Goal: Task Accomplishment & Management: Use online tool/utility

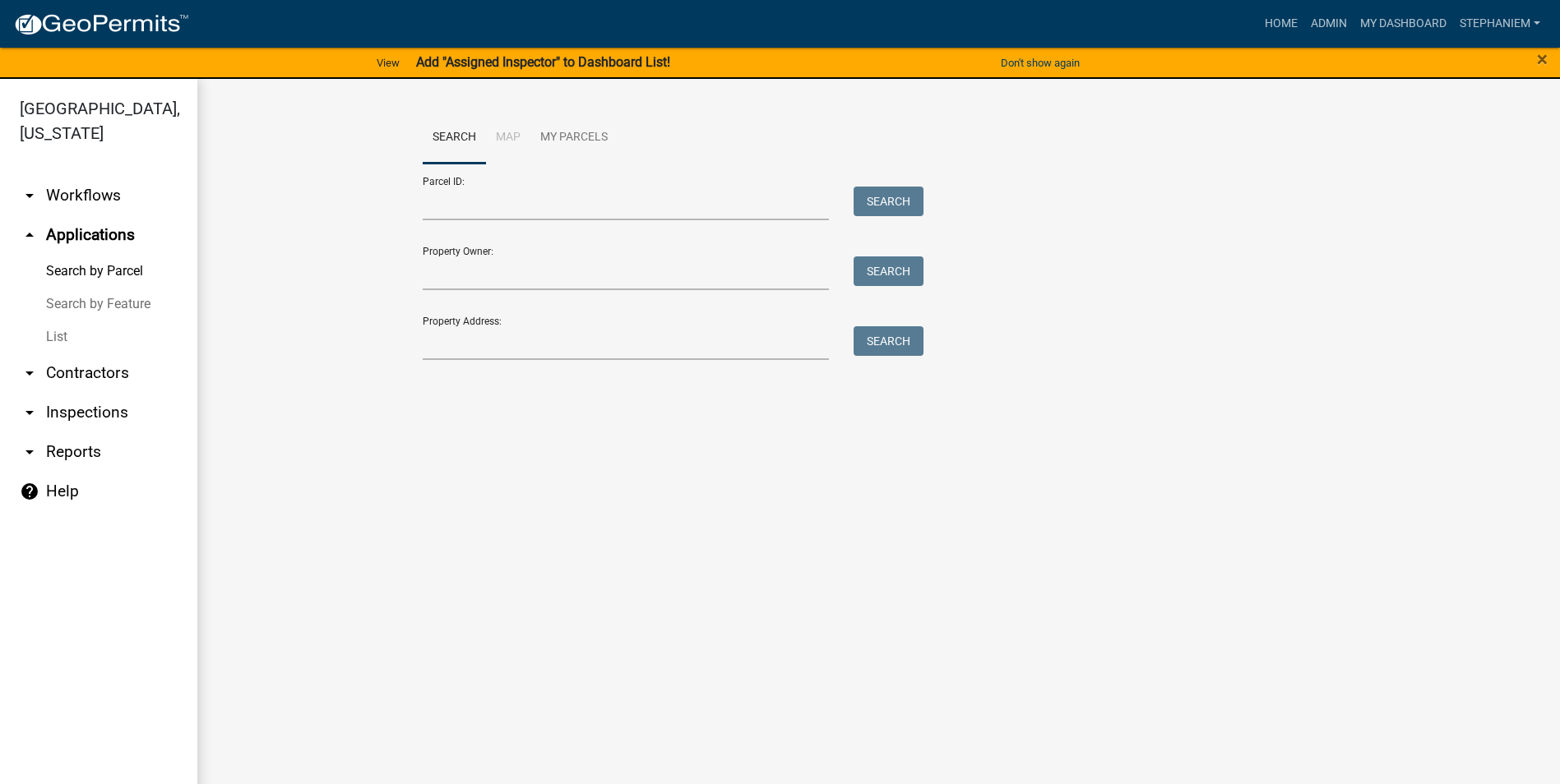
click at [63, 417] on link "arrow_drop_down Inspections" at bounding box center [98, 413] width 197 height 40
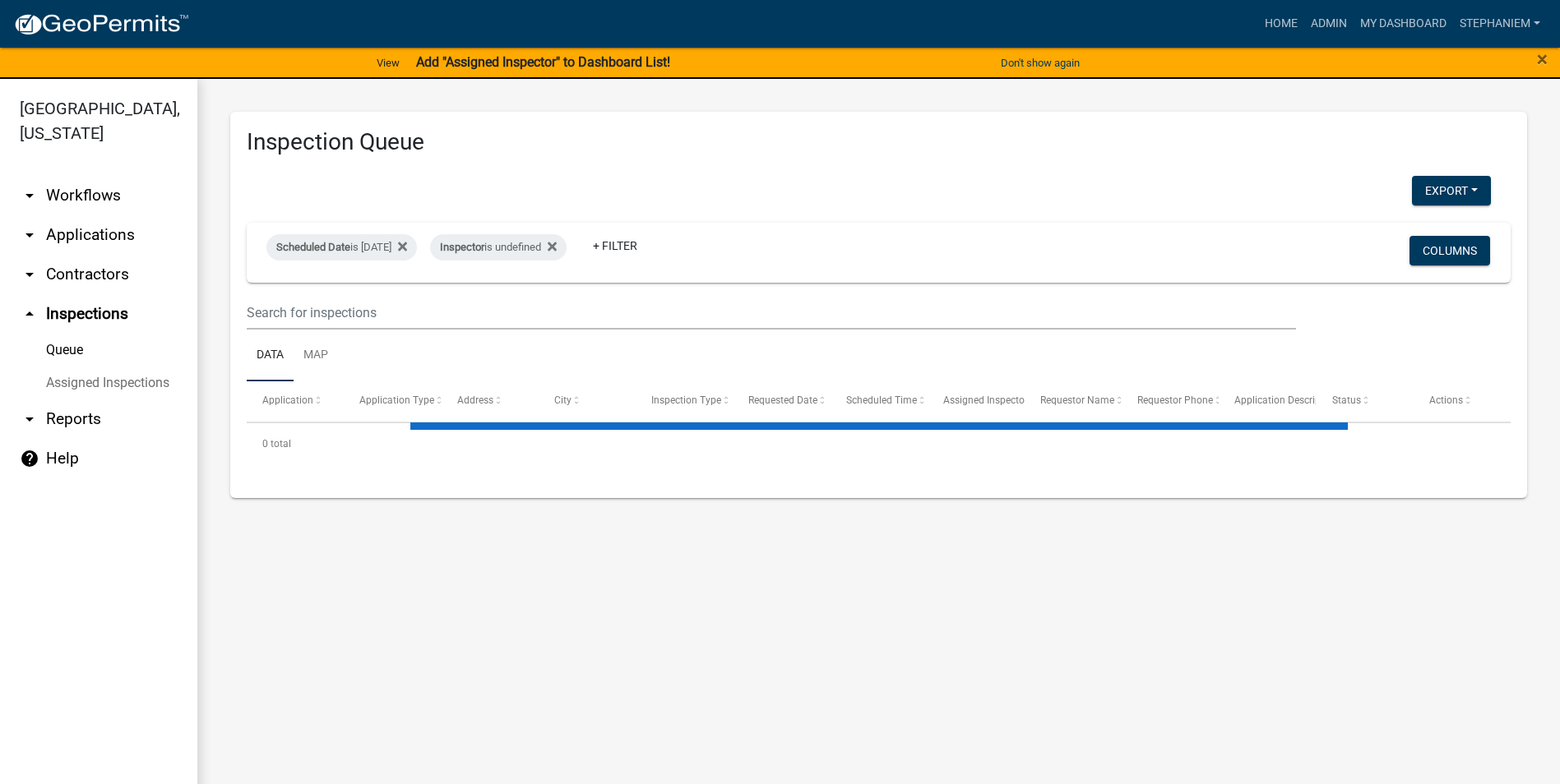
select select "3: 100"
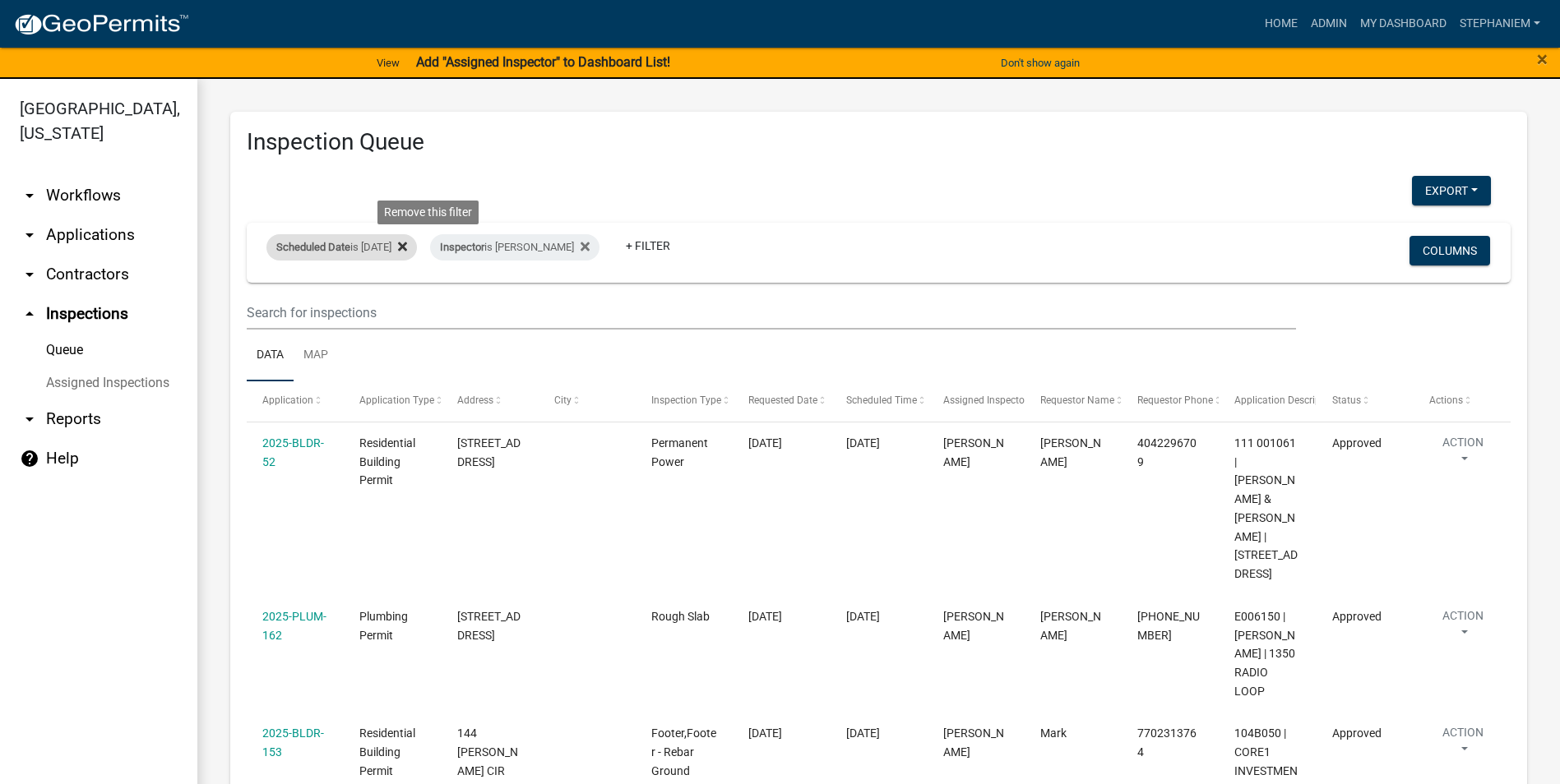
click at [407, 247] on icon at bounding box center [403, 246] width 9 height 13
click at [436, 247] on span "Inspector is [PERSON_NAME]" at bounding box center [357, 246] width 183 height 13
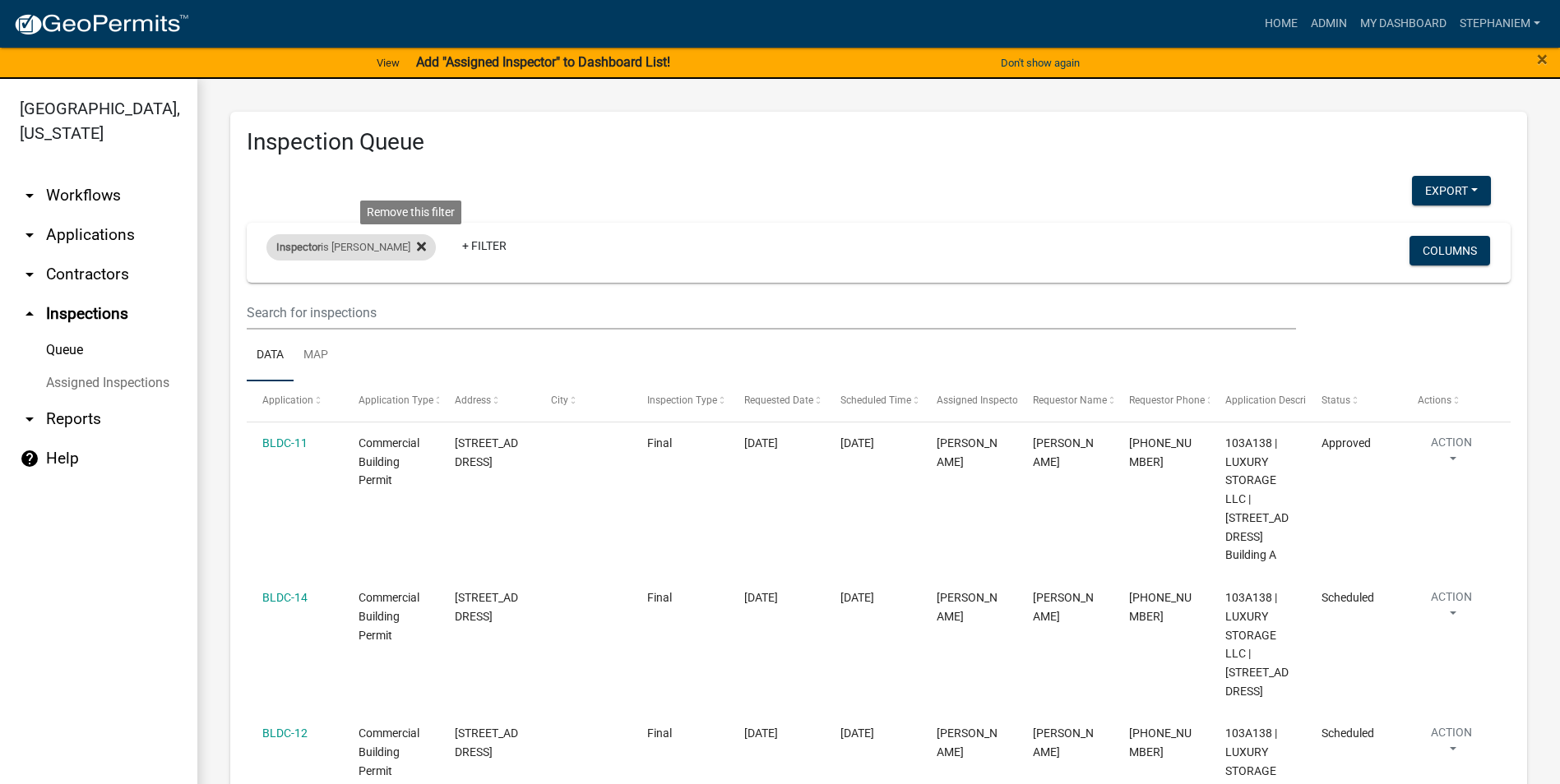
click at [417, 253] on icon at bounding box center [422, 246] width 9 height 13
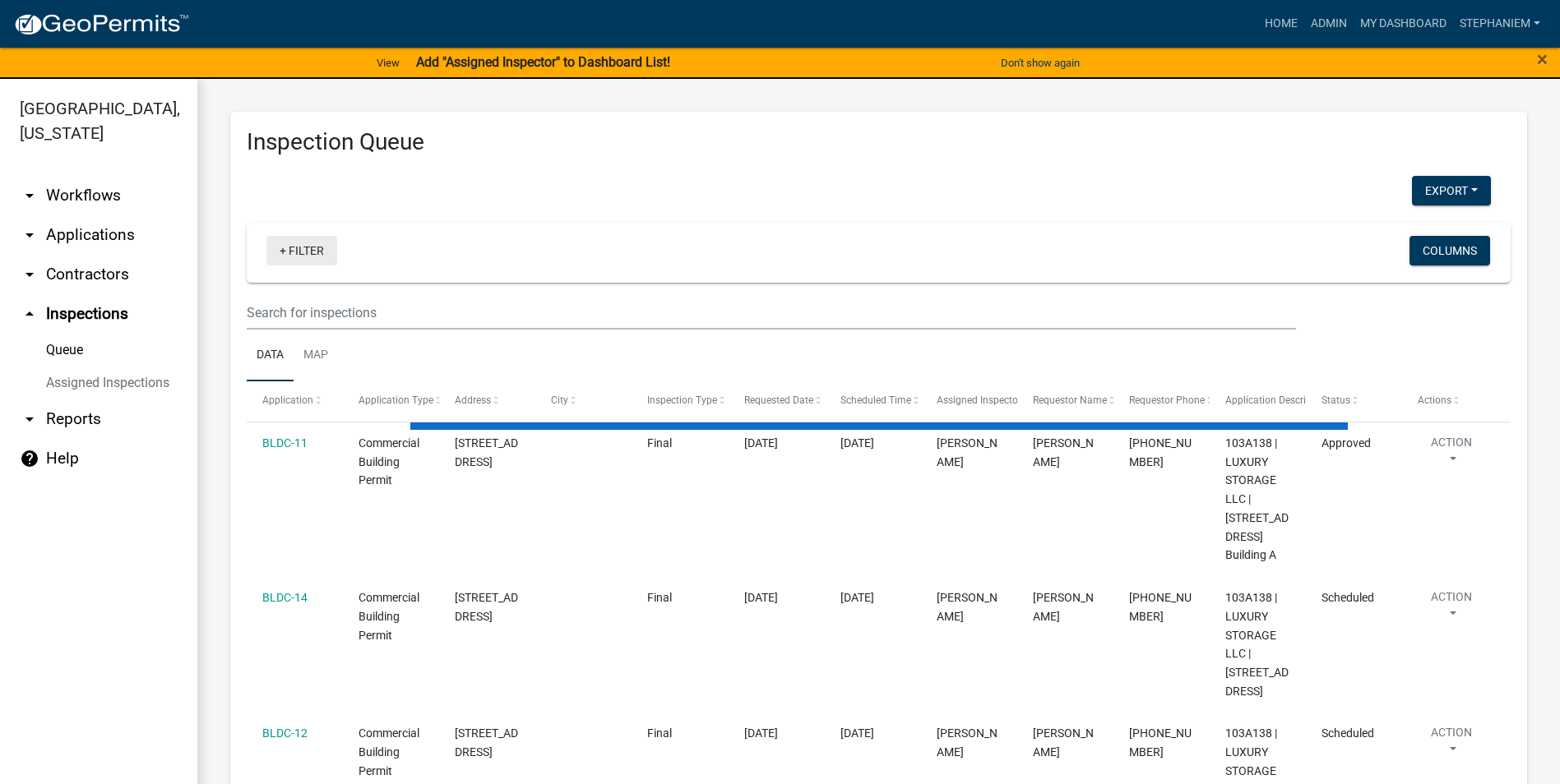
click at [312, 253] on link "+ Filter" at bounding box center [301, 250] width 71 height 30
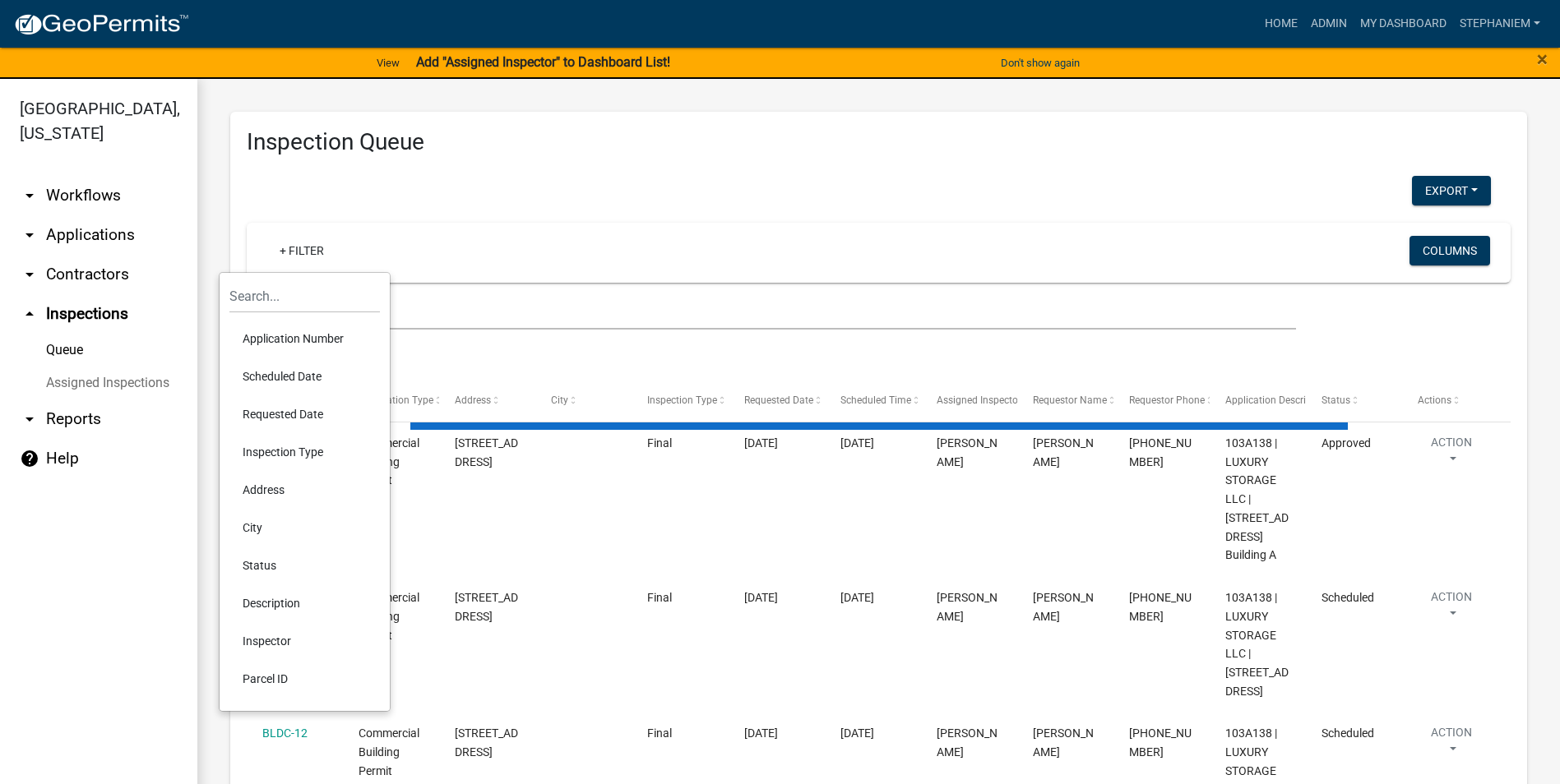
click at [305, 422] on li "Requested Date" at bounding box center [304, 414] width 150 height 38
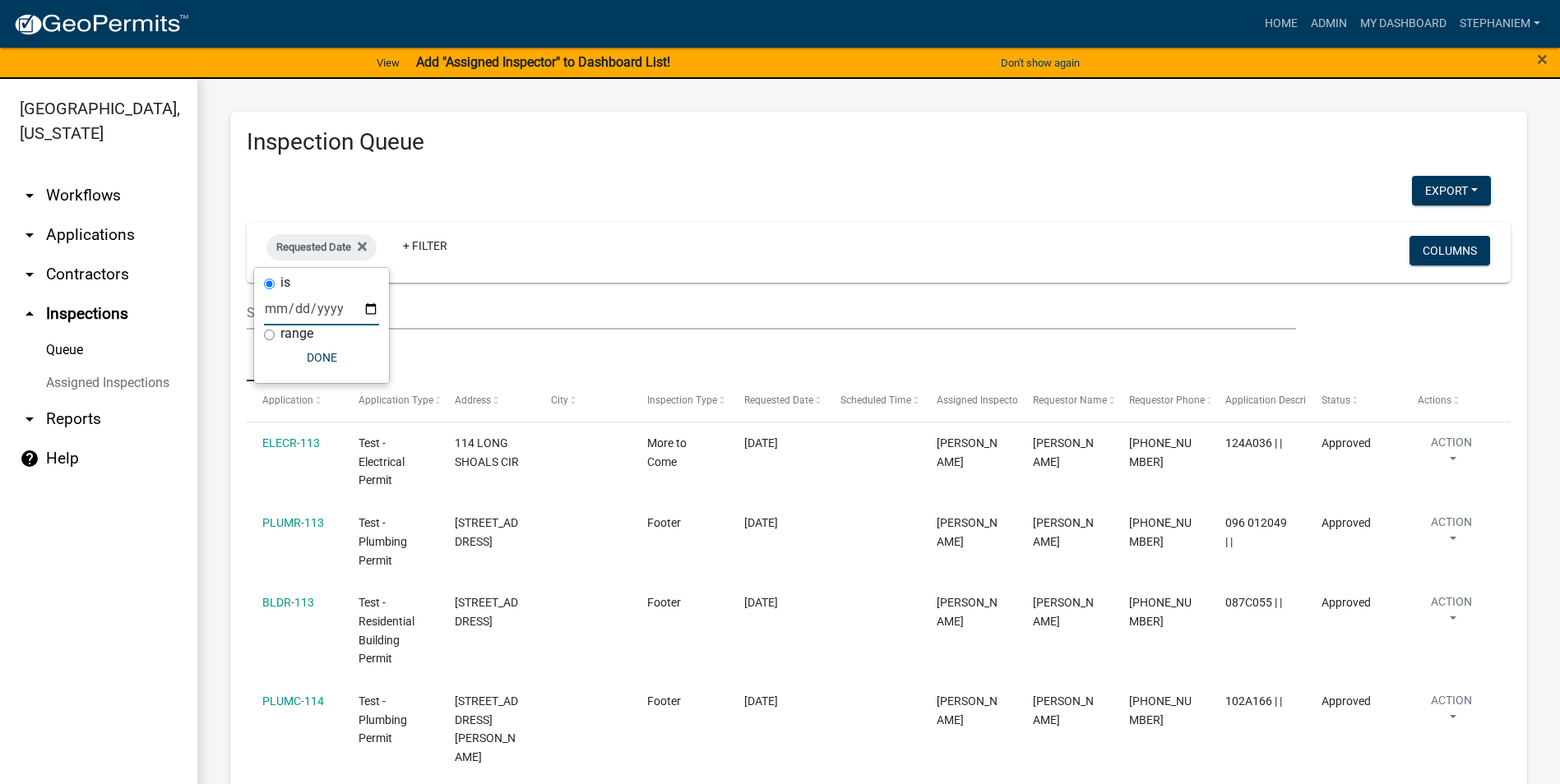
click at [375, 304] on input "date" at bounding box center [322, 308] width 115 height 33
type input "[DATE]"
click at [334, 342] on div "range" at bounding box center [357, 334] width 115 height 17
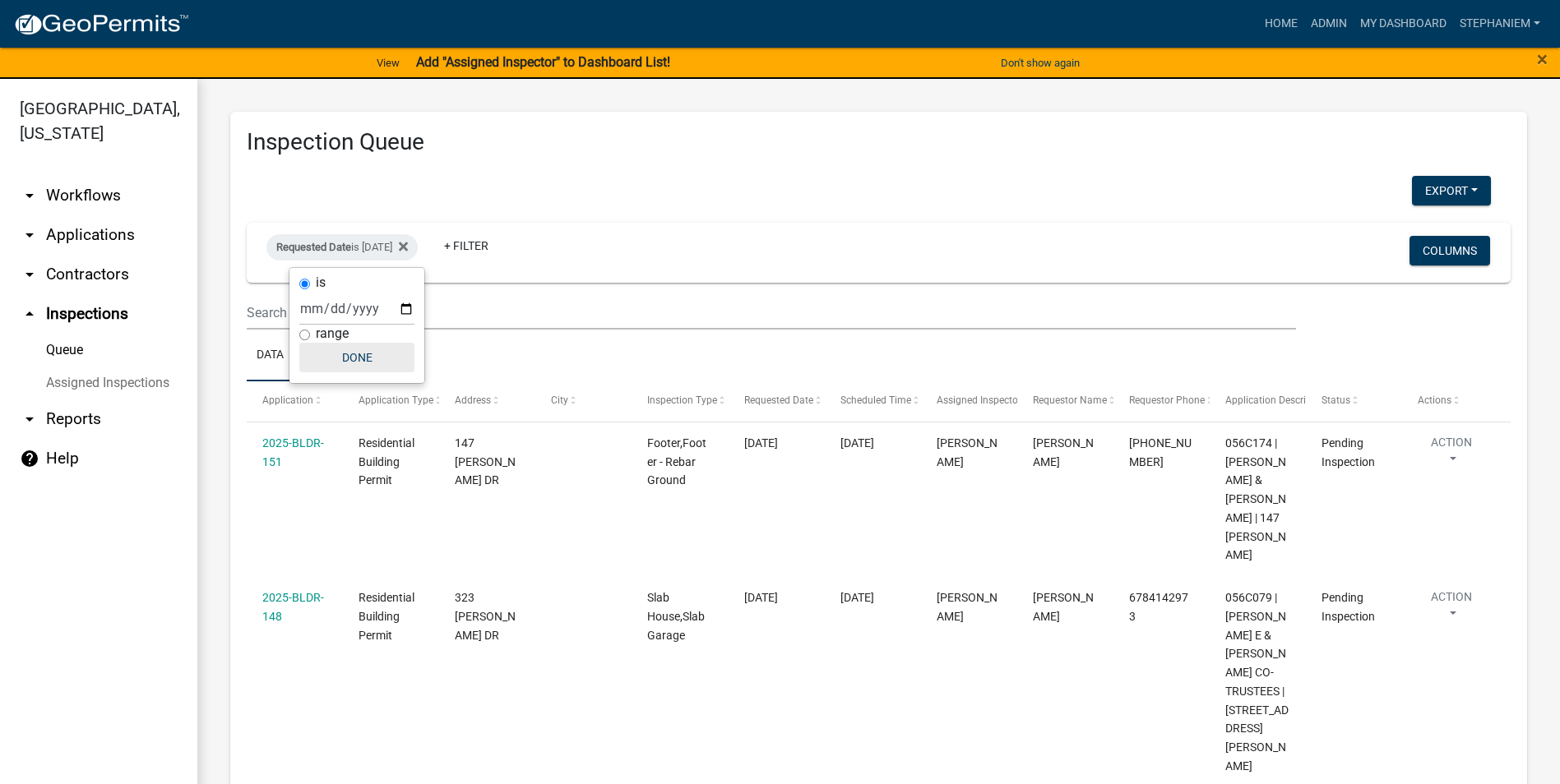
click at [334, 357] on button "Done" at bounding box center [357, 357] width 115 height 30
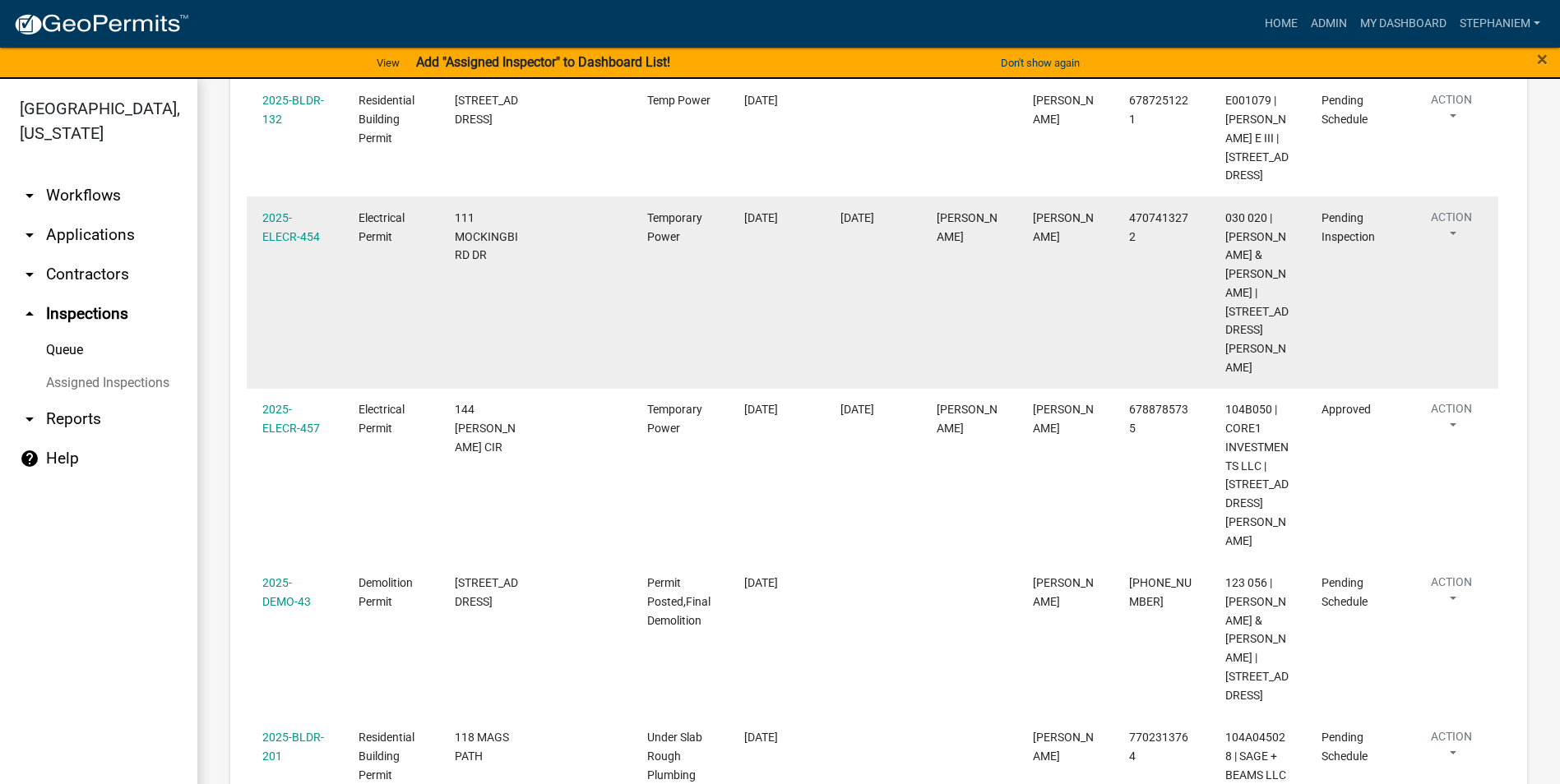
scroll to position [740, 0]
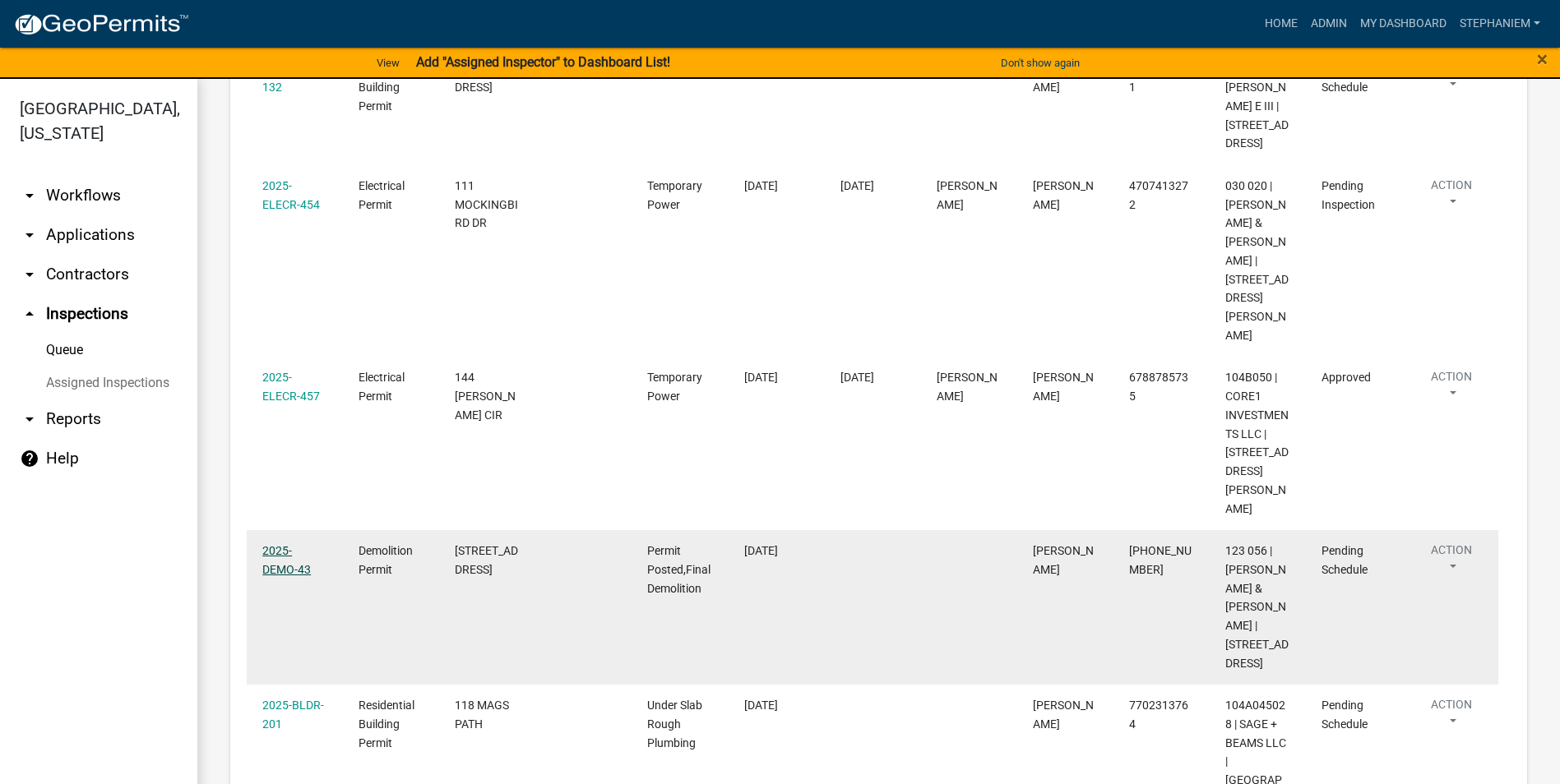
click at [283, 544] on link "2025-DEMO-43" at bounding box center [287, 560] width 49 height 32
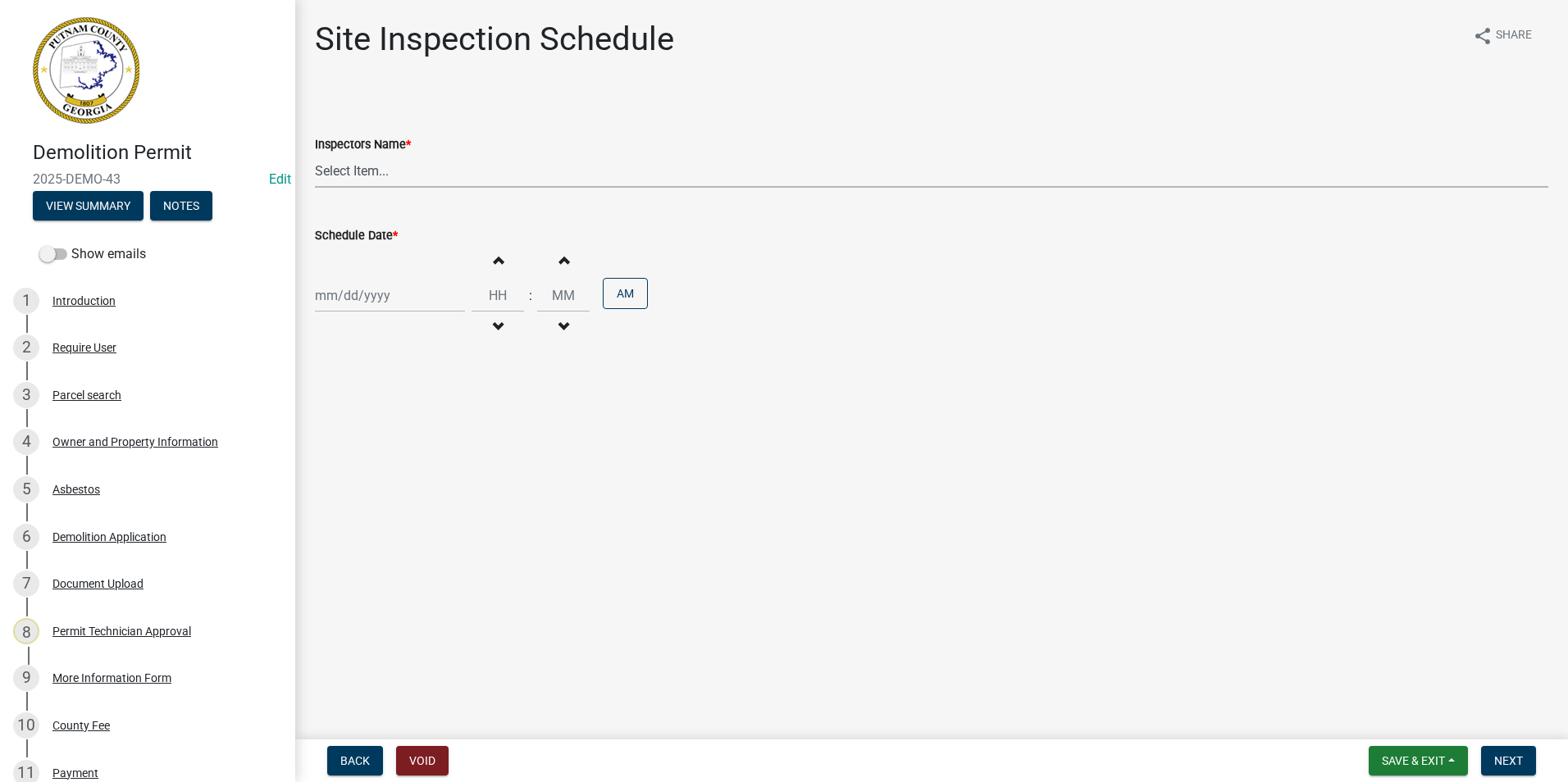
click at [454, 181] on select "Select Item... mrivera ([PERSON_NAME]) jstokes ([PERSON_NAME]) asmith105 ([PERS…" at bounding box center [931, 170] width 1233 height 33
select select "a0ea4169-8540-4a2c-b9f4-cf4c1ffdeb95"
click at [315, 154] on select "Select Item... mrivera ([PERSON_NAME]) jstokes ([PERSON_NAME]) asmith105 ([PERS…" at bounding box center [931, 170] width 1233 height 33
click at [430, 306] on div at bounding box center [389, 295] width 150 height 33
select select "8"
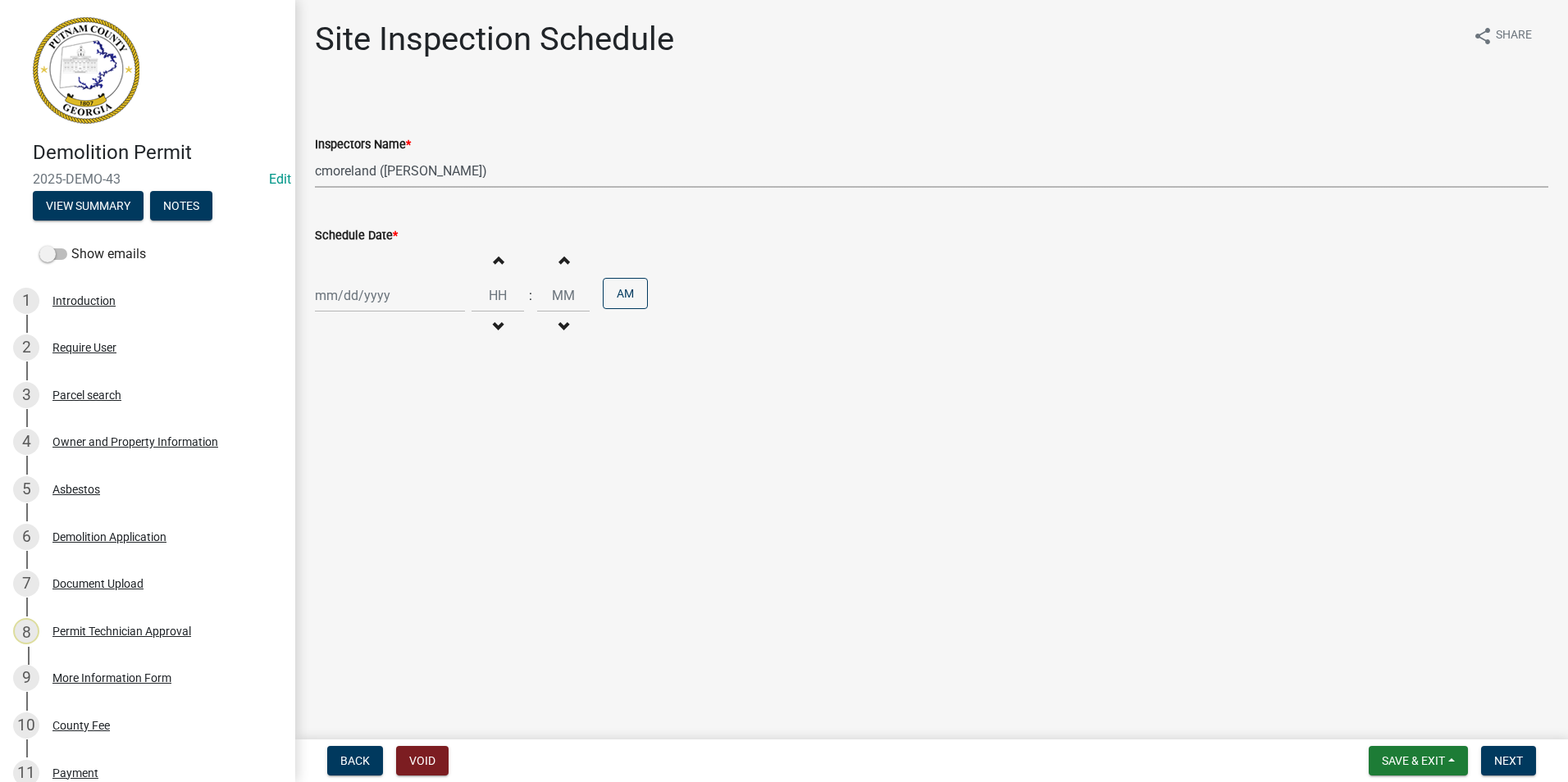
select select "2025"
click at [389, 466] on div "20" at bounding box center [383, 461] width 26 height 26
type input "[DATE]"
click at [1514, 756] on span "Next" at bounding box center [1509, 760] width 29 height 13
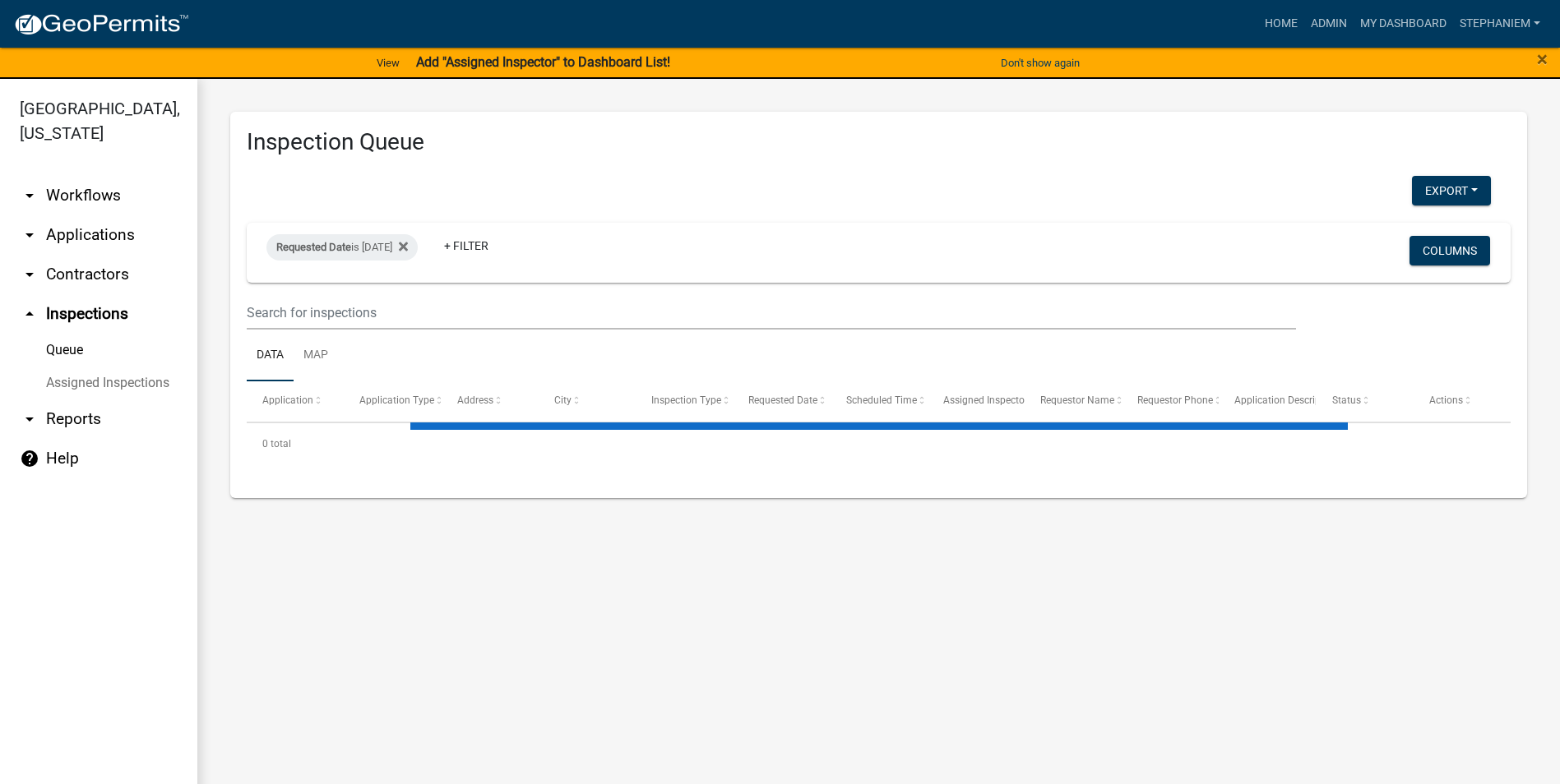
select select "3: 100"
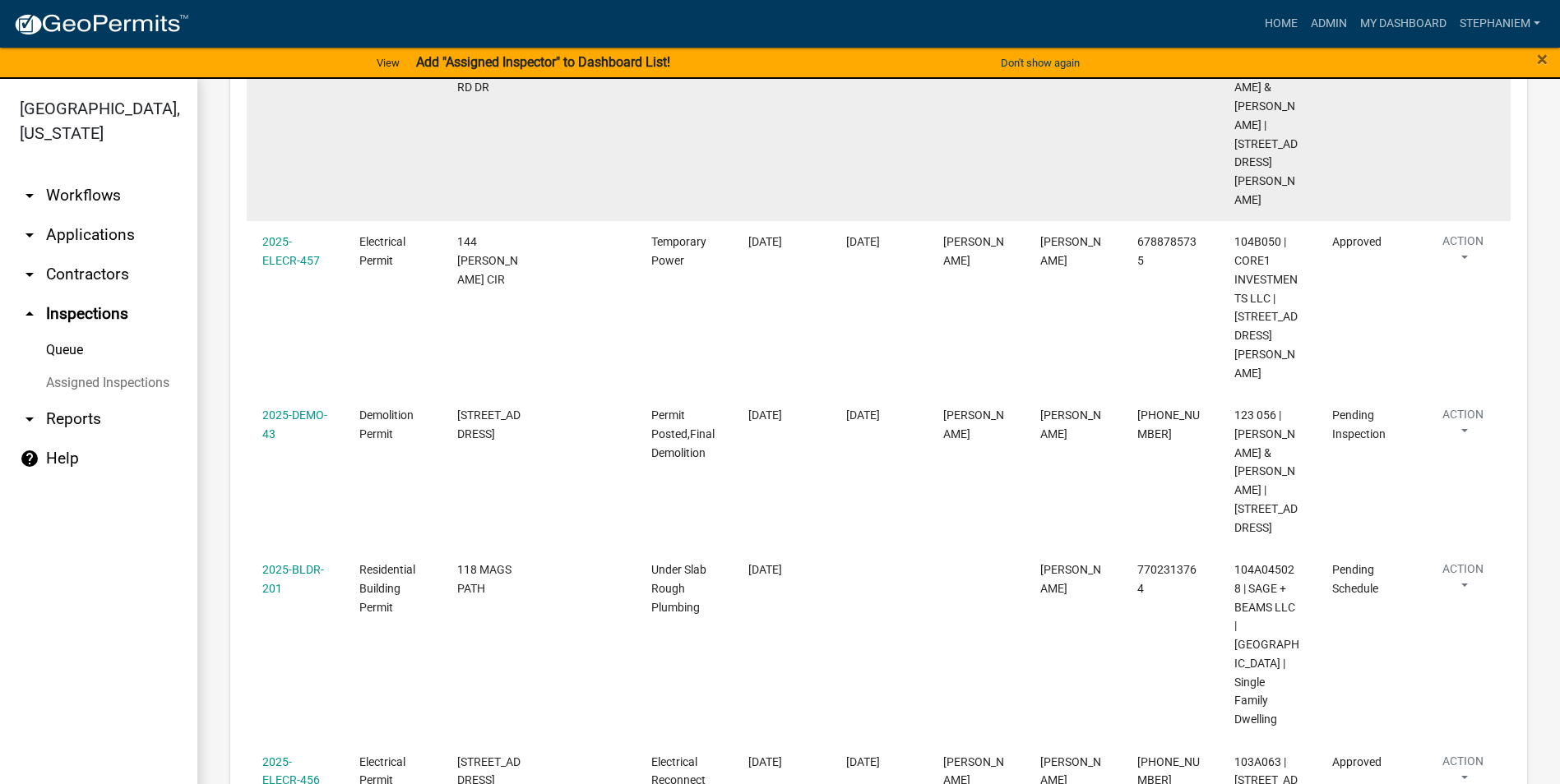
scroll to position [904, 0]
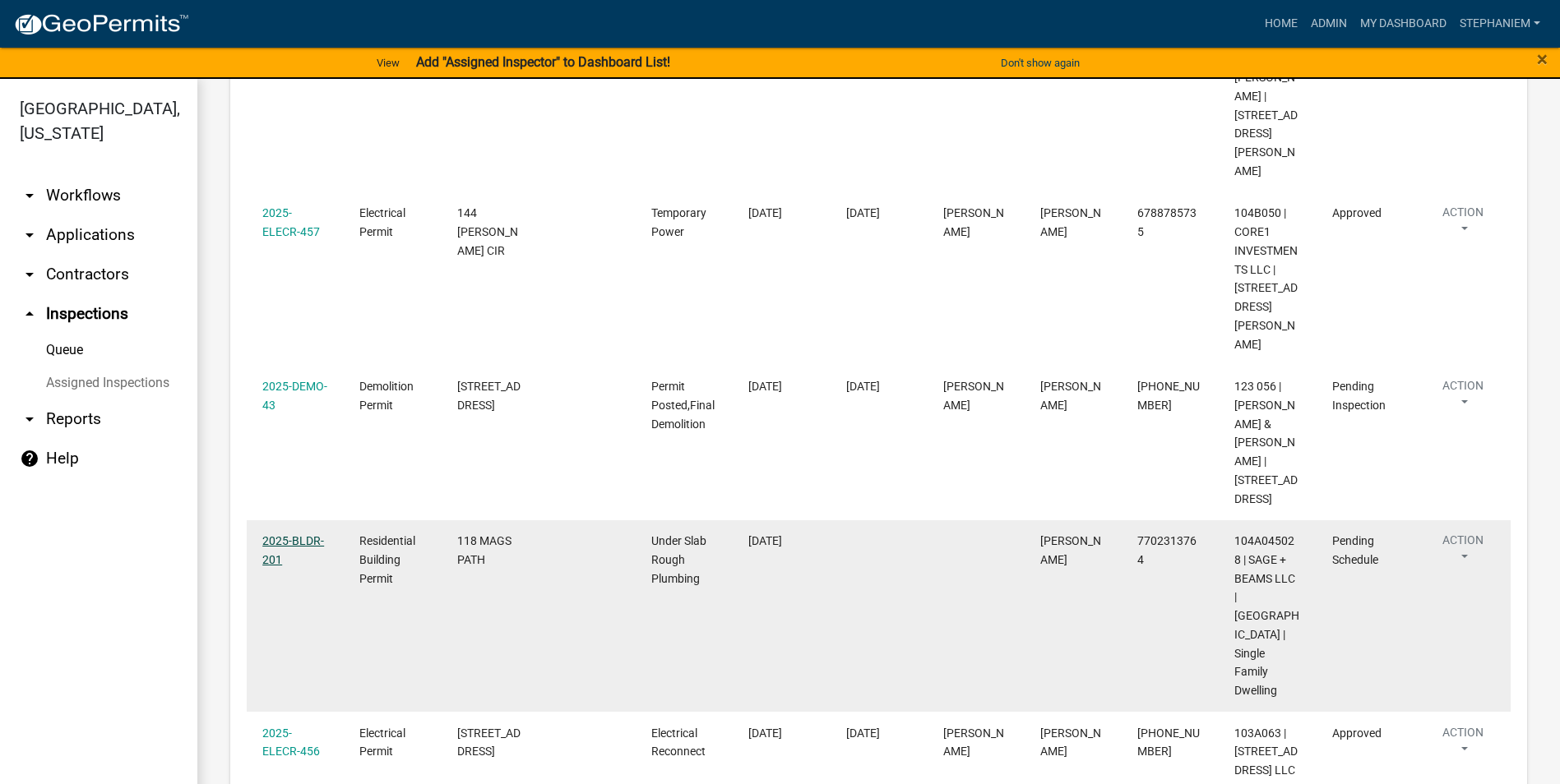
click at [297, 534] on link "2025-BLDR-201" at bounding box center [293, 550] width 62 height 32
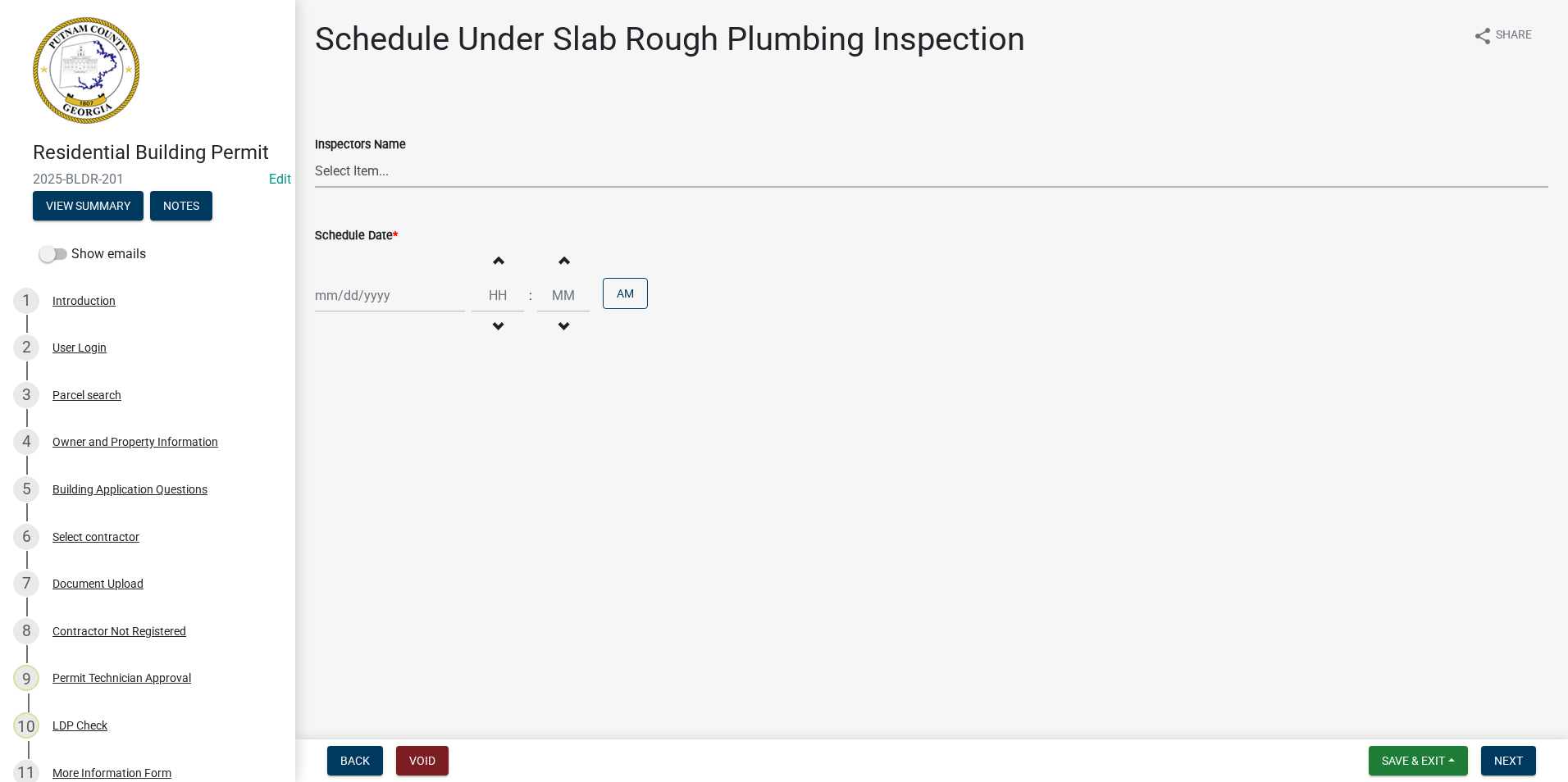
click at [359, 178] on select "Select Item... mrivera ([PERSON_NAME]) jstokes ([PERSON_NAME]) asmith105 ([PERS…" at bounding box center [931, 170] width 1233 height 33
select select "a0ea4169-8540-4a2c-b9f4-cf4c1ffdeb95"
click at [315, 154] on select "Select Item... mrivera ([PERSON_NAME]) jstokes ([PERSON_NAME]) asmith105 ([PERS…" at bounding box center [931, 170] width 1233 height 33
select select "8"
select select "2025"
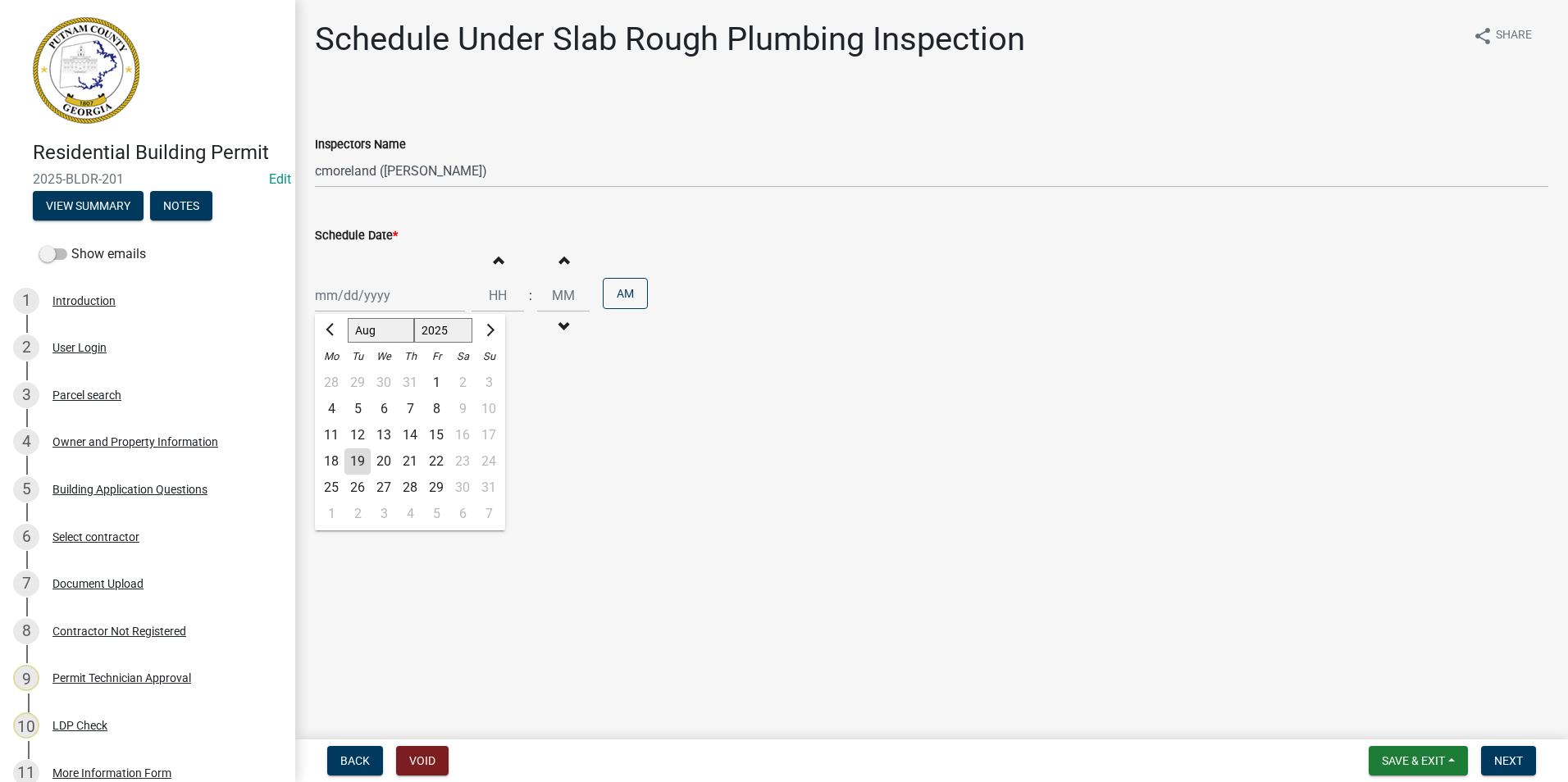
drag, startPoint x: 352, startPoint y: 293, endPoint x: 355, endPoint y: 303, distance: 10.4
click at [352, 293] on div "[PERSON_NAME] Feb Mar Apr [PERSON_NAME][DATE] Oct Nov [DATE] 1526 1527 1528 152…" at bounding box center [389, 295] width 150 height 33
click at [380, 460] on div "20" at bounding box center [383, 461] width 26 height 26
type input "[DATE]"
click at [1488, 757] on button "Next" at bounding box center [1508, 760] width 55 height 30
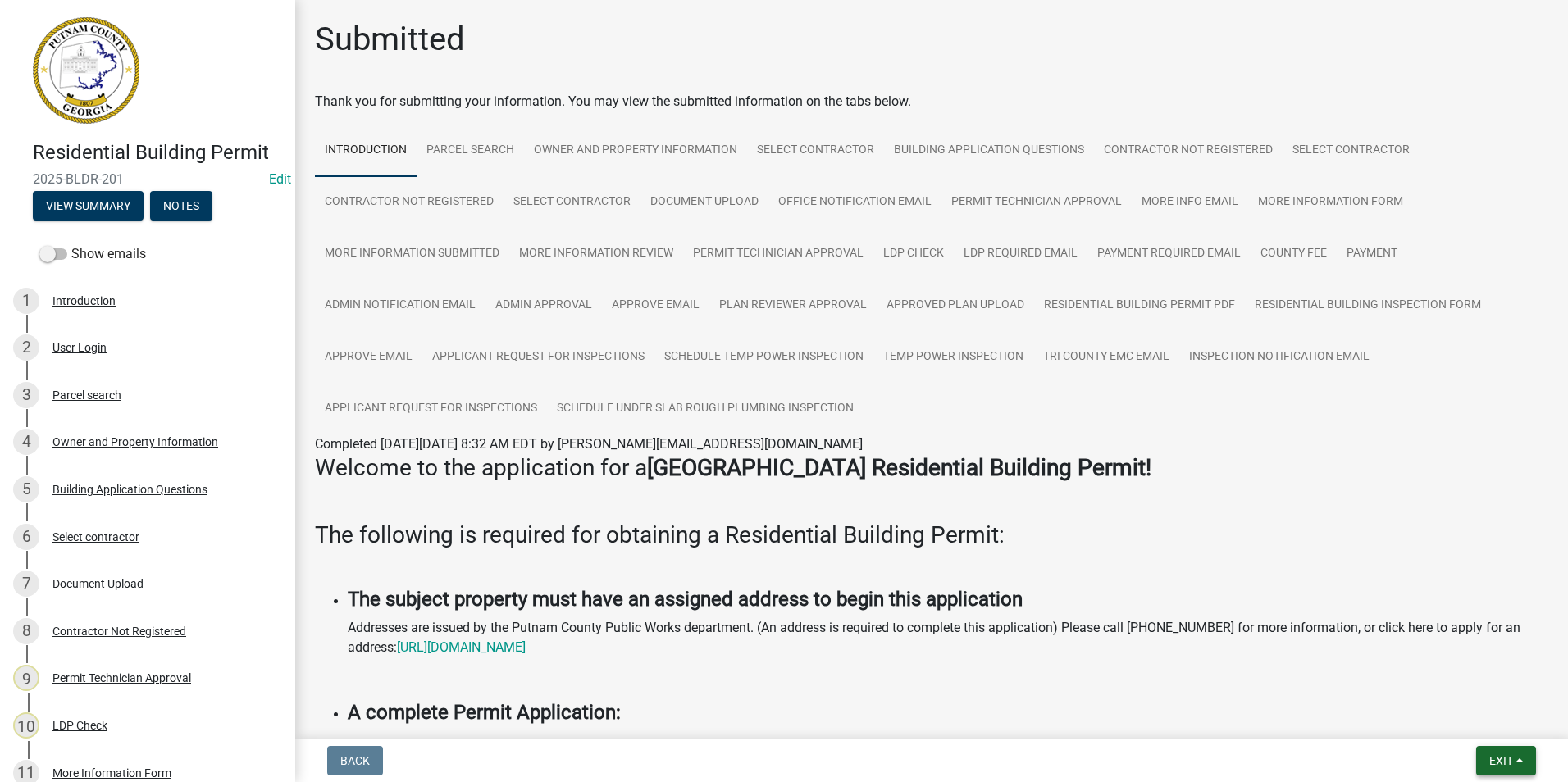
click at [1488, 769] on button "Exit" at bounding box center [1506, 760] width 60 height 30
click at [1504, 710] on button "Save & Exit" at bounding box center [1470, 718] width 131 height 39
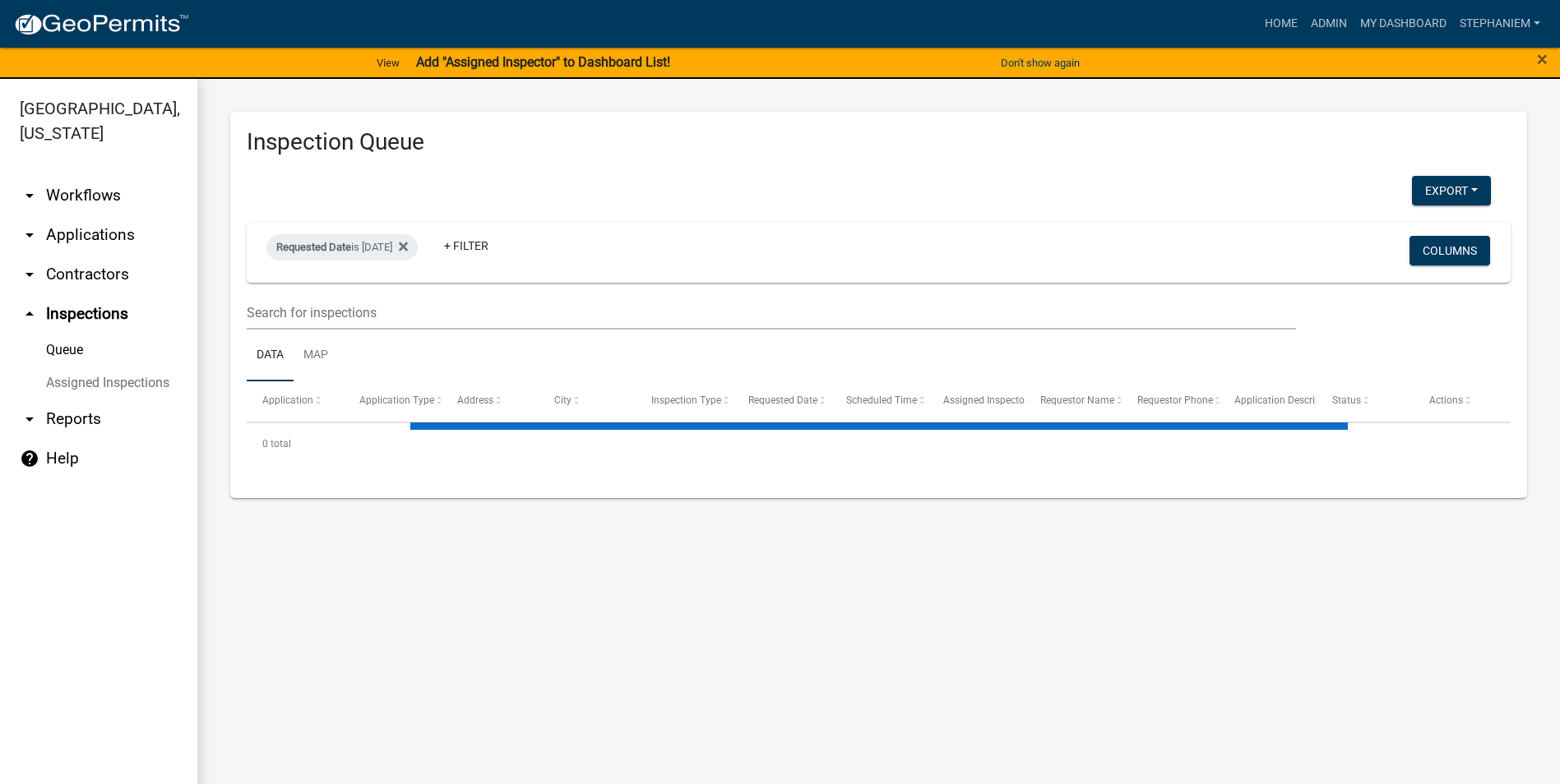
select select "3: 100"
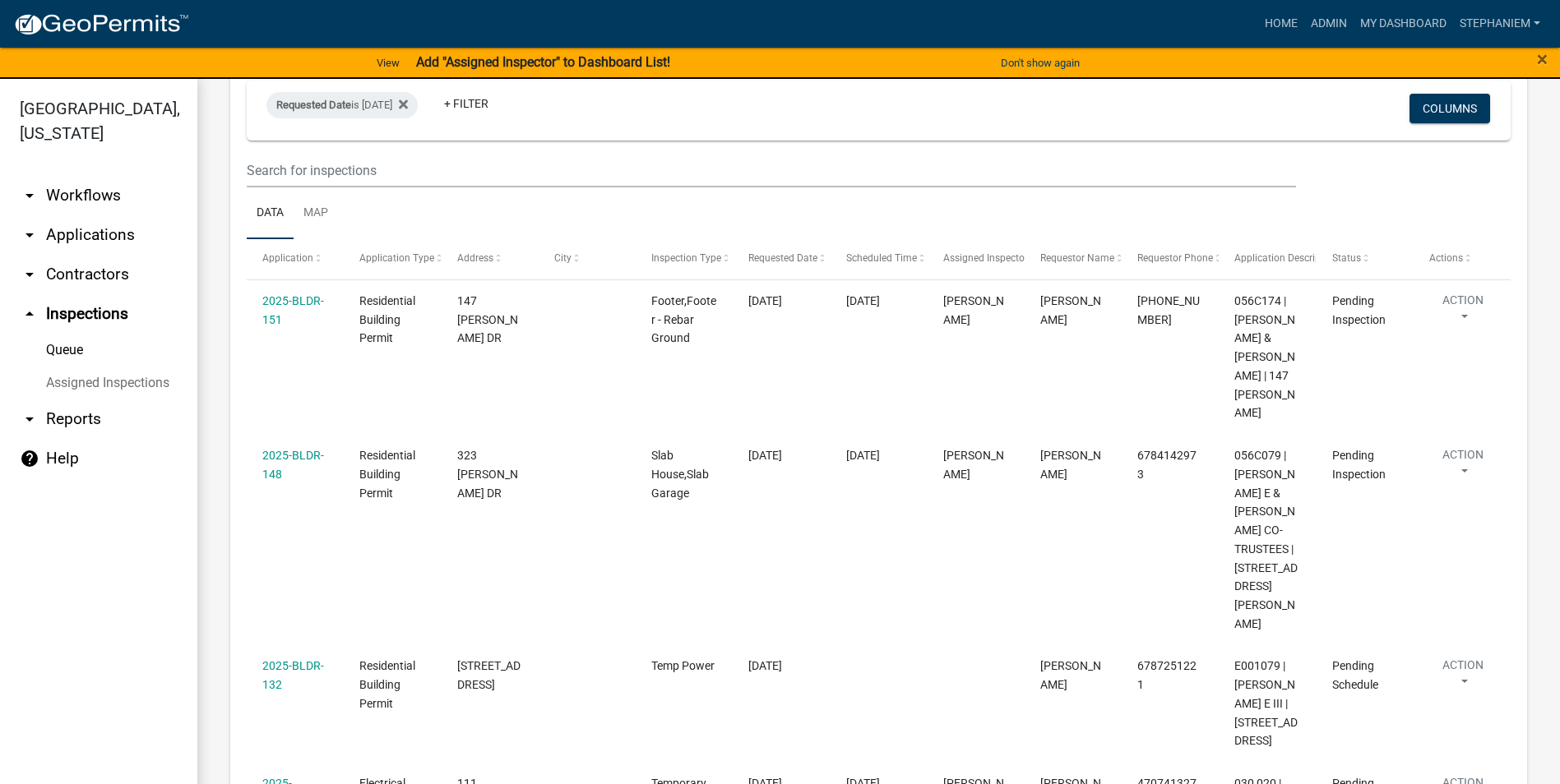
scroll to position [82, 0]
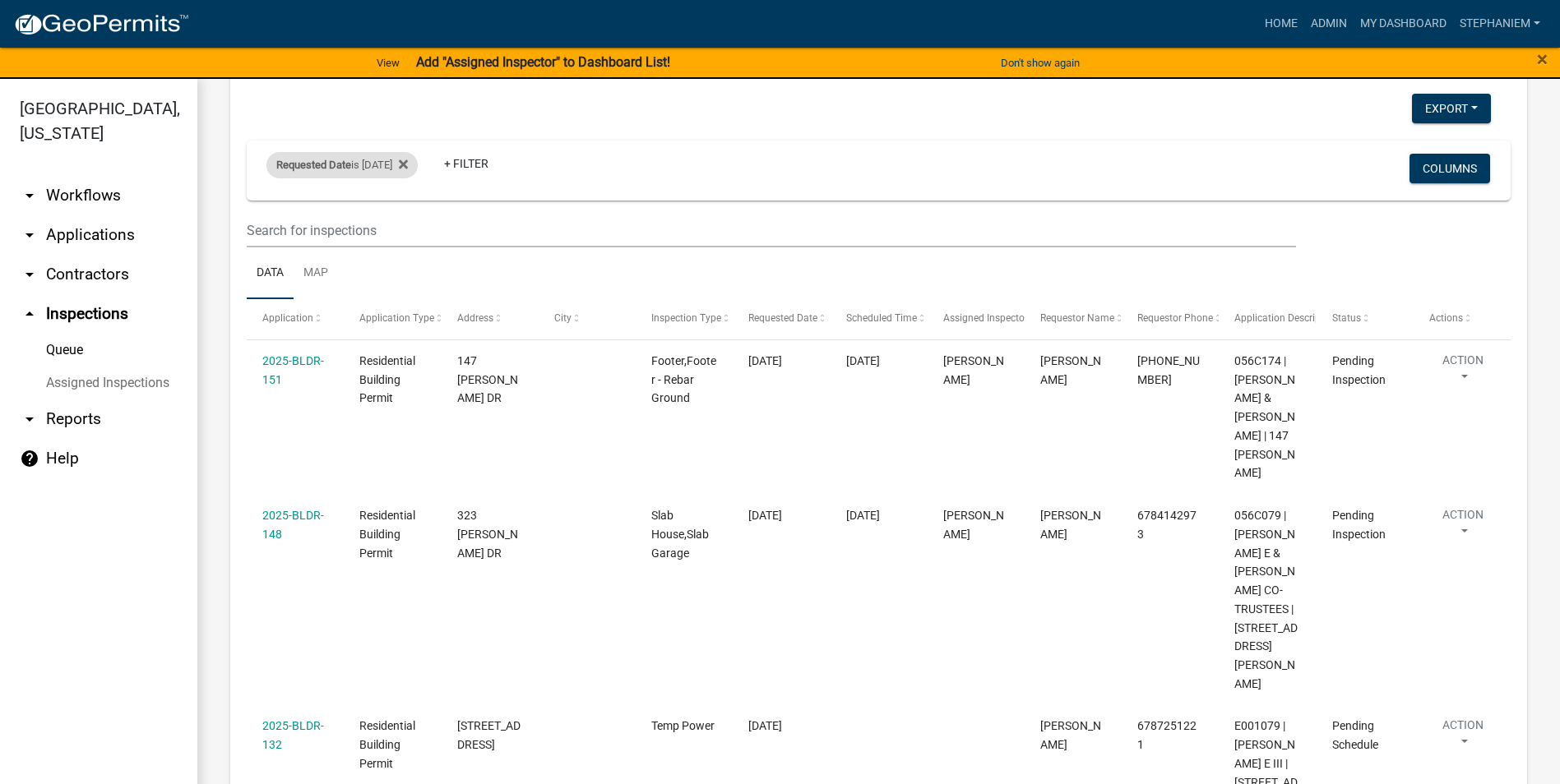
drag, startPoint x: 403, startPoint y: 162, endPoint x: 402, endPoint y: 172, distance: 10.0
click at [403, 162] on div "Requested Date is [DATE]" at bounding box center [342, 165] width 151 height 26
click at [410, 227] on input "[DATE]" at bounding box center [357, 226] width 115 height 33
type input "[DATE]"
click at [375, 293] on div "is [DATE] range Done" at bounding box center [357, 244] width 135 height 115
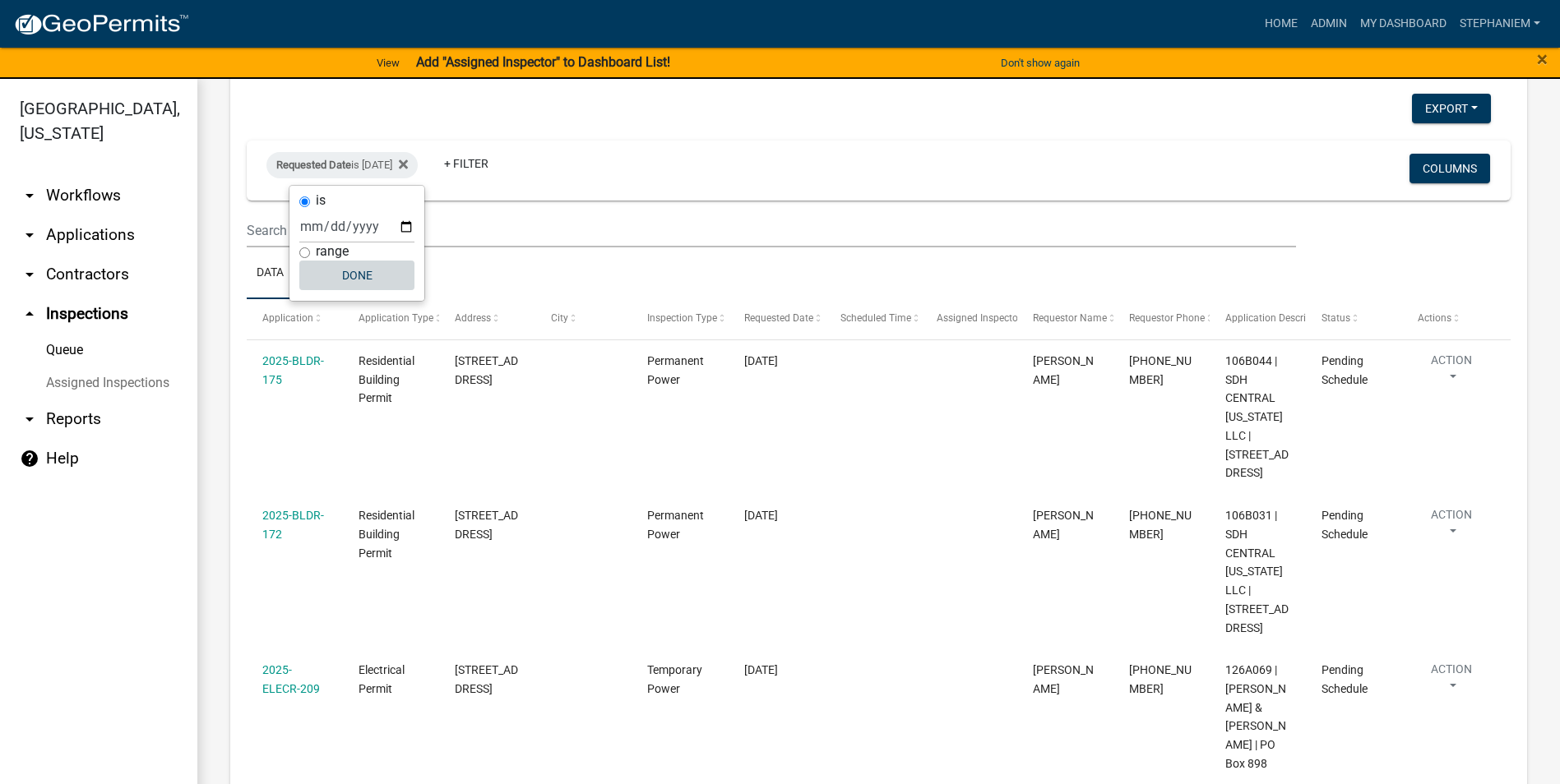
click at [383, 280] on button "Done" at bounding box center [357, 275] width 115 height 30
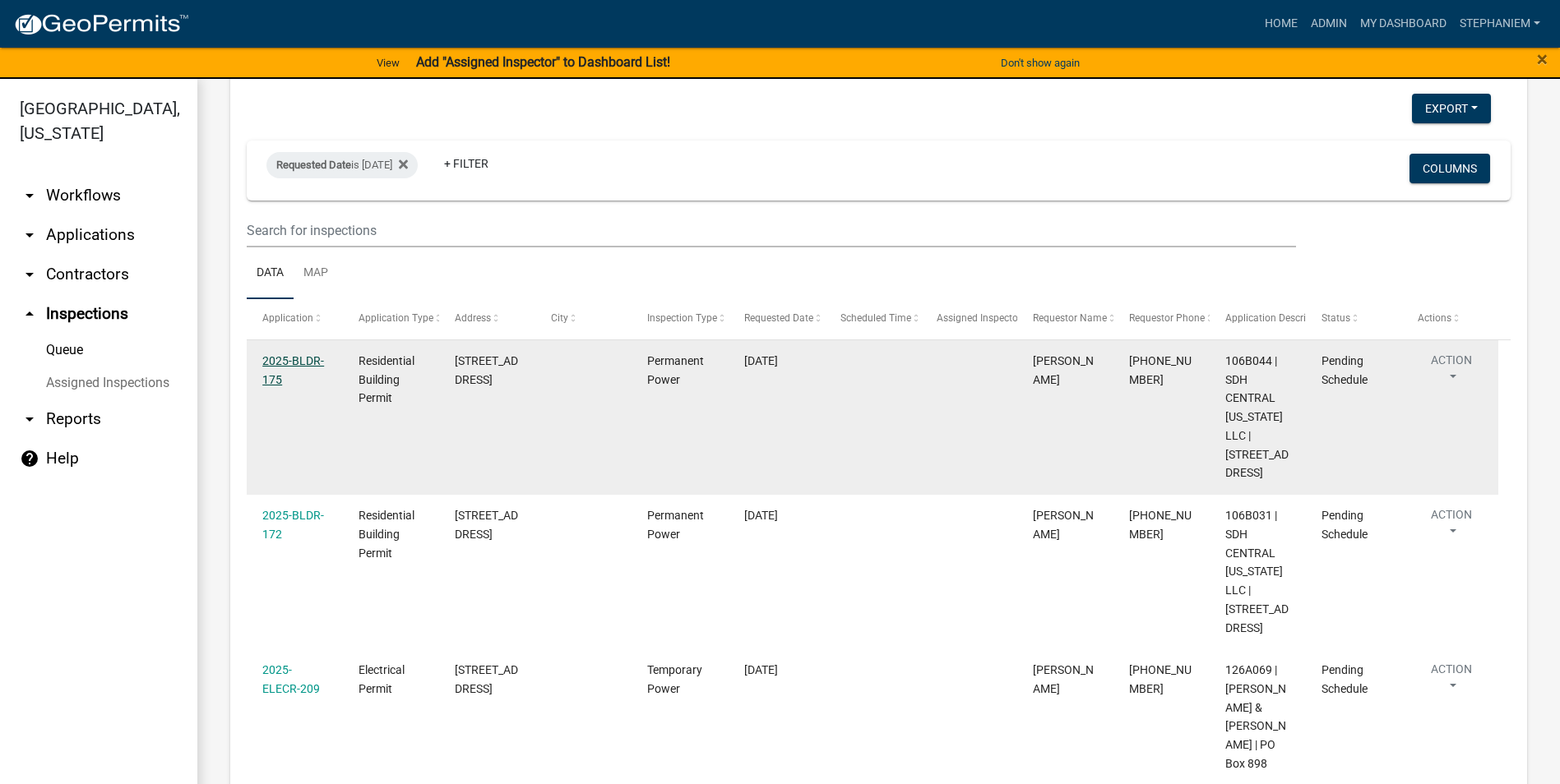
click at [287, 361] on link "2025-BLDR-175" at bounding box center [293, 370] width 62 height 32
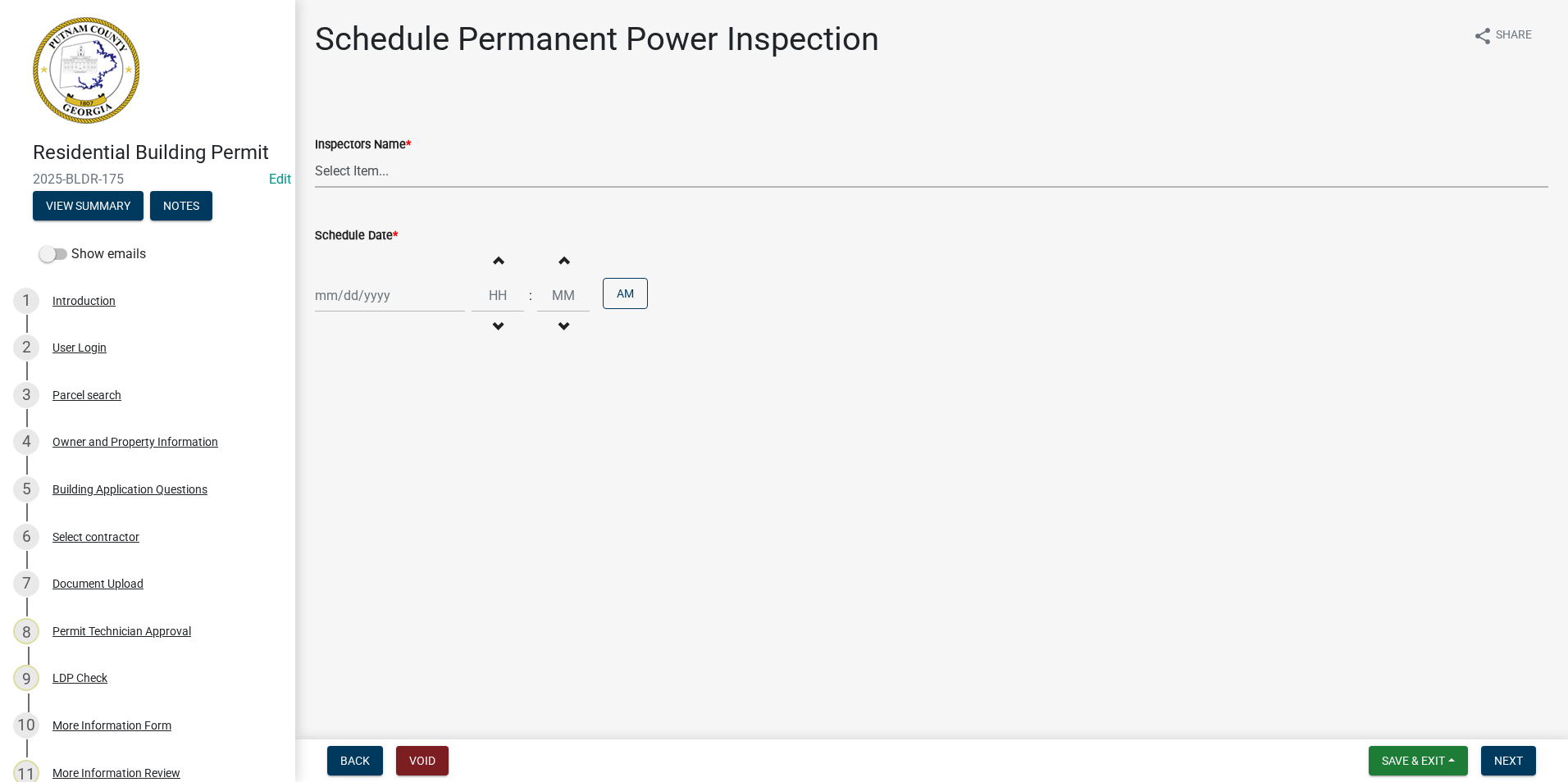
click at [381, 162] on select "Select Item... mrivera ([PERSON_NAME]) jstokes ([PERSON_NAME]) asmith105 ([PERS…" at bounding box center [931, 170] width 1233 height 33
select select "07642ab0-564c-47bb-824b-0ccf2da83593"
click at [315, 154] on select "Select Item... mrivera ([PERSON_NAME]) jstokes ([PERSON_NAME]) asmith105 ([PERS…" at bounding box center [931, 170] width 1233 height 33
select select "8"
select select "2025"
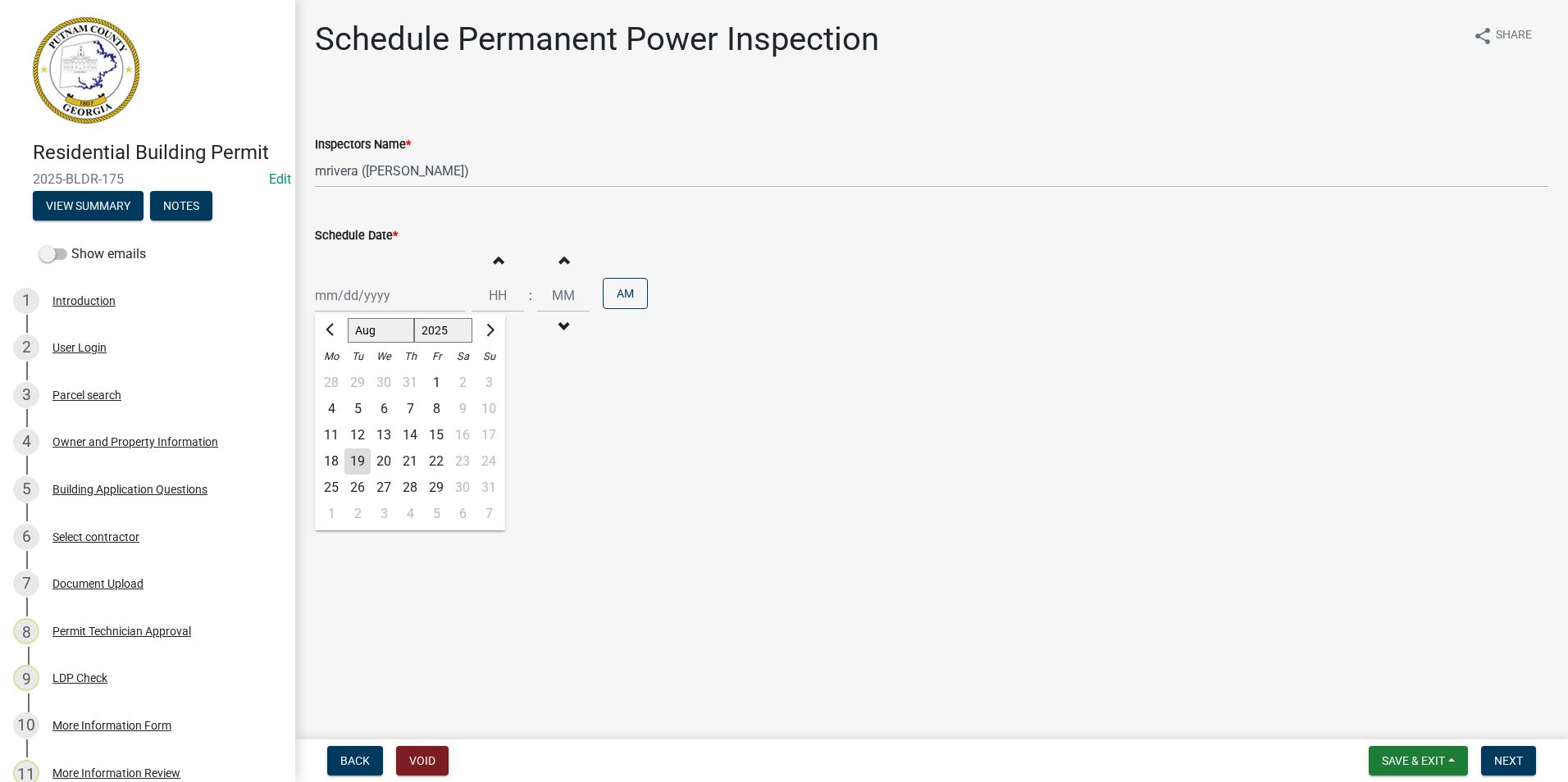
click at [353, 299] on div "[PERSON_NAME] Feb Mar Apr [PERSON_NAME][DATE] Oct Nov [DATE] 1526 1527 1528 152…" at bounding box center [389, 295] width 150 height 33
click at [379, 462] on div "20" at bounding box center [383, 461] width 26 height 26
type input "[DATE]"
click at [1522, 743] on nav "Back Void Save & Exit Save Save & Exit Next" at bounding box center [931, 761] width 1273 height 43
click at [1514, 765] on span "Next" at bounding box center [1509, 760] width 29 height 13
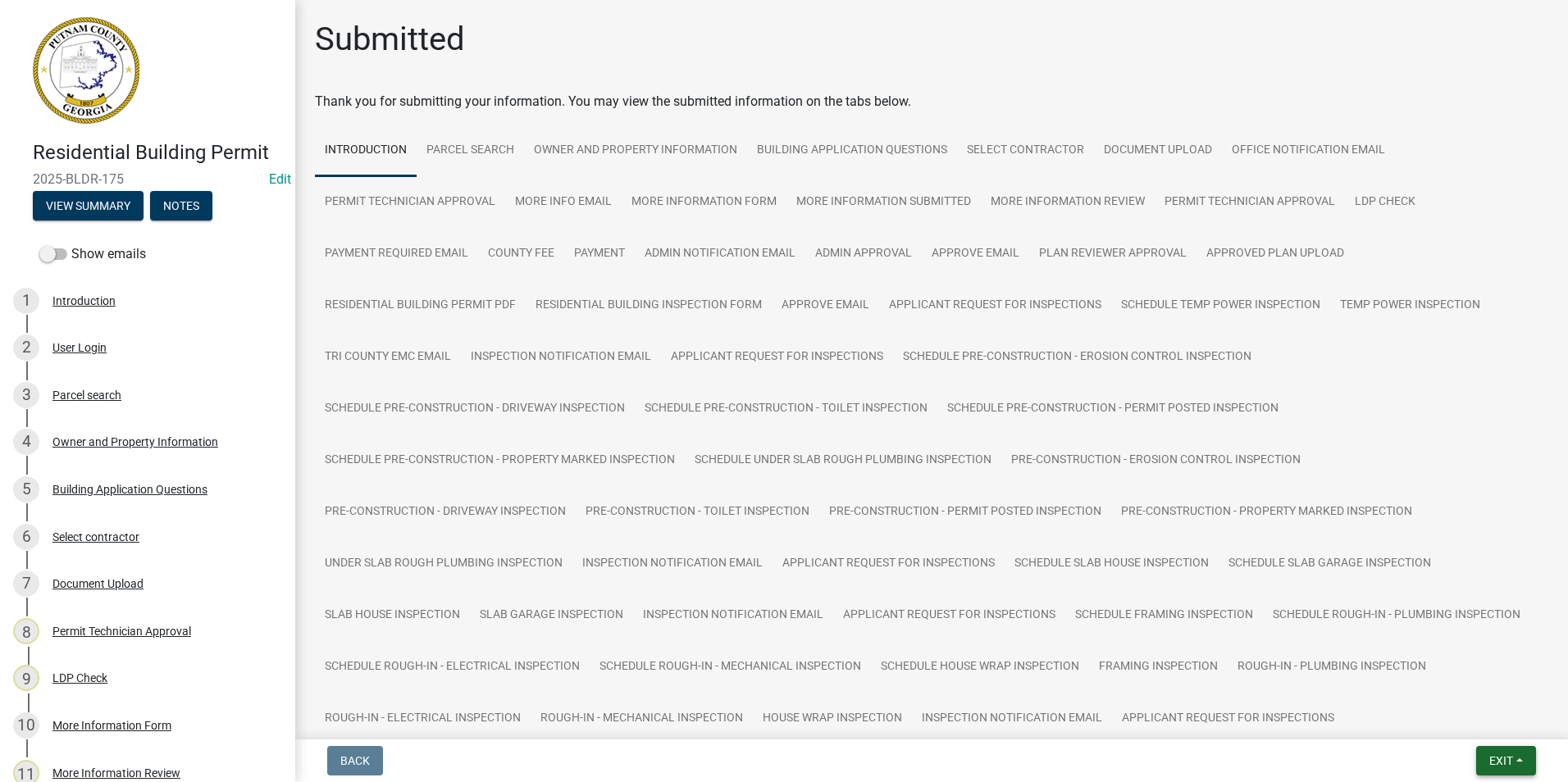
click at [1496, 755] on span "Exit" at bounding box center [1502, 760] width 24 height 13
click at [1484, 713] on button "Save & Exit" at bounding box center [1470, 718] width 131 height 39
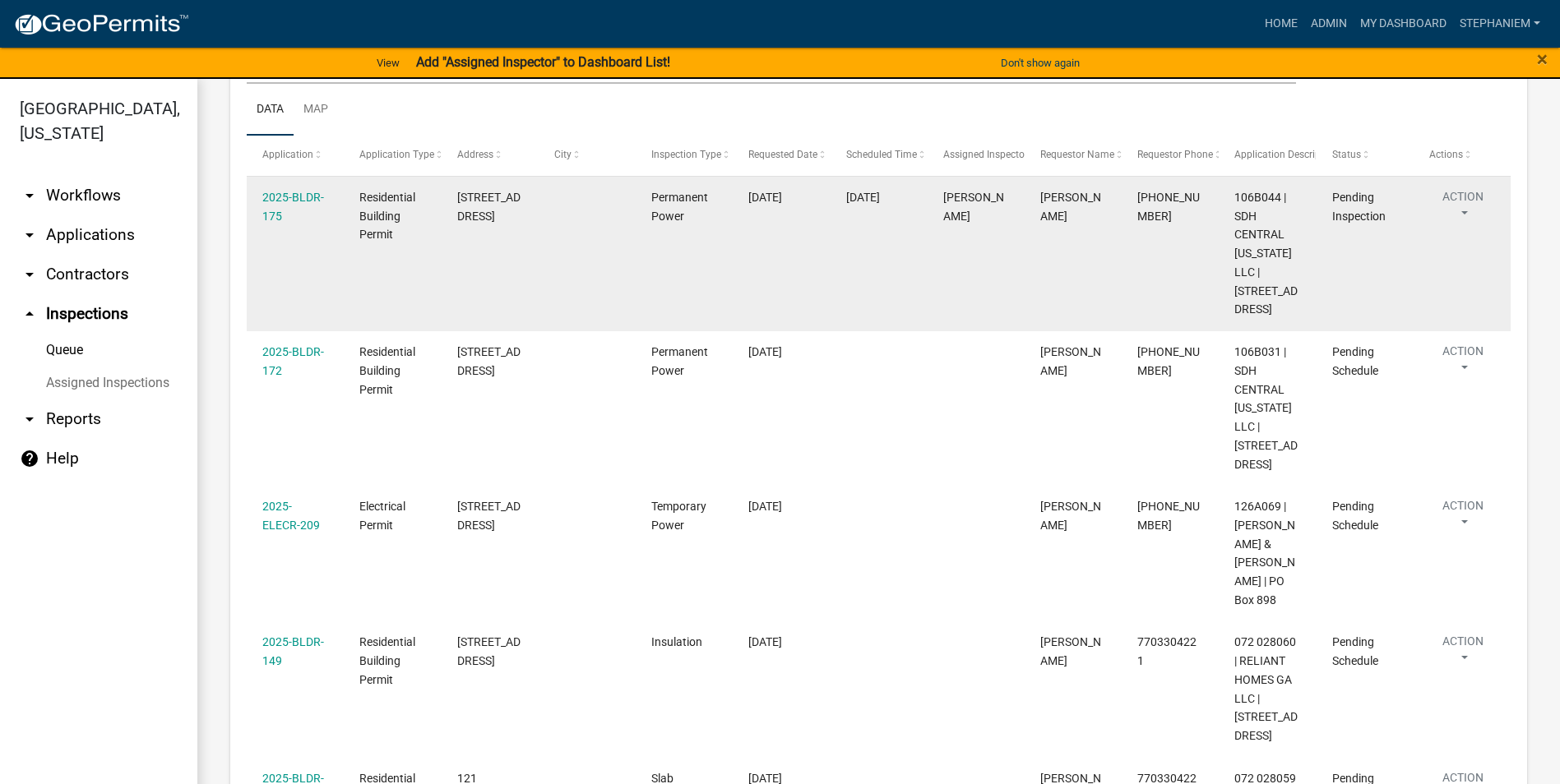
scroll to position [246, 0]
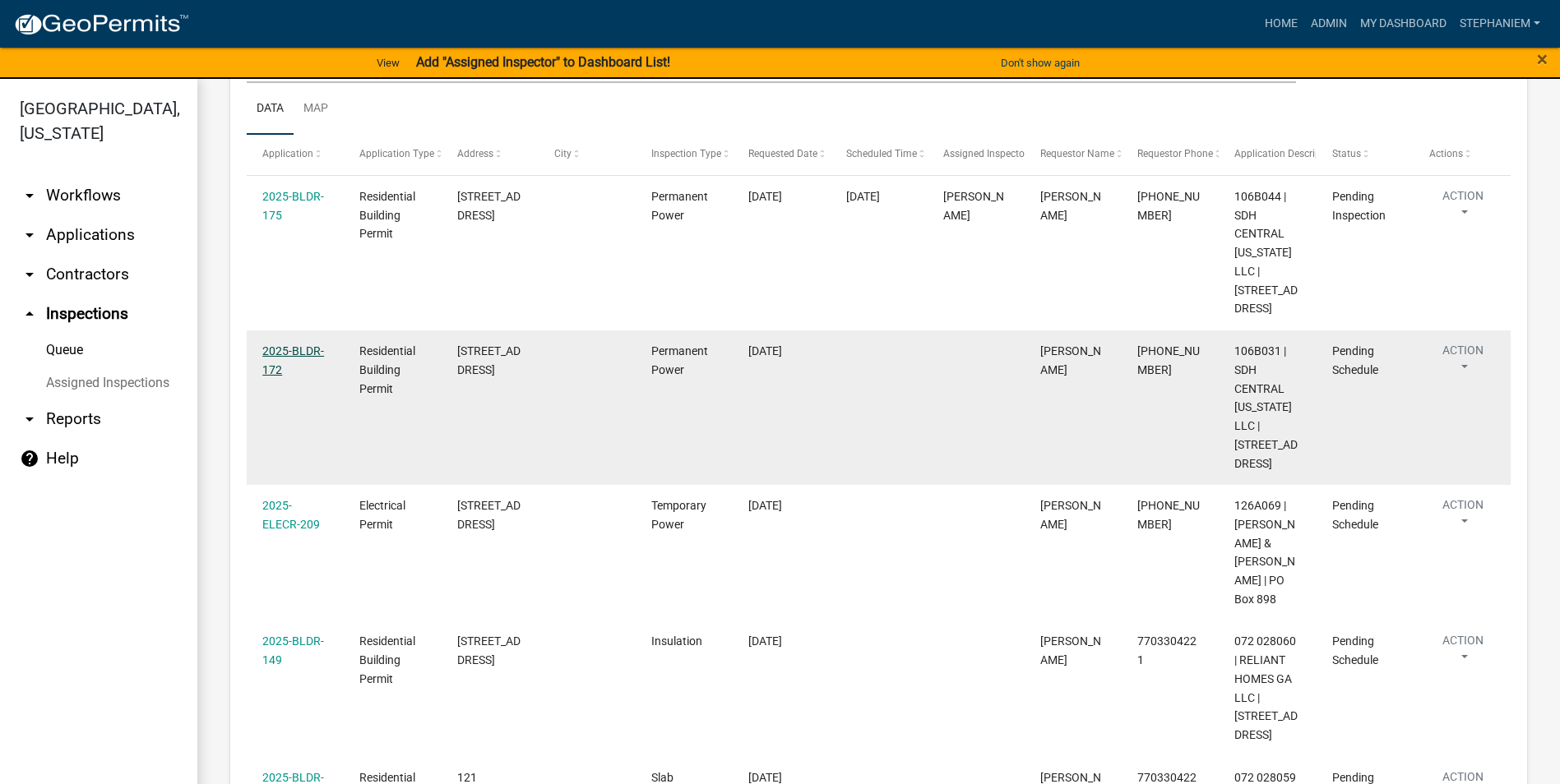
click at [281, 353] on link "2025-BLDR-172" at bounding box center [293, 361] width 62 height 32
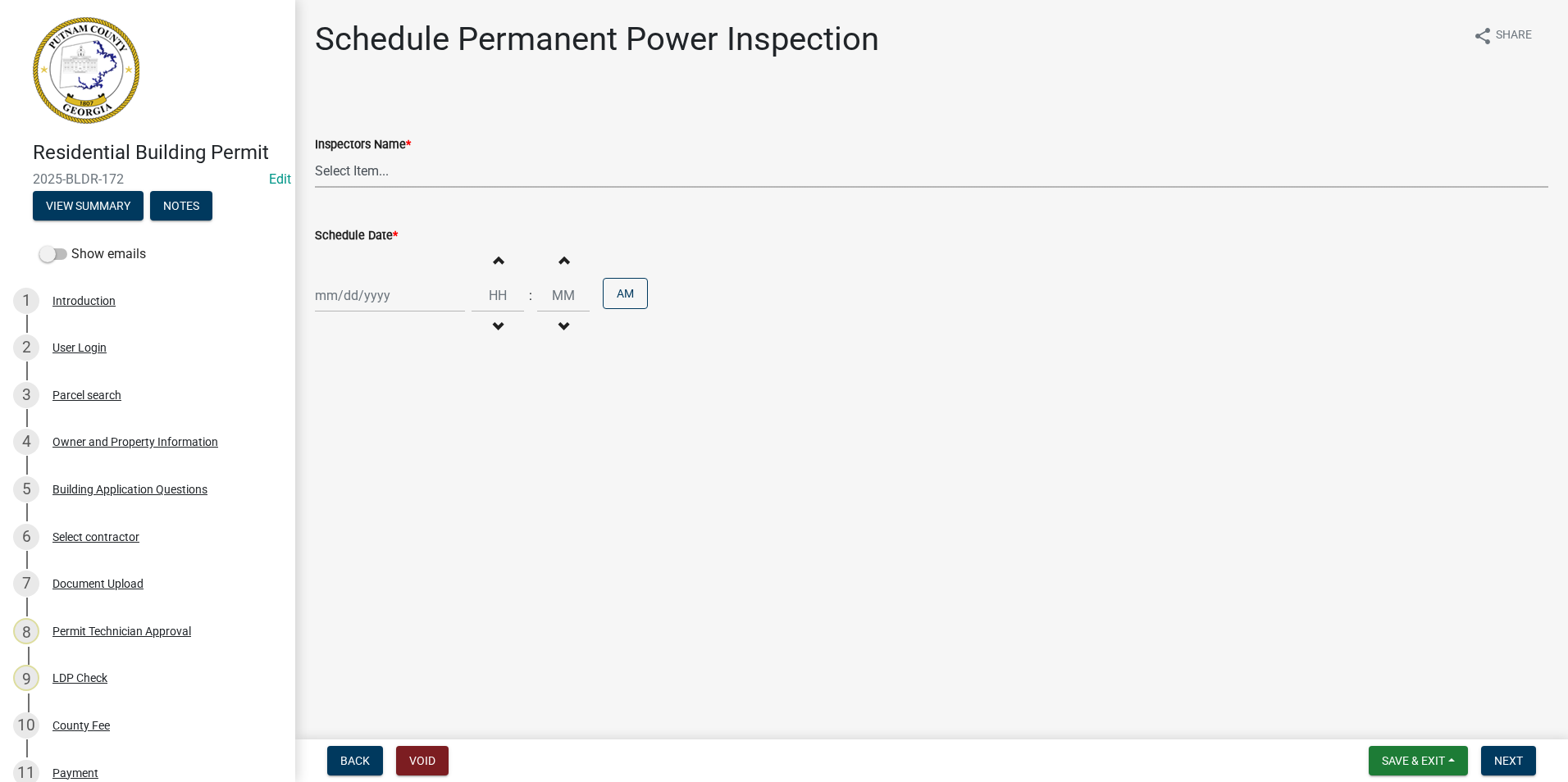
click at [363, 180] on select "Select Item... mrivera ([PERSON_NAME]) jstokes ([PERSON_NAME]) asmith105 ([PERS…" at bounding box center [931, 170] width 1233 height 33
select select "07642ab0-564c-47bb-824b-0ccf2da83593"
click at [315, 154] on select "Select Item... mrivera ([PERSON_NAME]) jstokes ([PERSON_NAME]) asmith105 ([PERS…" at bounding box center [931, 170] width 1233 height 33
click at [362, 291] on div at bounding box center [389, 295] width 150 height 33
select select "8"
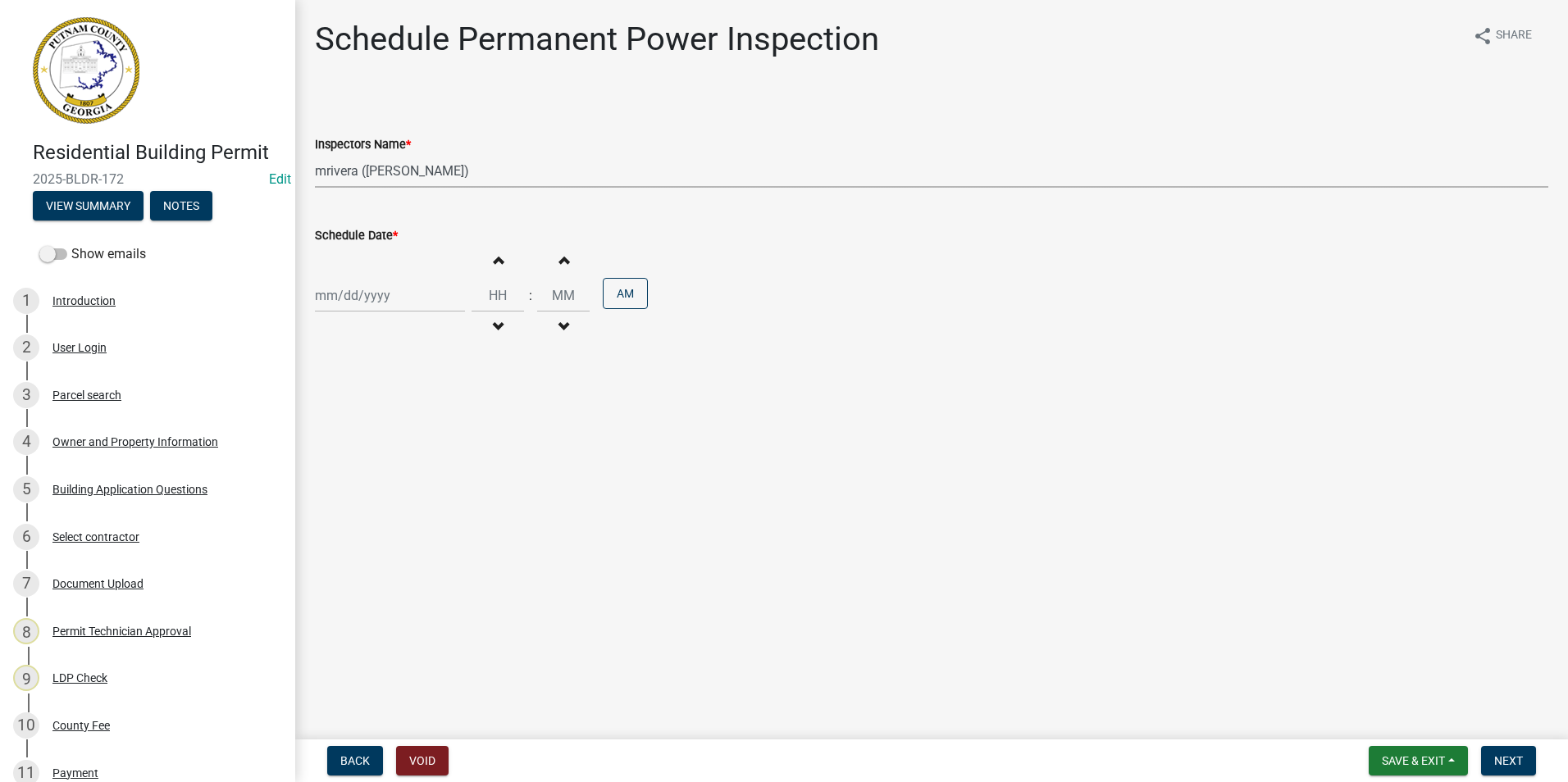
select select "2025"
click at [387, 461] on div "20" at bounding box center [383, 461] width 26 height 26
type input "[DATE]"
click at [1498, 754] on span "Next" at bounding box center [1509, 760] width 29 height 13
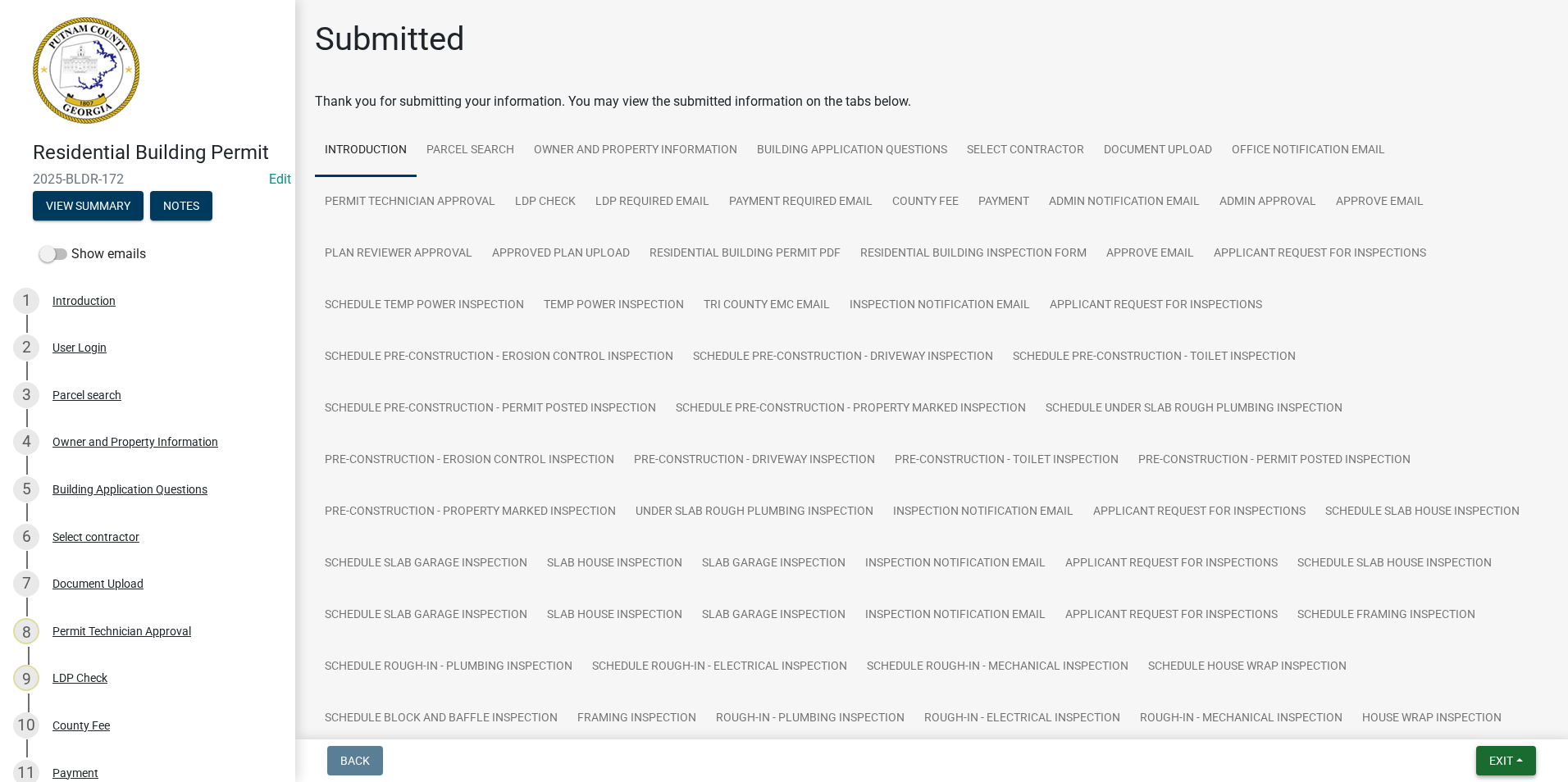
click at [1519, 763] on button "Exit" at bounding box center [1506, 760] width 60 height 30
click at [1497, 717] on button "Save & Exit" at bounding box center [1470, 718] width 131 height 39
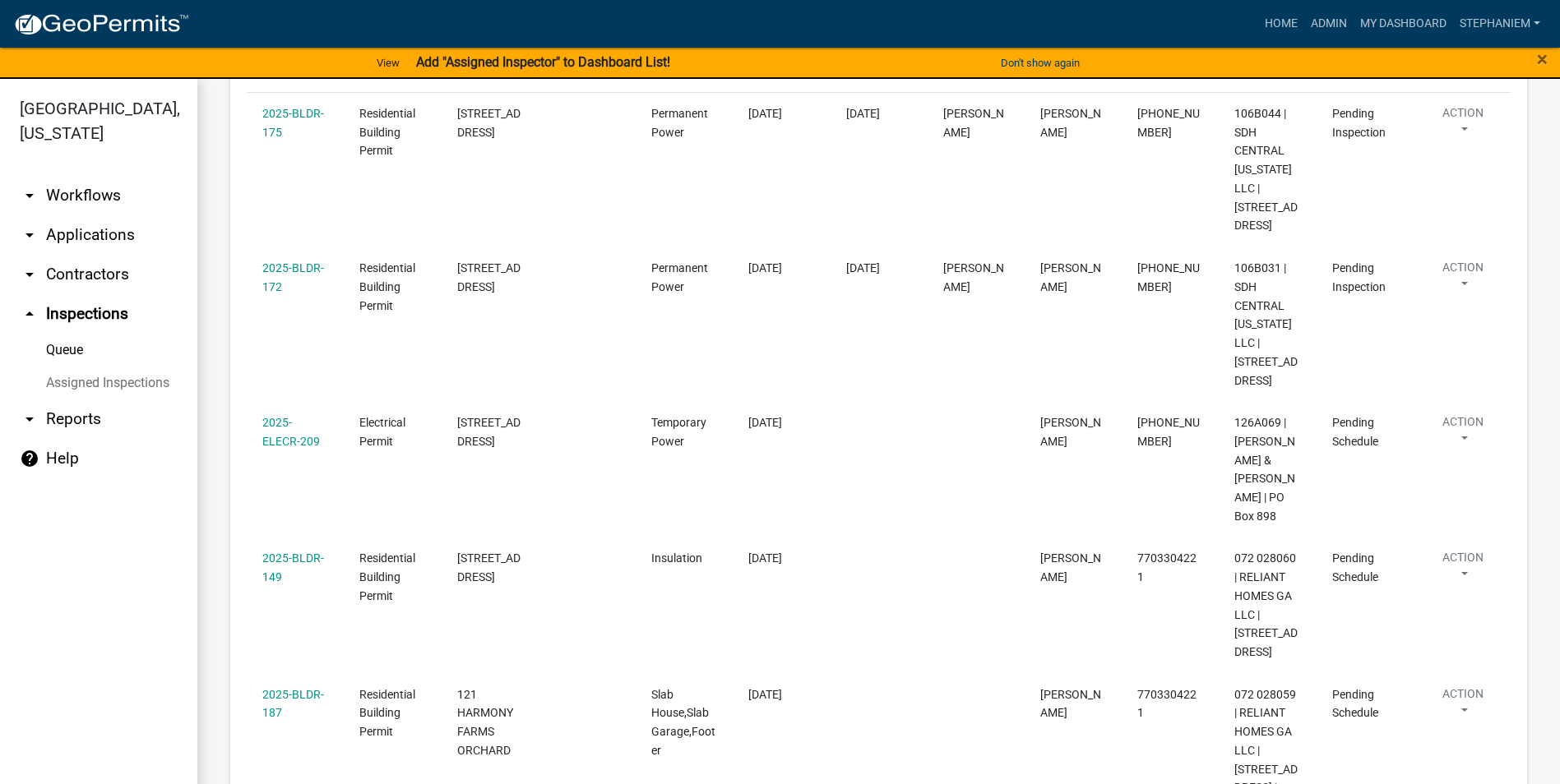
scroll to position [329, 0]
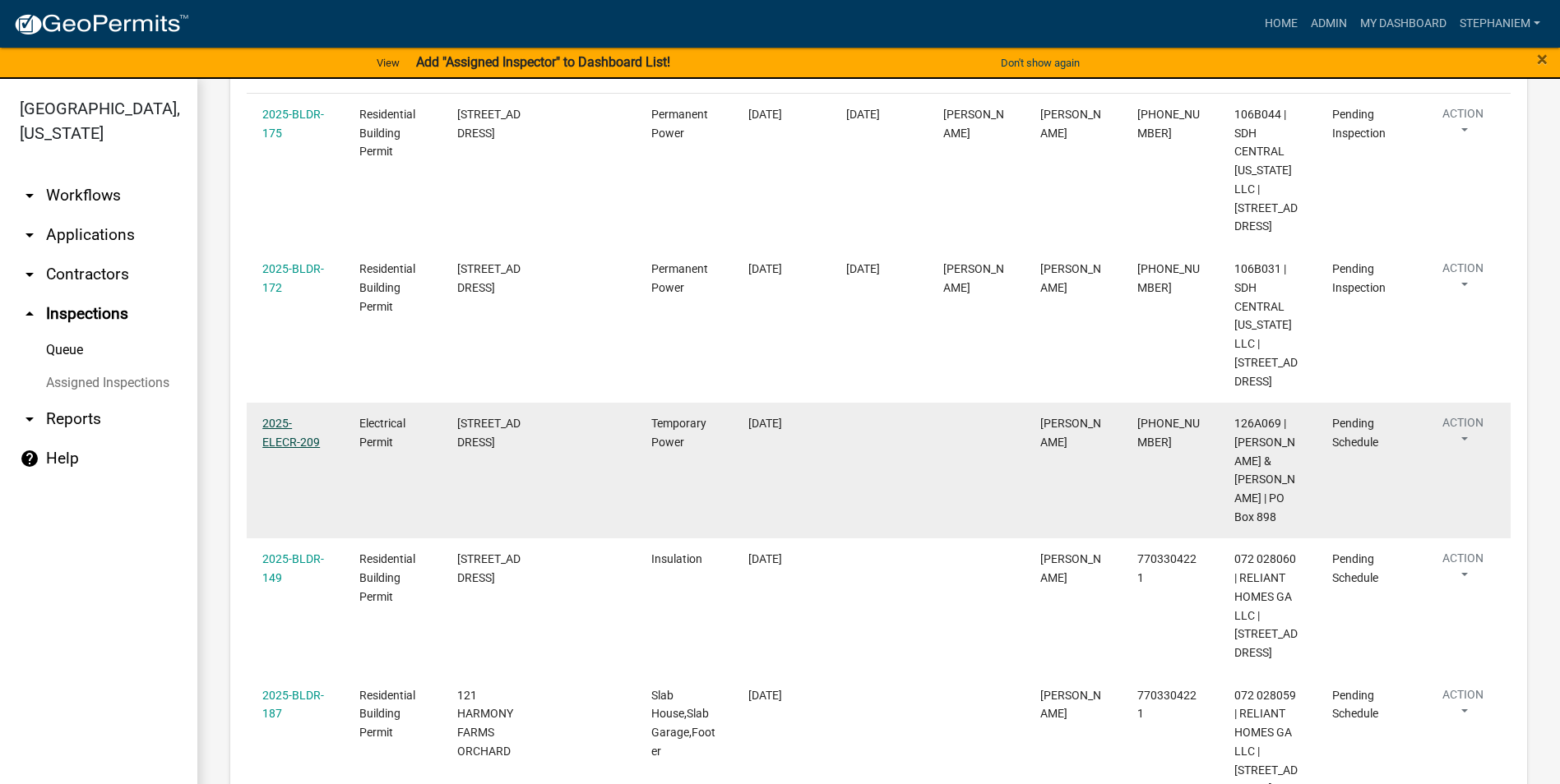
click at [308, 437] on link "2025-ELECR-209" at bounding box center [291, 433] width 58 height 32
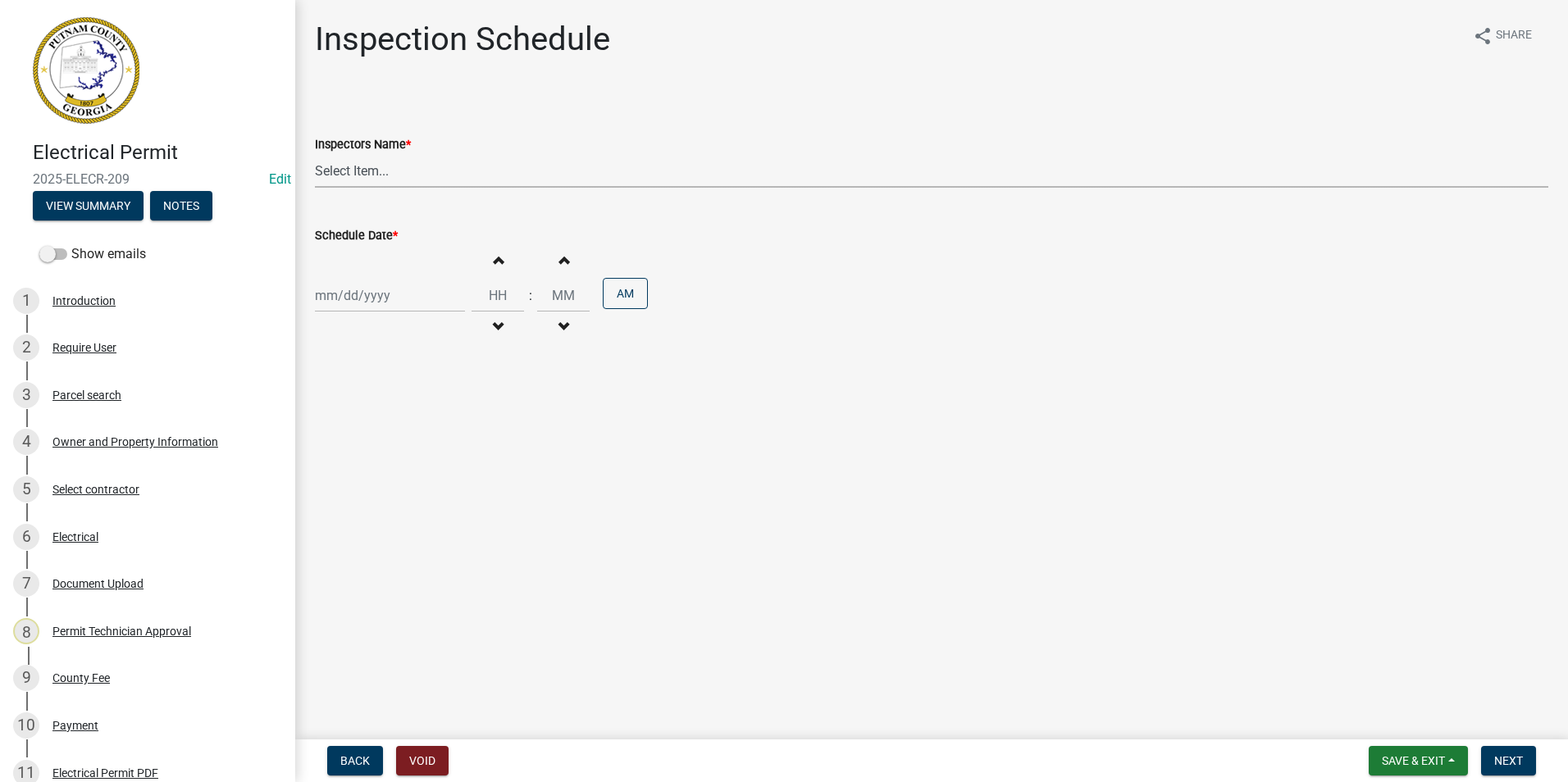
click at [371, 169] on select "Select Item... mrivera ([PERSON_NAME]) jstokes ([PERSON_NAME]) asmith105 ([PERS…" at bounding box center [931, 170] width 1233 height 33
select select "07642ab0-564c-47bb-824b-0ccf2da83593"
click at [315, 154] on select "Select Item... mrivera ([PERSON_NAME]) jstokes ([PERSON_NAME]) asmith105 ([PERS…" at bounding box center [931, 170] width 1233 height 33
click at [354, 289] on div at bounding box center [389, 295] width 150 height 33
select select "8"
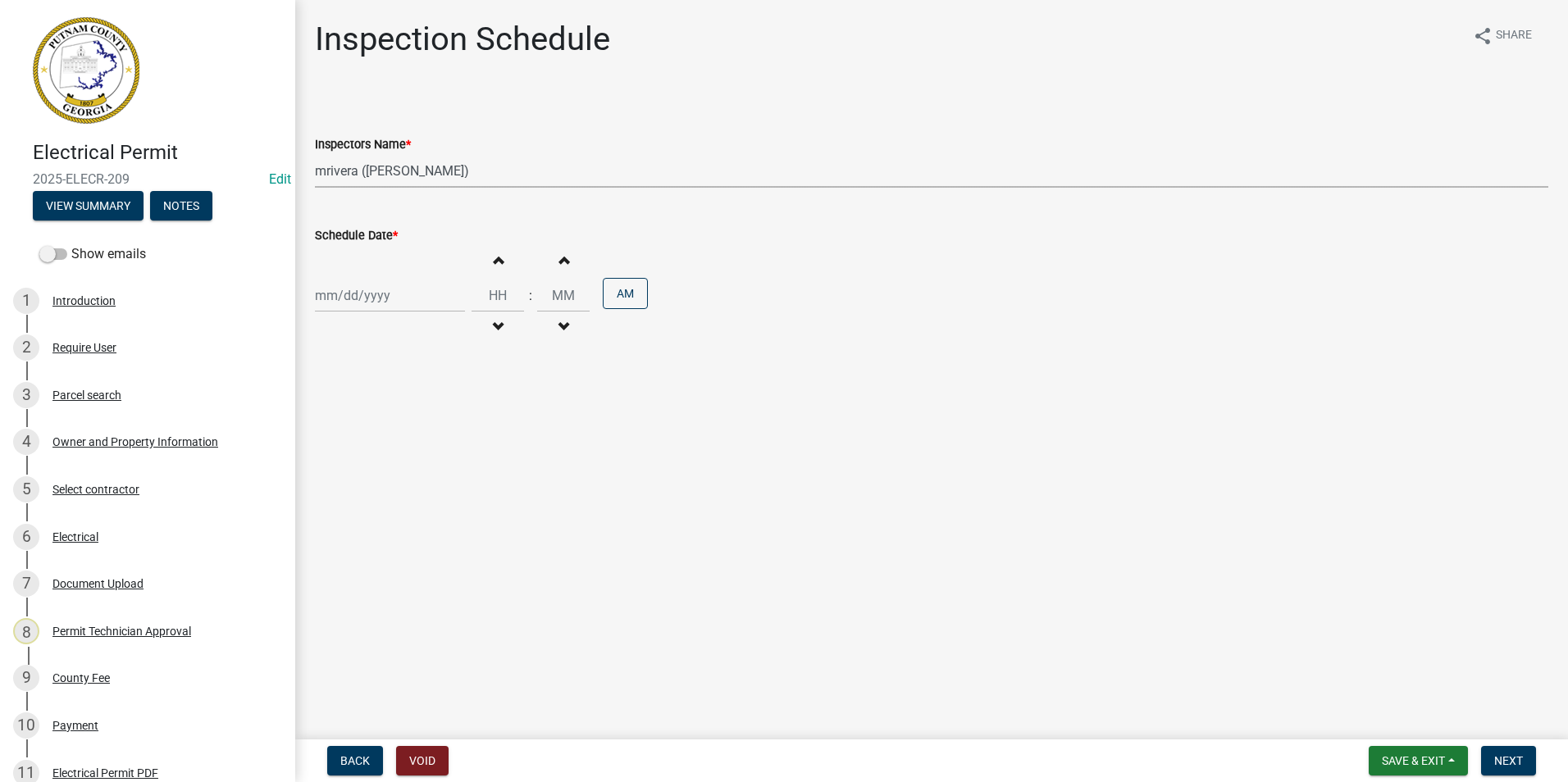
select select "2025"
click at [388, 452] on div "20" at bounding box center [383, 461] width 26 height 26
type input "[DATE]"
click at [1500, 764] on span "Next" at bounding box center [1509, 760] width 29 height 13
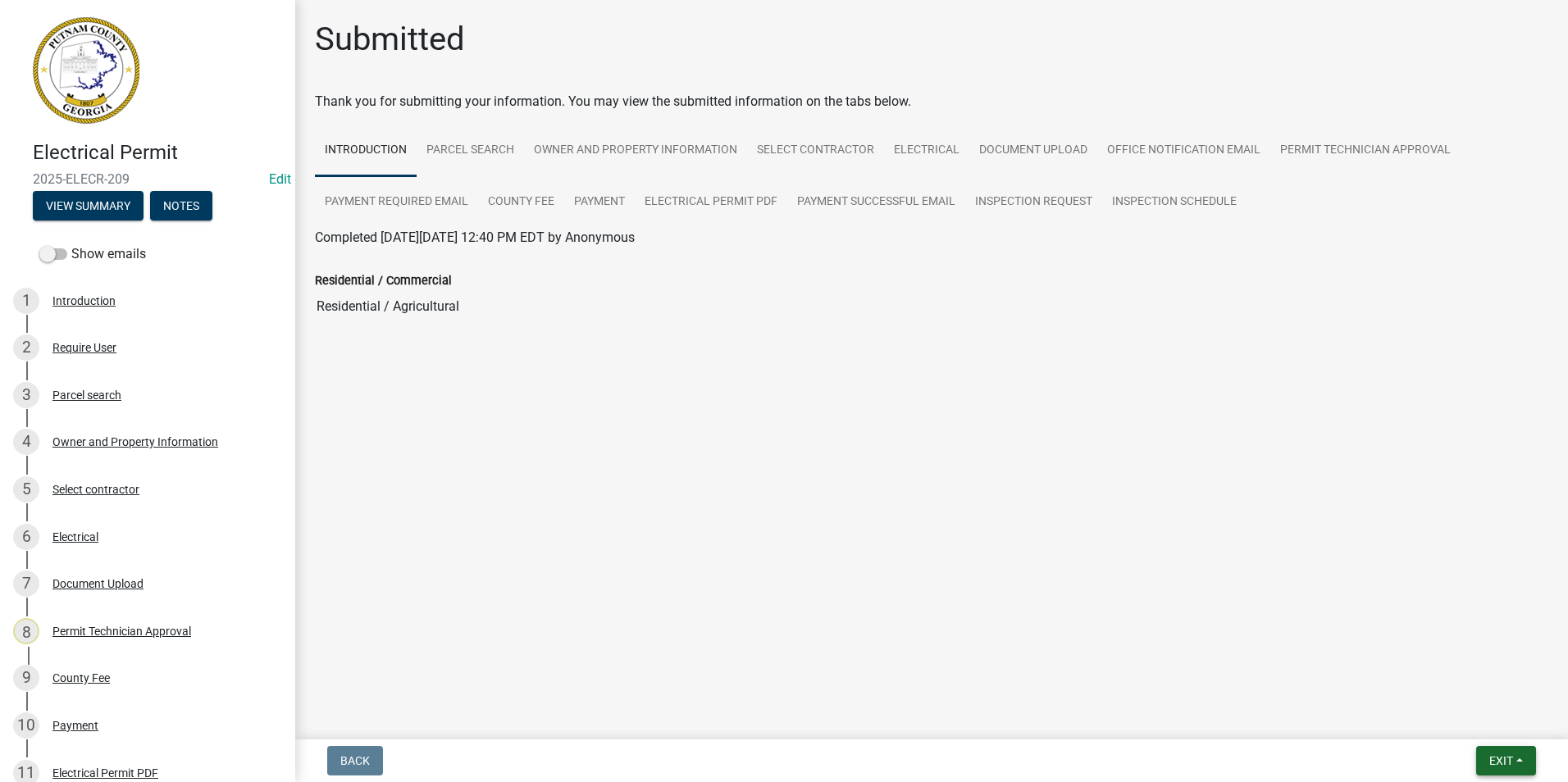
click at [1521, 765] on button "Exit" at bounding box center [1506, 760] width 60 height 30
click at [1514, 714] on button "Save & Exit" at bounding box center [1470, 718] width 131 height 39
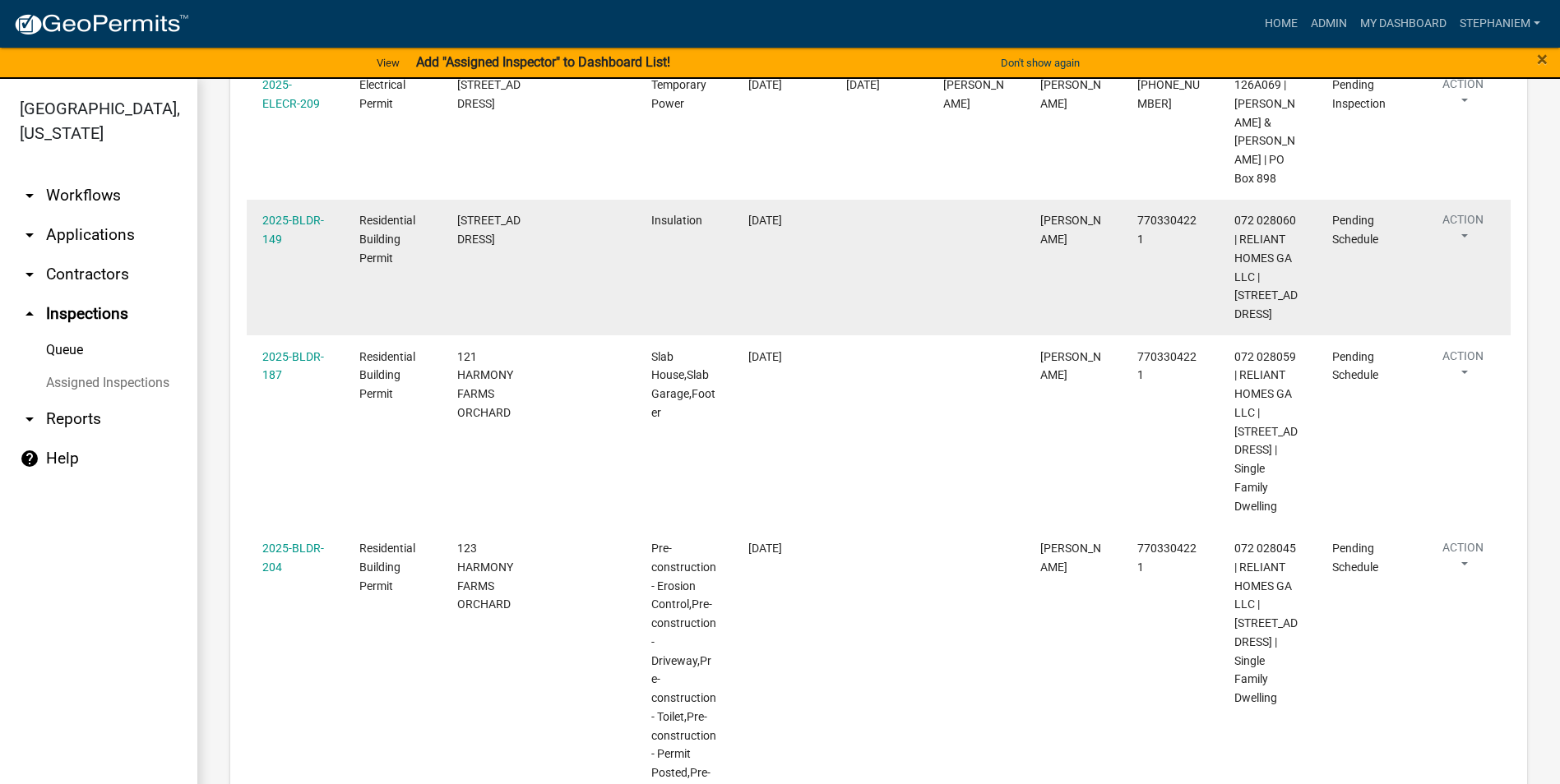
scroll to position [494, 0]
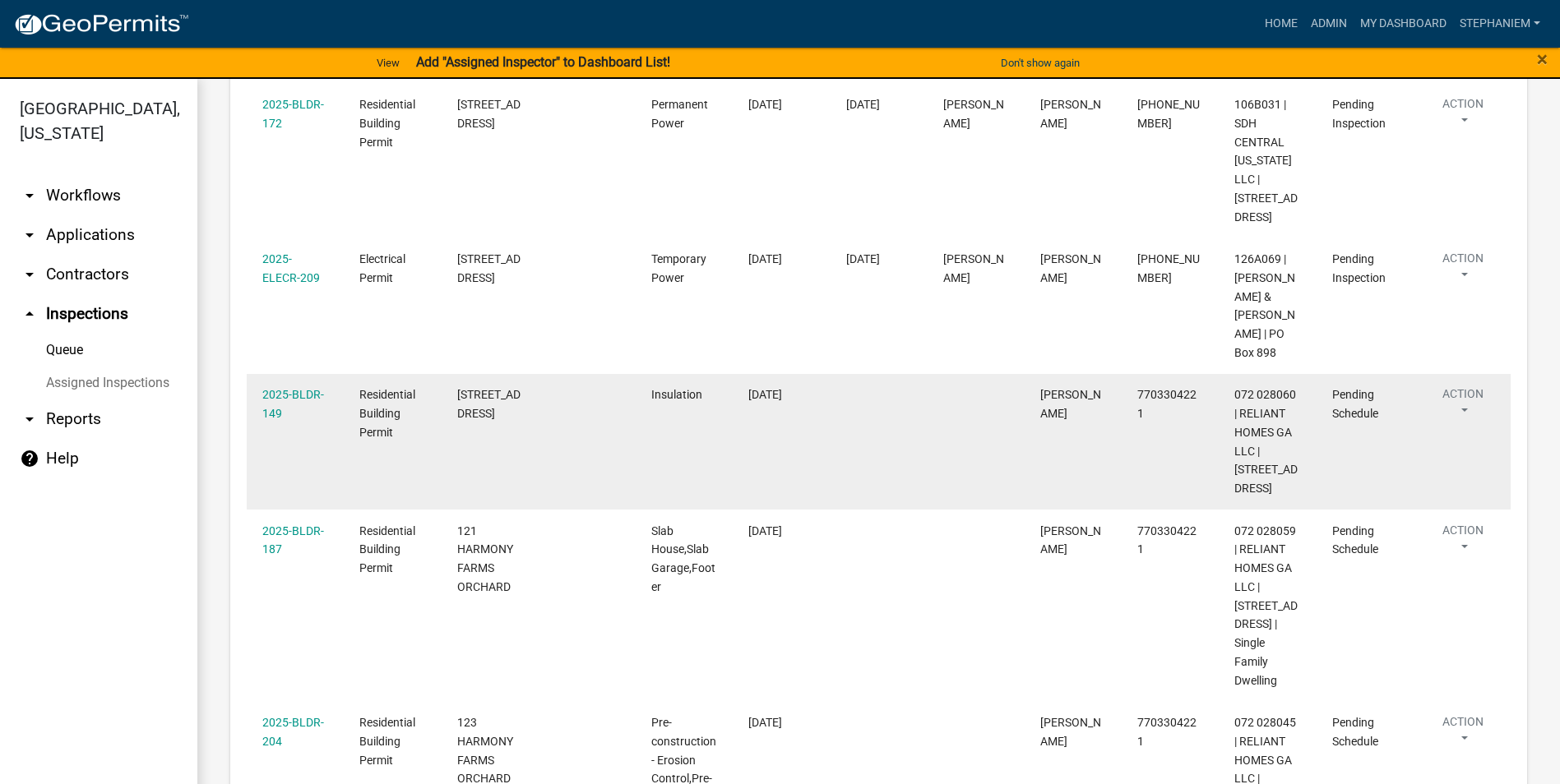
click at [259, 408] on datatable-body-cell "2025-BLDR-149" at bounding box center [295, 441] width 97 height 136
click at [308, 416] on link "2025-BLDR-149" at bounding box center [293, 405] width 62 height 32
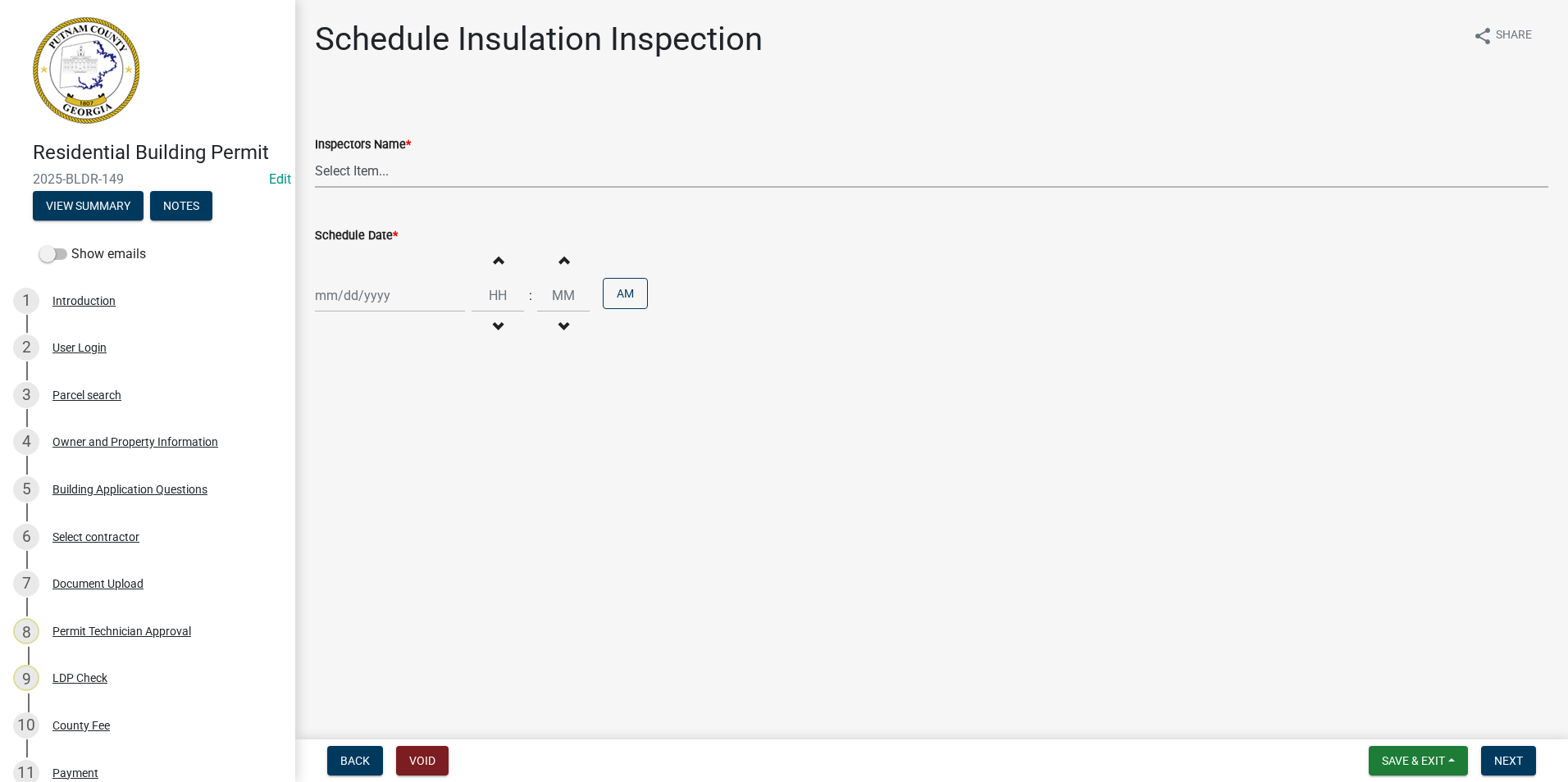
click at [379, 172] on select "Select Item... mrivera ([PERSON_NAME]) jstokes ([PERSON_NAME]) asmith105 ([PERS…" at bounding box center [931, 170] width 1233 height 33
select select "a0ea4169-8540-4a2c-b9f4-cf4c1ffdeb95"
click at [315, 154] on select "Select Item... mrivera ([PERSON_NAME]) jstokes ([PERSON_NAME]) asmith105 ([PERS…" at bounding box center [931, 170] width 1233 height 33
click at [371, 304] on div at bounding box center [389, 295] width 150 height 33
select select "8"
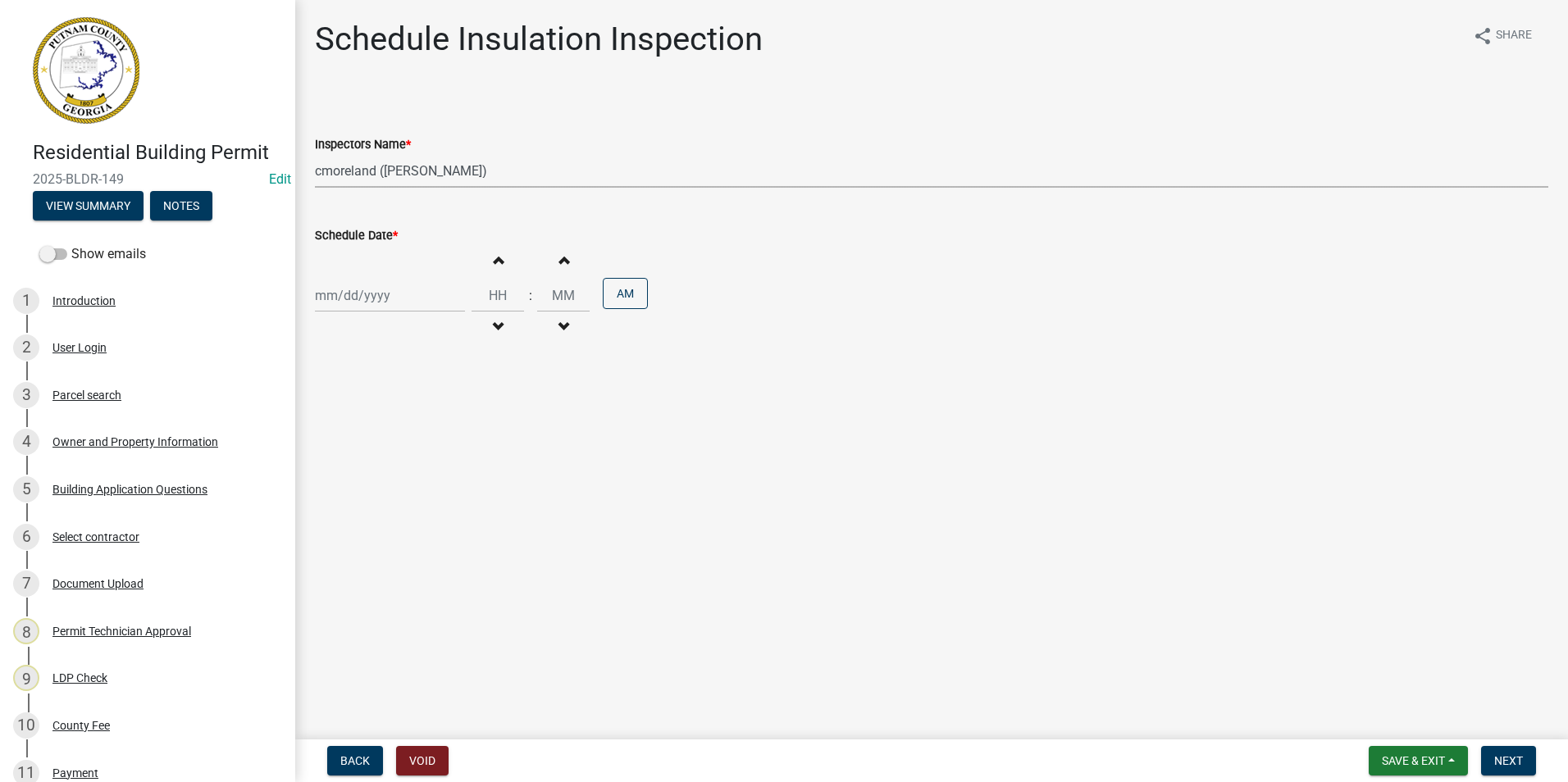
select select "2025"
click at [382, 464] on div "20" at bounding box center [383, 461] width 26 height 26
type input "[DATE]"
click at [1502, 748] on button "Next" at bounding box center [1508, 760] width 55 height 30
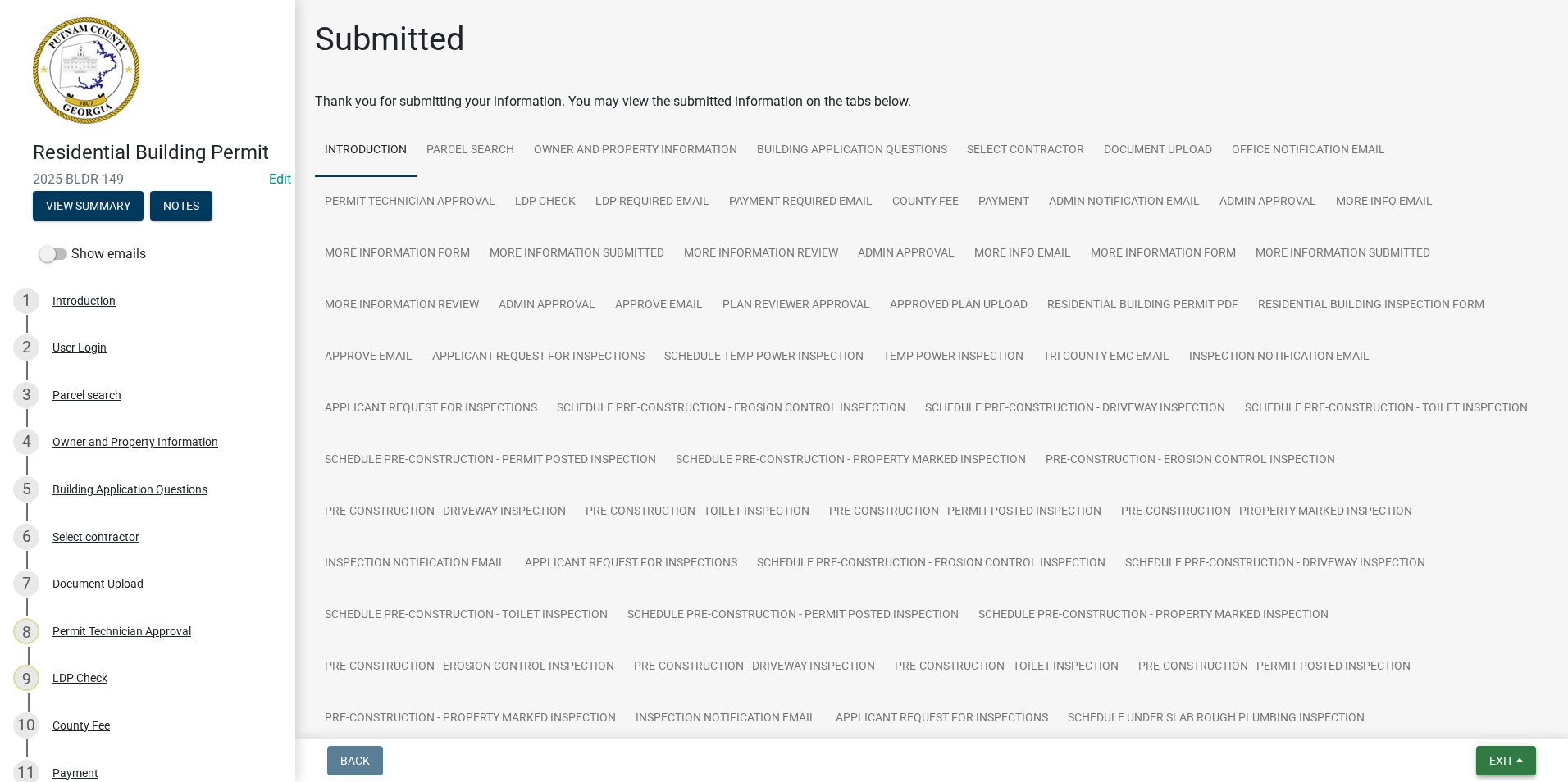
click at [1524, 753] on button "Exit" at bounding box center [1506, 760] width 60 height 30
click at [1489, 716] on button "Save & Exit" at bounding box center [1470, 718] width 131 height 39
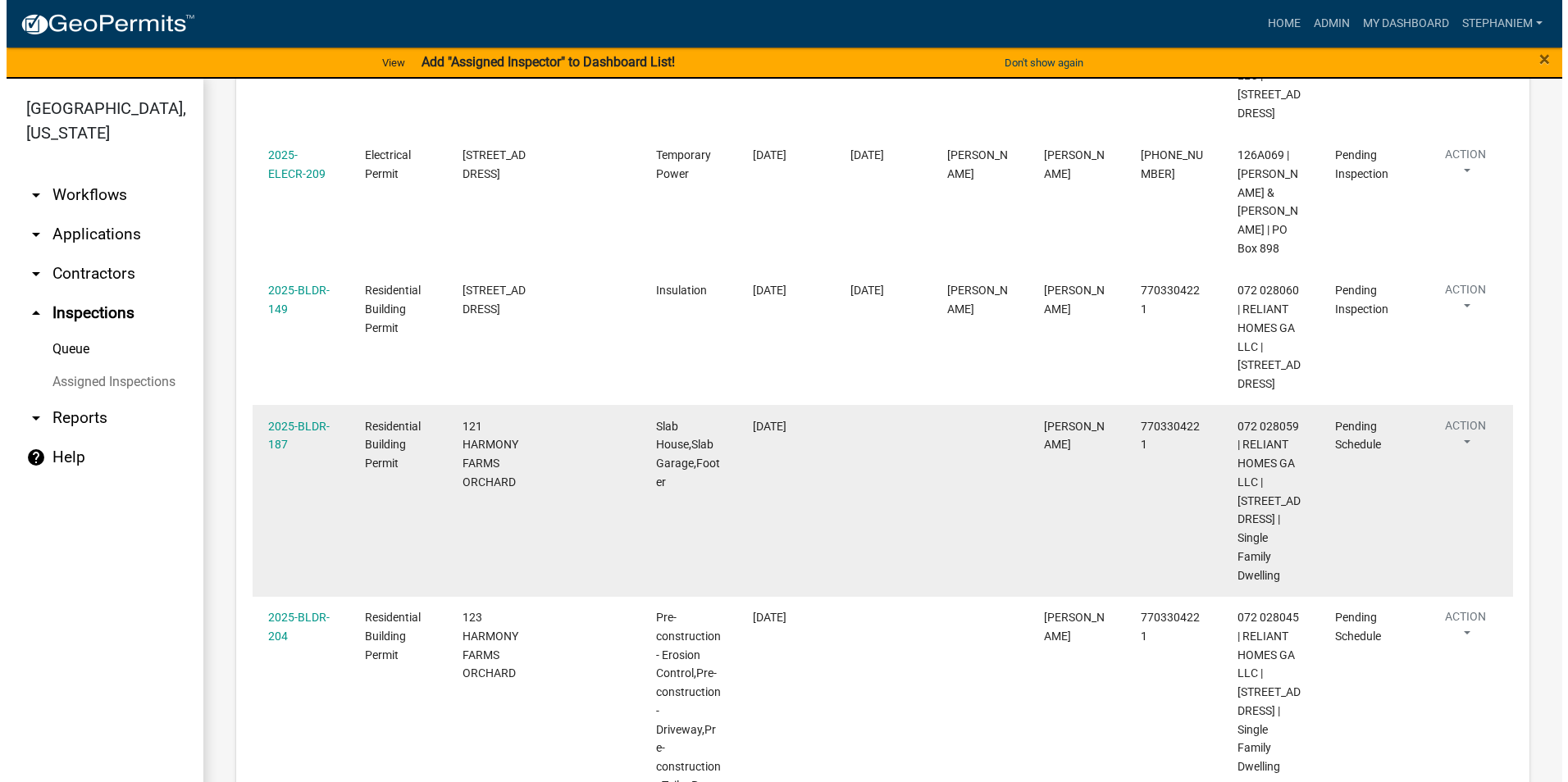
scroll to position [738, 0]
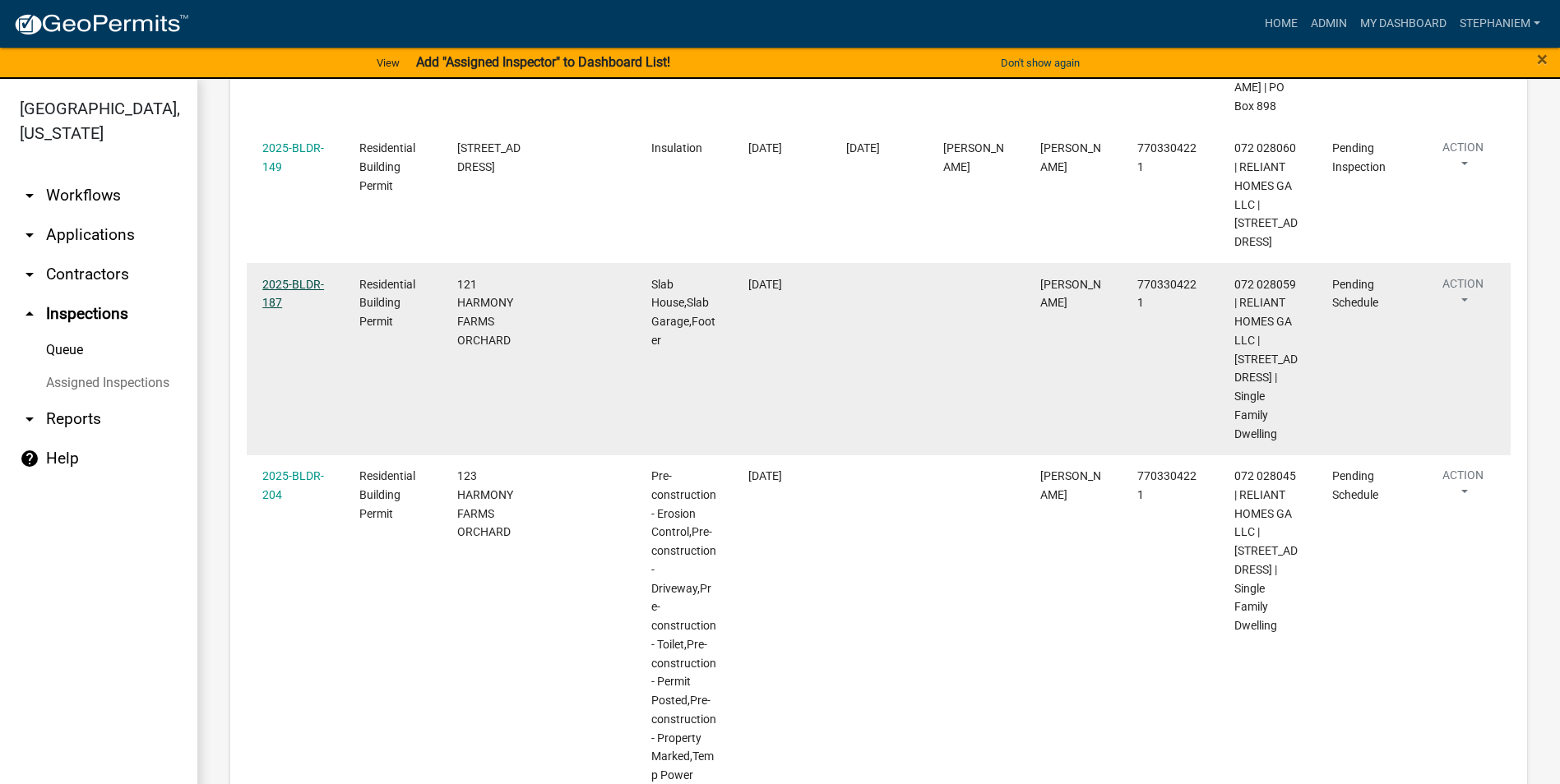
click at [303, 298] on link "2025-BLDR-187" at bounding box center [293, 294] width 62 height 32
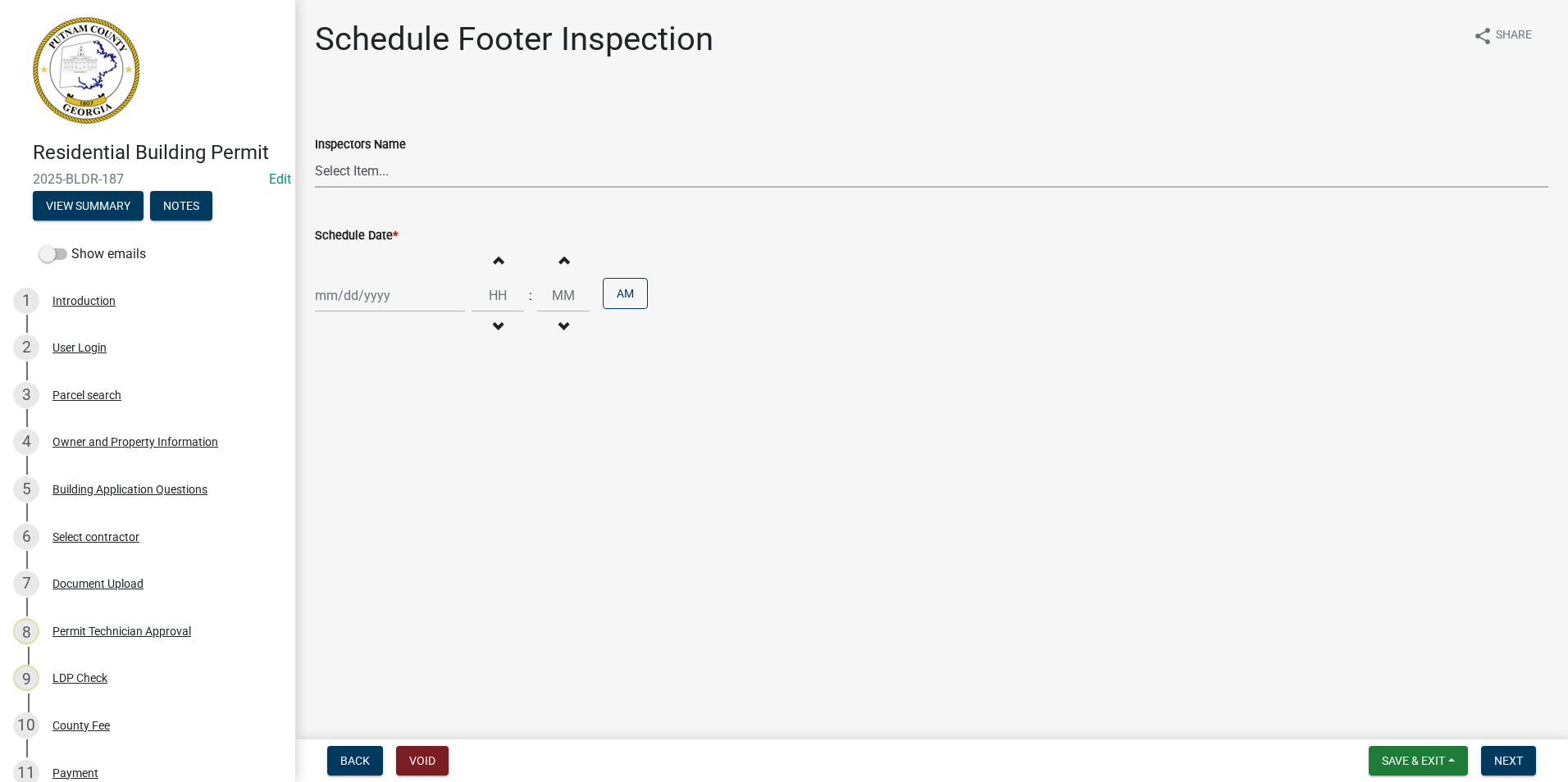
click at [365, 178] on select "Select Item... mrivera ([PERSON_NAME]) jstokes ([PERSON_NAME]) asmith105 ([PERS…" at bounding box center [931, 170] width 1233 height 33
select select "07642ab0-564c-47bb-824b-0ccf2da83593"
click at [315, 154] on select "Select Item... mrivera ([PERSON_NAME]) jstokes ([PERSON_NAME]) asmith105 ([PERS…" at bounding box center [931, 170] width 1233 height 33
select select "8"
select select "2025"
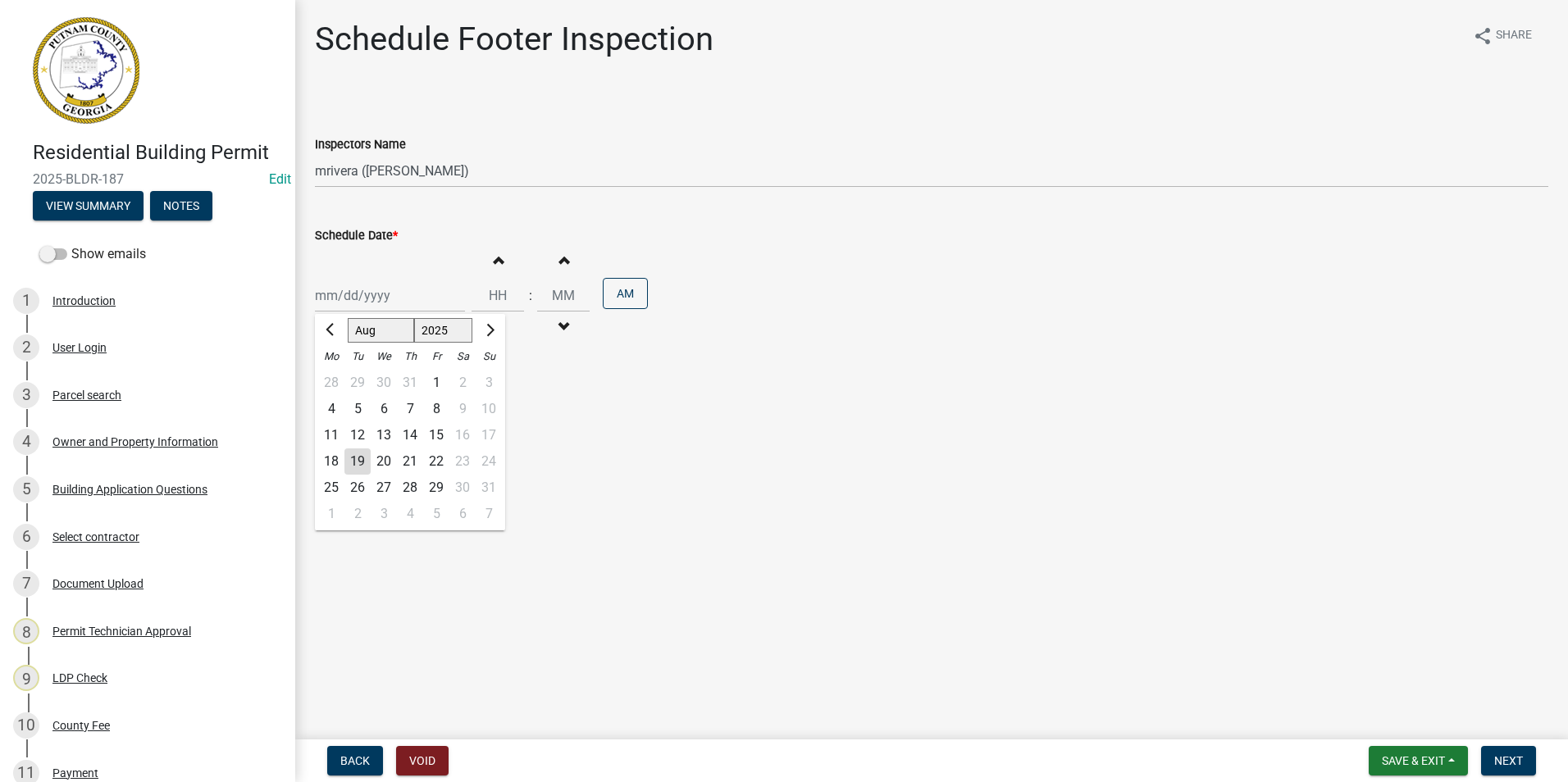
click at [359, 304] on div "[PERSON_NAME] Feb Mar Apr [PERSON_NAME][DATE] Oct Nov [DATE] 1526 1527 1528 152…" at bounding box center [389, 295] width 150 height 33
click at [391, 462] on div "20" at bounding box center [383, 461] width 26 height 26
type input "[DATE]"
click at [1494, 766] on span "Next" at bounding box center [1509, 760] width 29 height 13
click at [379, 184] on select "Select Item... mrivera ([PERSON_NAME]) jstokes ([PERSON_NAME]) asmith105 ([PERS…" at bounding box center [931, 170] width 1233 height 33
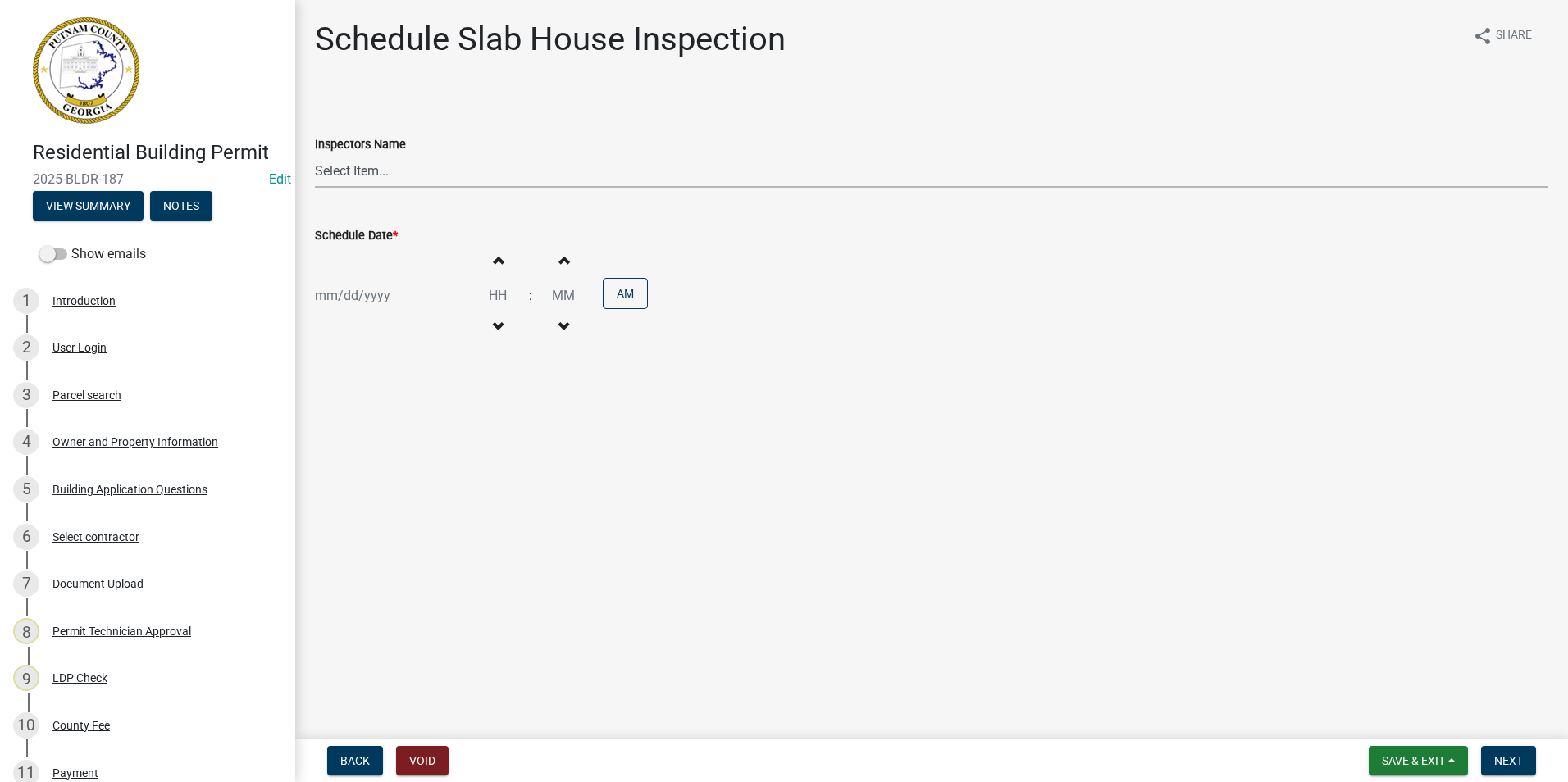
select select "07642ab0-564c-47bb-824b-0ccf2da83593"
click at [315, 154] on select "Select Item... mrivera ([PERSON_NAME]) jstokes ([PERSON_NAME]) asmith105 ([PERS…" at bounding box center [931, 170] width 1233 height 33
select select "8"
select select "2025"
click at [399, 309] on div "[PERSON_NAME] Feb Mar Apr [PERSON_NAME][DATE] Oct Nov [DATE] 1526 1527 1528 152…" at bounding box center [389, 295] width 150 height 33
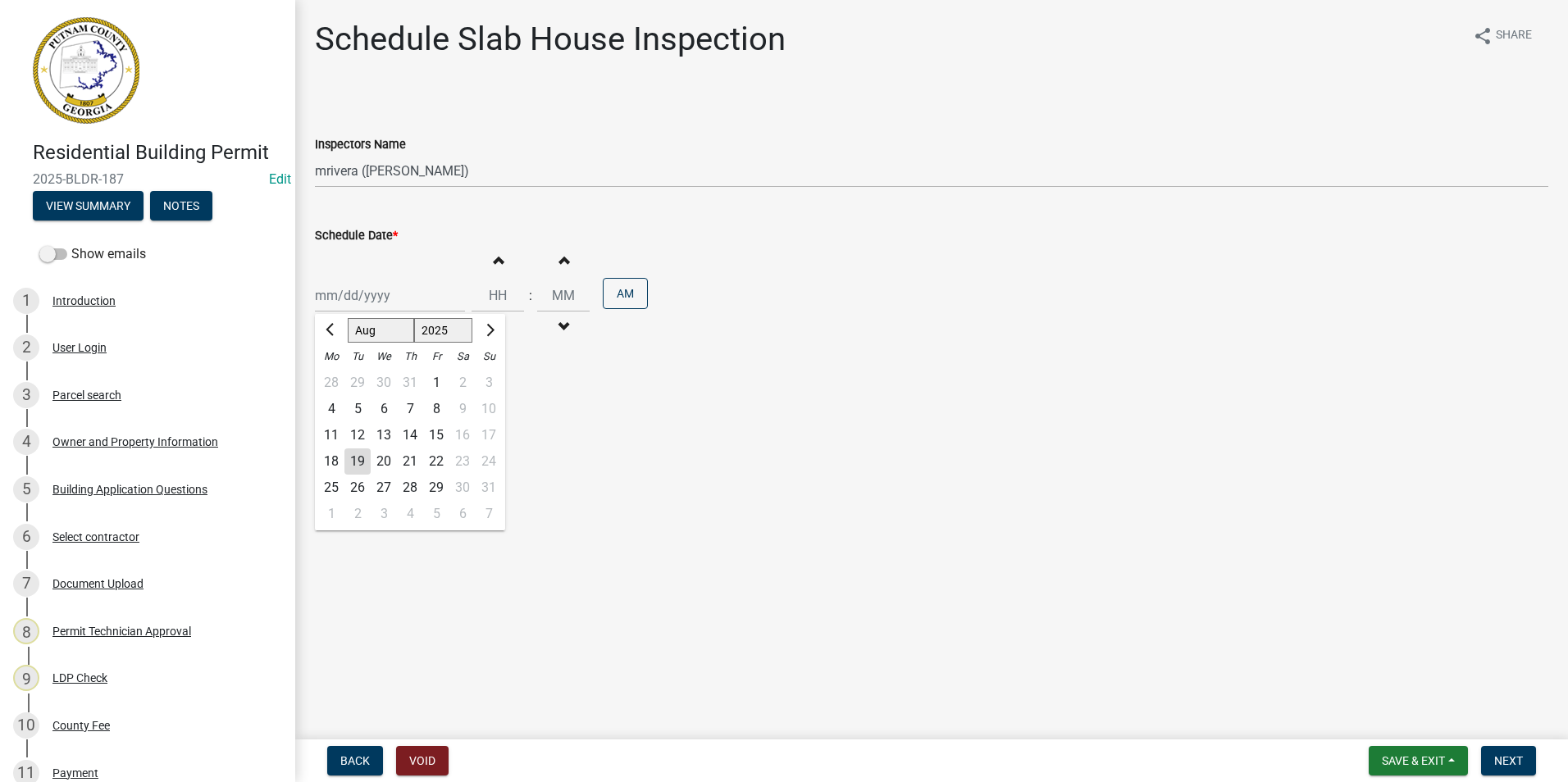
click at [379, 468] on div "20" at bounding box center [383, 461] width 26 height 26
type input "[DATE]"
click at [1510, 763] on span "Next" at bounding box center [1509, 760] width 29 height 13
click at [442, 174] on select "Select Item... mrivera ([PERSON_NAME]) jstokes ([PERSON_NAME]) asmith105 ([PERS…" at bounding box center [931, 170] width 1233 height 33
select select "07642ab0-564c-47bb-824b-0ccf2da83593"
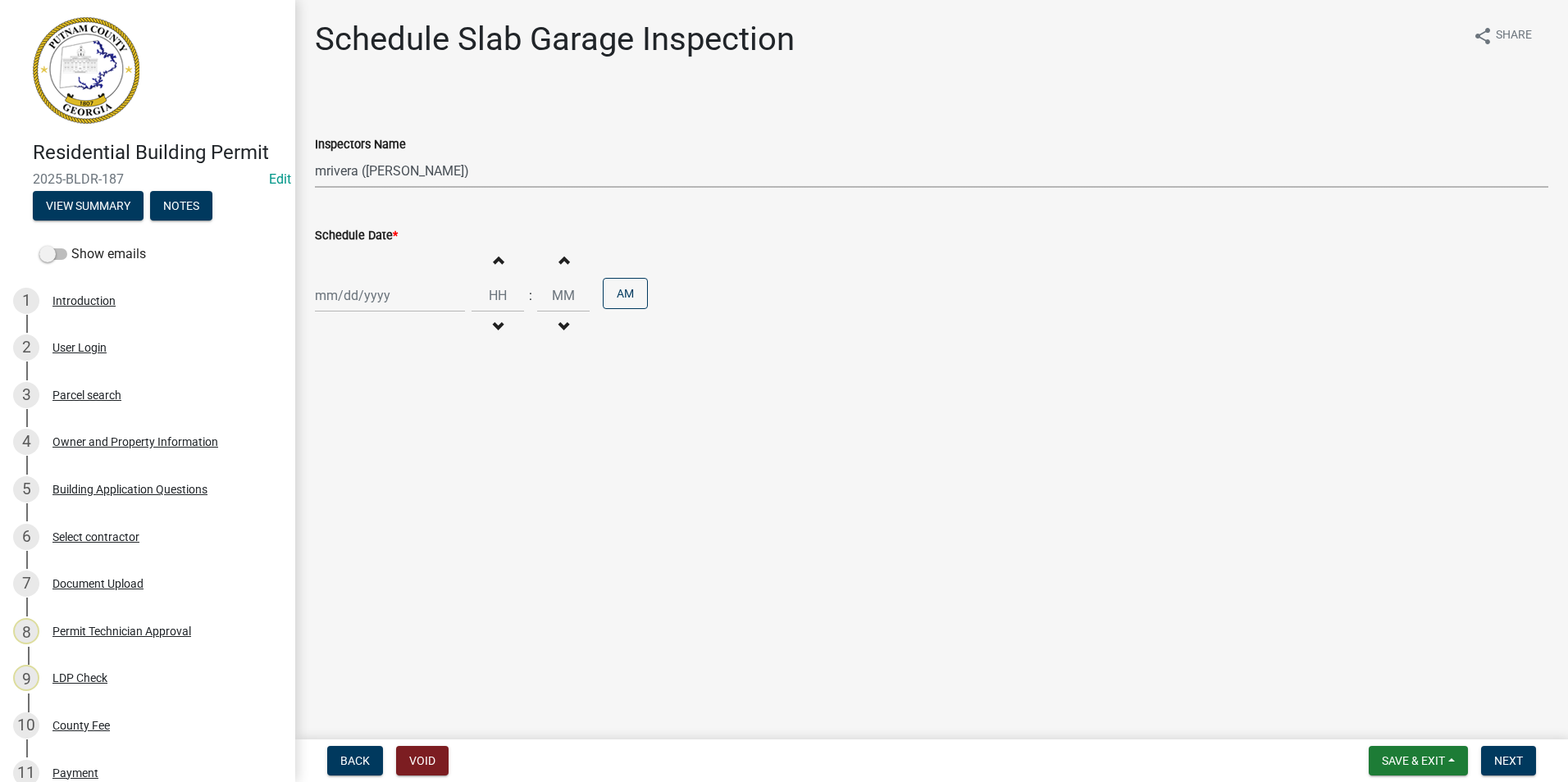
click at [315, 154] on select "Select Item... mrivera ([PERSON_NAME]) jstokes ([PERSON_NAME]) asmith105 ([PERS…" at bounding box center [931, 170] width 1233 height 33
click at [399, 296] on div at bounding box center [389, 295] width 150 height 33
select select "8"
select select "2025"
click at [379, 456] on div "20" at bounding box center [383, 461] width 26 height 26
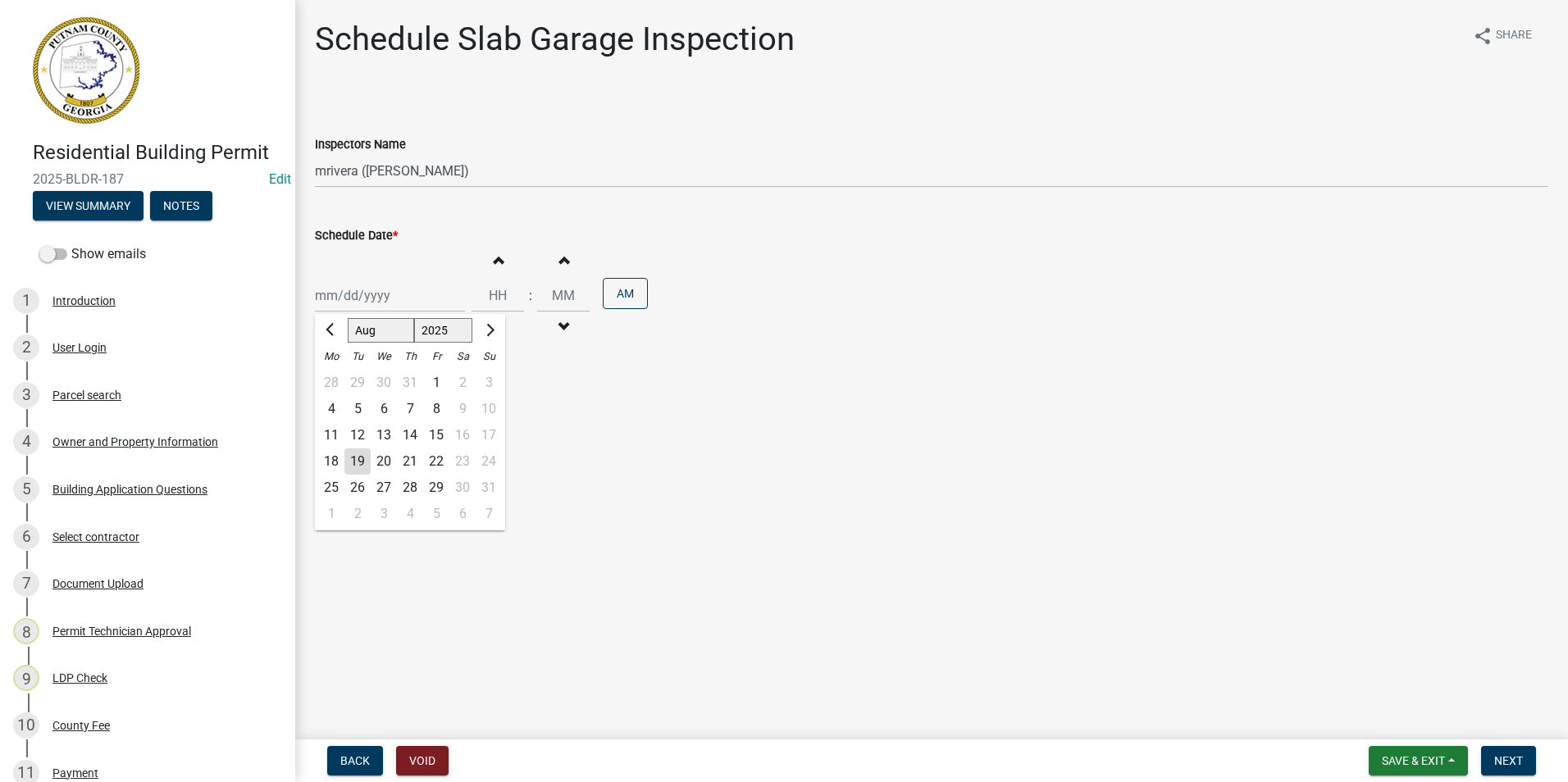
type input "[DATE]"
click at [1516, 769] on button "Next" at bounding box center [1508, 760] width 55 height 30
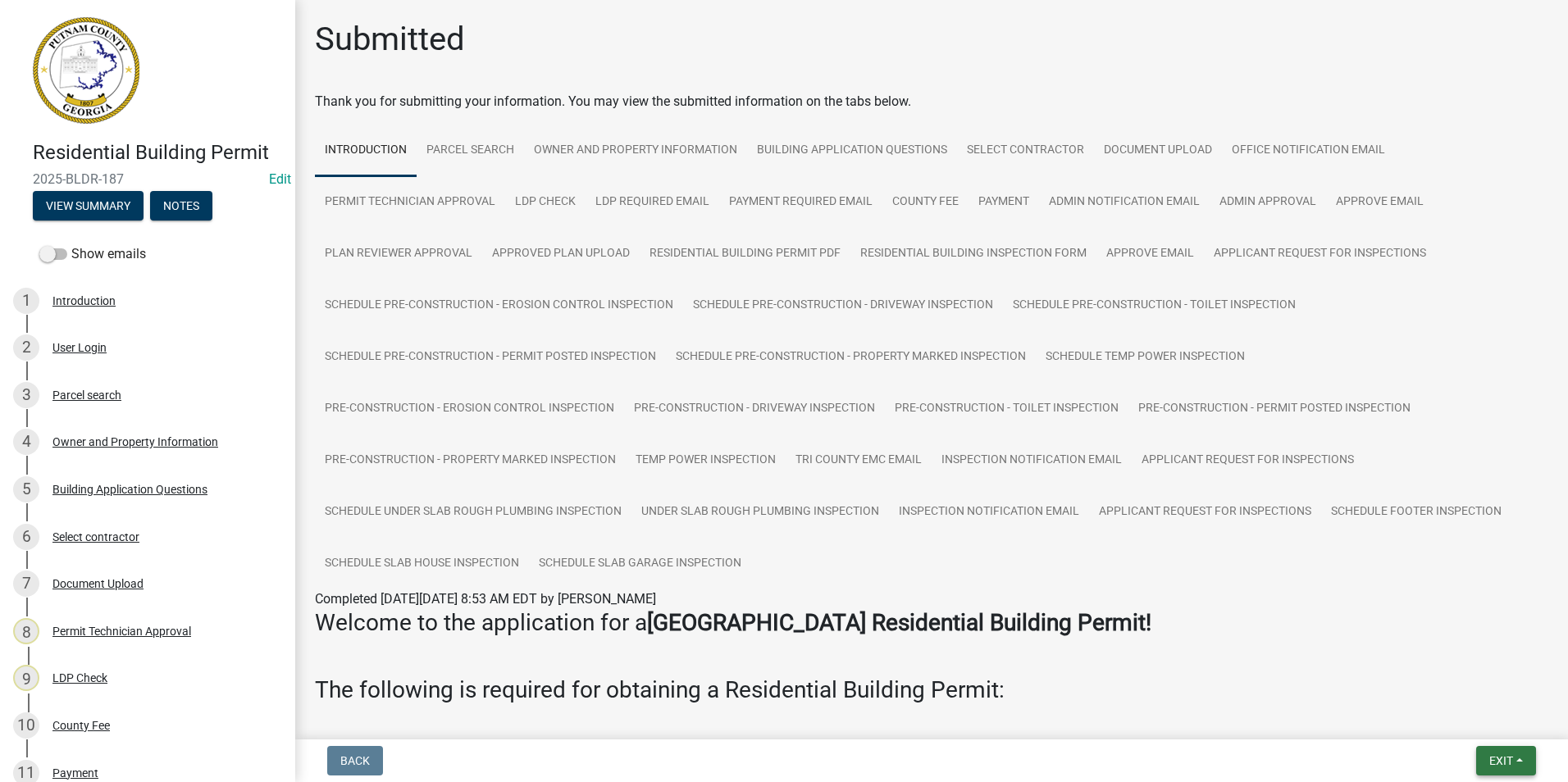
click at [1508, 762] on span "Exit" at bounding box center [1502, 760] width 24 height 13
click at [1509, 724] on button "Save & Exit" at bounding box center [1470, 718] width 131 height 39
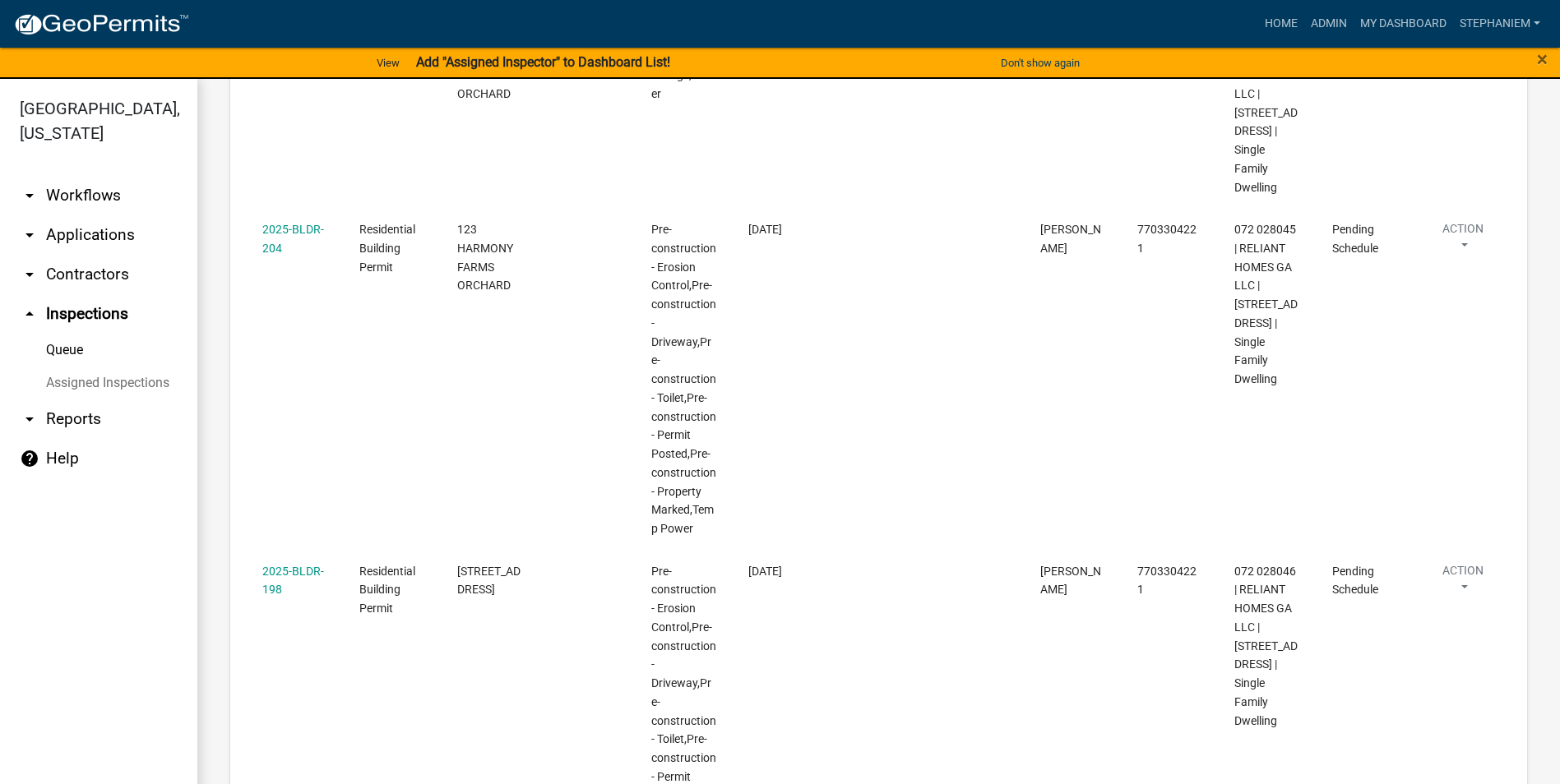
scroll to position [904, 0]
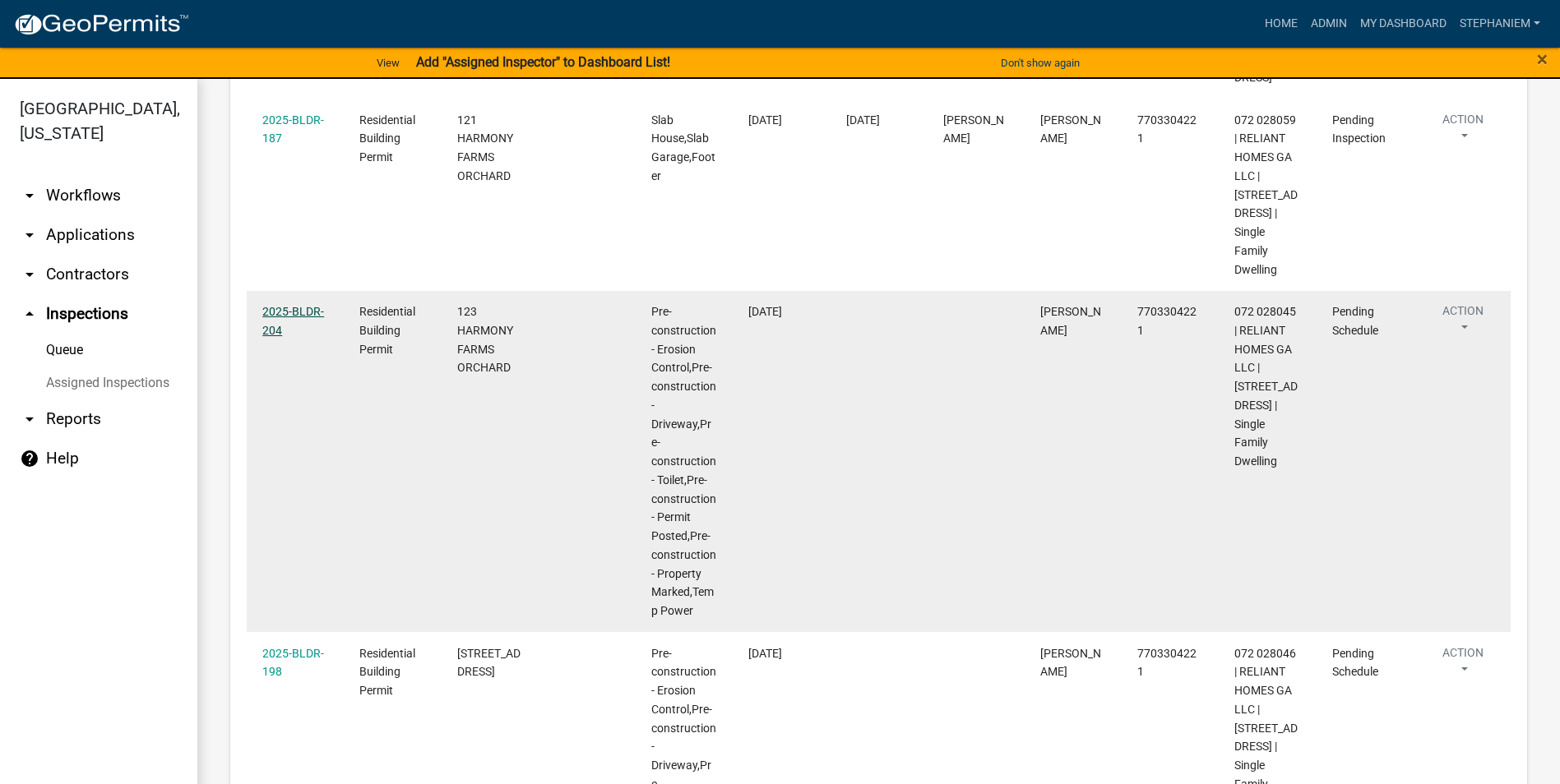
click at [271, 337] on link "2025-BLDR-204" at bounding box center [293, 321] width 62 height 32
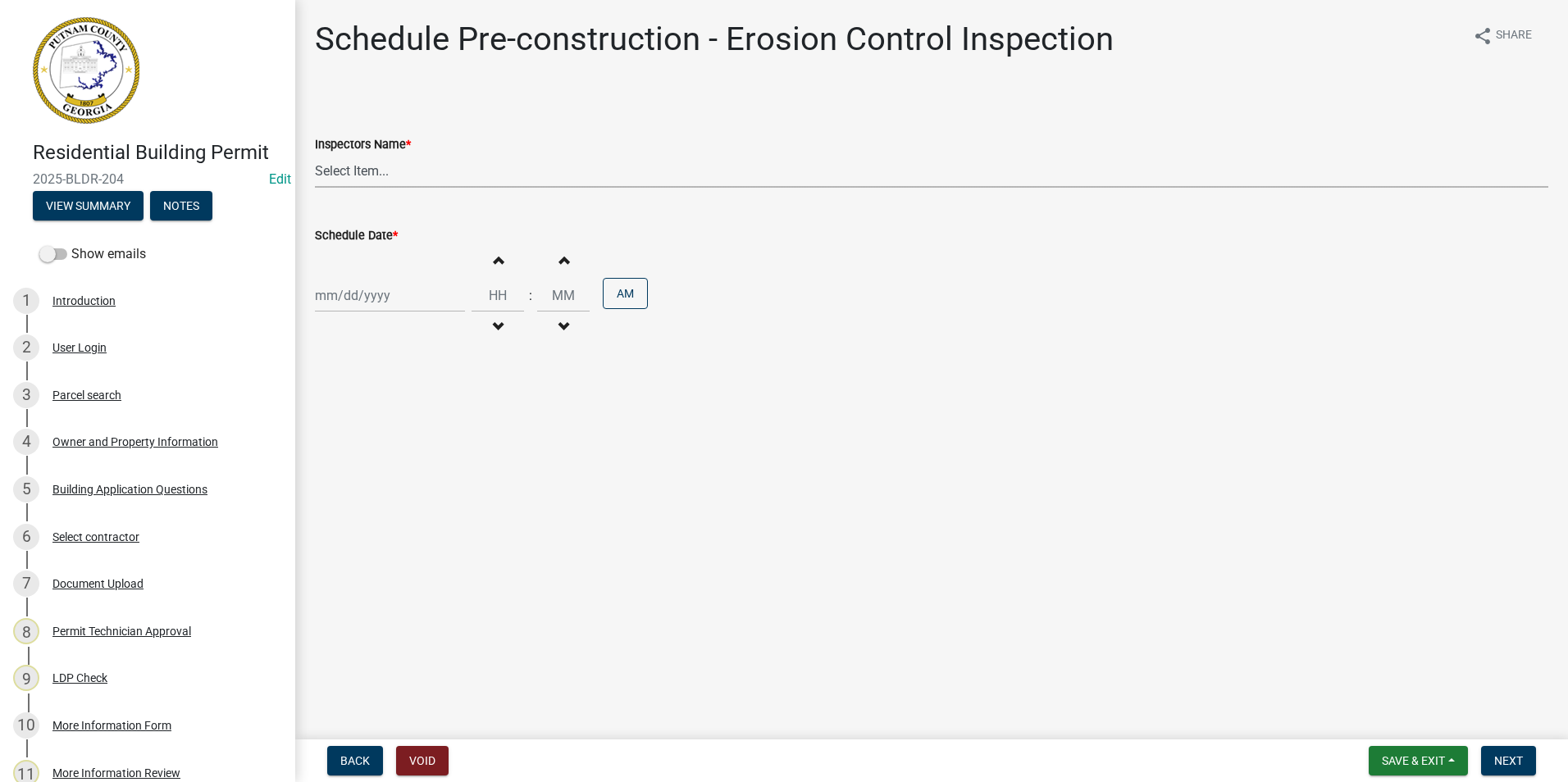
click at [517, 183] on select "Select Item... mrivera ([PERSON_NAME]) jstokes ([PERSON_NAME]) asmith105 ([PERS…" at bounding box center [931, 170] width 1233 height 33
select select "07642ab0-564c-47bb-824b-0ccf2da83593"
click at [315, 154] on select "Select Item... mrivera ([PERSON_NAME]) jstokes ([PERSON_NAME]) asmith105 ([PERS…" at bounding box center [931, 170] width 1233 height 33
select select "8"
select select "2025"
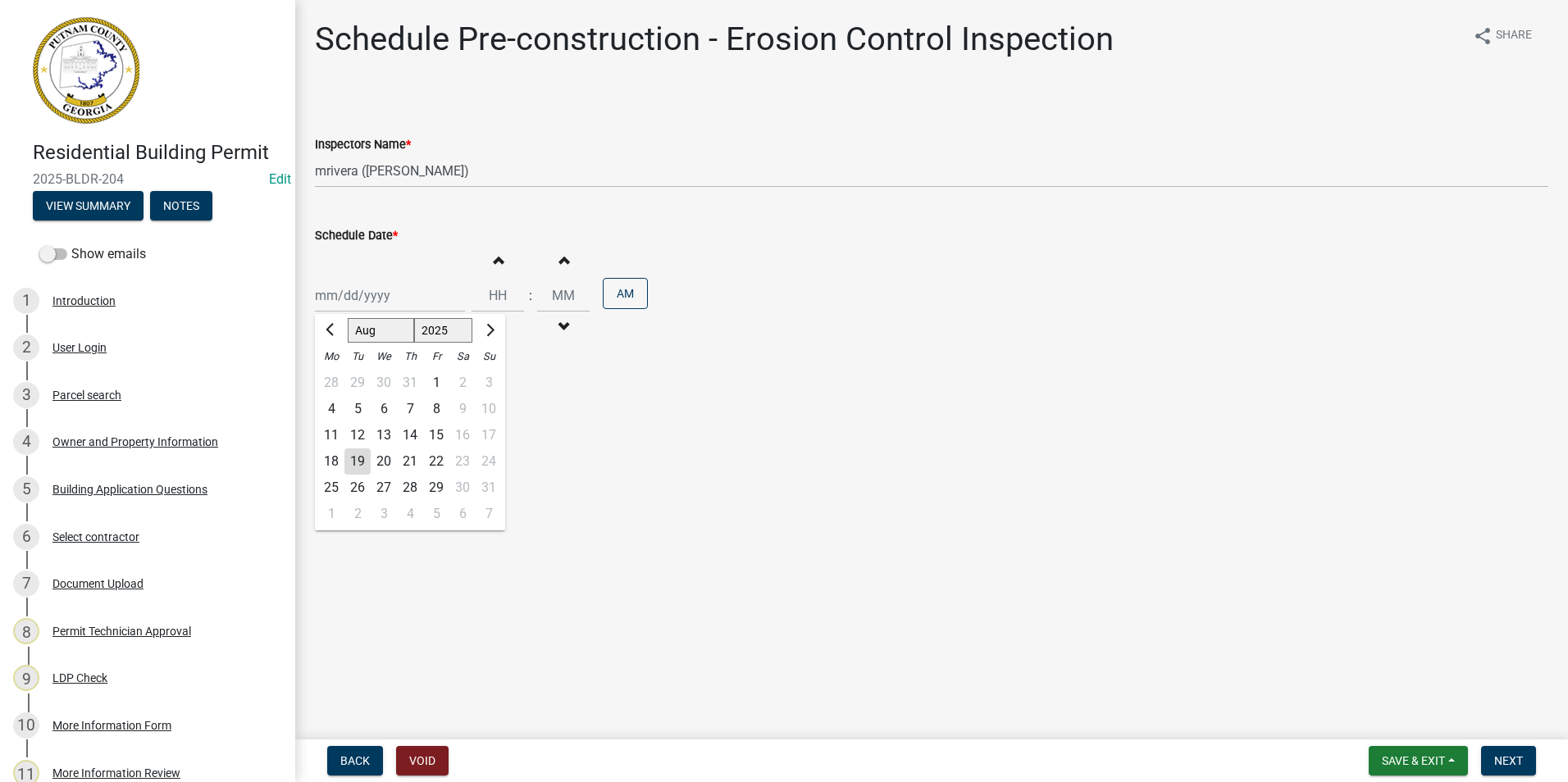
click at [370, 288] on div "[PERSON_NAME] Feb Mar Apr [PERSON_NAME][DATE] Oct Nov [DATE] 1526 1527 1528 152…" at bounding box center [389, 295] width 150 height 33
click at [380, 465] on div "20" at bounding box center [383, 461] width 26 height 26
type input "[DATE]"
click at [1514, 743] on nav "Back Void Save & Exit Save Save & Exit Next" at bounding box center [931, 761] width 1273 height 43
click at [1507, 768] on span "Next" at bounding box center [1509, 760] width 29 height 13
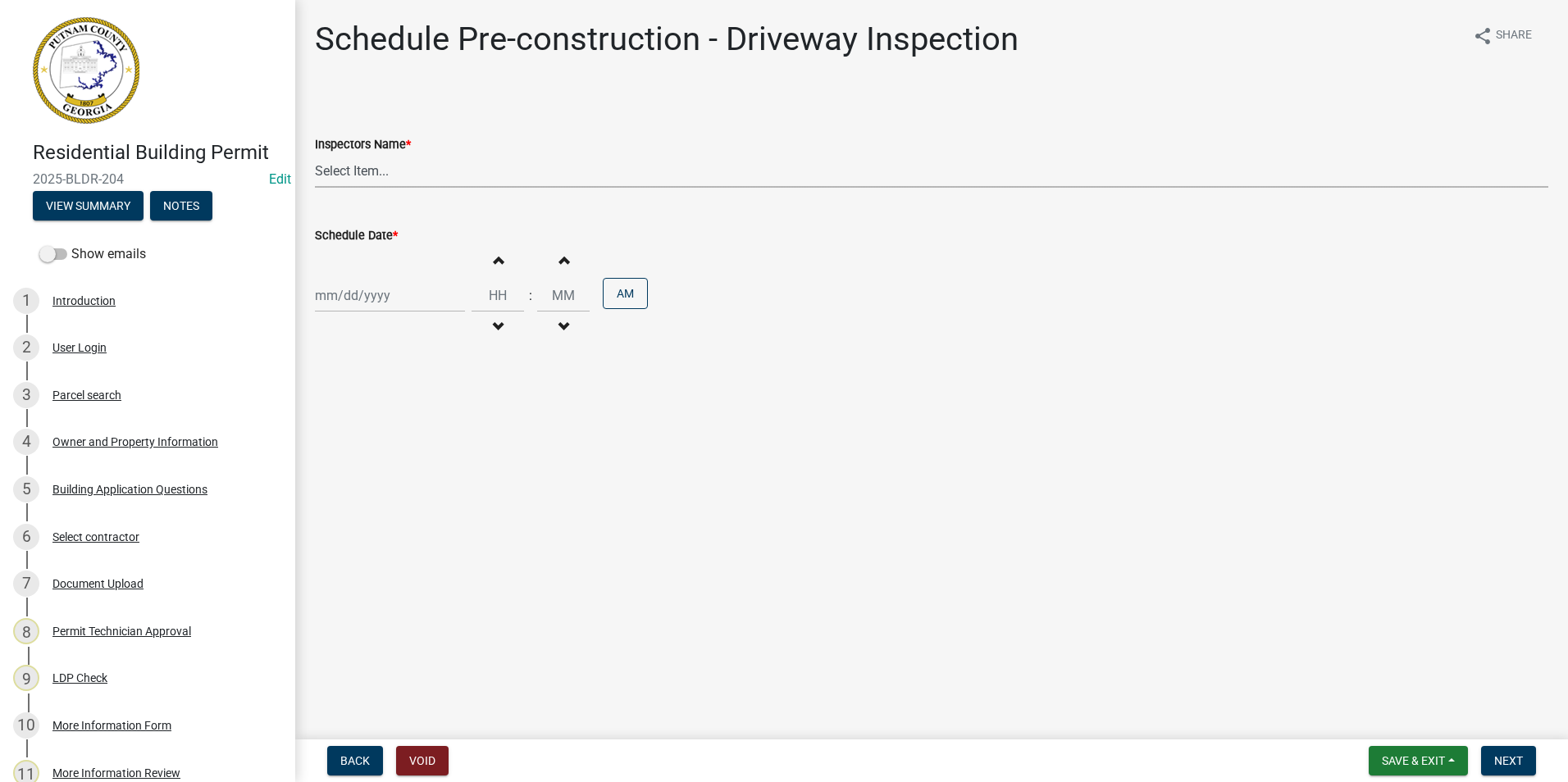
click at [452, 180] on select "Select Item... mrivera ([PERSON_NAME]) jstokes ([PERSON_NAME]) asmith105 ([PERS…" at bounding box center [931, 170] width 1233 height 33
select select "07642ab0-564c-47bb-824b-0ccf2da83593"
click at [315, 154] on select "Select Item... mrivera ([PERSON_NAME]) jstokes ([PERSON_NAME]) asmith105 ([PERS…" at bounding box center [931, 170] width 1233 height 33
click at [383, 293] on div at bounding box center [389, 295] width 150 height 33
select select "8"
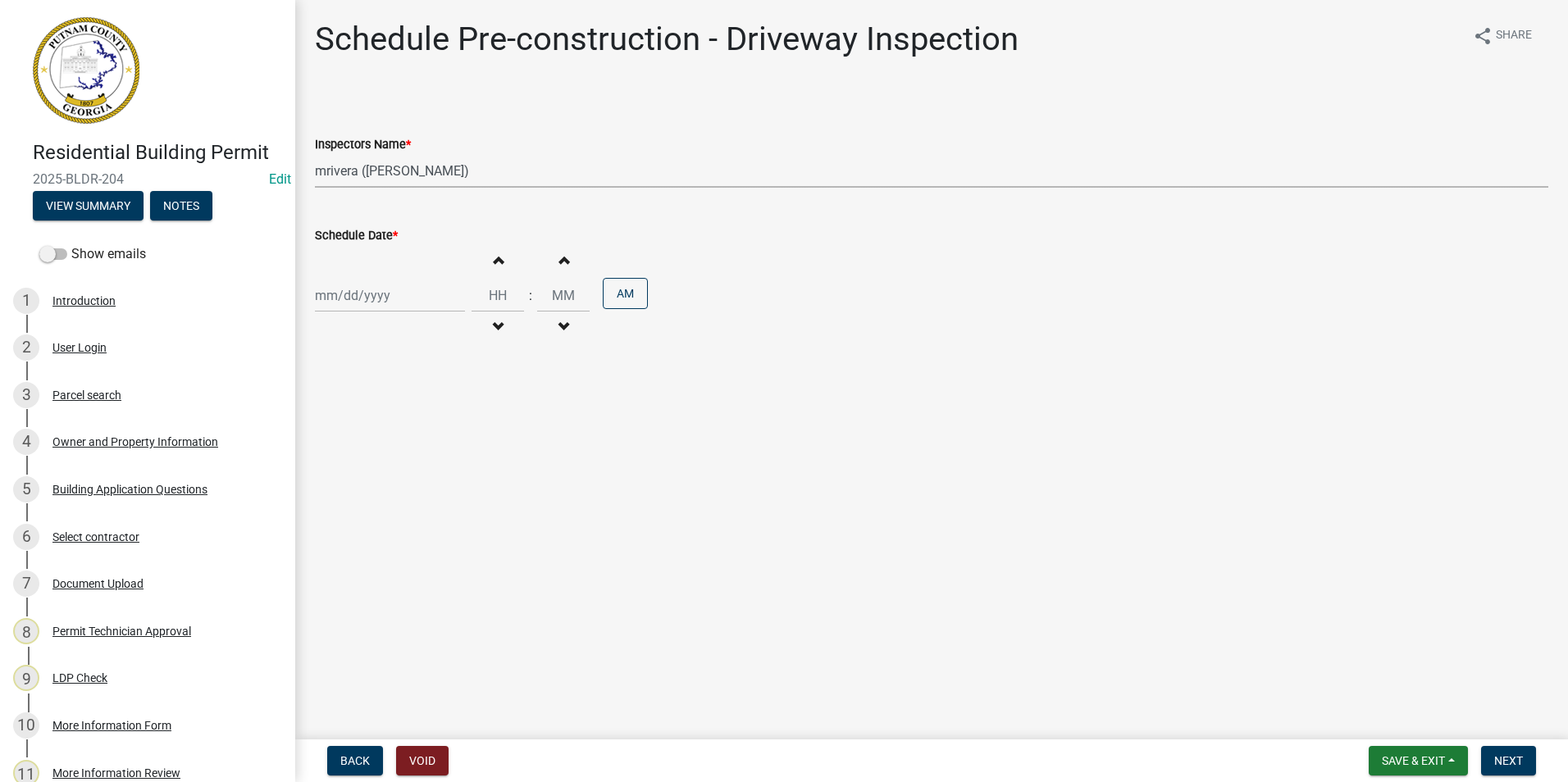
select select "2025"
click at [376, 461] on div "20" at bounding box center [383, 461] width 26 height 26
type input "[DATE]"
click at [1529, 761] on button "Next" at bounding box center [1508, 760] width 55 height 30
drag, startPoint x: 380, startPoint y: 170, endPoint x: 379, endPoint y: 188, distance: 18.0
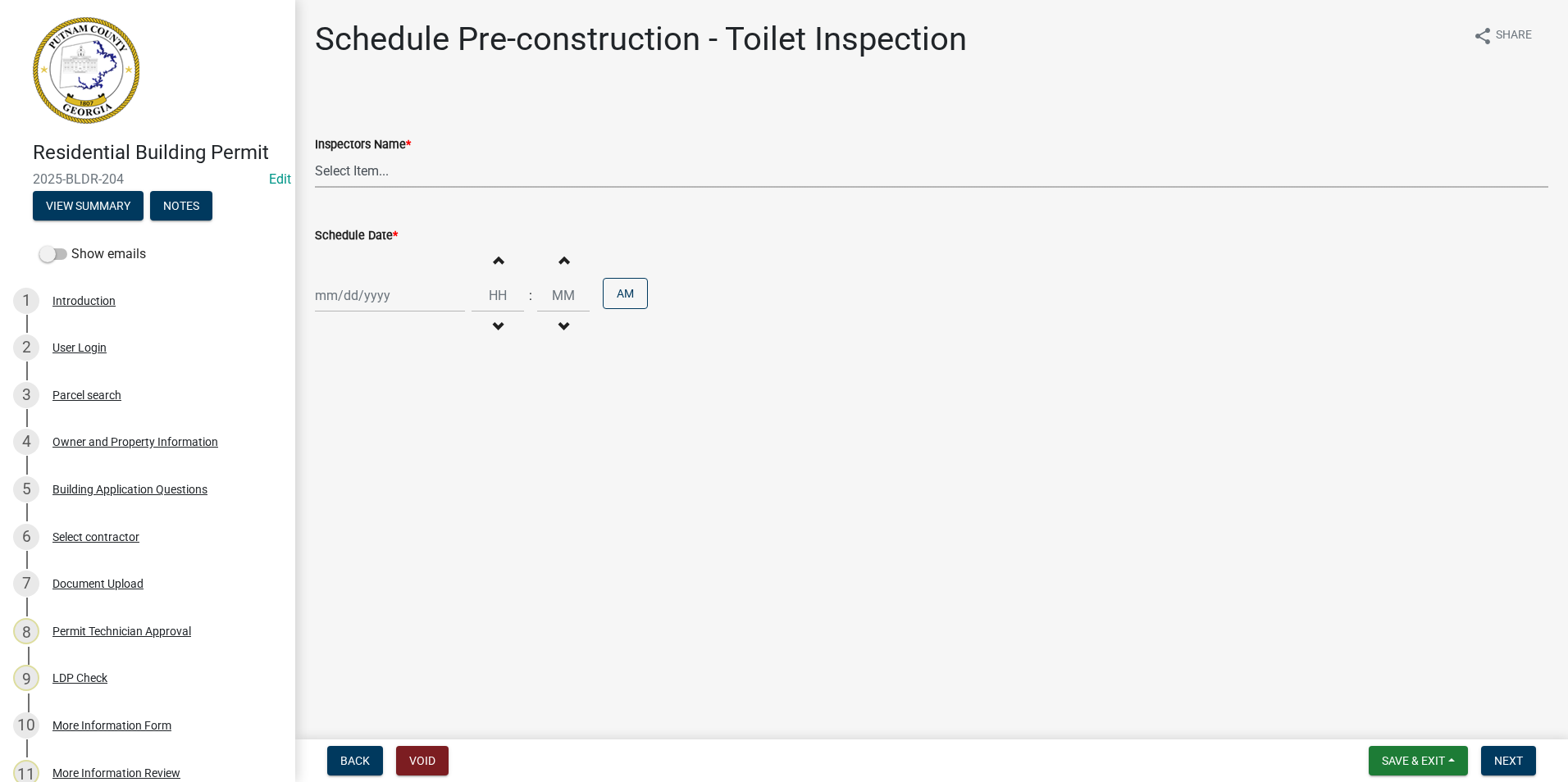
click at [380, 170] on select "Select Item... mrivera ([PERSON_NAME]) jstokes ([PERSON_NAME]) asmith105 ([PERS…" at bounding box center [931, 170] width 1233 height 33
select select "07642ab0-564c-47bb-824b-0ccf2da83593"
click at [315, 154] on select "Select Item... mrivera ([PERSON_NAME]) jstokes ([PERSON_NAME]) asmith105 ([PERS…" at bounding box center [931, 170] width 1233 height 33
click at [374, 290] on div at bounding box center [389, 295] width 150 height 33
select select "8"
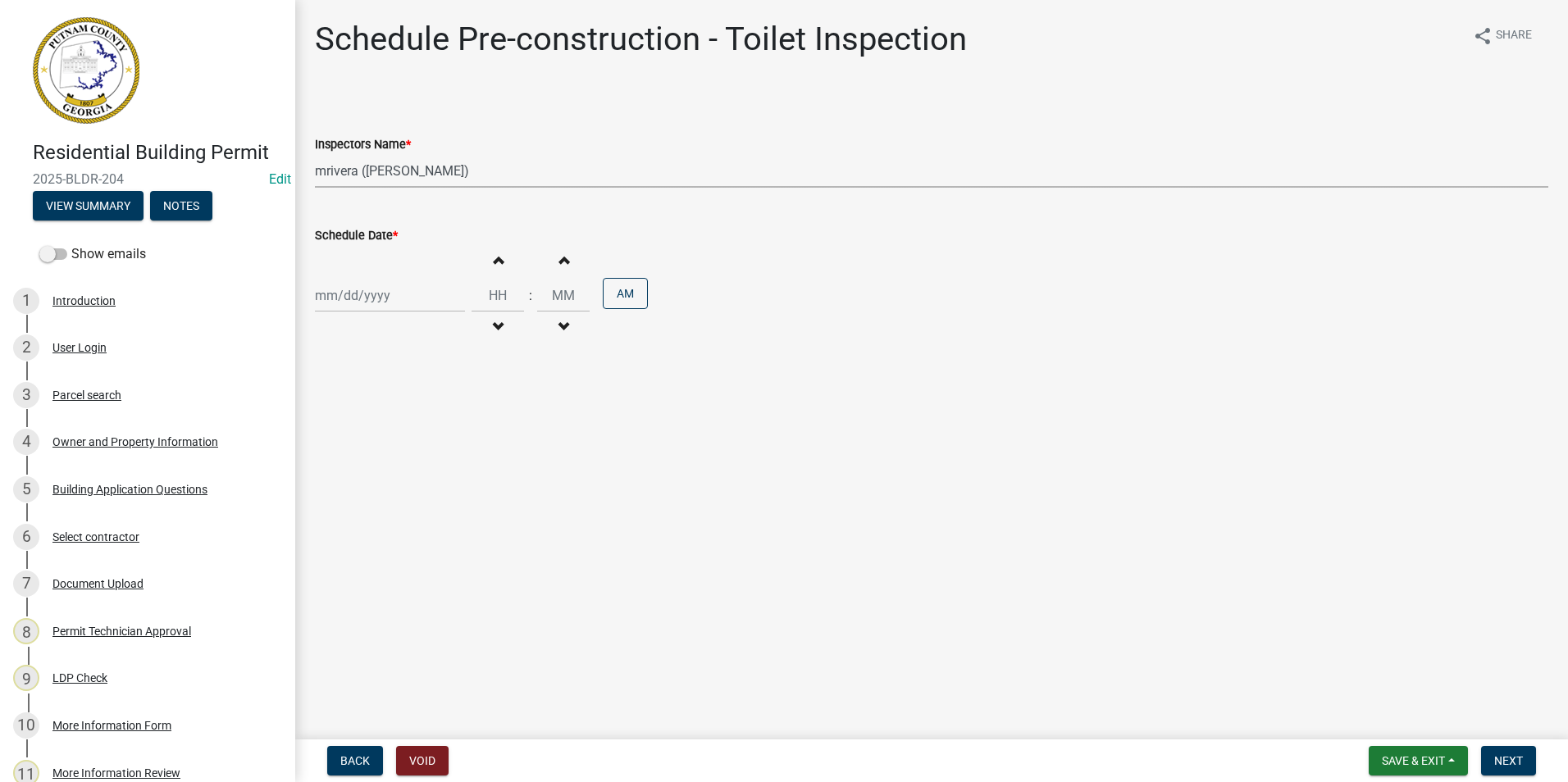
select select "2025"
click at [383, 459] on div "20" at bounding box center [383, 461] width 26 height 26
type input "[DATE]"
click at [1511, 760] on span "Next" at bounding box center [1509, 760] width 29 height 13
click at [370, 180] on select "Select Item... mrivera ([PERSON_NAME]) jstokes ([PERSON_NAME]) asmith105 ([PERS…" at bounding box center [931, 170] width 1233 height 33
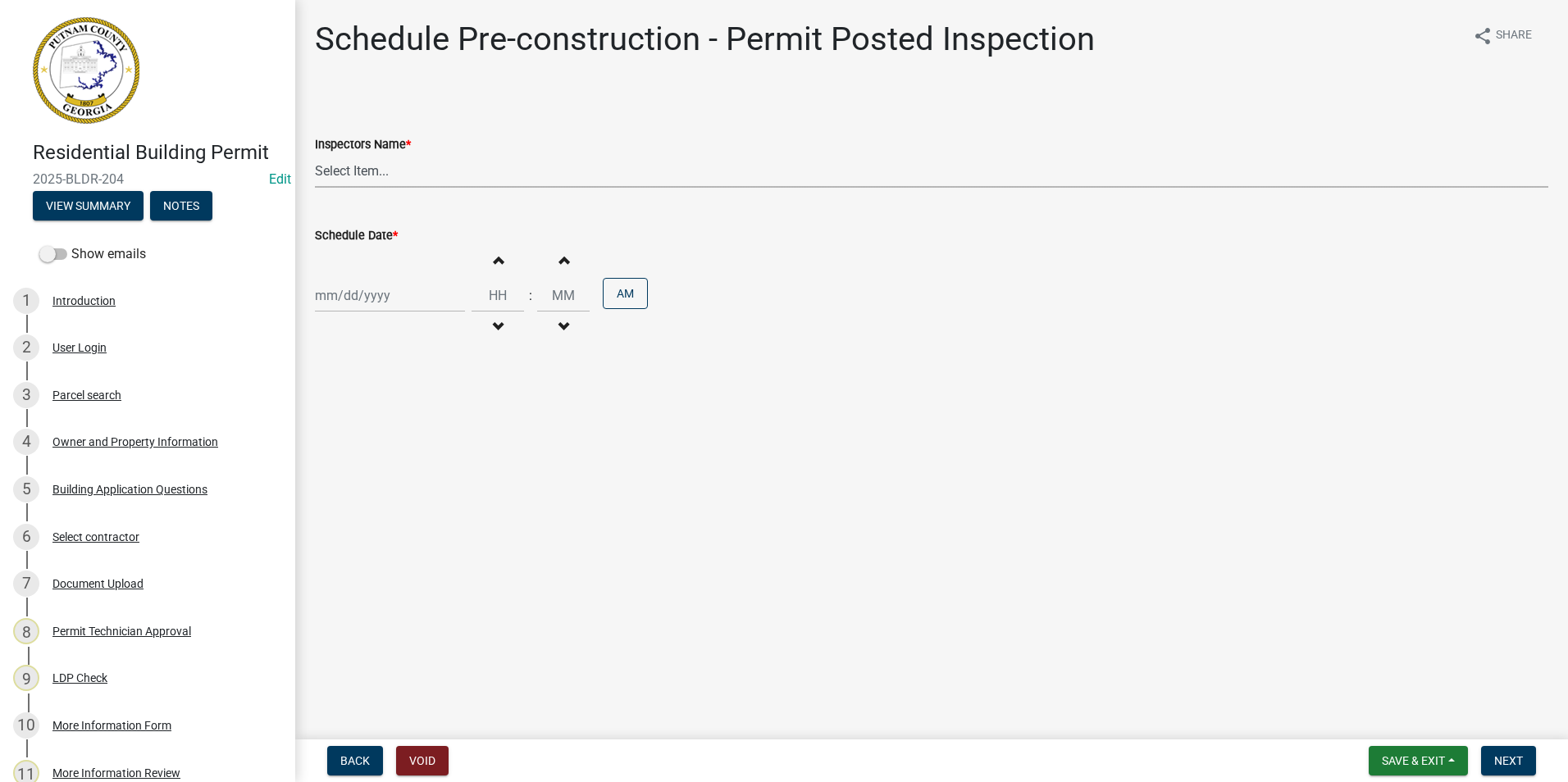
select select "07642ab0-564c-47bb-824b-0ccf2da83593"
click at [315, 154] on select "Select Item... mrivera ([PERSON_NAME]) jstokes ([PERSON_NAME]) asmith105 ([PERS…" at bounding box center [931, 170] width 1233 height 33
click at [362, 292] on div at bounding box center [389, 295] width 150 height 33
select select "8"
select select "2025"
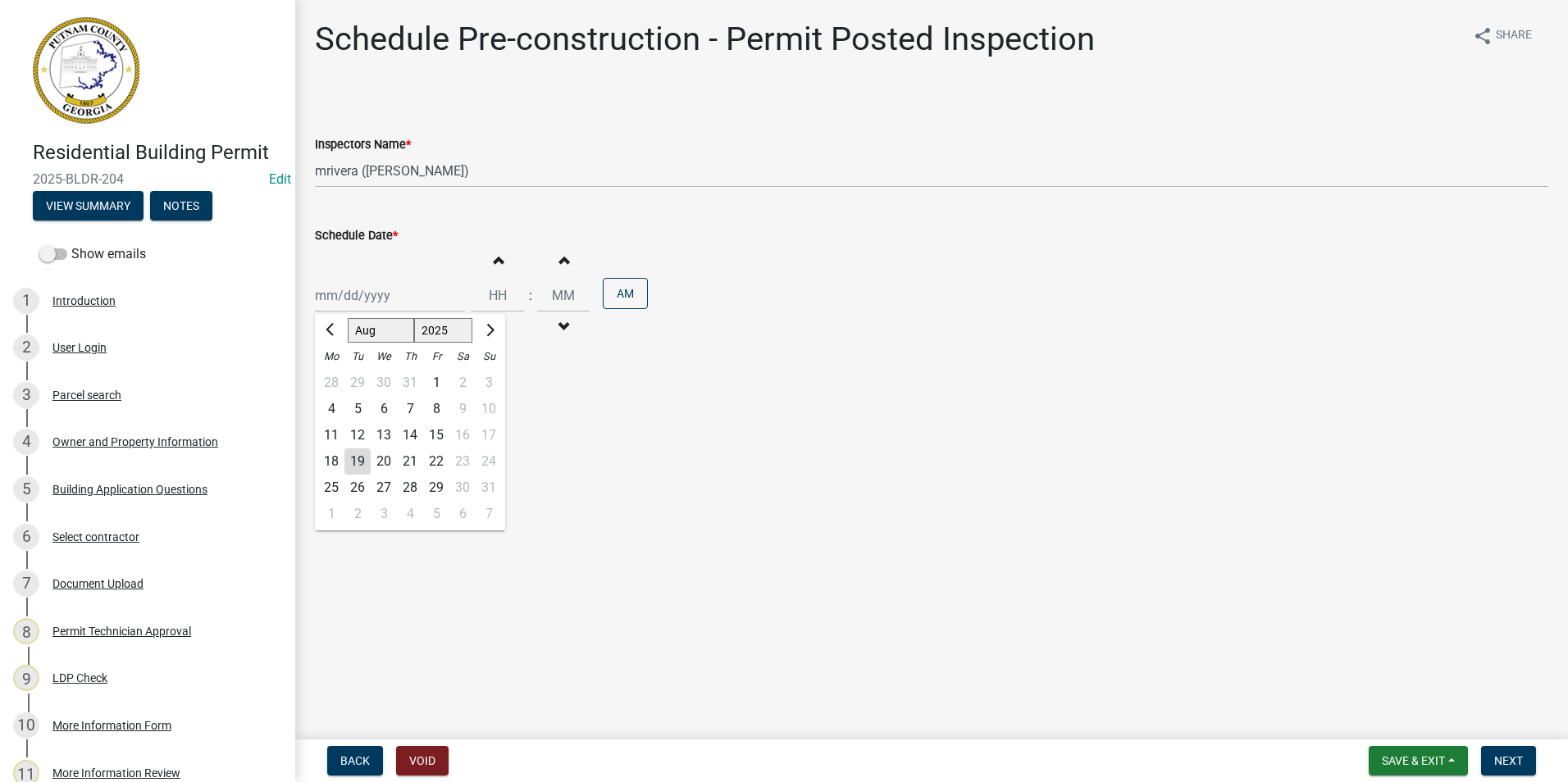
click at [388, 450] on div "20" at bounding box center [383, 461] width 26 height 26
type input "[DATE]"
click at [1517, 762] on span "Next" at bounding box center [1509, 760] width 29 height 13
click at [349, 167] on select "Select Item... mrivera ([PERSON_NAME]) jstokes ([PERSON_NAME]) asmith105 ([PERS…" at bounding box center [931, 170] width 1233 height 33
select select "07642ab0-564c-47bb-824b-0ccf2da83593"
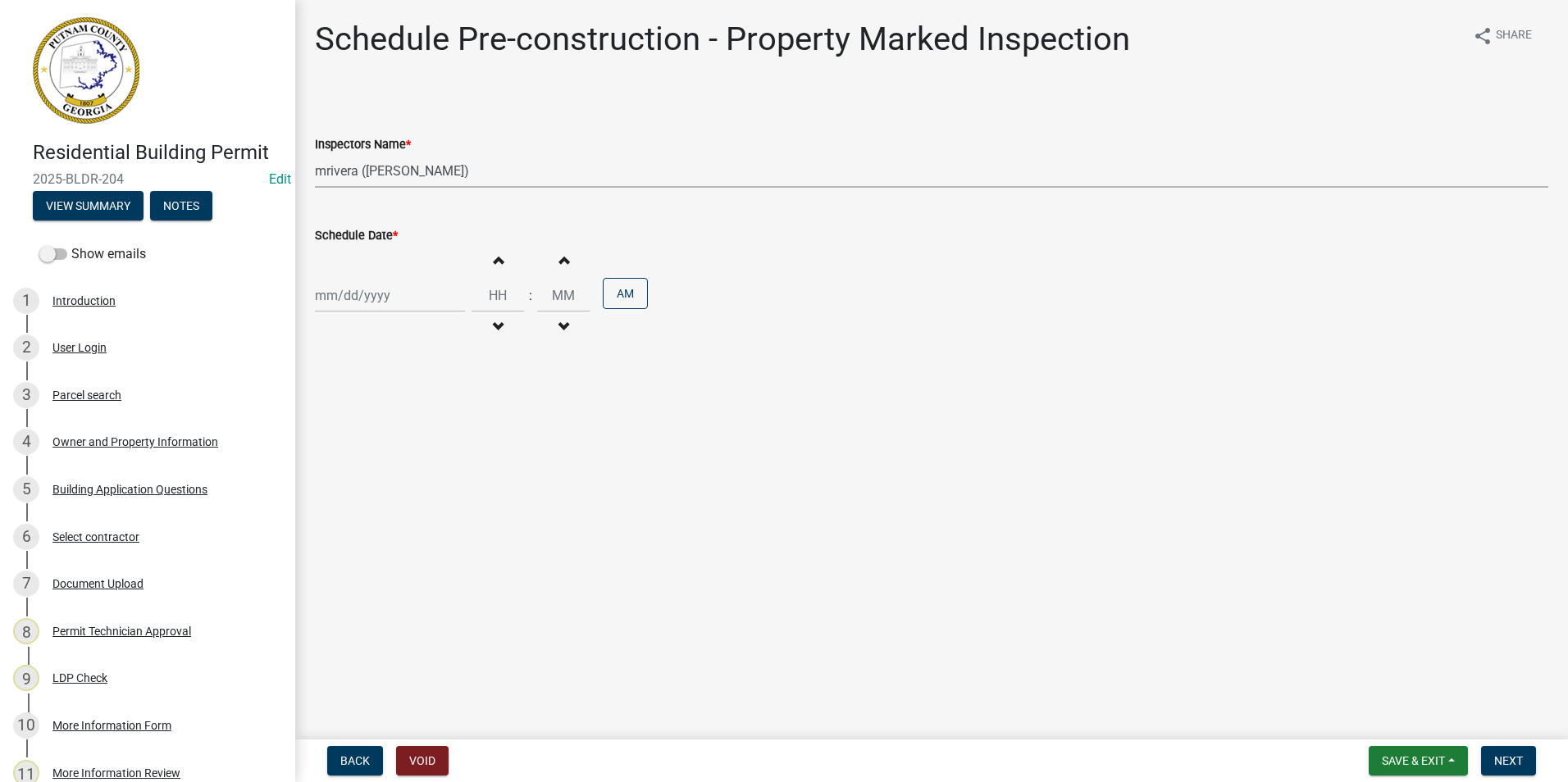
click at [315, 154] on select "Select Item... mrivera ([PERSON_NAME]) jstokes ([PERSON_NAME]) asmith105 ([PERS…" at bounding box center [931, 170] width 1233 height 33
select select "8"
select select "2025"
click at [352, 305] on div "[PERSON_NAME] Feb Mar Apr [PERSON_NAME][DATE] Oct Nov [DATE] 1526 1527 1528 152…" at bounding box center [389, 295] width 150 height 33
click at [380, 459] on div "20" at bounding box center [383, 461] width 26 height 26
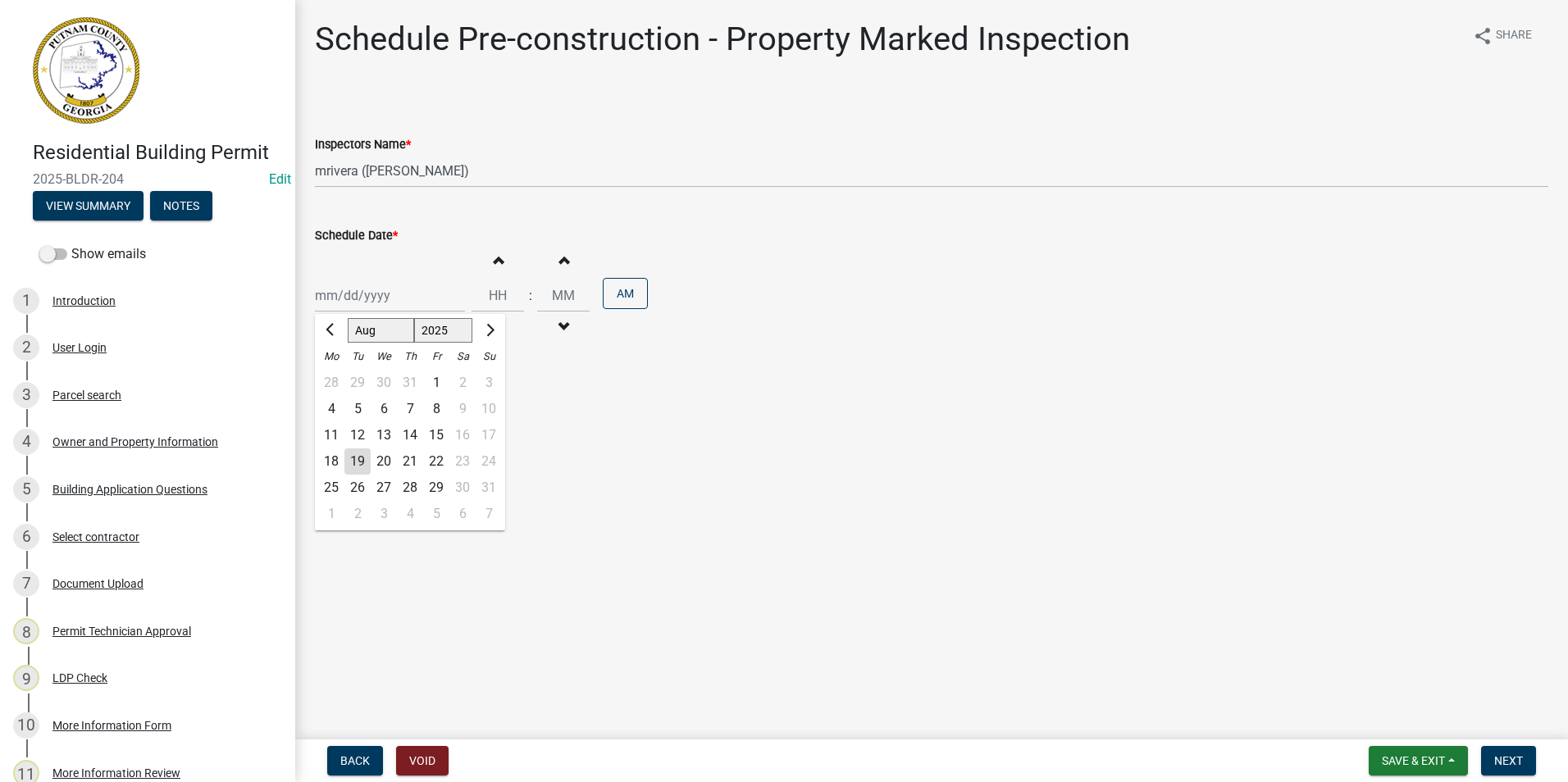
type input "[DATE]"
click at [1505, 758] on span "Next" at bounding box center [1509, 760] width 29 height 13
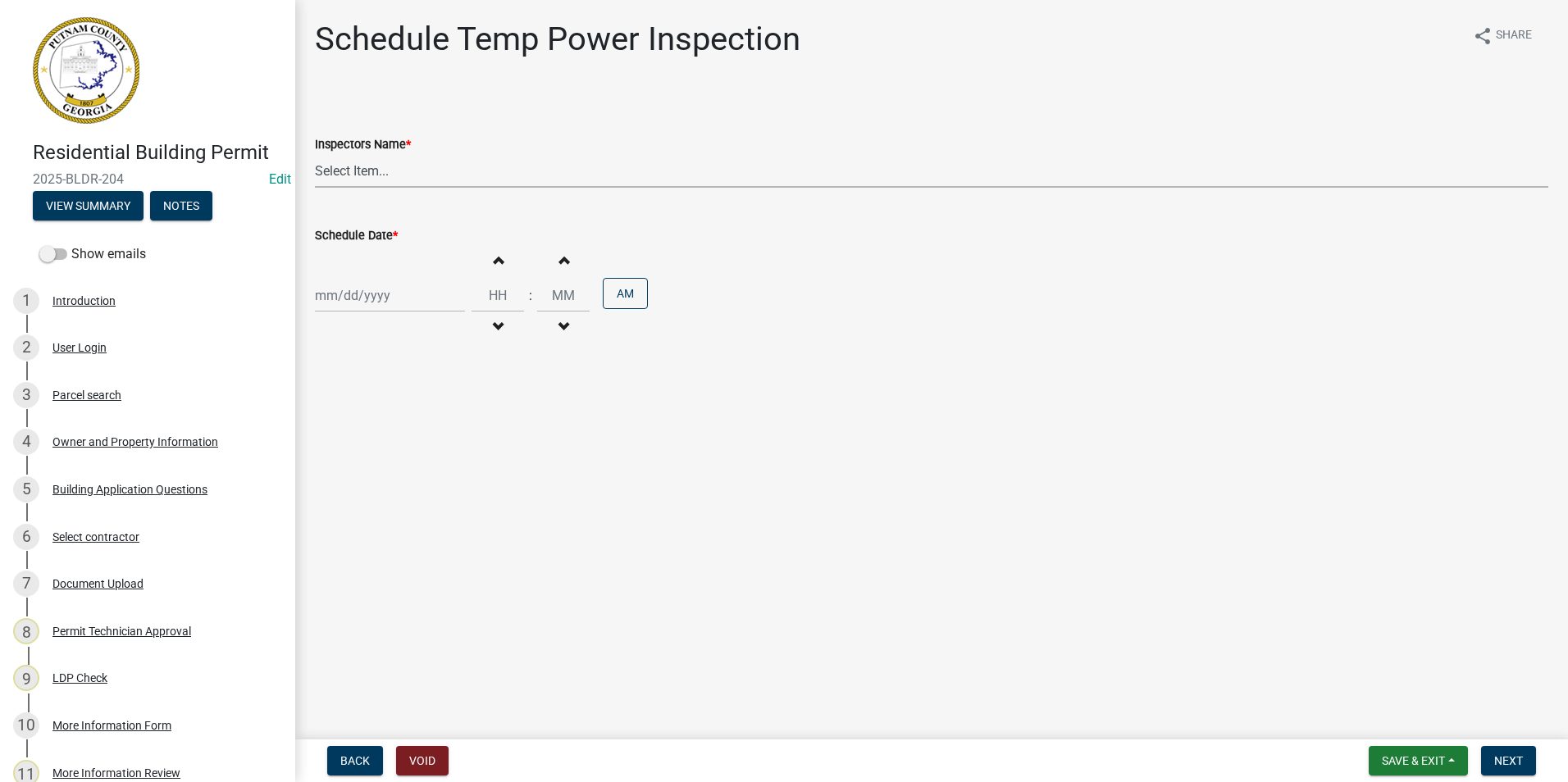
click at [443, 173] on select "Select Item... mrivera ([PERSON_NAME]) jstokes ([PERSON_NAME]) asmith105 ([PERS…" at bounding box center [931, 170] width 1233 height 33
select select "07642ab0-564c-47bb-824b-0ccf2da83593"
click at [315, 154] on select "Select Item... mrivera ([PERSON_NAME]) jstokes ([PERSON_NAME]) asmith105 ([PERS…" at bounding box center [931, 170] width 1233 height 33
select select "8"
select select "2025"
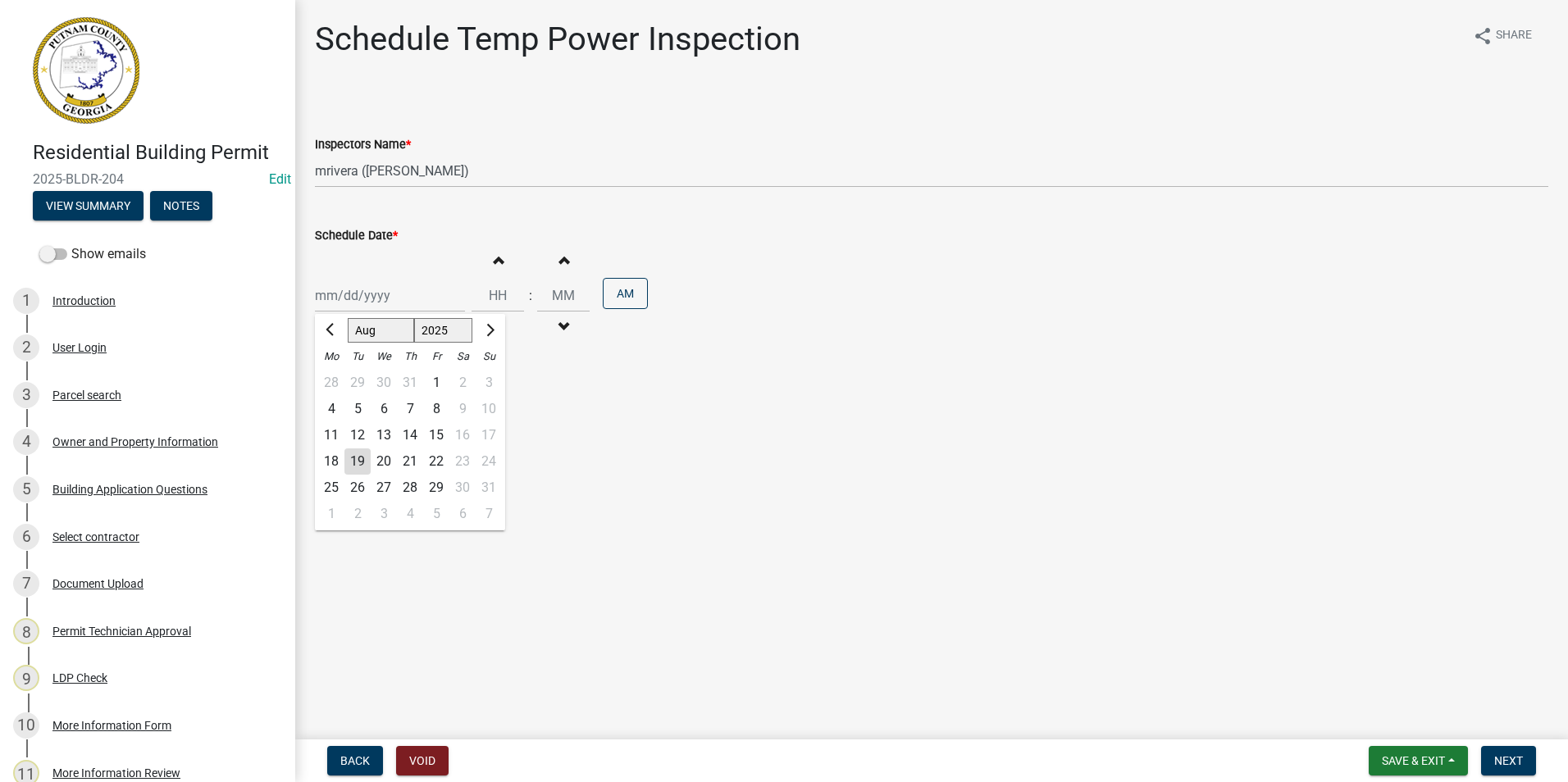
click at [388, 285] on div "[PERSON_NAME] Feb Mar Apr [PERSON_NAME][DATE] Oct Nov [DATE] 1526 1527 1528 152…" at bounding box center [389, 295] width 150 height 33
click at [382, 453] on div "20" at bounding box center [383, 461] width 26 height 26
type input "[DATE]"
click at [1501, 762] on span "Next" at bounding box center [1509, 760] width 29 height 13
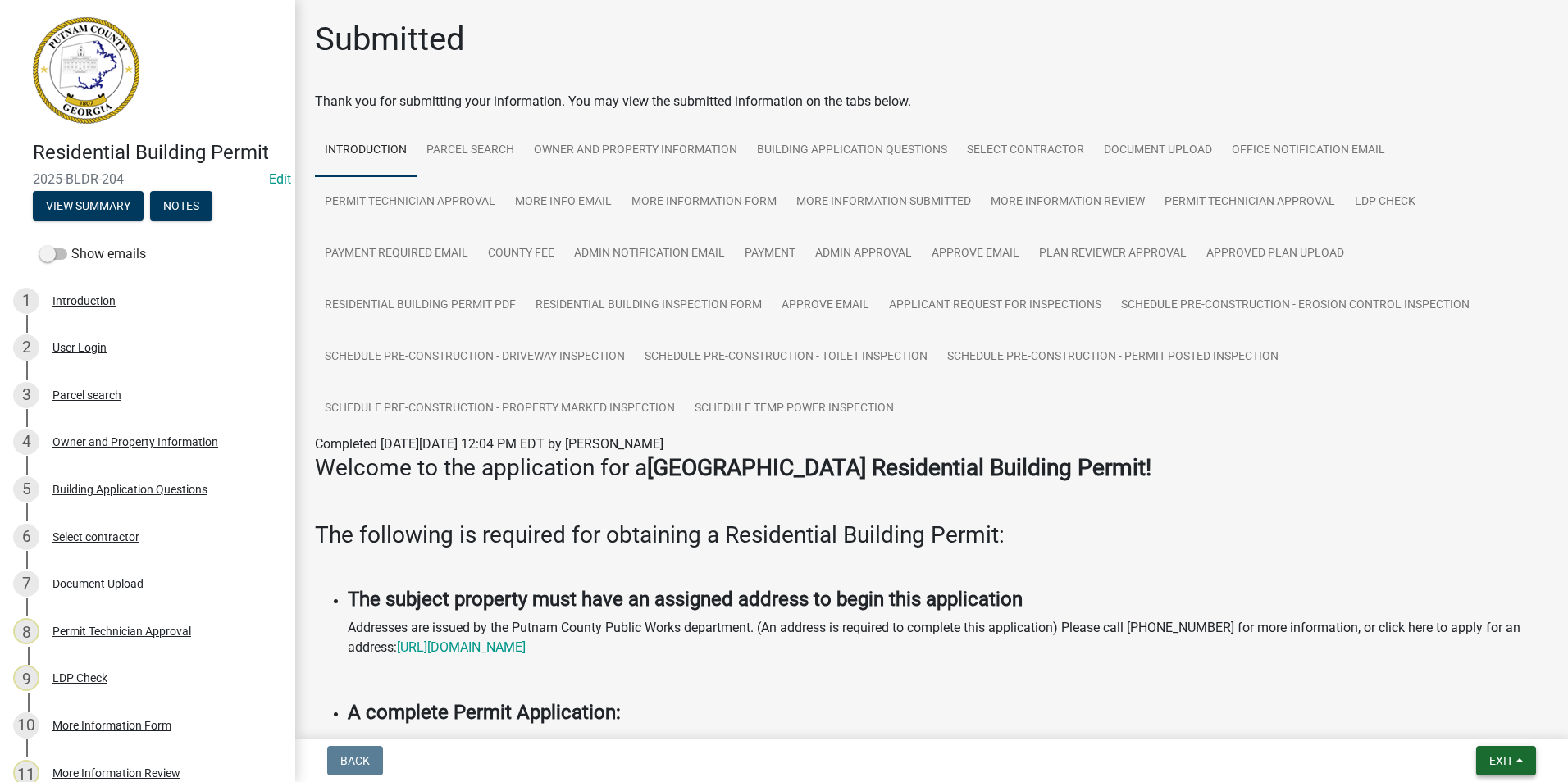
click at [1498, 760] on span "Exit" at bounding box center [1502, 760] width 24 height 13
click at [1481, 723] on button "Save & Exit" at bounding box center [1470, 718] width 131 height 39
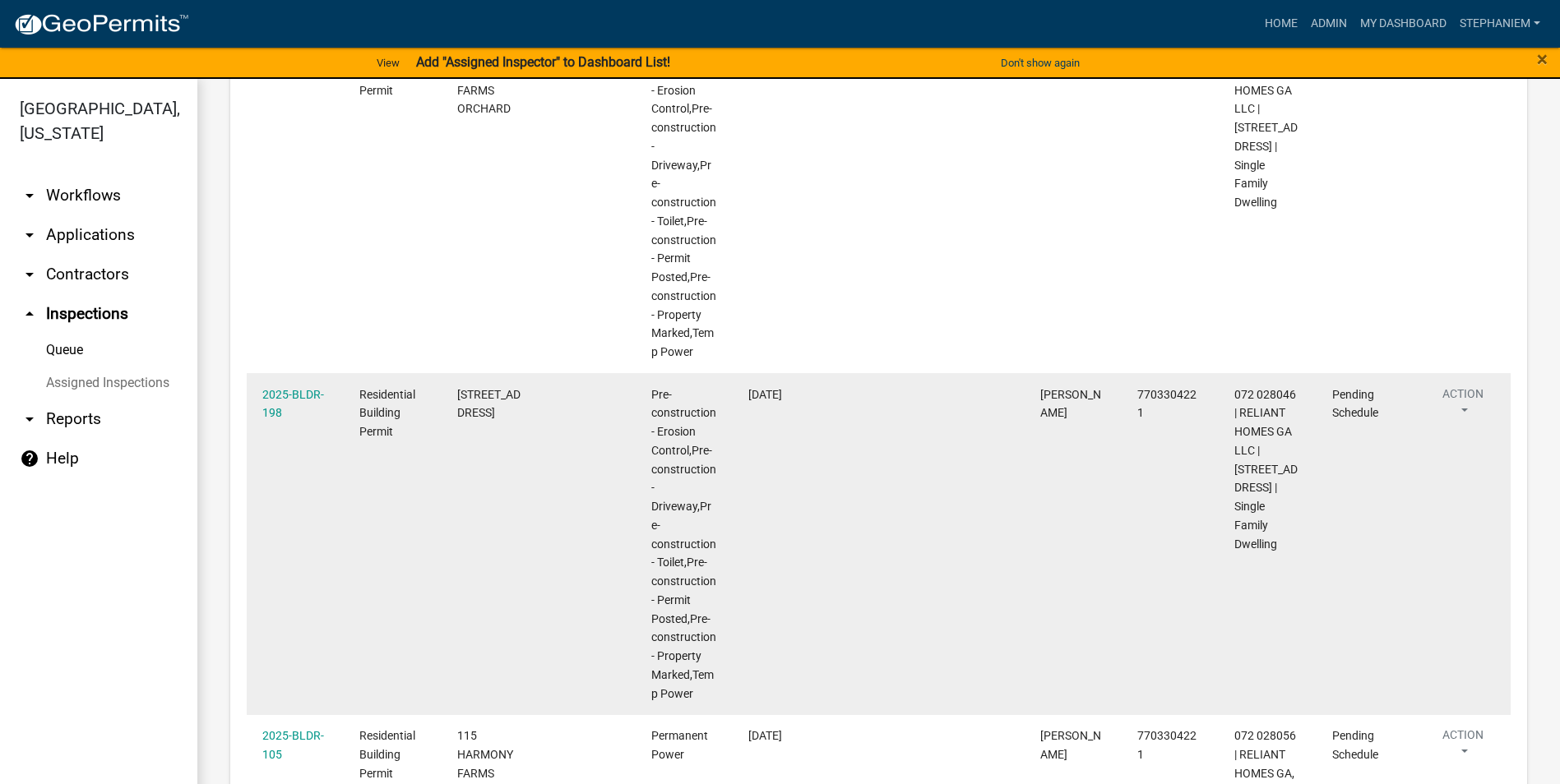
scroll to position [1315, 0]
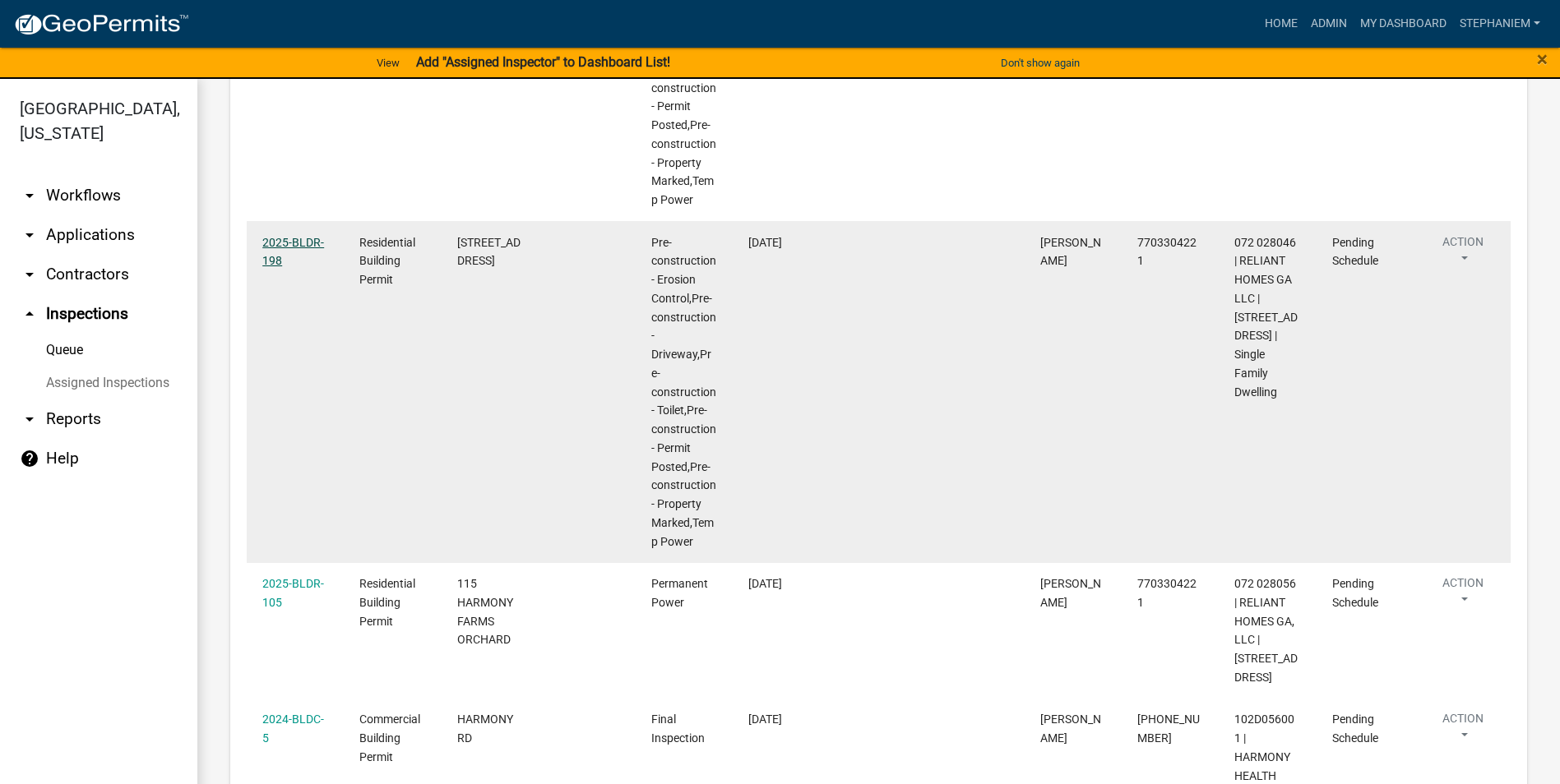
click at [290, 268] on link "2025-BLDR-198" at bounding box center [293, 252] width 62 height 32
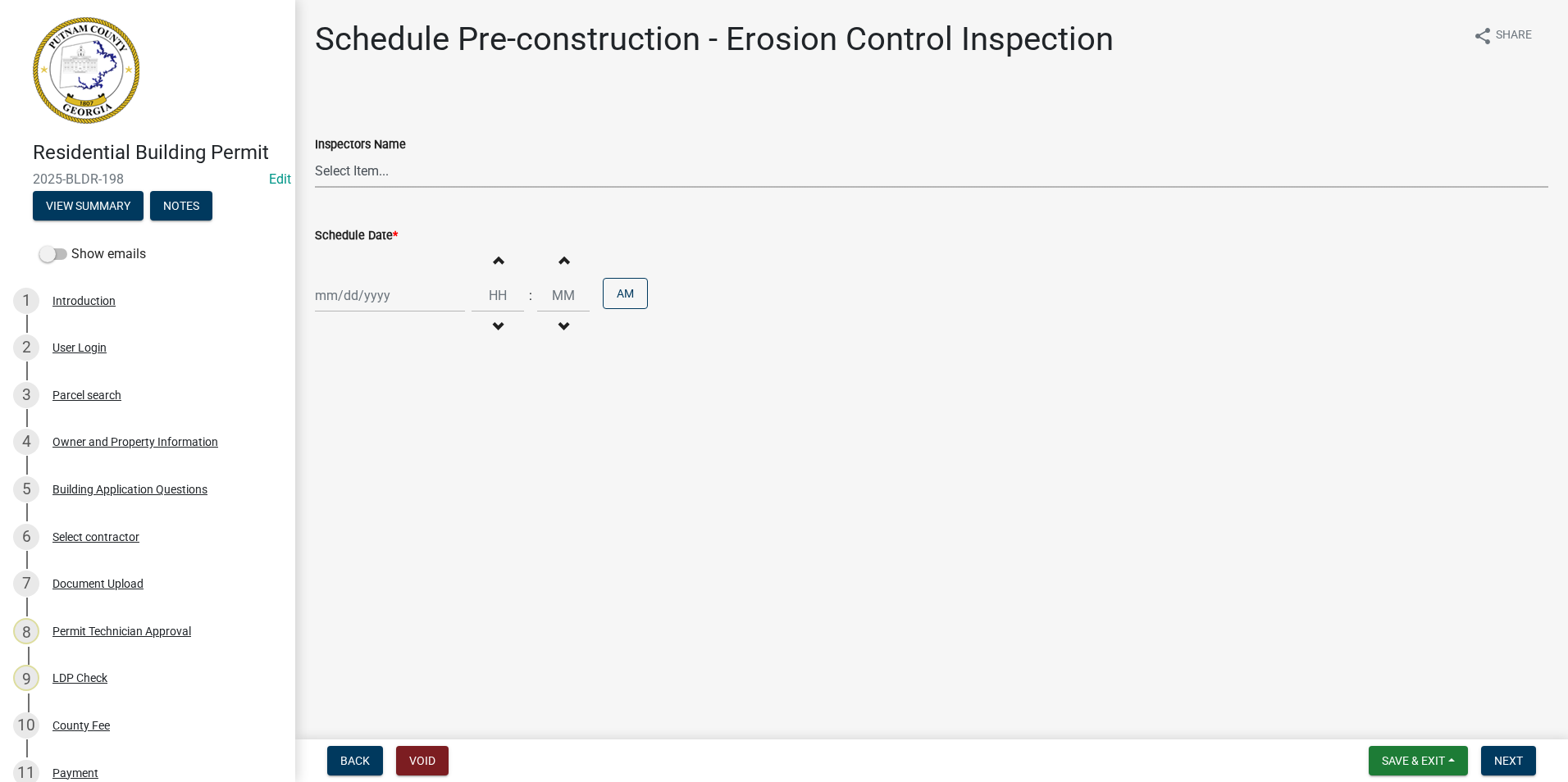
click at [329, 169] on select "Select Item... mrivera ([PERSON_NAME]) jstokes ([PERSON_NAME]) asmith105 ([PERS…" at bounding box center [931, 170] width 1233 height 33
select select "07642ab0-564c-47bb-824b-0ccf2da83593"
click at [315, 154] on select "Select Item... mrivera ([PERSON_NAME]) jstokes ([PERSON_NAME]) asmith105 ([PERS…" at bounding box center [931, 170] width 1233 height 33
select select "8"
select select "2025"
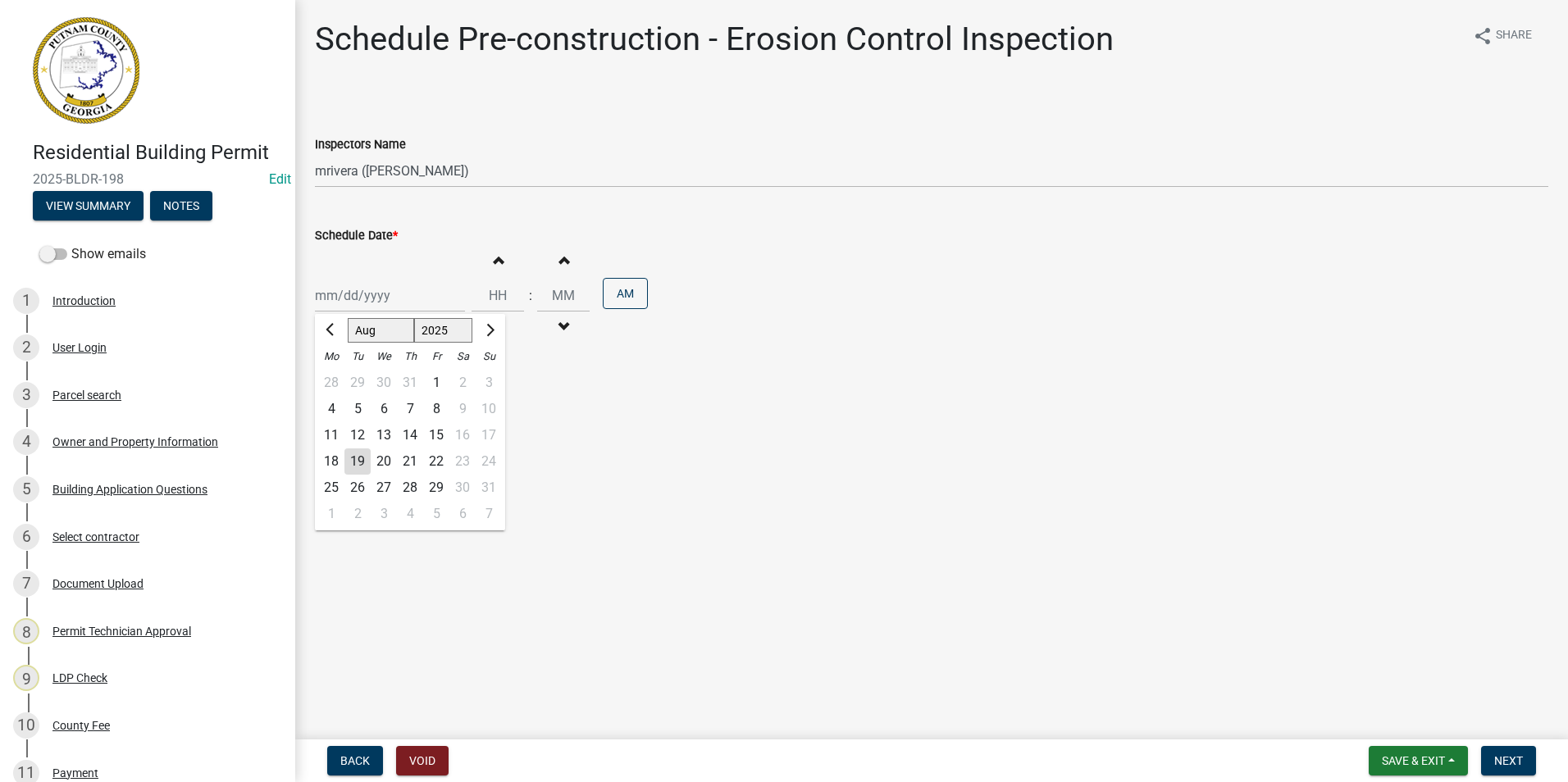
click at [360, 305] on div "[PERSON_NAME] Feb Mar Apr [PERSON_NAME][DATE] Oct Nov [DATE] 1526 1527 1528 152…" at bounding box center [389, 295] width 150 height 33
click at [379, 457] on div "20" at bounding box center [383, 461] width 26 height 26
type input "[DATE]"
click at [1518, 766] on span "Next" at bounding box center [1509, 760] width 29 height 13
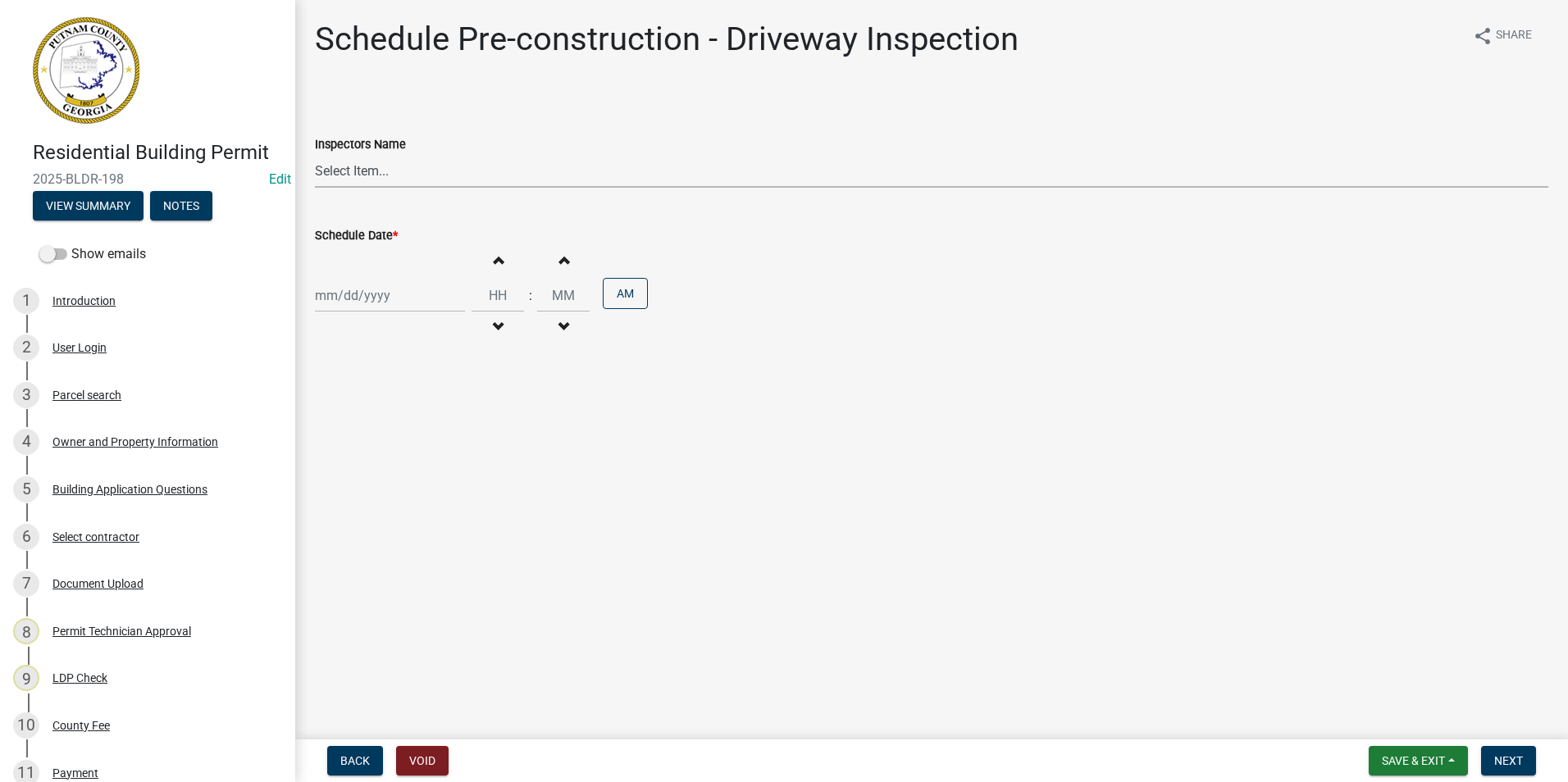
click at [398, 183] on select "Select Item... mrivera ([PERSON_NAME]) jstokes ([PERSON_NAME]) asmith105 ([PERS…" at bounding box center [931, 170] width 1233 height 33
select select "07642ab0-564c-47bb-824b-0ccf2da83593"
click at [315, 154] on select "Select Item... mrivera ([PERSON_NAME]) jstokes ([PERSON_NAME]) asmith105 ([PERS…" at bounding box center [931, 170] width 1233 height 33
click at [426, 308] on div at bounding box center [389, 295] width 150 height 33
select select "8"
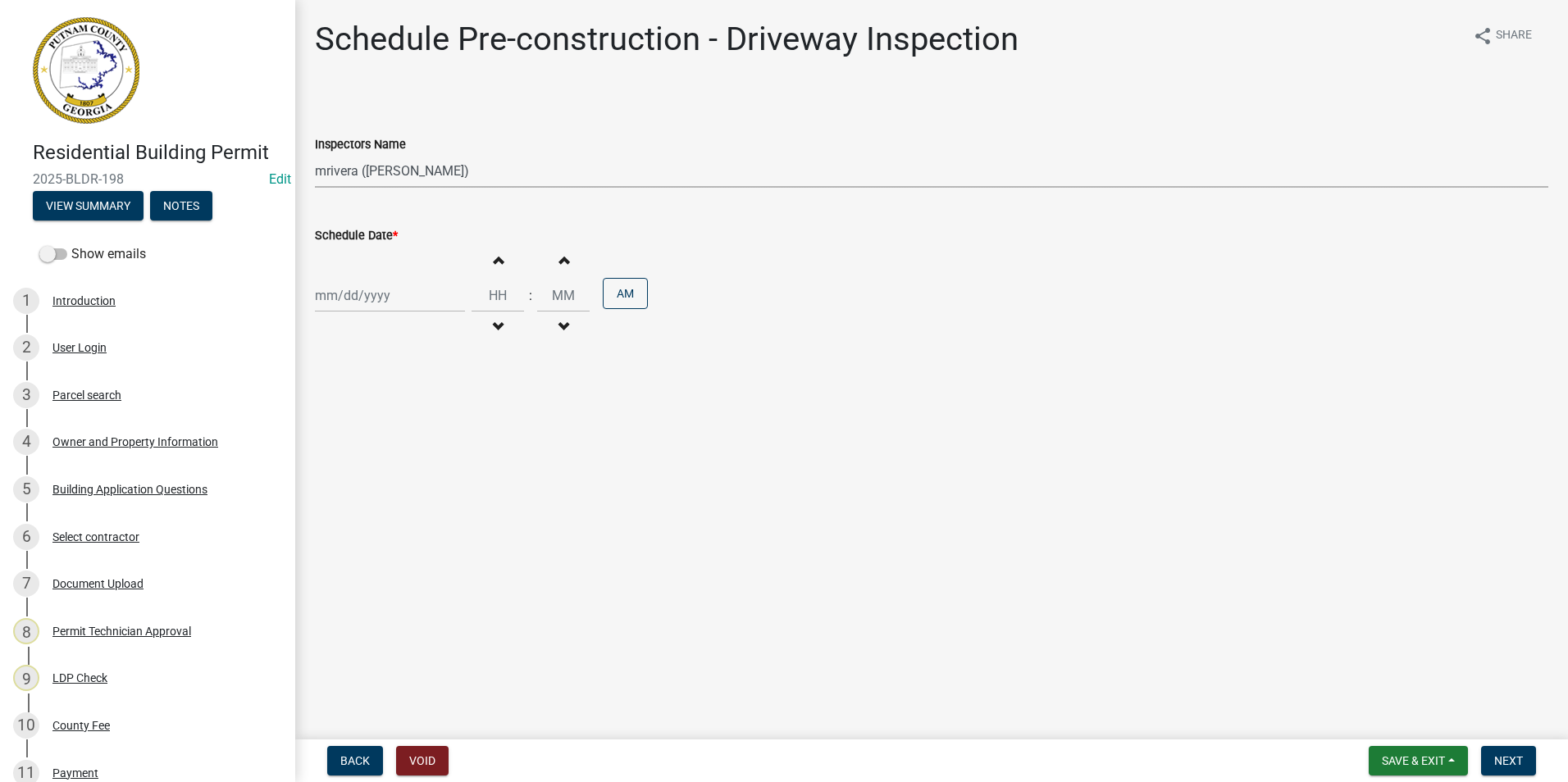
select select "2025"
click at [379, 463] on div "20" at bounding box center [383, 461] width 26 height 26
type input "[DATE]"
click at [1498, 761] on span "Next" at bounding box center [1509, 760] width 29 height 13
drag, startPoint x: 351, startPoint y: 177, endPoint x: 351, endPoint y: 188, distance: 11.0
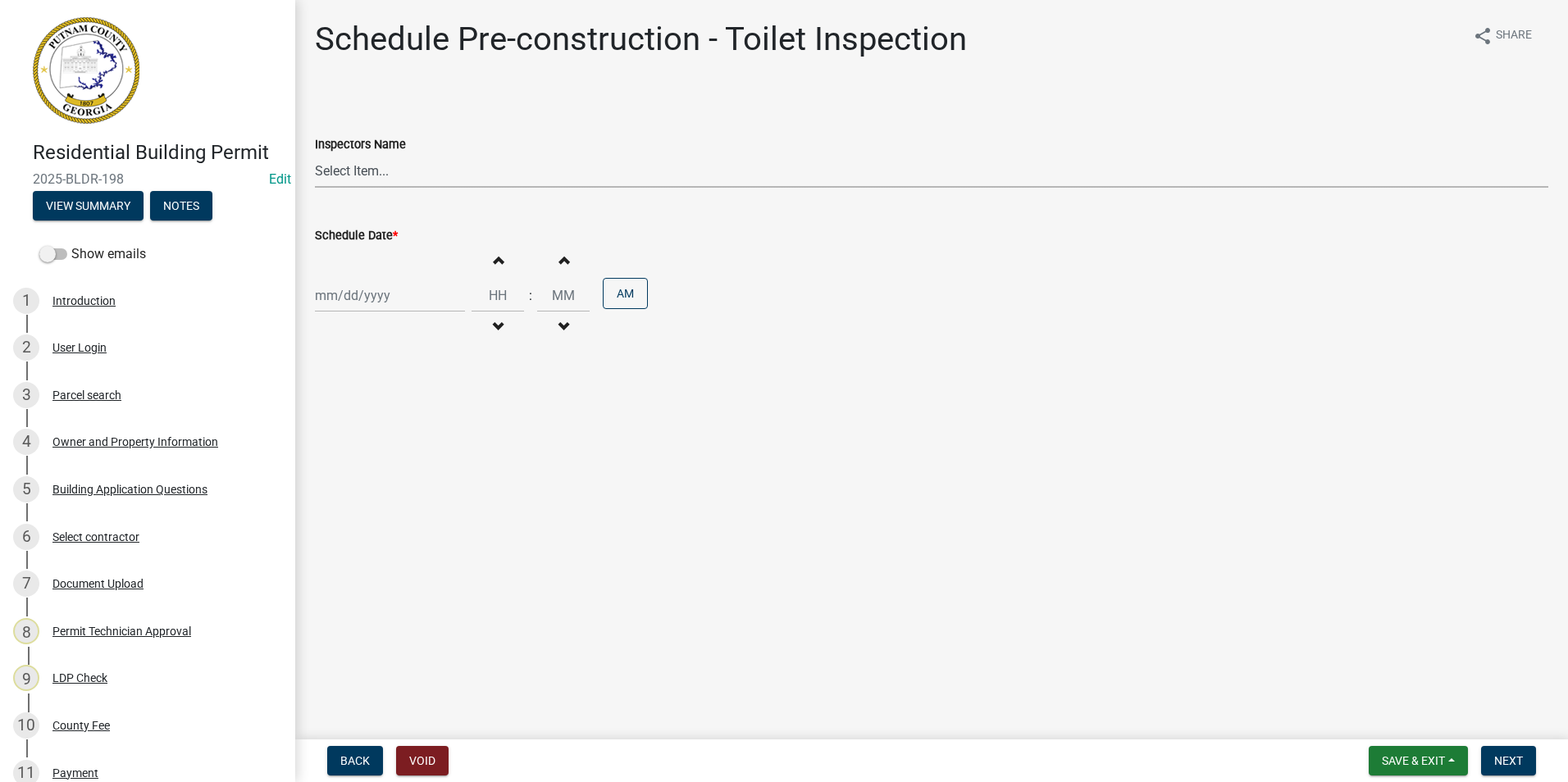
click at [351, 177] on select "Select Item... mrivera ([PERSON_NAME]) jstokes ([PERSON_NAME]) asmith105 ([PERS…" at bounding box center [931, 170] width 1233 height 33
select select "07642ab0-564c-47bb-824b-0ccf2da83593"
click at [315, 154] on select "Select Item... mrivera ([PERSON_NAME]) jstokes ([PERSON_NAME]) asmith105 ([PERS…" at bounding box center [931, 170] width 1233 height 33
select select "8"
select select "2025"
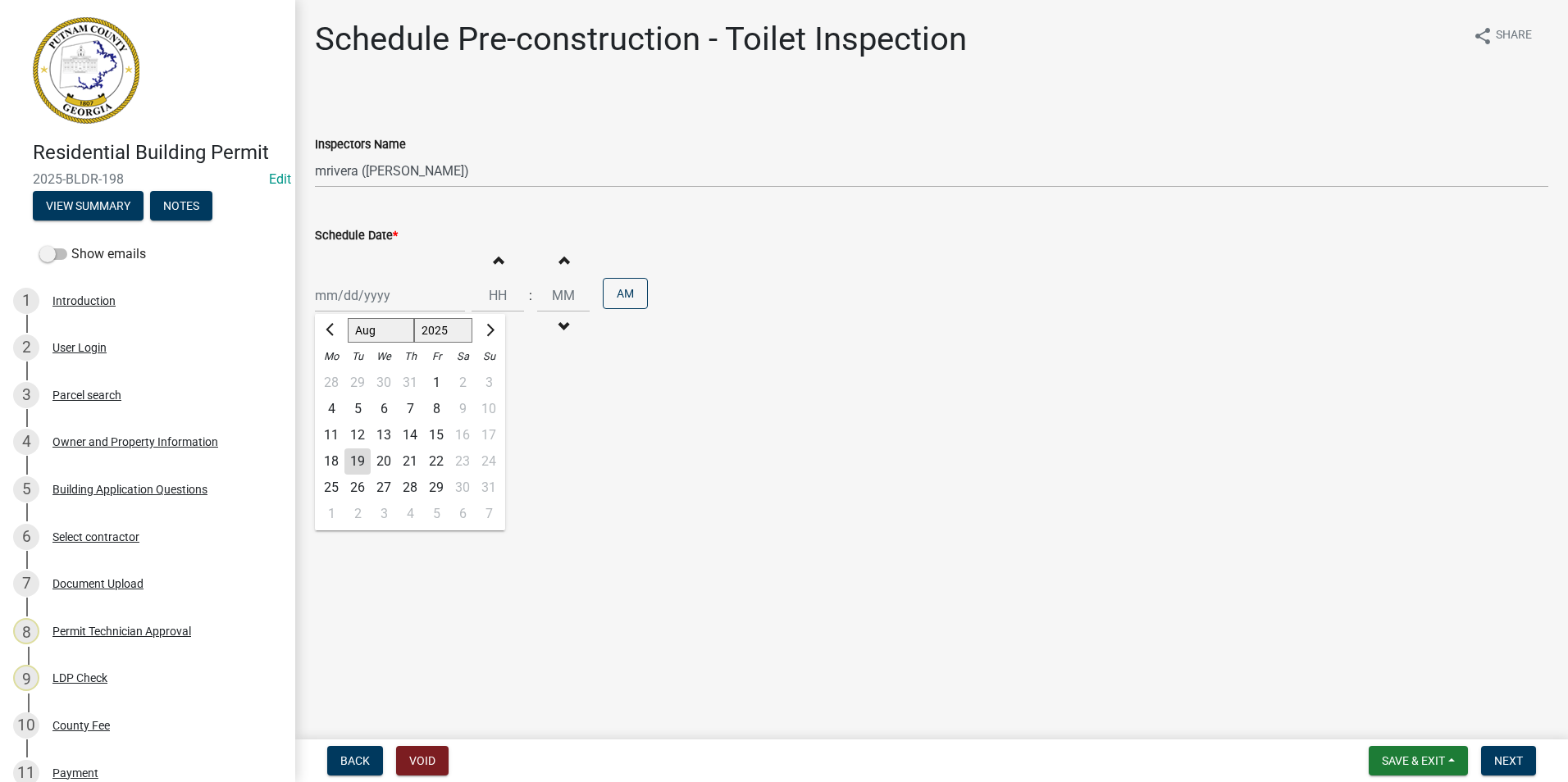
click at [360, 302] on div "[PERSON_NAME] Feb Mar Apr [PERSON_NAME][DATE] Oct Nov [DATE] 1526 1527 1528 152…" at bounding box center [389, 295] width 150 height 33
click at [388, 457] on div "20" at bounding box center [383, 461] width 26 height 26
type input "[DATE]"
click at [1528, 752] on button "Next" at bounding box center [1508, 760] width 55 height 30
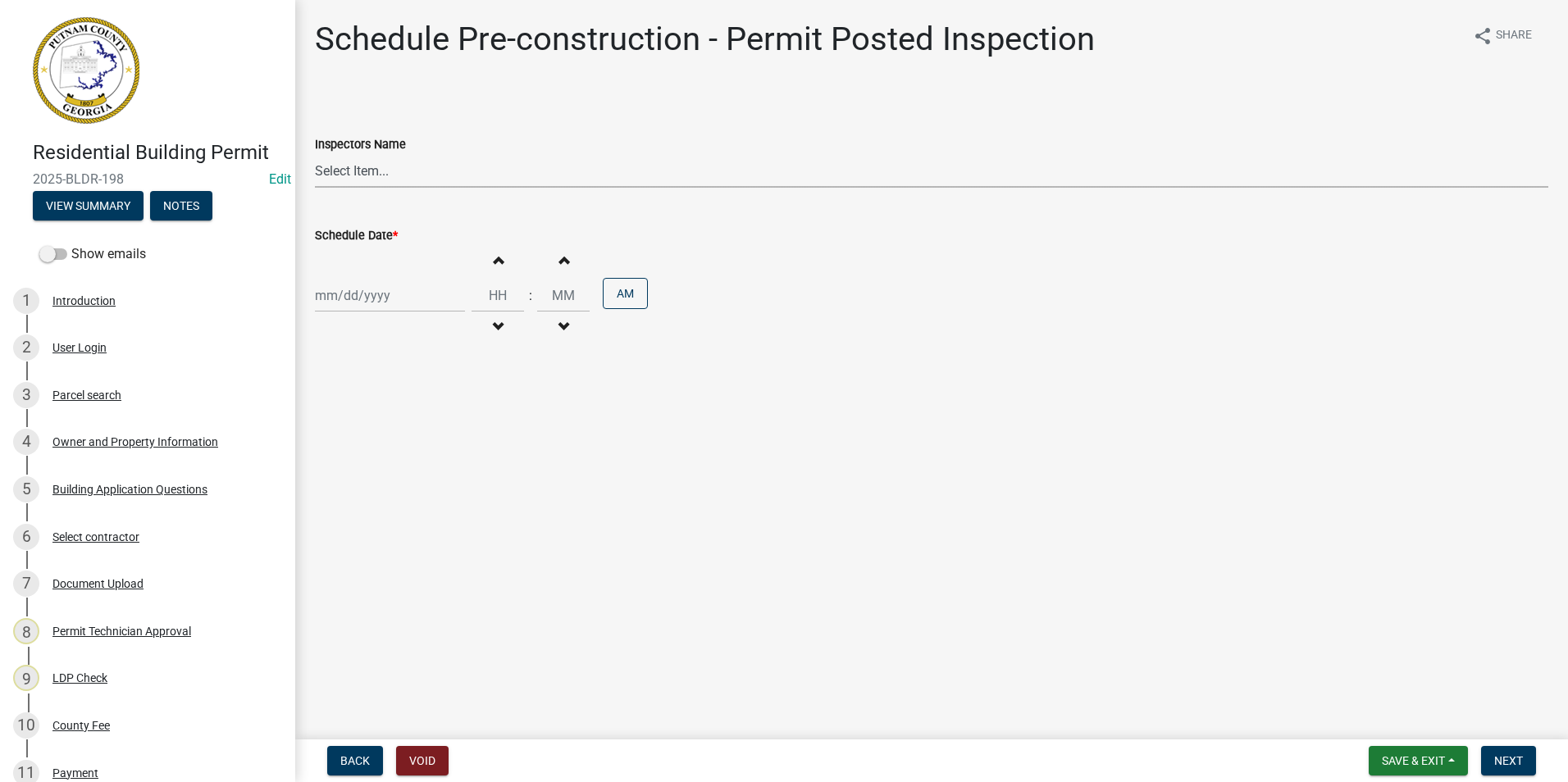
click at [384, 178] on select "Select Item... mrivera ([PERSON_NAME]) jstokes ([PERSON_NAME]) asmith105 ([PERS…" at bounding box center [931, 170] width 1233 height 33
select select "07642ab0-564c-47bb-824b-0ccf2da83593"
click at [315, 154] on select "Select Item... mrivera ([PERSON_NAME]) jstokes ([PERSON_NAME]) asmith105 ([PERS…" at bounding box center [931, 170] width 1233 height 33
click at [362, 297] on div at bounding box center [389, 295] width 150 height 33
select select "8"
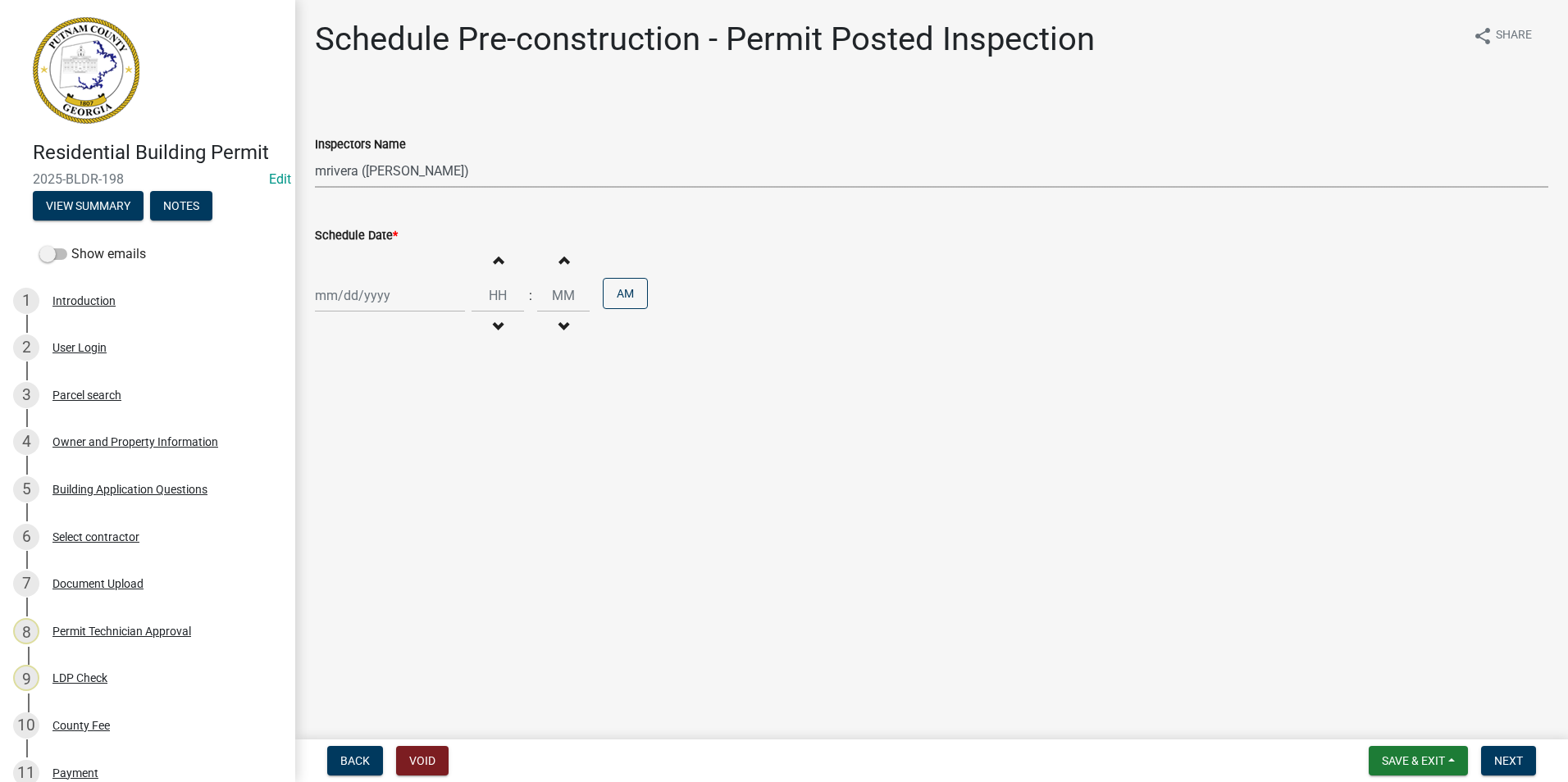
select select "2025"
click at [383, 456] on div "20" at bounding box center [383, 461] width 26 height 26
type input "[DATE]"
click at [1501, 764] on span "Next" at bounding box center [1509, 760] width 29 height 13
click at [357, 179] on select "Select Item... mrivera ([PERSON_NAME]) jstokes ([PERSON_NAME]) asmith105 ([PERS…" at bounding box center [931, 170] width 1233 height 33
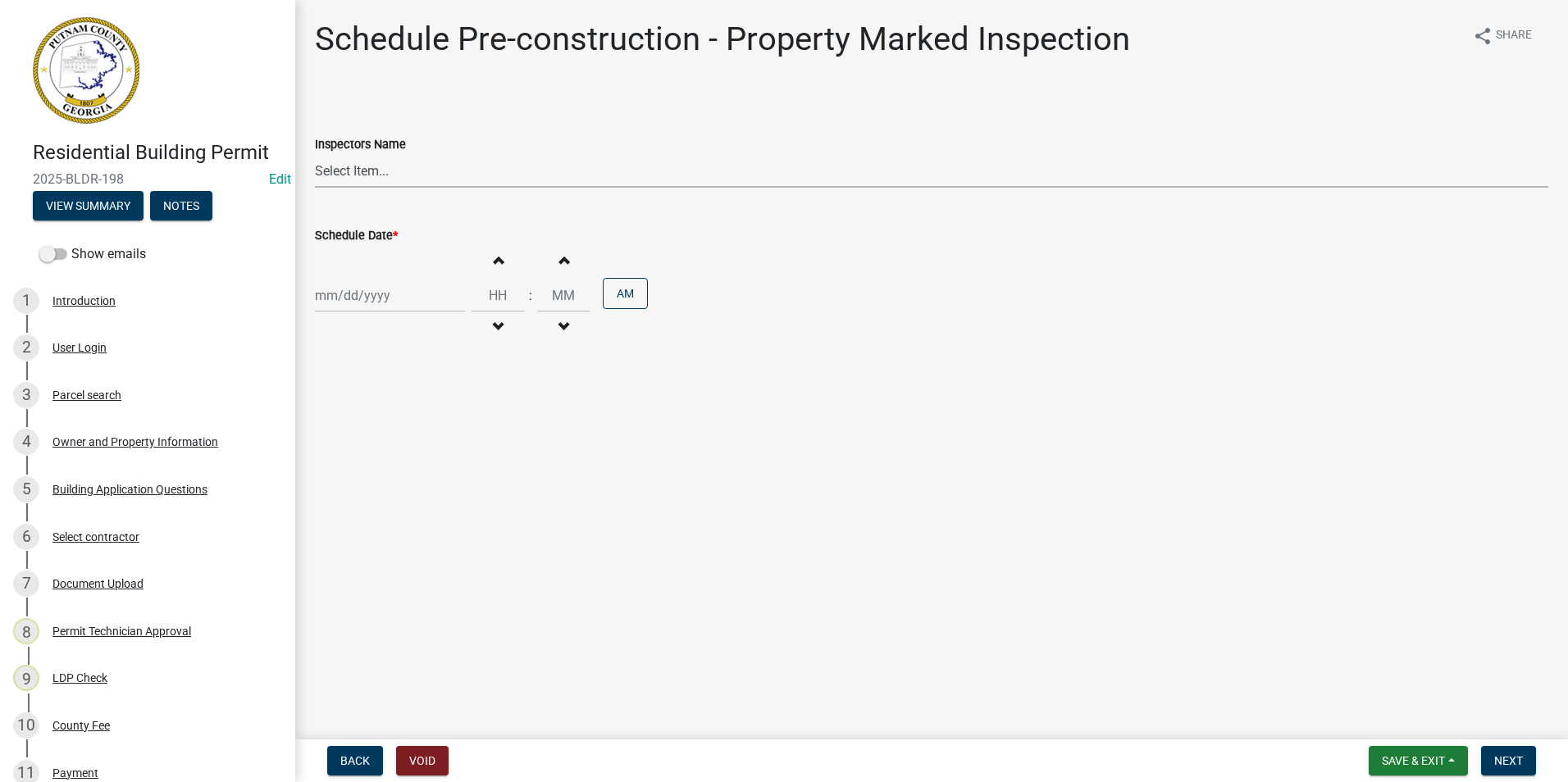
select select "07642ab0-564c-47bb-824b-0ccf2da83593"
click at [315, 154] on select "Select Item... mrivera ([PERSON_NAME]) jstokes ([PERSON_NAME]) asmith105 ([PERS…" at bounding box center [931, 170] width 1233 height 33
click at [343, 289] on div at bounding box center [389, 295] width 150 height 33
select select "8"
select select "2025"
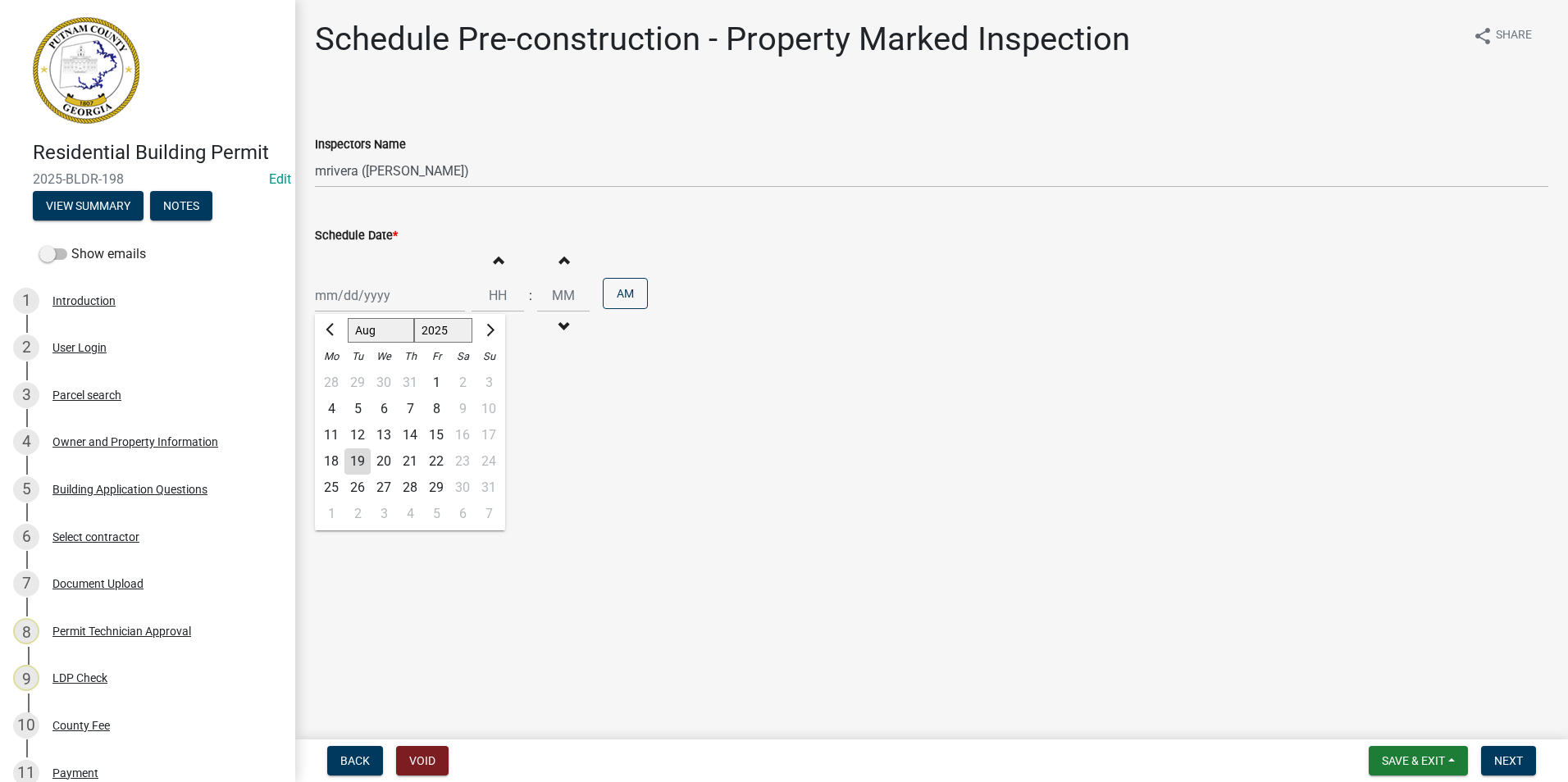
click at [379, 453] on div "20" at bounding box center [383, 461] width 26 height 26
type input "[DATE]"
click at [1500, 762] on span "Next" at bounding box center [1509, 760] width 29 height 13
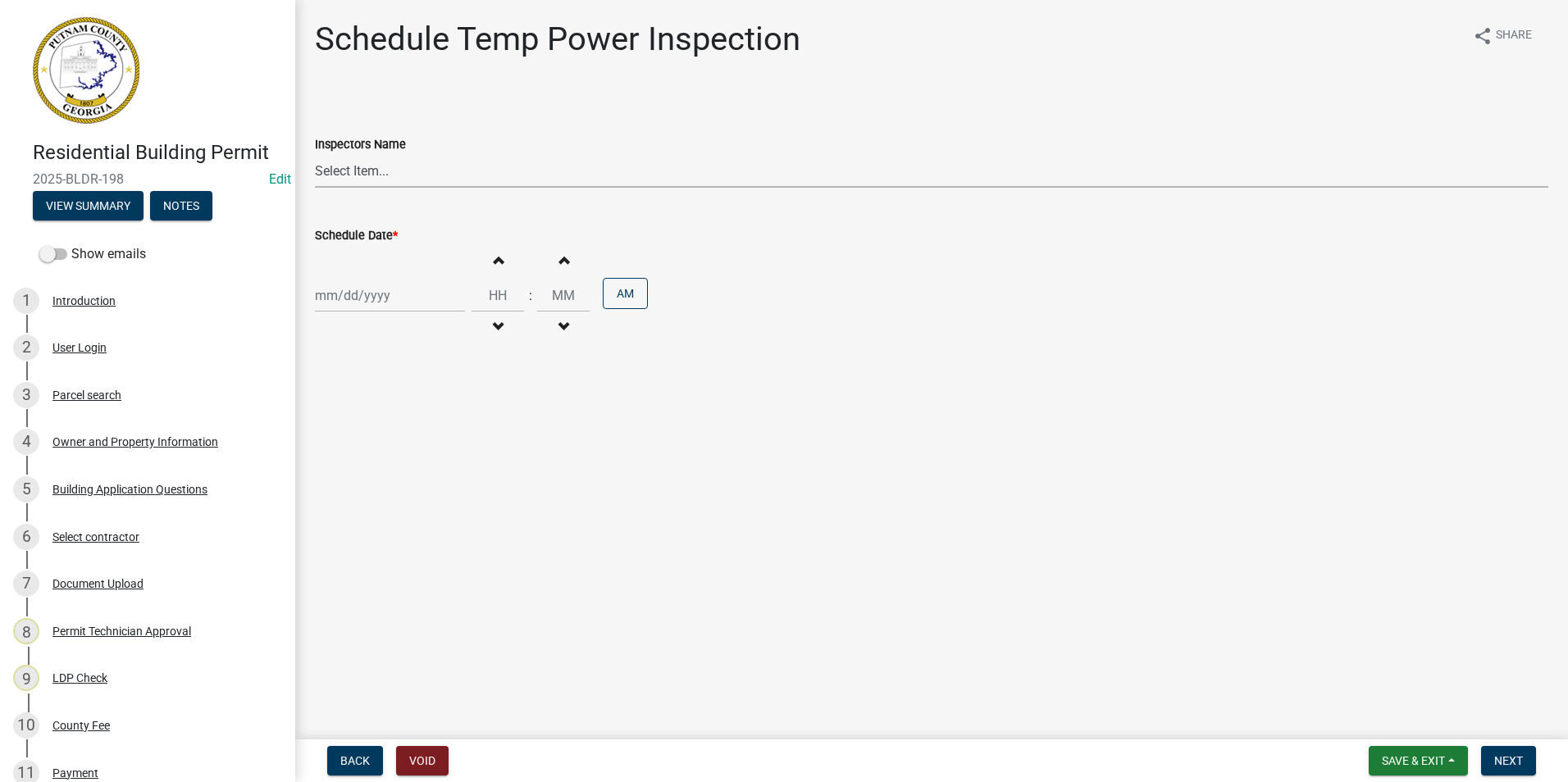
click at [474, 183] on select "Select Item... mrivera ([PERSON_NAME]) jstokes ([PERSON_NAME]) asmith105 ([PERS…" at bounding box center [931, 170] width 1233 height 33
select select "07642ab0-564c-47bb-824b-0ccf2da83593"
click at [315, 154] on select "Select Item... mrivera ([PERSON_NAME]) jstokes ([PERSON_NAME]) asmith105 ([PERS…" at bounding box center [931, 170] width 1233 height 33
click at [385, 307] on div at bounding box center [389, 295] width 150 height 33
select select "8"
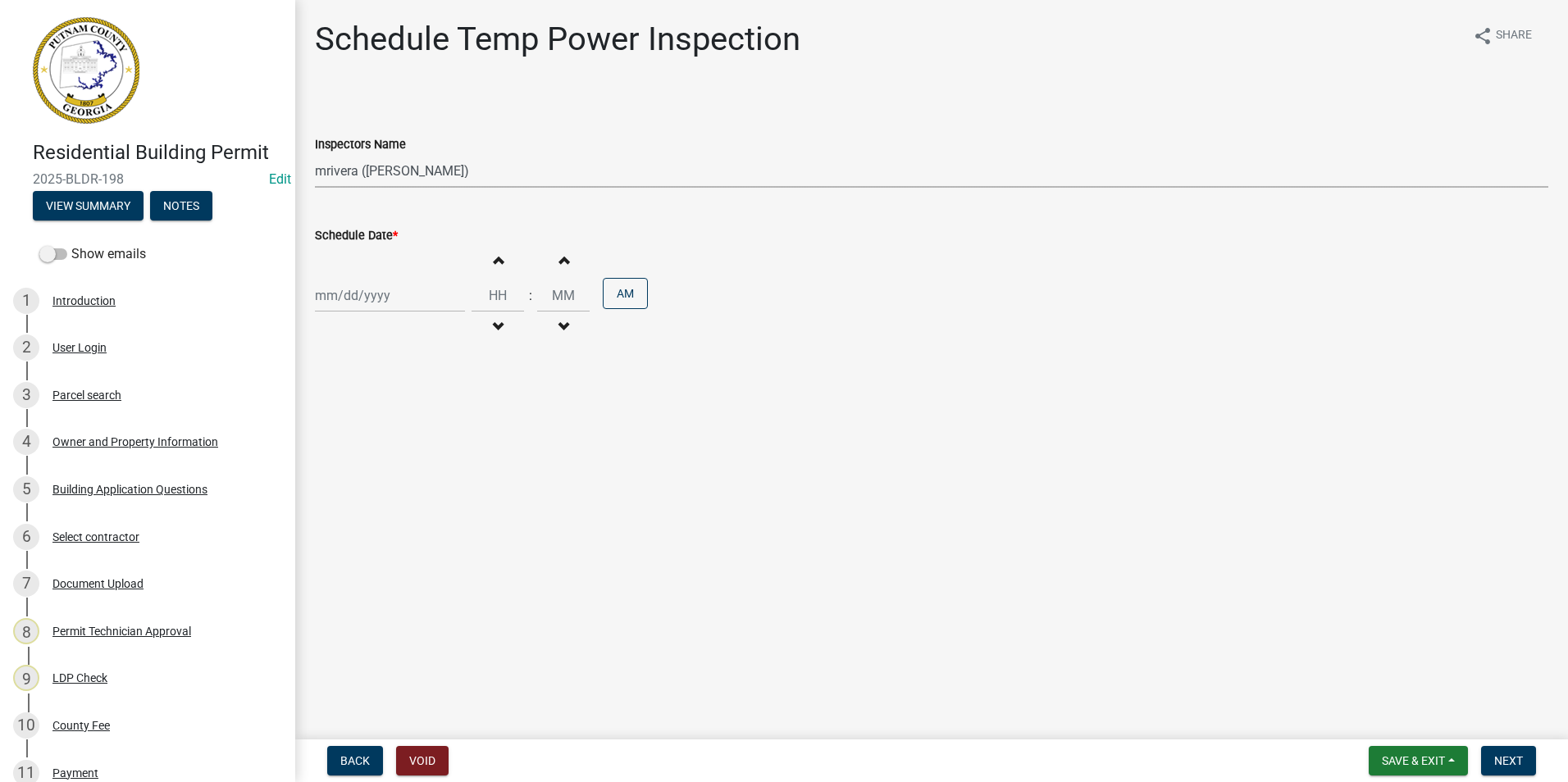
select select "2025"
click at [392, 465] on div "20" at bounding box center [383, 461] width 26 height 26
type input "[DATE]"
click at [1495, 752] on button "Next" at bounding box center [1508, 760] width 55 height 30
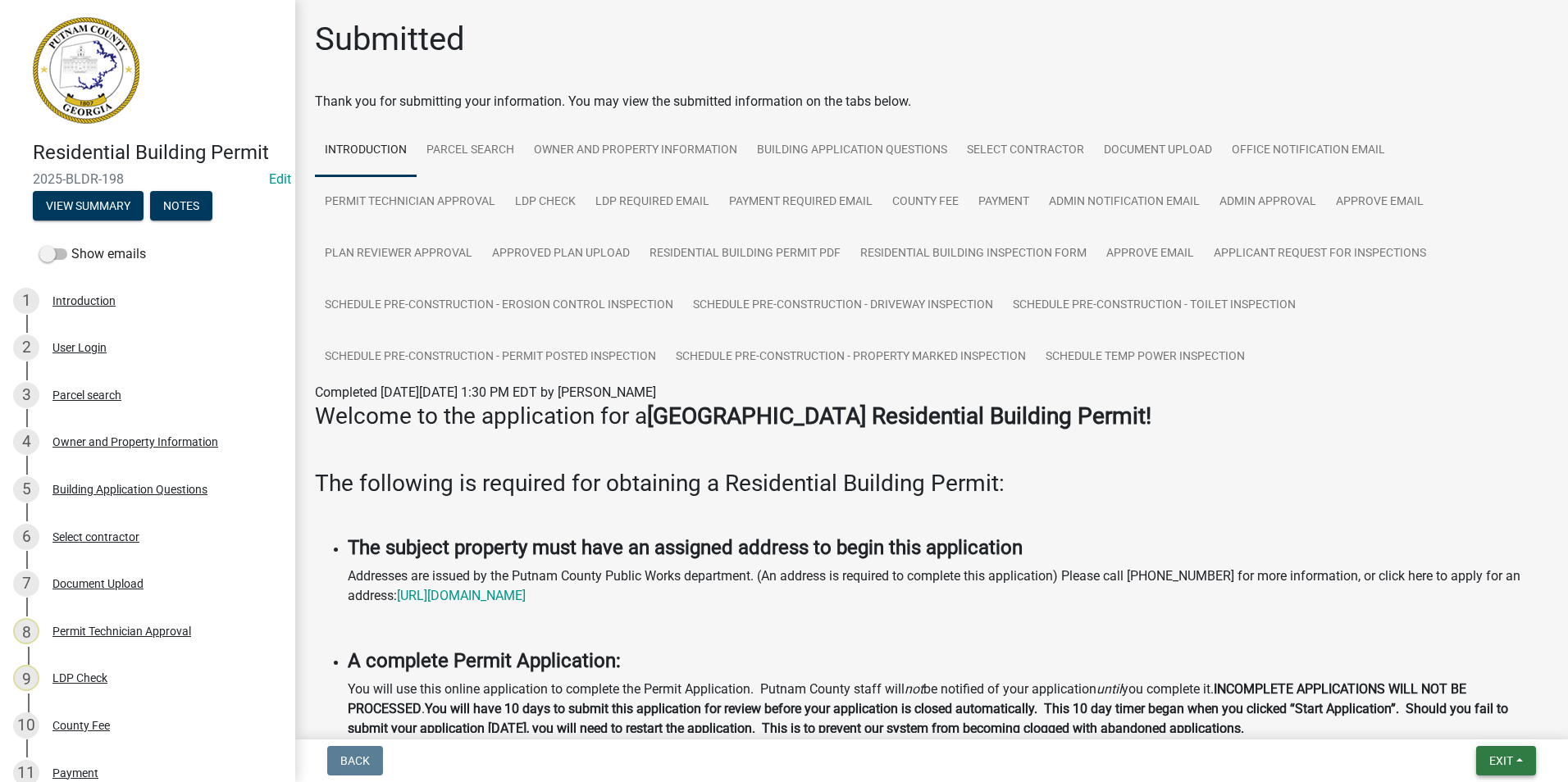
click at [1503, 761] on span "Exit" at bounding box center [1502, 760] width 24 height 13
click at [1498, 737] on button "Save & Exit" at bounding box center [1470, 718] width 131 height 39
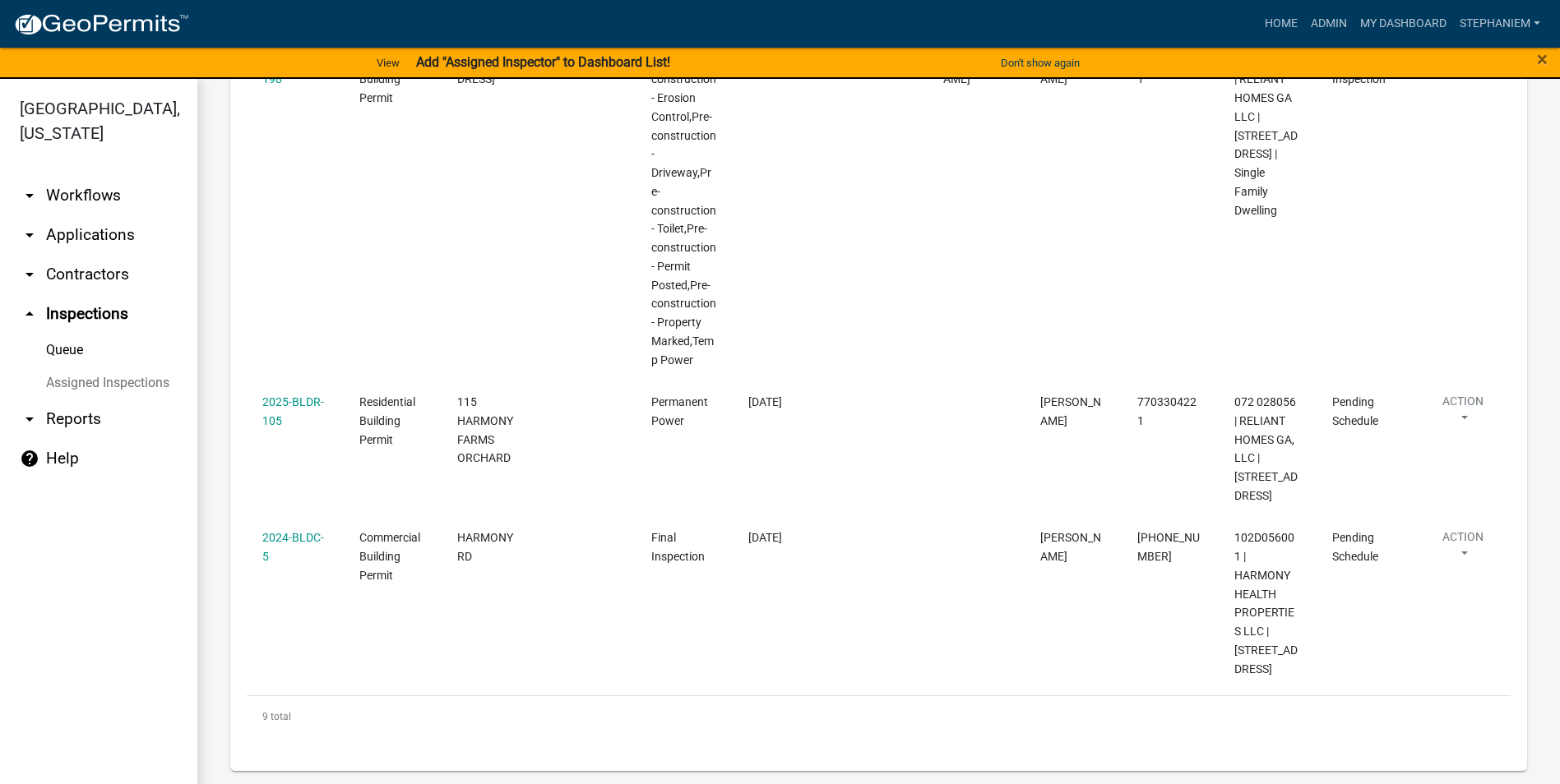
scroll to position [1562, 0]
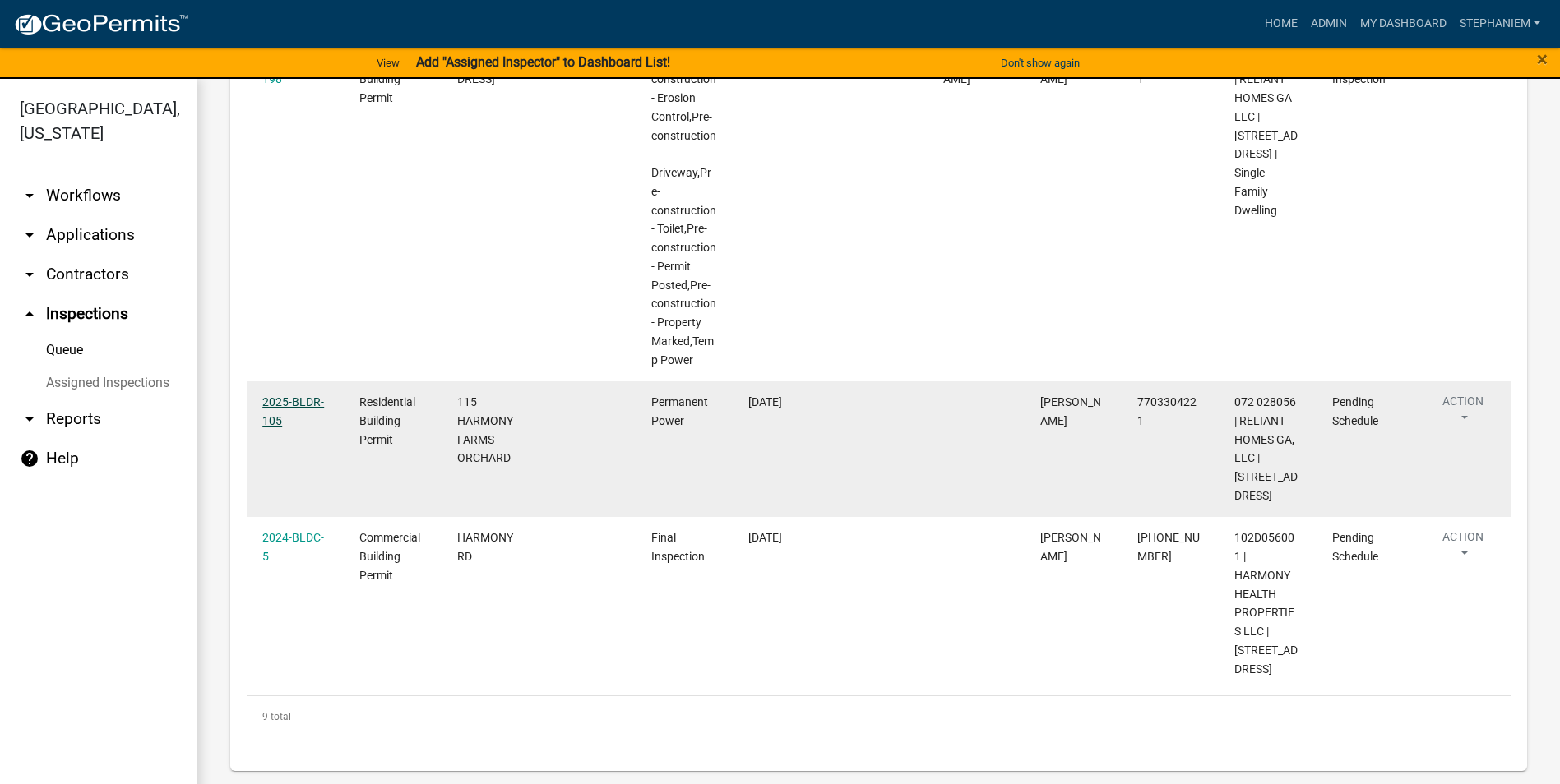
click at [286, 396] on link "2025-BLDR-105" at bounding box center [293, 412] width 62 height 32
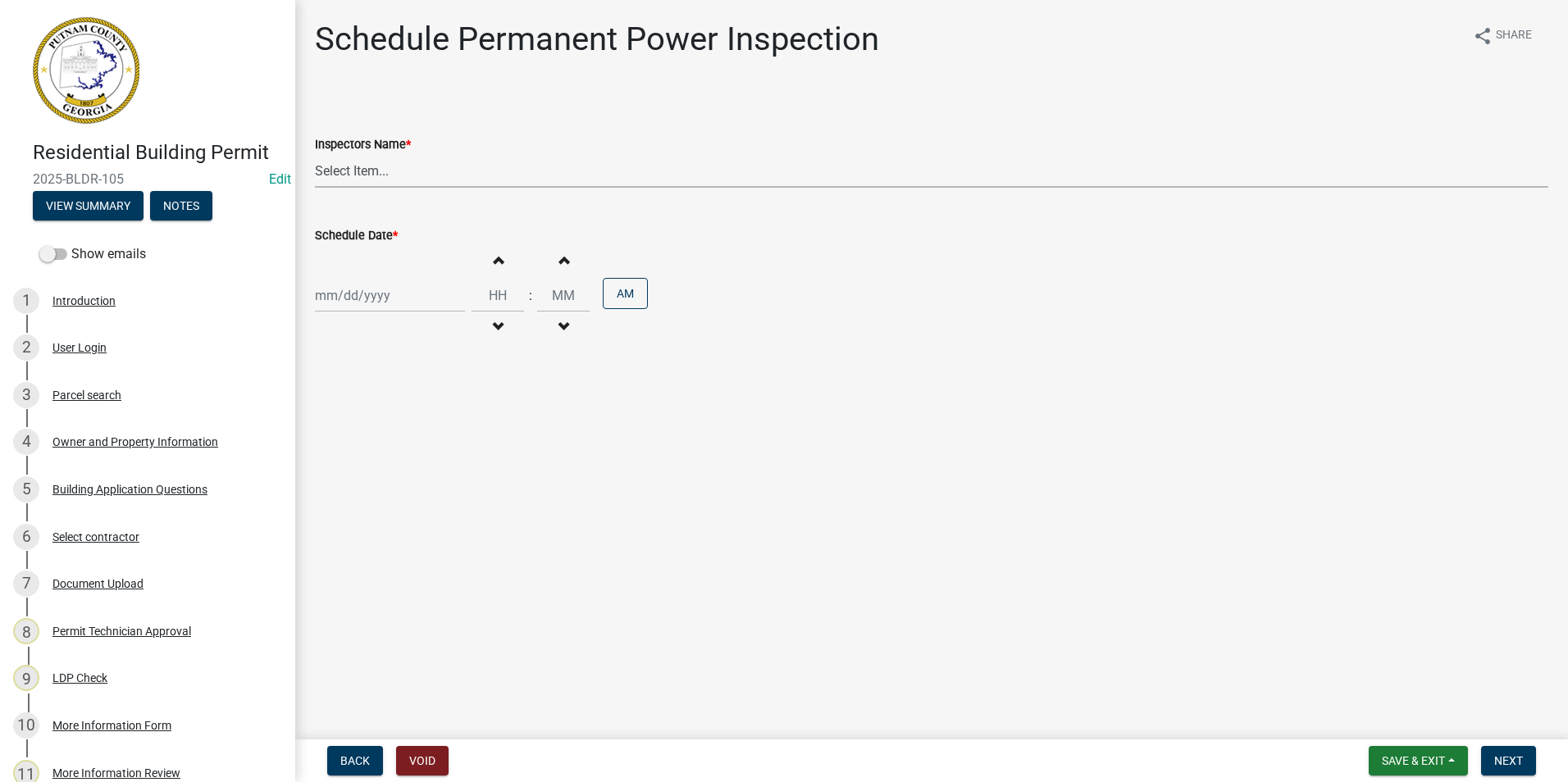
click at [361, 178] on select "Select Item... mrivera ([PERSON_NAME]) jstokes ([PERSON_NAME]) asmith105 ([PERS…" at bounding box center [931, 170] width 1233 height 33
select select "07642ab0-564c-47bb-824b-0ccf2da83593"
click at [315, 154] on select "Select Item... mrivera ([PERSON_NAME]) jstokes ([PERSON_NAME]) asmith105 ([PERS…" at bounding box center [931, 170] width 1233 height 33
select select "8"
select select "2025"
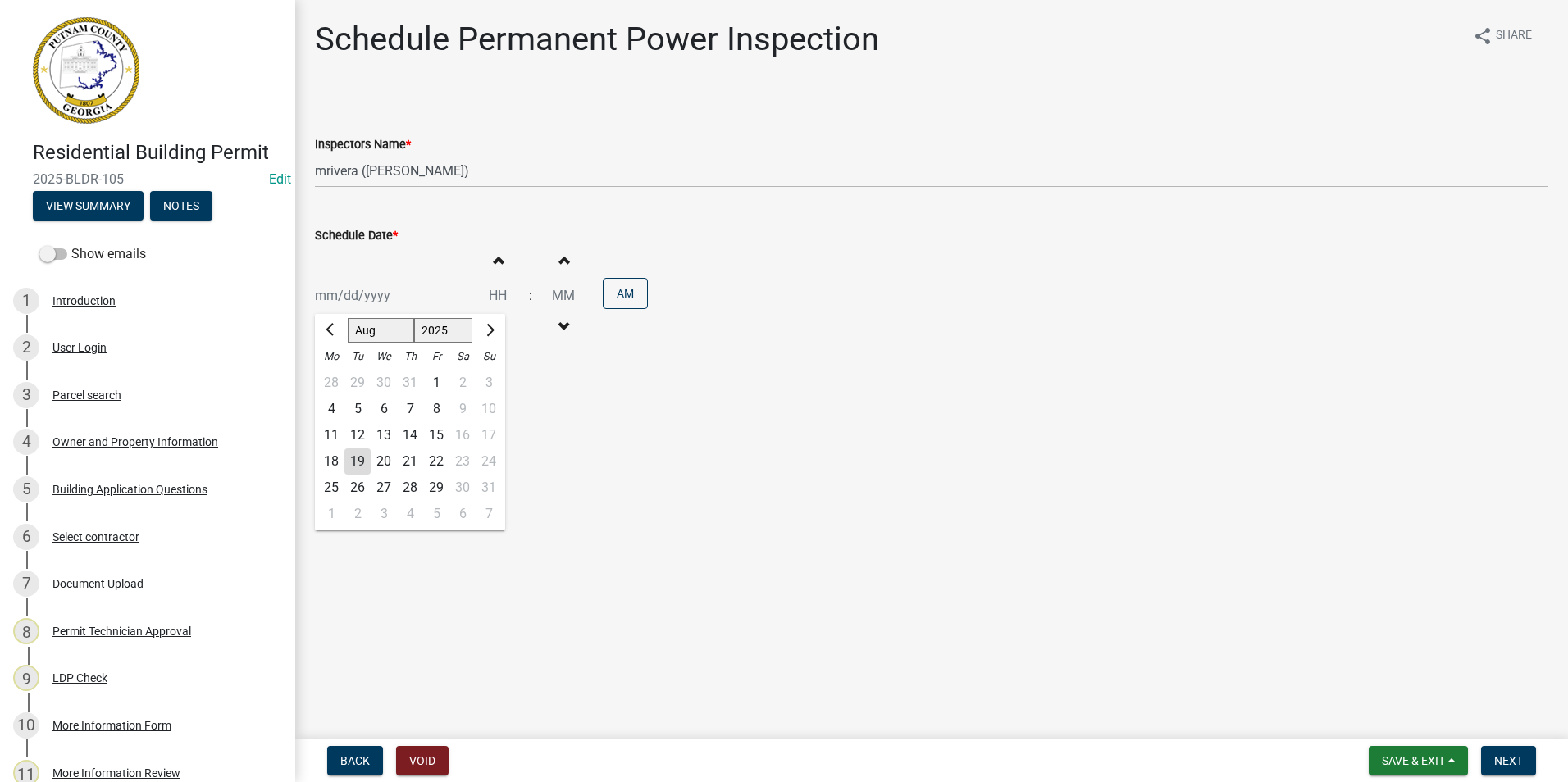
click at [359, 304] on div "[PERSON_NAME] Feb Mar Apr [PERSON_NAME][DATE] Oct Nov [DATE] 1526 1527 1528 152…" at bounding box center [389, 295] width 150 height 33
click at [387, 466] on div "20" at bounding box center [383, 461] width 26 height 26
type input "[DATE]"
click at [1493, 757] on button "Next" at bounding box center [1508, 760] width 55 height 30
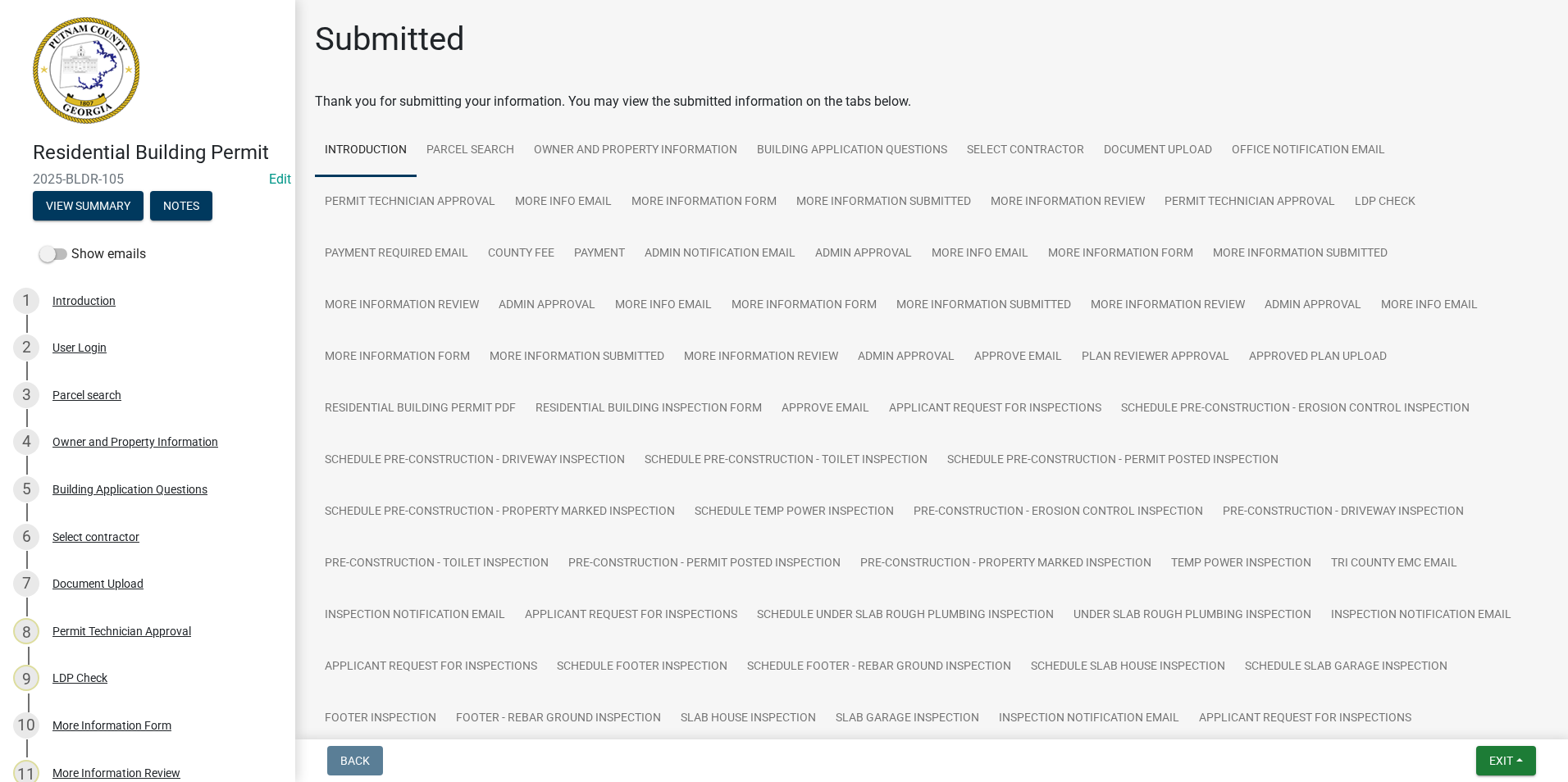
click at [1507, 778] on nav "Back Exit Save Save & Exit" at bounding box center [931, 761] width 1273 height 43
click at [1513, 744] on nav "Back Exit Save Save & Exit" at bounding box center [931, 761] width 1273 height 43
click at [1513, 756] on span "Exit" at bounding box center [1502, 760] width 24 height 13
click at [1504, 729] on button "Save & Exit" at bounding box center [1470, 718] width 131 height 39
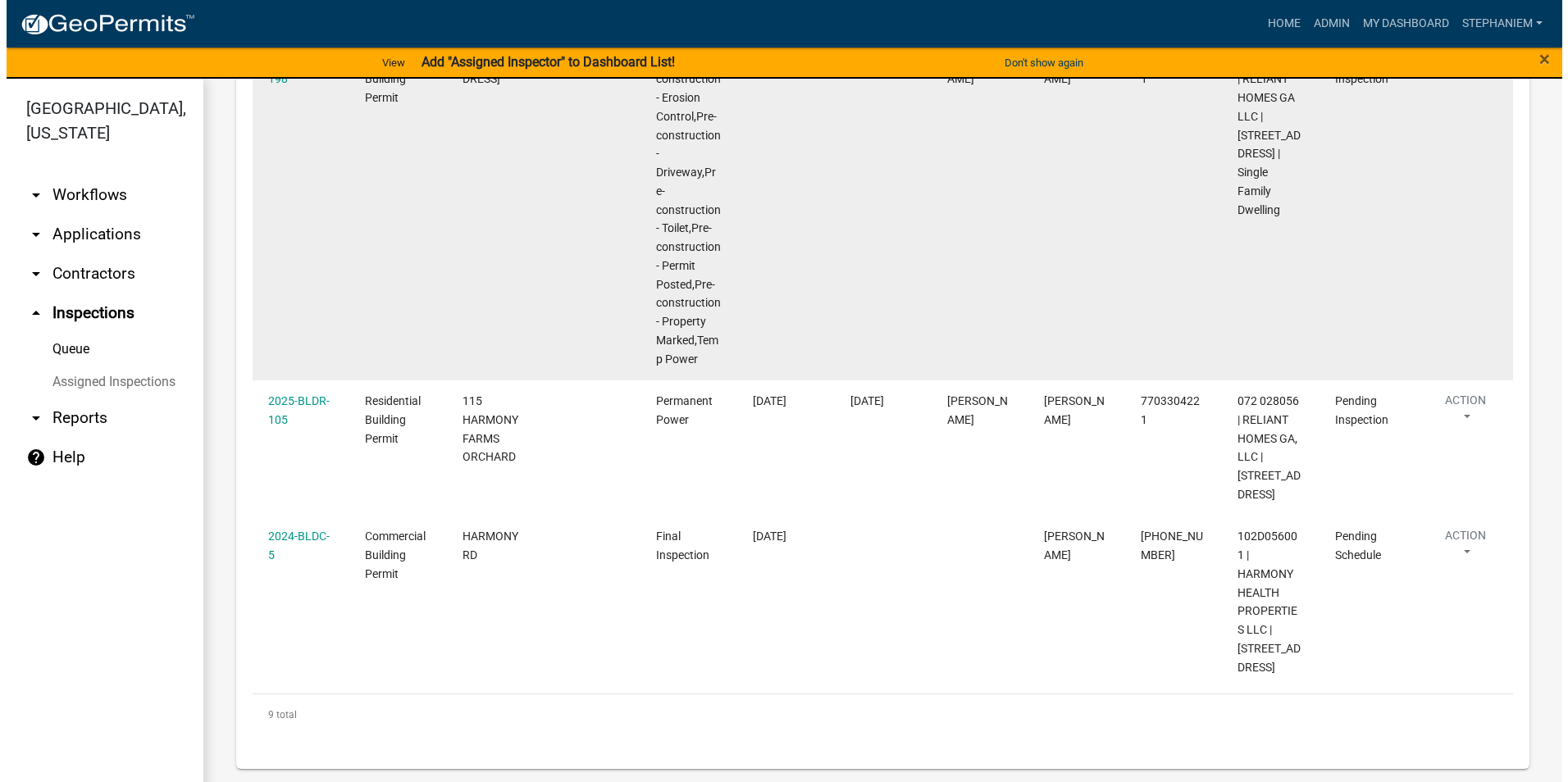
scroll to position [1568, 0]
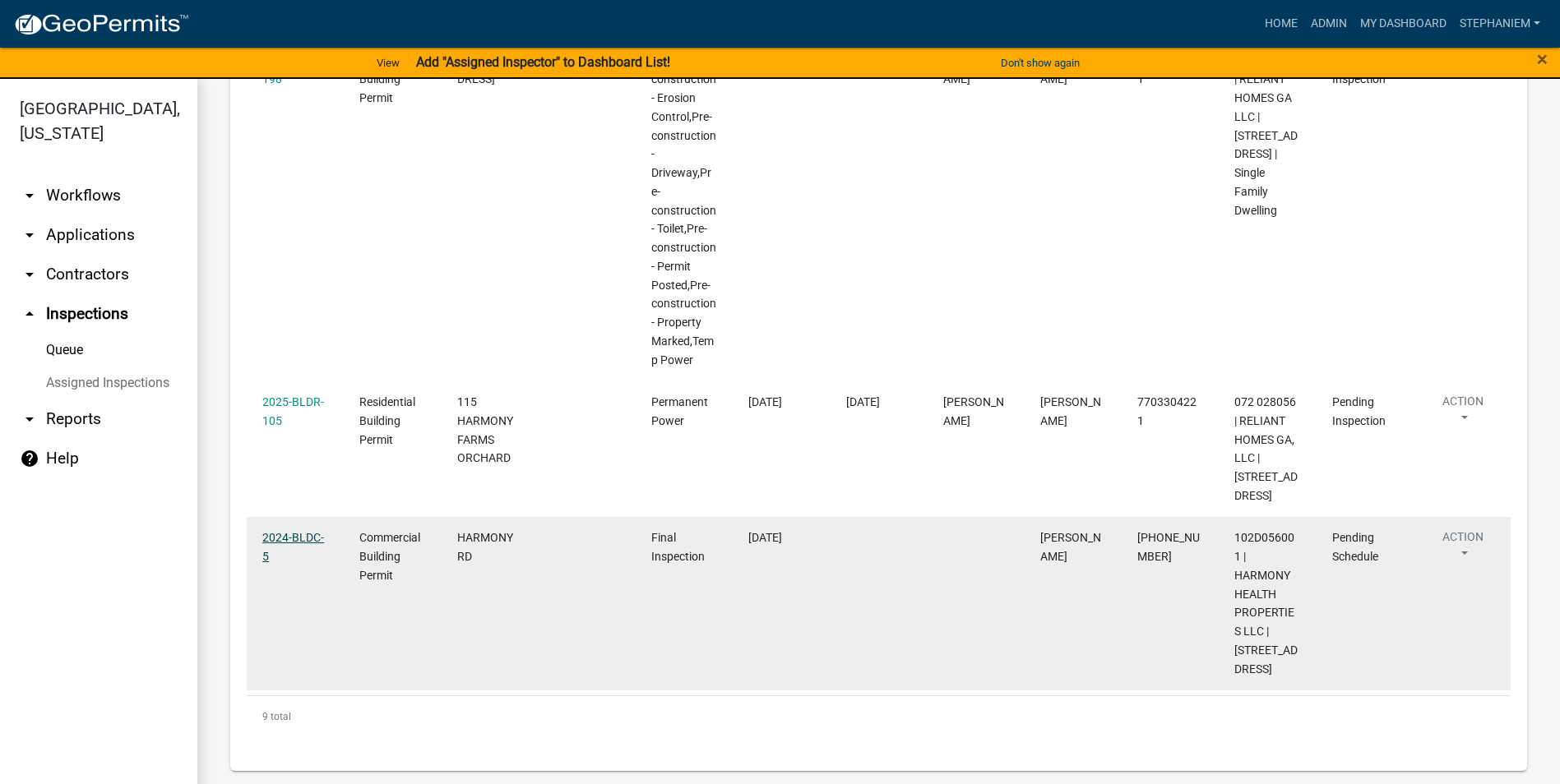
click at [315, 531] on link "2024-BLDC-5" at bounding box center [293, 548] width 62 height 32
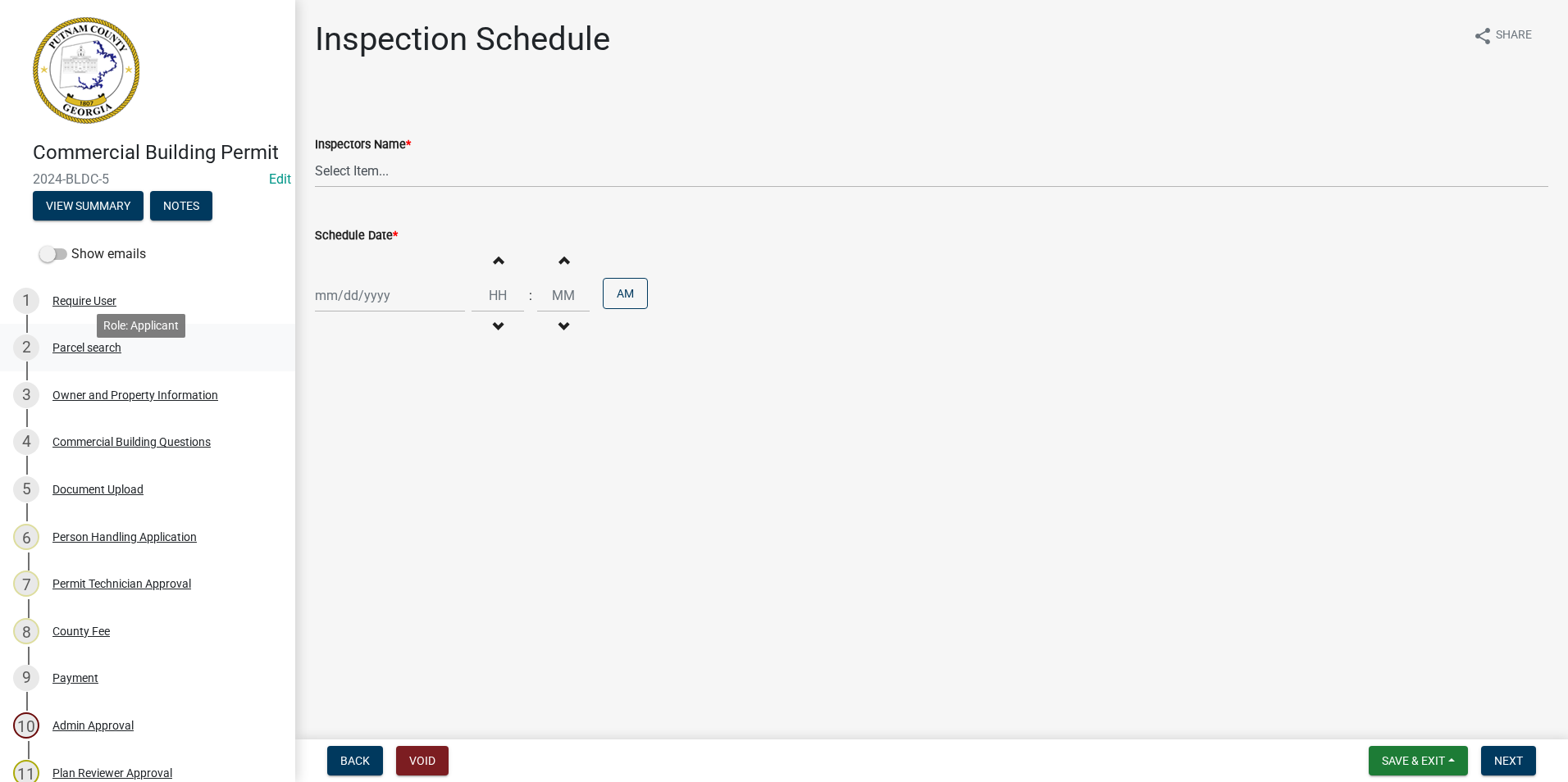
click at [145, 361] on div "2 Parcel search" at bounding box center [141, 347] width 256 height 26
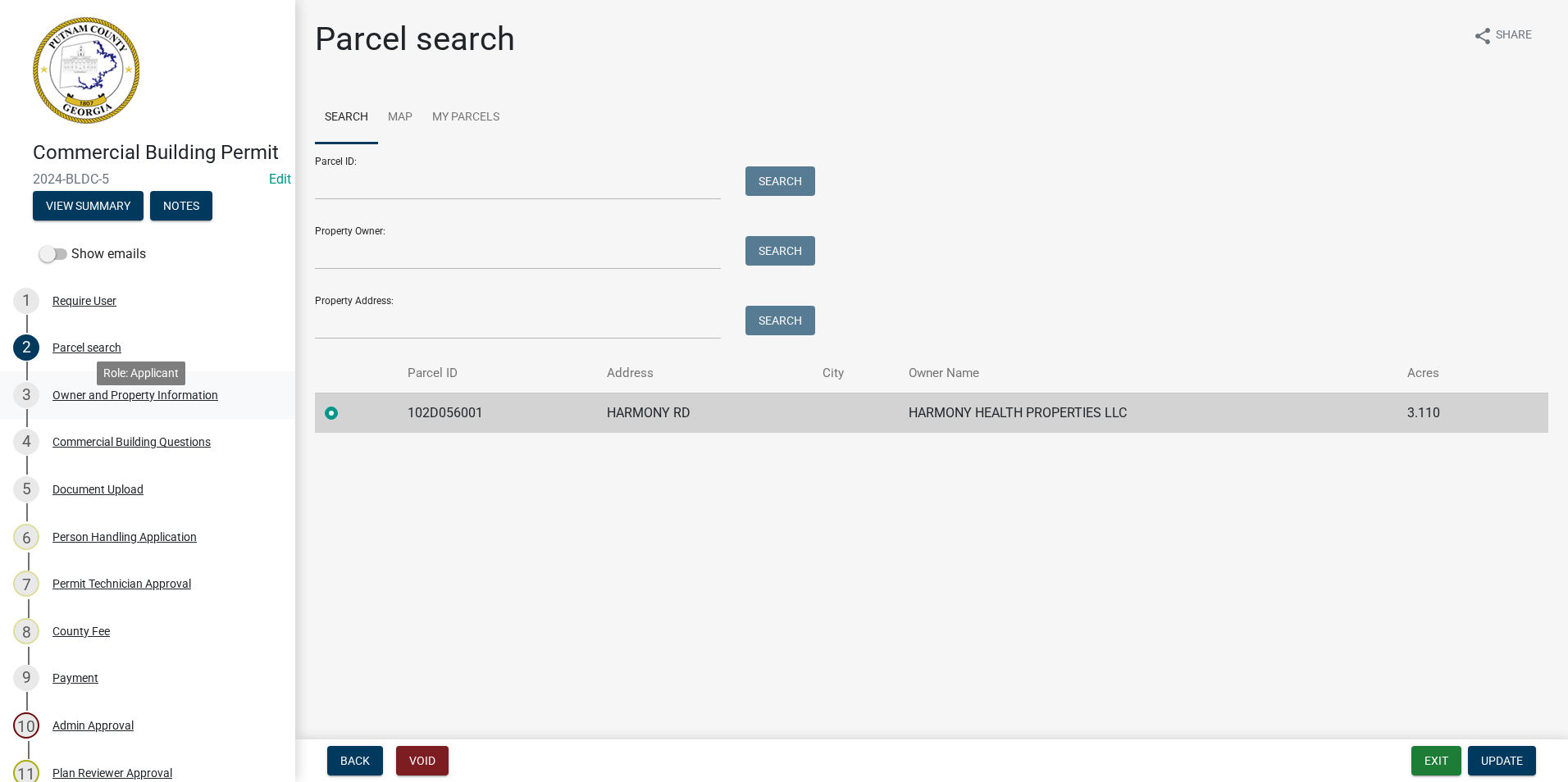
click at [93, 408] on div "3 Owner and Property Information" at bounding box center [141, 395] width 256 height 26
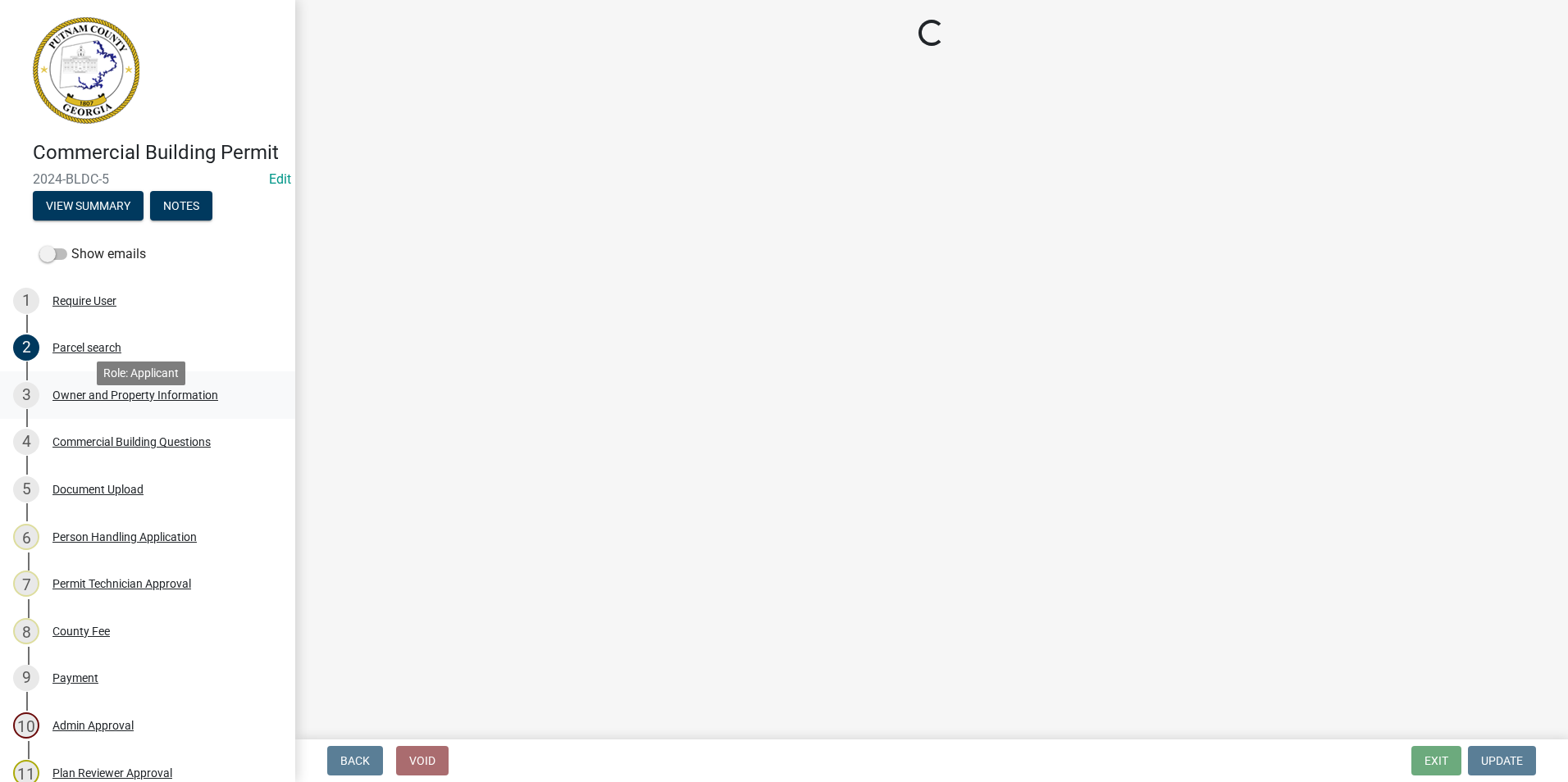
select select "a11fa51f-b34d-496b-ab35-5fd1b53a4648"
select select "83394b22-4a11-496c-8e5c-75ade2e72faf"
select select "469c5908-2854-42d5-89ed-bee7fc26529e"
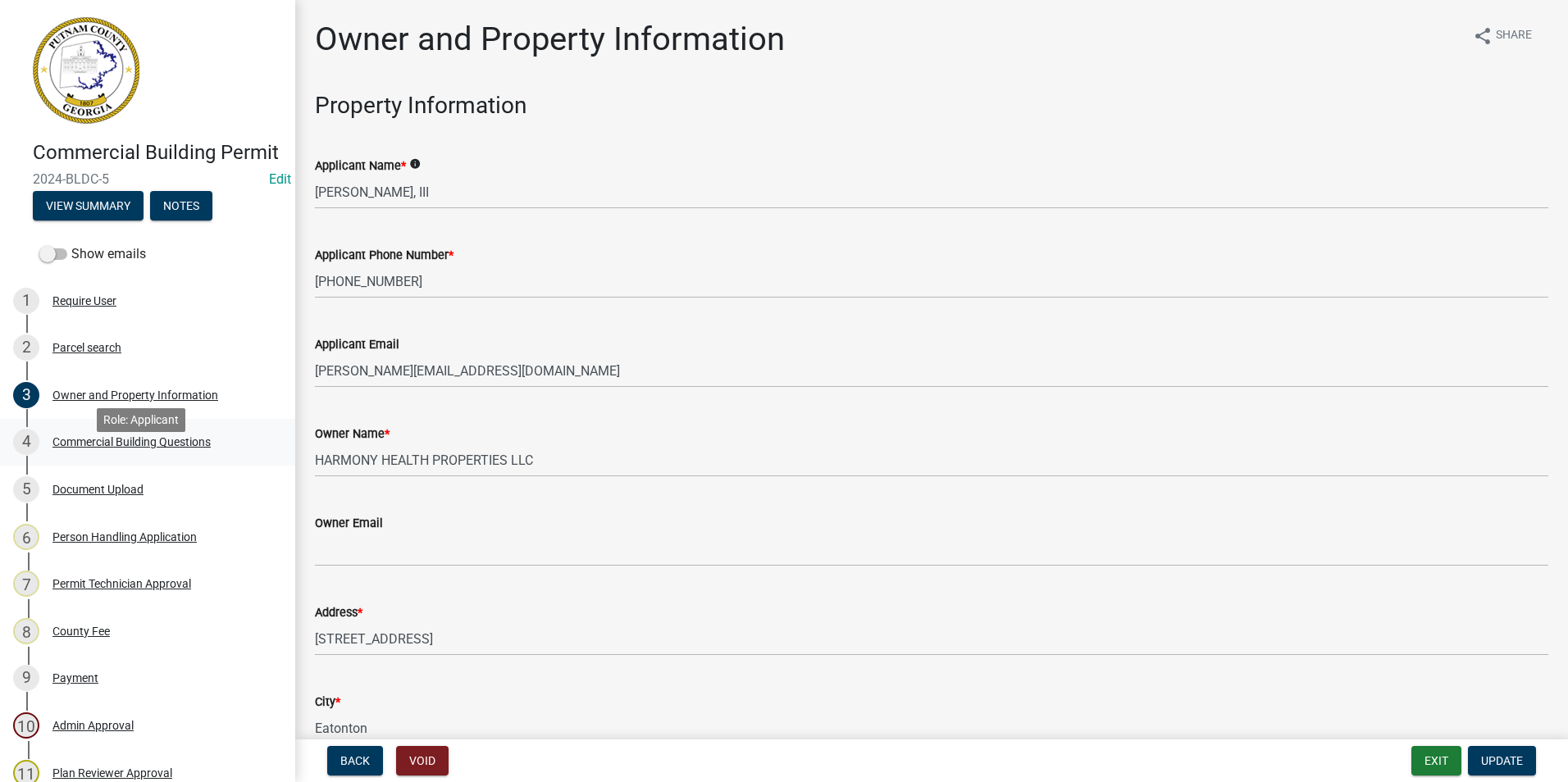
click at [108, 456] on div "4 Commercial Building Questions" at bounding box center [141, 441] width 256 height 26
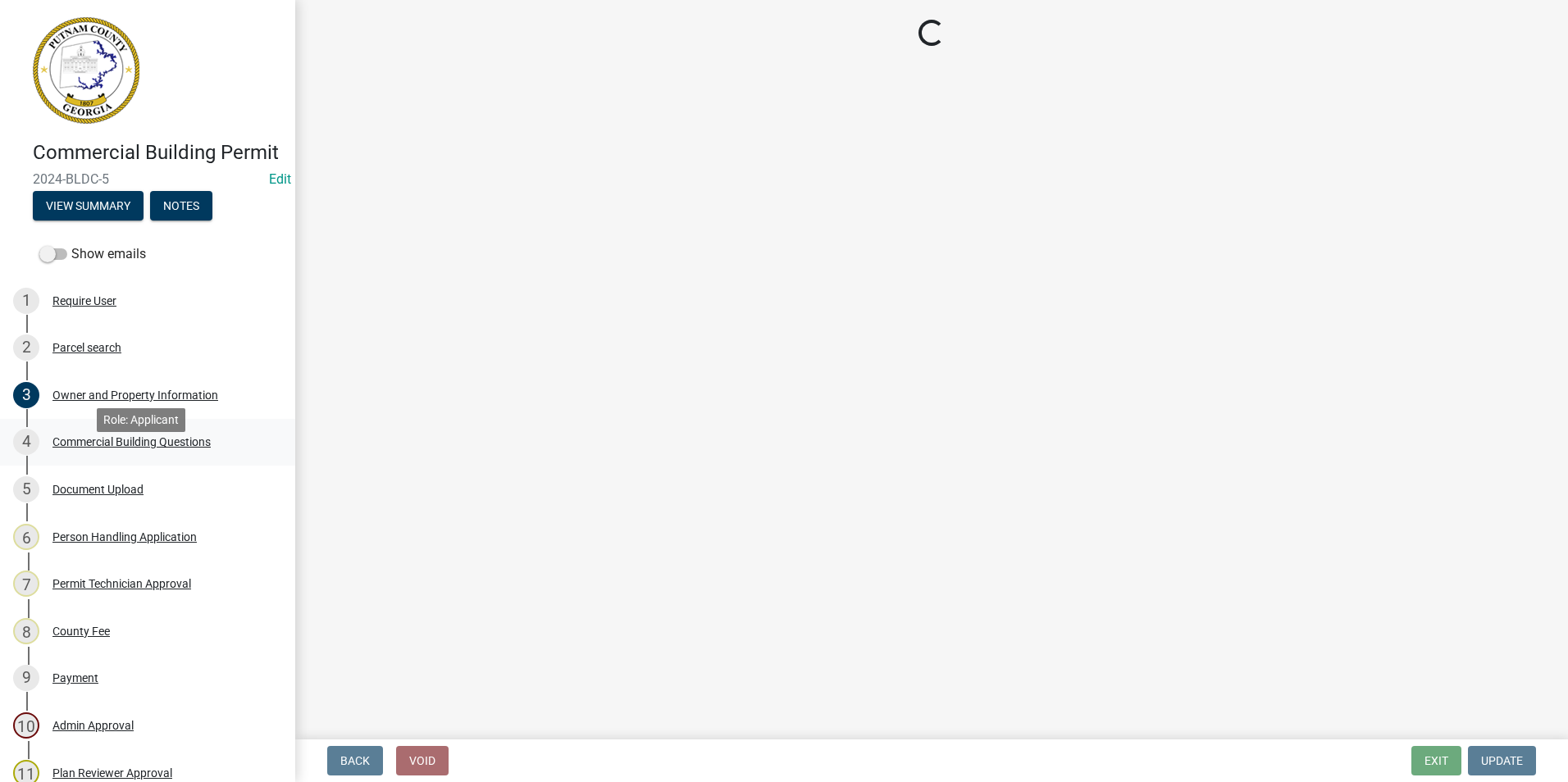
select select "57fcfe13-a5be-446e-a688-93f9a060571f"
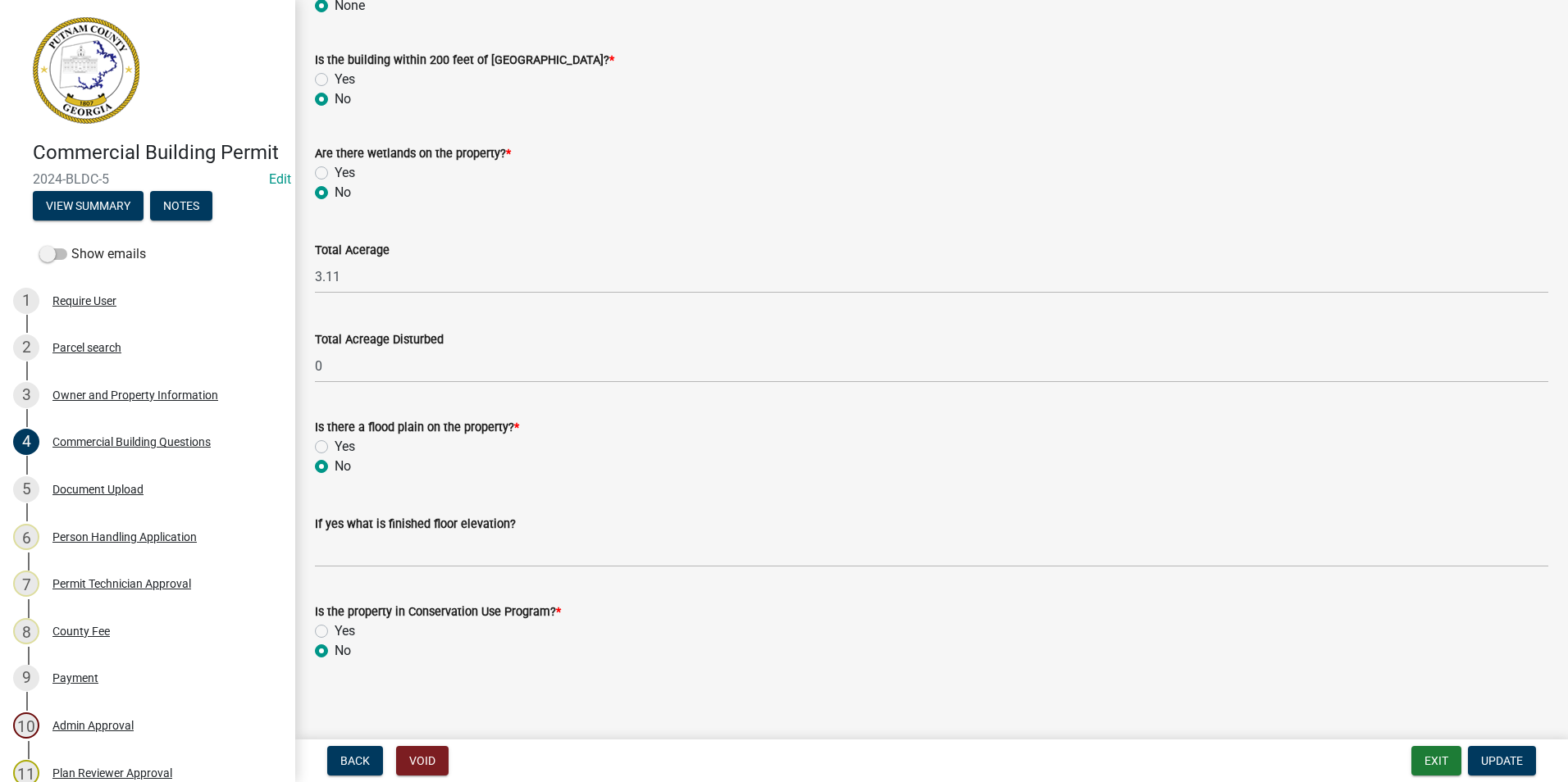
scroll to position [5009, 0]
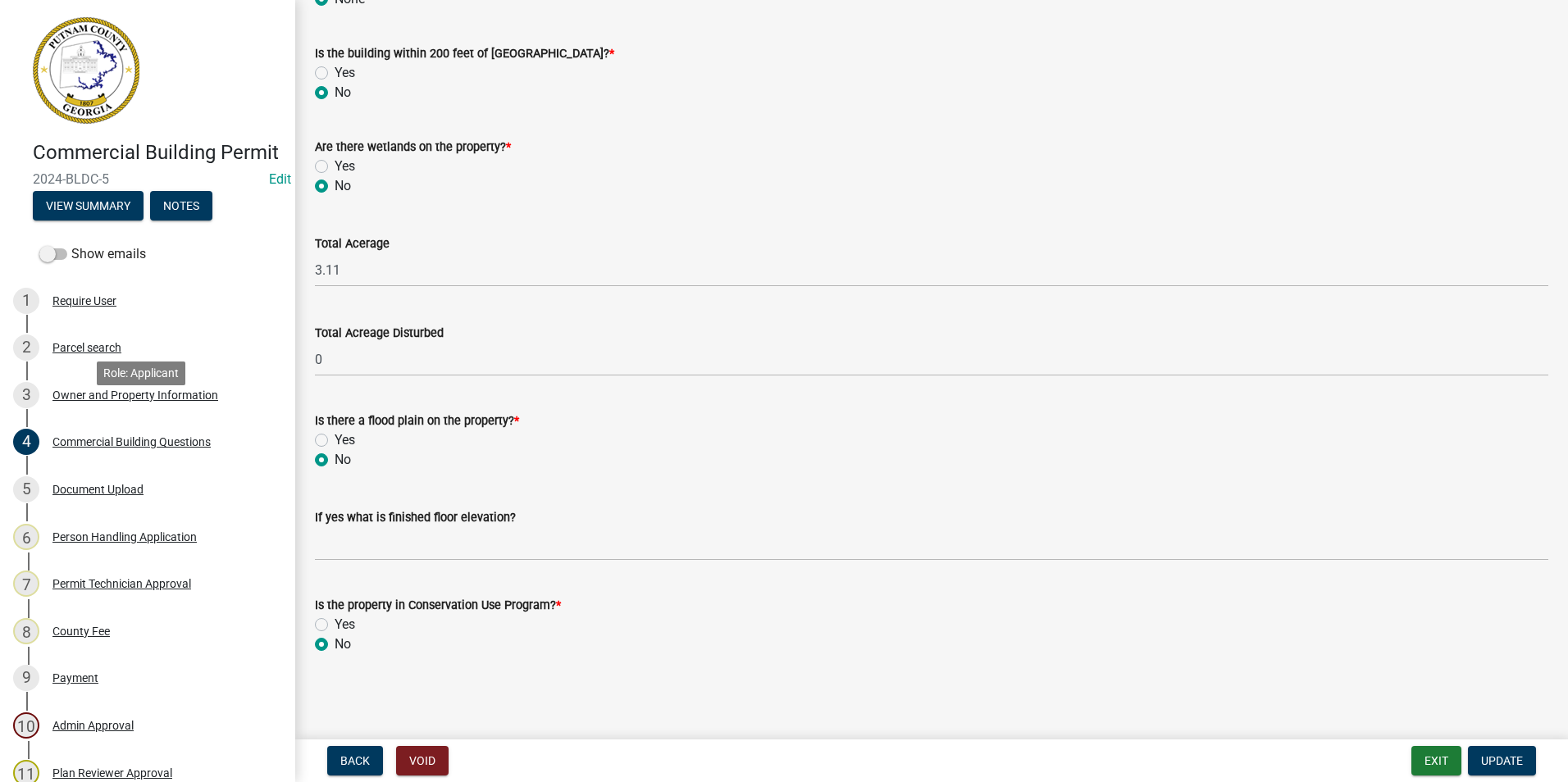
click at [169, 401] on div "Owner and Property Information" at bounding box center [135, 395] width 166 height 12
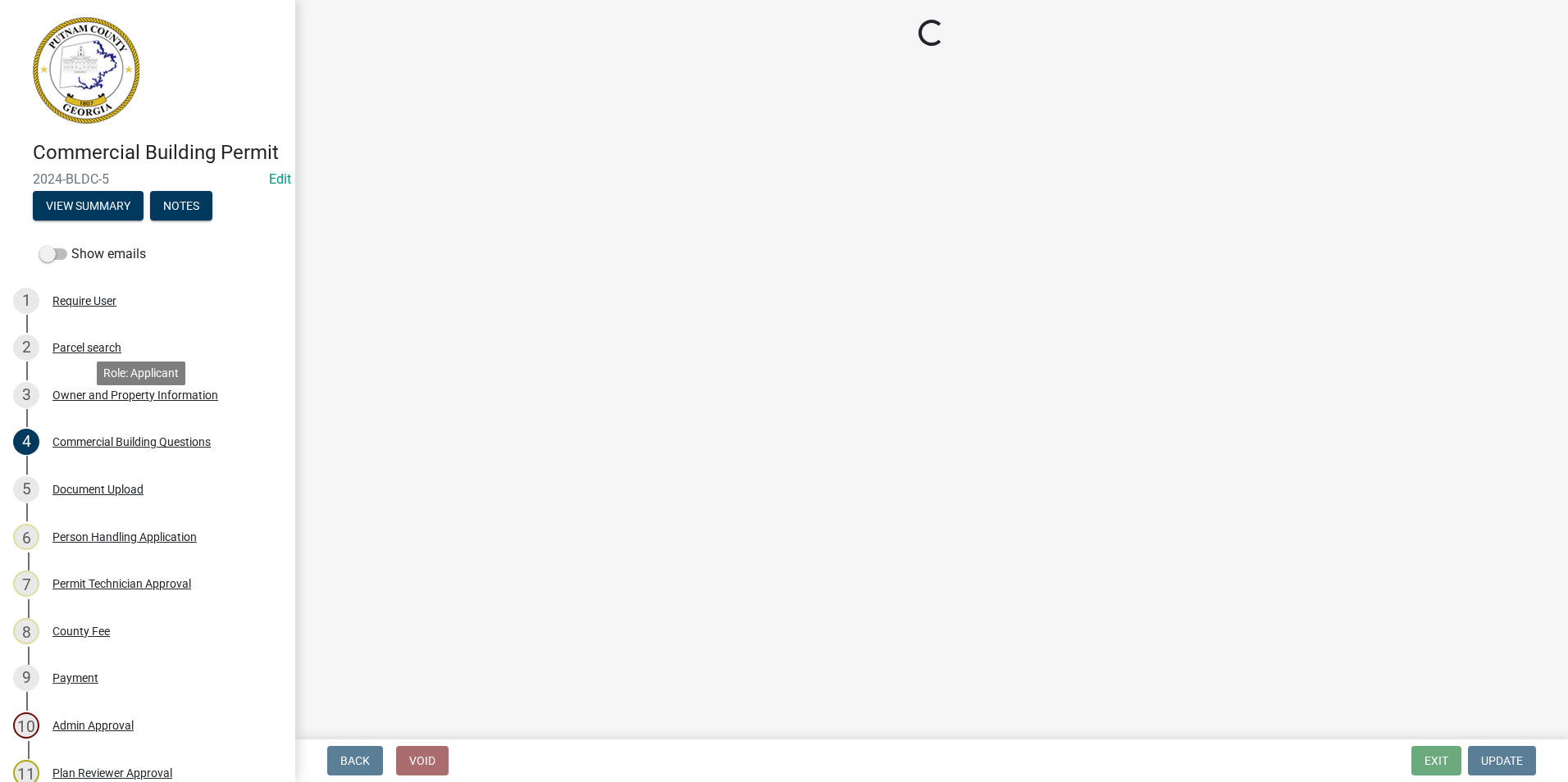
scroll to position [0, 0]
select select "a11fa51f-b34d-496b-ab35-5fd1b53a4648"
select select "83394b22-4a11-496c-8e5c-75ade2e72faf"
select select "469c5908-2854-42d5-89ed-bee7fc26529e"
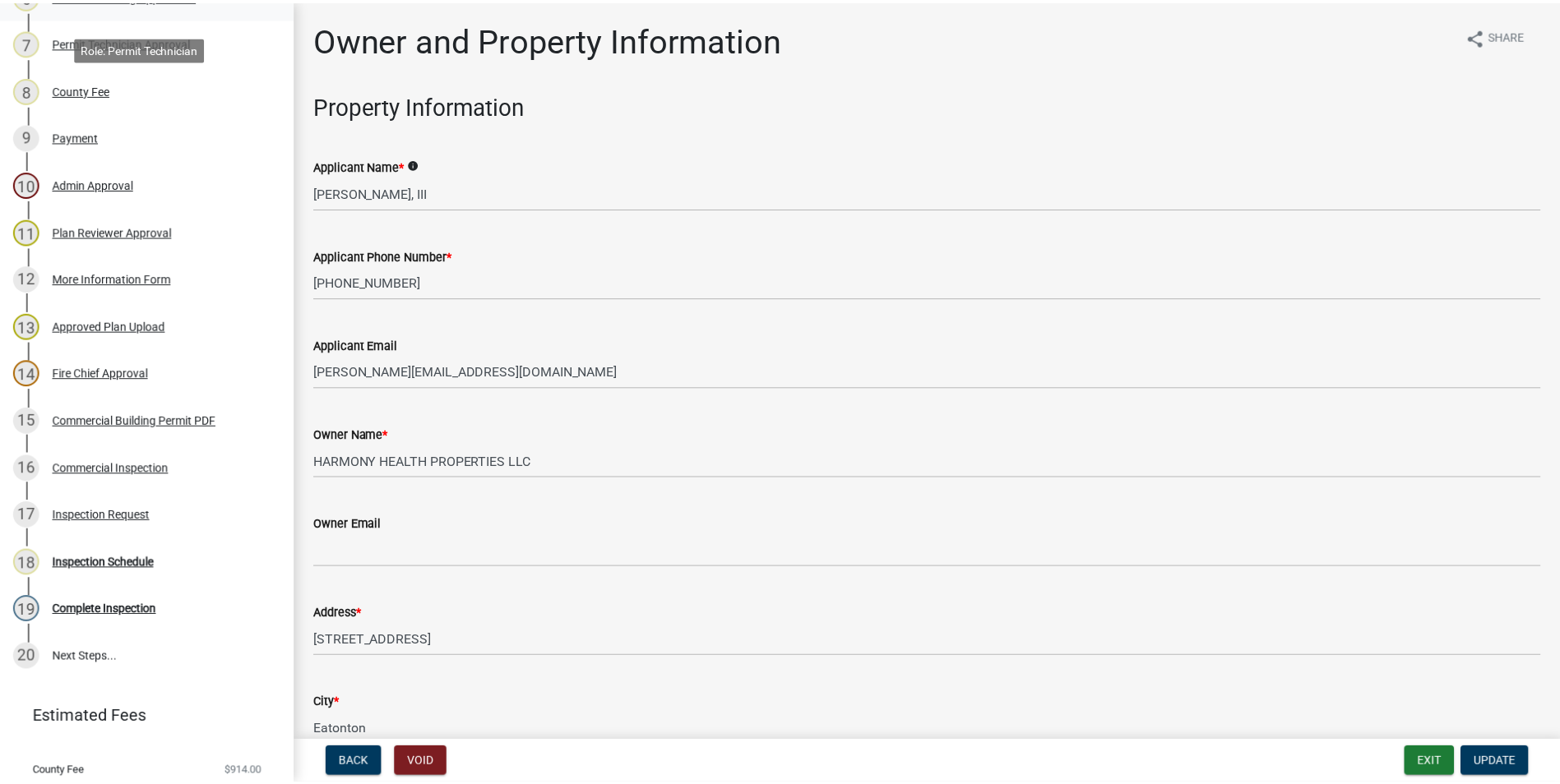
scroll to position [617, 0]
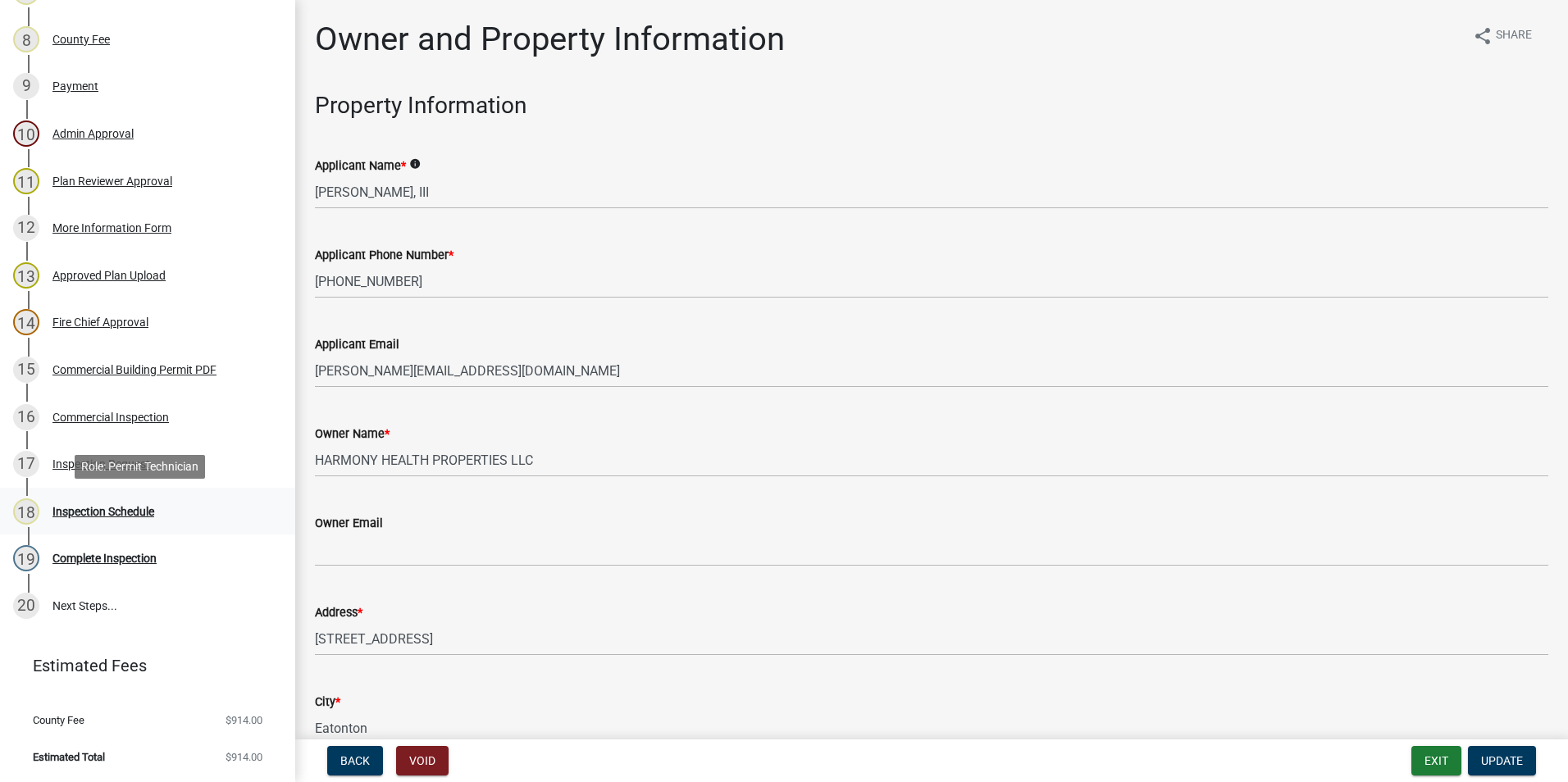
click at [140, 528] on link "18 Inspection Schedule" at bounding box center [147, 511] width 295 height 48
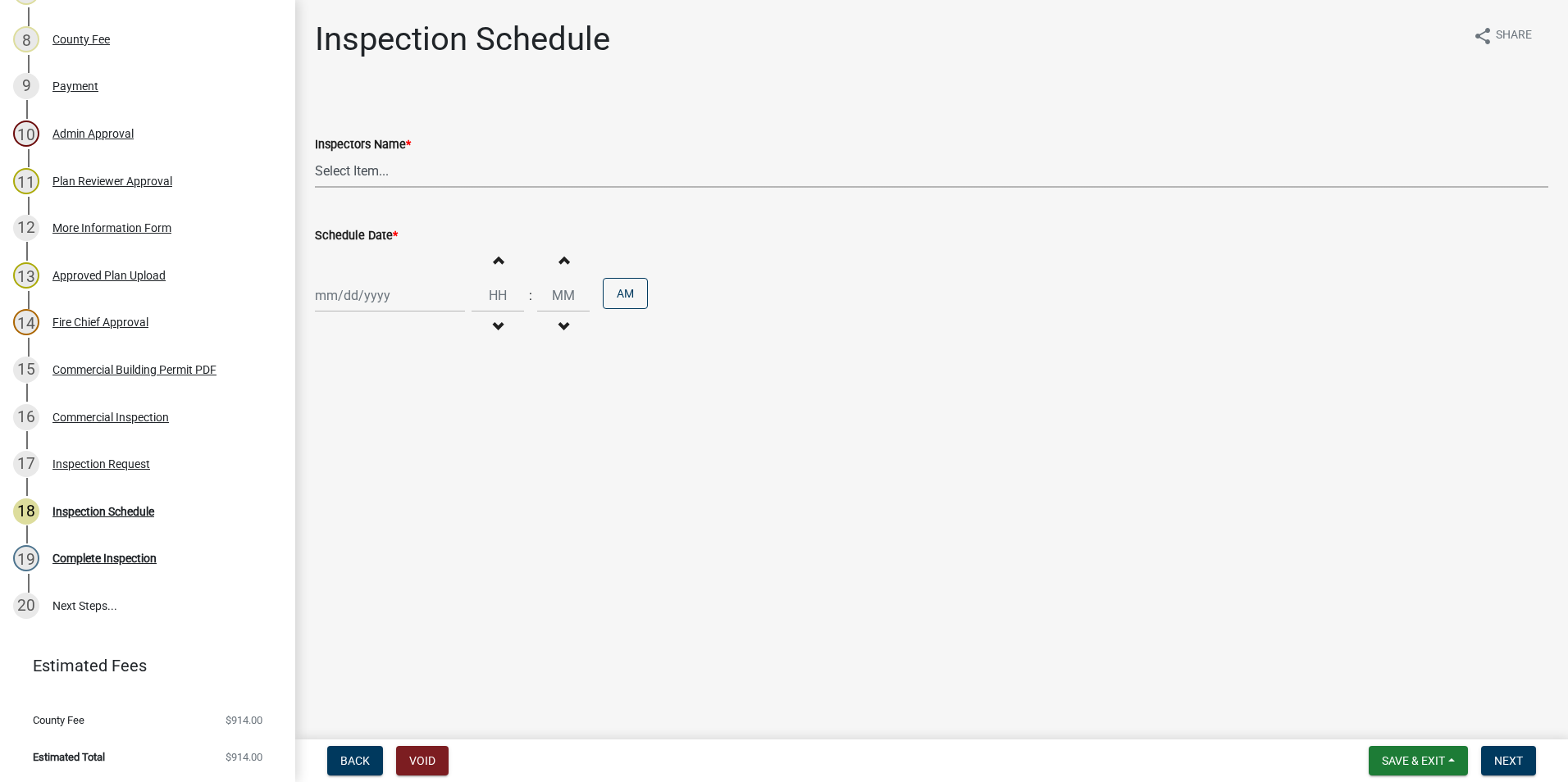
drag, startPoint x: 404, startPoint y: 161, endPoint x: 399, endPoint y: 178, distance: 17.7
click at [404, 161] on select "Select Item... mrivera ([PERSON_NAME]) jstokes ([PERSON_NAME]) asmith105 ([PERS…" at bounding box center [931, 170] width 1233 height 33
select select "07642ab0-564c-47bb-824b-0ccf2da83593"
click at [315, 154] on select "Select Item... mrivera ([PERSON_NAME]) jstokes ([PERSON_NAME]) asmith105 ([PERS…" at bounding box center [931, 170] width 1233 height 33
click at [369, 313] on div "Increment hours Decrement hours : Increment minutes Decrement minutes AM" at bounding box center [931, 295] width 1233 height 100
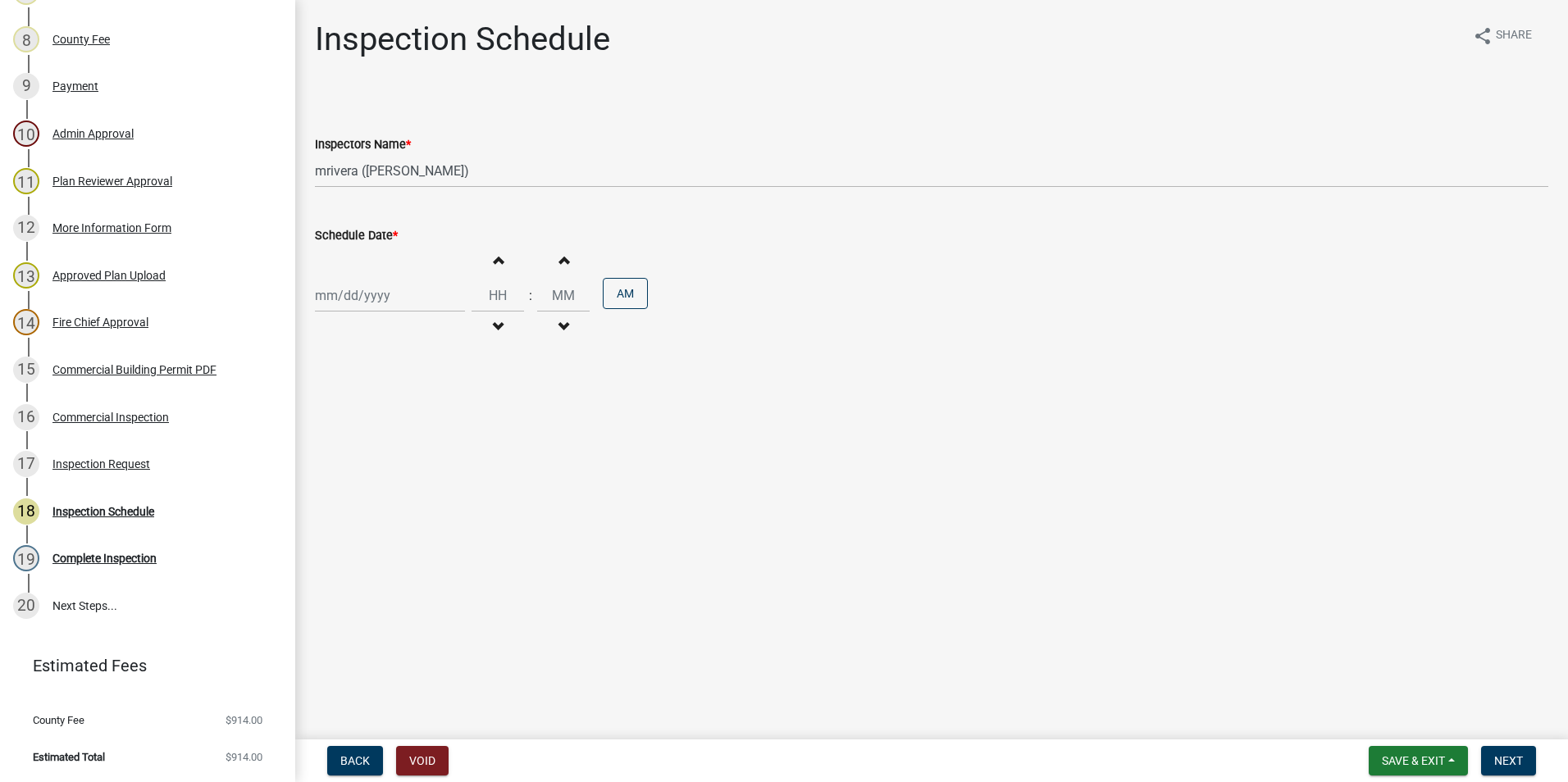
click at [368, 299] on div at bounding box center [389, 295] width 150 height 33
select select "8"
select select "2025"
click at [393, 457] on div "20" at bounding box center [383, 461] width 26 height 26
type input "[DATE]"
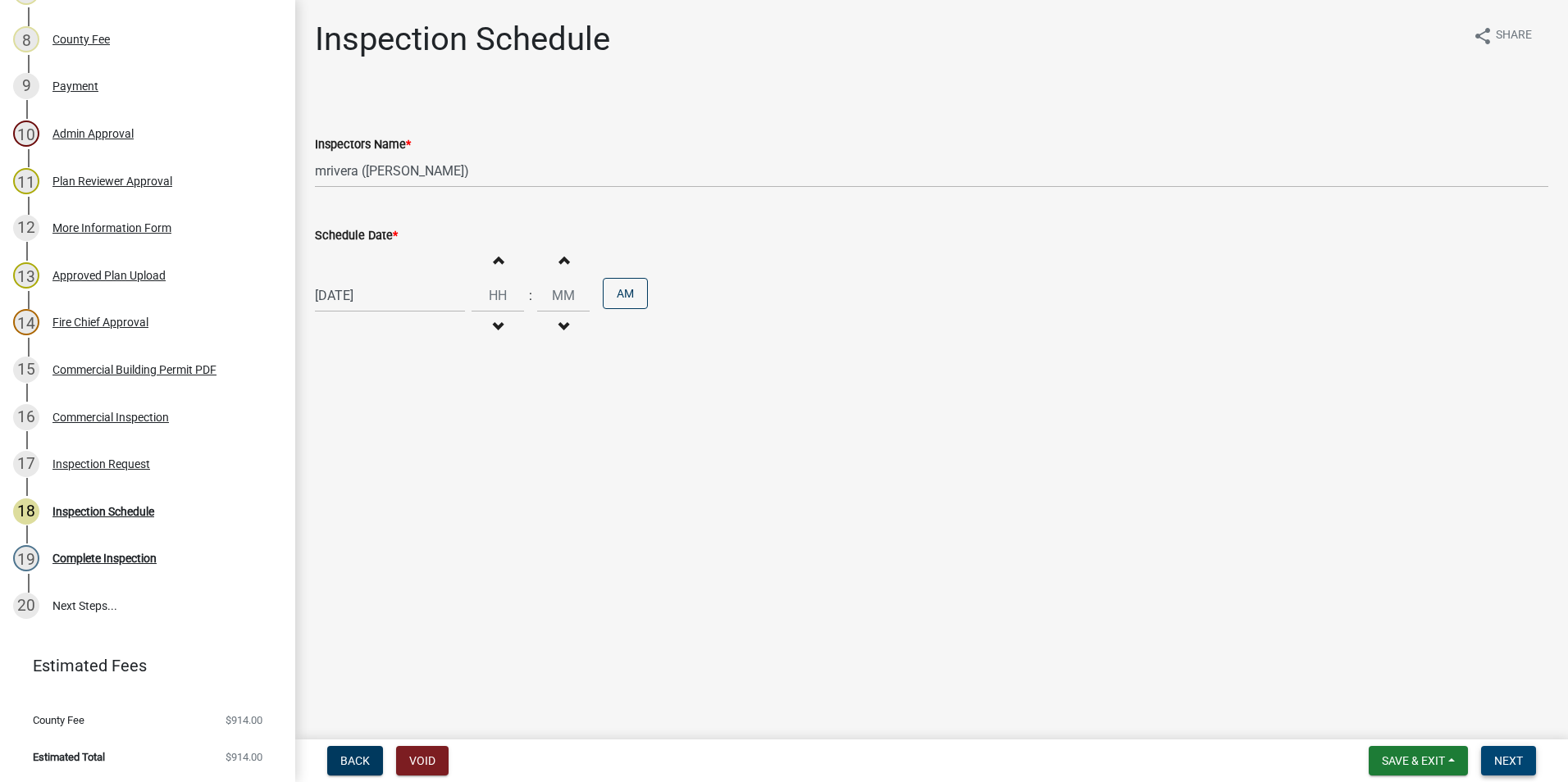
click at [1537, 760] on button "Next" at bounding box center [1508, 760] width 55 height 30
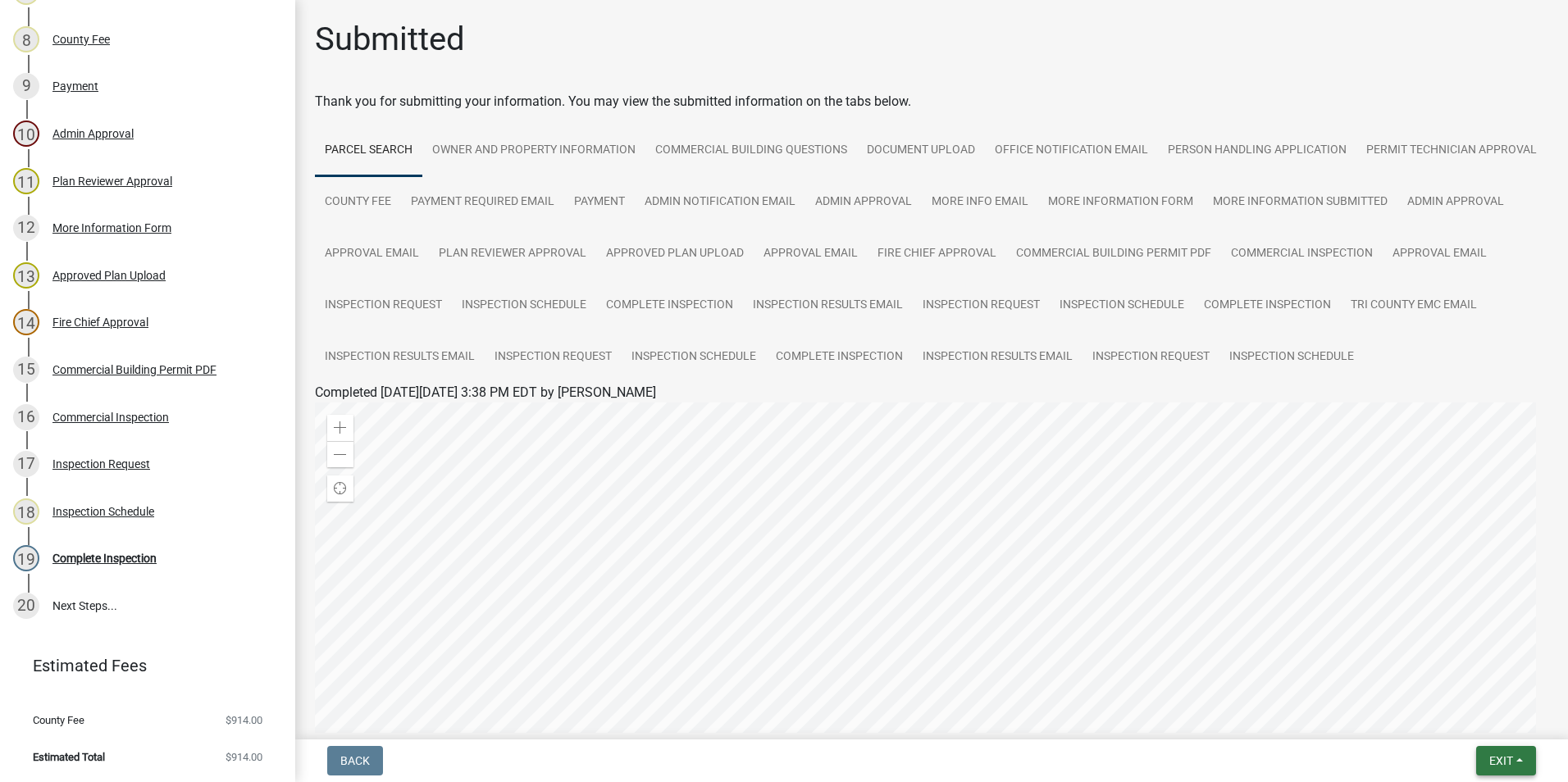
click at [1501, 761] on span "Exit" at bounding box center [1502, 760] width 24 height 13
click at [1494, 726] on button "Save & Exit" at bounding box center [1470, 718] width 131 height 39
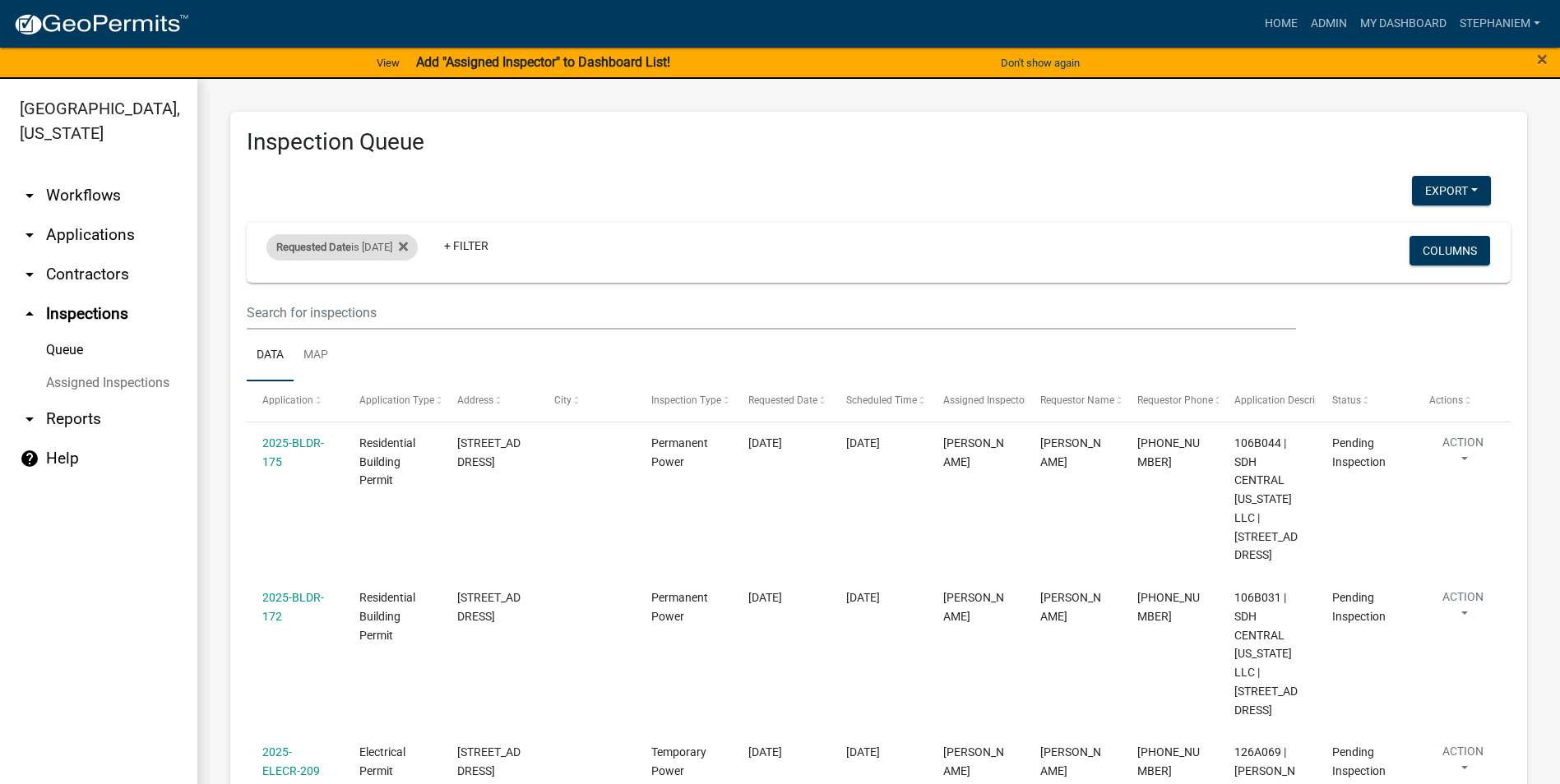
click at [371, 248] on div "Requested Date is [DATE]" at bounding box center [342, 247] width 151 height 26
click at [407, 308] on input "[DATE]" at bounding box center [357, 308] width 115 height 33
type input "[DATE]"
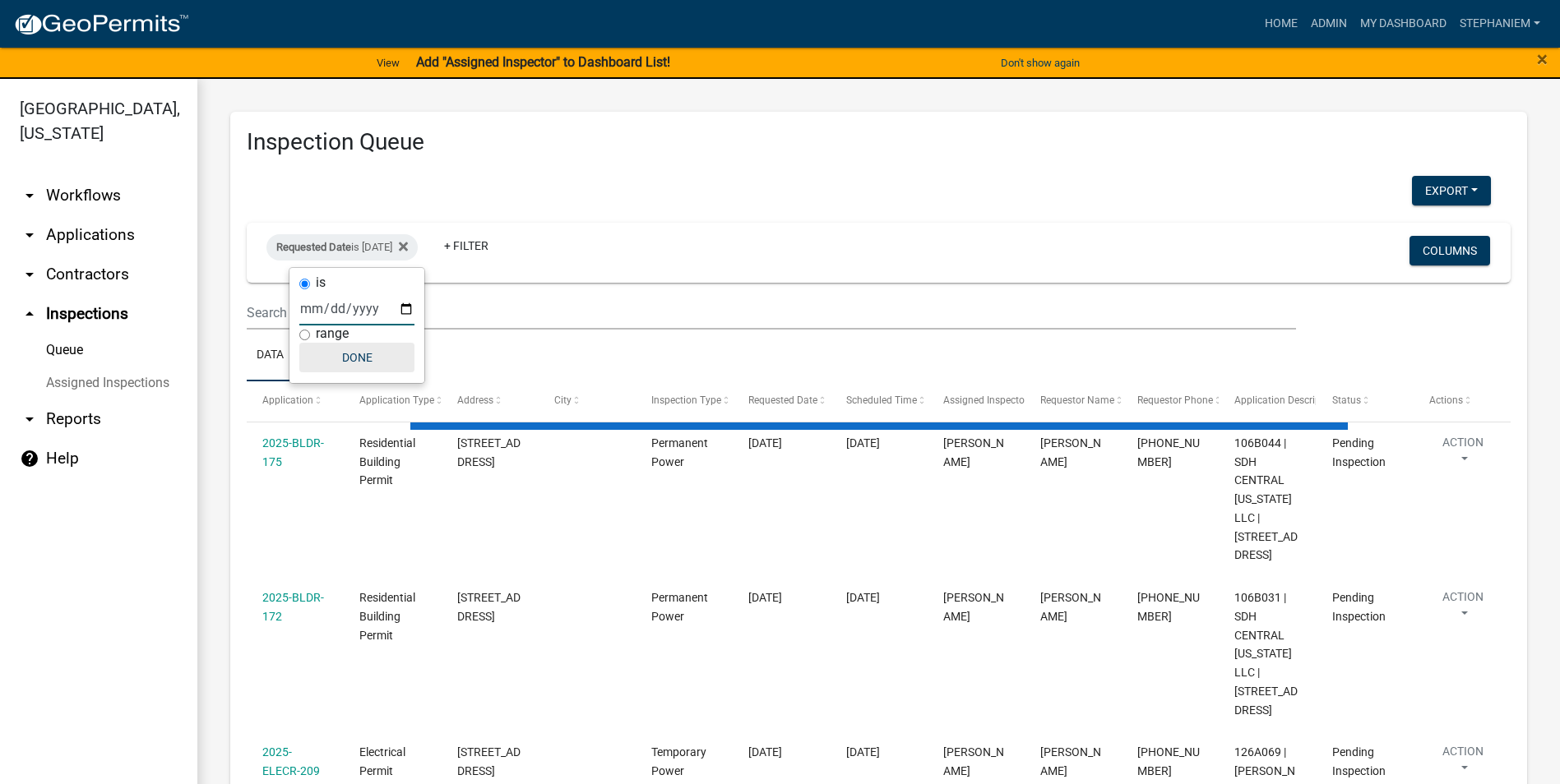
select select "3: 100"
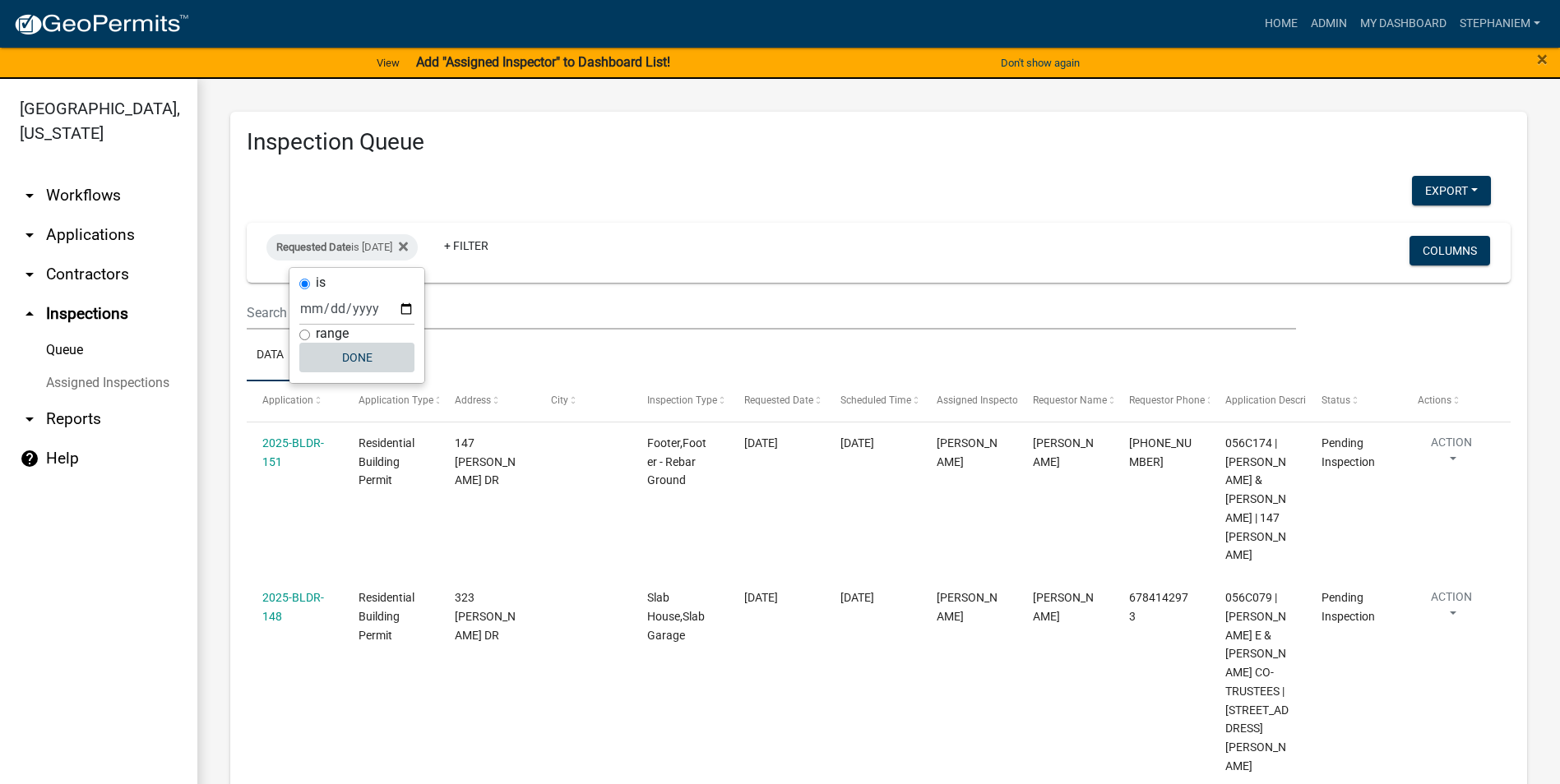
click at [370, 351] on button "Done" at bounding box center [357, 357] width 115 height 30
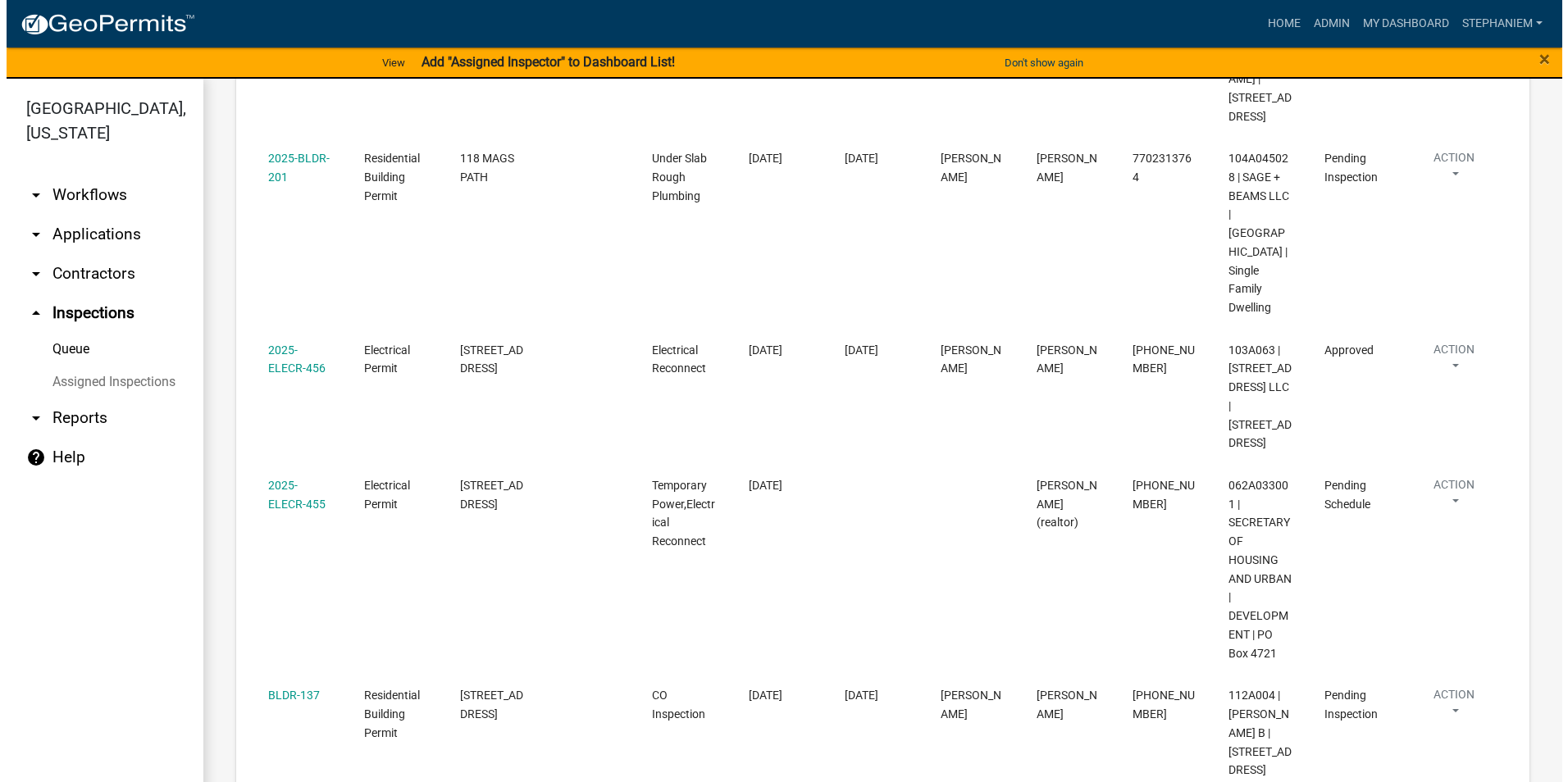
scroll to position [1312, 0]
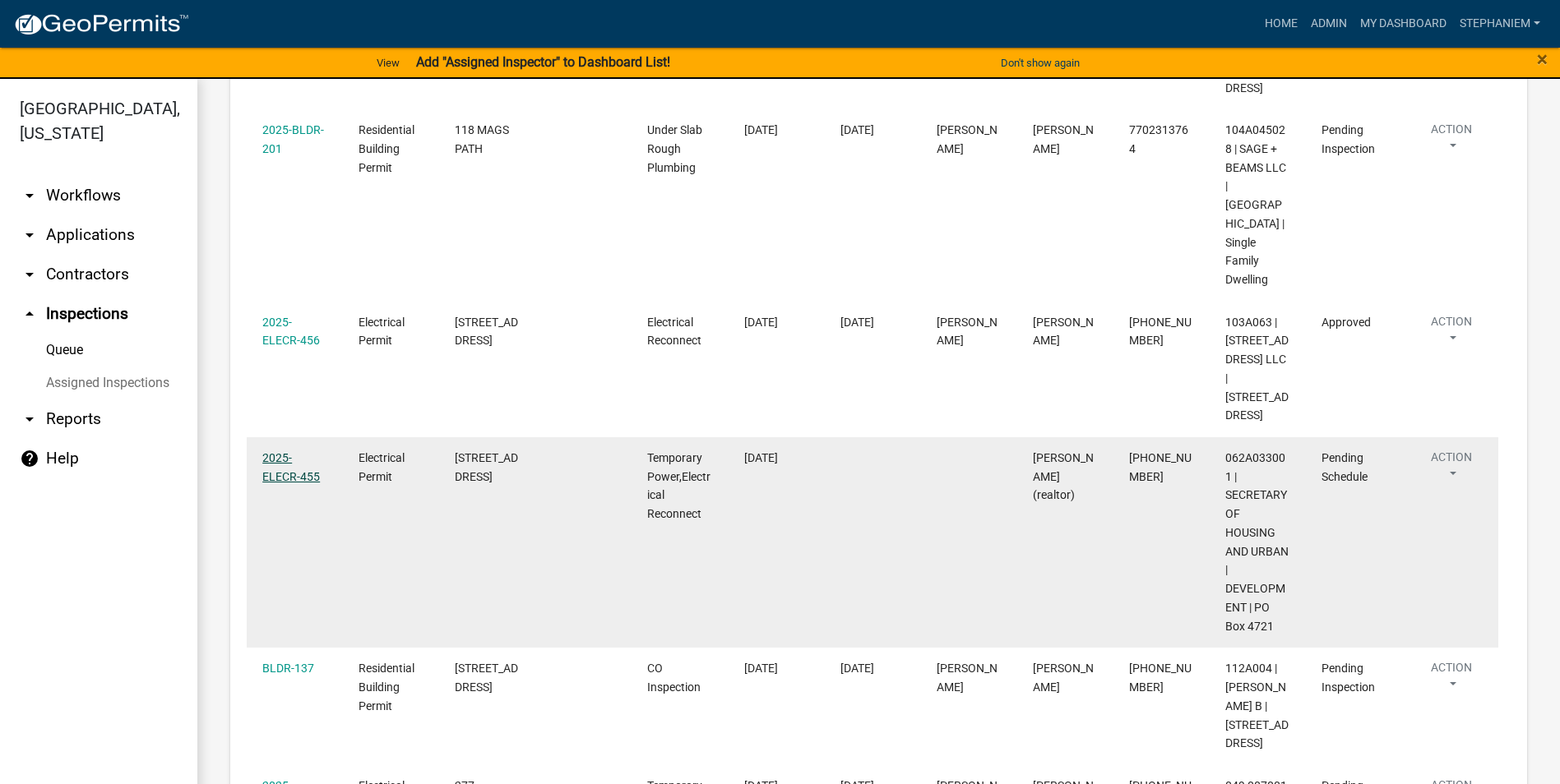
click at [288, 451] on link "2025-ELECR-455" at bounding box center [291, 468] width 58 height 32
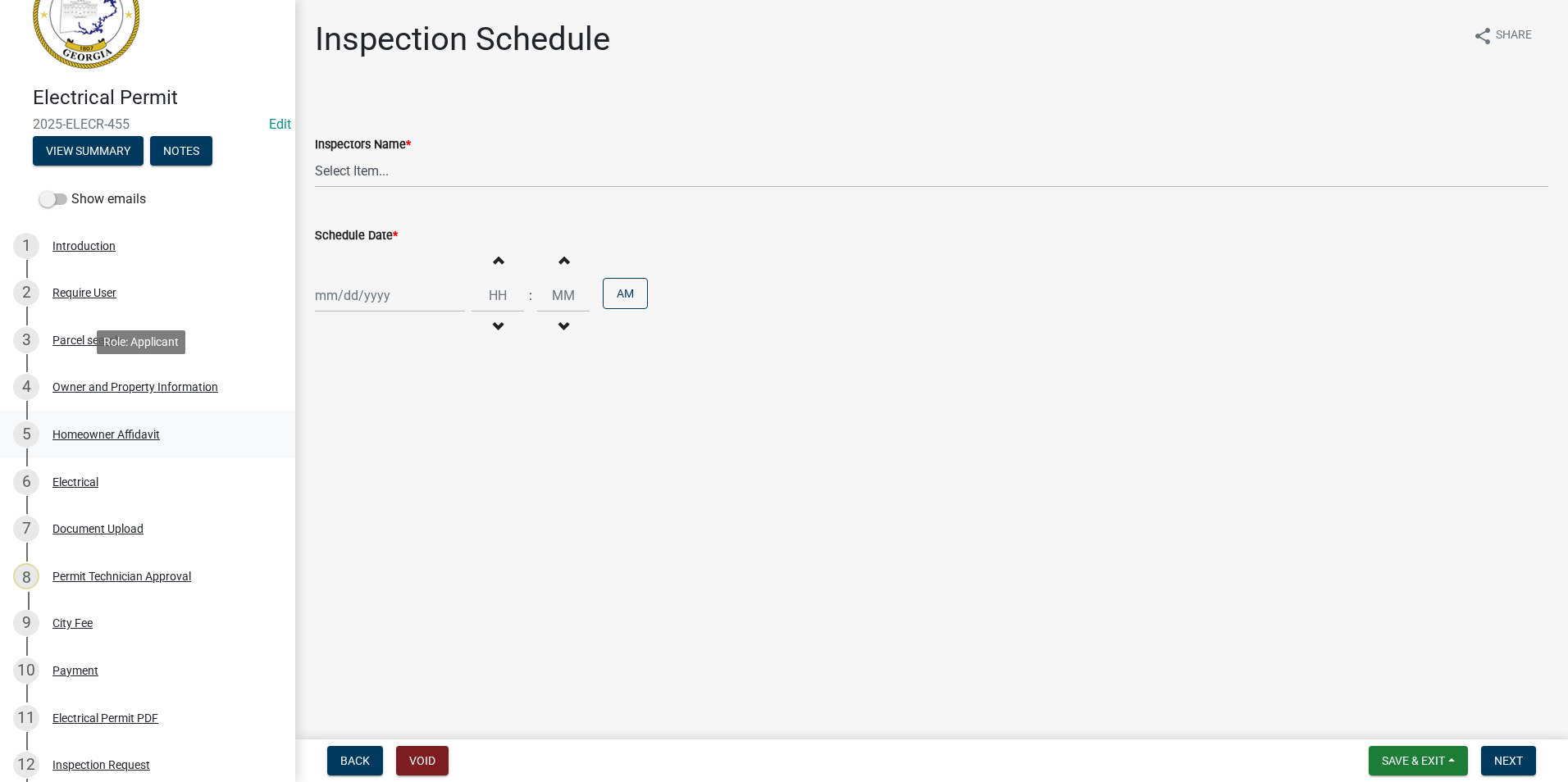
scroll to position [82, 0]
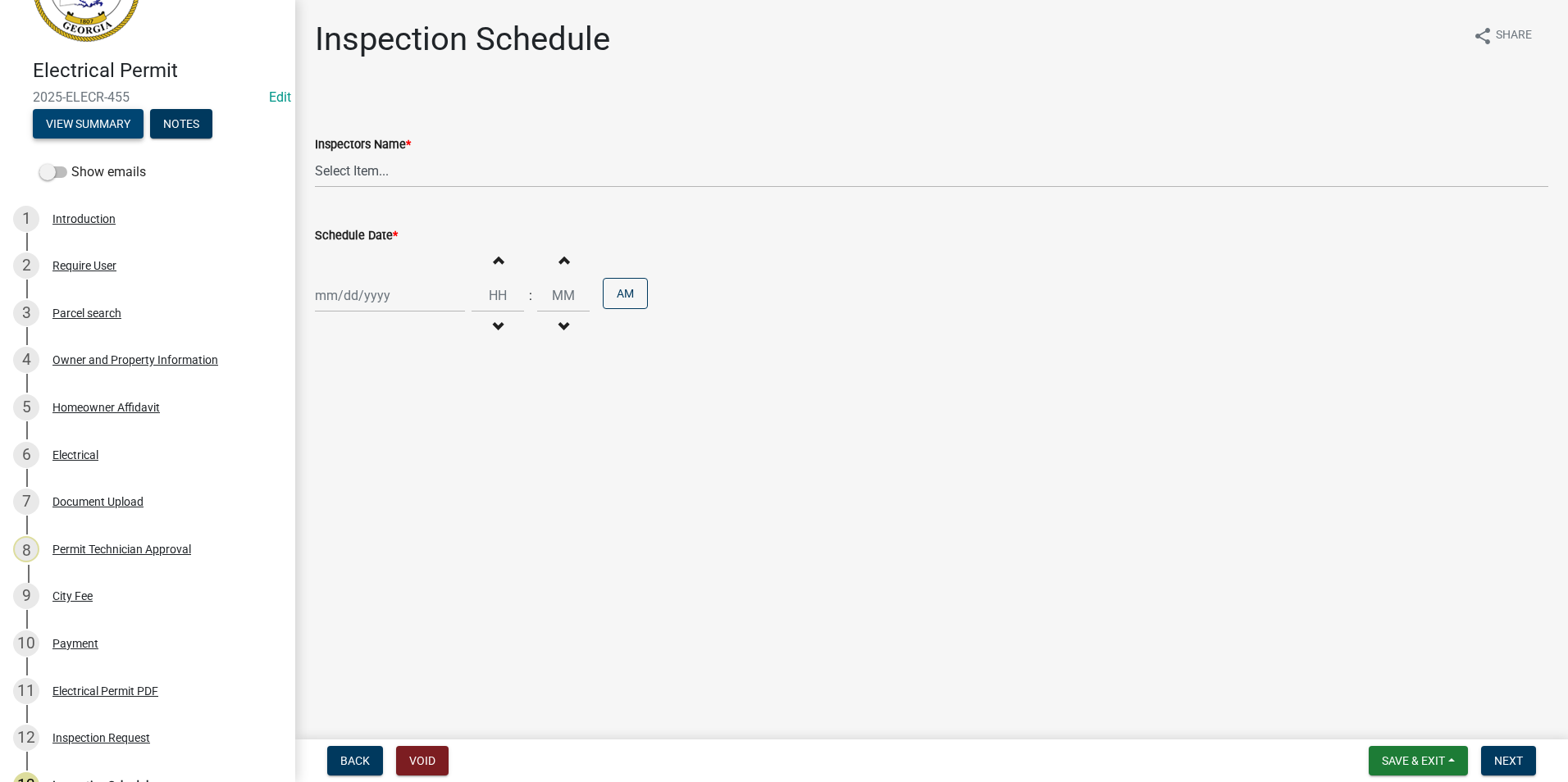
click at [95, 126] on button "View Summary" at bounding box center [88, 124] width 110 height 30
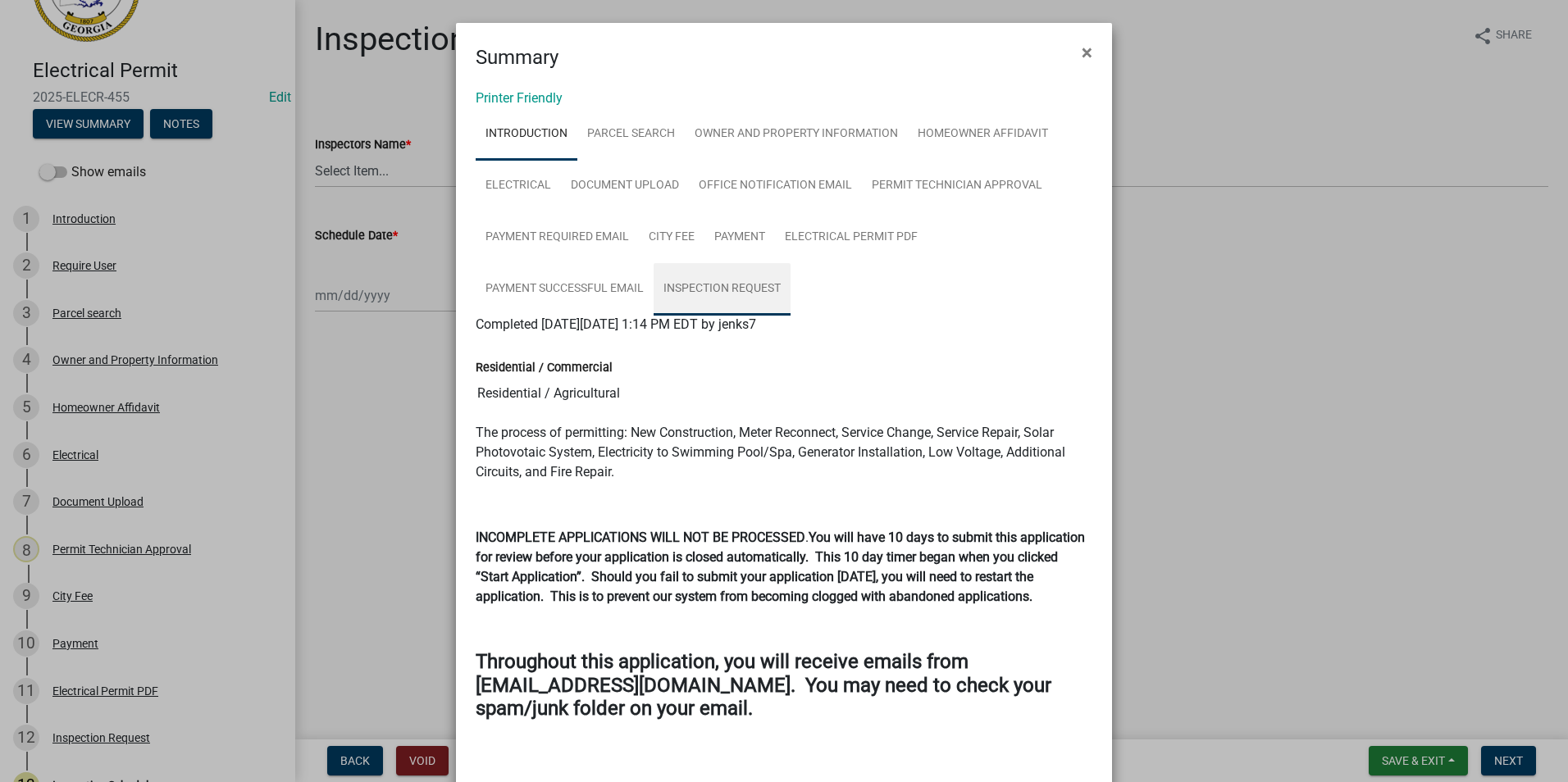
click at [711, 293] on link "Inspection Request" at bounding box center [722, 290] width 137 height 53
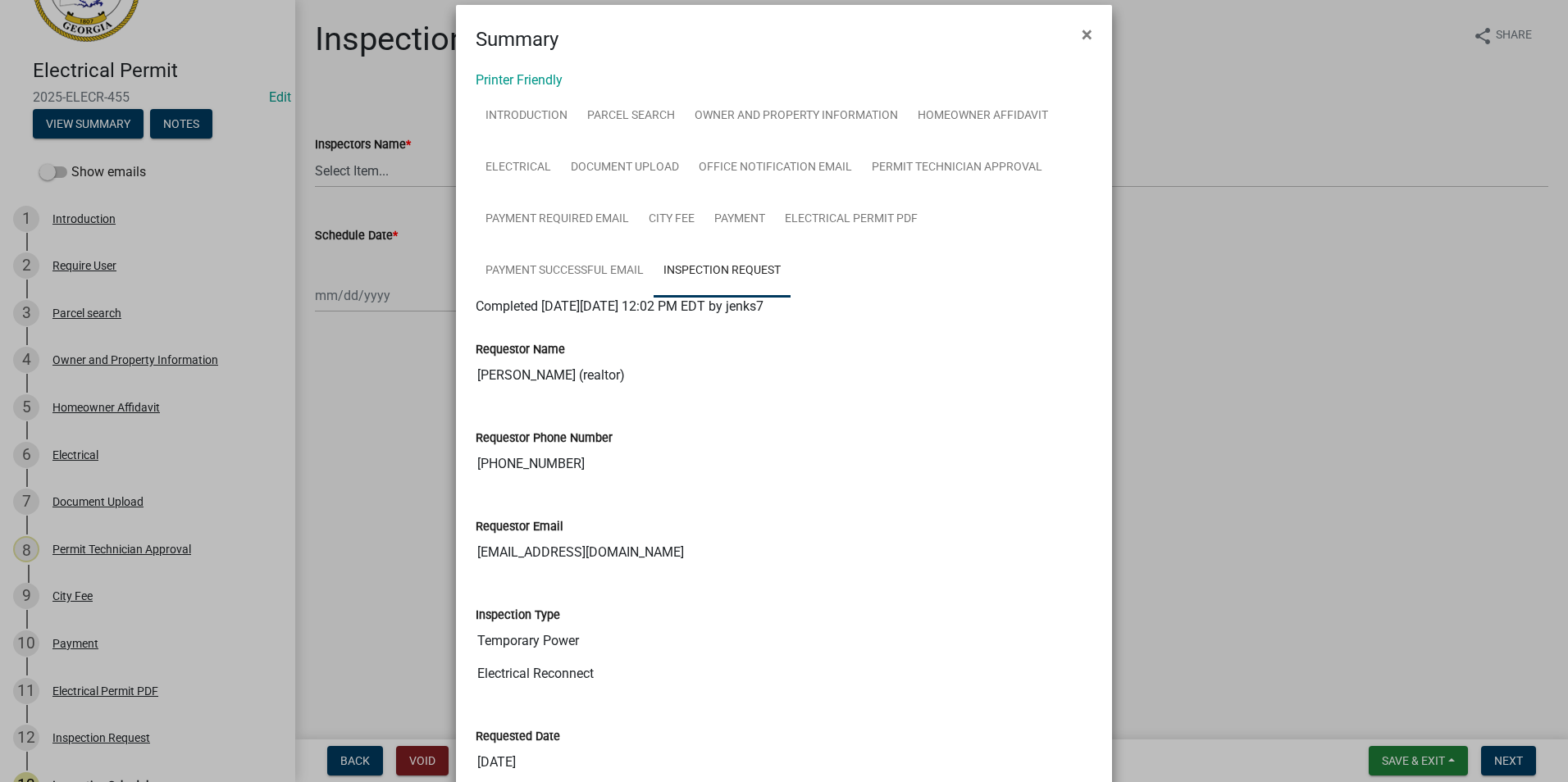
scroll to position [0, 0]
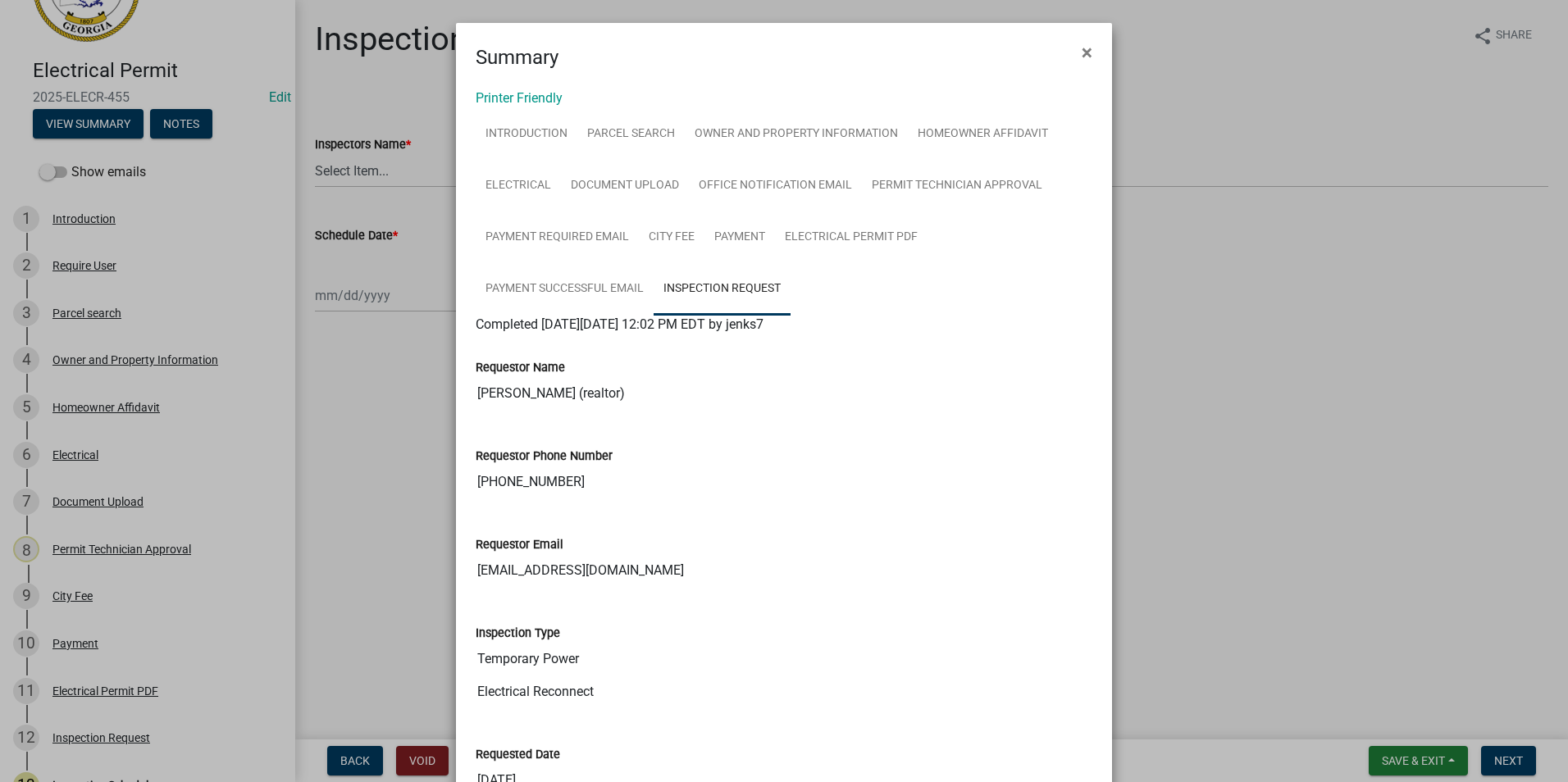
click at [1224, 417] on ngb-modal-window "Summary × Printer Friendly Introduction Parcel search Owner and Property Inform…" at bounding box center [784, 391] width 1568 height 782
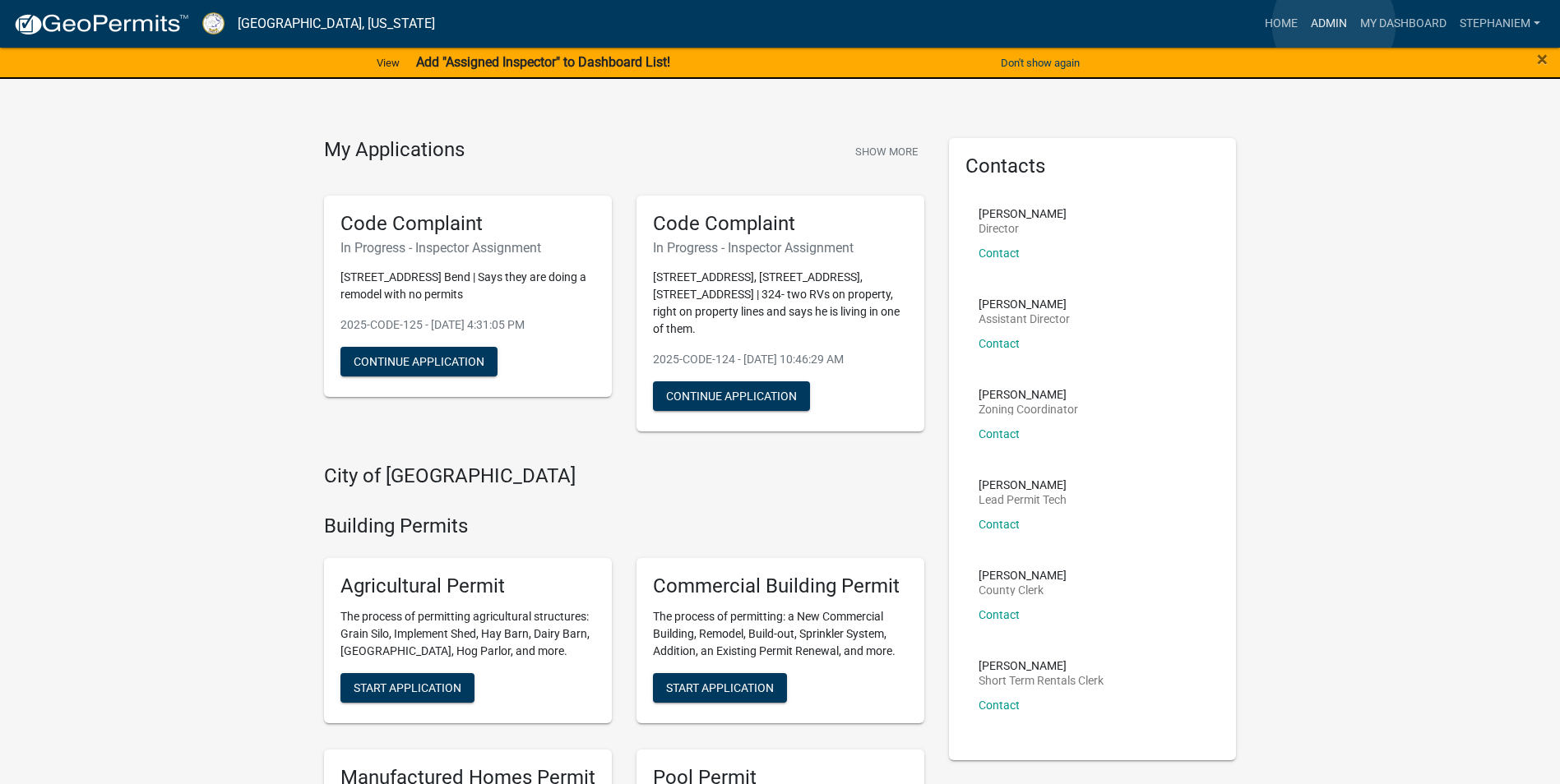
click at [1333, 24] on link "Admin" at bounding box center [1328, 23] width 49 height 31
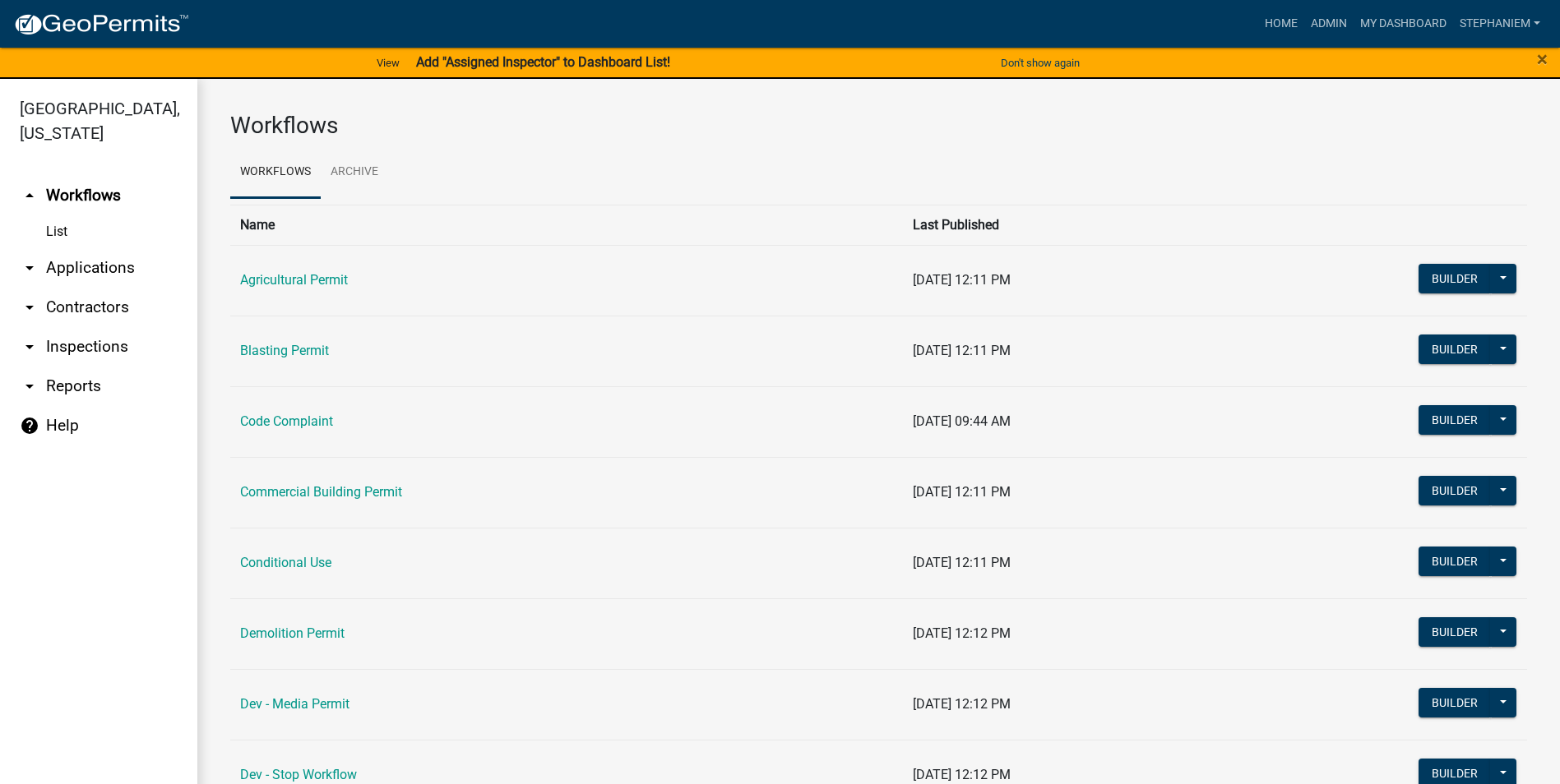
click at [111, 273] on link "arrow_drop_down Applications" at bounding box center [98, 268] width 197 height 40
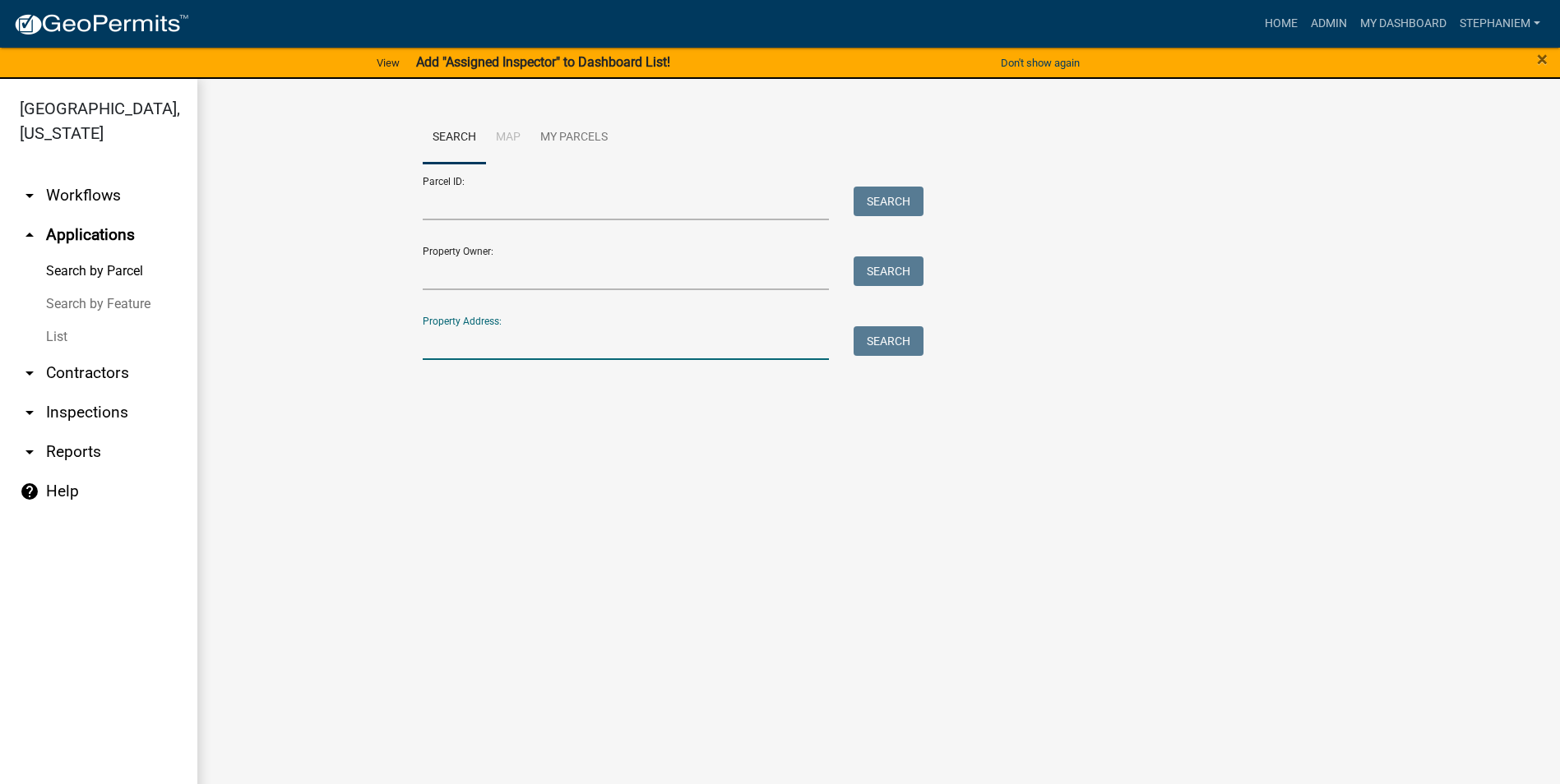
click at [471, 339] on input "Property Address:" at bounding box center [626, 343] width 407 height 33
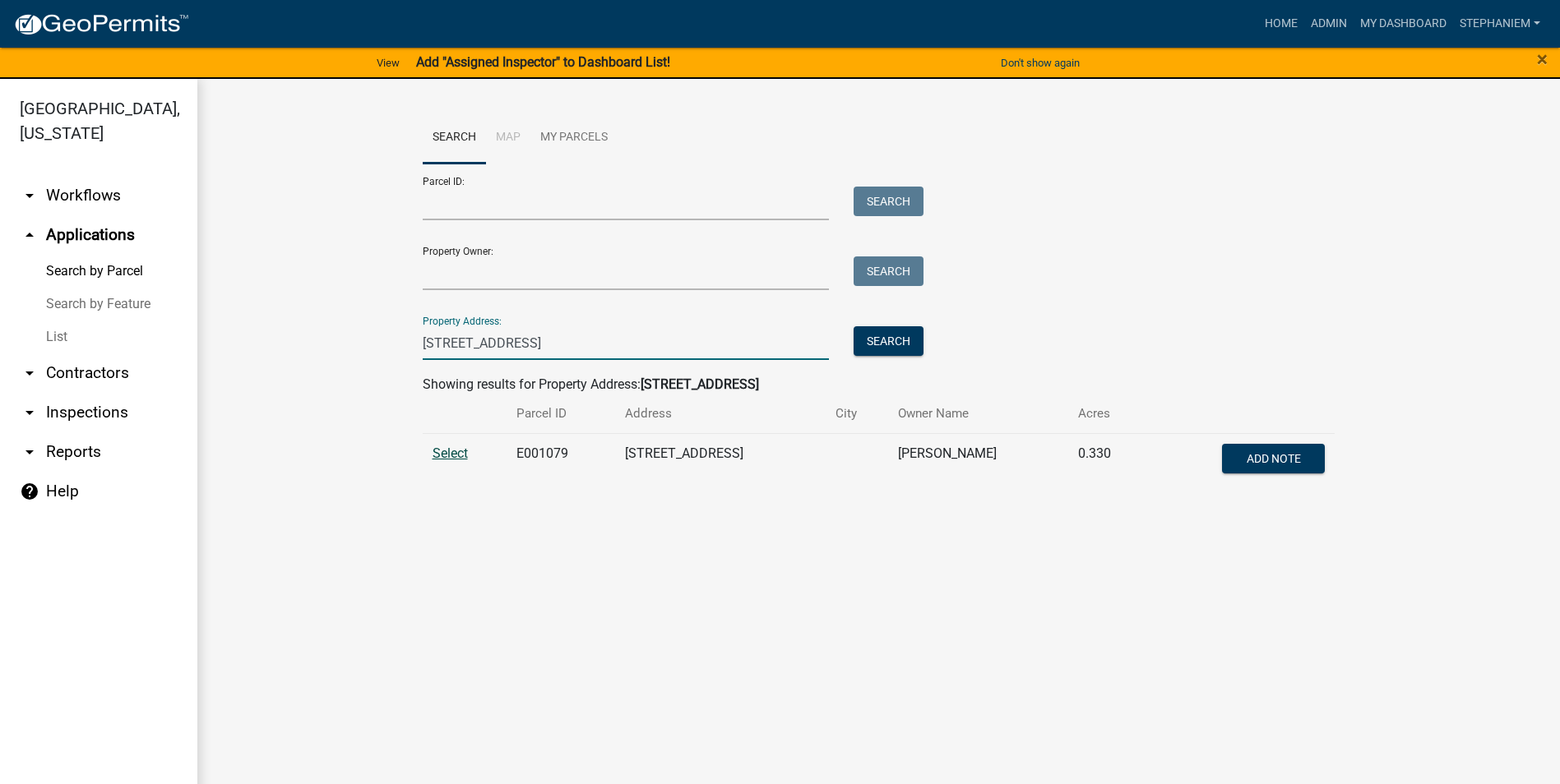
click at [441, 449] on span "Select" at bounding box center [450, 453] width 35 height 15
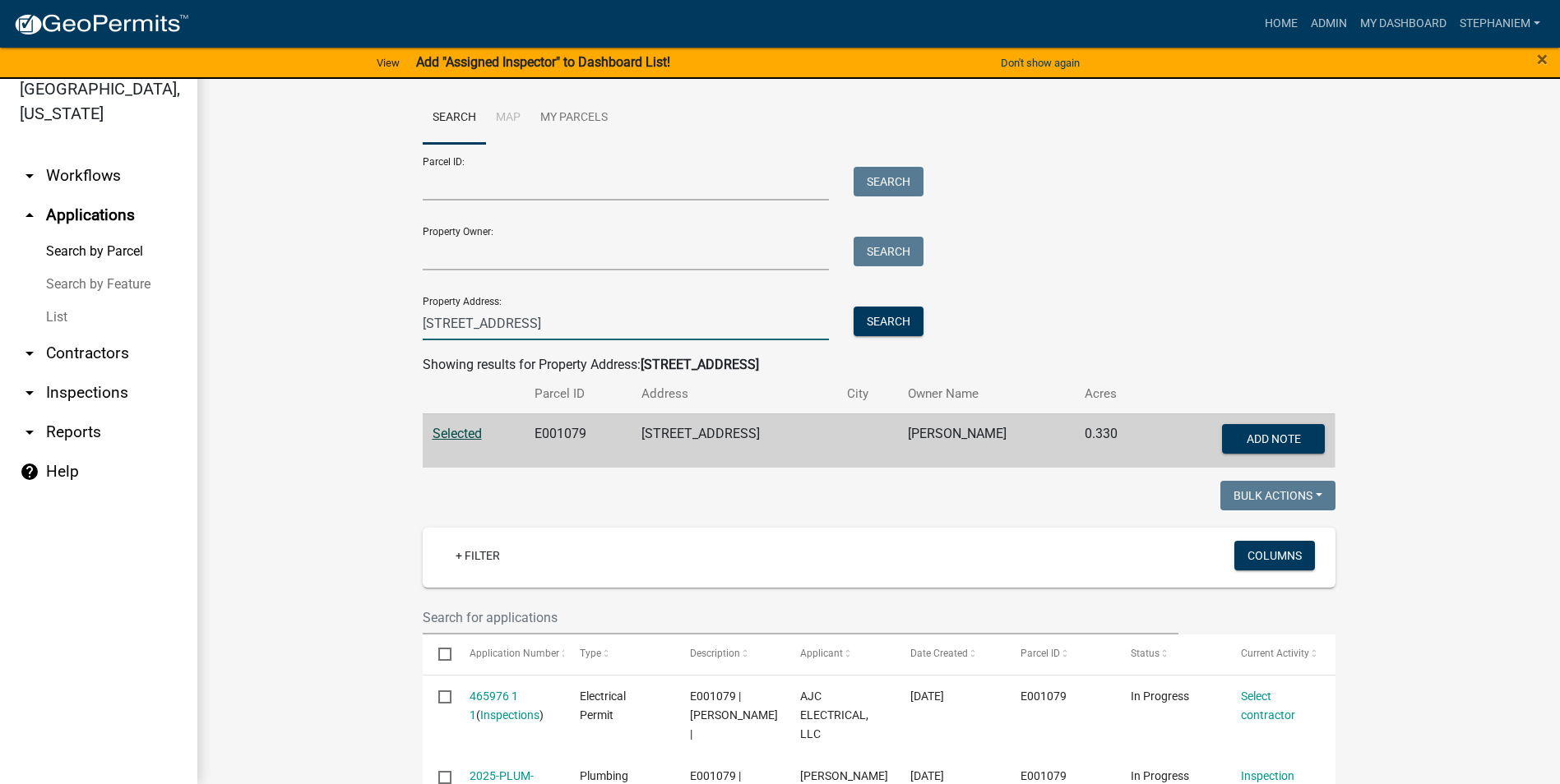
click at [736, 332] on input "122 Poplar St" at bounding box center [626, 323] width 407 height 33
click at [737, 326] on input "122 Poplar St" at bounding box center [626, 323] width 407 height 33
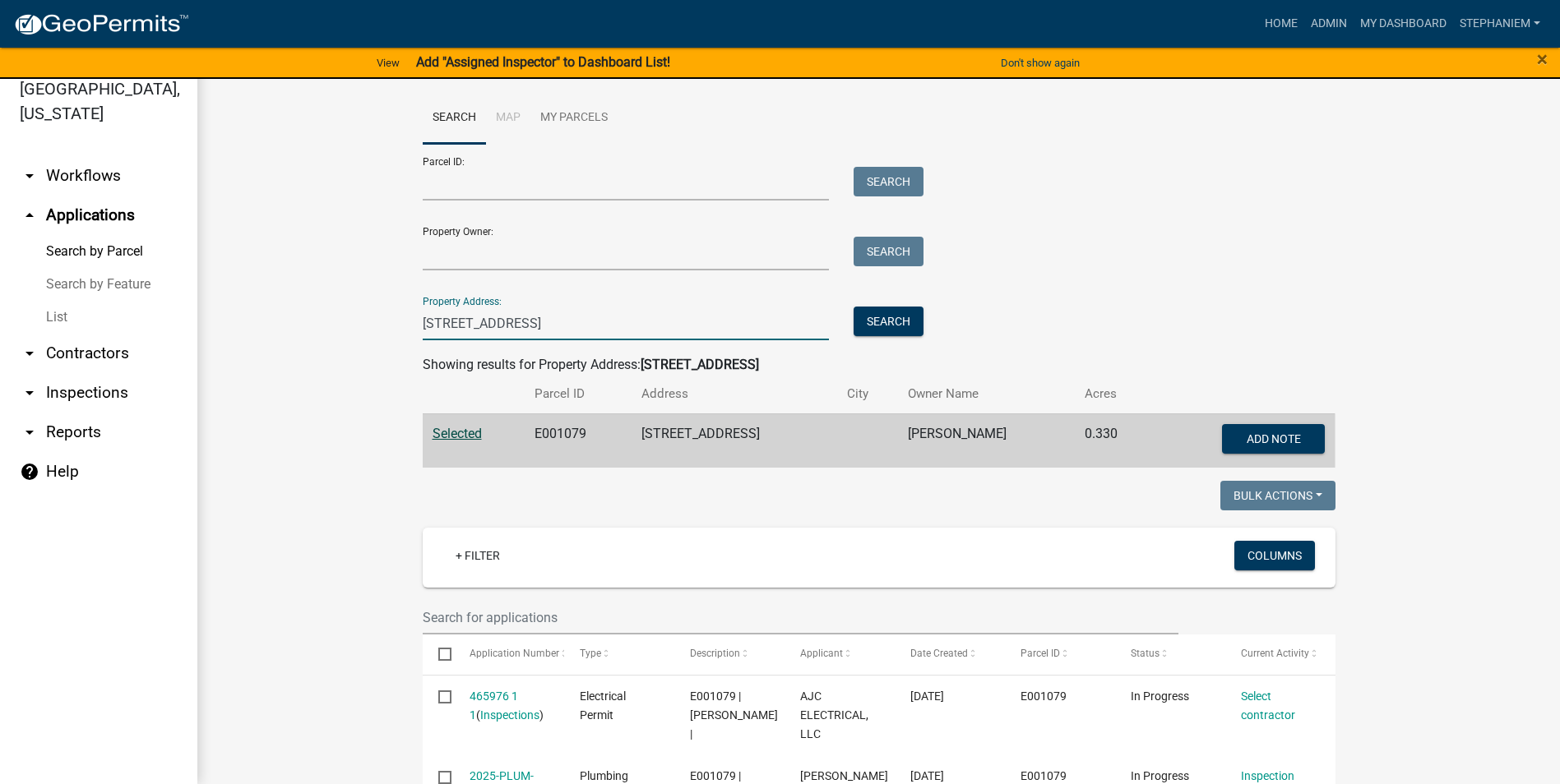
click at [737, 326] on input "122 Poplar St" at bounding box center [626, 323] width 407 height 33
click at [712, 319] on input "122 Poplar St" at bounding box center [626, 323] width 407 height 33
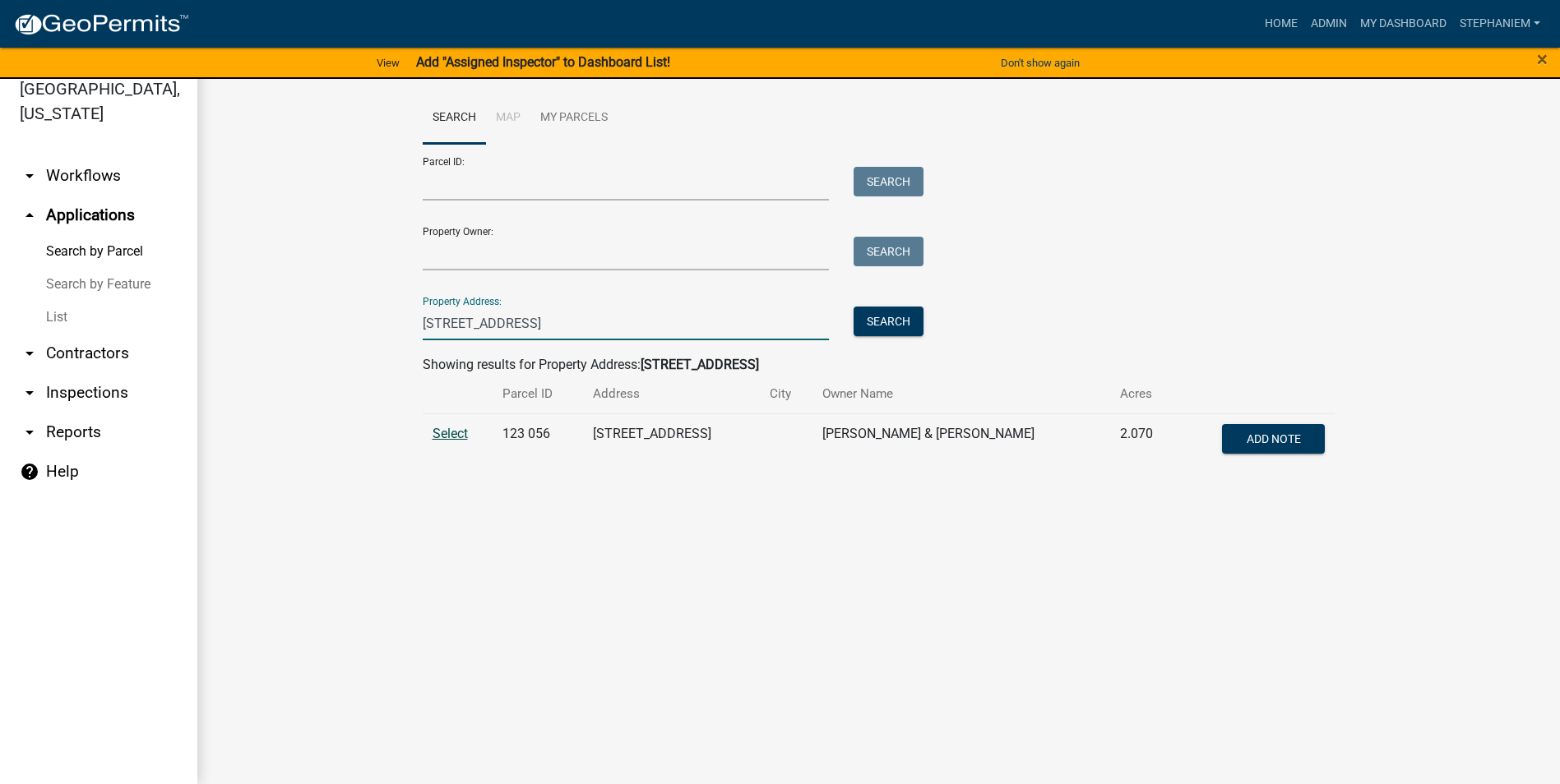
click at [451, 432] on span "Select" at bounding box center [450, 433] width 35 height 15
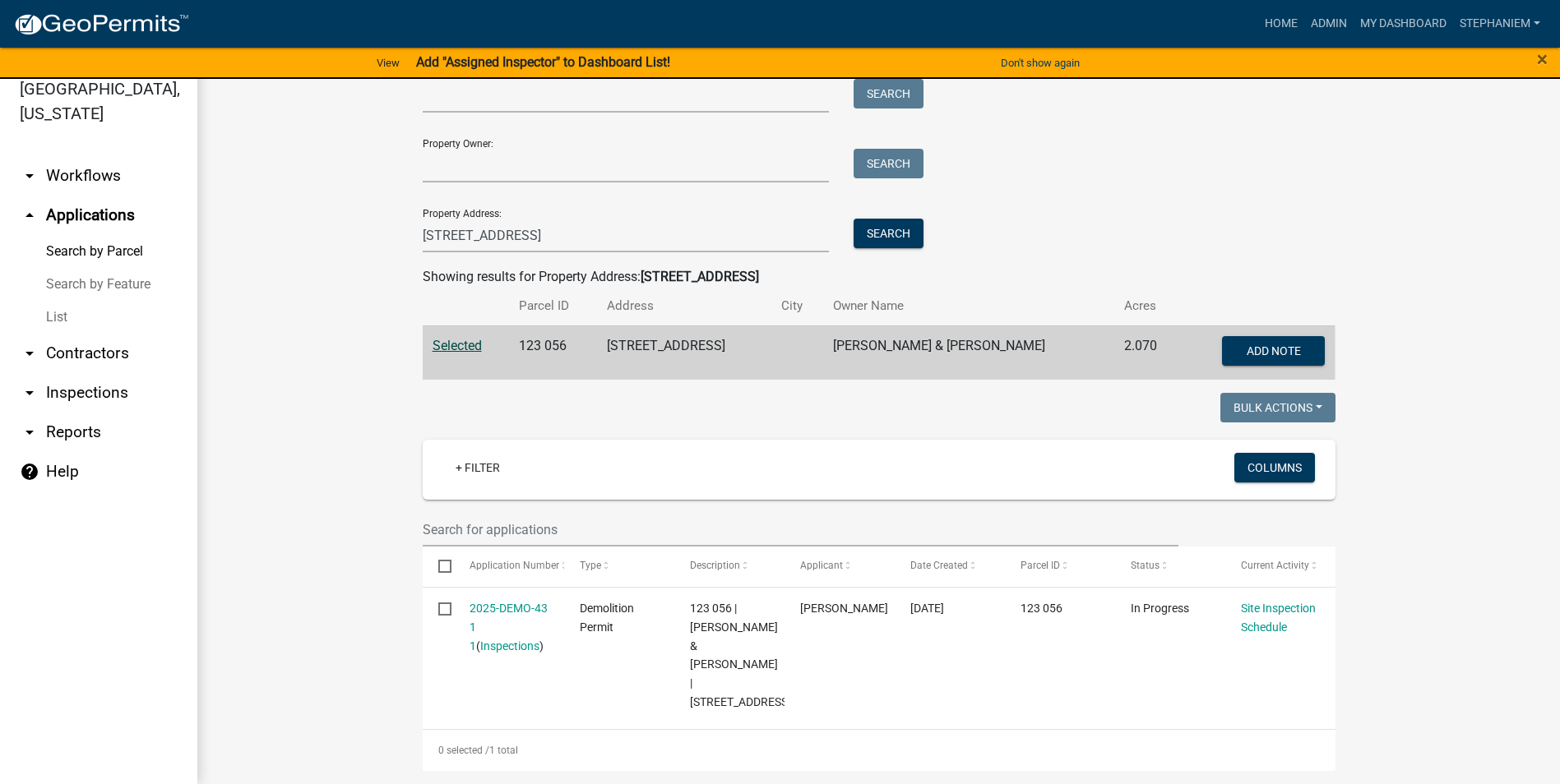
scroll to position [89, 0]
click at [591, 228] on input "143 Harbor dr" at bounding box center [626, 234] width 407 height 33
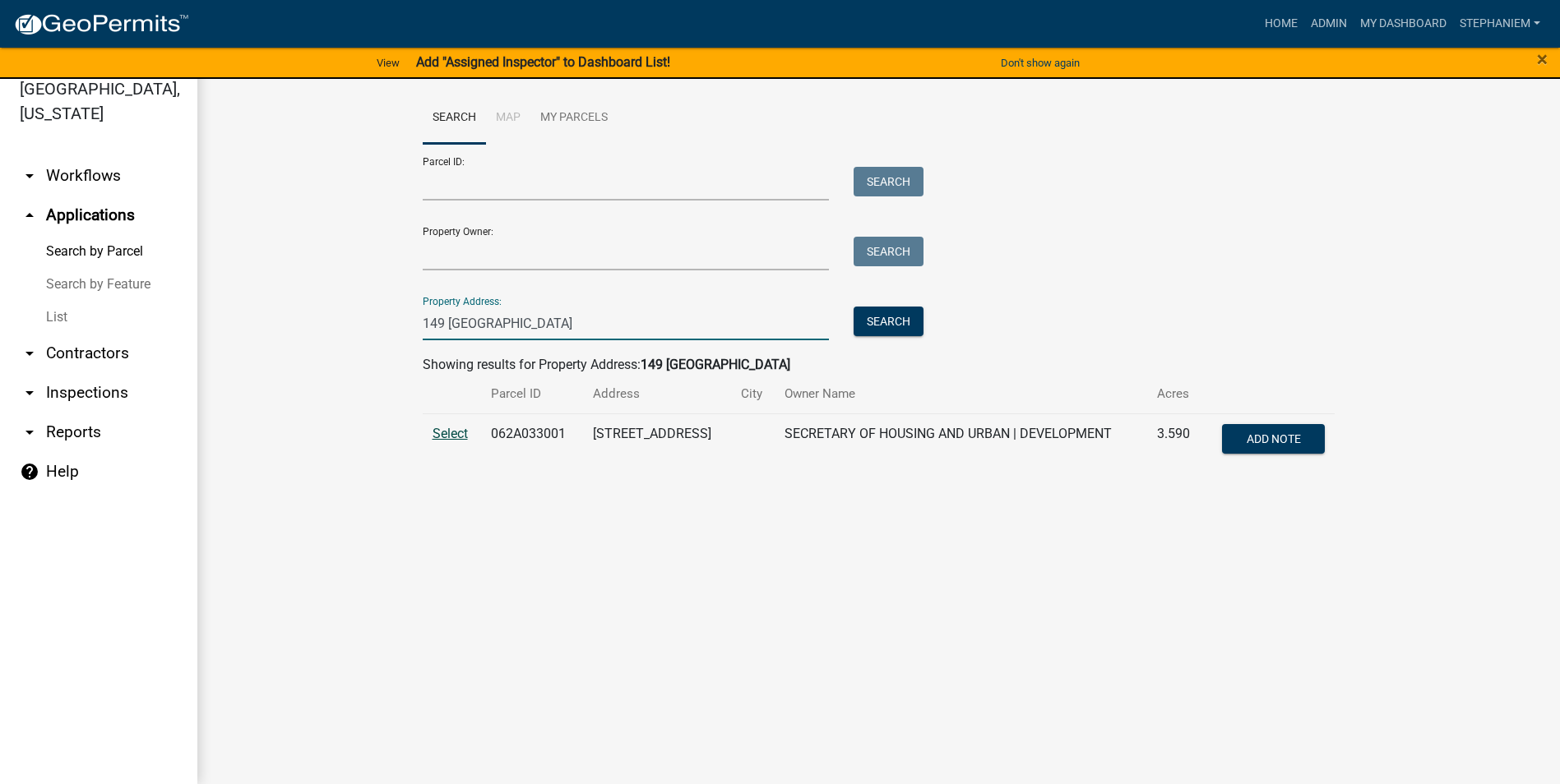
type input "149 Glenwood"
click at [457, 437] on span "Select" at bounding box center [450, 433] width 35 height 15
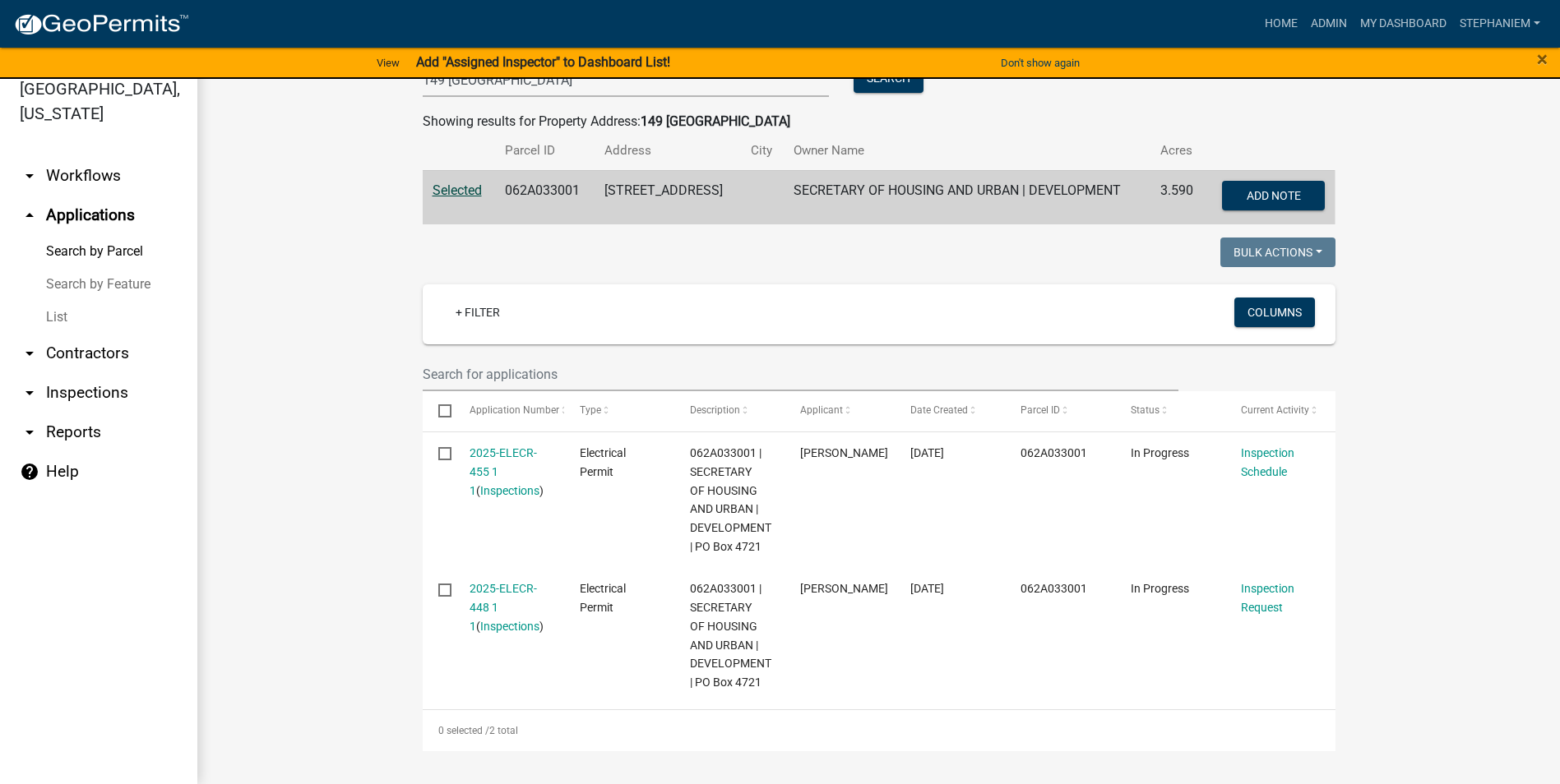
scroll to position [249, 0]
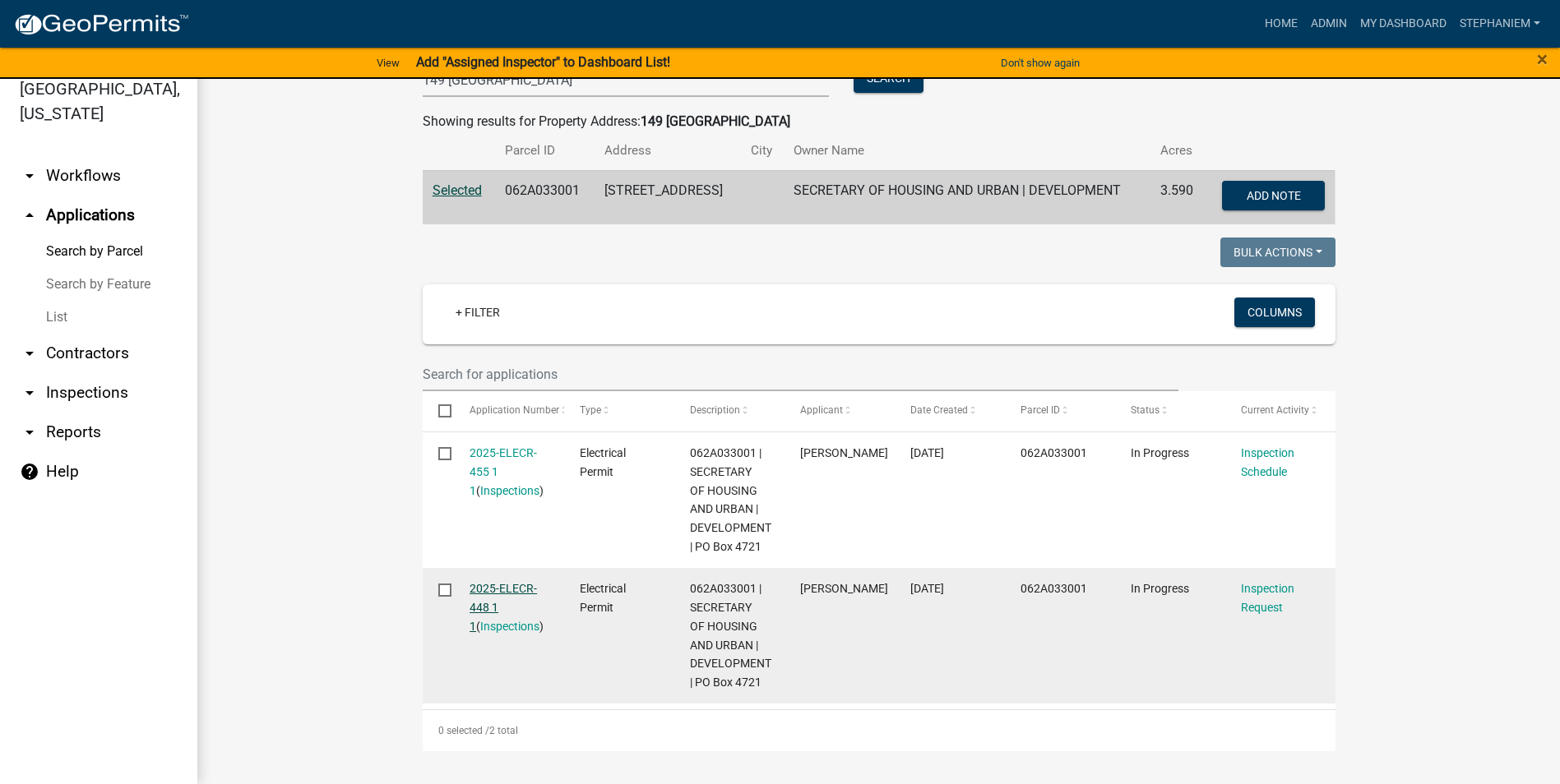
click at [504, 584] on link "2025-ELECR-448 1 1" at bounding box center [503, 607] width 67 height 51
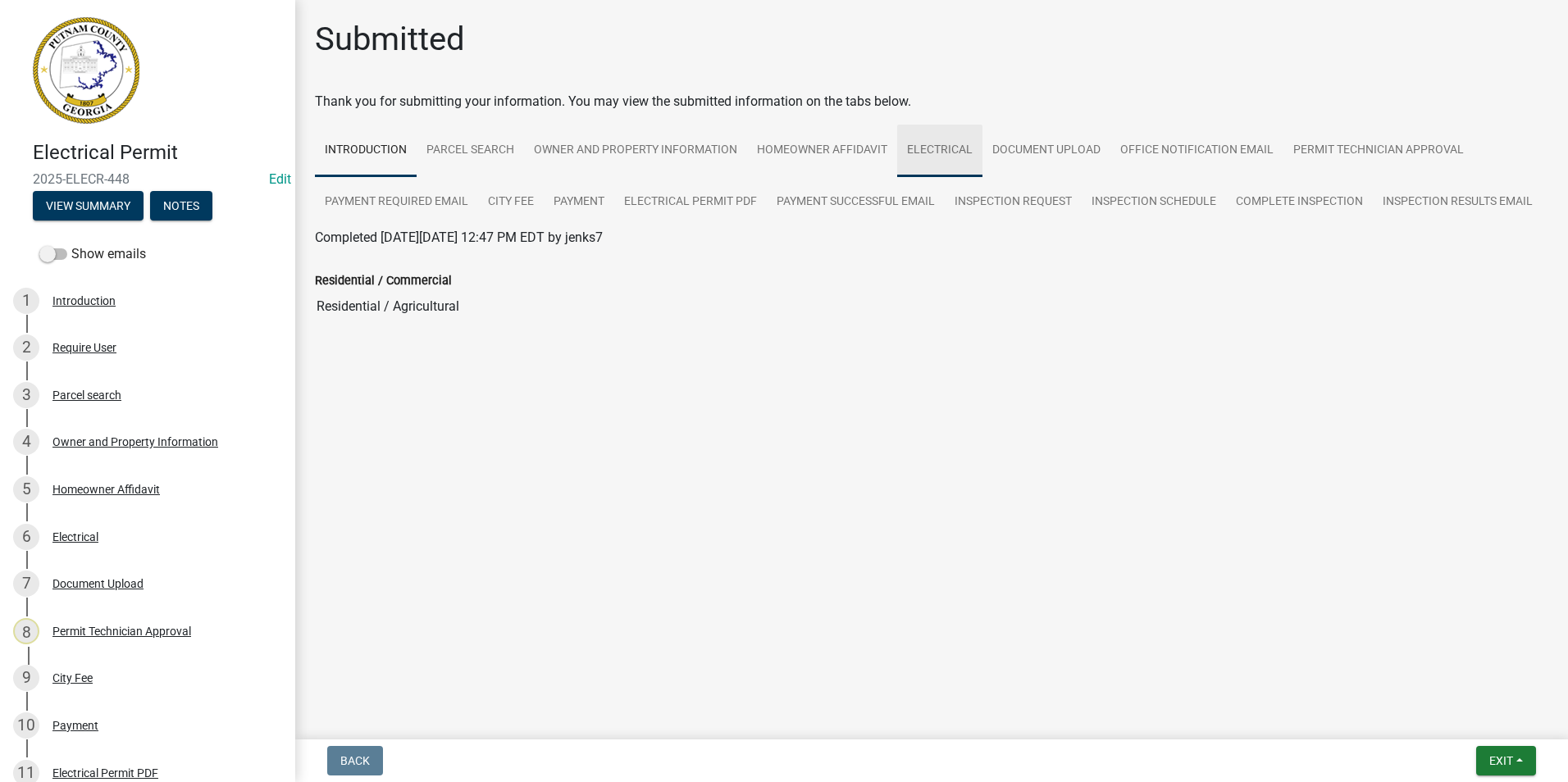
click at [942, 152] on link "Electrical" at bounding box center [939, 151] width 85 height 53
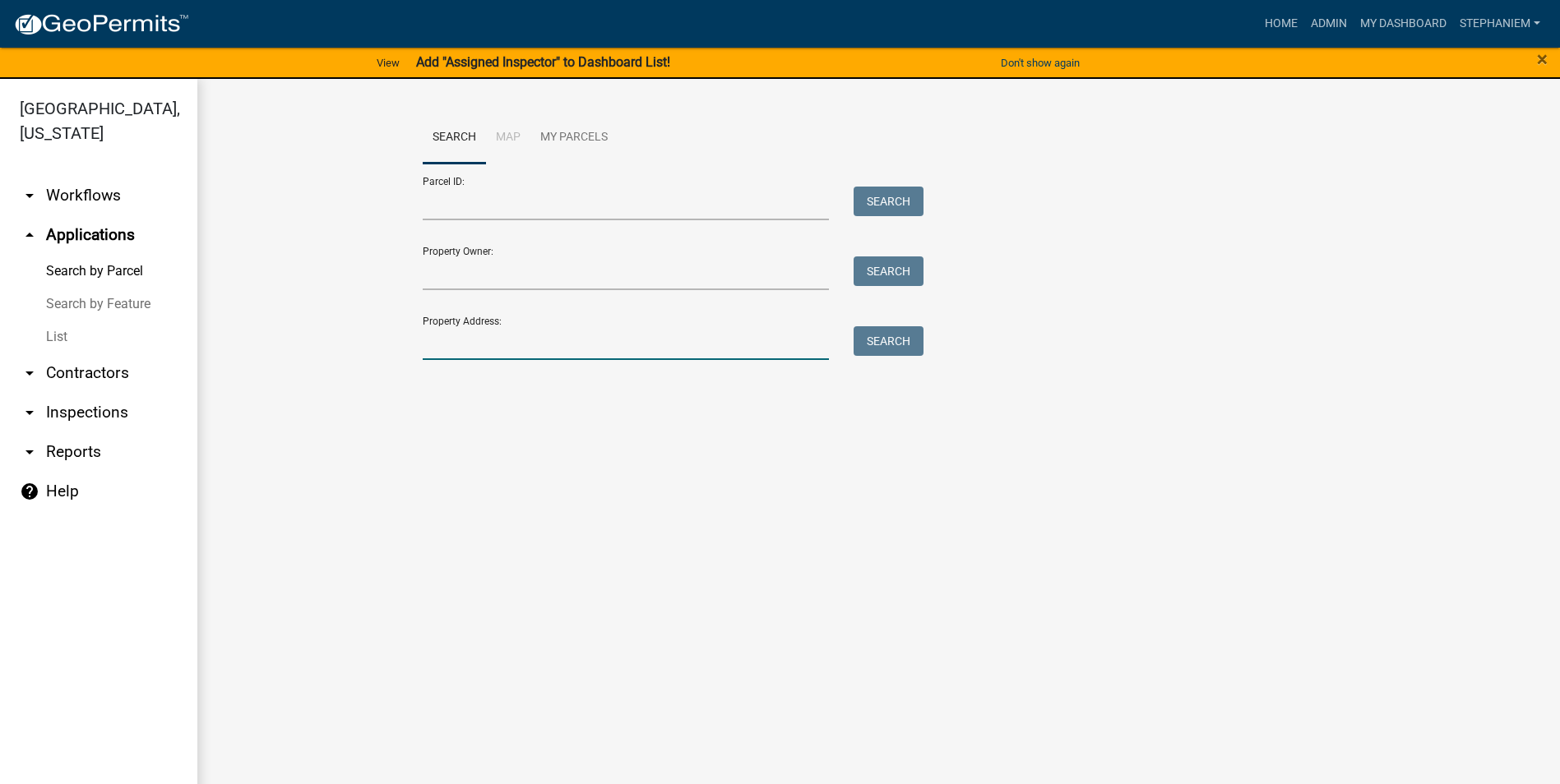
click at [504, 351] on input "Property Address:" at bounding box center [626, 343] width 407 height 33
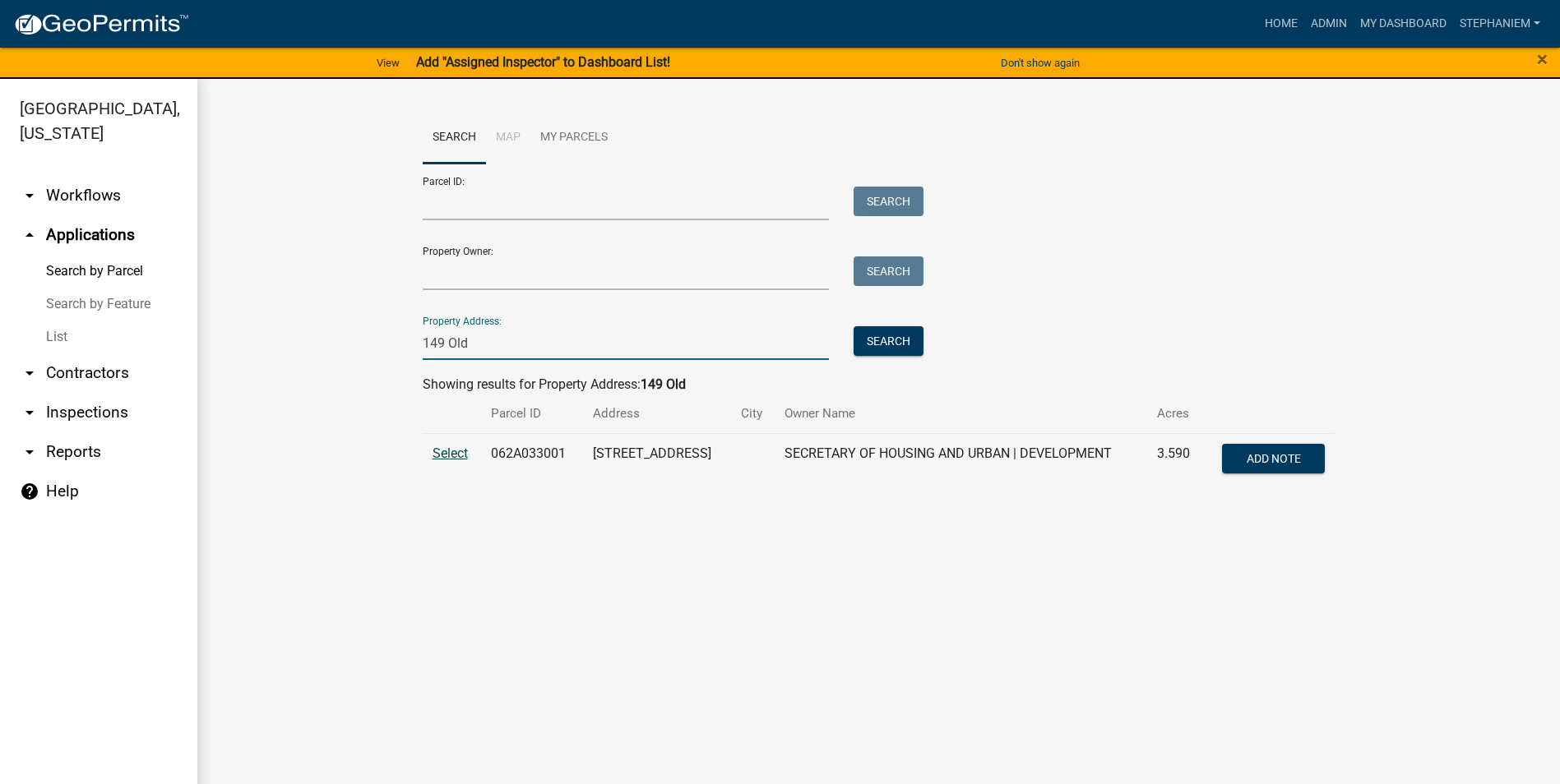
type input "149 Old"
click at [463, 456] on span "Select" at bounding box center [450, 453] width 35 height 15
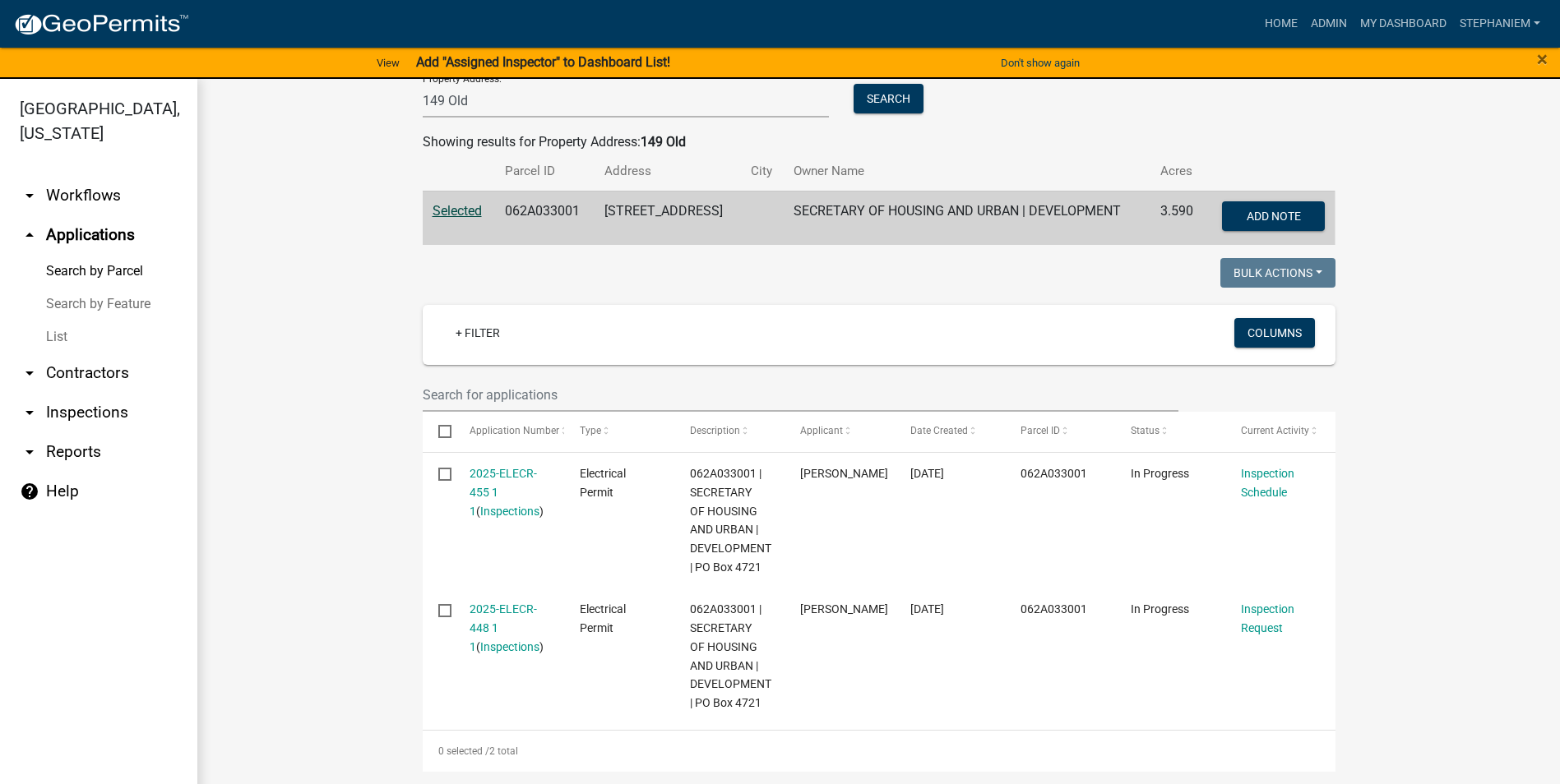
scroll to position [249, 0]
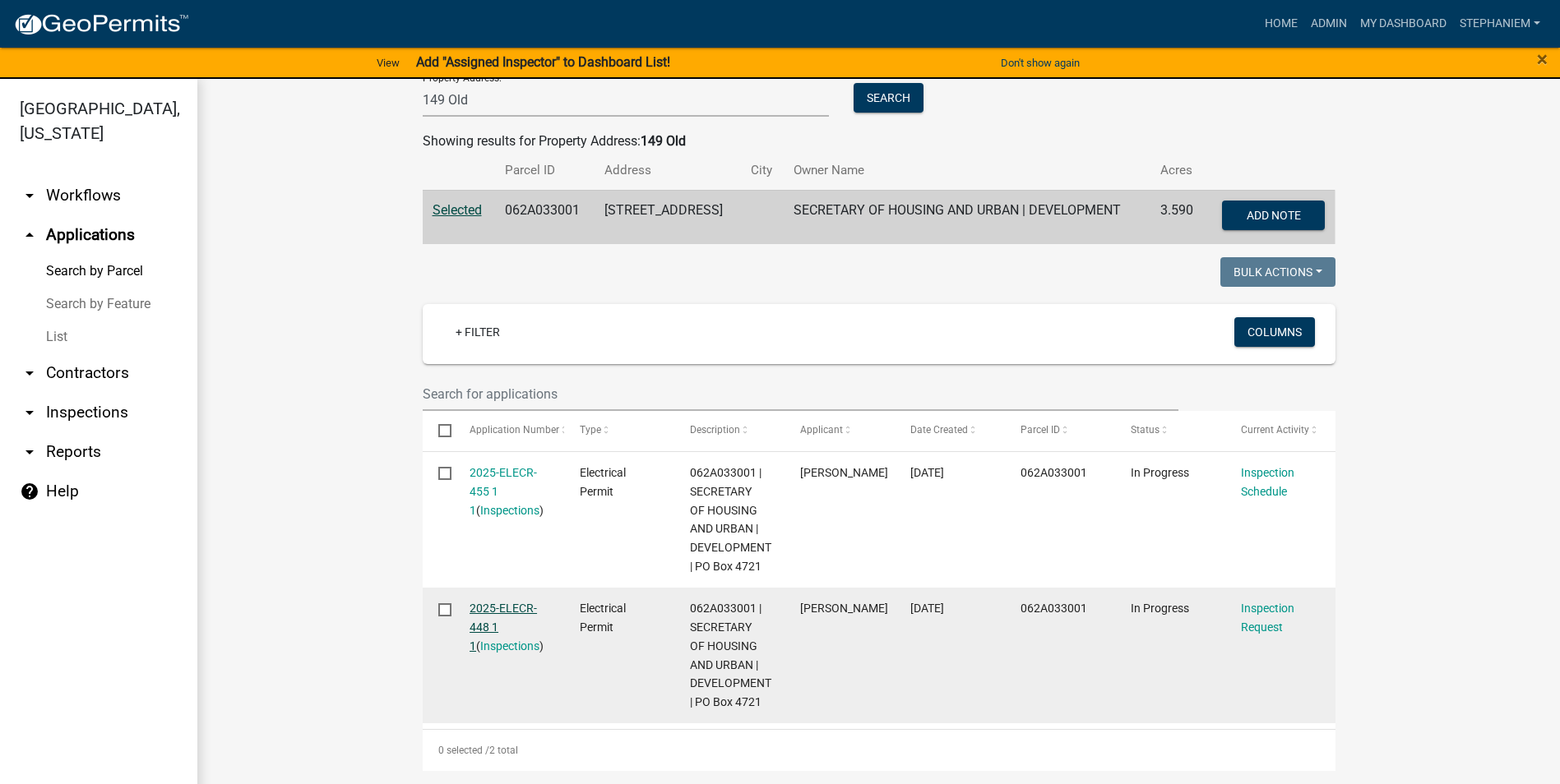
click at [497, 605] on link "2025-ELECR-448 1 1" at bounding box center [503, 627] width 67 height 51
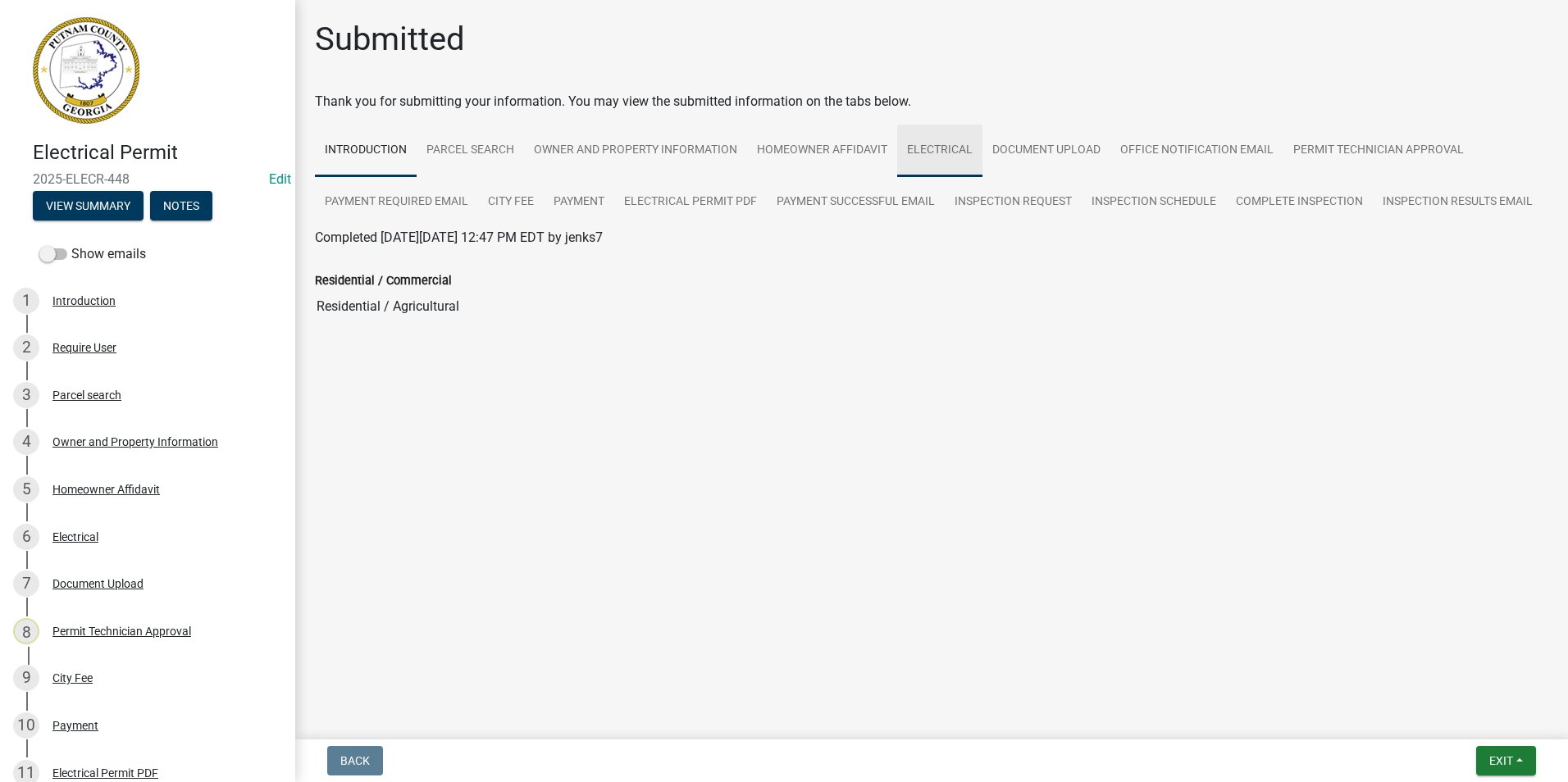
click at [963, 158] on link "Electrical" at bounding box center [939, 151] width 85 height 53
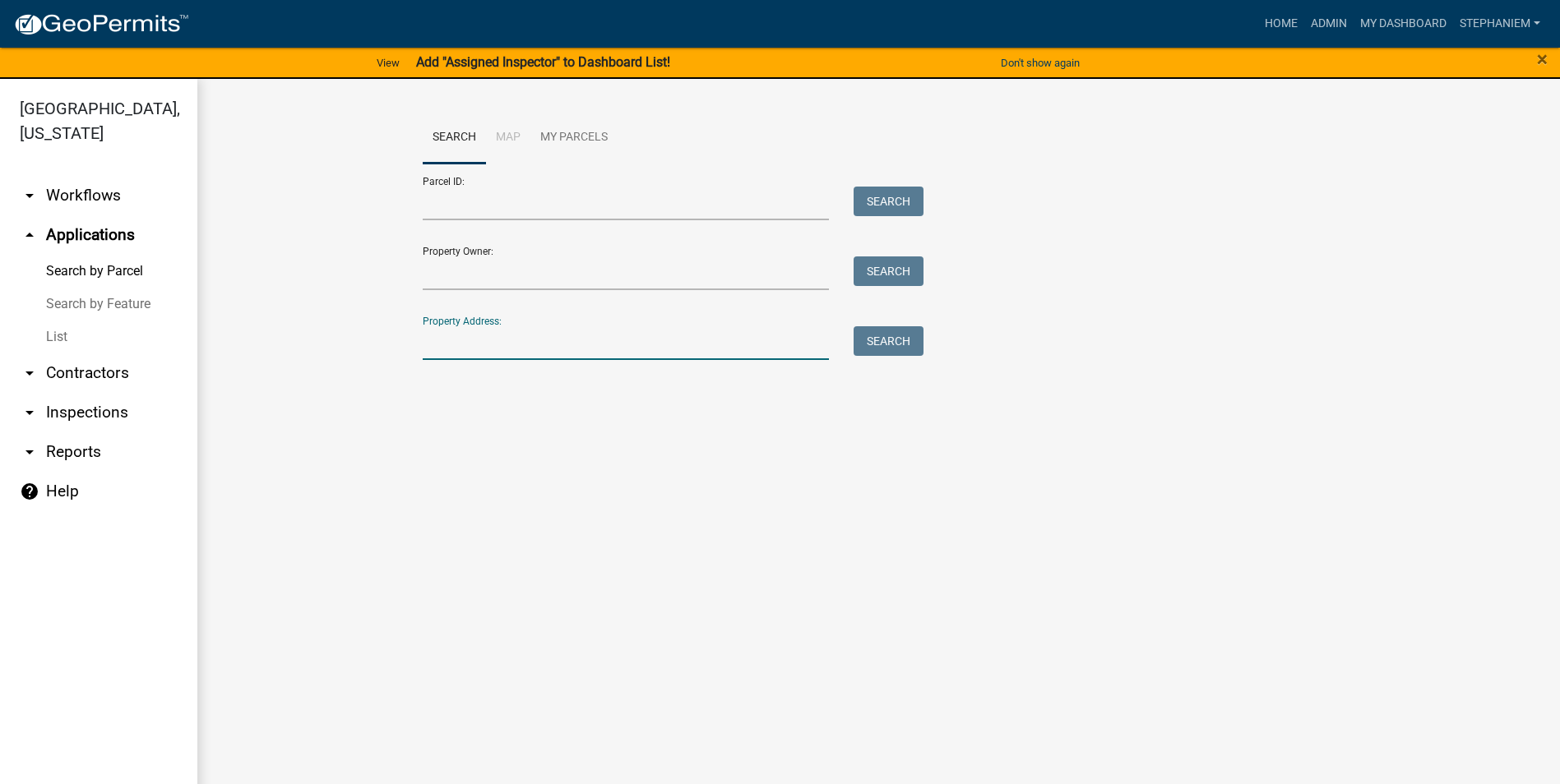
click at [484, 342] on input "Property Address:" at bounding box center [626, 343] width 407 height 33
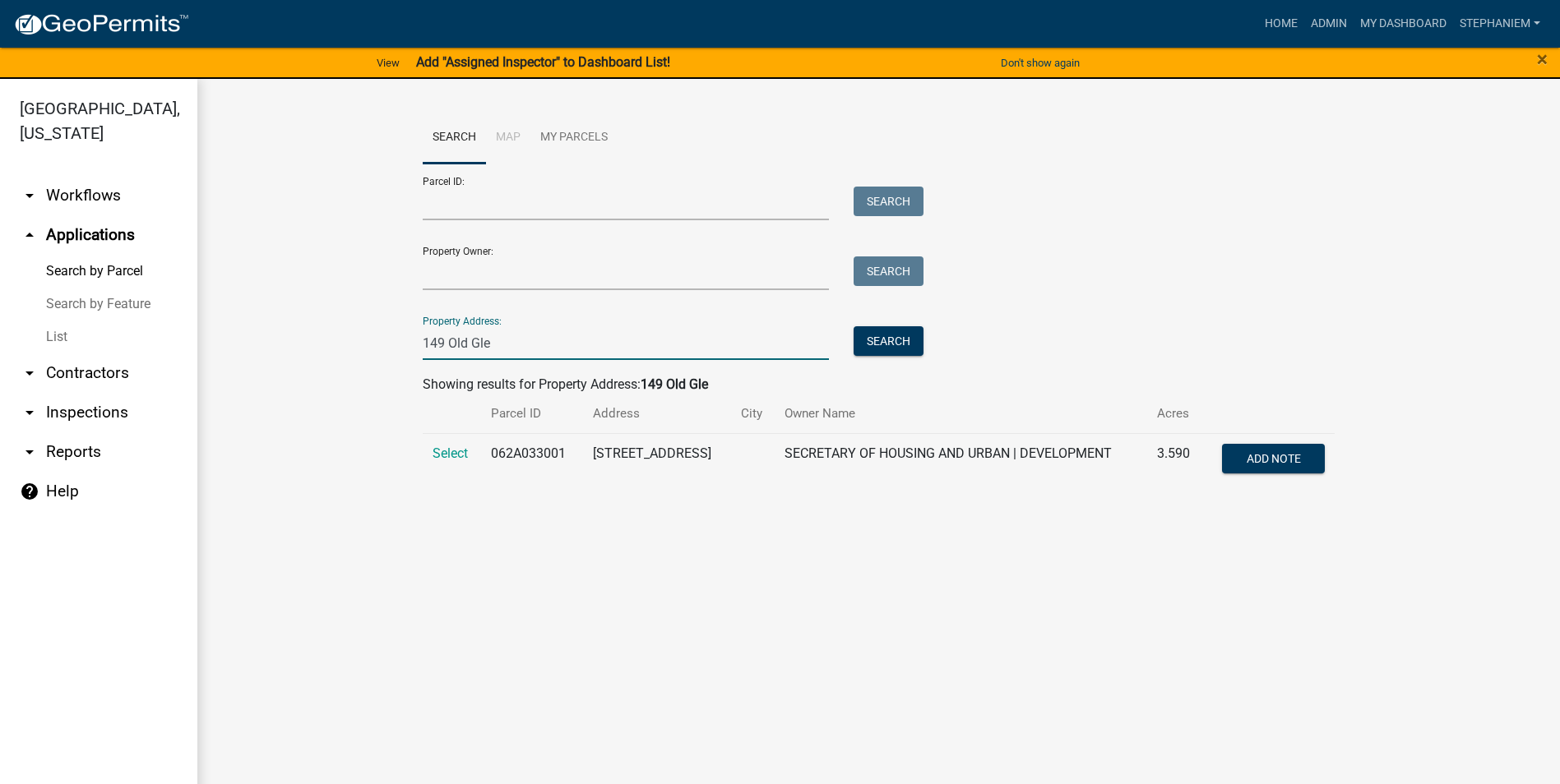
type input "149 Old Gle"
drag, startPoint x: 454, startPoint y: 463, endPoint x: 458, endPoint y: 454, distance: 9.8
click at [457, 455] on td "Select" at bounding box center [452, 460] width 59 height 54
click at [458, 454] on span "Select" at bounding box center [450, 453] width 35 height 15
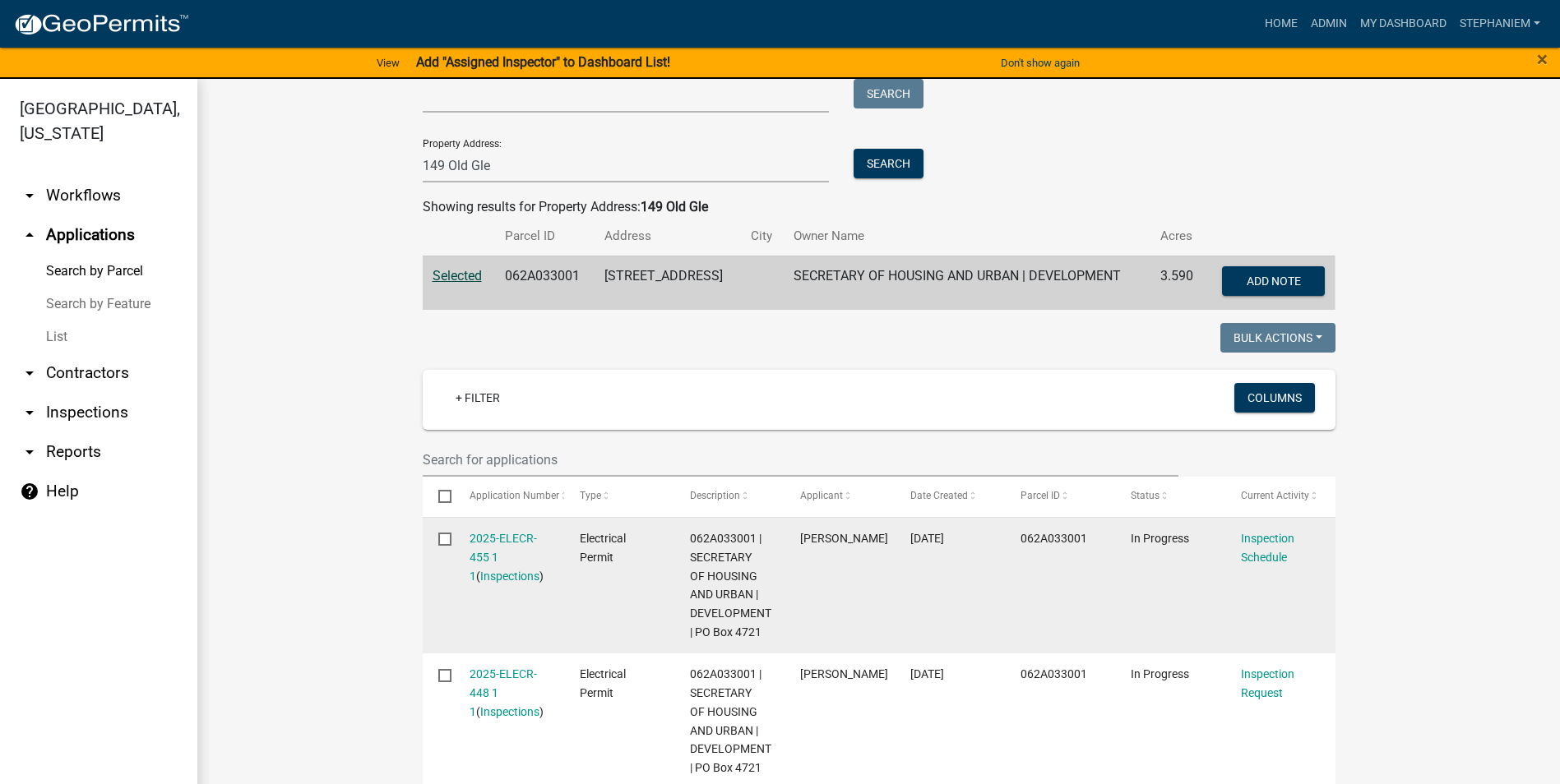
scroll to position [246, 0]
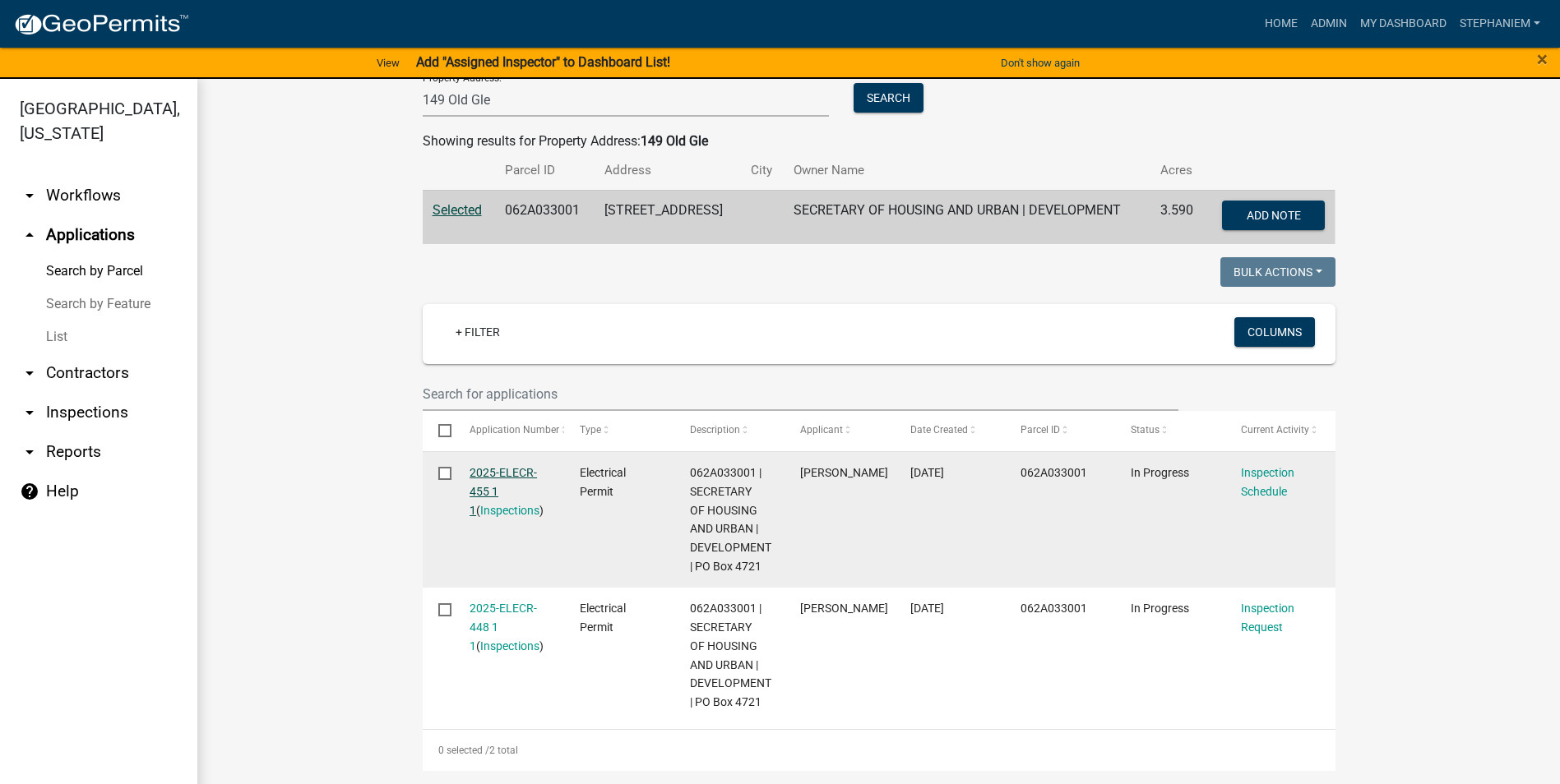
click at [486, 475] on link "2025-ELECR-455 1 1" at bounding box center [503, 491] width 67 height 51
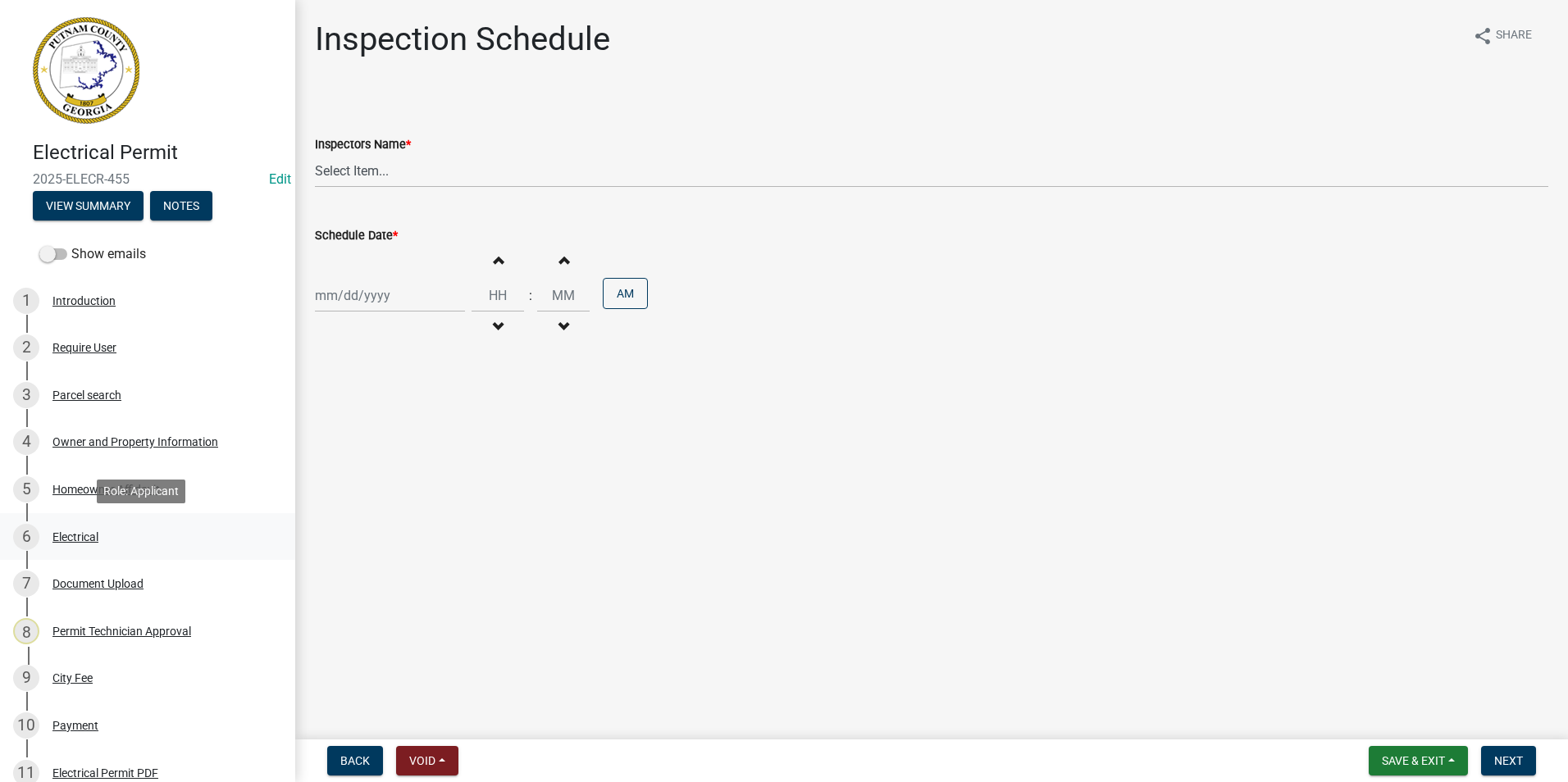
click at [126, 542] on div "6 Electrical" at bounding box center [141, 536] width 256 height 26
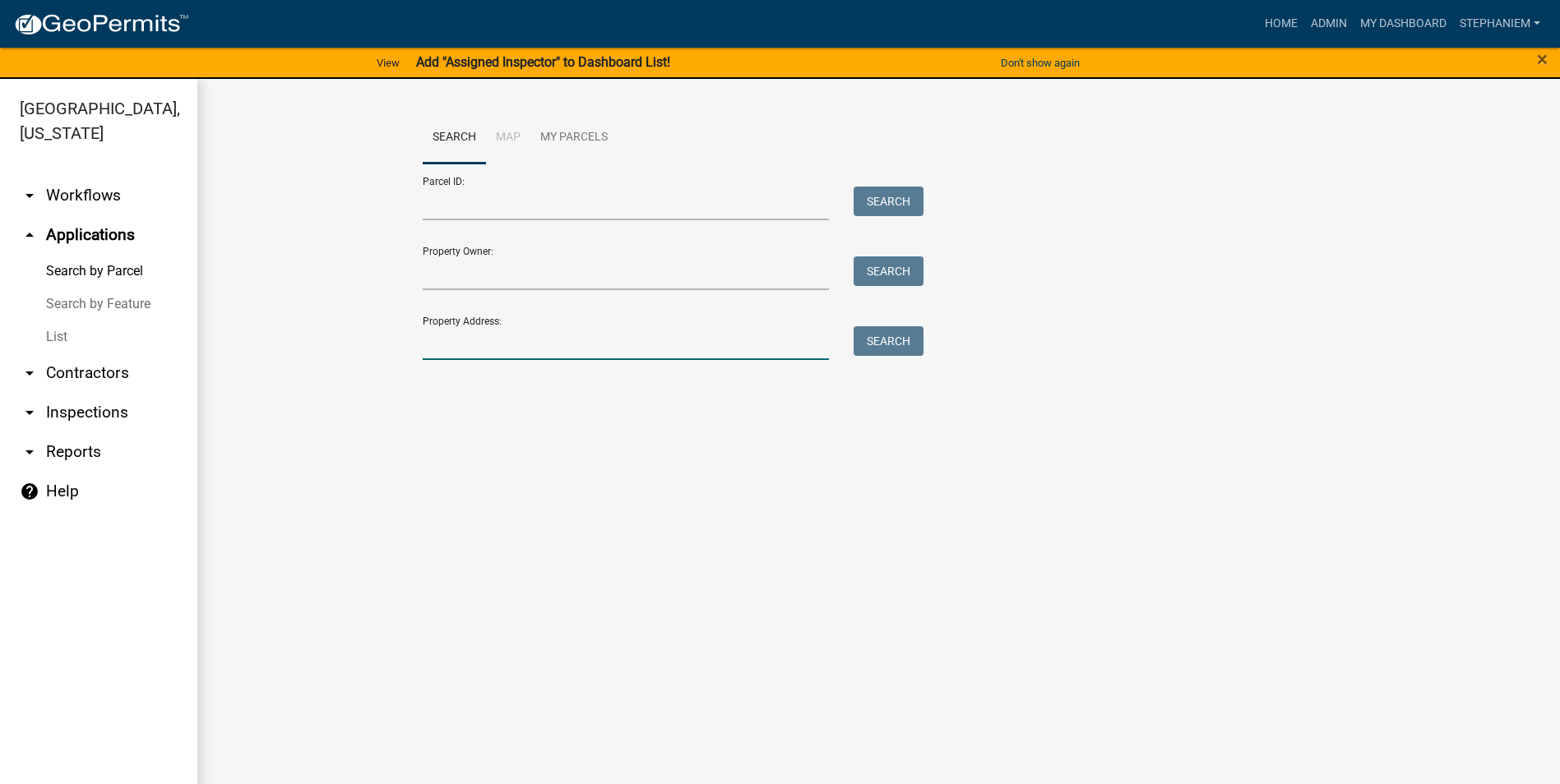
click at [486, 354] on input "Property Address:" at bounding box center [626, 343] width 407 height 33
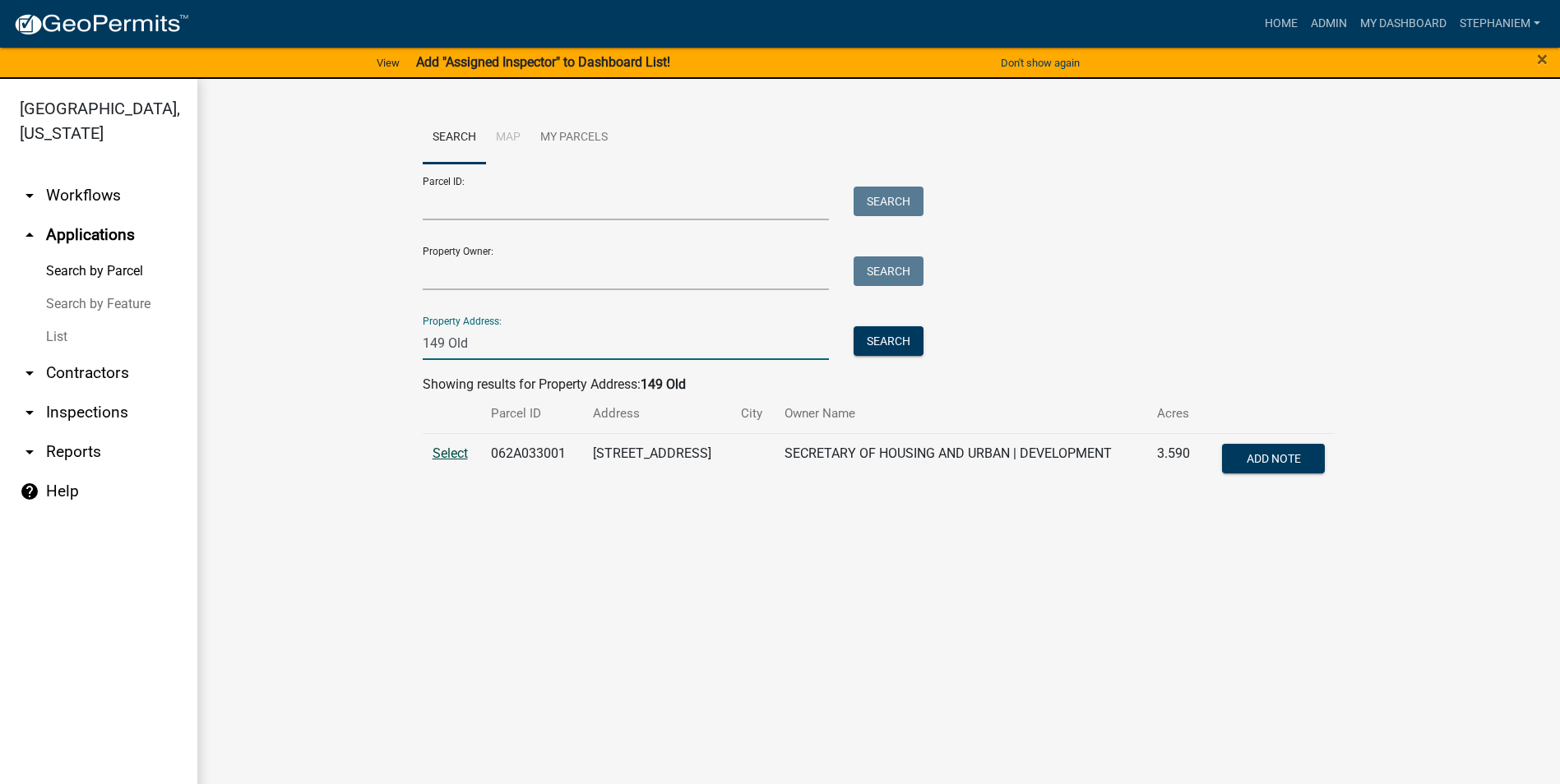
type input "149 Old"
click at [441, 451] on span "Select" at bounding box center [450, 453] width 35 height 15
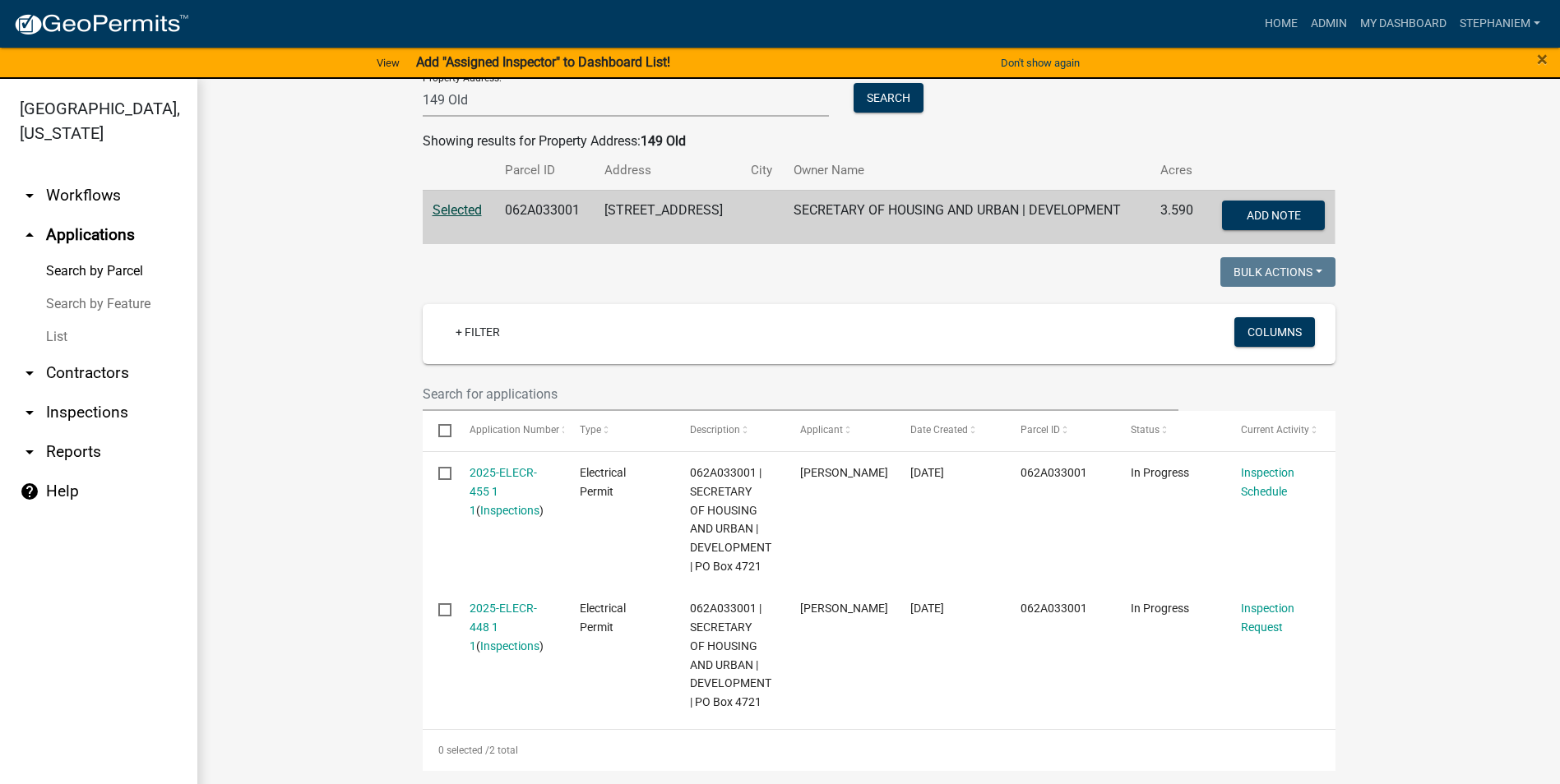
scroll to position [249, 0]
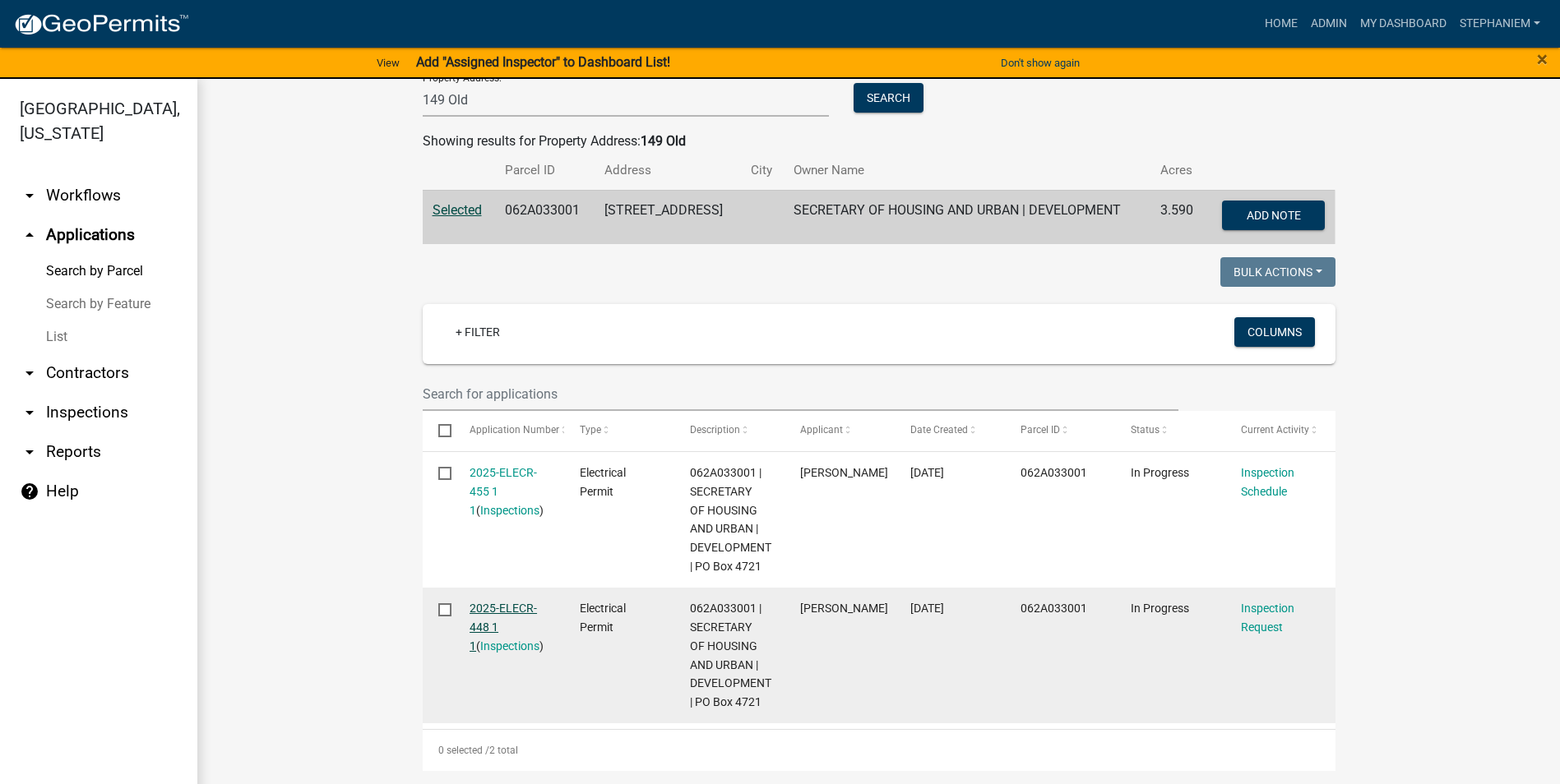
click at [518, 609] on link "2025-ELECR-448 1 1" at bounding box center [503, 627] width 67 height 51
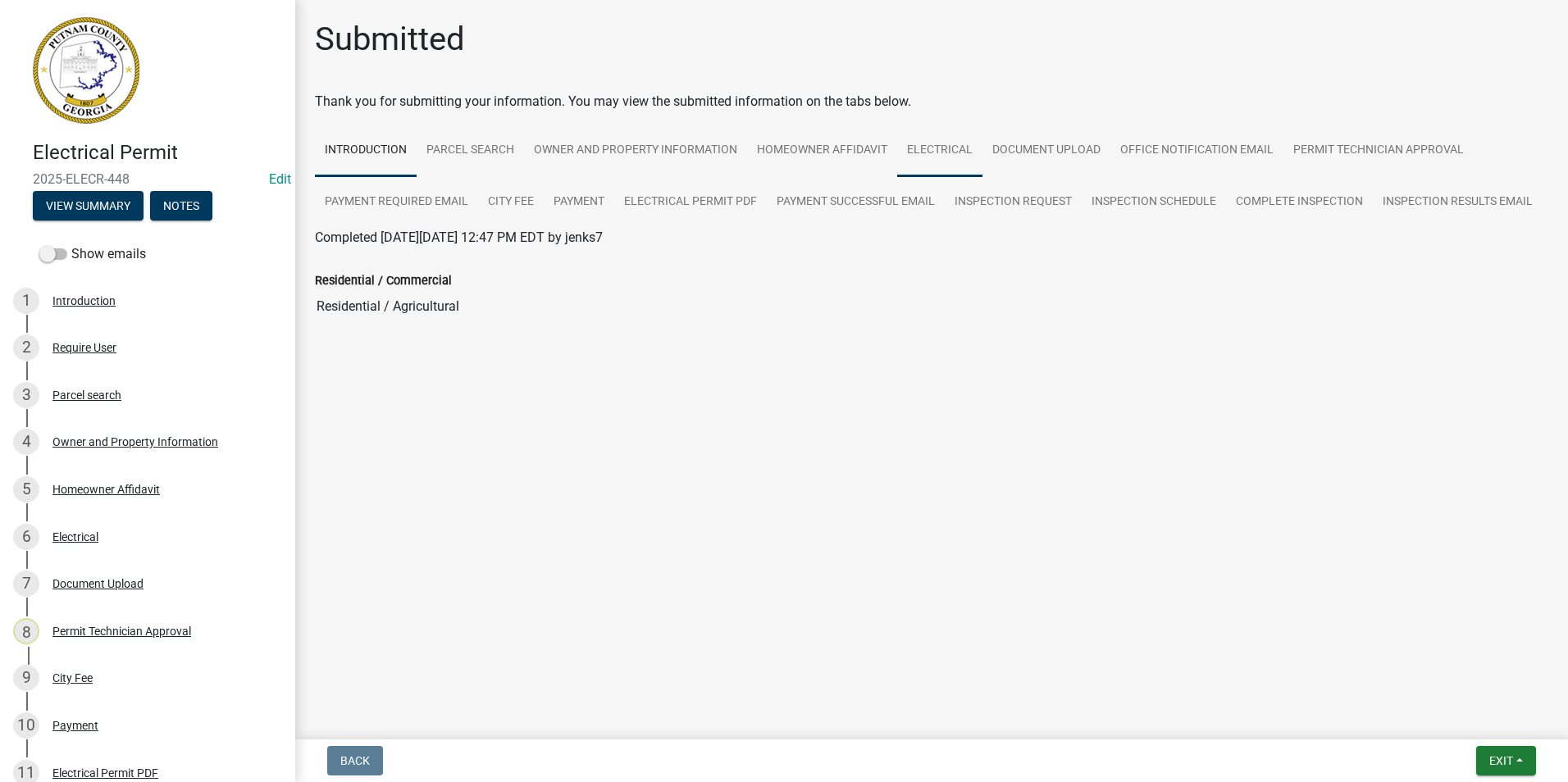
click at [966, 149] on link "Electrical" at bounding box center [939, 151] width 85 height 53
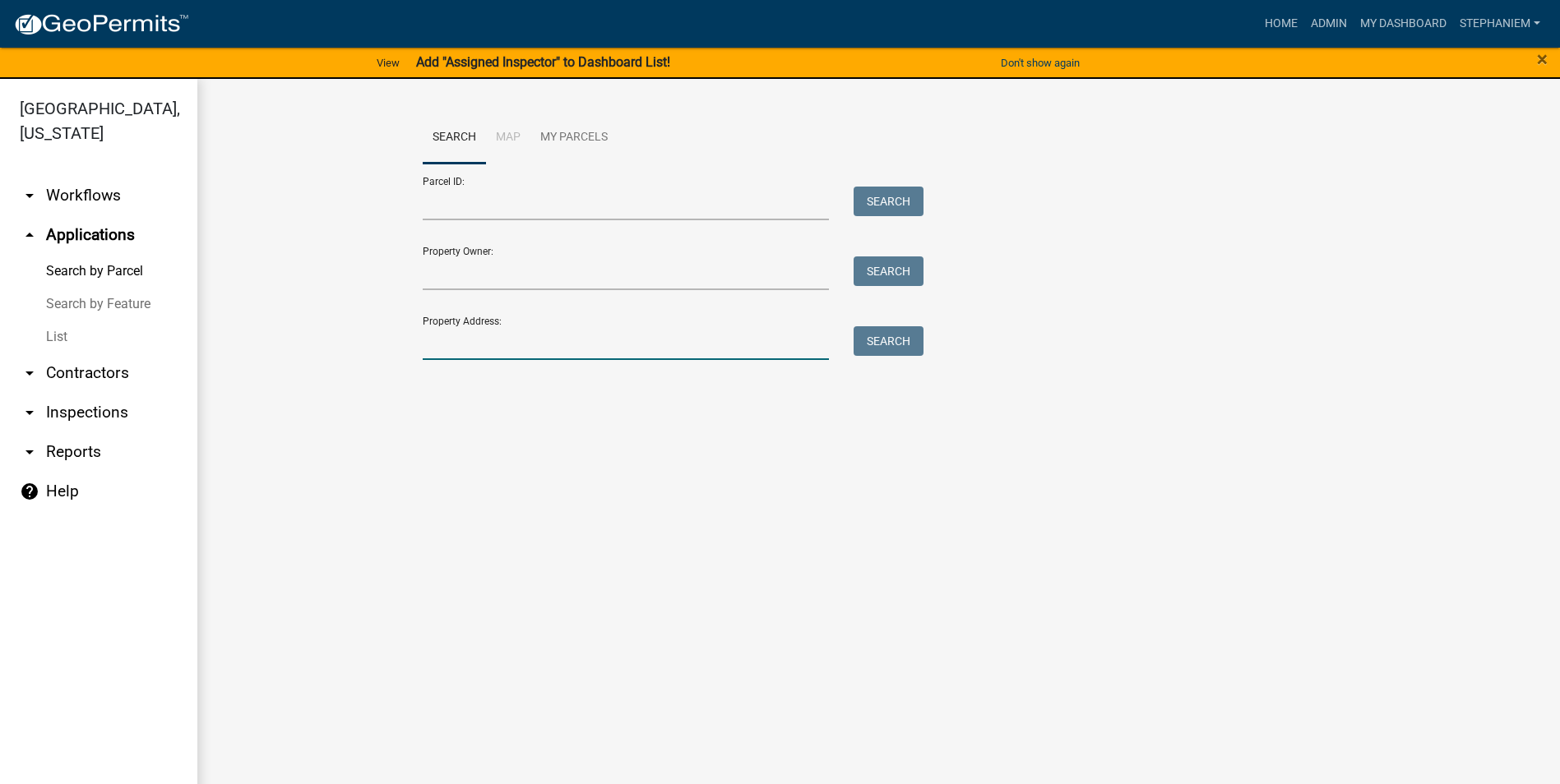
click at [521, 349] on input "Property Address:" at bounding box center [626, 343] width 407 height 33
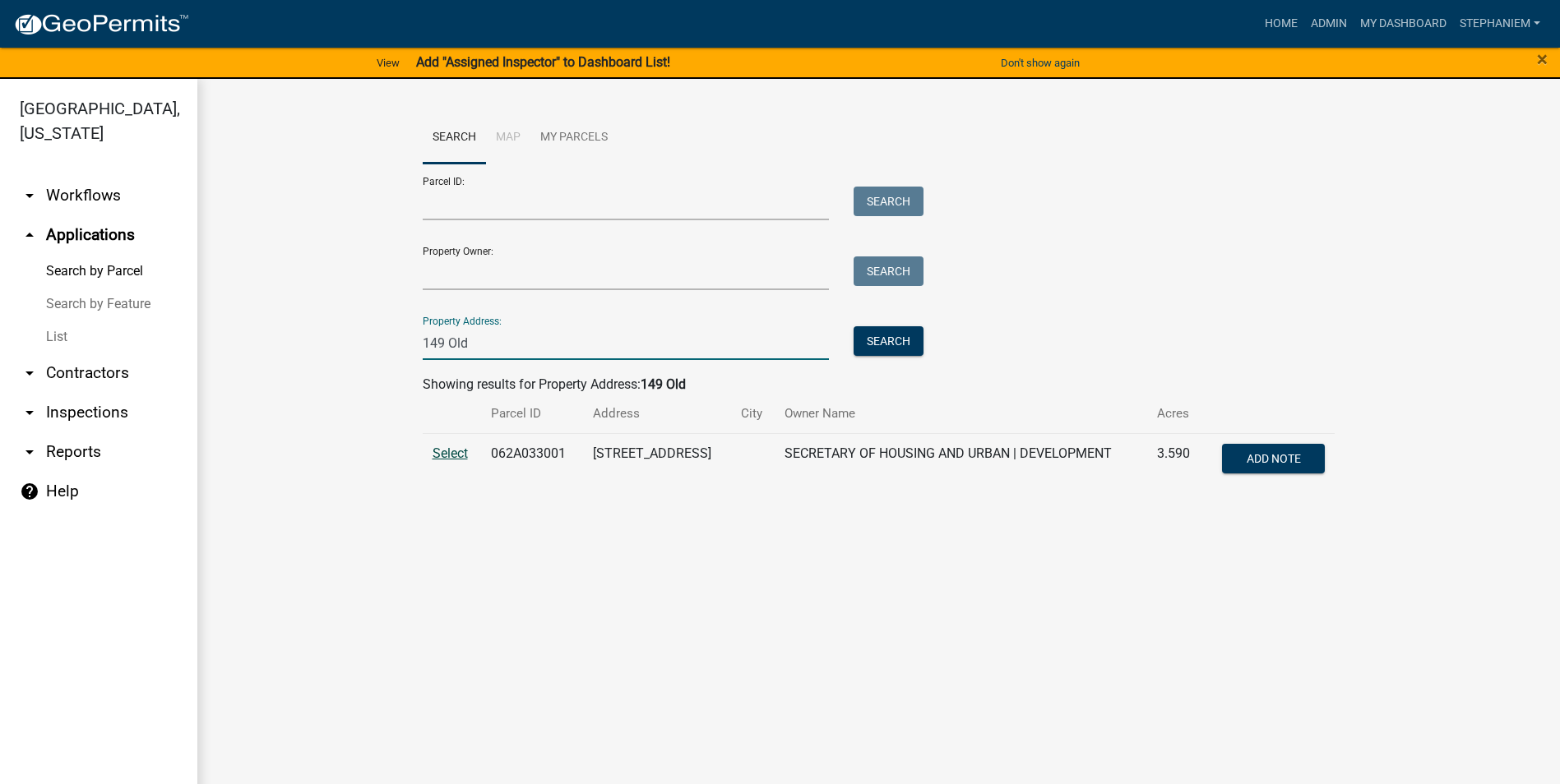
type input "149 Old"
click at [466, 460] on span "Select" at bounding box center [450, 453] width 35 height 15
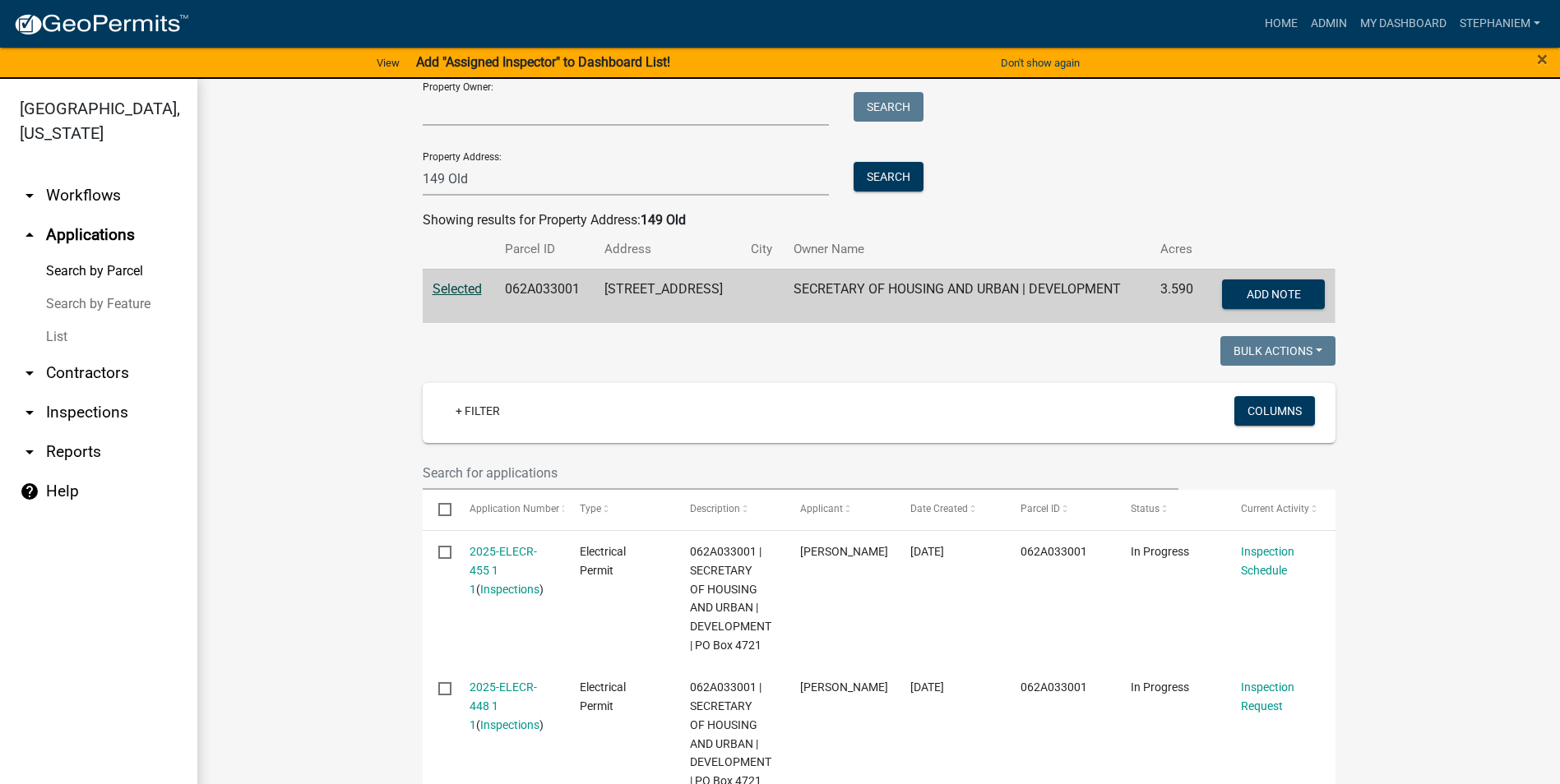
scroll to position [246, 0]
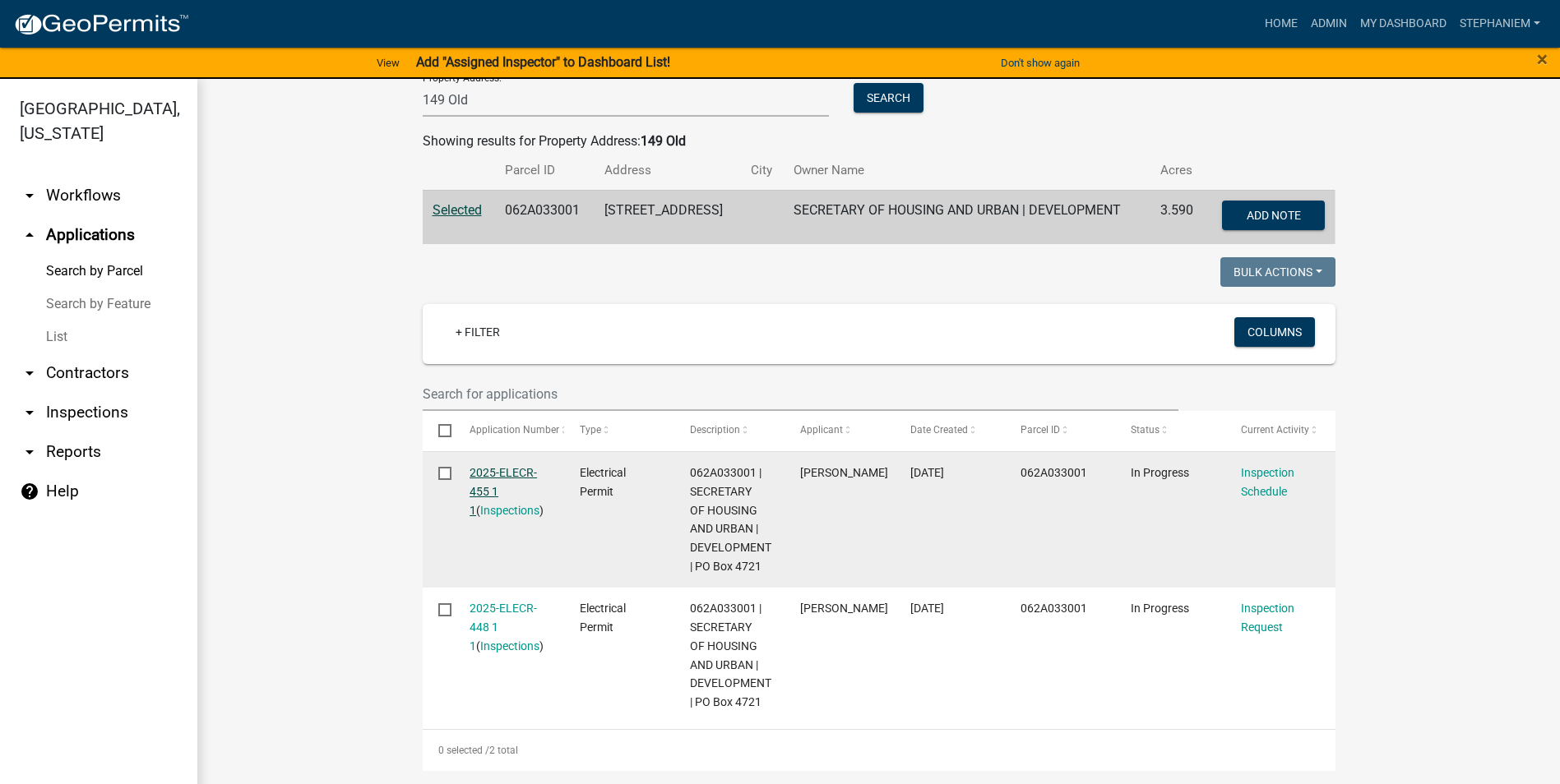
click at [482, 494] on link "2025-ELECR-455 1 1" at bounding box center [503, 491] width 67 height 51
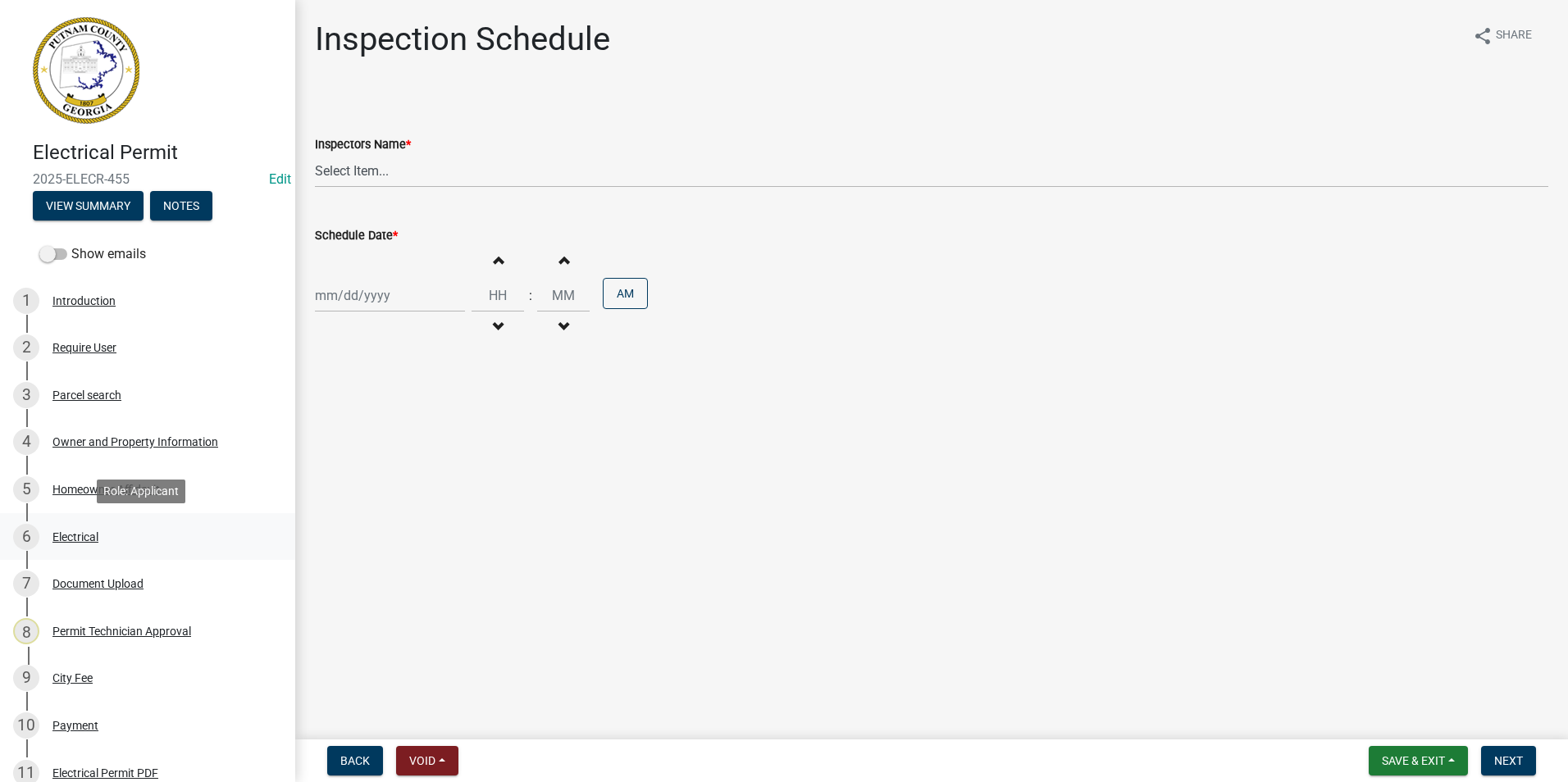
click at [164, 522] on link "6 Electrical" at bounding box center [147, 536] width 295 height 48
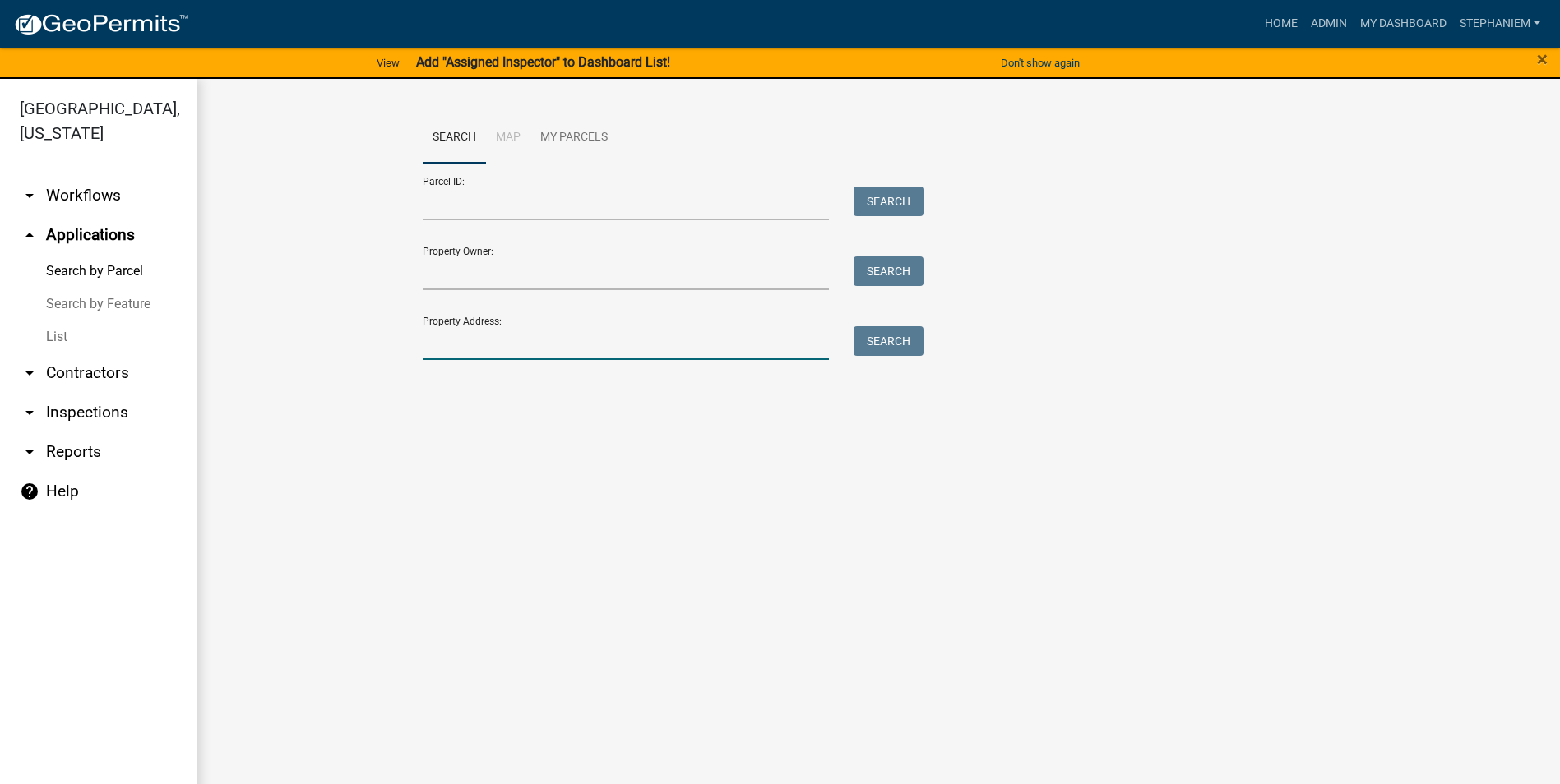
click at [807, 348] on input "Property Address:" at bounding box center [626, 343] width 407 height 33
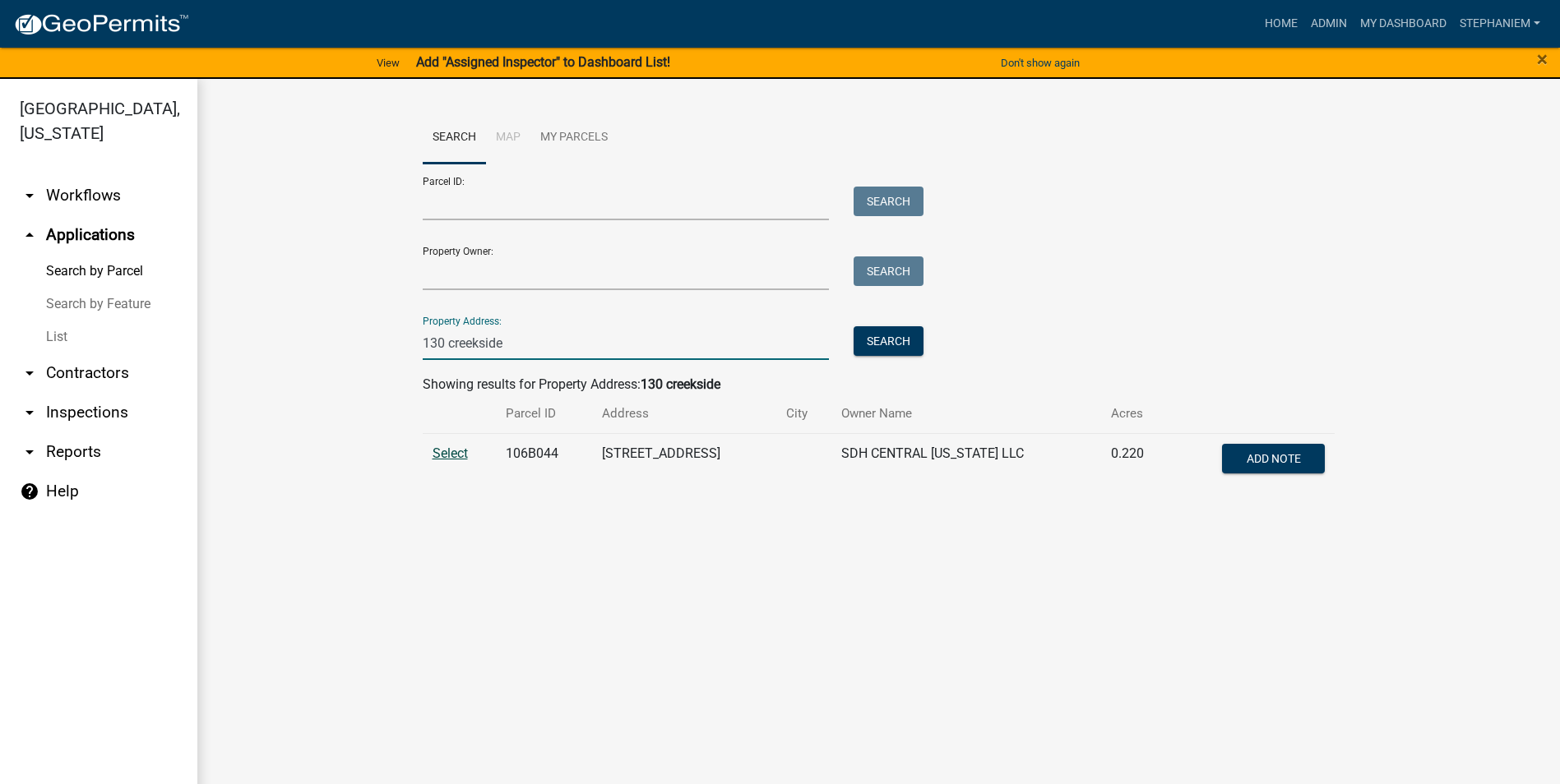
type input "130 creekside"
click at [463, 453] on span "Select" at bounding box center [450, 453] width 35 height 15
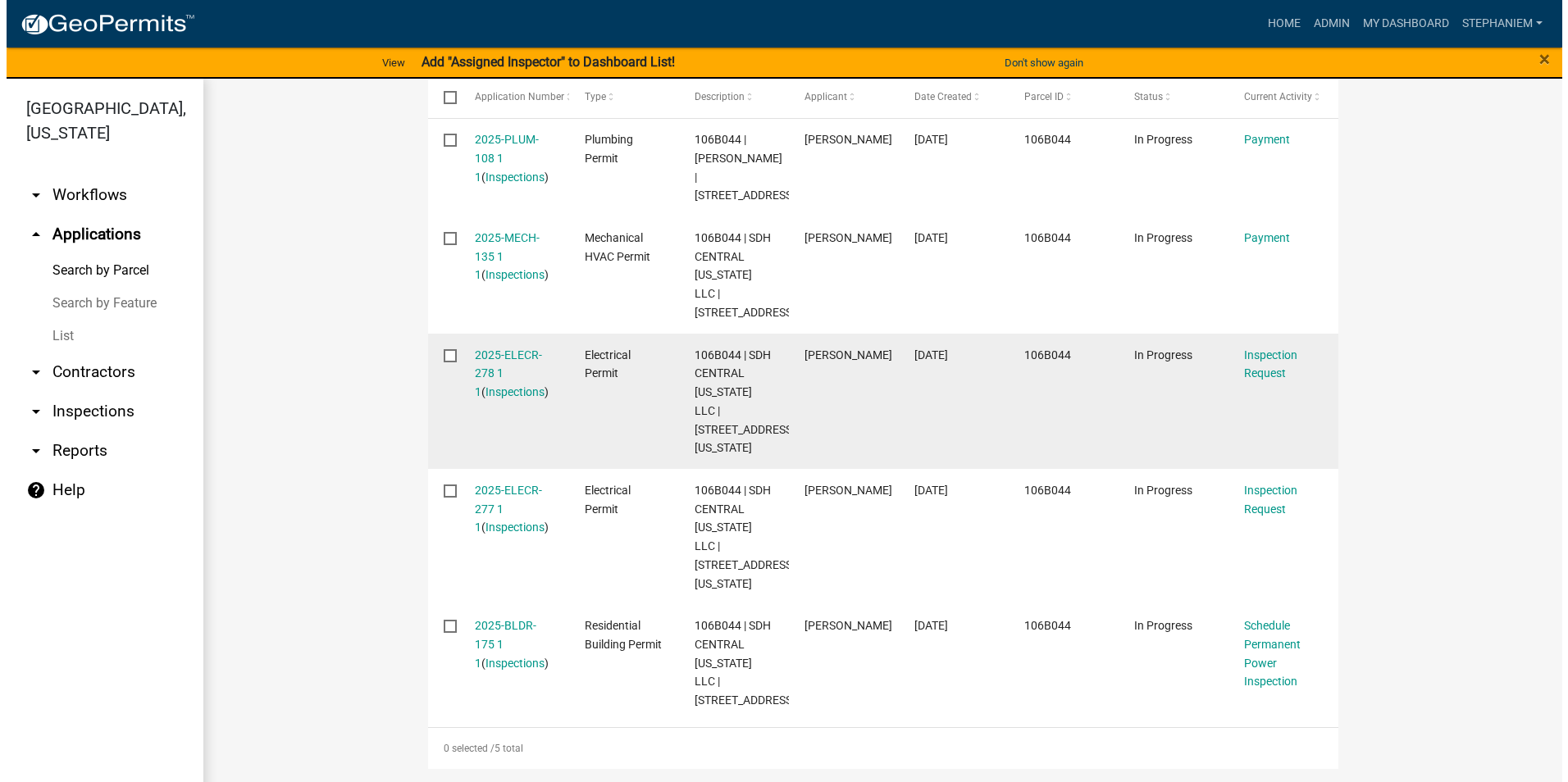
scroll to position [512, 0]
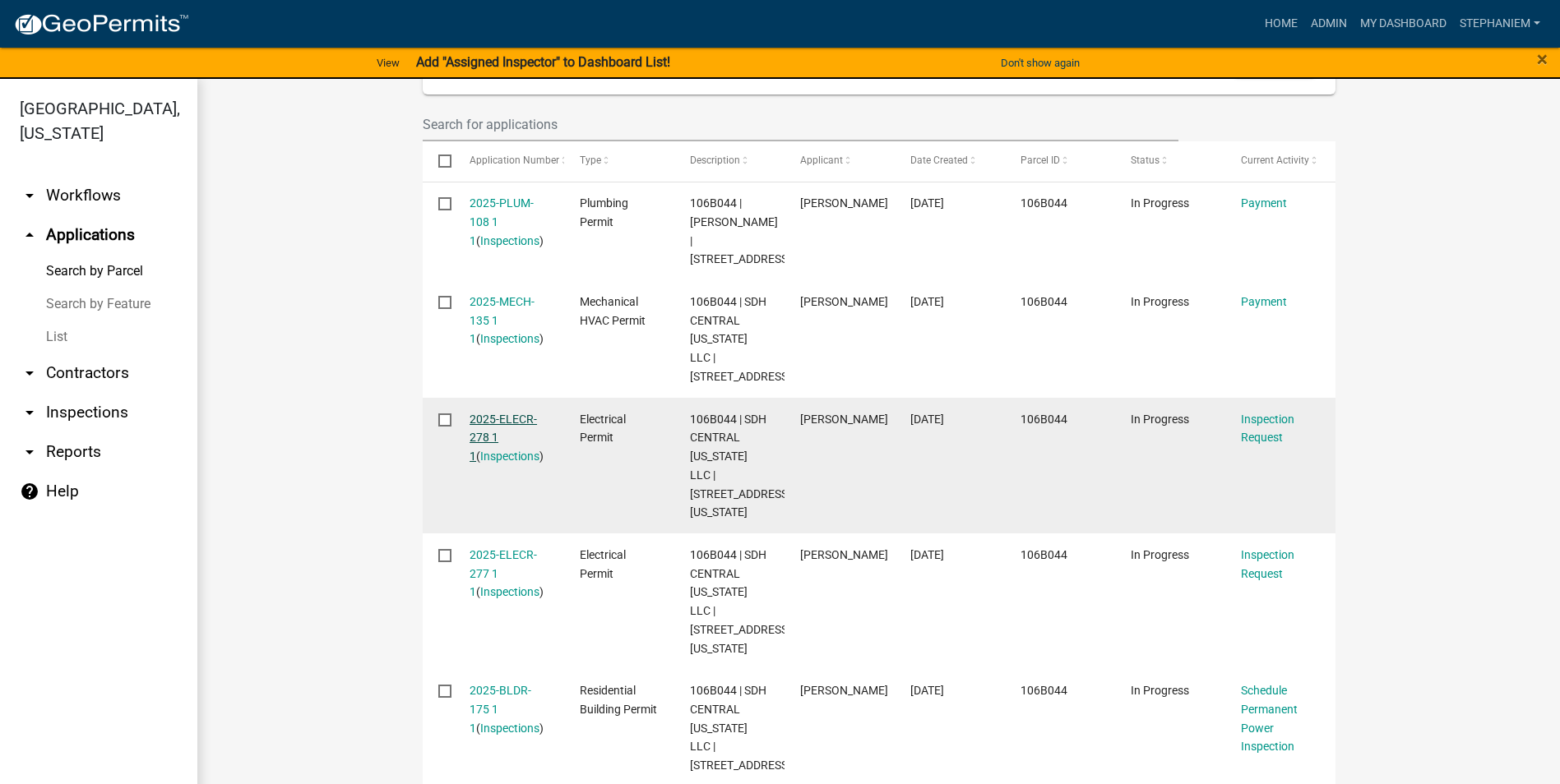
click at [485, 443] on link "2025-ELECR-278 1 1" at bounding box center [503, 438] width 67 height 51
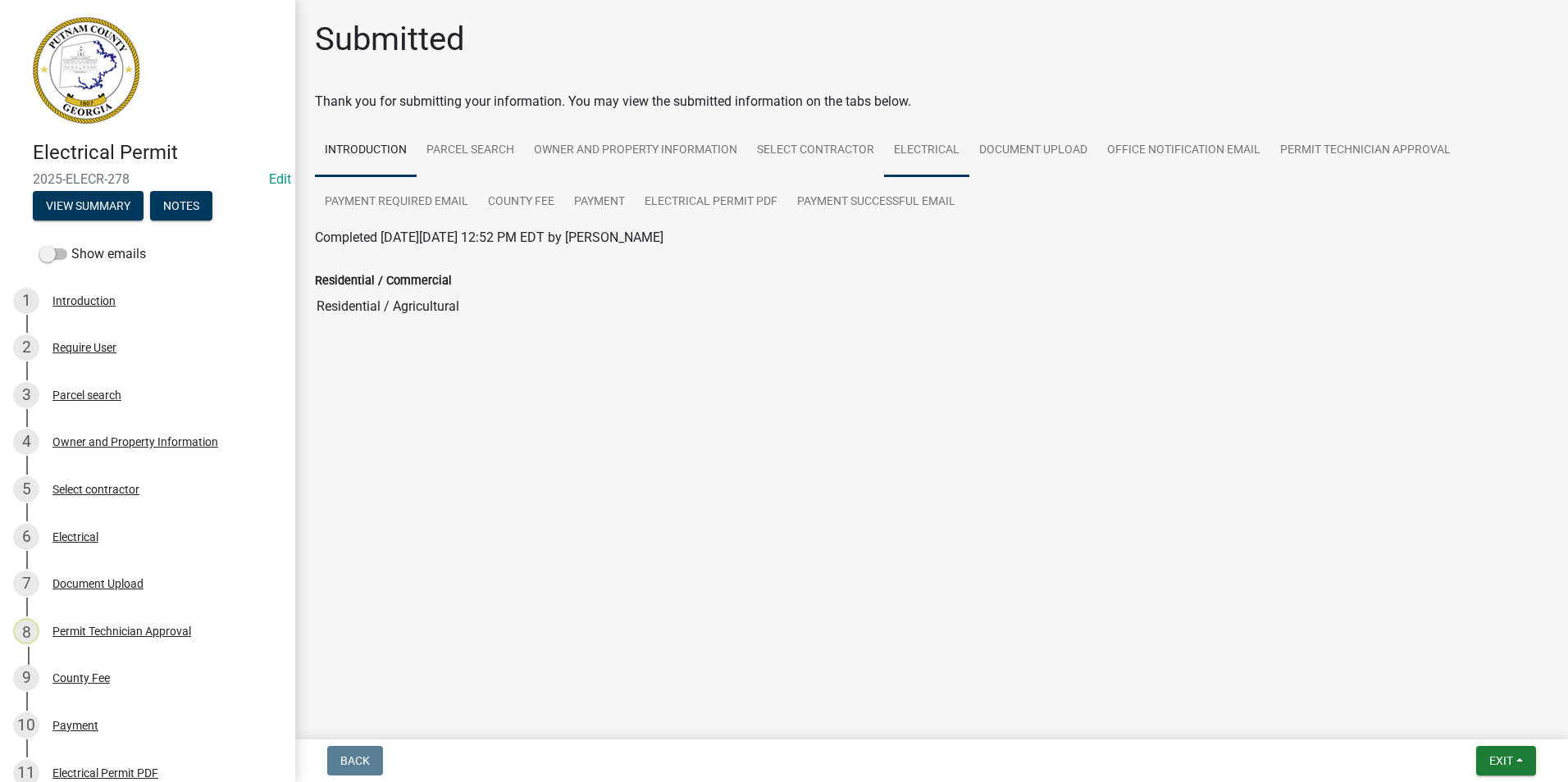
click at [928, 162] on link "Electrical" at bounding box center [927, 151] width 85 height 53
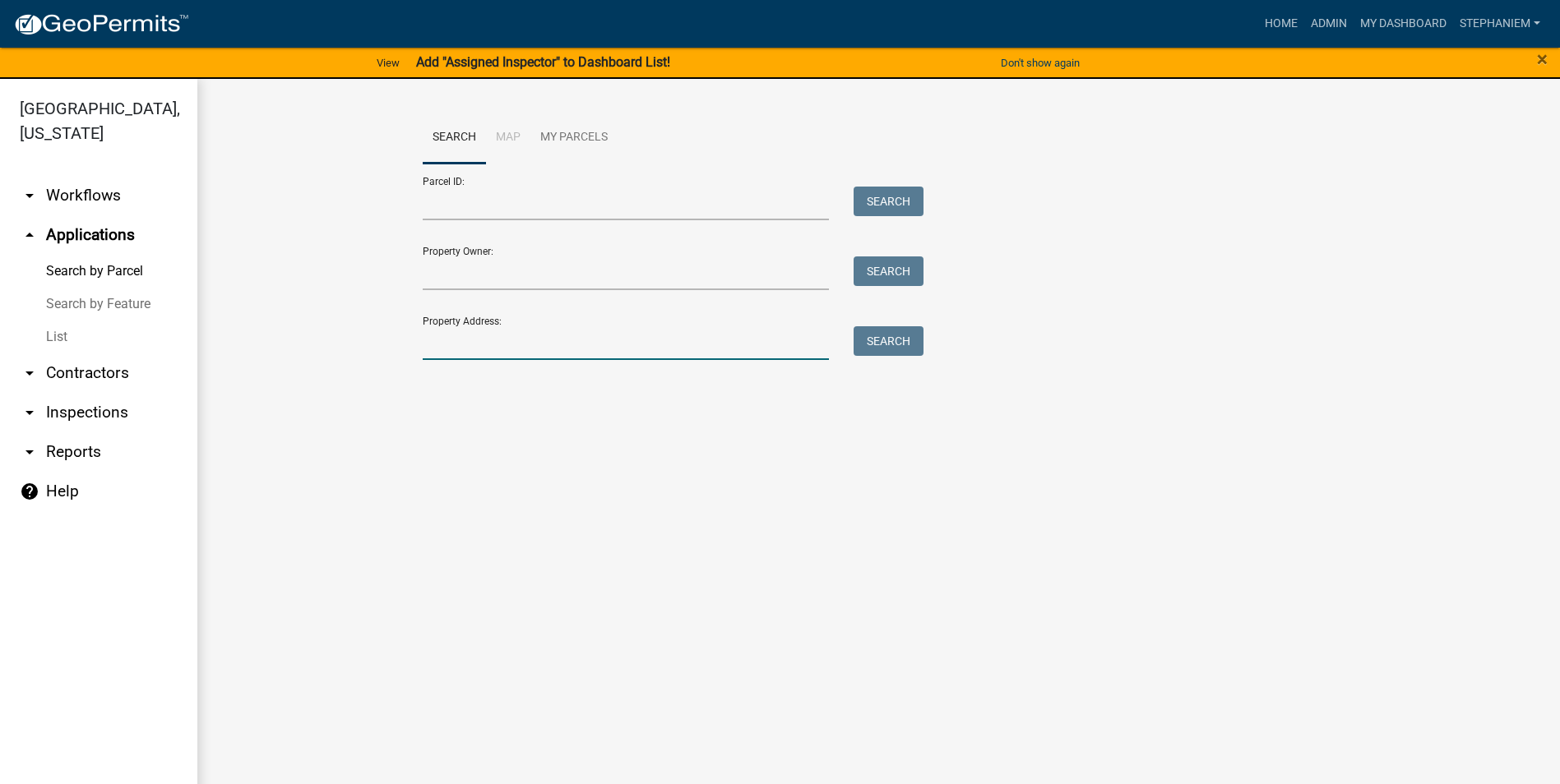
click at [509, 333] on input "Property Address:" at bounding box center [626, 343] width 407 height 33
type input "149 old"
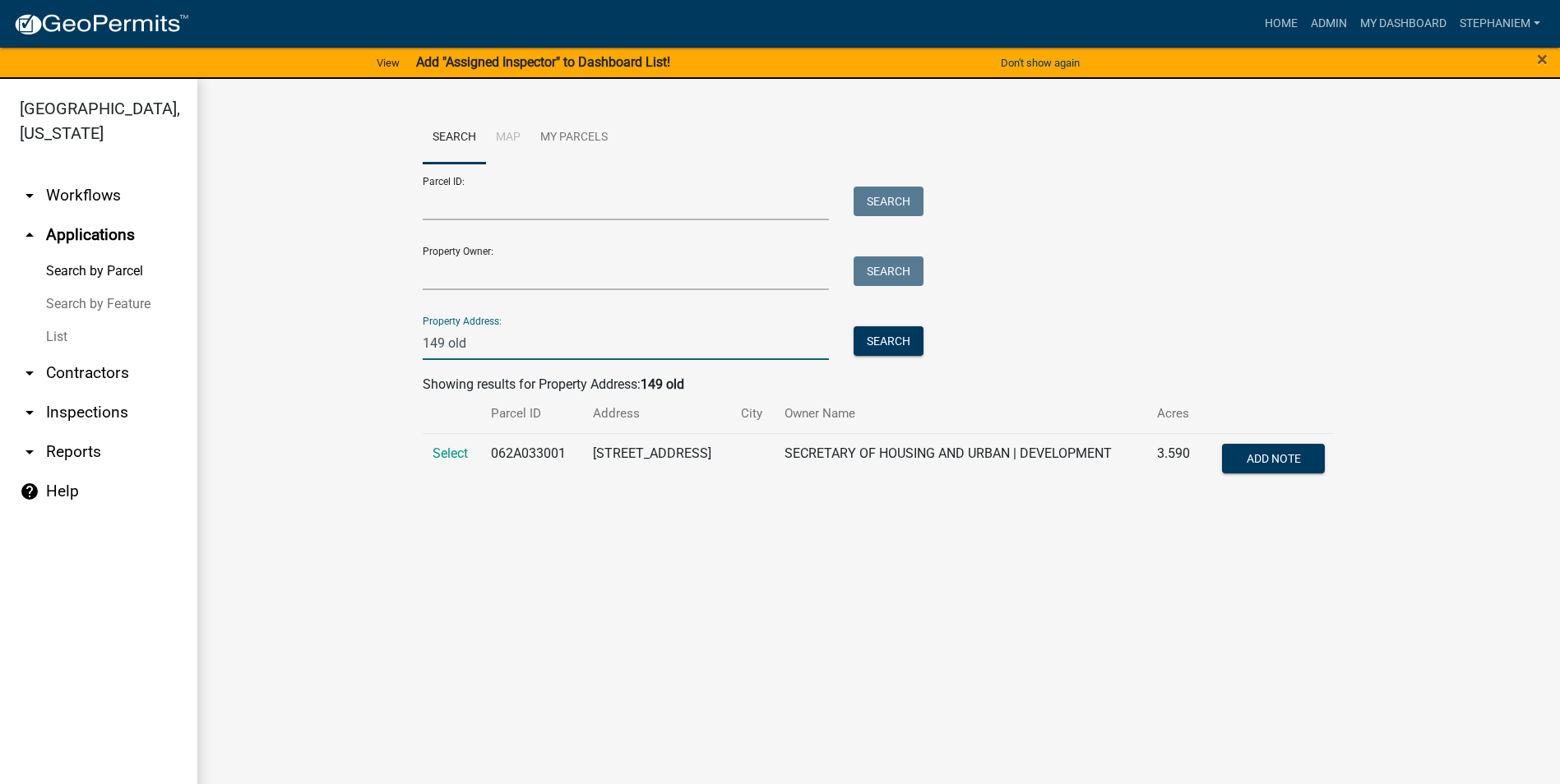
drag, startPoint x: 521, startPoint y: 355, endPoint x: 283, endPoint y: 361, distance: 238.1
click at [283, 361] on wm-workflow-application-search-view "Search Map My Parcels Parcel ID: Search Property Owner: Search Property Address…" at bounding box center [878, 306] width 1297 height 389
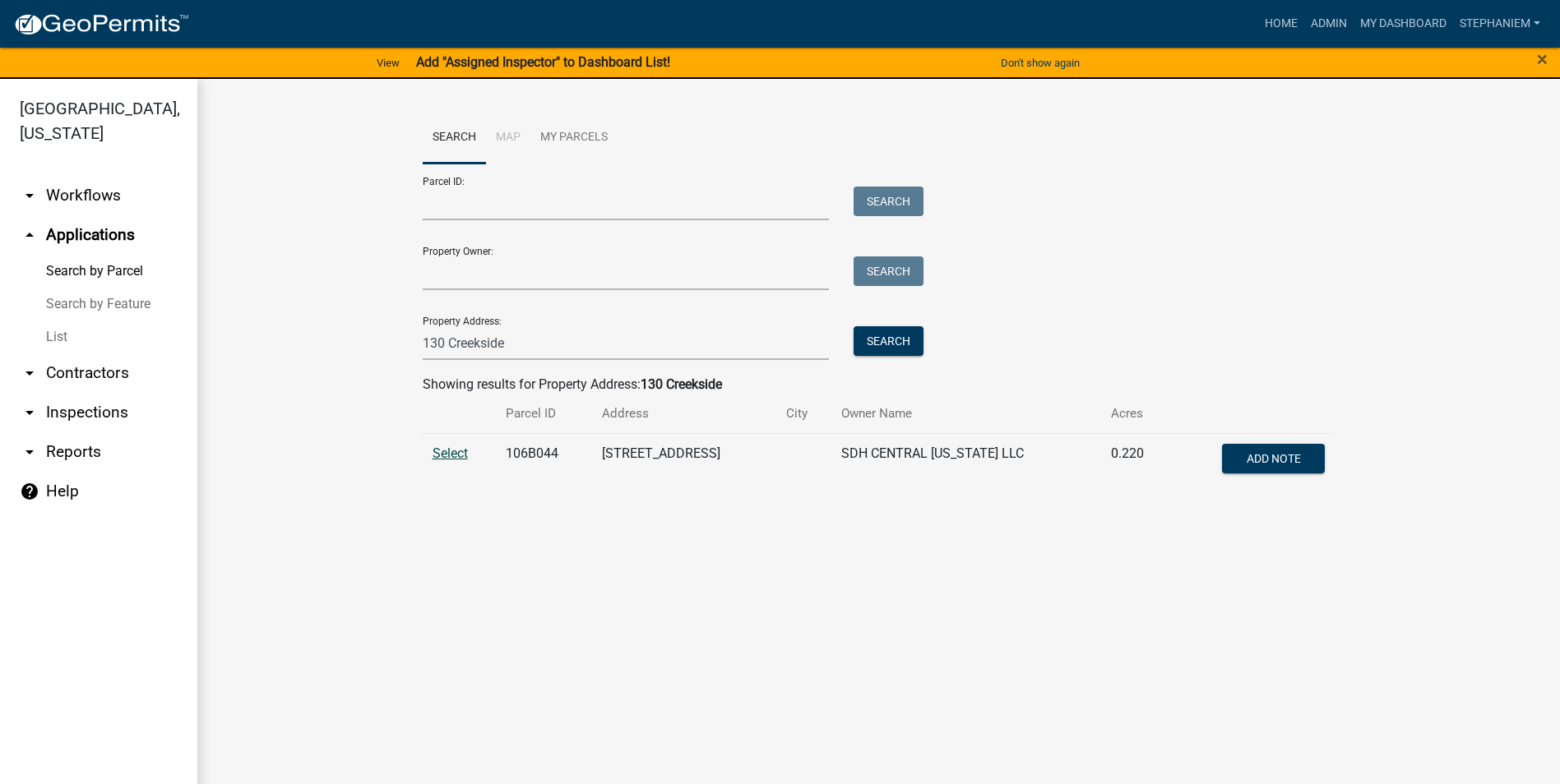
click at [447, 446] on span "Select" at bounding box center [450, 453] width 35 height 15
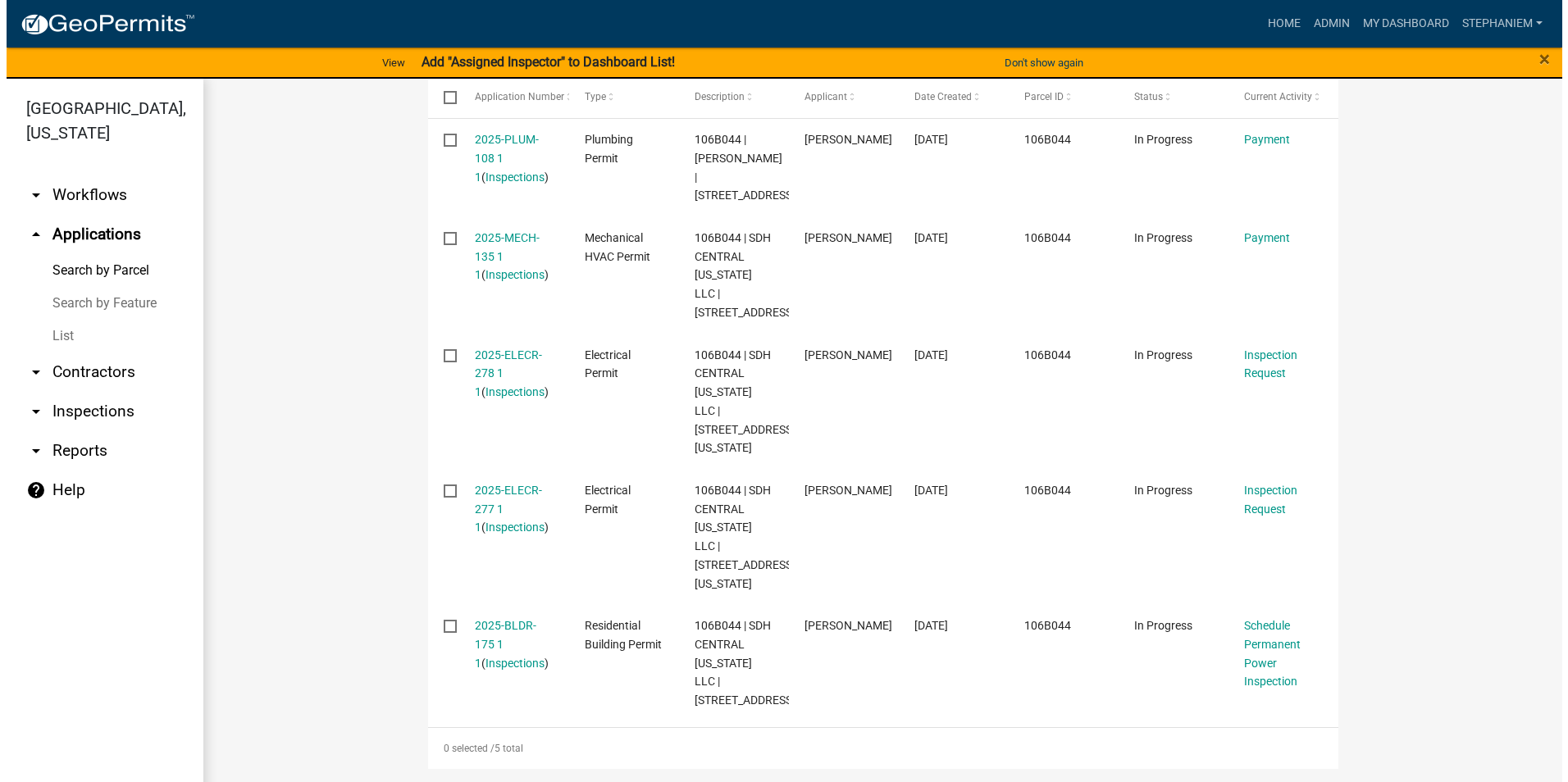
scroll to position [594, 0]
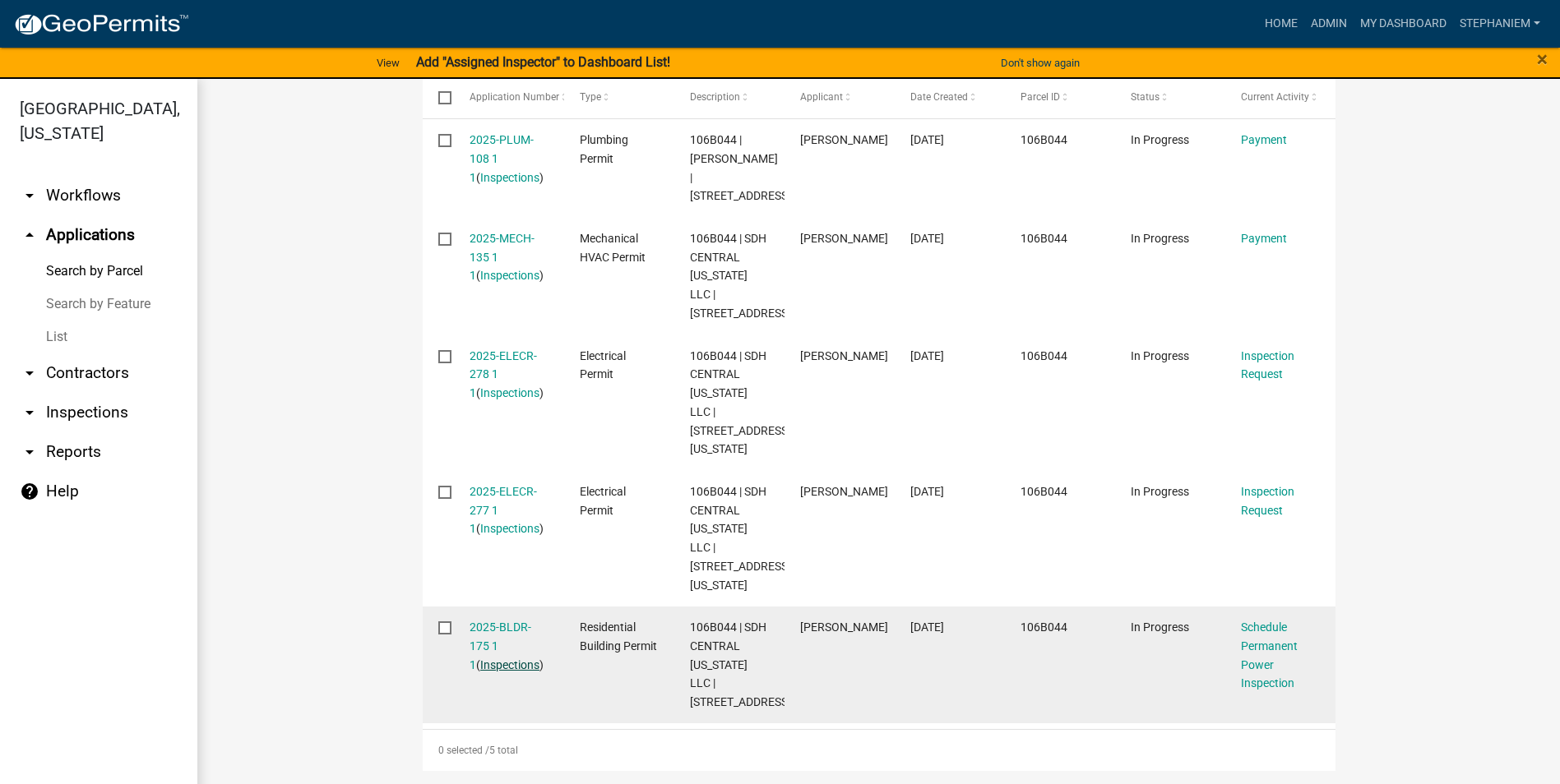
click at [500, 658] on link "Inspections" at bounding box center [510, 664] width 59 height 13
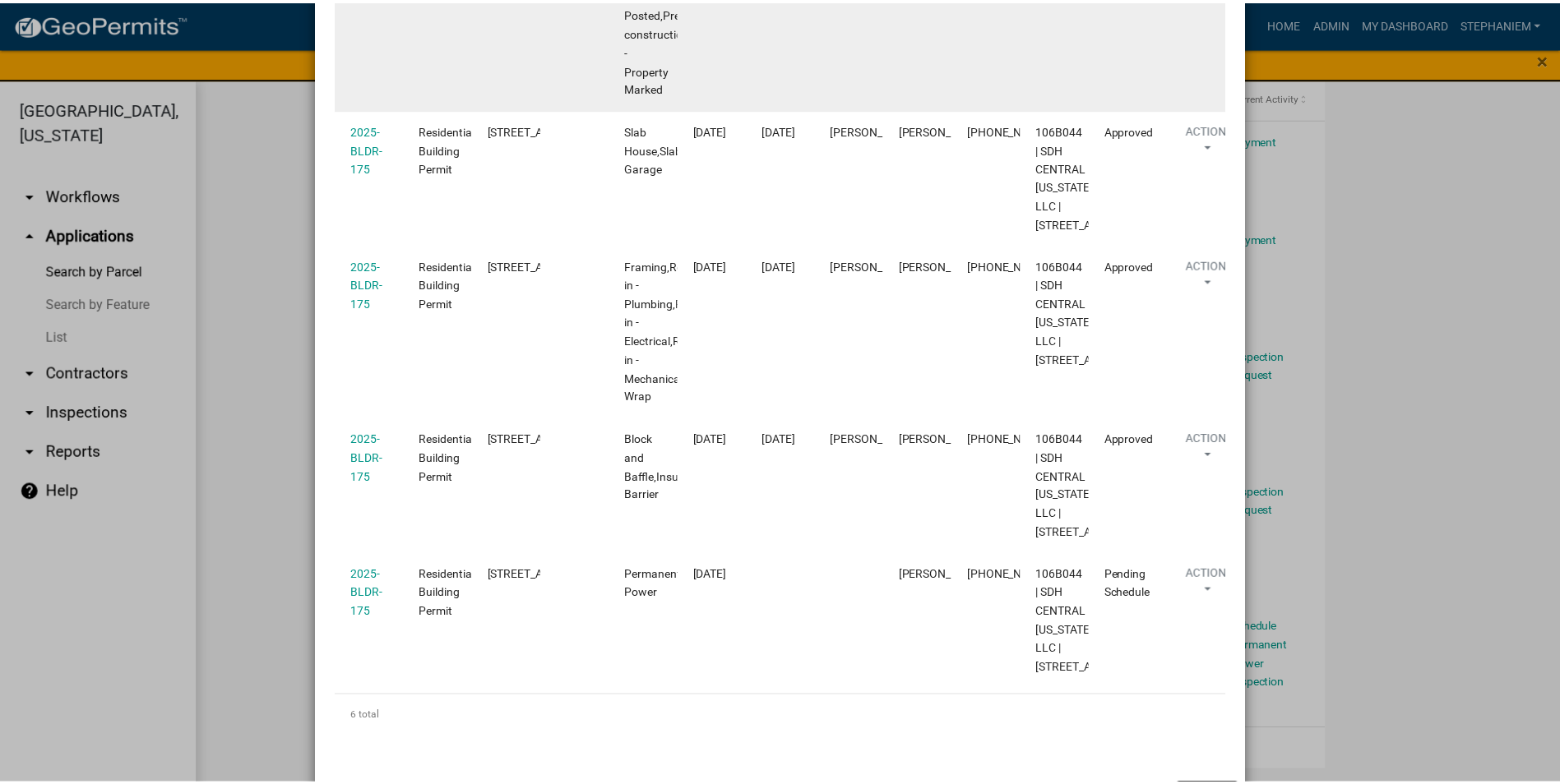
scroll to position [904, 0]
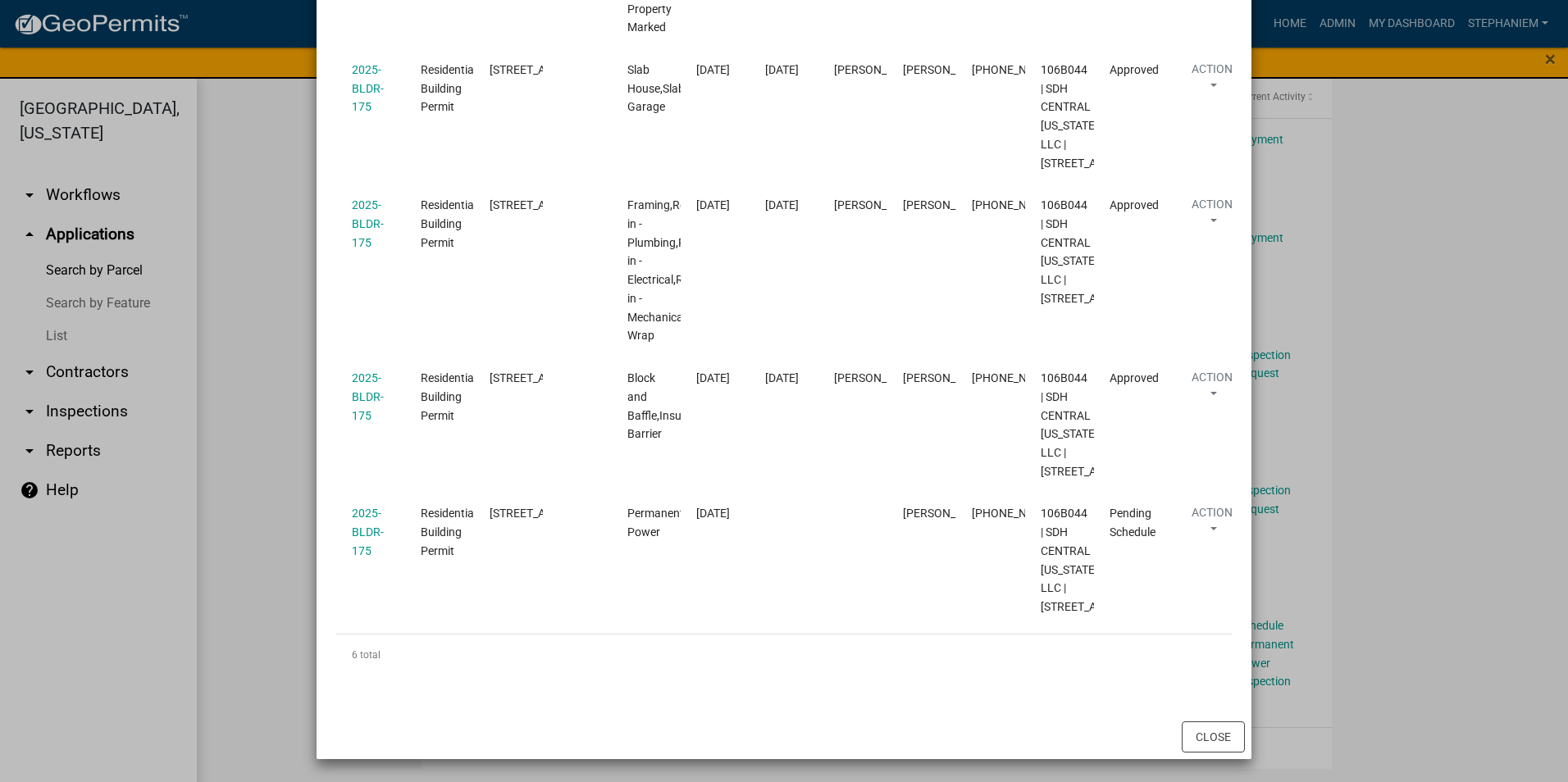
click at [268, 450] on ngb-modal-window "Inspections related to 2025-BLDR-175 × Export Excel Format (.xlsx) CSV Format (…" at bounding box center [784, 391] width 1568 height 782
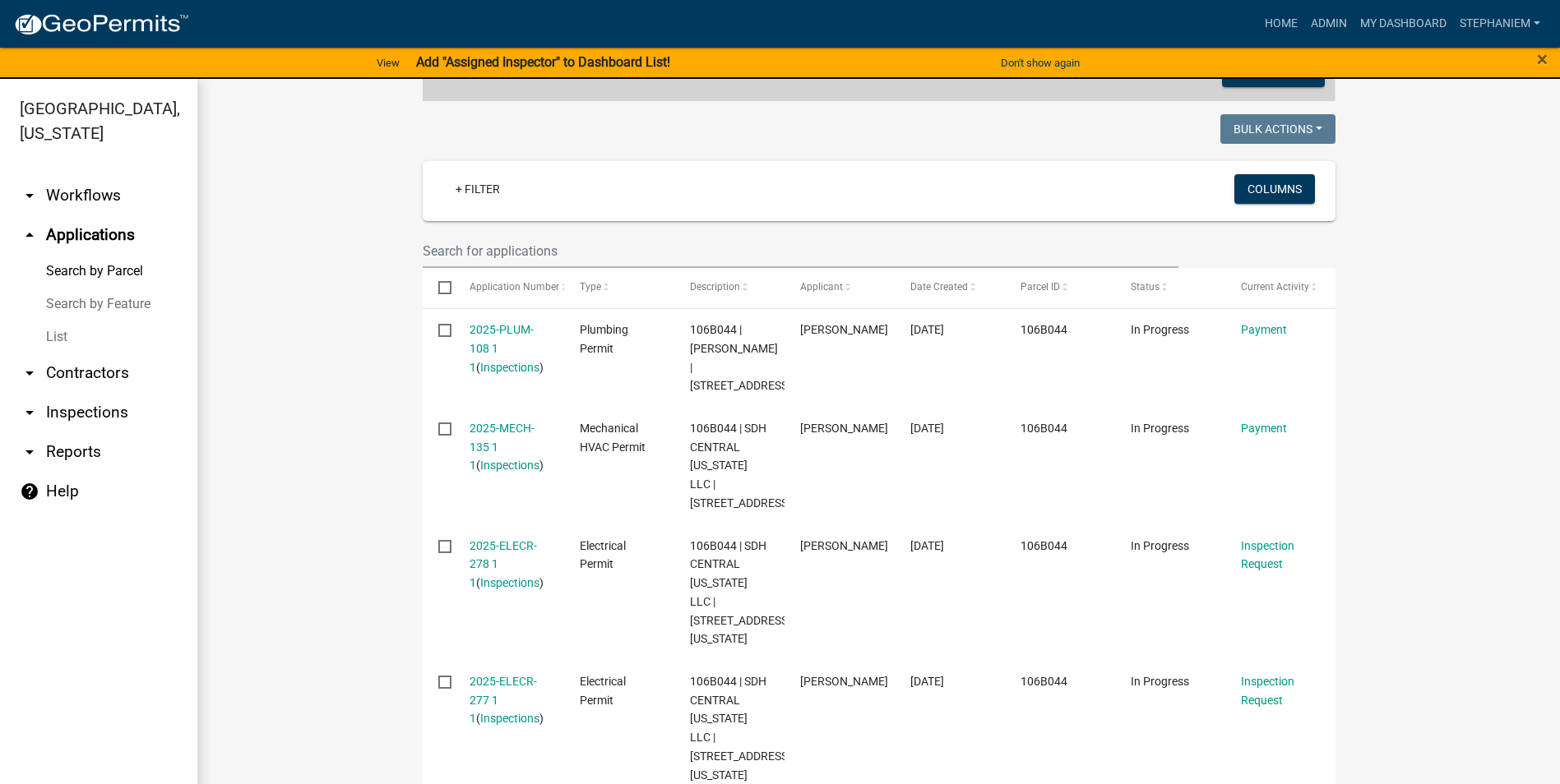
scroll to position [102, 0]
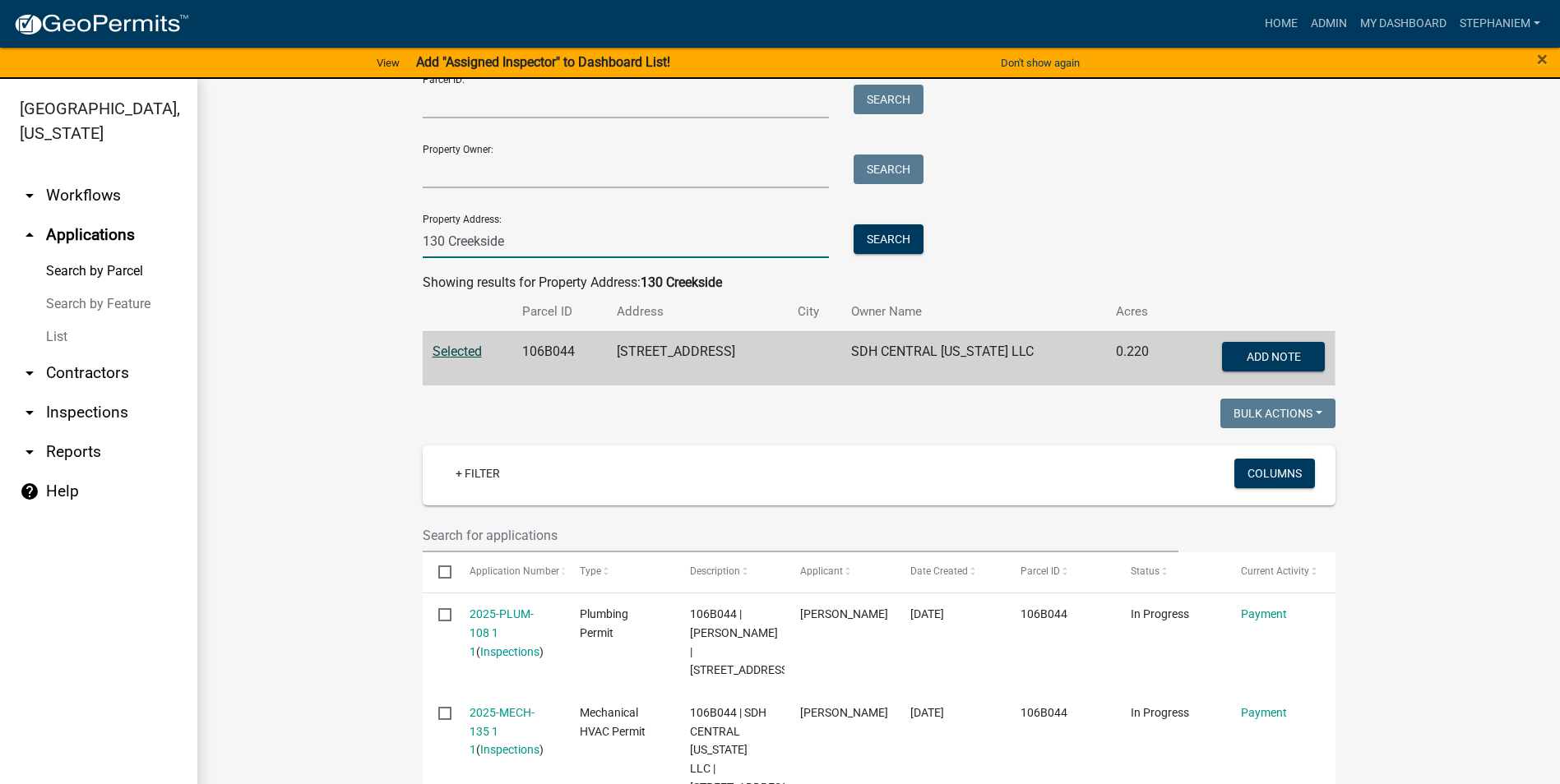
click at [678, 246] on input "130 Creekside" at bounding box center [626, 241] width 407 height 33
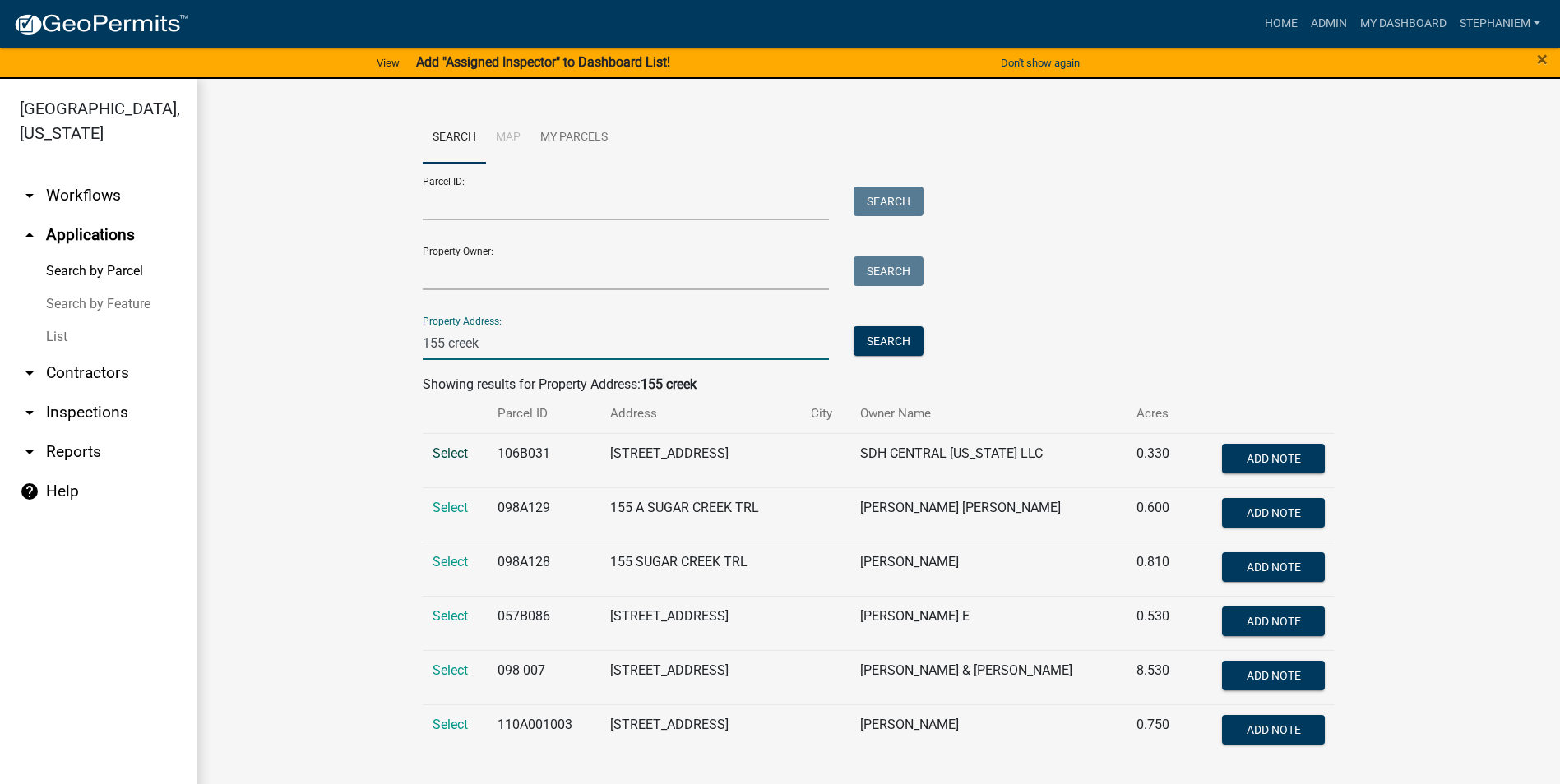
type input "155 creek"
click at [447, 456] on span "Select" at bounding box center [450, 453] width 35 height 15
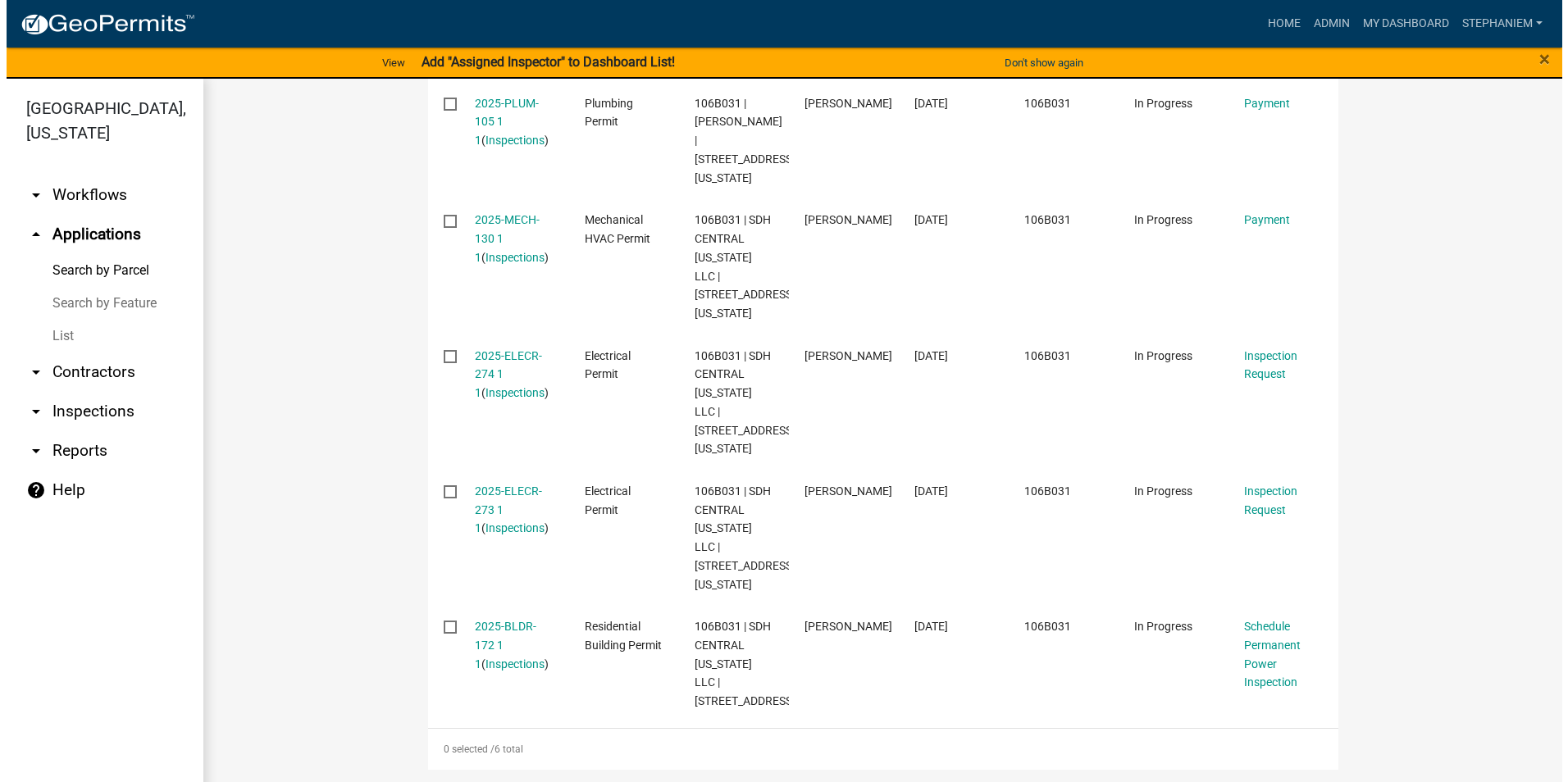
scroll to position [729, 0]
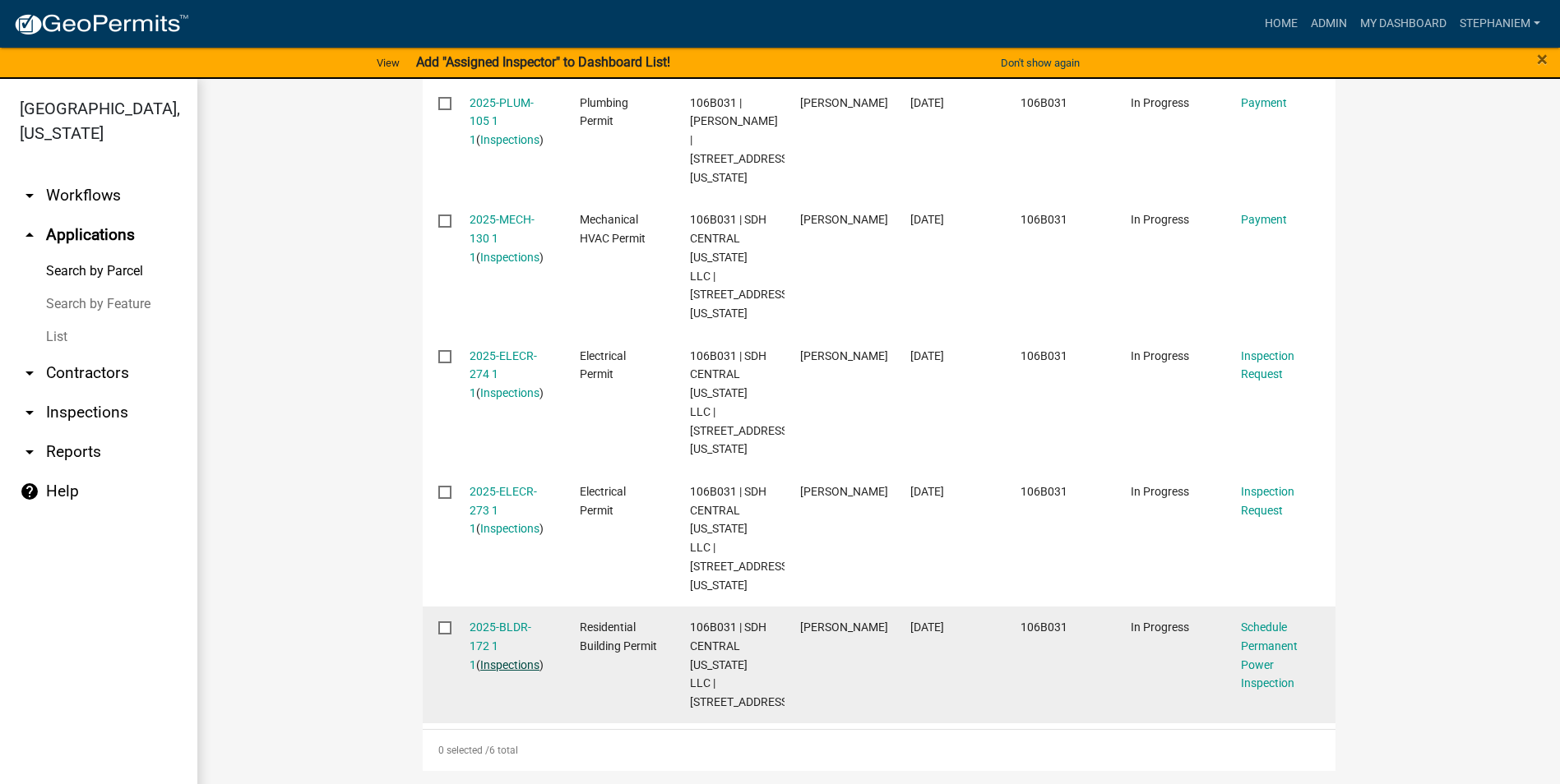
click at [485, 660] on link "Inspections" at bounding box center [510, 664] width 59 height 13
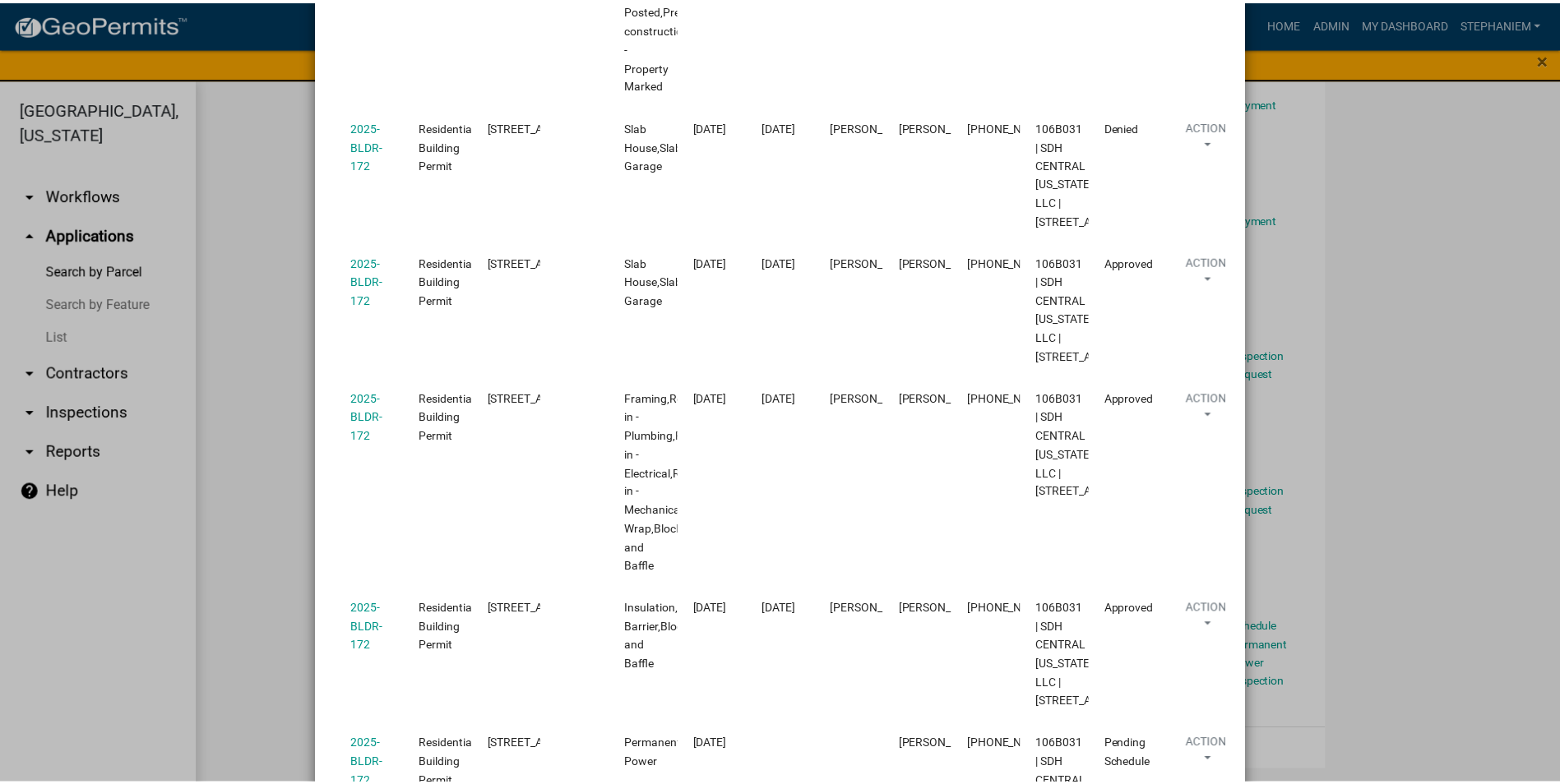
scroll to position [822, 0]
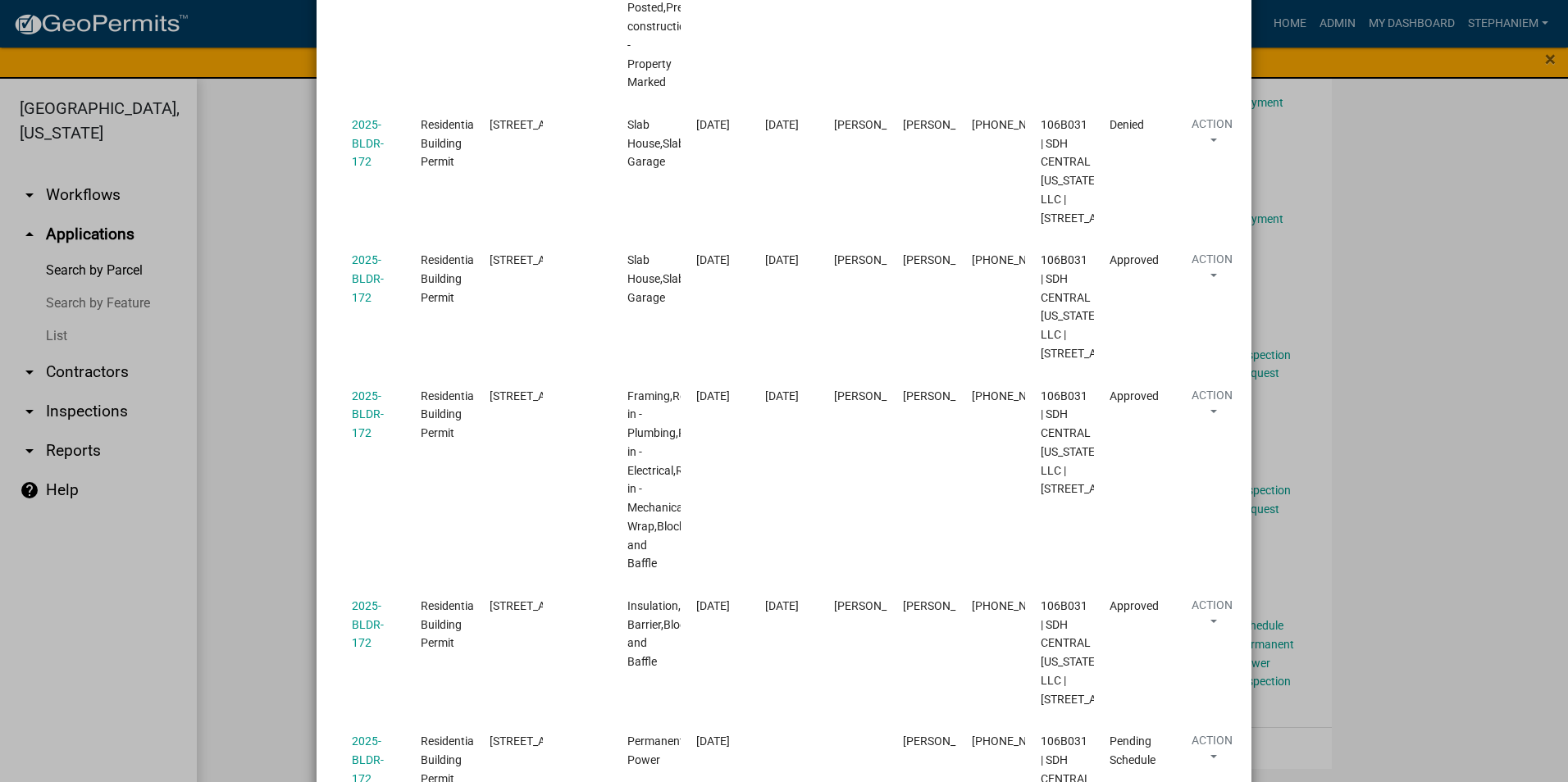
click at [254, 437] on ngb-modal-window "Inspections related to 2025-BLDR-172 × Export Excel Format (.xlsx) CSV Format (…" at bounding box center [784, 391] width 1568 height 782
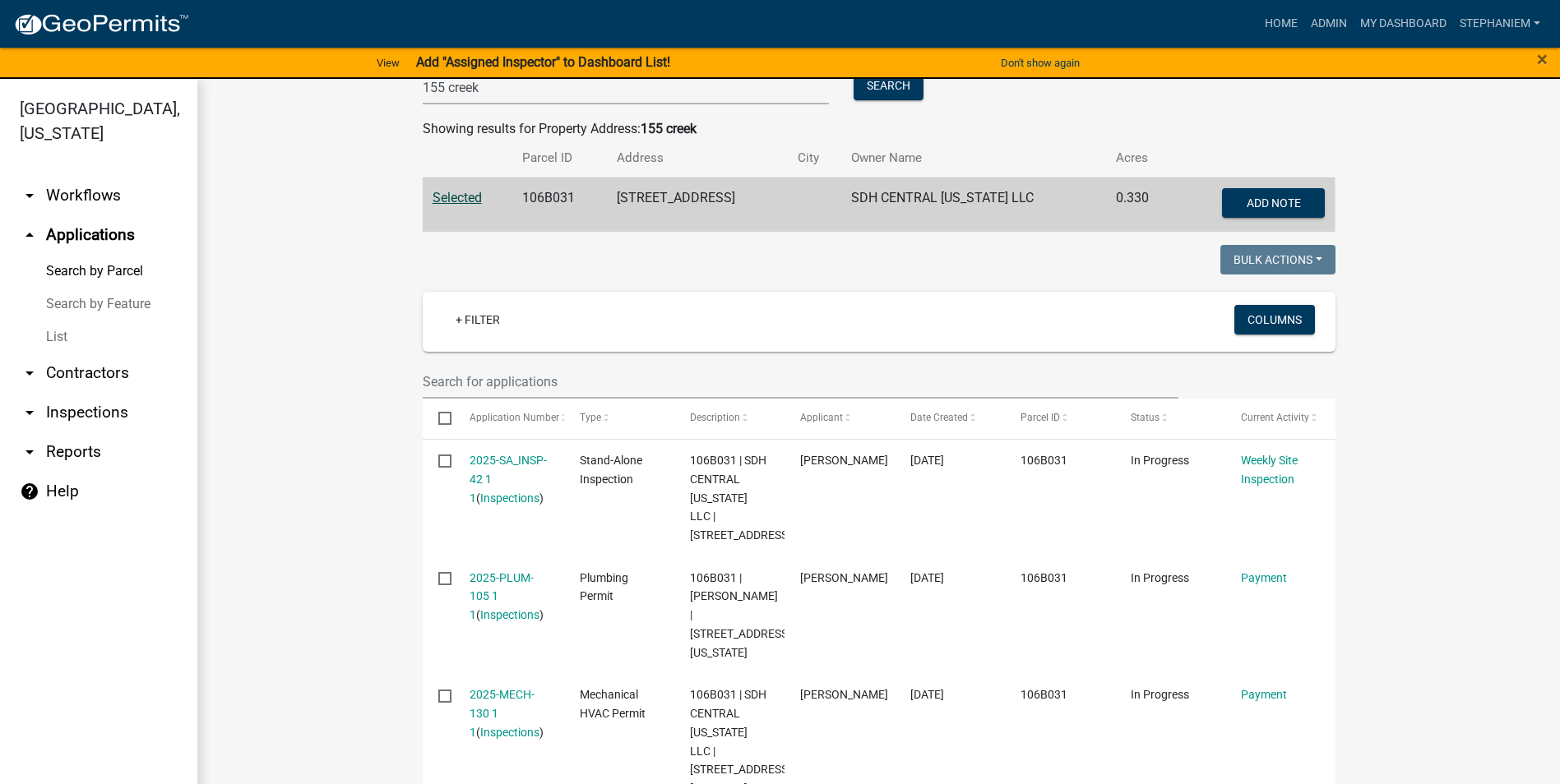
scroll to position [73, 0]
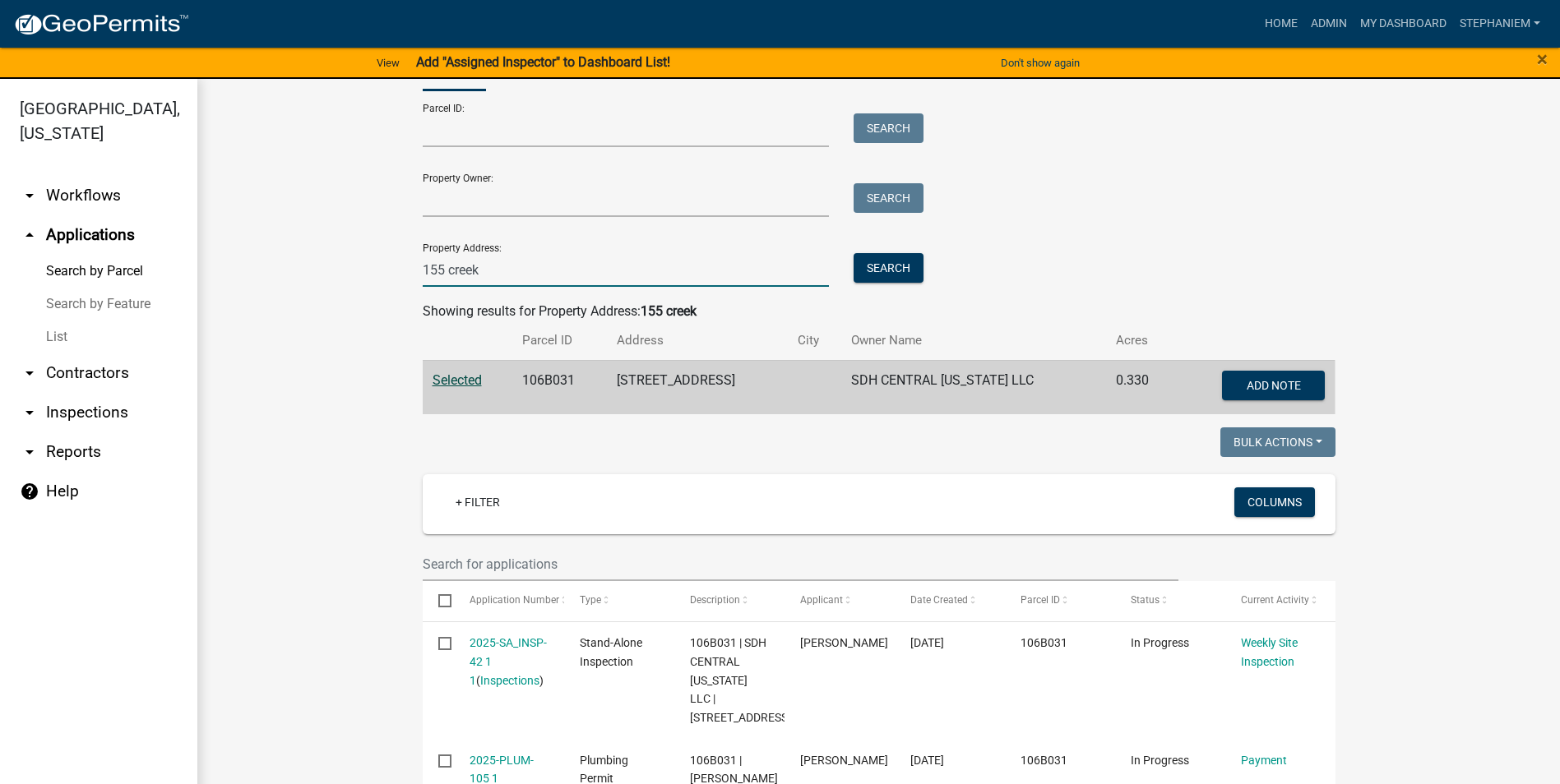
click at [643, 270] on input "155 creek" at bounding box center [626, 270] width 407 height 33
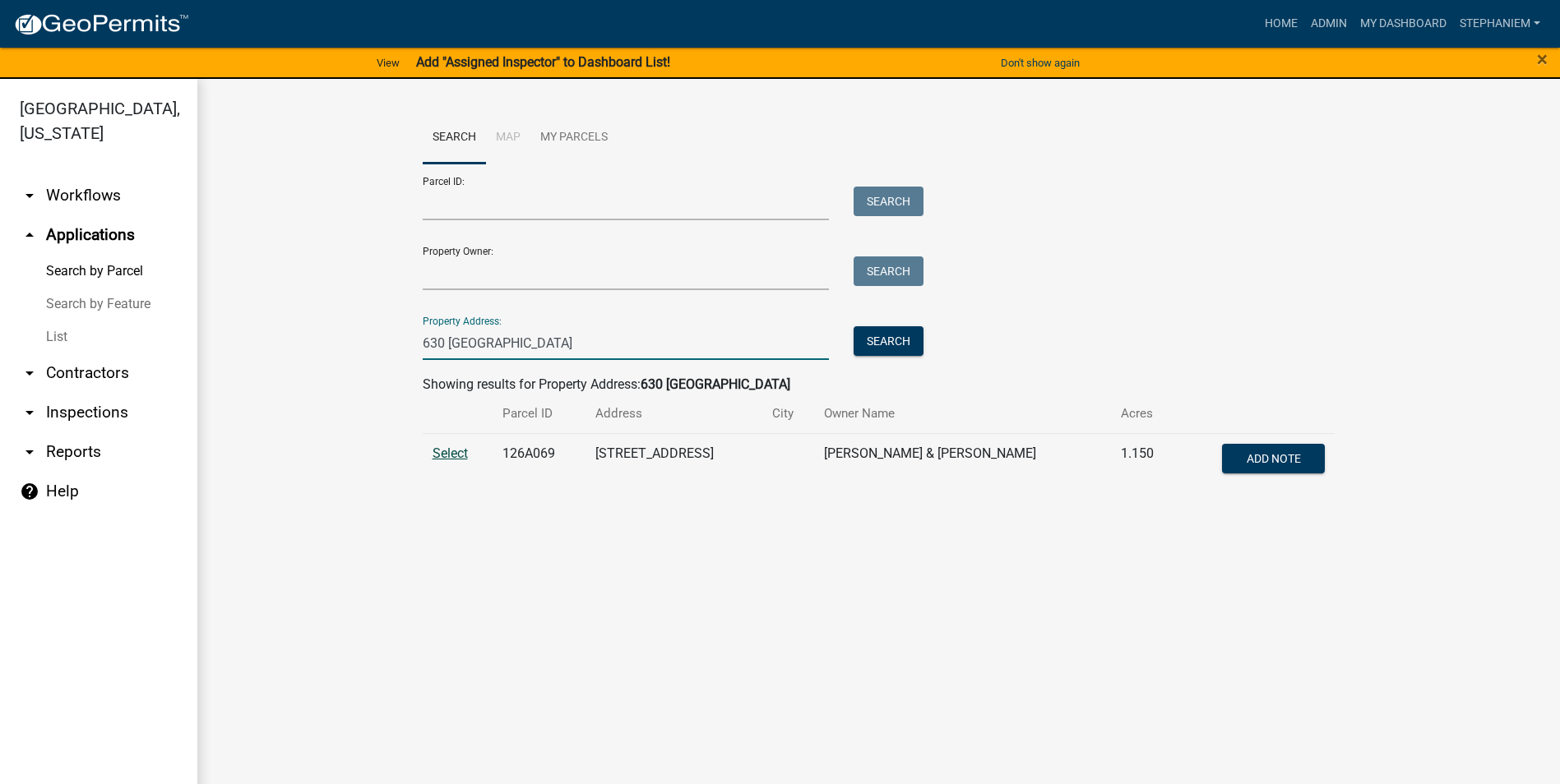
type input "630 Rockville"
click at [447, 452] on span "Select" at bounding box center [450, 453] width 35 height 15
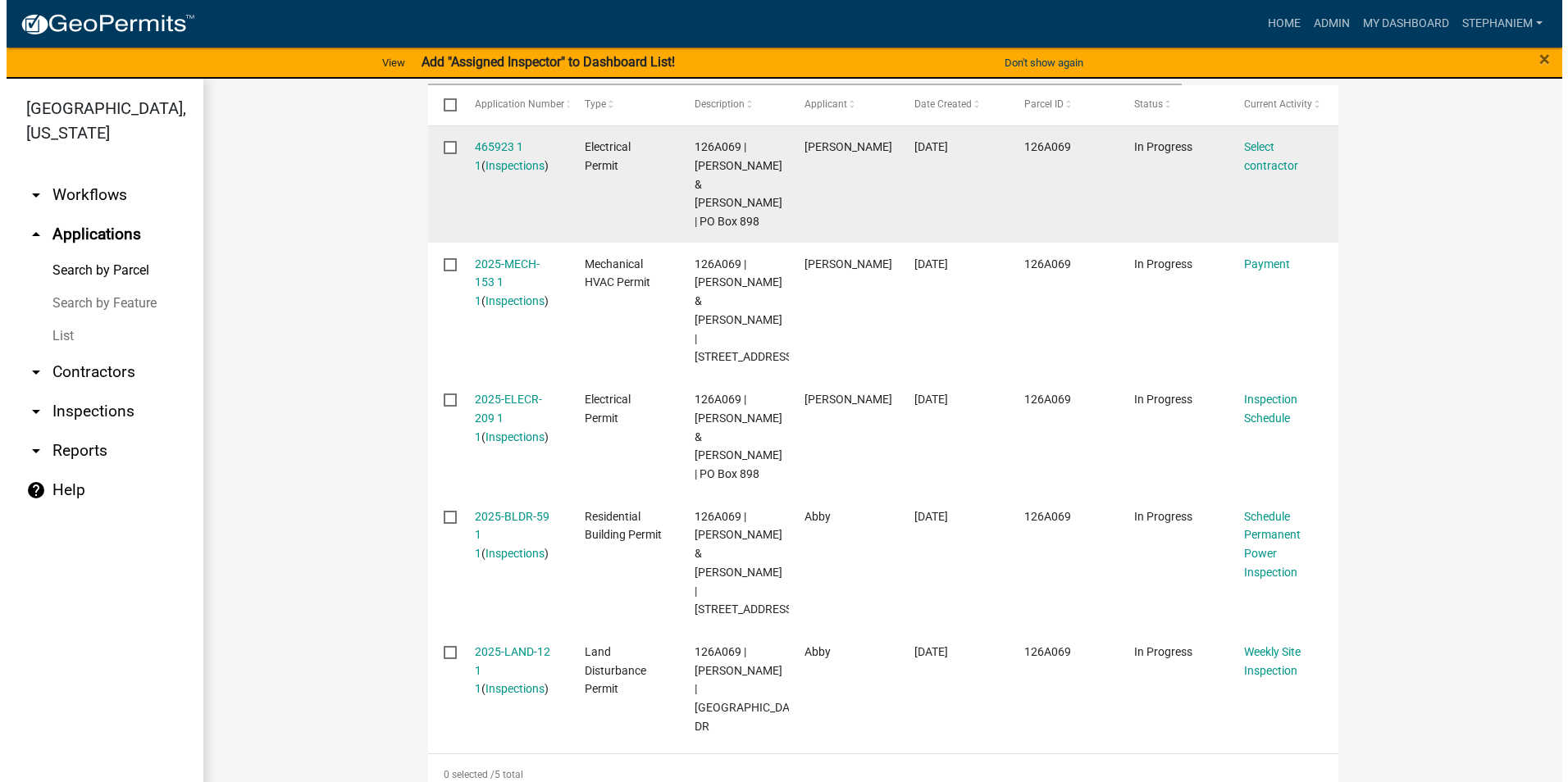
scroll to position [649, 0]
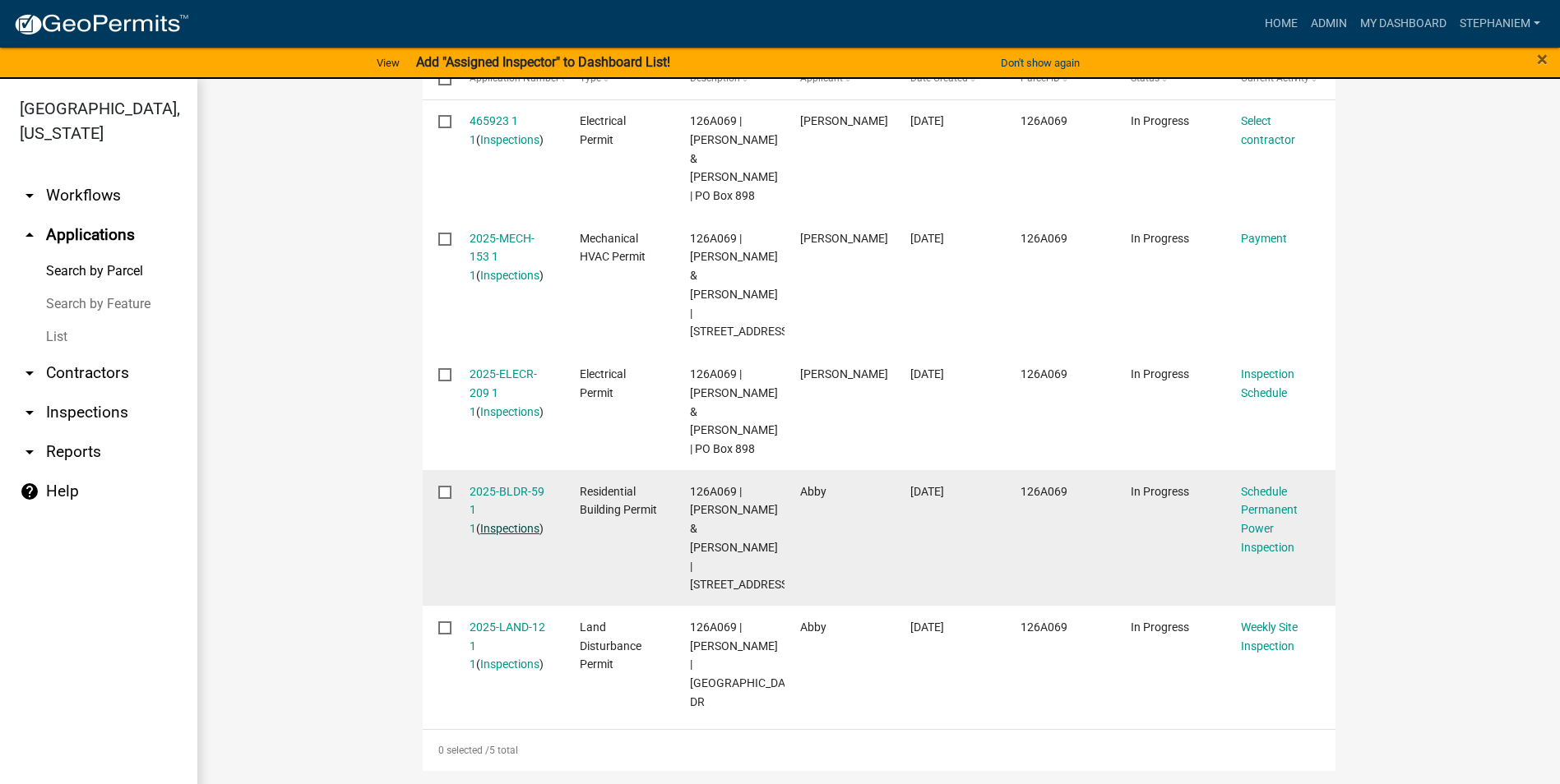
click at [496, 523] on link "Inspections" at bounding box center [510, 529] width 59 height 13
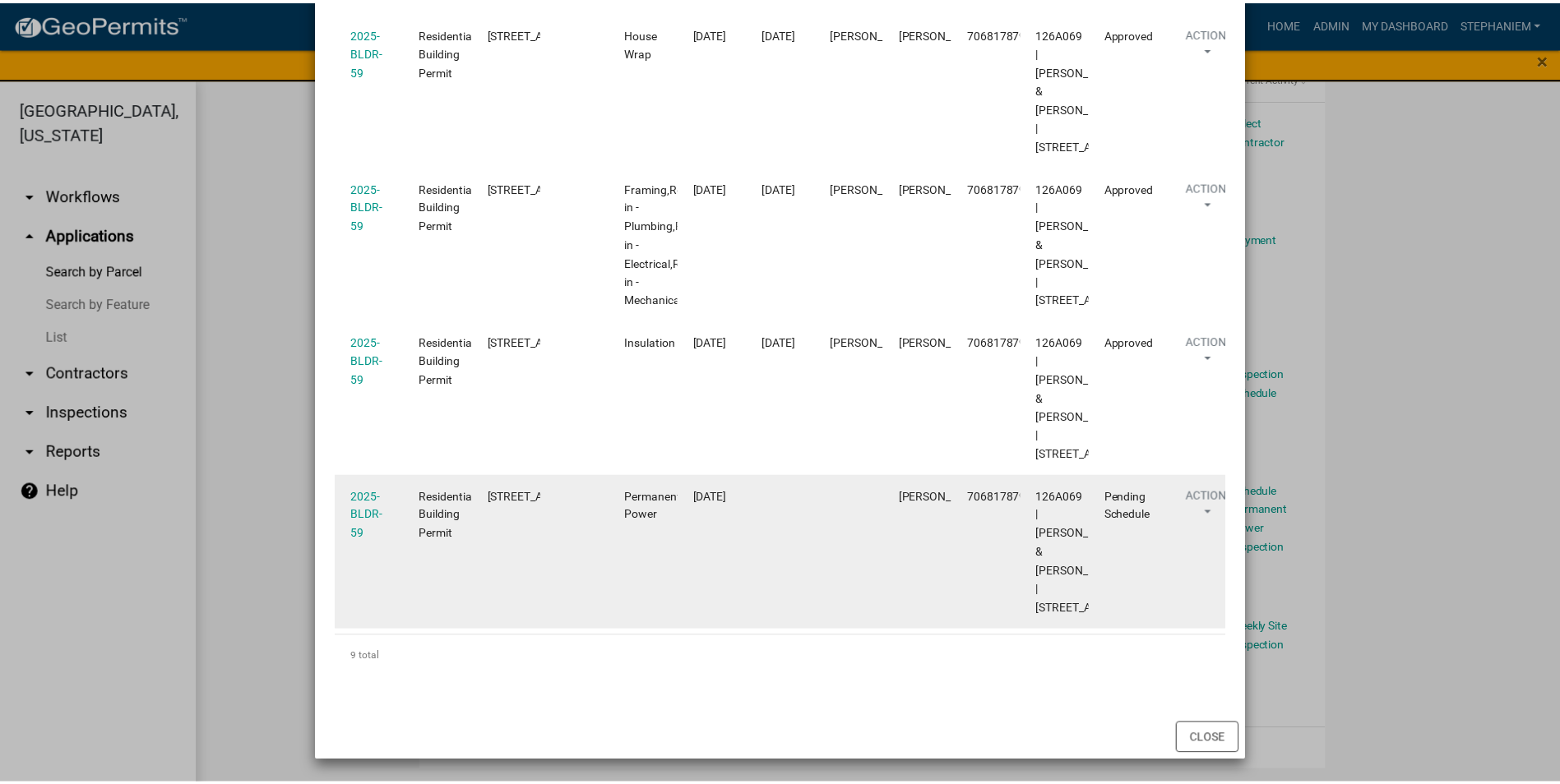
scroll to position [1480, 0]
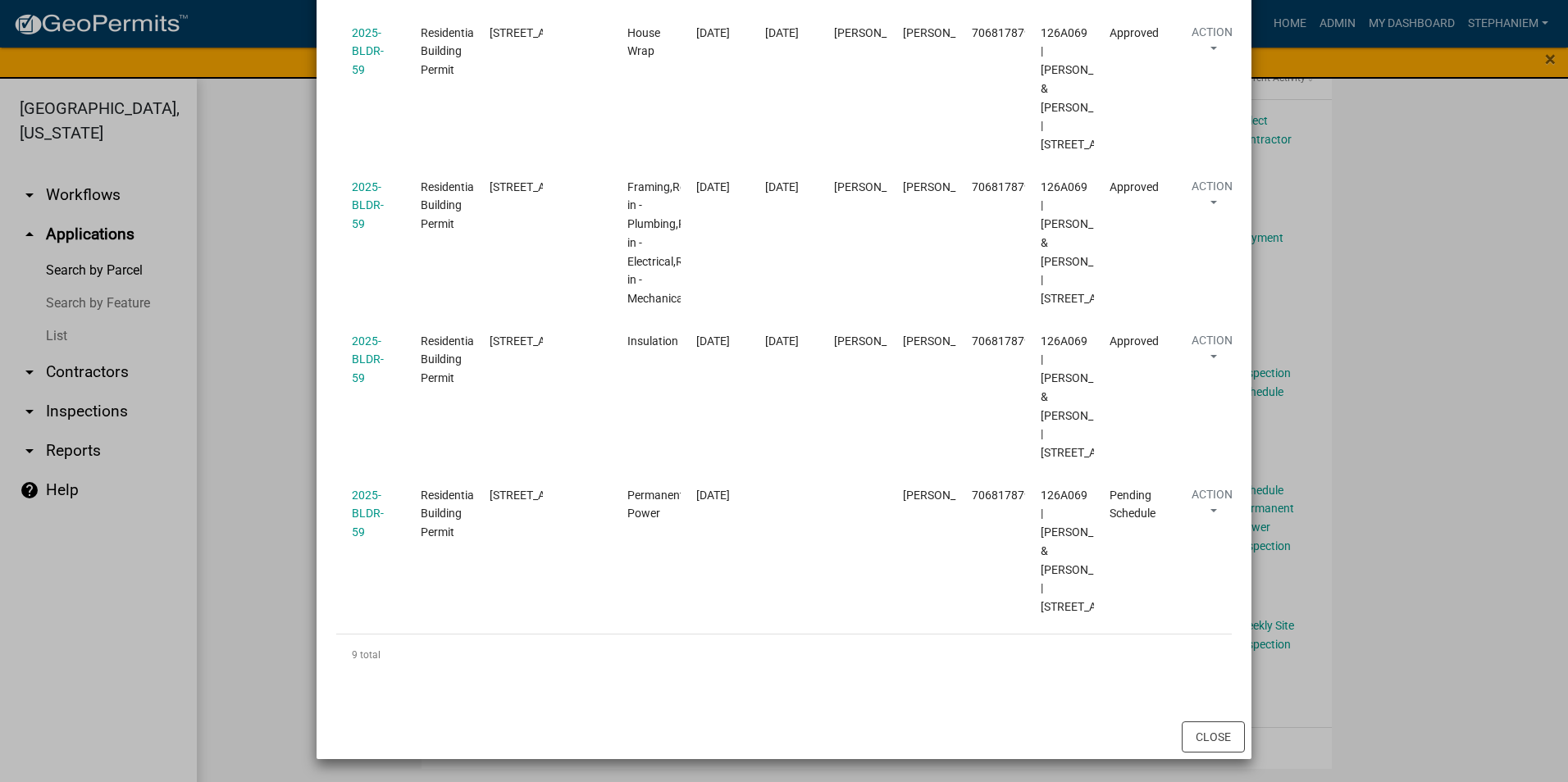
click at [268, 502] on ngb-modal-window "Inspections related to 2025-BLDR-59 × Export Excel Format (.xlsx) CSV Format (.…" at bounding box center [784, 391] width 1568 height 782
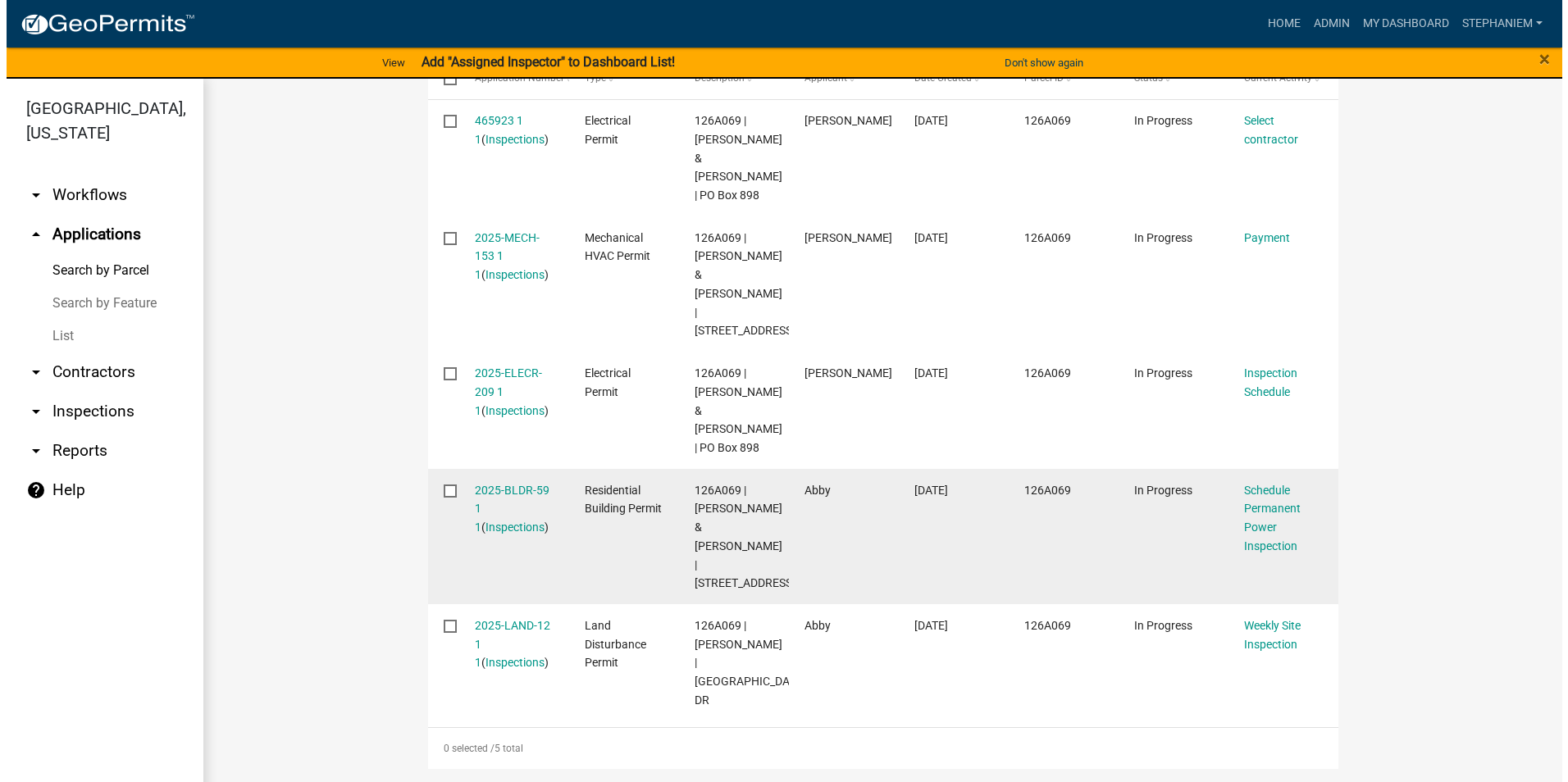
scroll to position [649, 0]
click at [500, 525] on link "Inspections" at bounding box center [509, 527] width 59 height 13
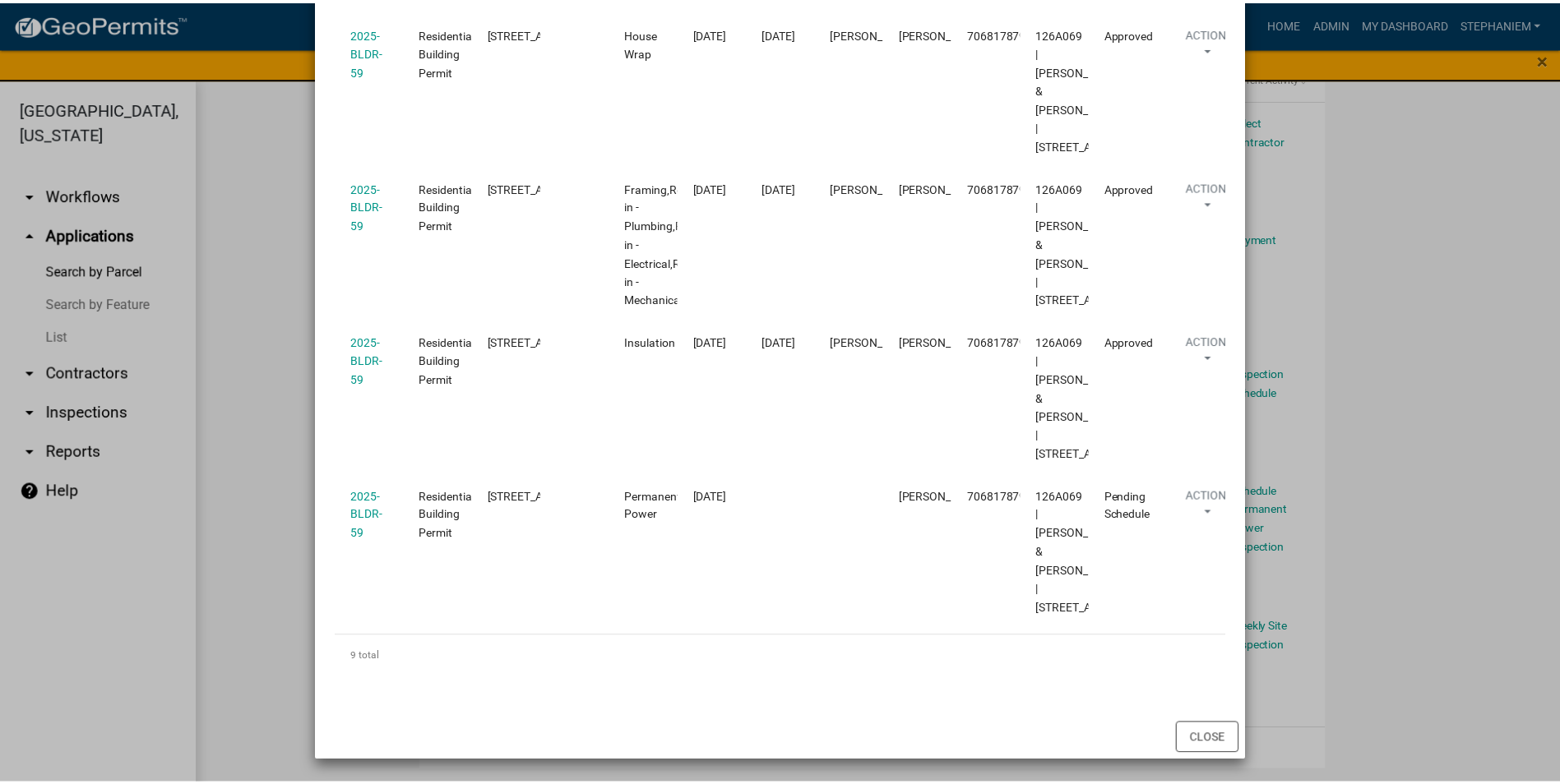
scroll to position [1790, 0]
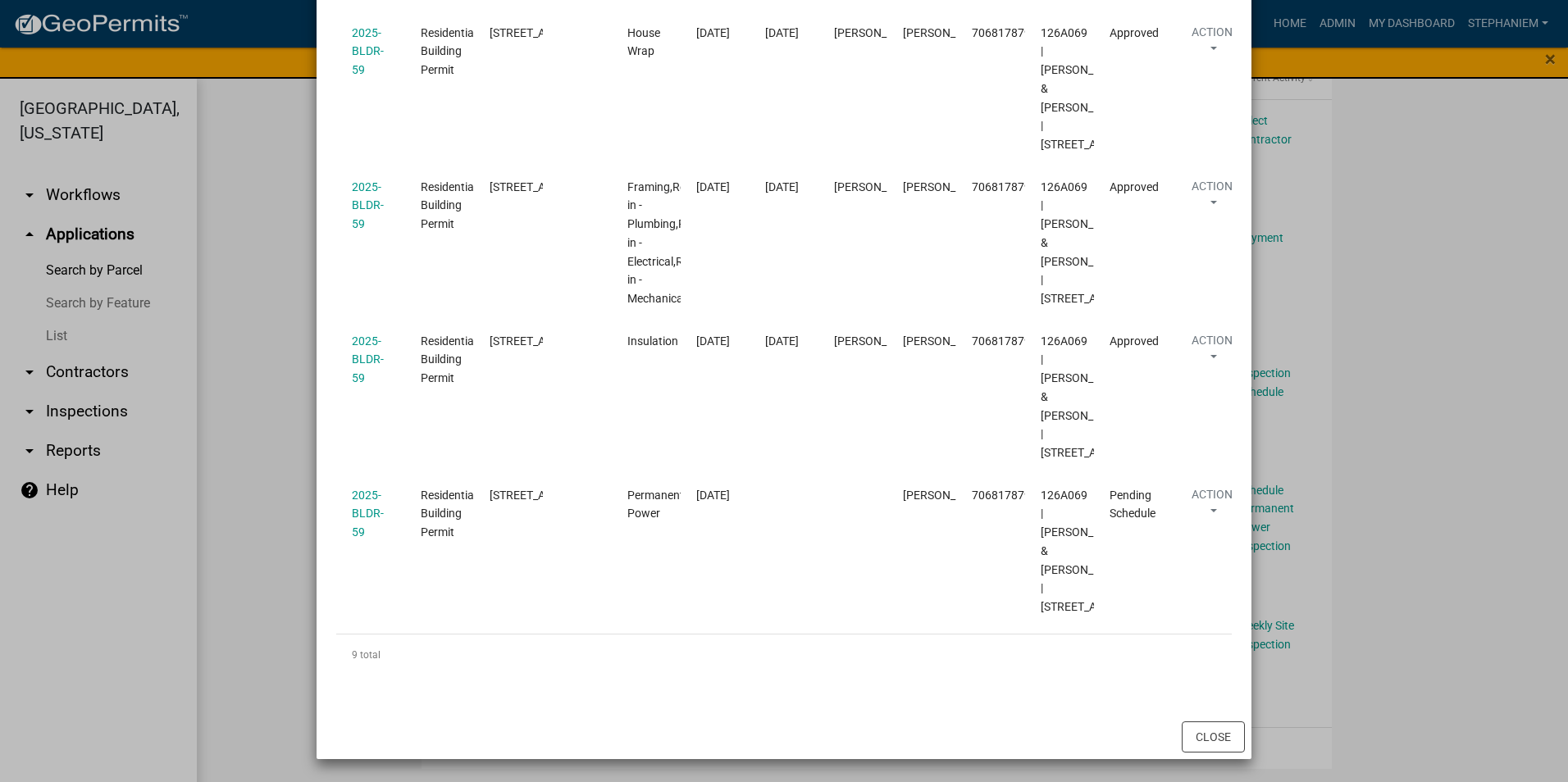
click at [1421, 566] on ngb-modal-window "Inspections related to 2025-BLDR-59 × Export Excel Format (.xlsx) CSV Format (.…" at bounding box center [784, 391] width 1568 height 782
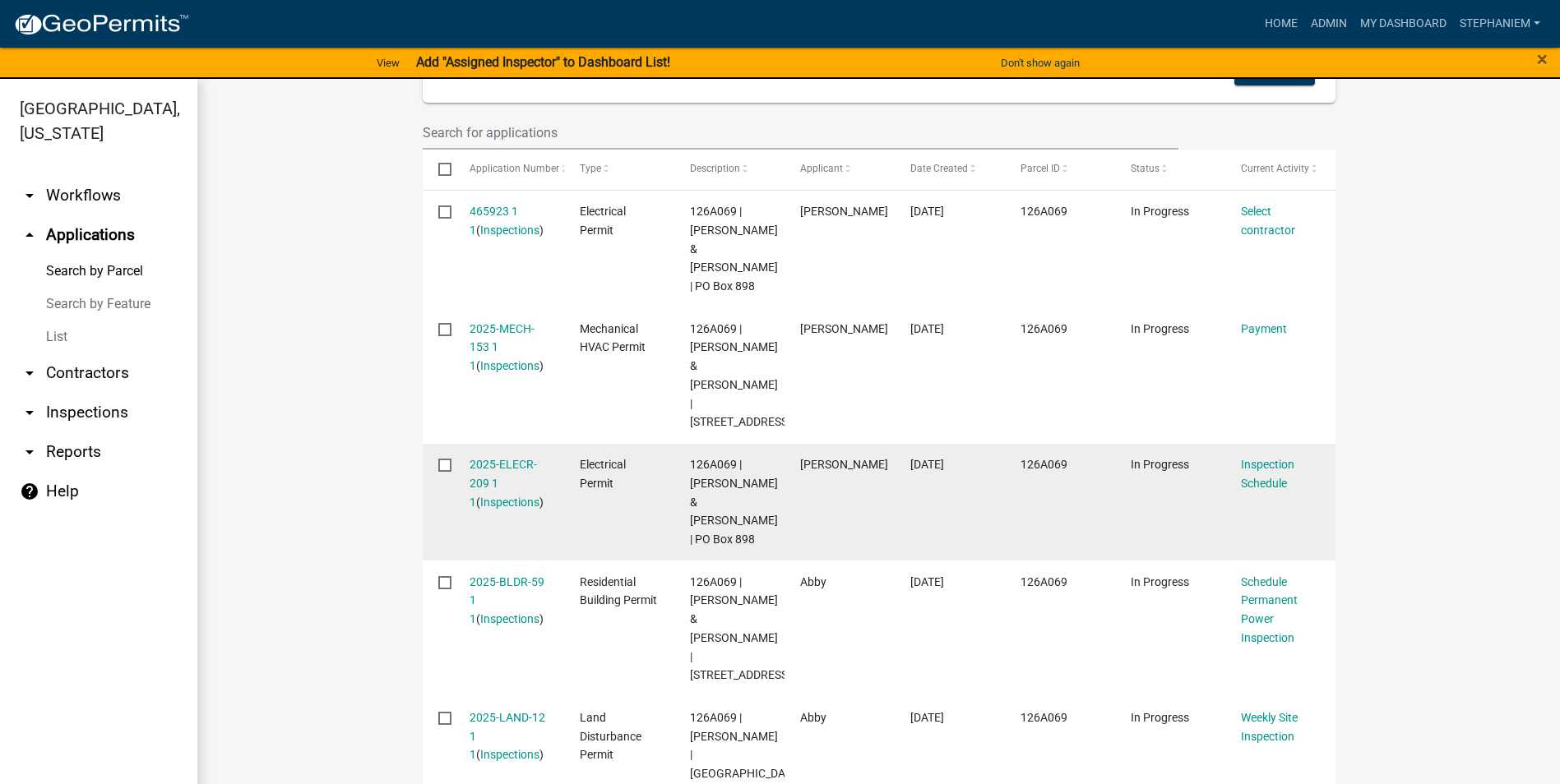
scroll to position [486, 0]
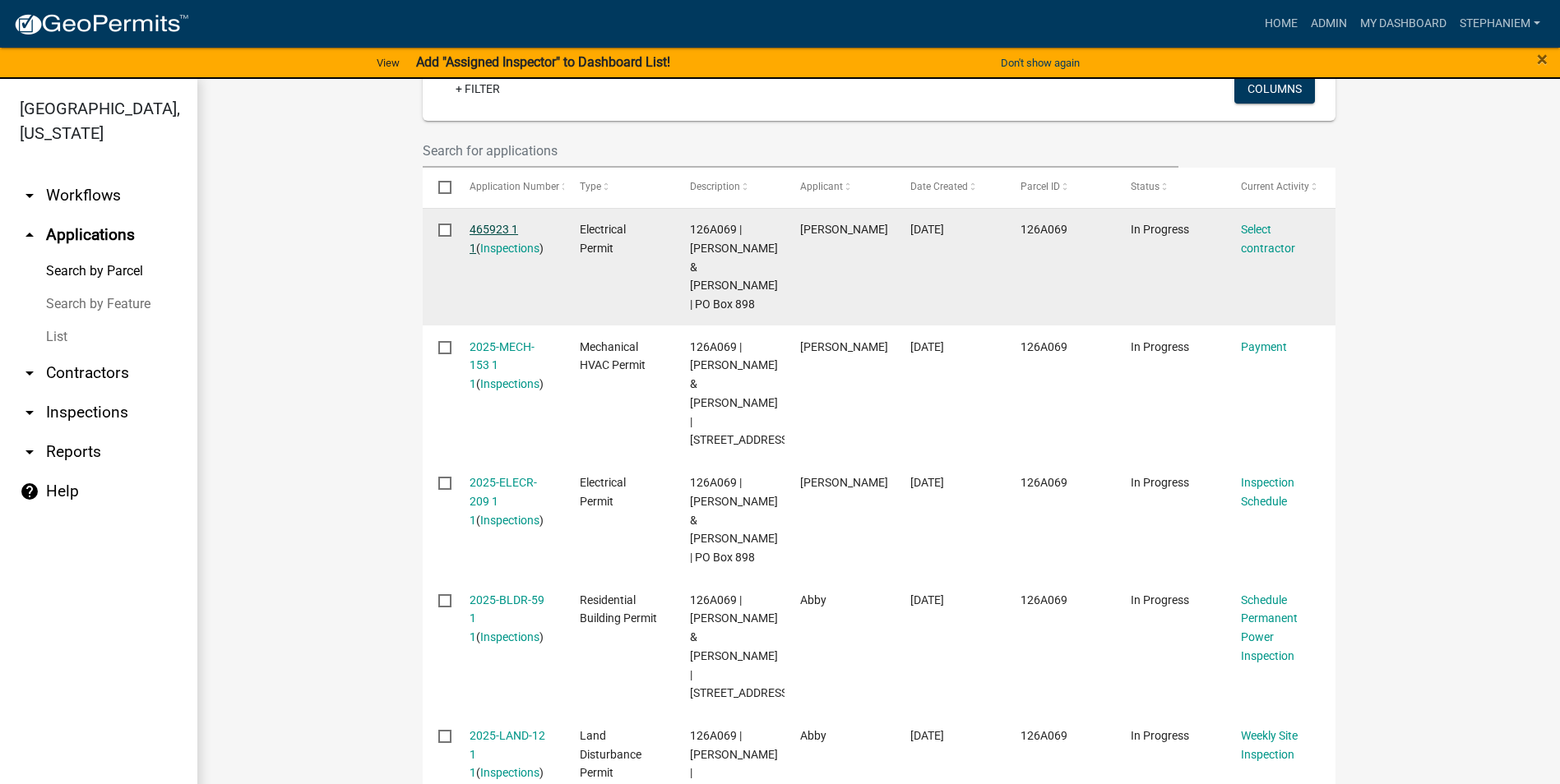
click at [480, 227] on link "465923 1 1" at bounding box center [494, 239] width 49 height 32
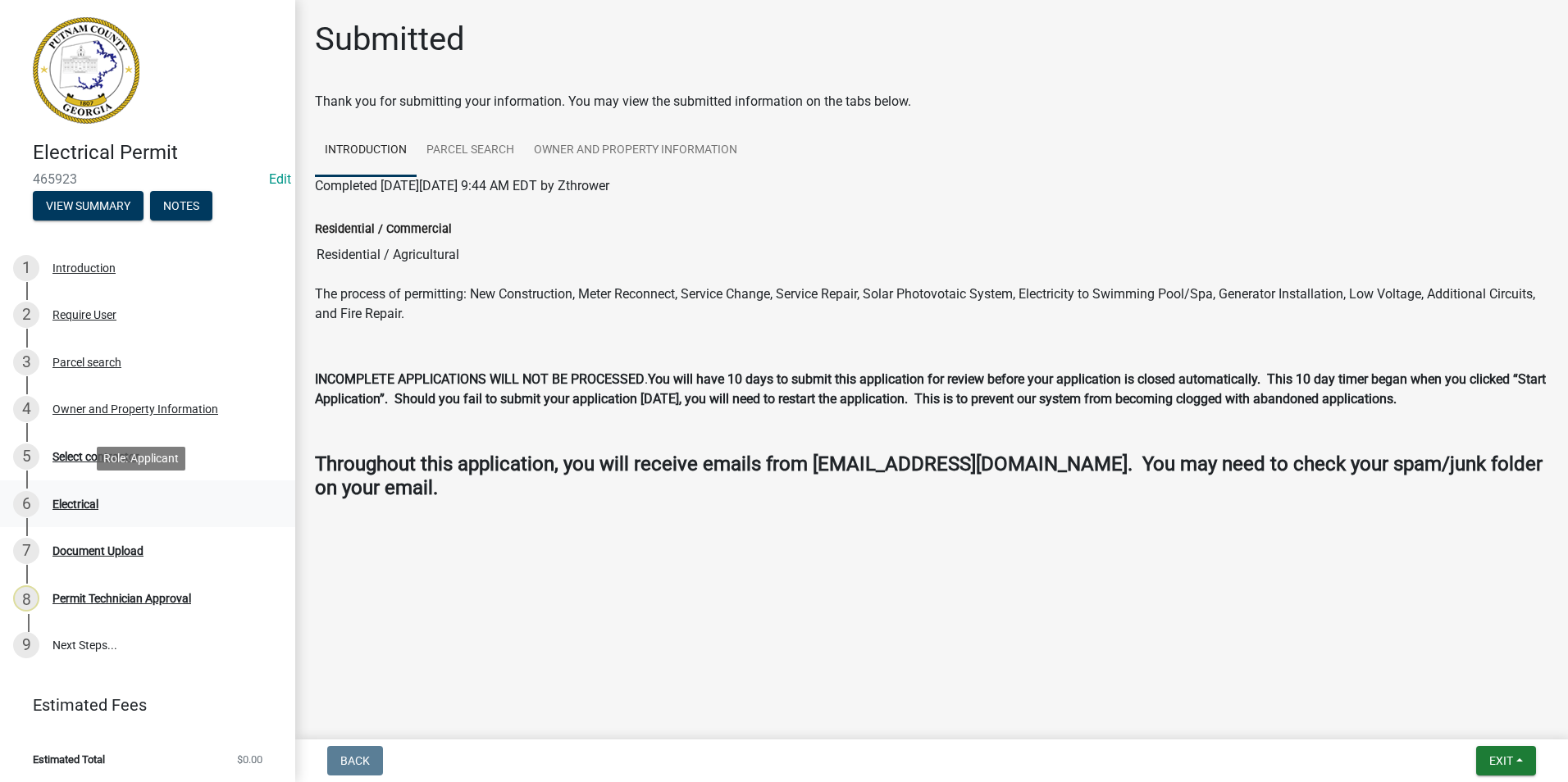
click at [170, 502] on div "6 Electrical" at bounding box center [141, 504] width 256 height 26
click at [168, 483] on link "6 Electrical" at bounding box center [147, 504] width 295 height 48
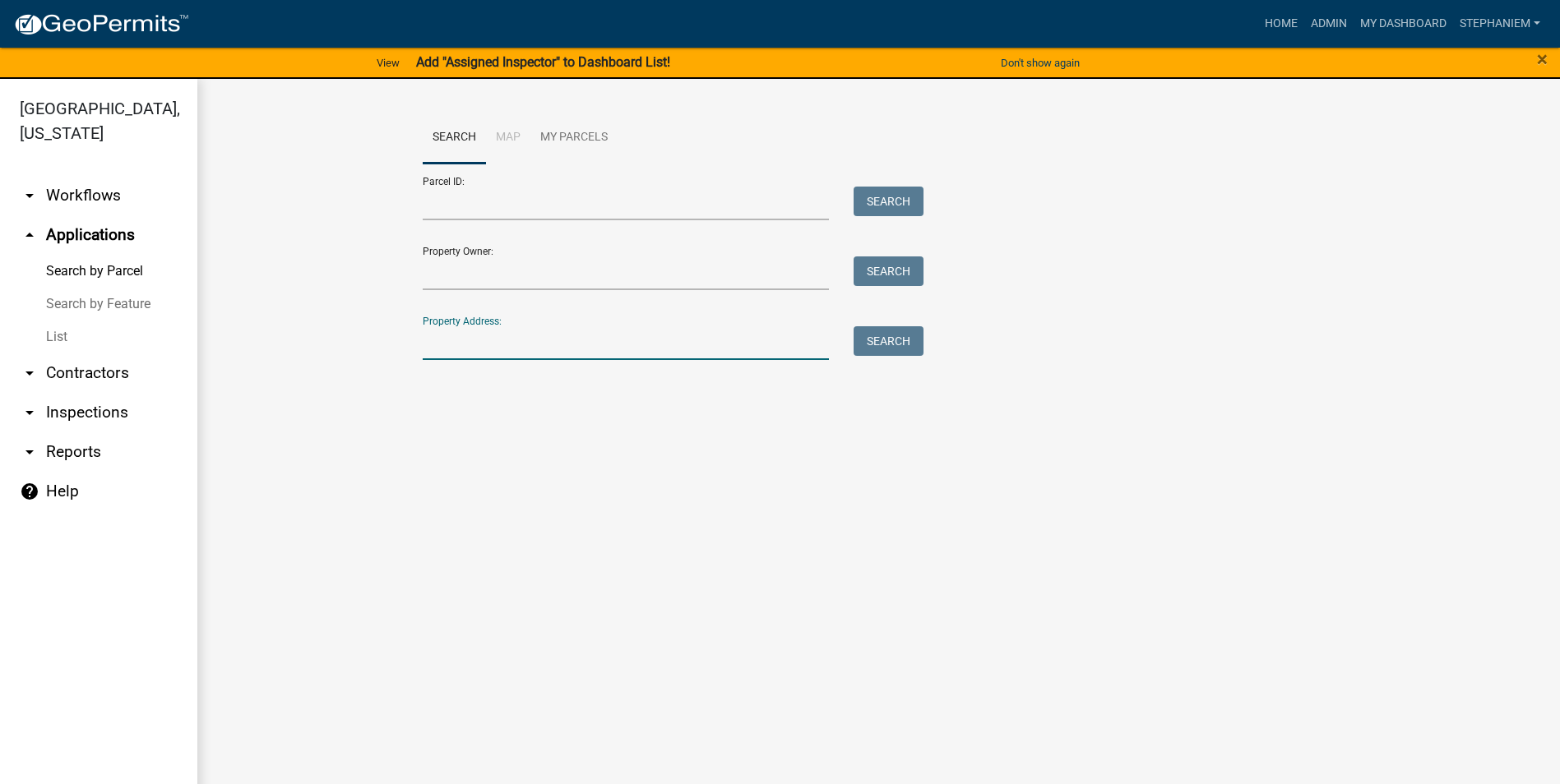
click at [517, 343] on input "Property Address:" at bounding box center [626, 343] width 407 height 33
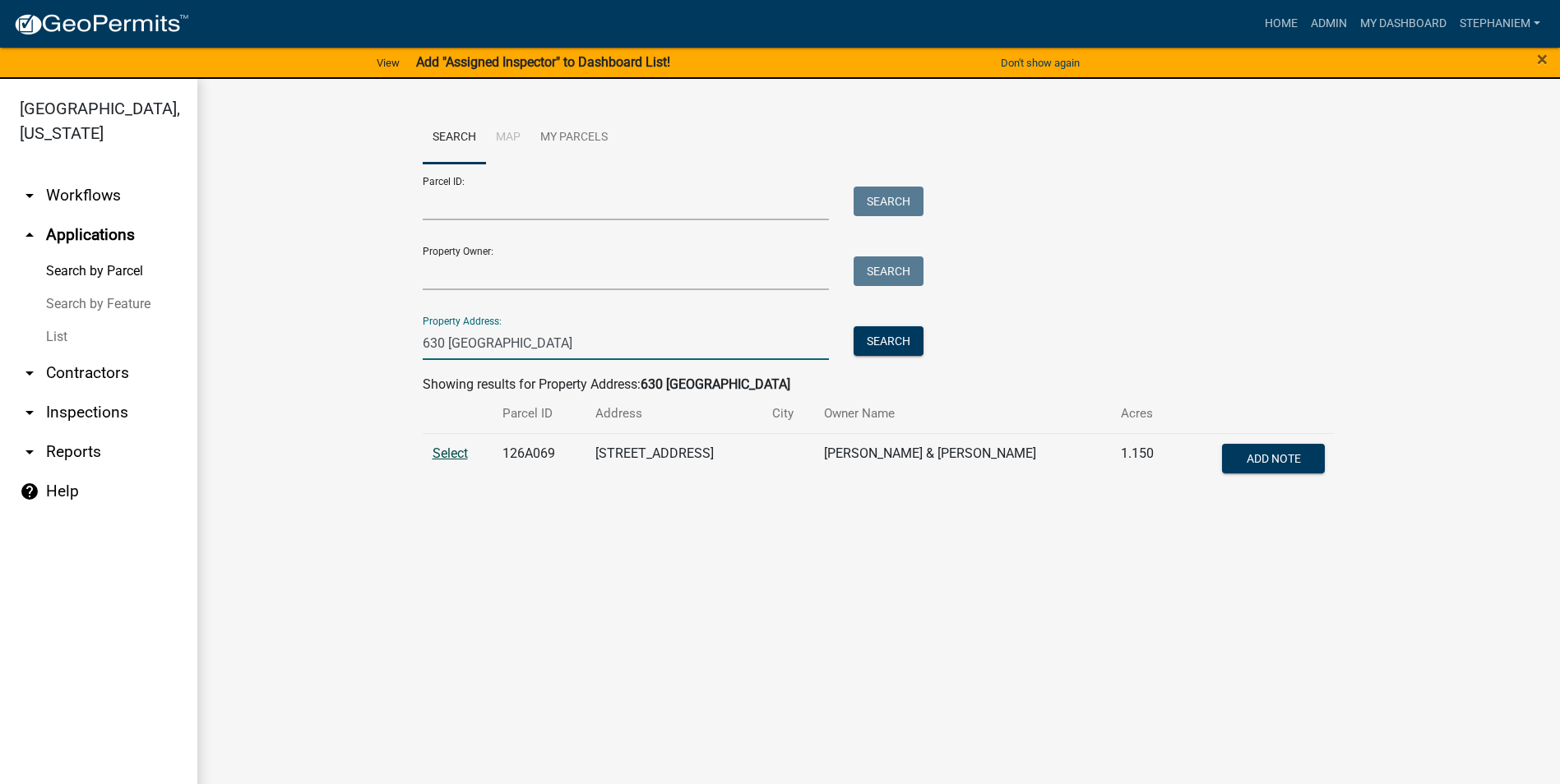
type input "630 Rockville"
click at [441, 450] on span "Select" at bounding box center [450, 453] width 35 height 15
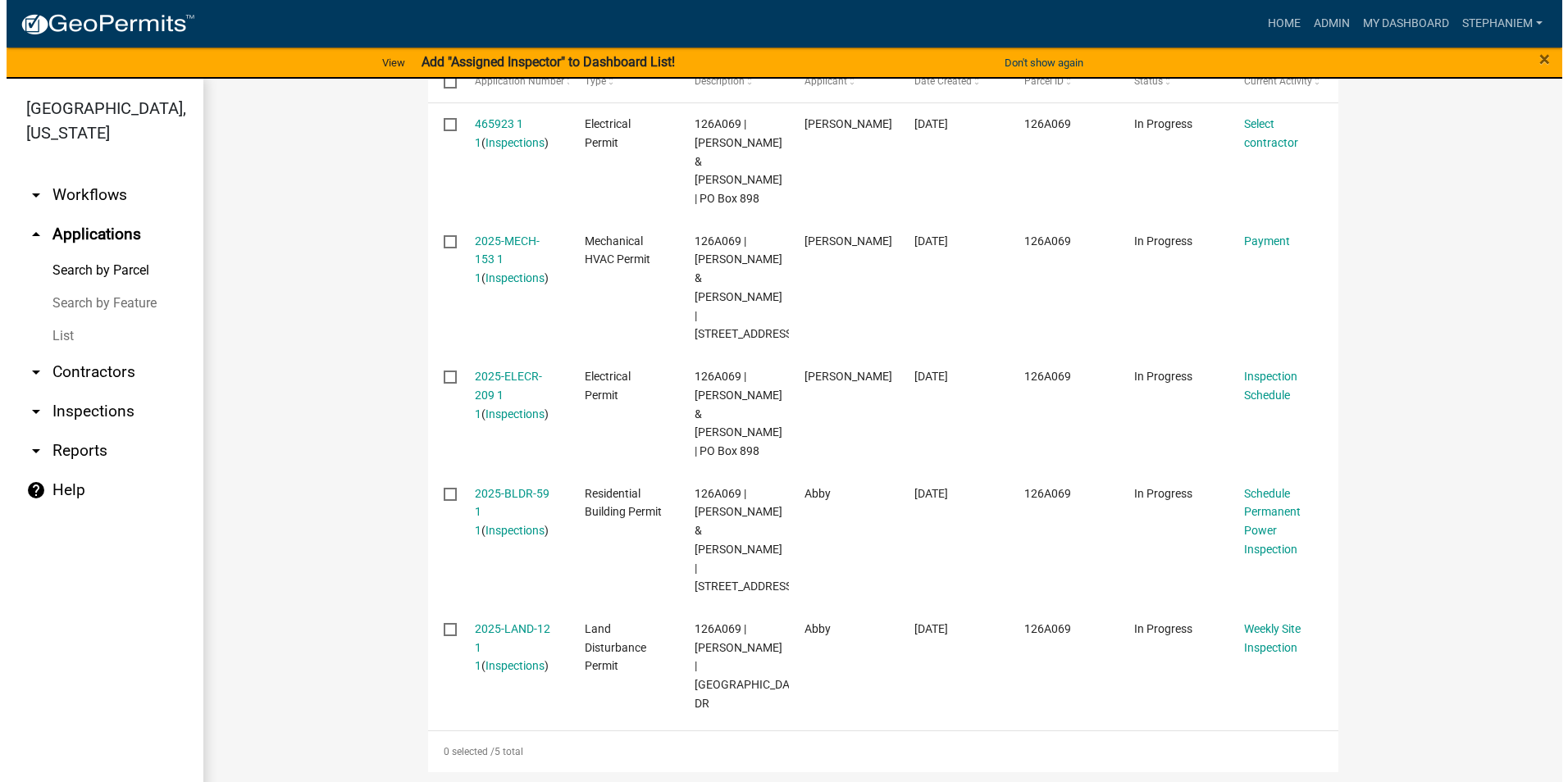
scroll to position [649, 0]
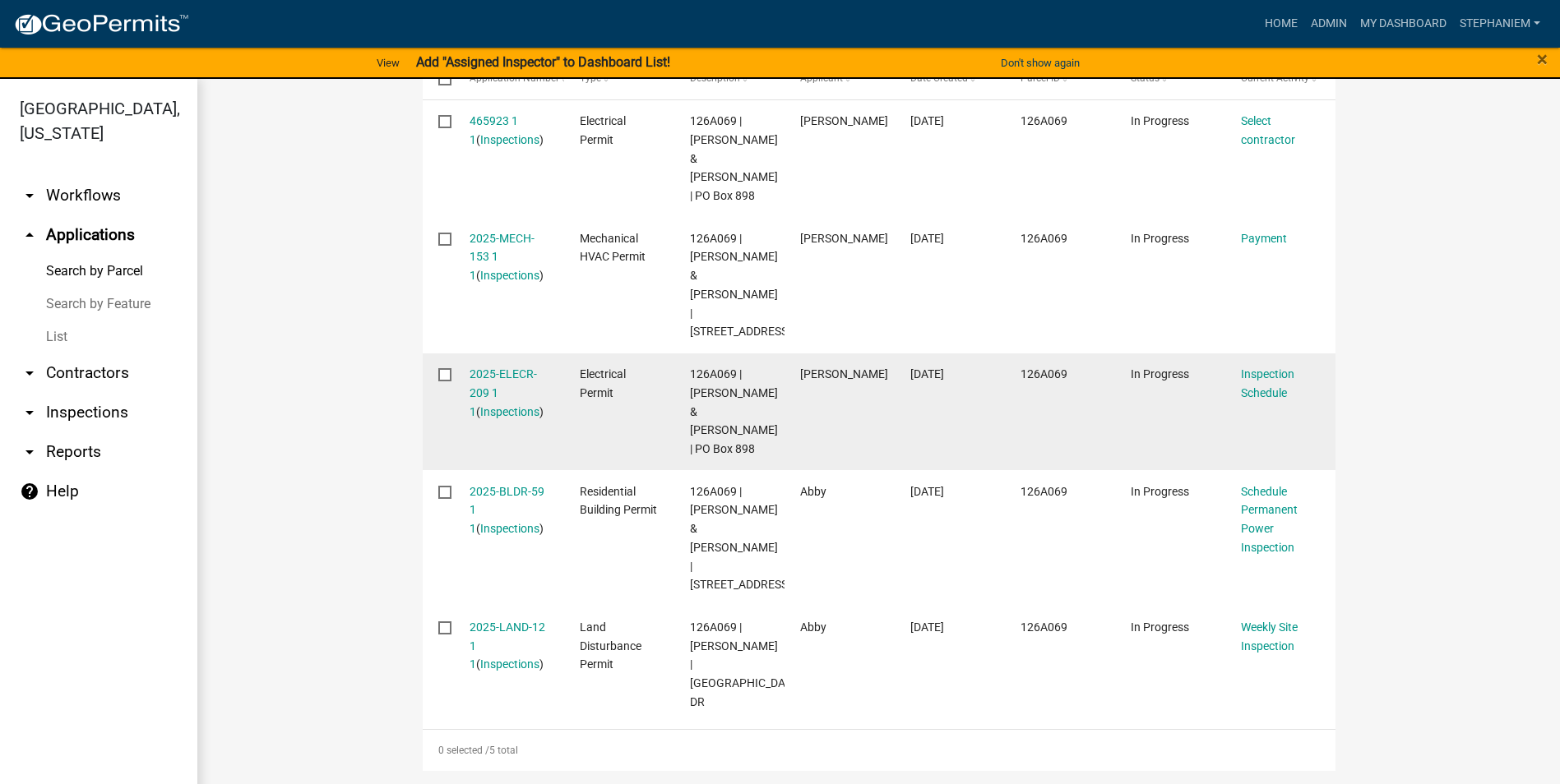
click at [482, 365] on div "2025-ELECR-209 1 1 ( Inspections )" at bounding box center [509, 393] width 79 height 56
click at [493, 368] on link "2025-ELECR-209 1 1" at bounding box center [503, 393] width 67 height 51
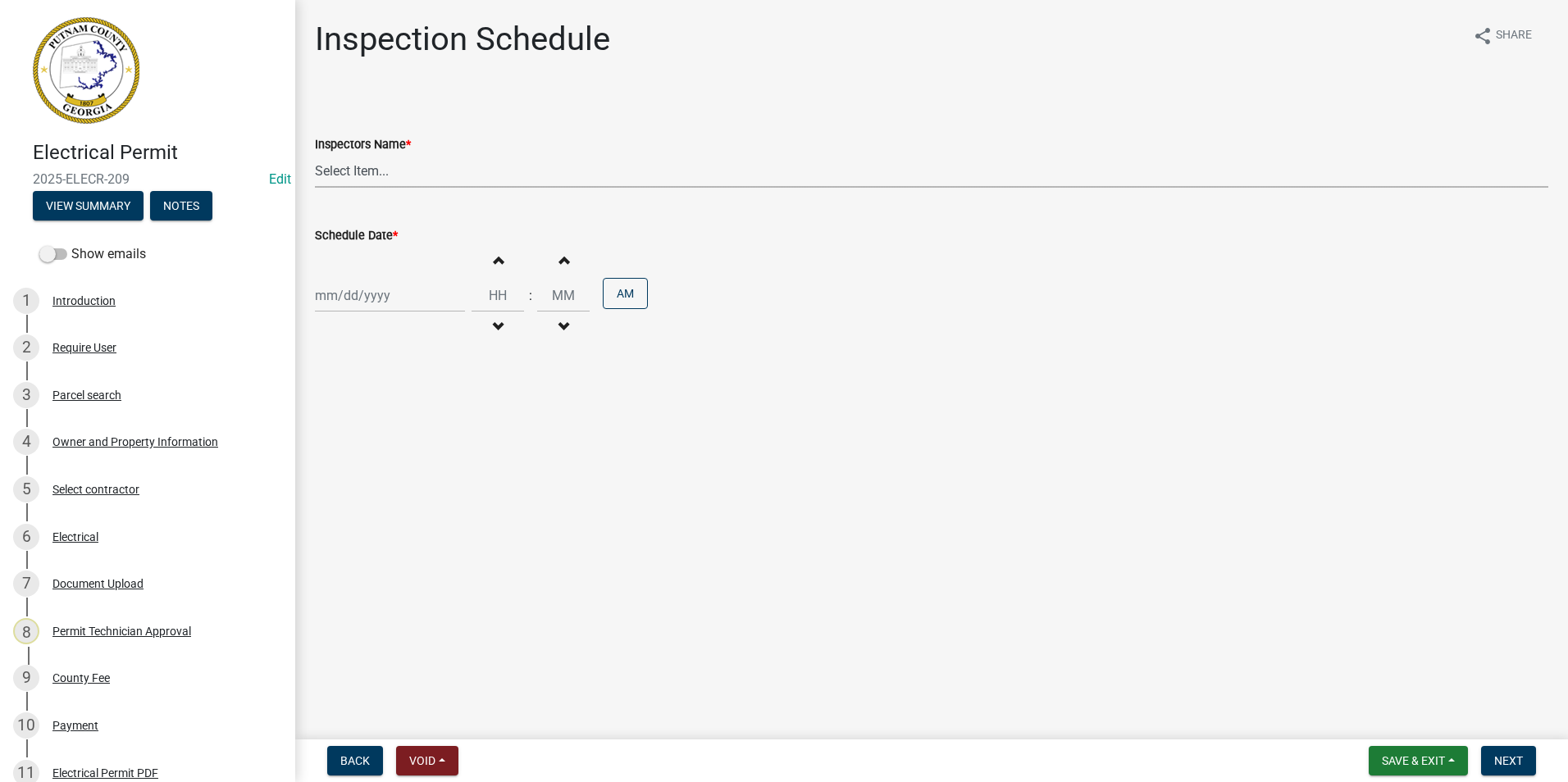
click at [524, 181] on select "Select Item... mrivera ([PERSON_NAME]) jstokes ([PERSON_NAME]) asmith105 ([PERS…" at bounding box center [931, 170] width 1233 height 33
click at [190, 459] on link "4 Owner and Property Information" at bounding box center [147, 442] width 295 height 48
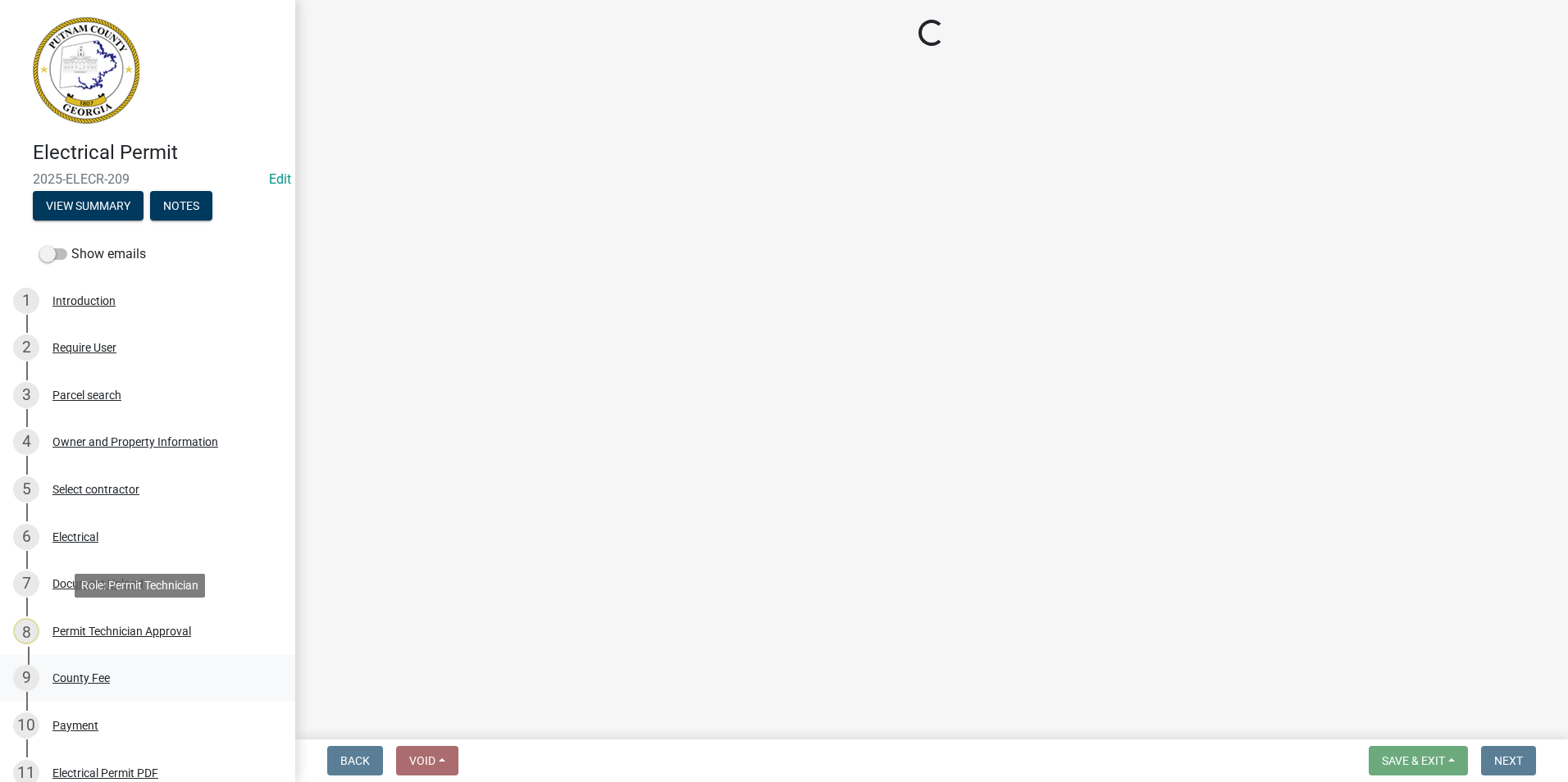
select select "34fe85c2-5f76-4343-b6bb-8ca387e0bed7"
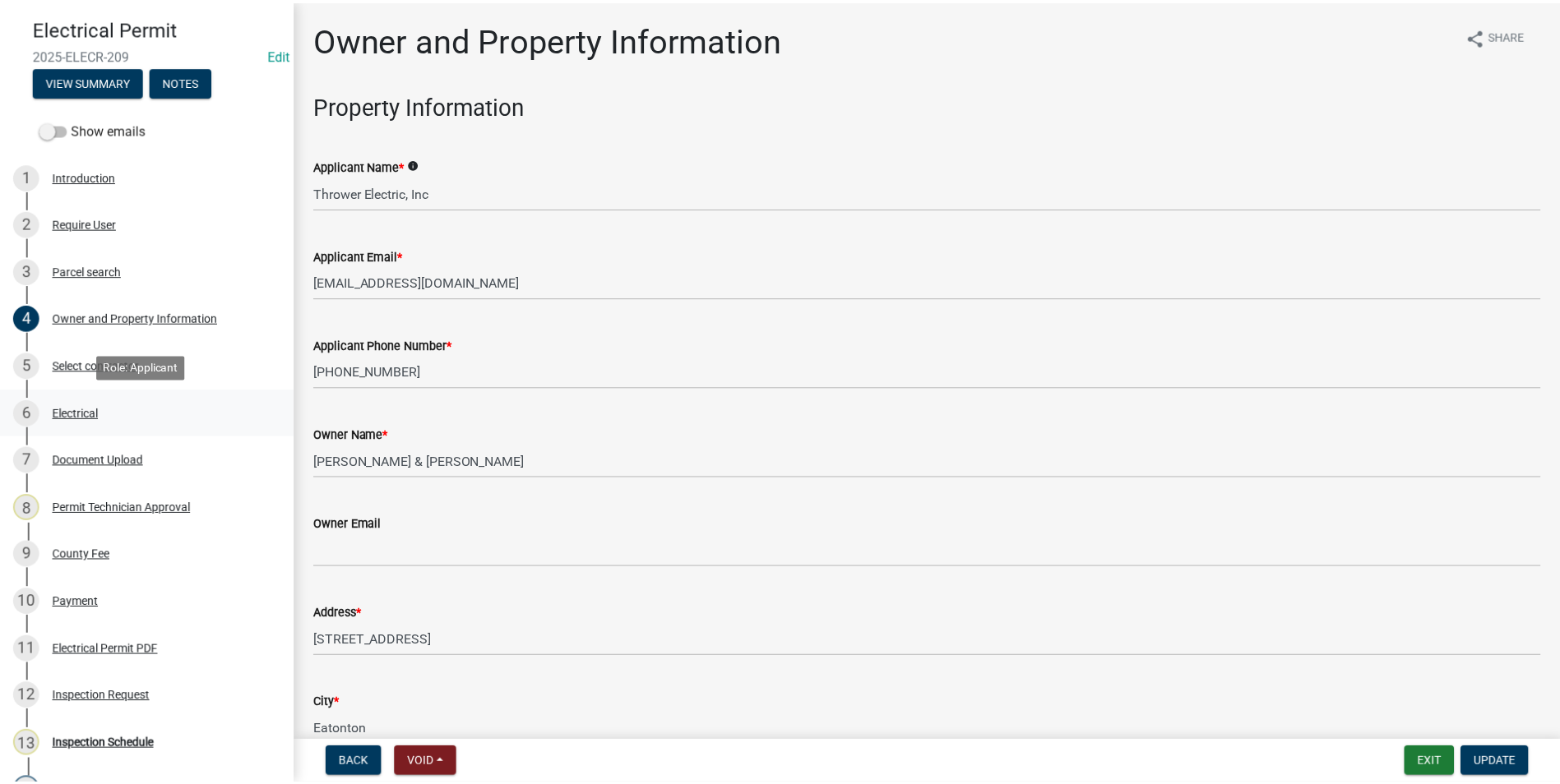
scroll to position [165, 0]
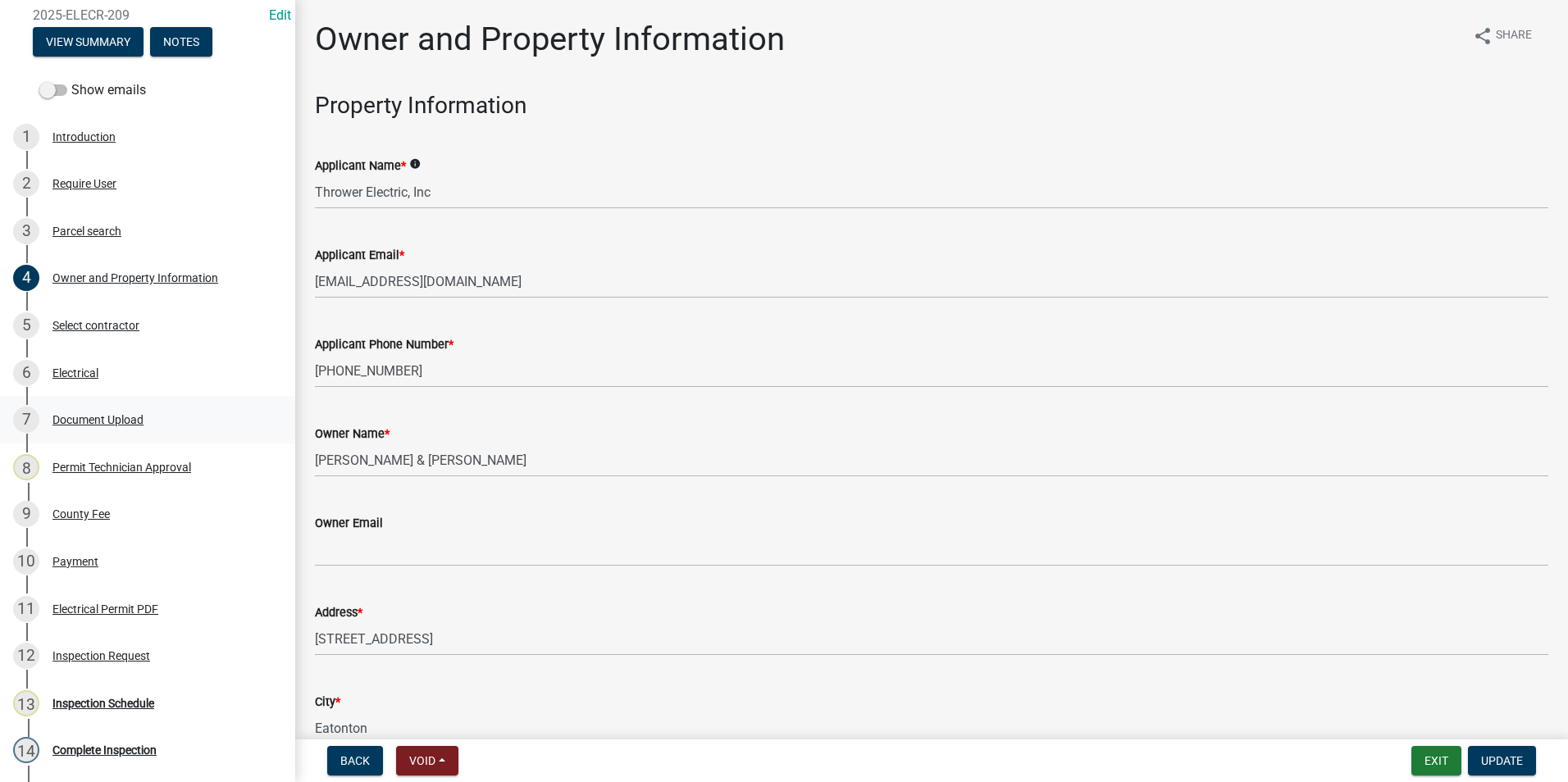
click at [168, 369] on div "6 Electrical" at bounding box center [141, 372] width 256 height 26
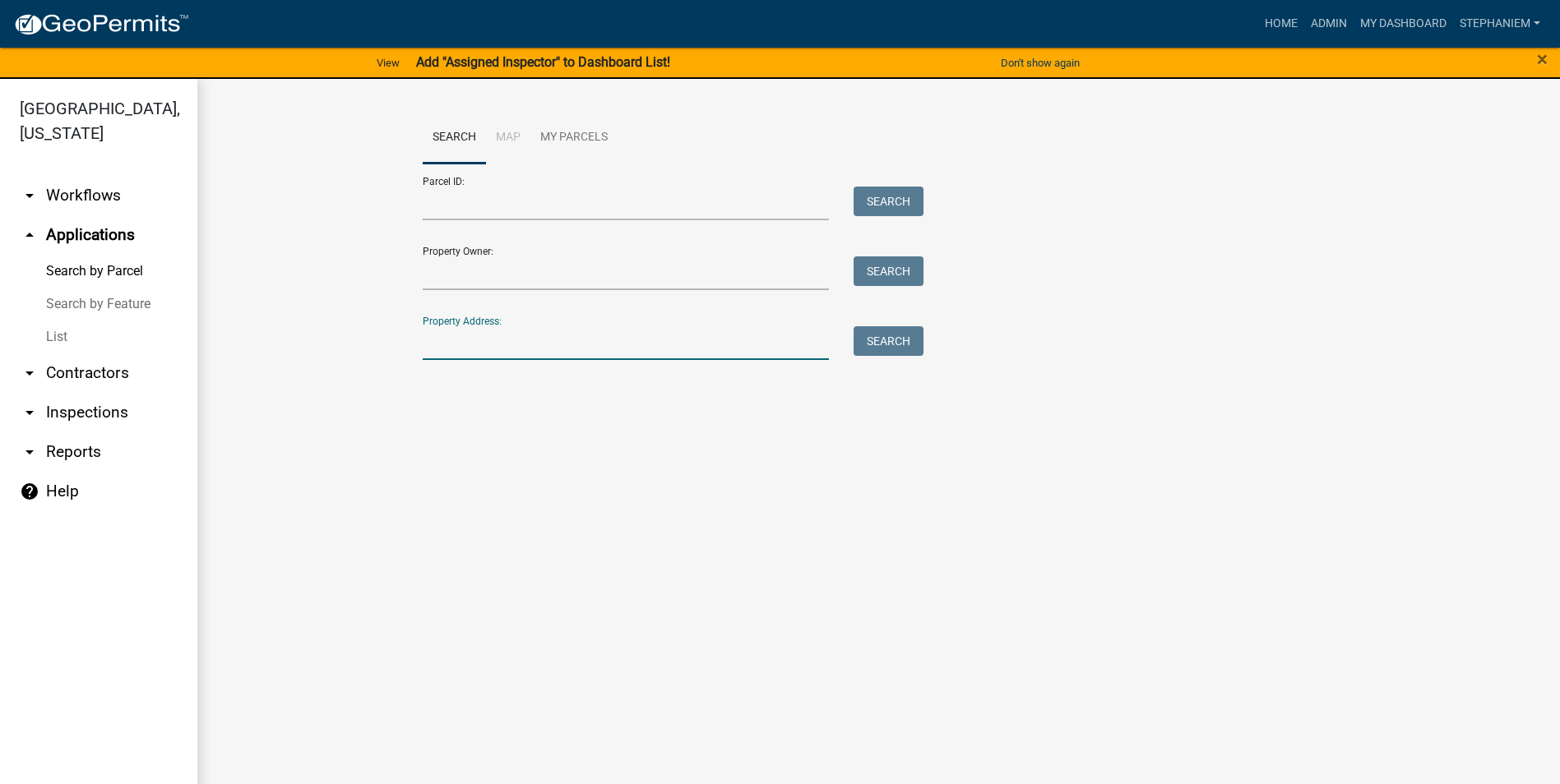
click at [575, 341] on input "Property Address:" at bounding box center [626, 343] width 407 height 33
click at [362, 319] on wm-workflow-application-search-view "Search Map My Parcels Parcel ID: Search Property Owner: Search Property Address…" at bounding box center [878, 243] width 1297 height 263
click at [639, 340] on input "Property Address:" at bounding box center [626, 343] width 407 height 33
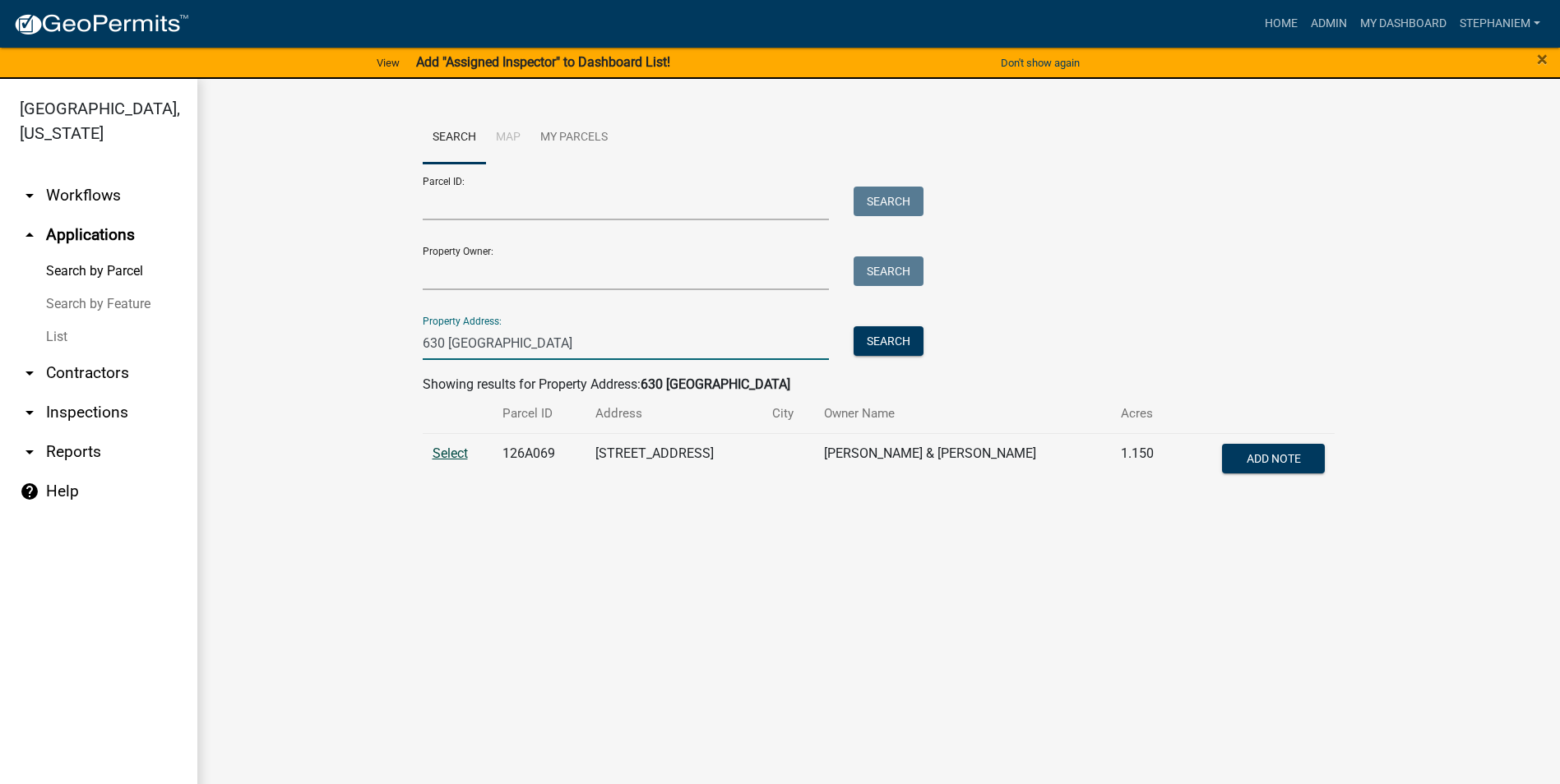
type input "630 Rockville"
click at [457, 452] on span "Select" at bounding box center [450, 453] width 35 height 15
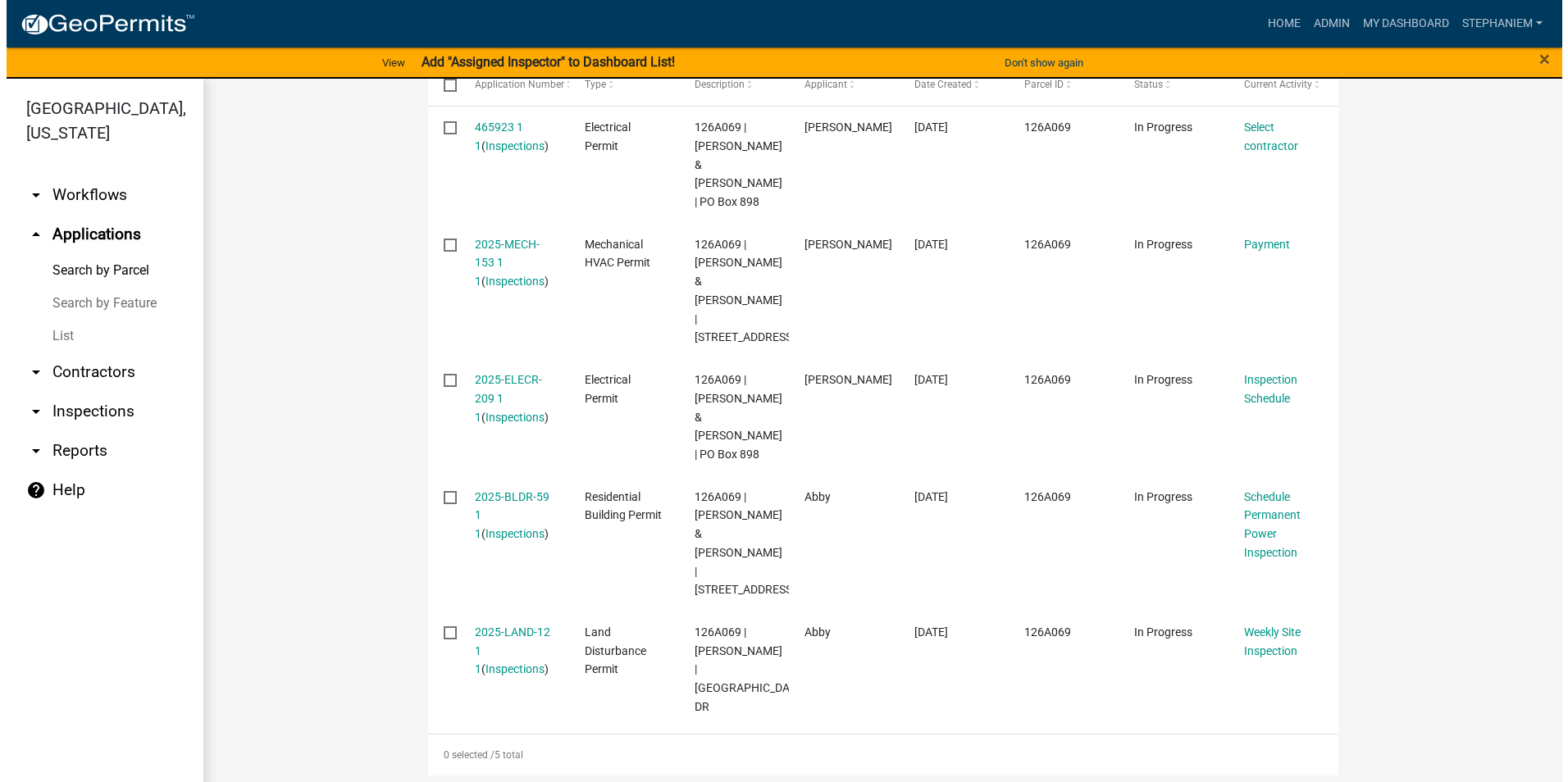
scroll to position [649, 0]
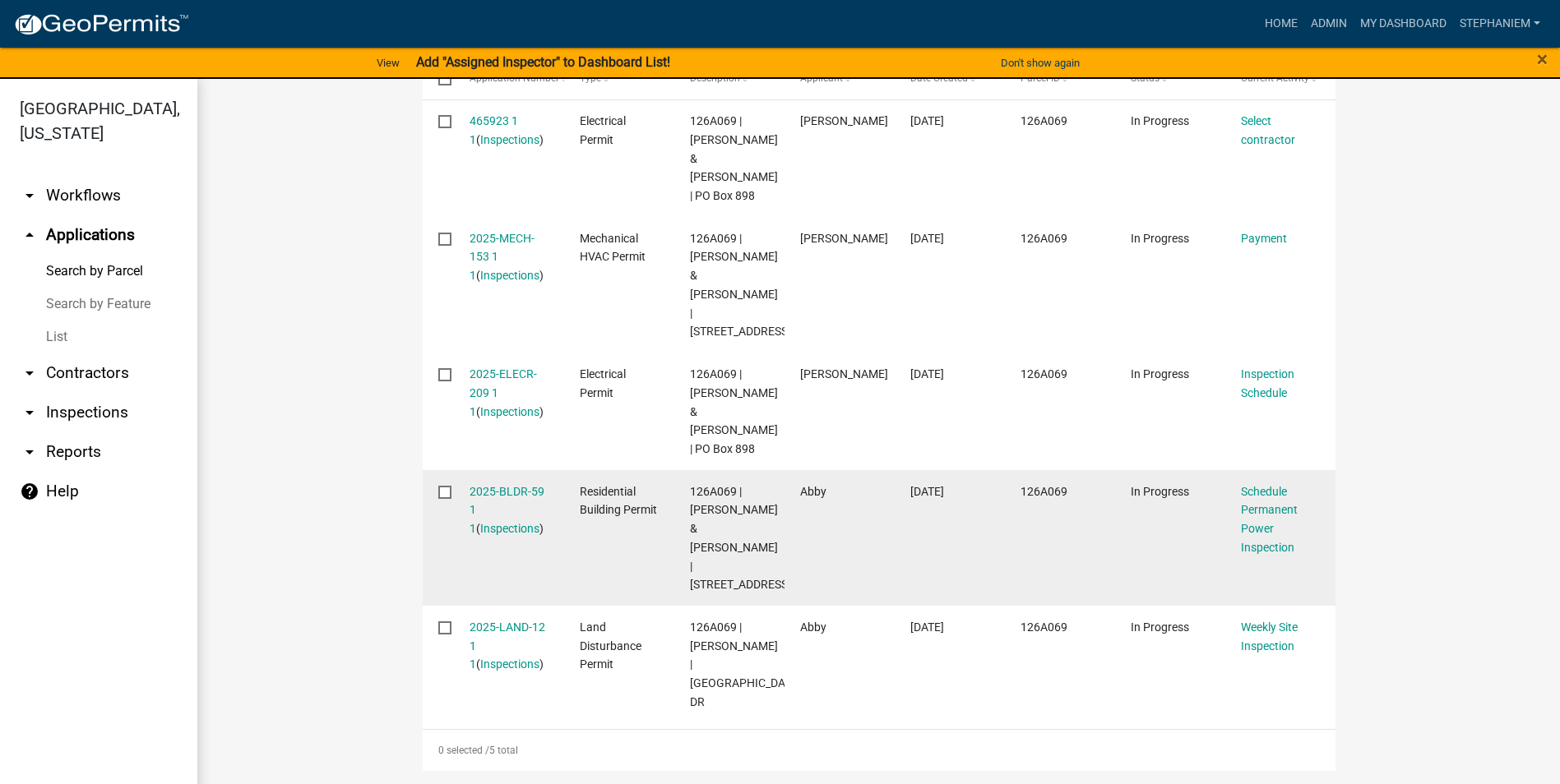
click at [482, 520] on div "2025-BLDR-59 1 1 ( Inspections )" at bounding box center [509, 511] width 79 height 56
click at [482, 522] on link "Inspections" at bounding box center [510, 529] width 59 height 13
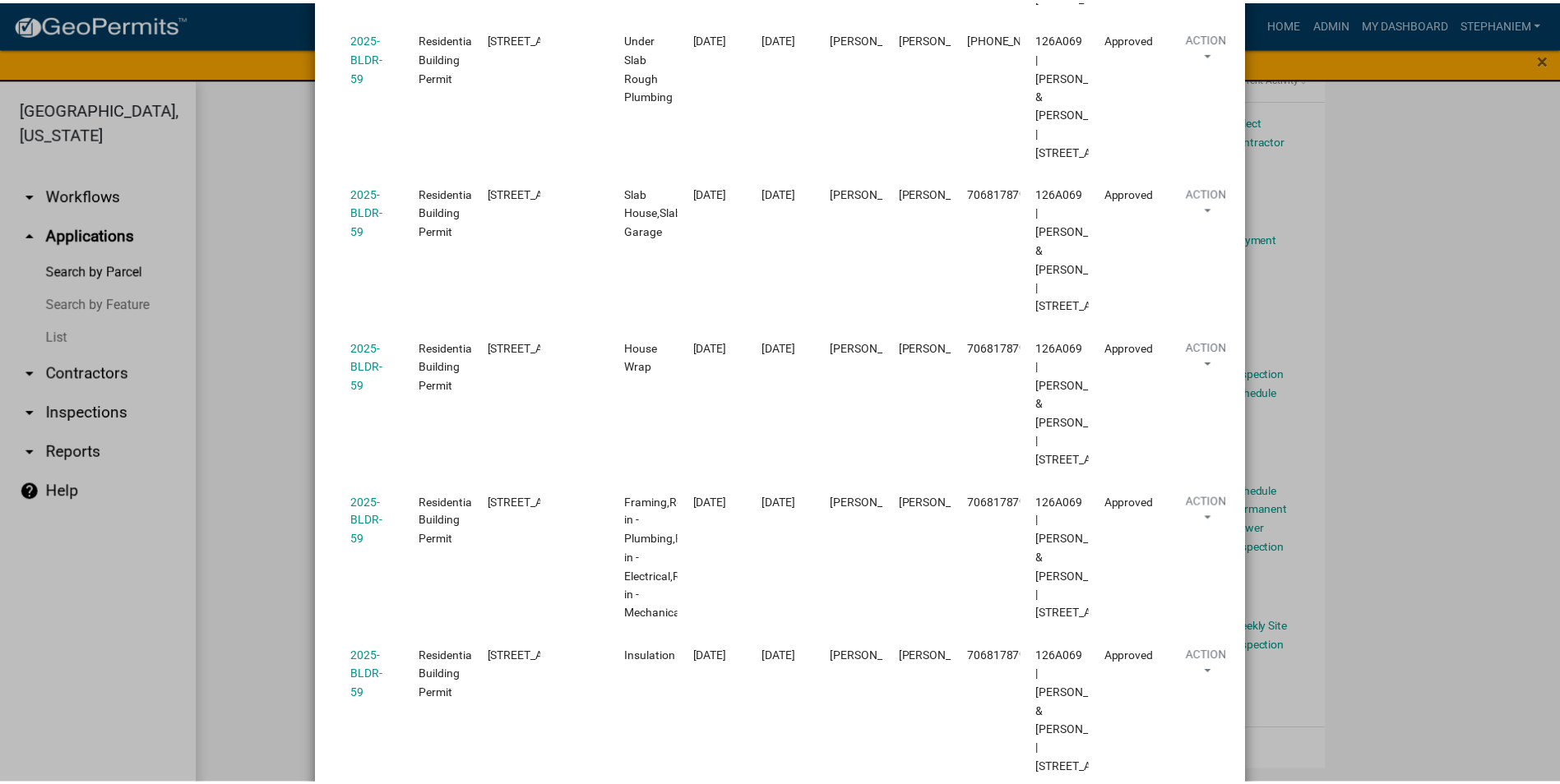
scroll to position [822, 0]
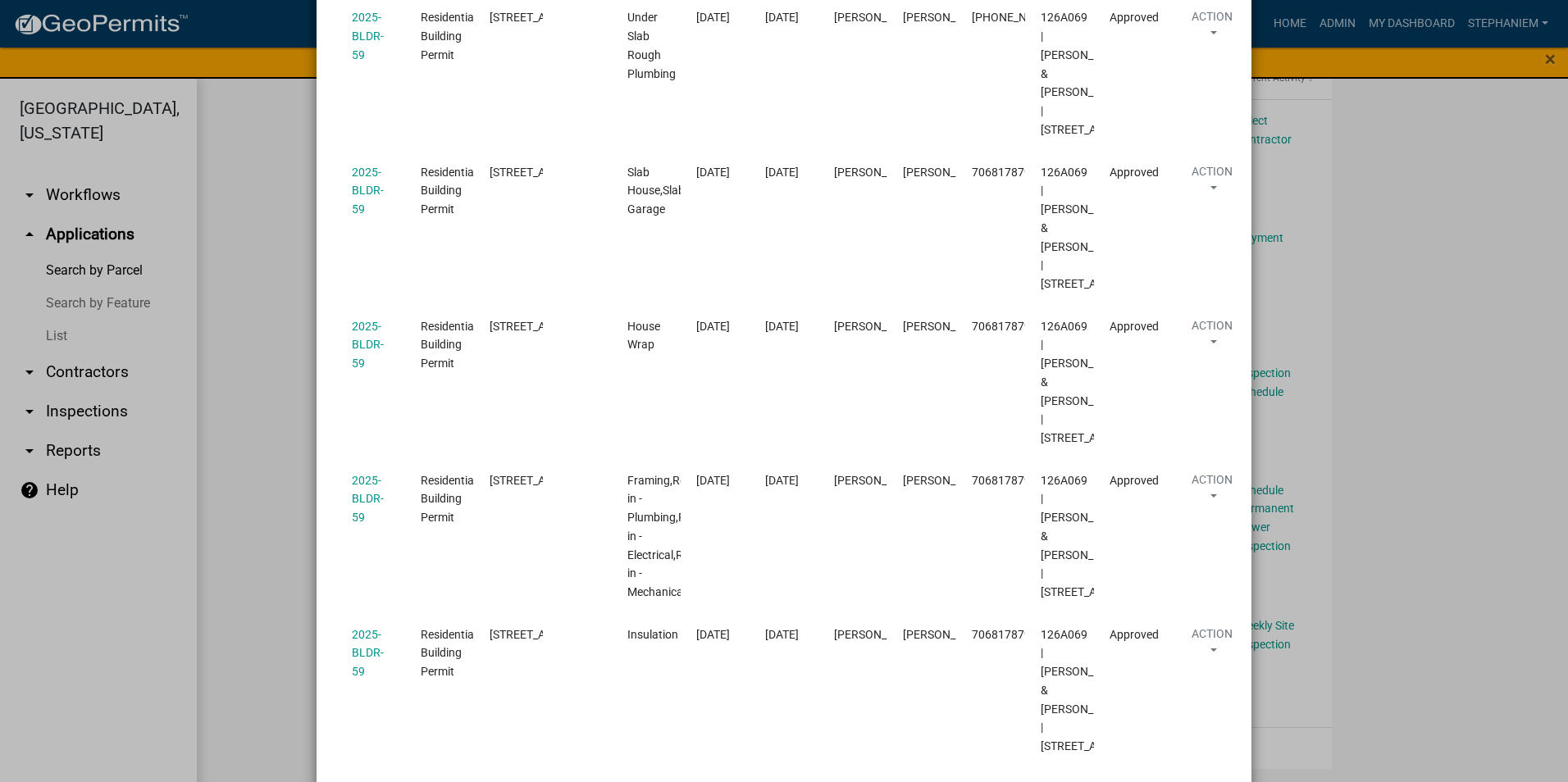
click at [201, 344] on ngb-modal-window "Inspections related to 2025-BLDR-59 × Export Excel Format (.xlsx) CSV Format (.…" at bounding box center [784, 391] width 1568 height 782
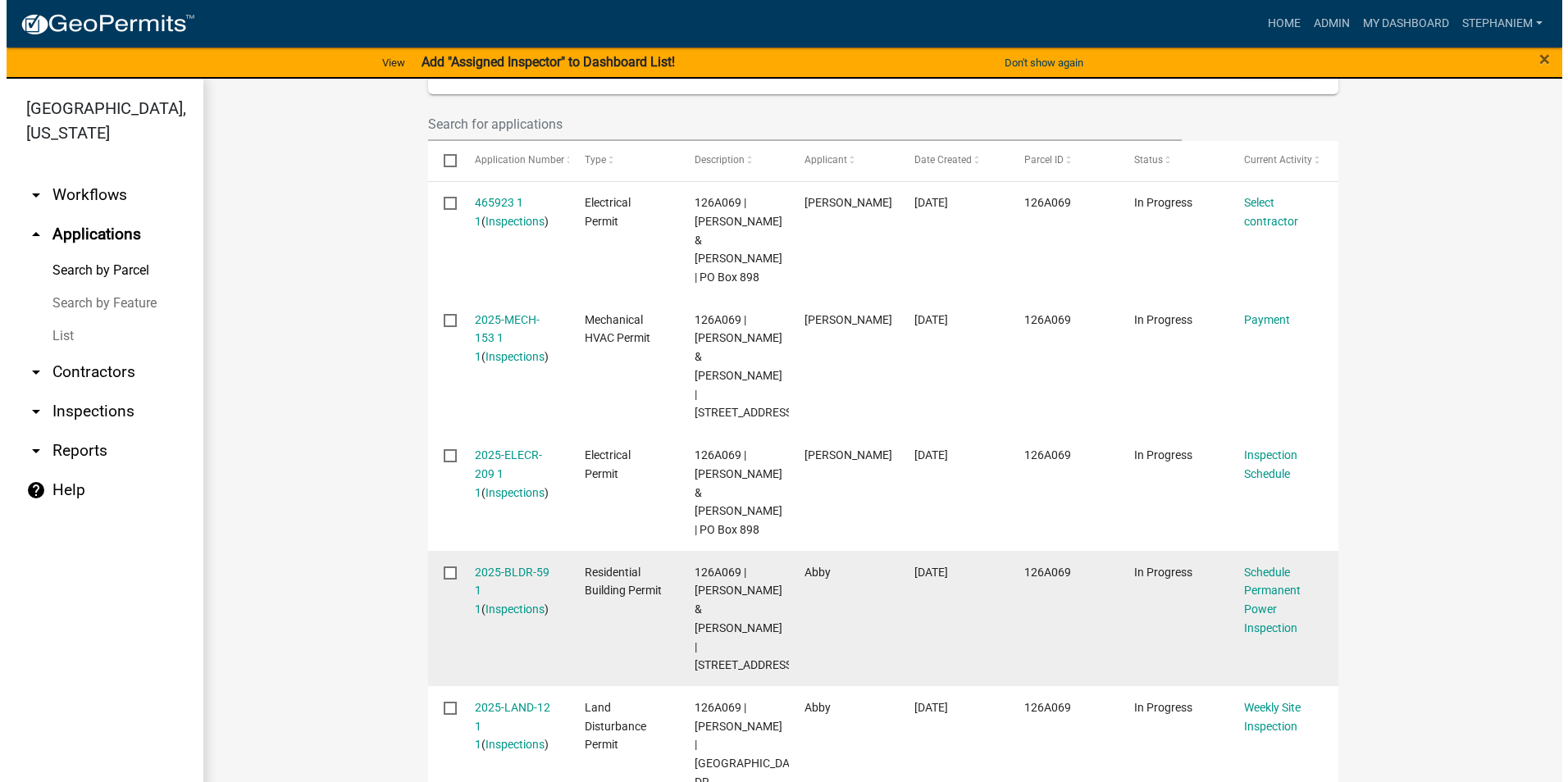
scroll to position [485, 0]
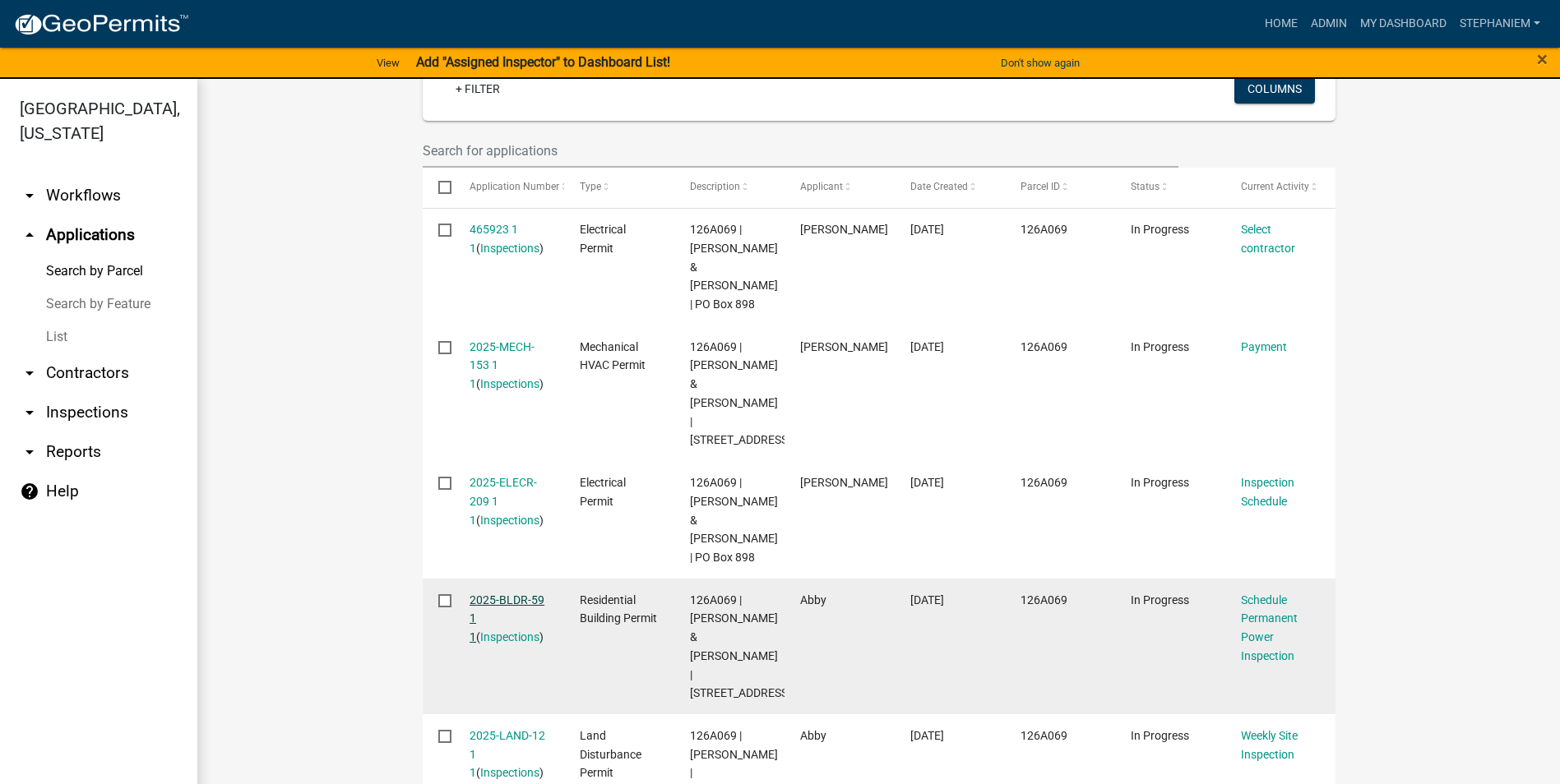
click at [523, 645] on link "2025-BLDR-59 1 1" at bounding box center [506, 619] width 75 height 51
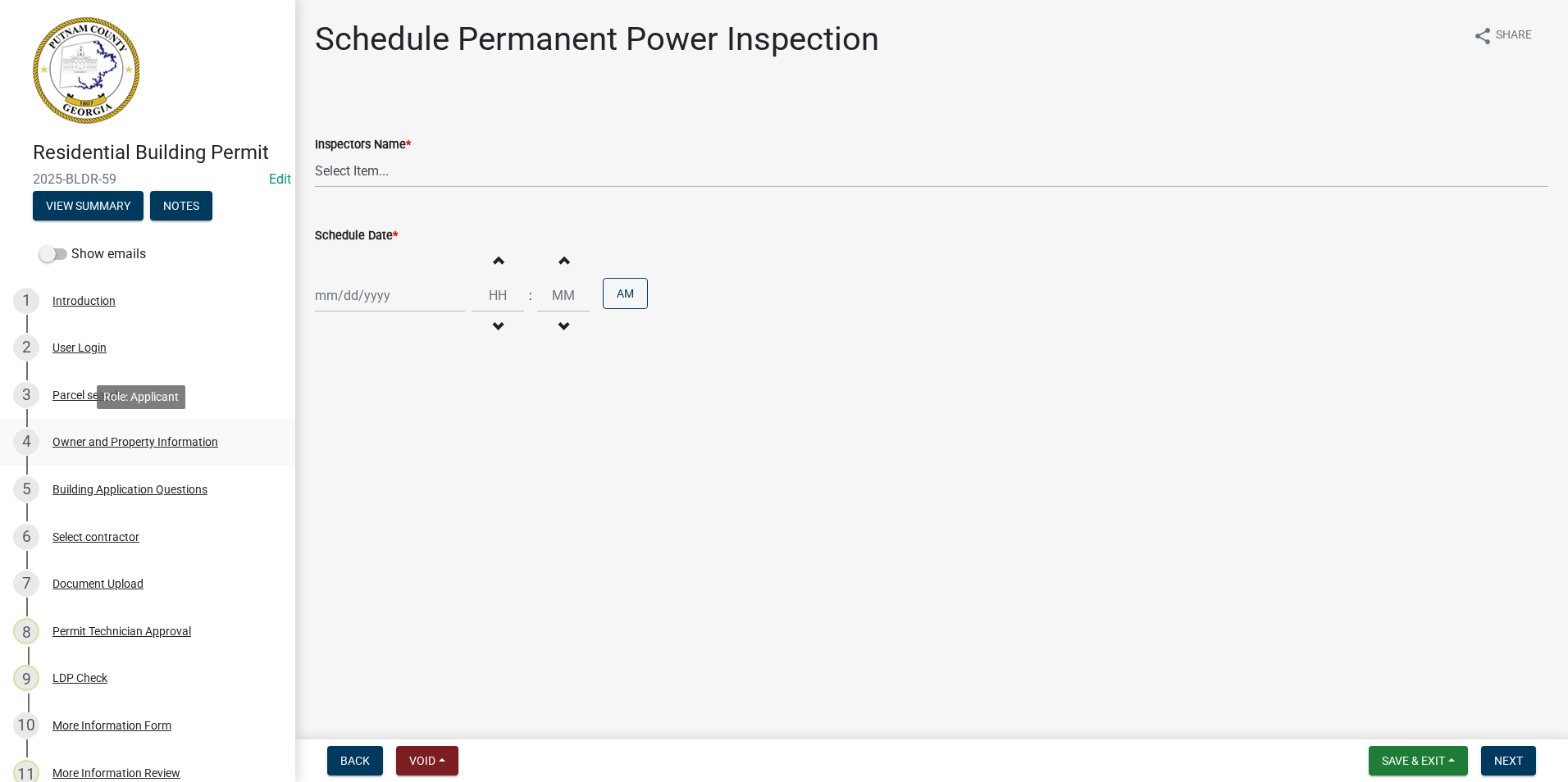
click at [122, 439] on div "Owner and Property Information" at bounding box center [135, 441] width 166 height 12
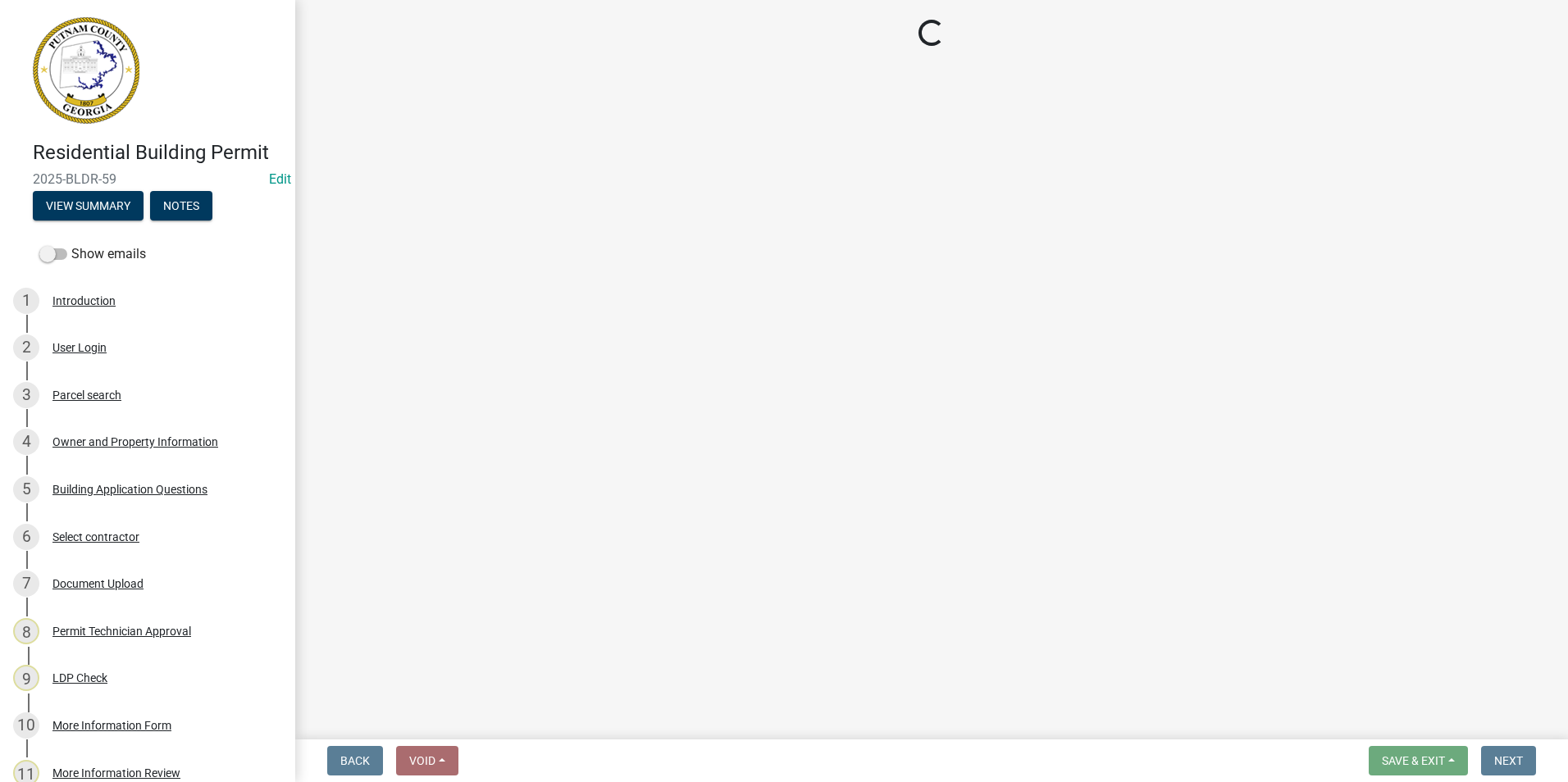
select select "34fe85c2-5f76-4343-b6bb-8ca387e0bed7"
select select "83394b22-4a11-496c-8e5c-75ade2e72faf"
select select "469c5908-2854-42d5-89ed-bee7fc26529e"
select select "6f1acead-4b1a-4680-ba5d-beeb03d30465"
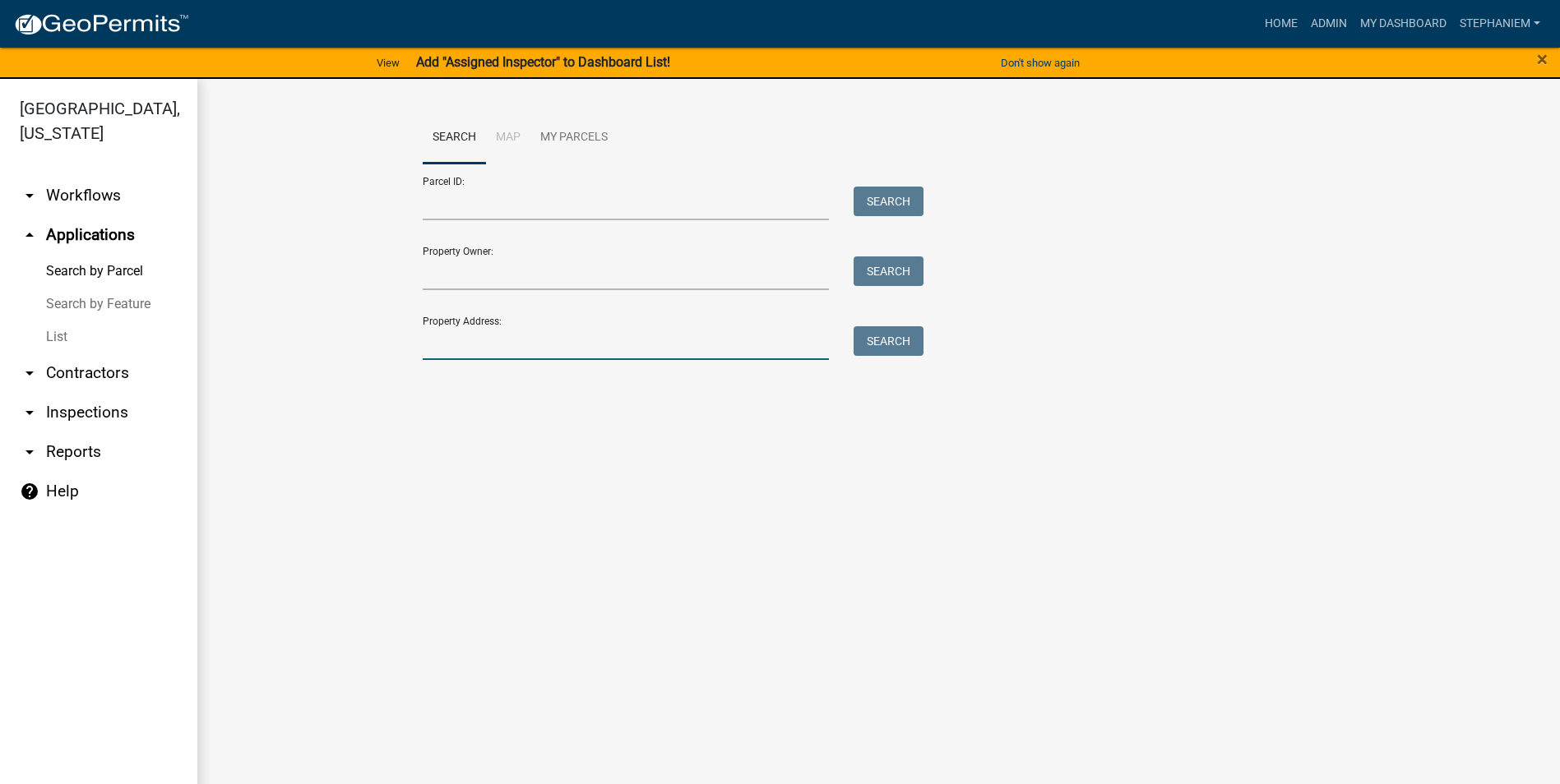
click at [695, 342] on input "Property Address:" at bounding box center [626, 343] width 407 height 33
click at [535, 350] on input "Property Address:" at bounding box center [626, 343] width 407 height 33
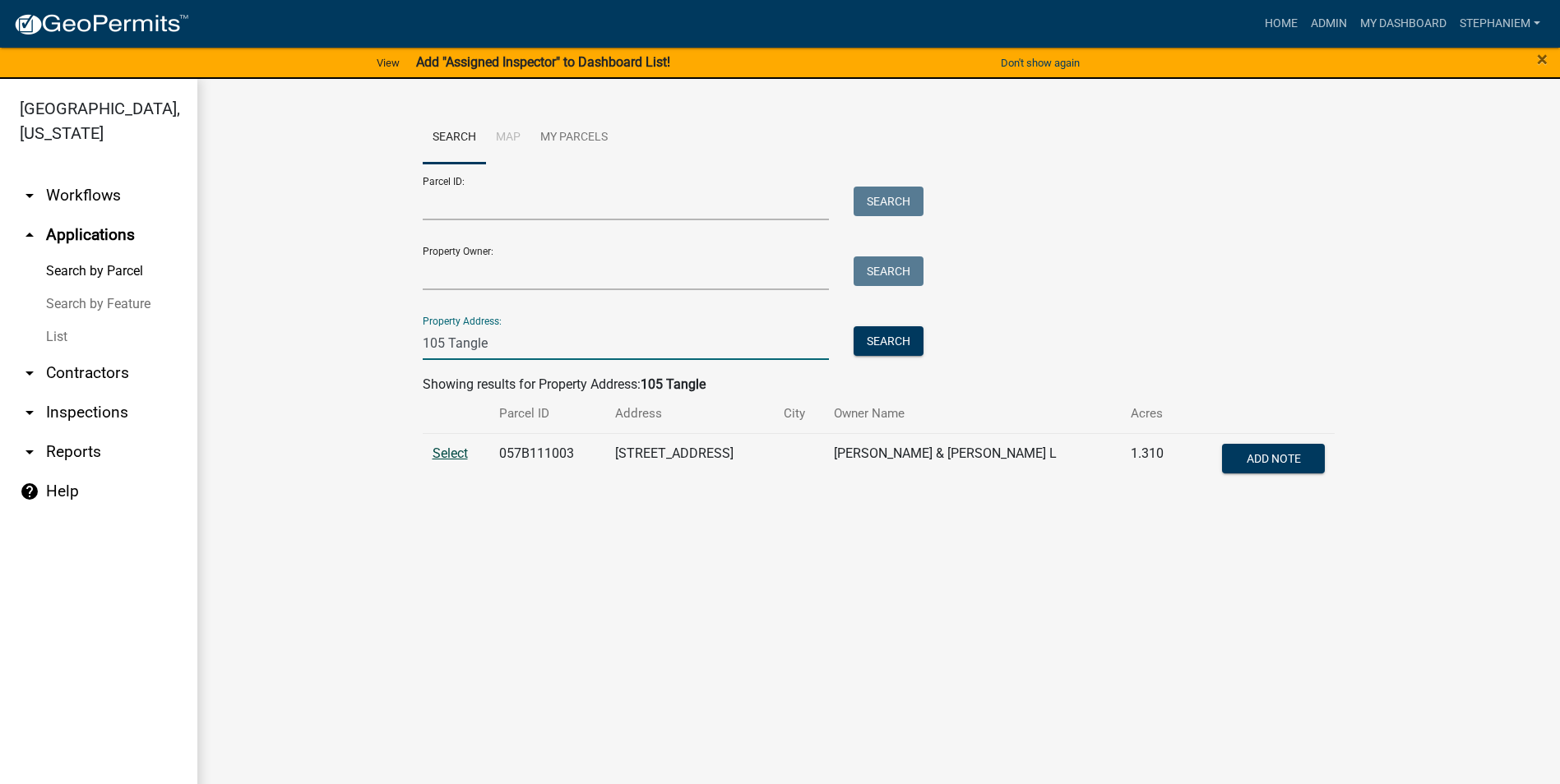
type input "105 Tangle"
click at [443, 451] on span "Select" at bounding box center [450, 453] width 35 height 15
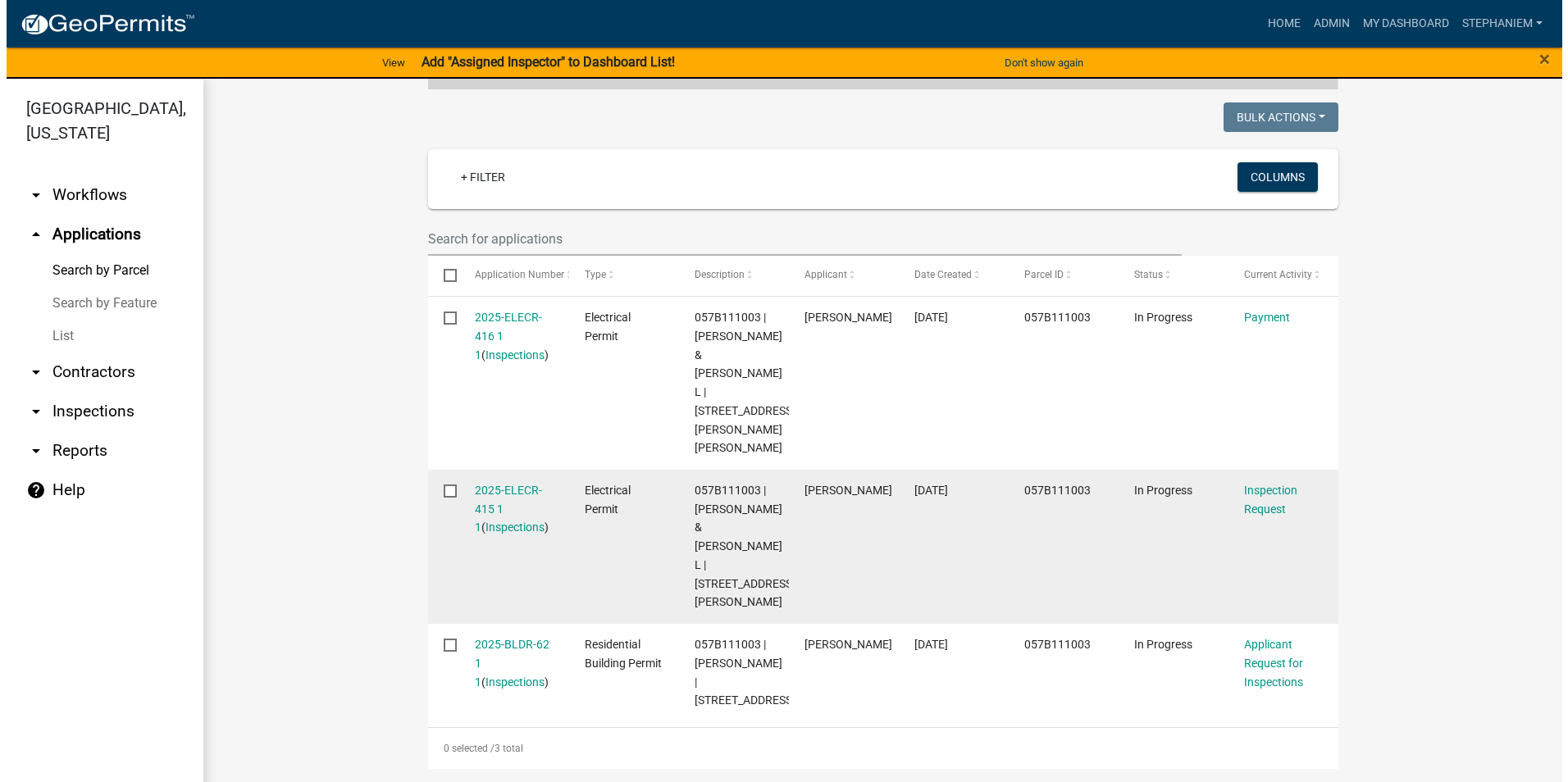
scroll to position [454, 0]
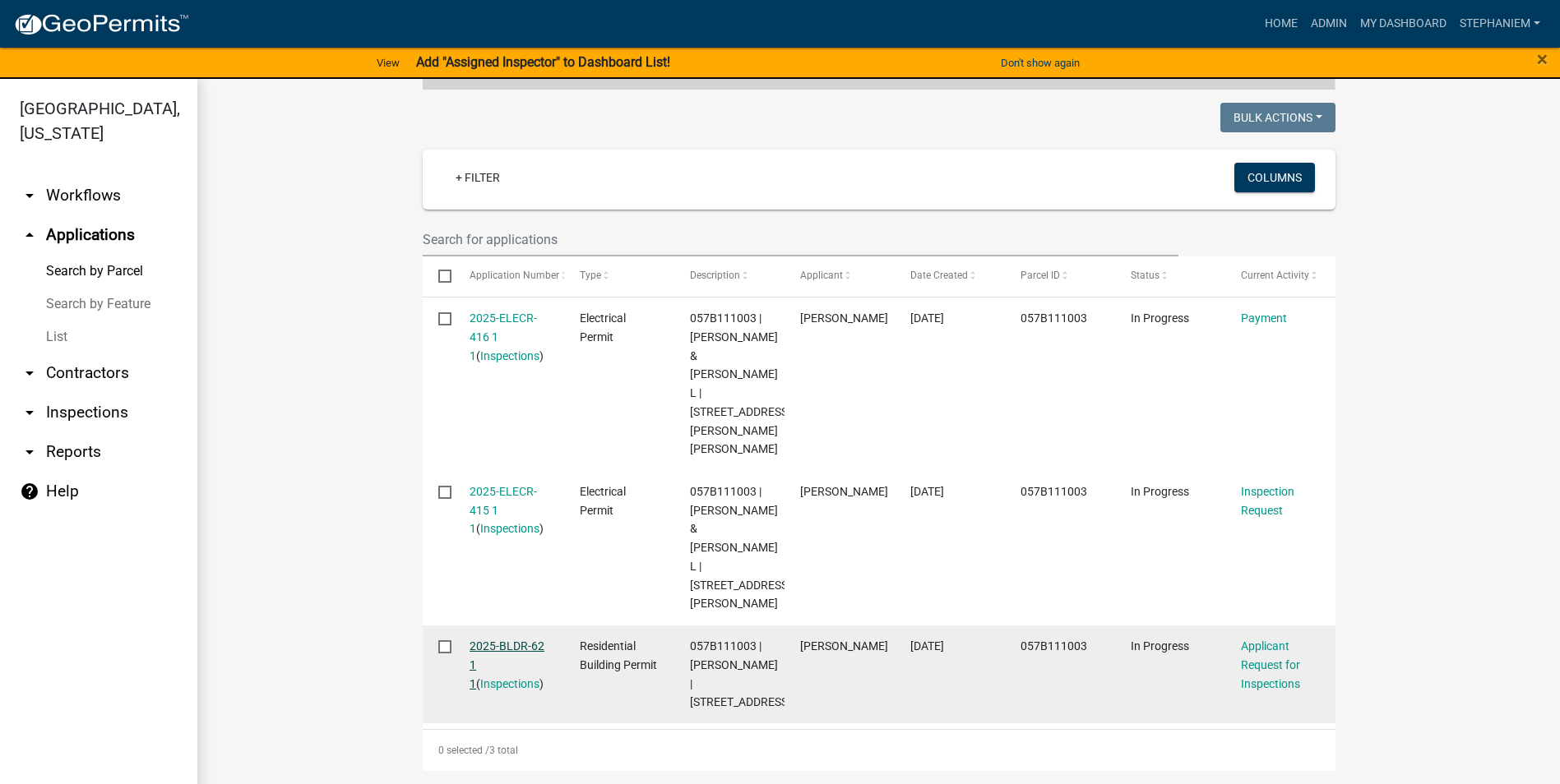
click at [504, 639] on link "2025-BLDR-62 1 1" at bounding box center [506, 664] width 75 height 51
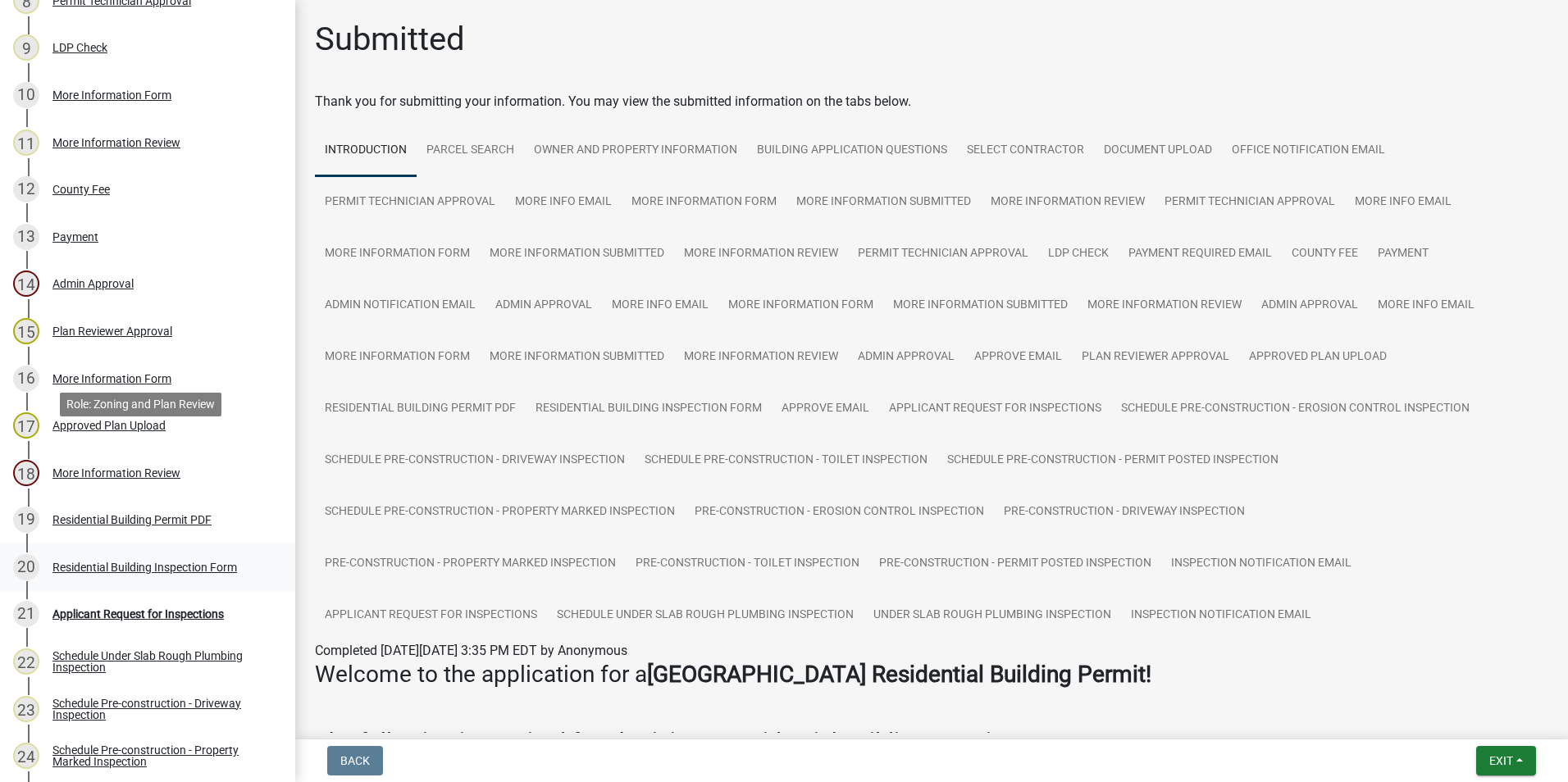
scroll to position [656, 0]
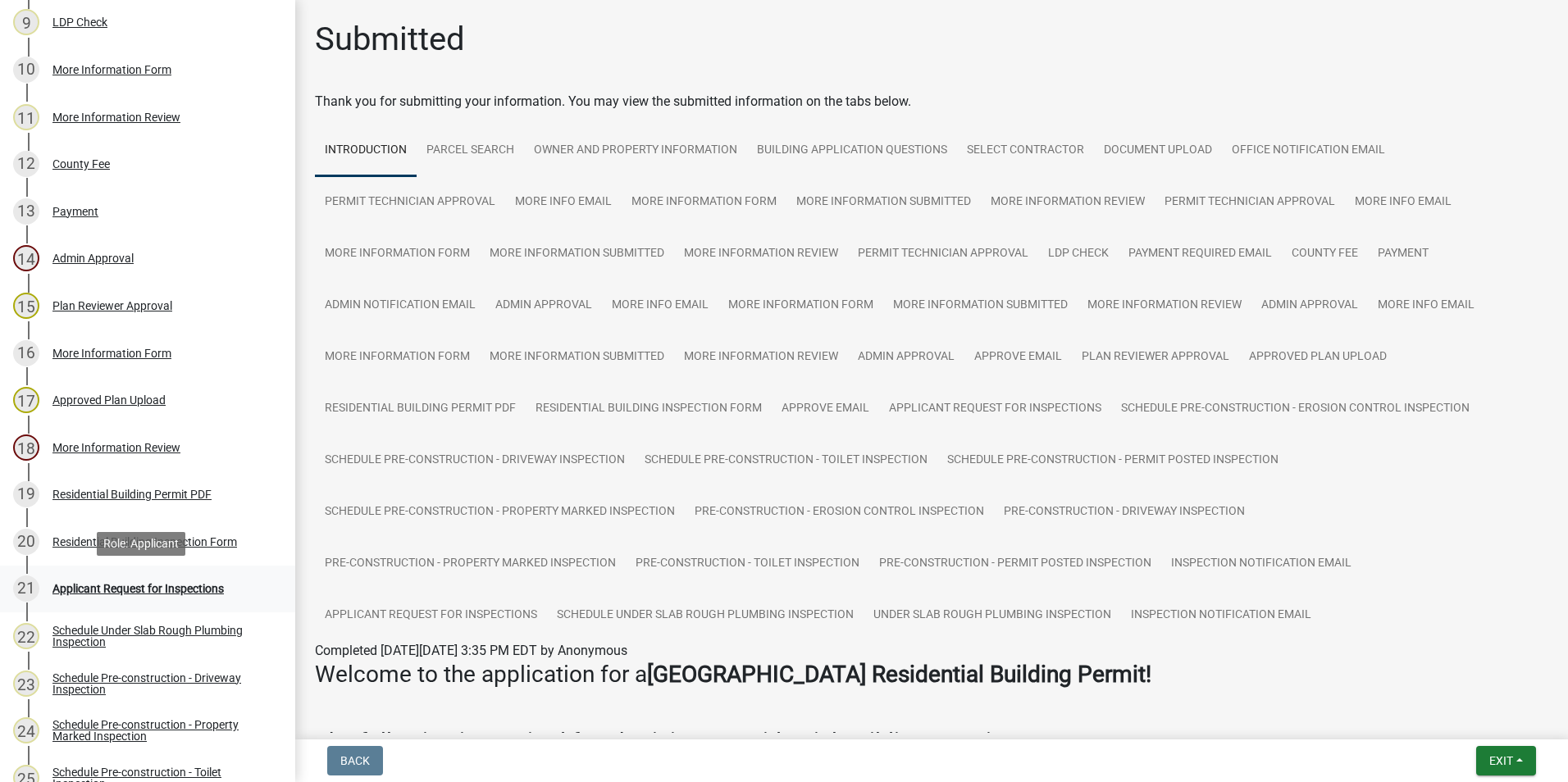
click at [196, 583] on div "Applicant Request for Inspections" at bounding box center [138, 588] width 171 height 12
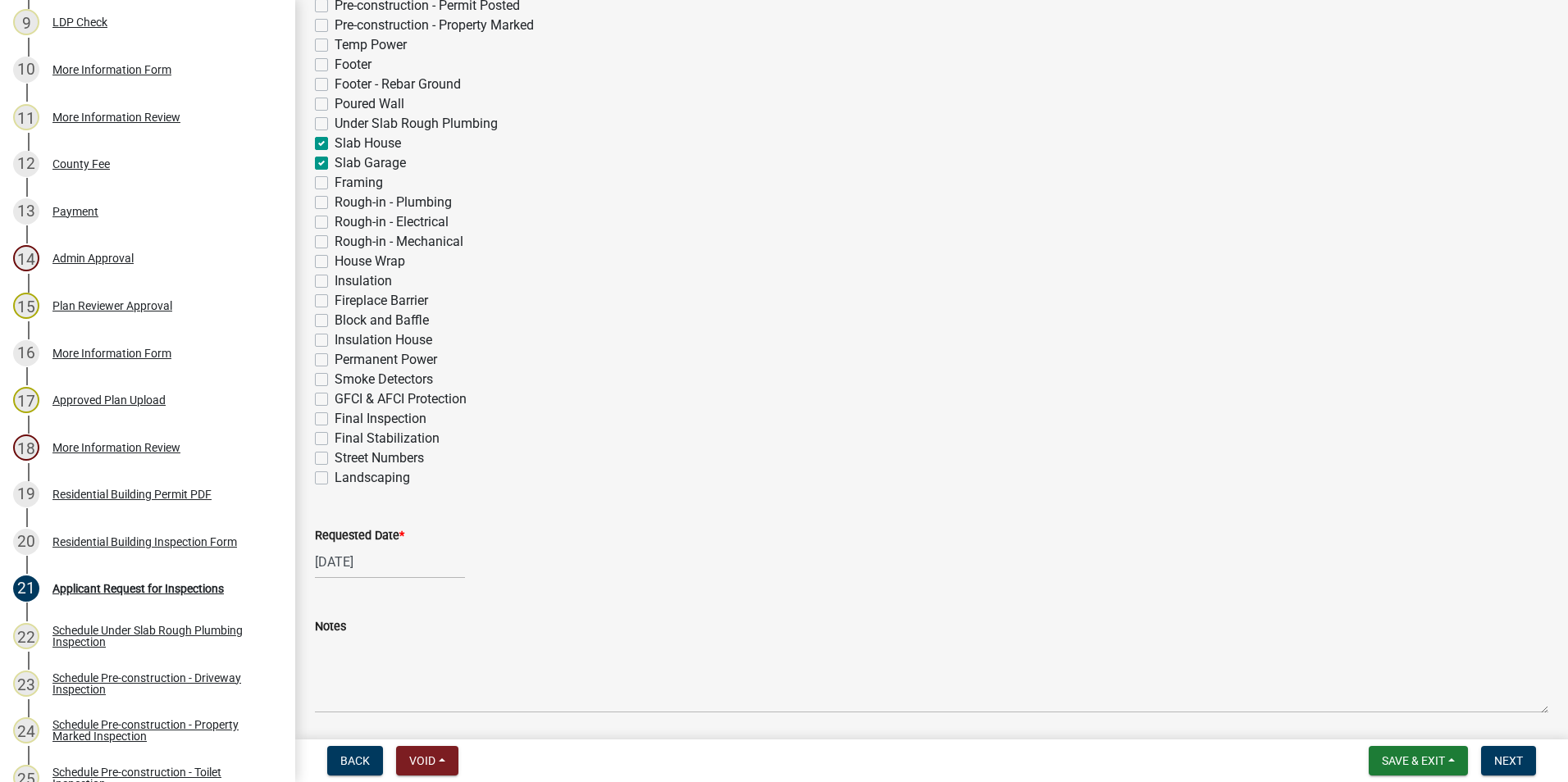
scroll to position [492, 0]
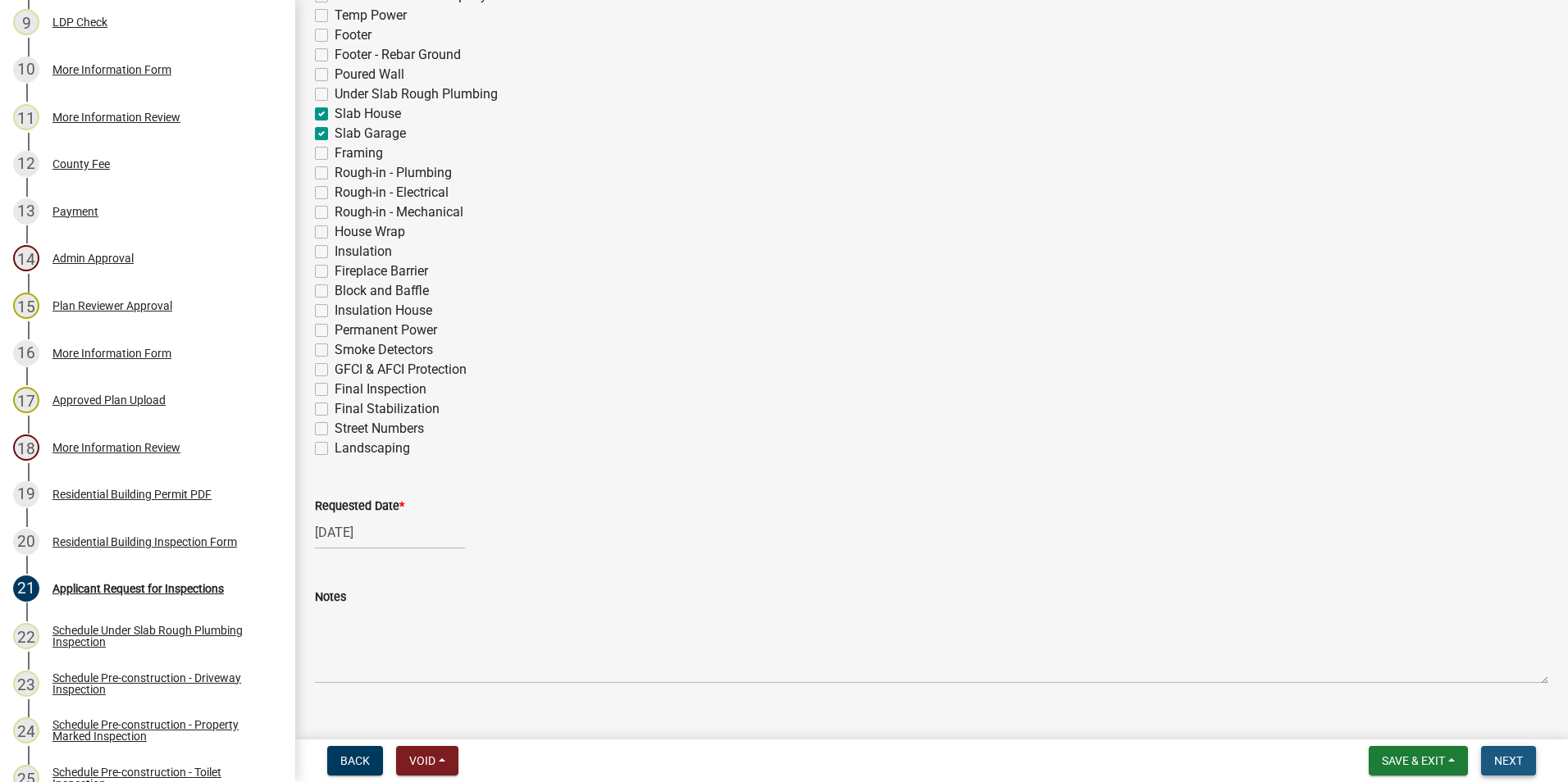
click at [1508, 765] on span "Next" at bounding box center [1509, 760] width 29 height 13
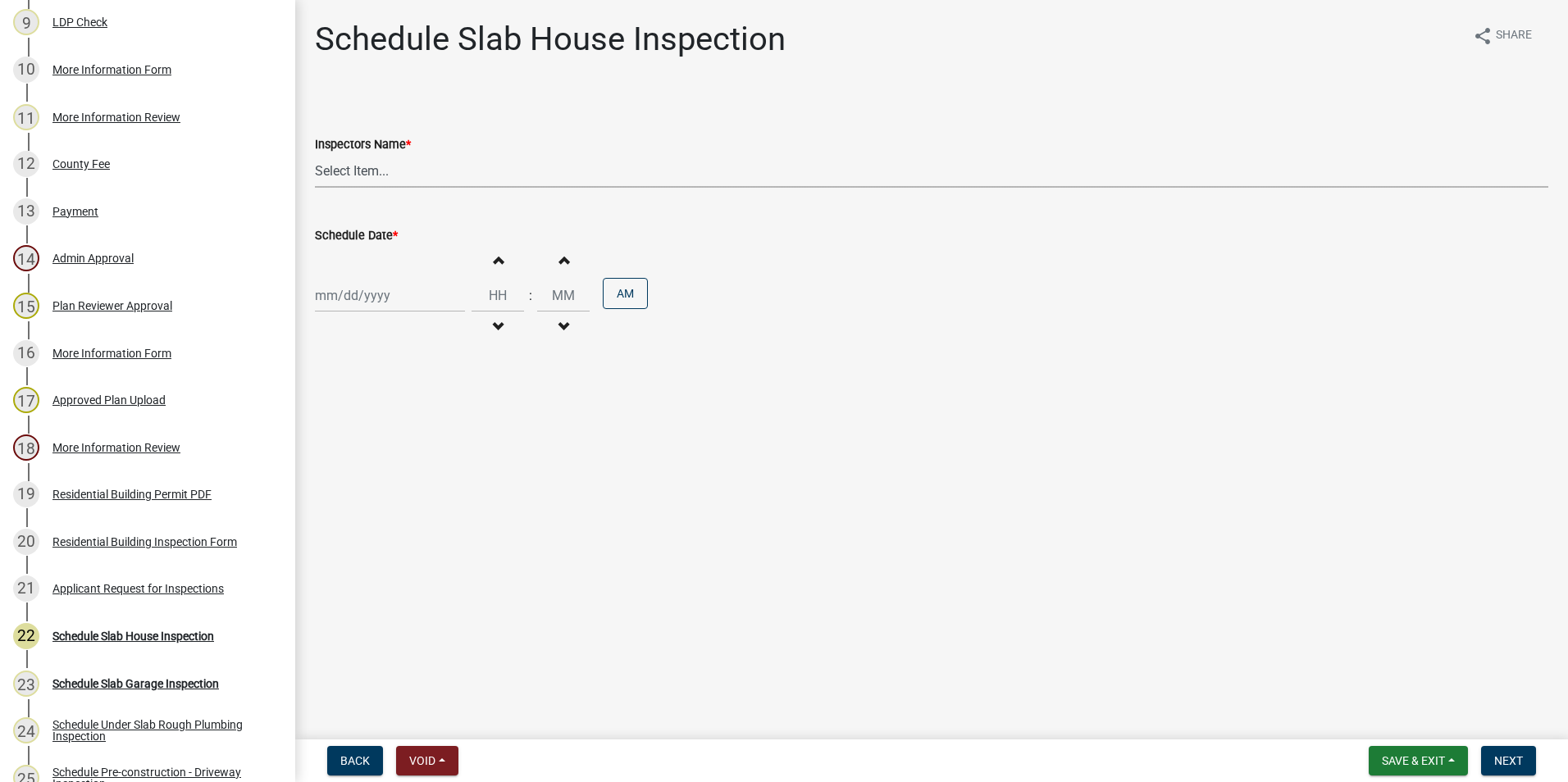
click at [353, 172] on select "Select Item... mrivera ([PERSON_NAME]) jstokes ([PERSON_NAME]) asmith105 ([PERS…" at bounding box center [931, 170] width 1233 height 33
select select "07642ab0-564c-47bb-824b-0ccf2da83593"
click at [315, 154] on select "Select Item... mrivera ([PERSON_NAME]) jstokes ([PERSON_NAME]) asmith105 ([PERS…" at bounding box center [931, 170] width 1233 height 33
click at [369, 293] on div at bounding box center [389, 295] width 150 height 33
select select "8"
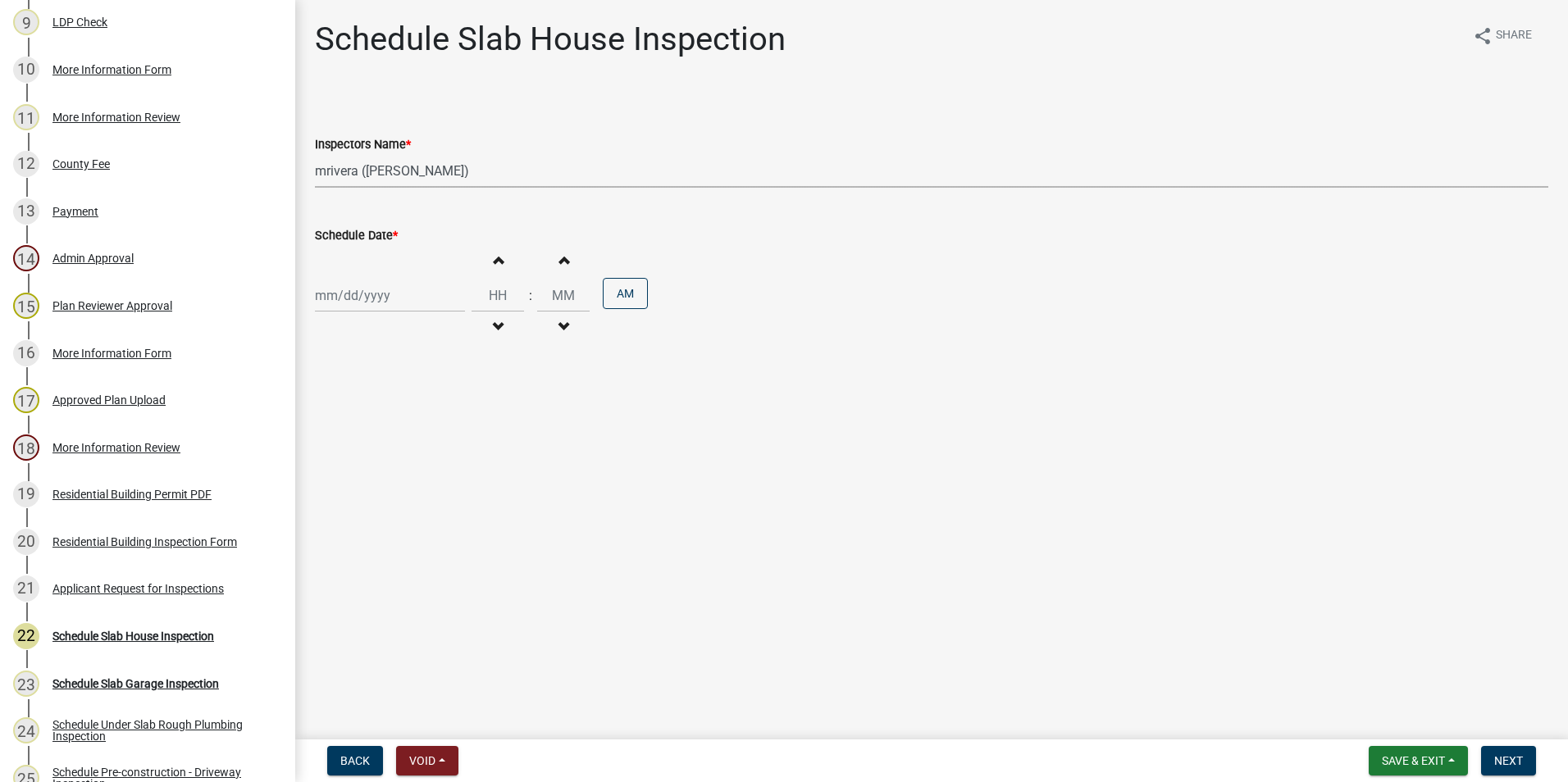
select select "2025"
click at [392, 456] on div "20" at bounding box center [383, 461] width 26 height 26
type input "[DATE]"
click at [1504, 762] on span "Next" at bounding box center [1509, 760] width 29 height 13
click at [476, 169] on select "Select Item... mrivera ([PERSON_NAME]) jstokes ([PERSON_NAME]) asmith105 ([PERS…" at bounding box center [931, 170] width 1233 height 33
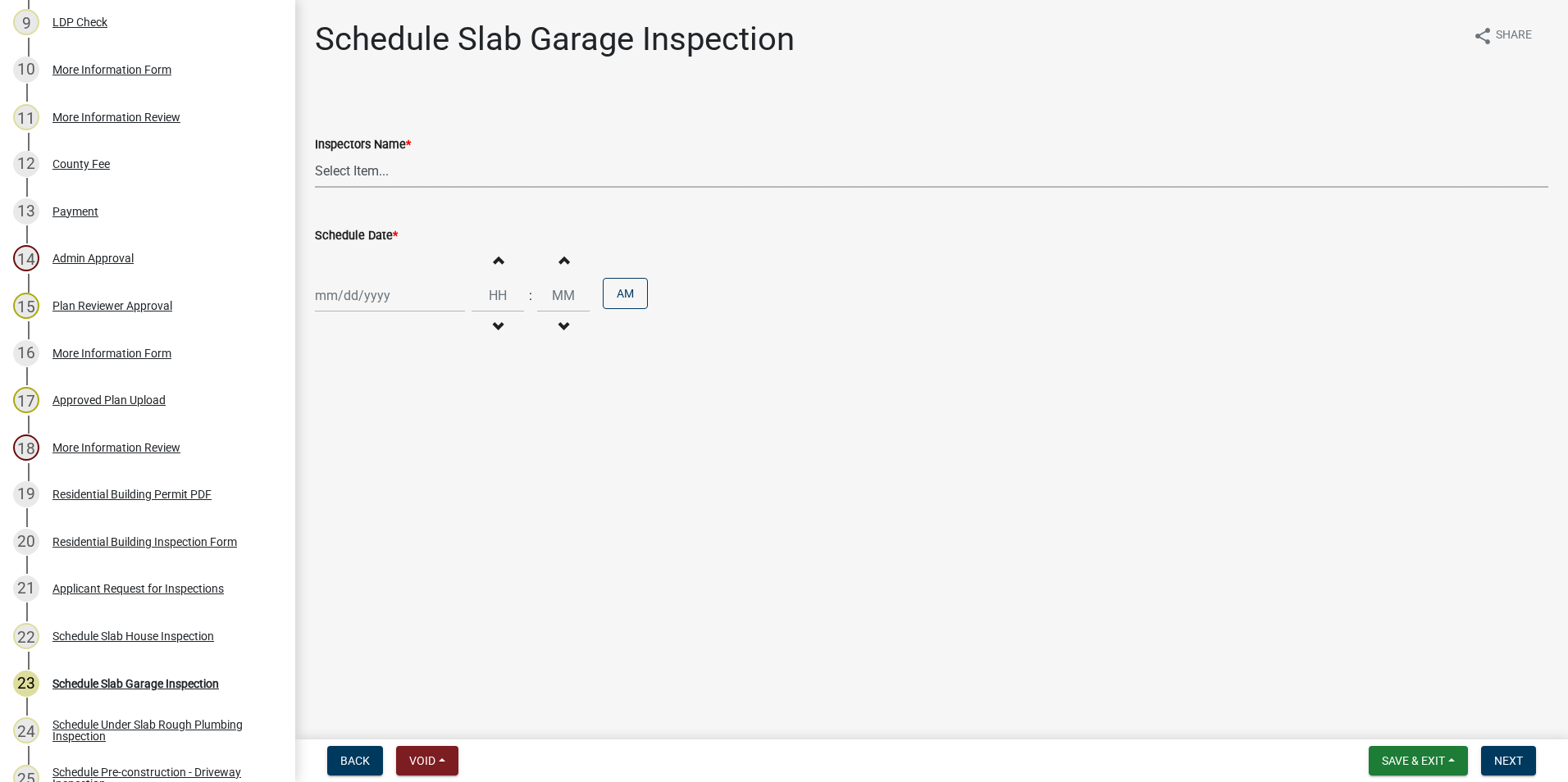
select select "07642ab0-564c-47bb-824b-0ccf2da83593"
click at [315, 154] on select "Select Item... mrivera ([PERSON_NAME]) jstokes ([PERSON_NAME]) asmith105 ([PERS…" at bounding box center [931, 170] width 1233 height 33
click at [333, 291] on div at bounding box center [389, 295] width 150 height 33
select select "8"
select select "2025"
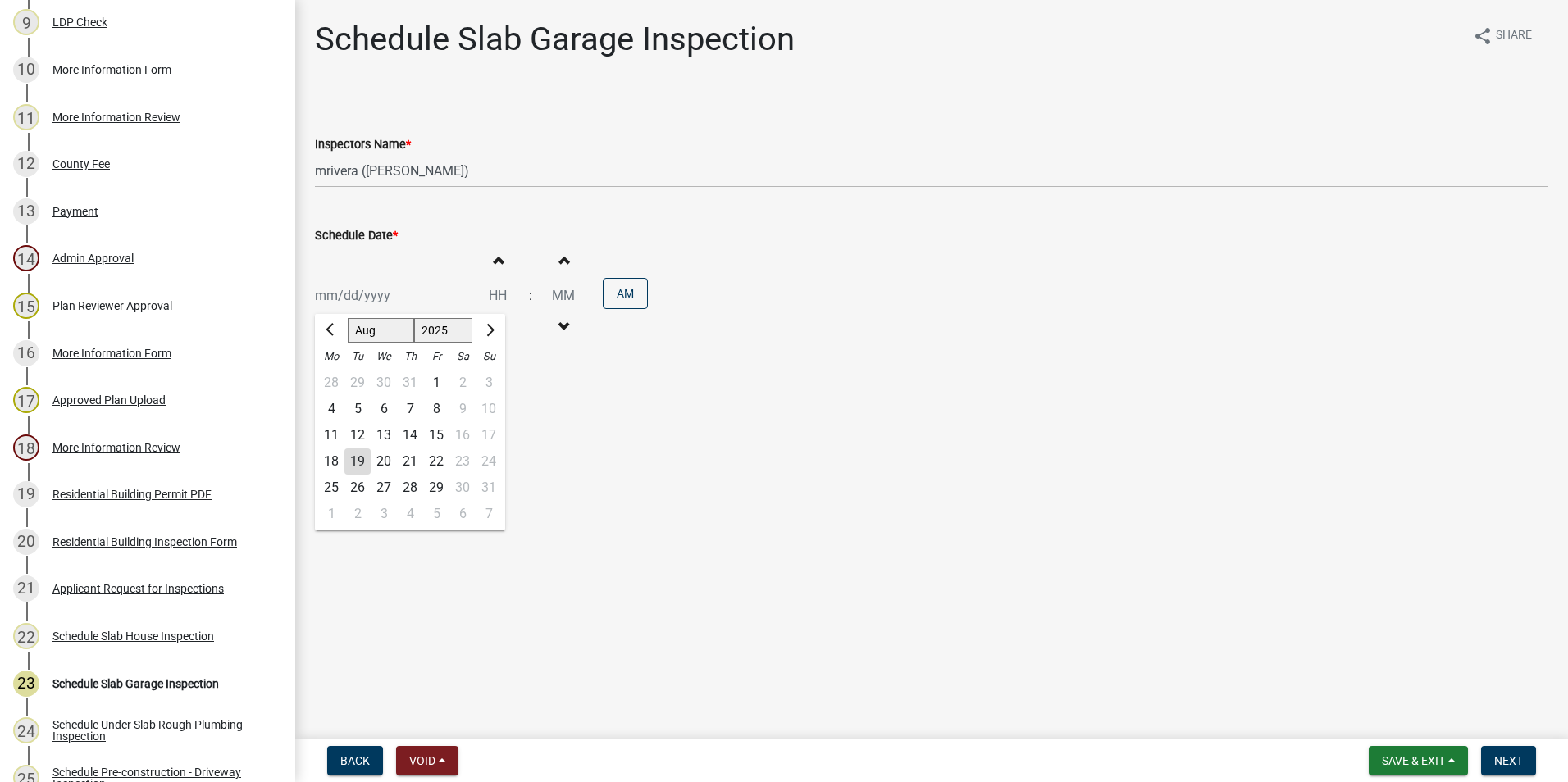
click at [378, 456] on div "20" at bounding box center [383, 461] width 26 height 26
type input "[DATE]"
click at [1490, 761] on button "Next" at bounding box center [1508, 760] width 55 height 30
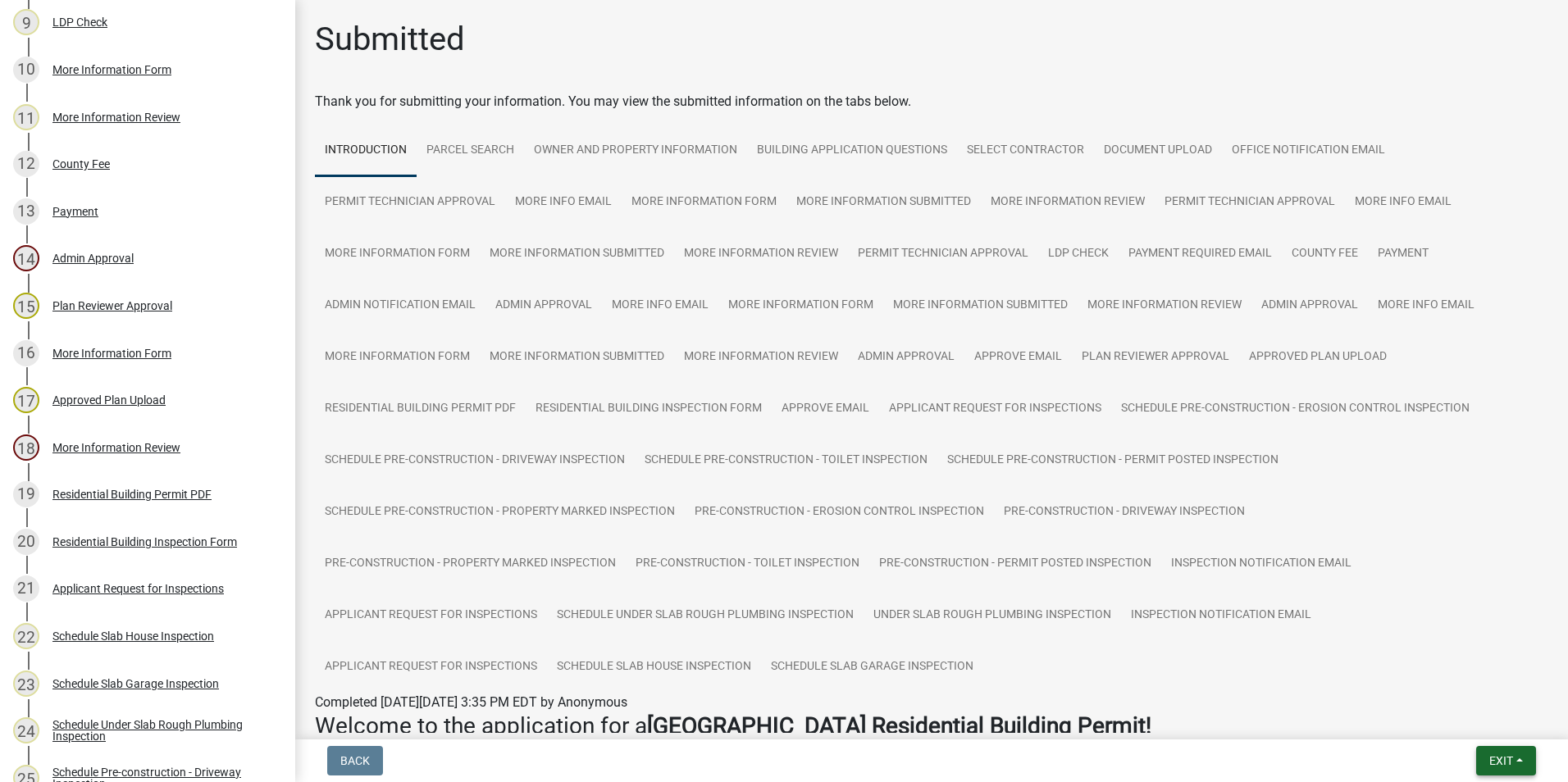
click at [1503, 760] on span "Exit" at bounding box center [1502, 760] width 24 height 13
click at [1507, 726] on button "Save & Exit" at bounding box center [1470, 718] width 131 height 39
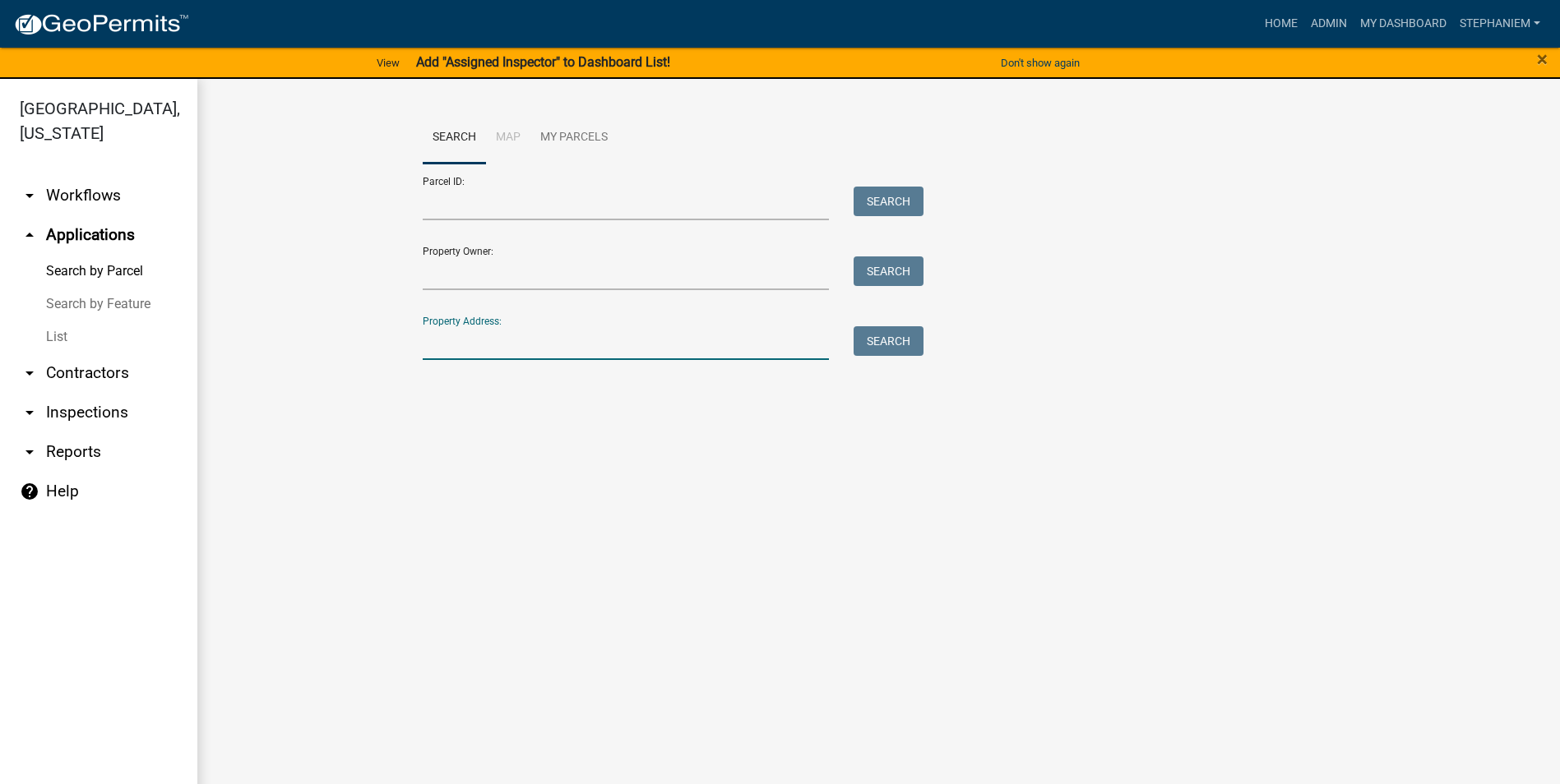
click at [718, 346] on input "Property Address:" at bounding box center [626, 343] width 407 height 33
type input "1"
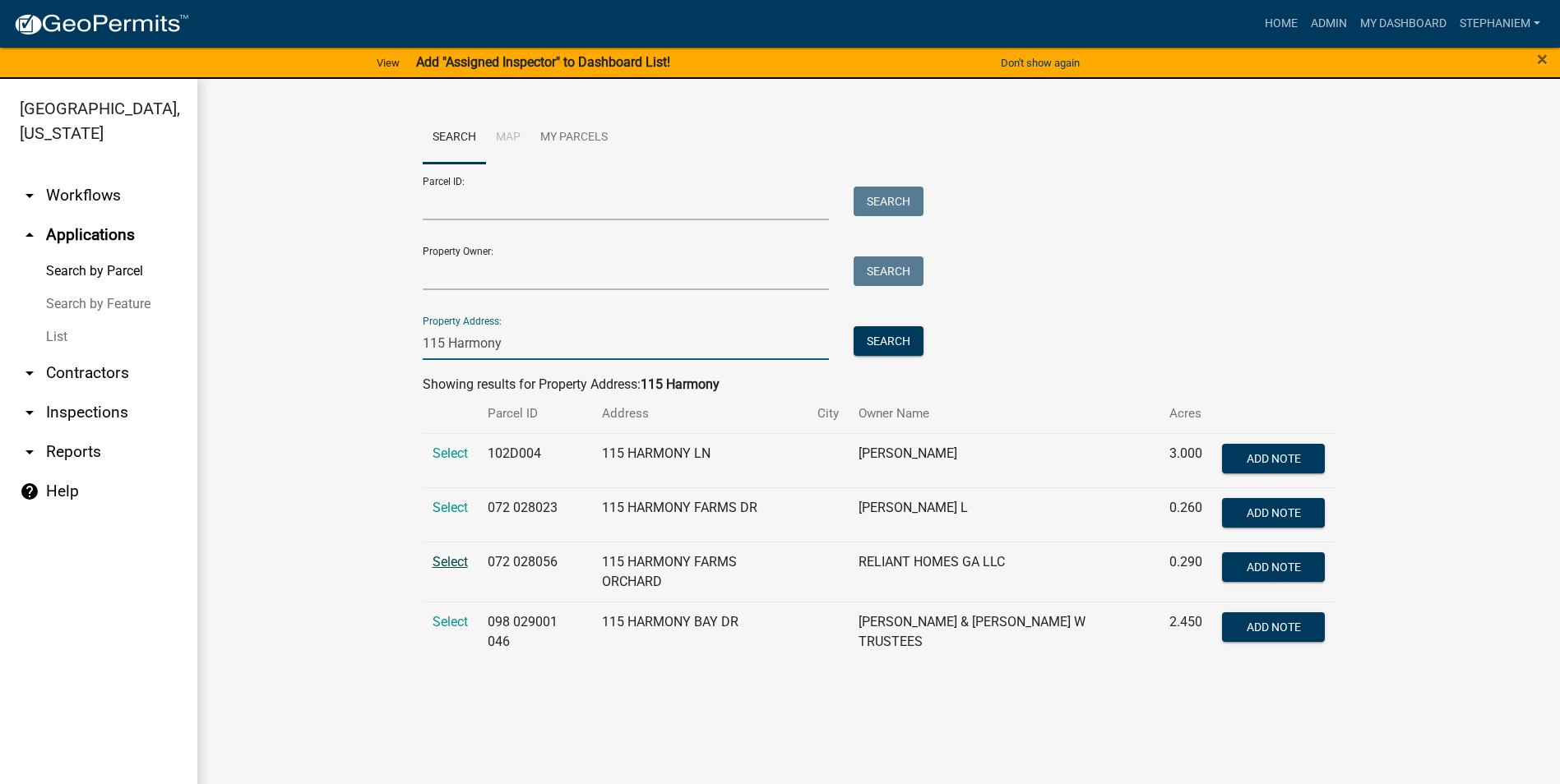
type input "115 Harmony"
click at [451, 565] on span "Select" at bounding box center [450, 561] width 35 height 15
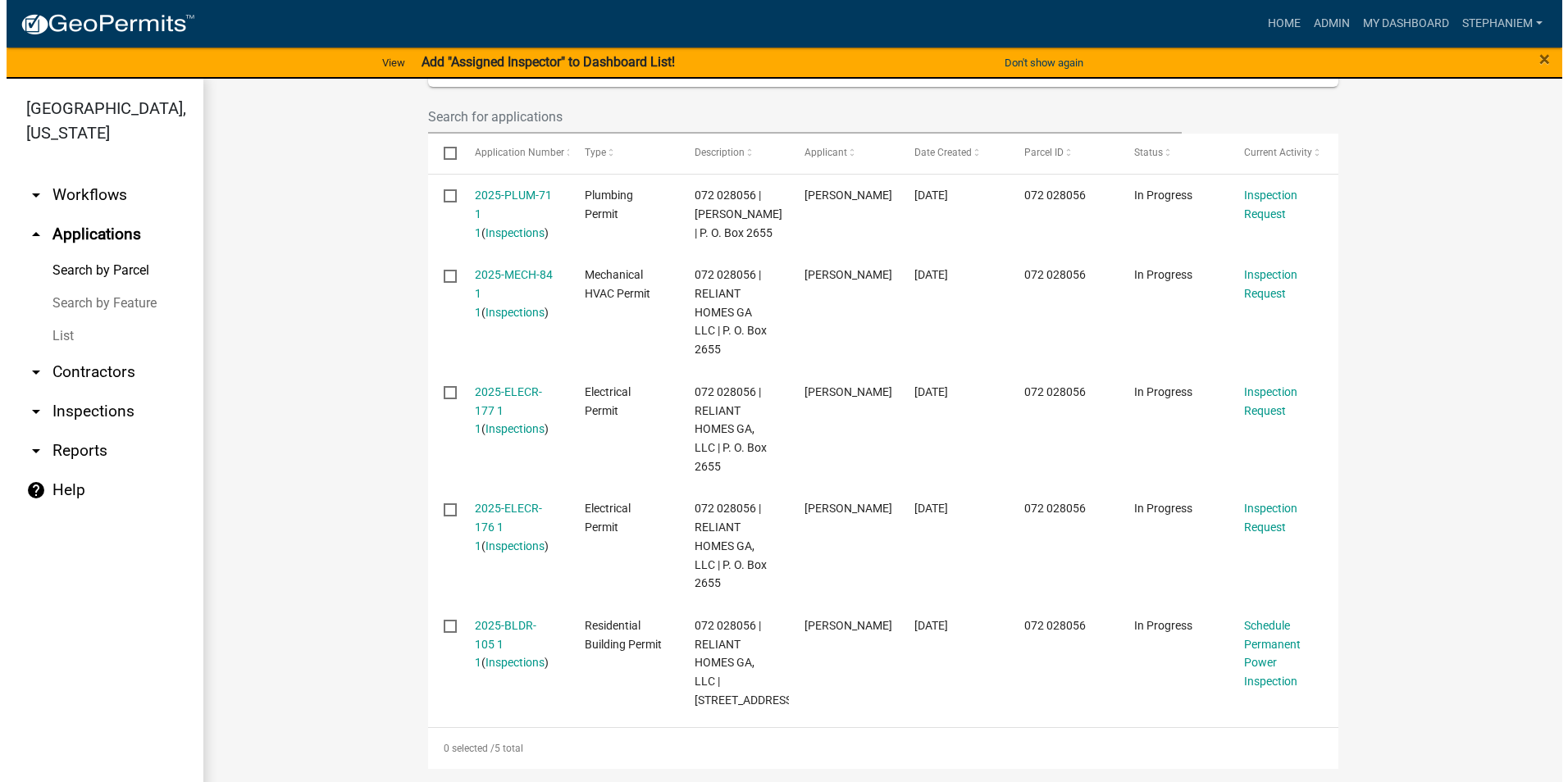
scroll to position [556, 0]
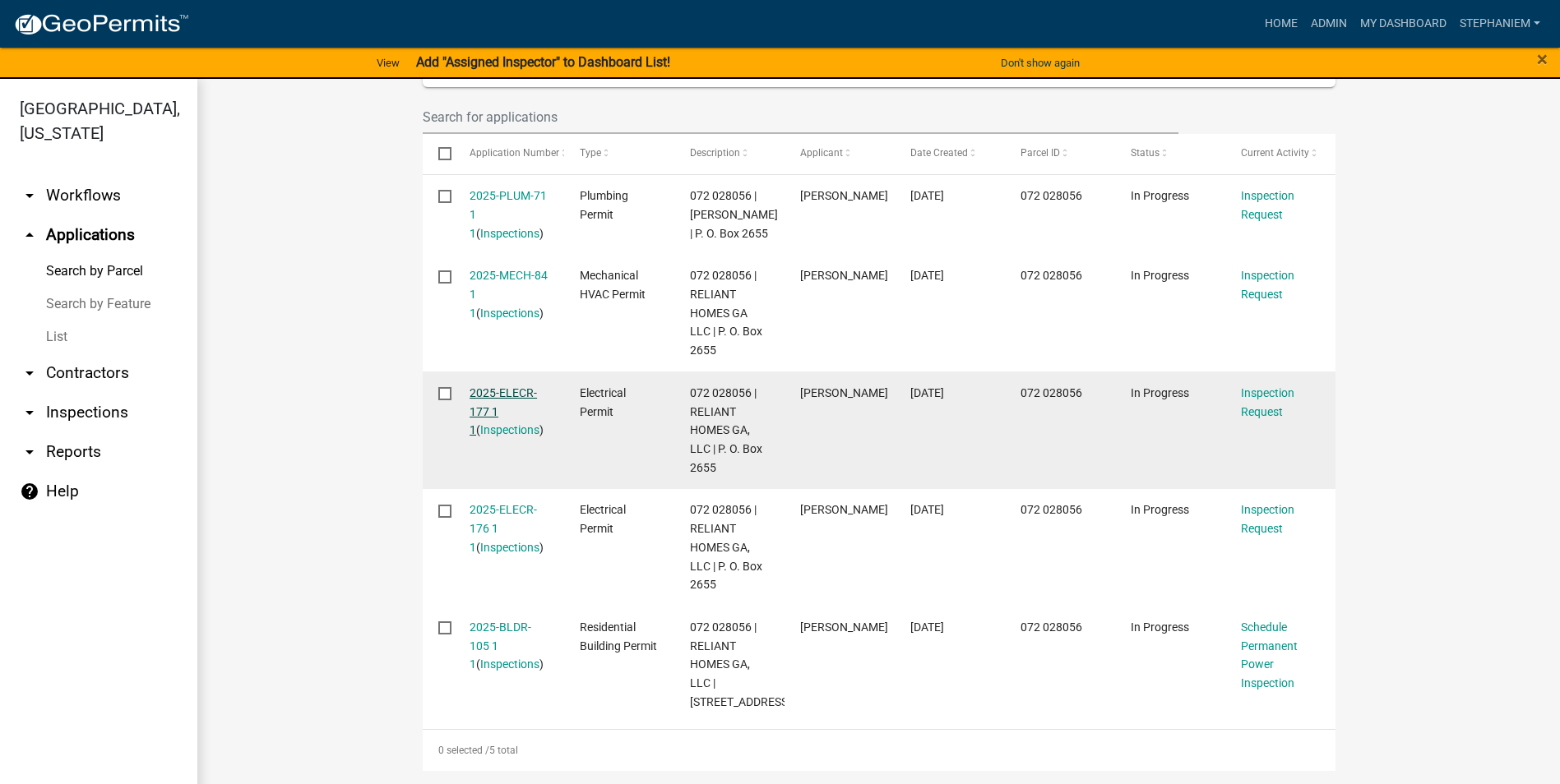
click at [497, 387] on link "2025-ELECR-177 1 1" at bounding box center [503, 412] width 67 height 51
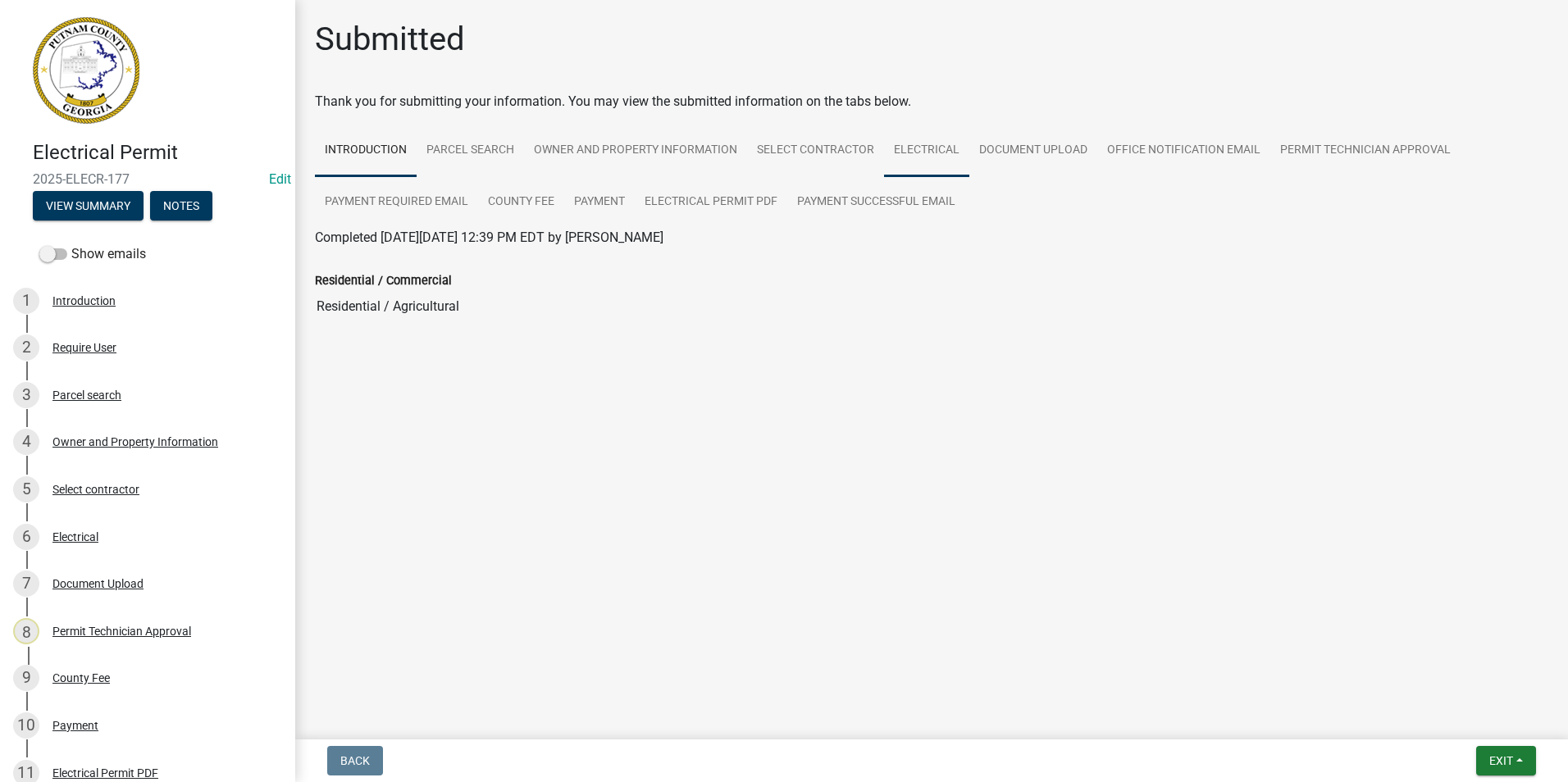
click at [954, 151] on link "Electrical" at bounding box center [927, 151] width 85 height 53
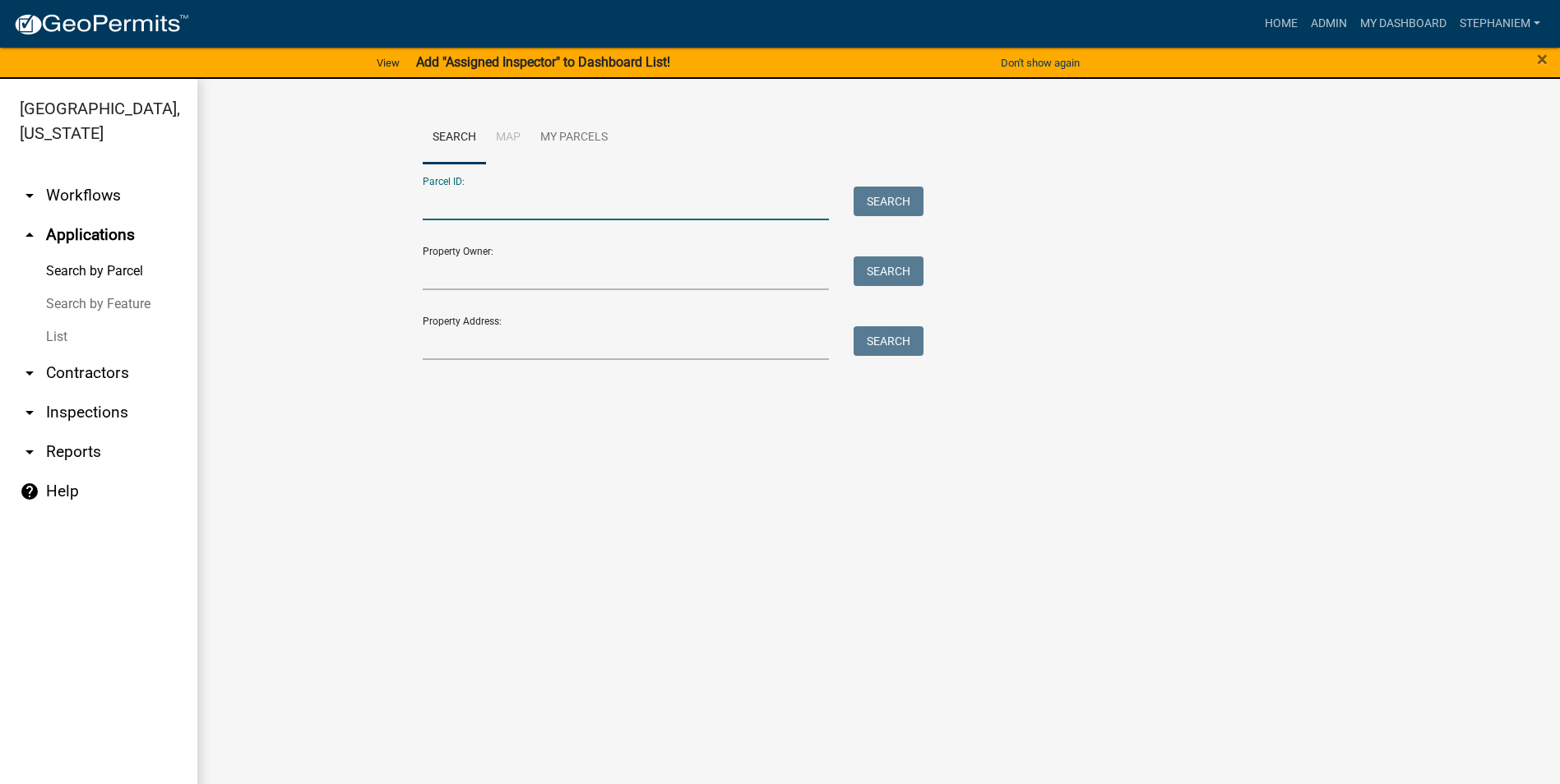
click at [814, 207] on input "Parcel ID:" at bounding box center [626, 203] width 407 height 33
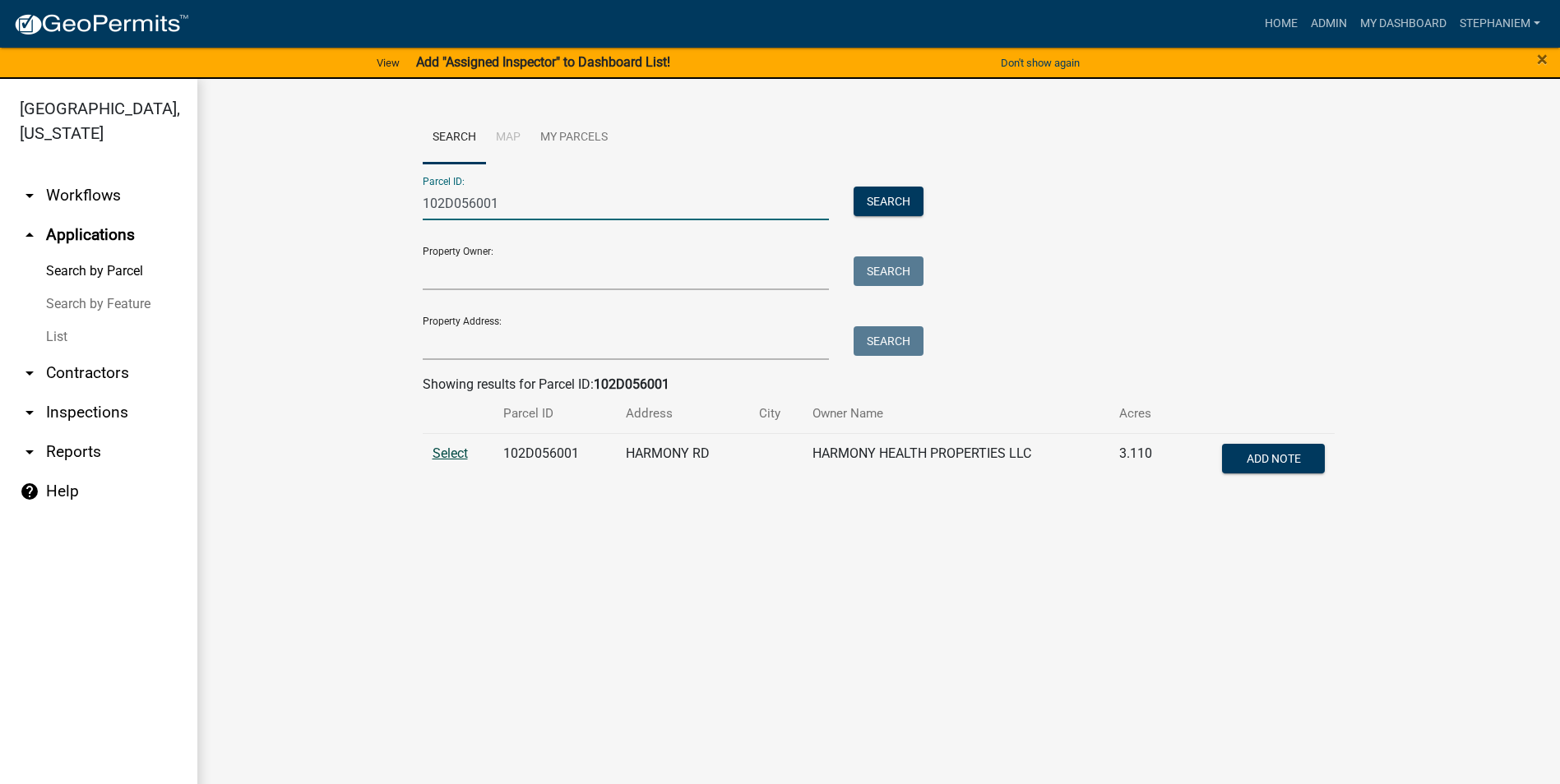
type input "102D056001"
click at [449, 457] on span "Select" at bounding box center [450, 453] width 35 height 15
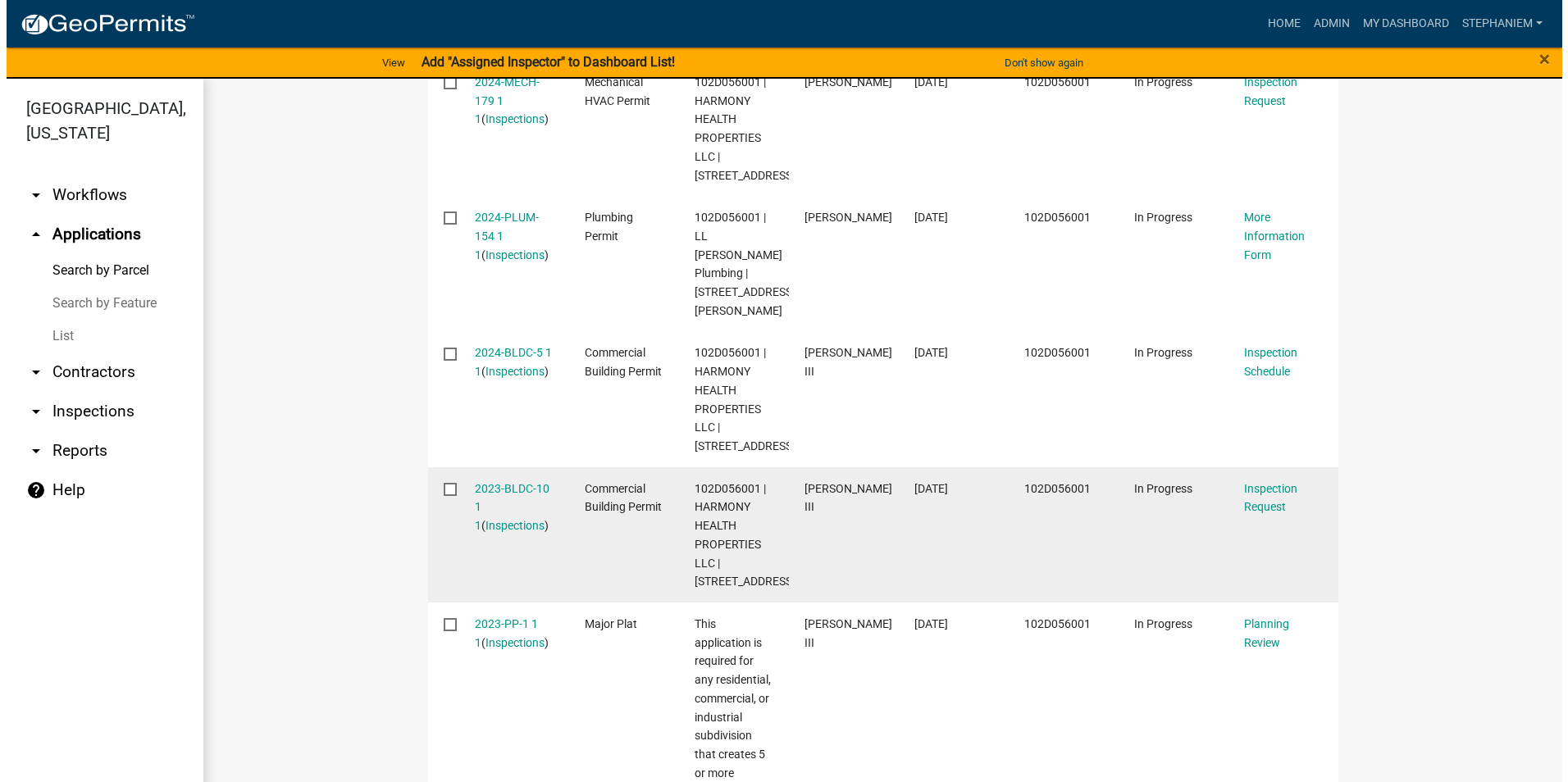
scroll to position [902, 0]
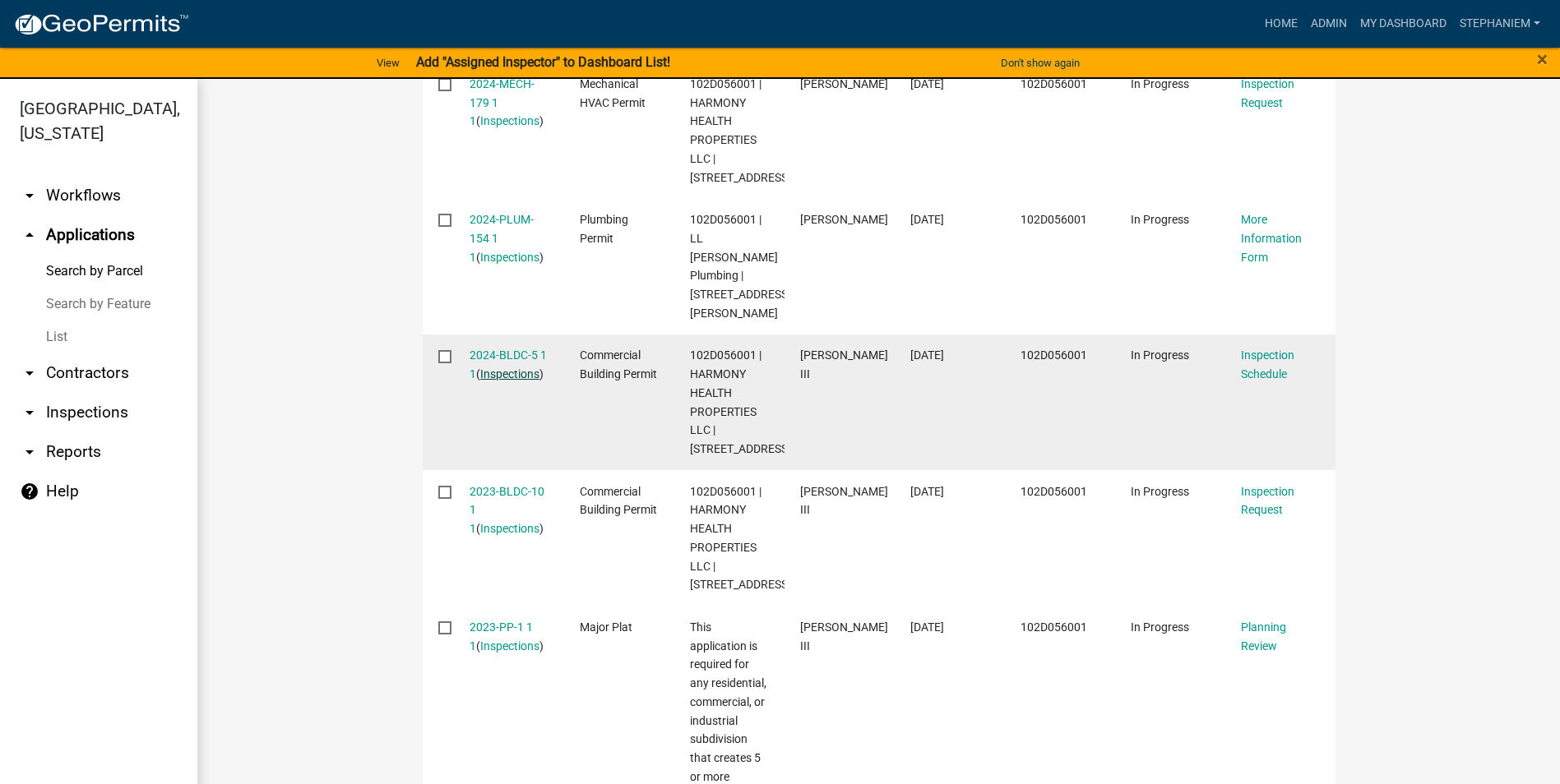
click at [507, 380] on link "Inspections" at bounding box center [510, 374] width 59 height 13
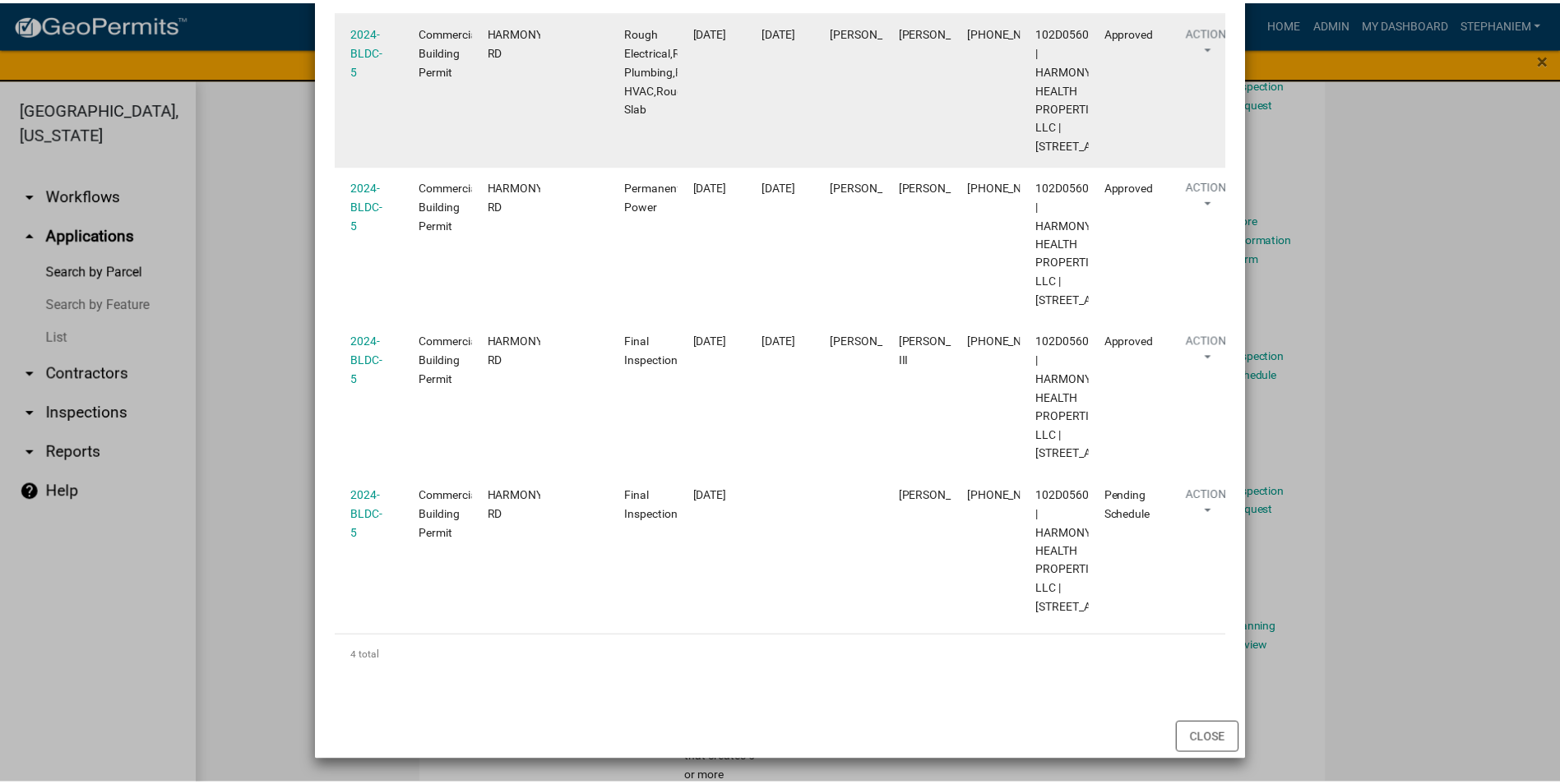
scroll to position [568, 0]
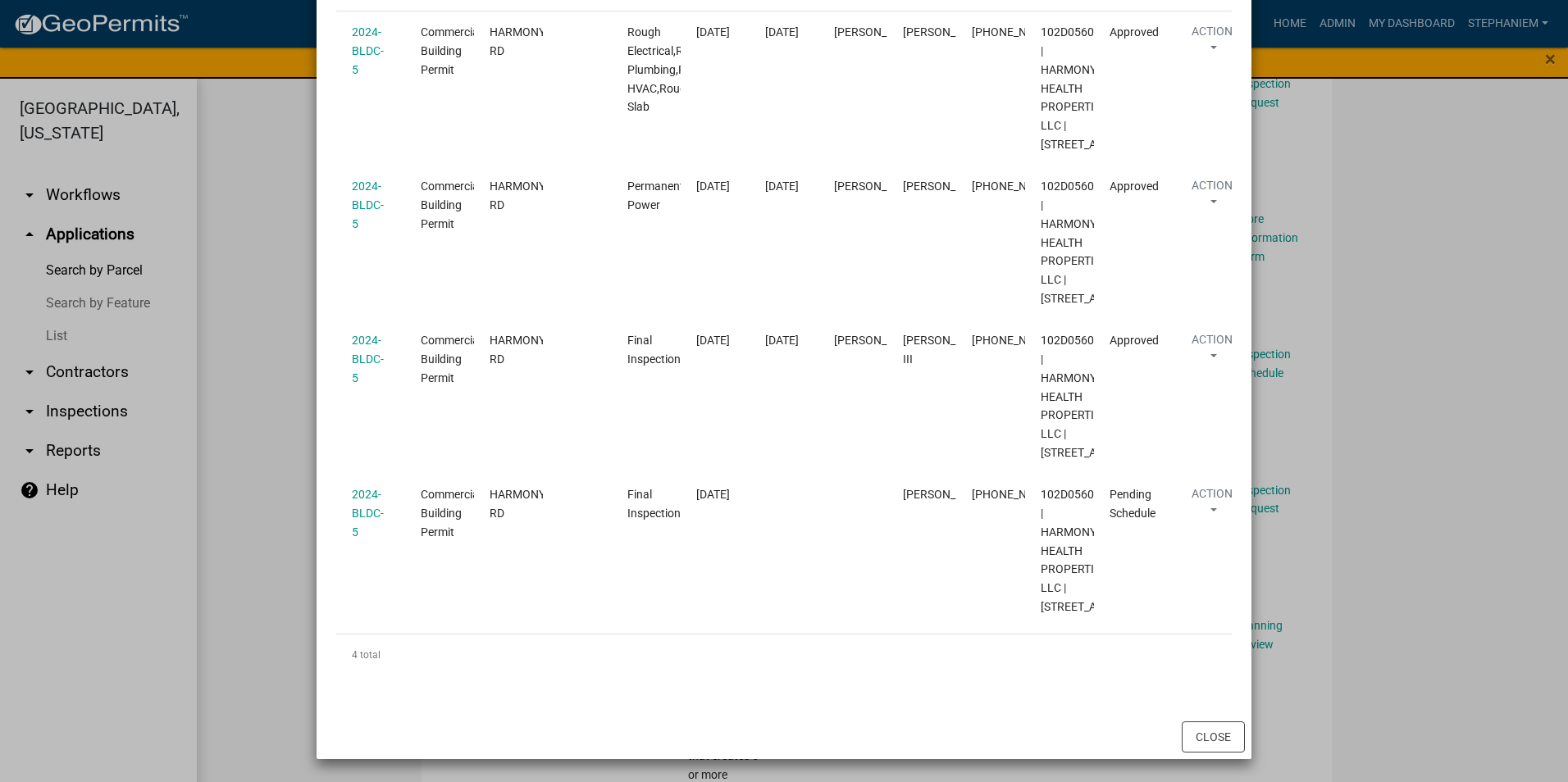
click at [270, 417] on ngb-modal-window "Inspections related to 2024-BLDC-5 × Export Excel Format (.xlsx) CSV Format (.c…" at bounding box center [784, 391] width 1568 height 782
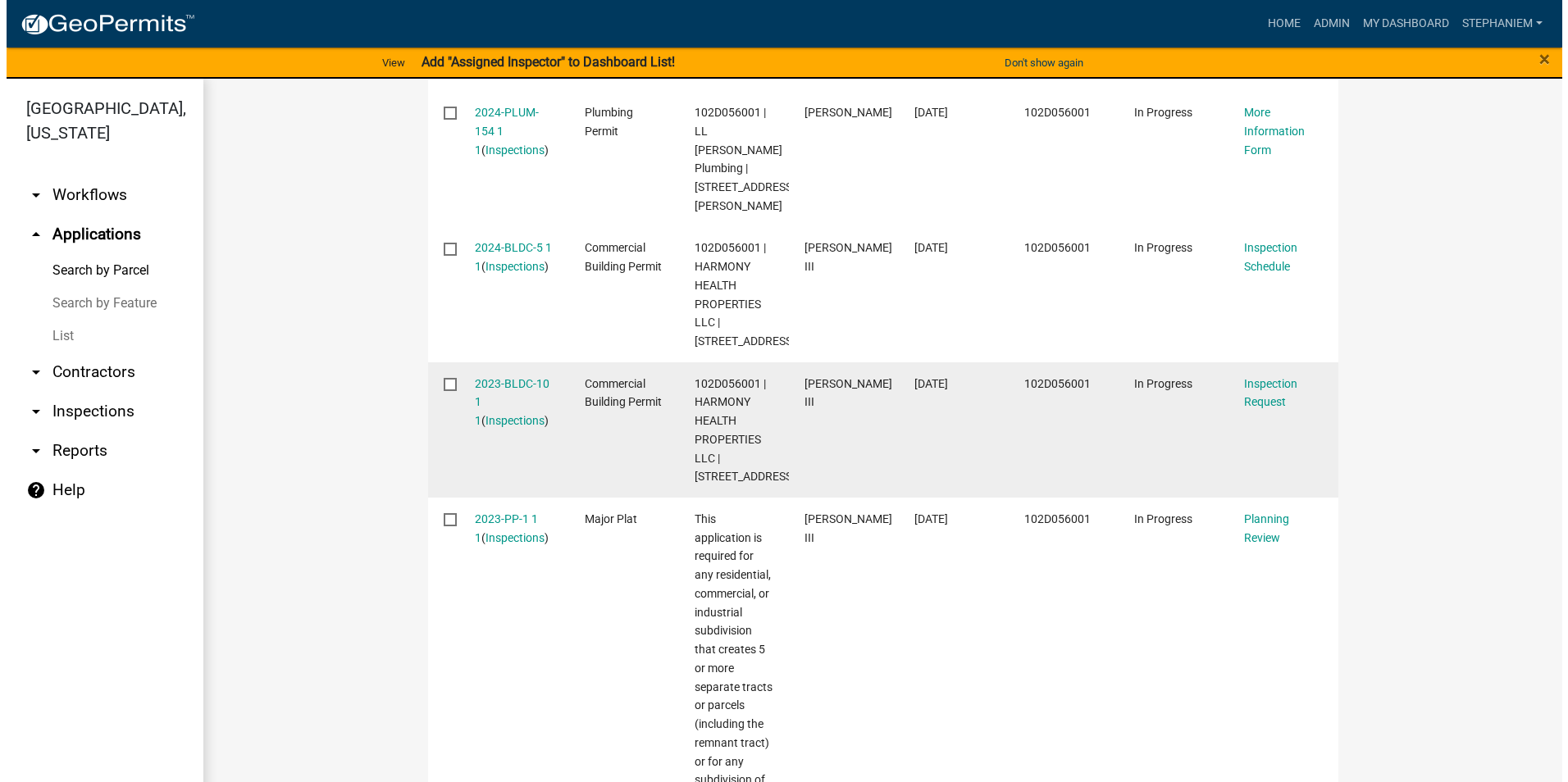
scroll to position [1049, 0]
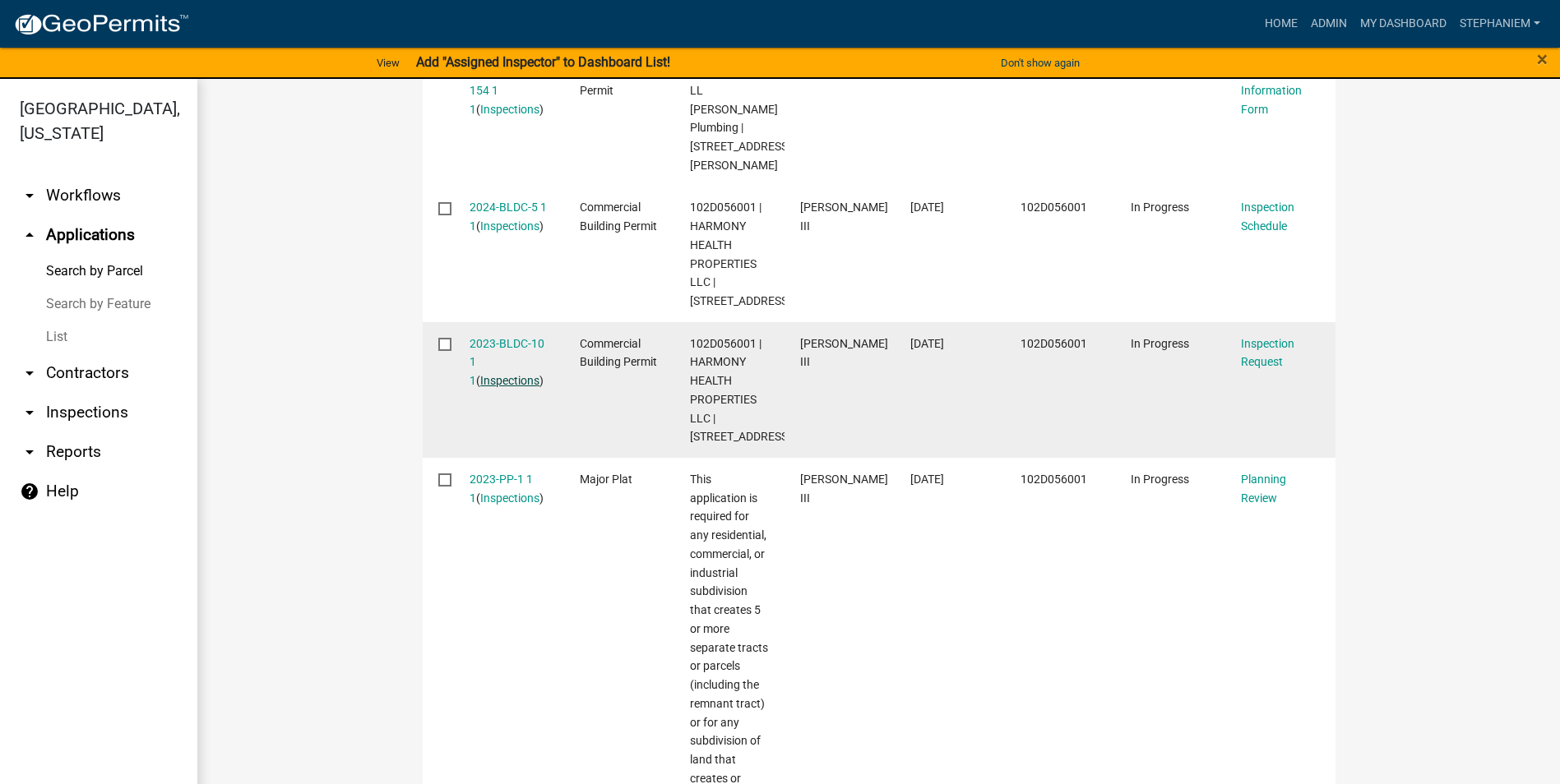
click at [514, 388] on link "Inspections" at bounding box center [510, 380] width 59 height 13
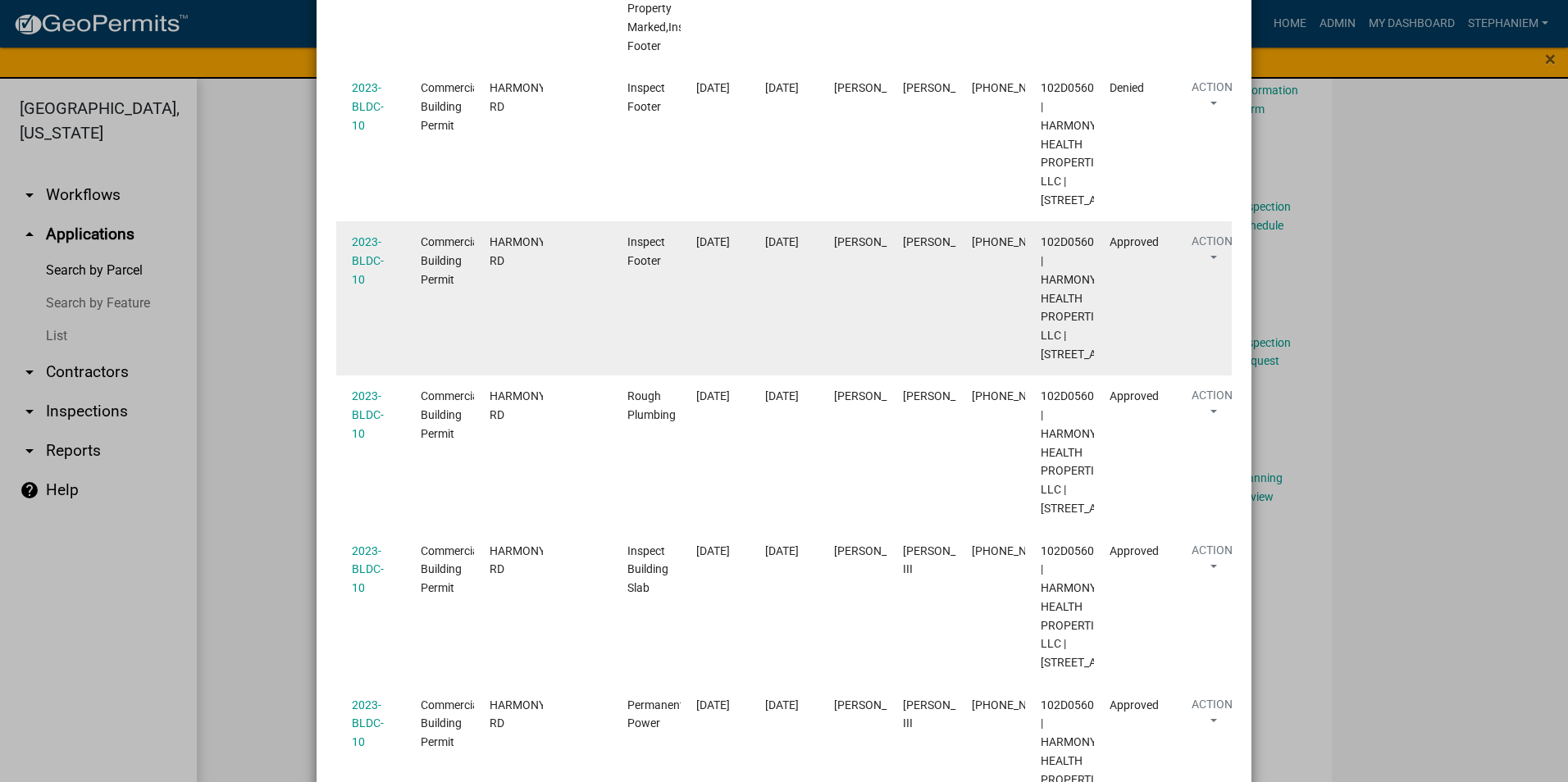
scroll to position [820, 0]
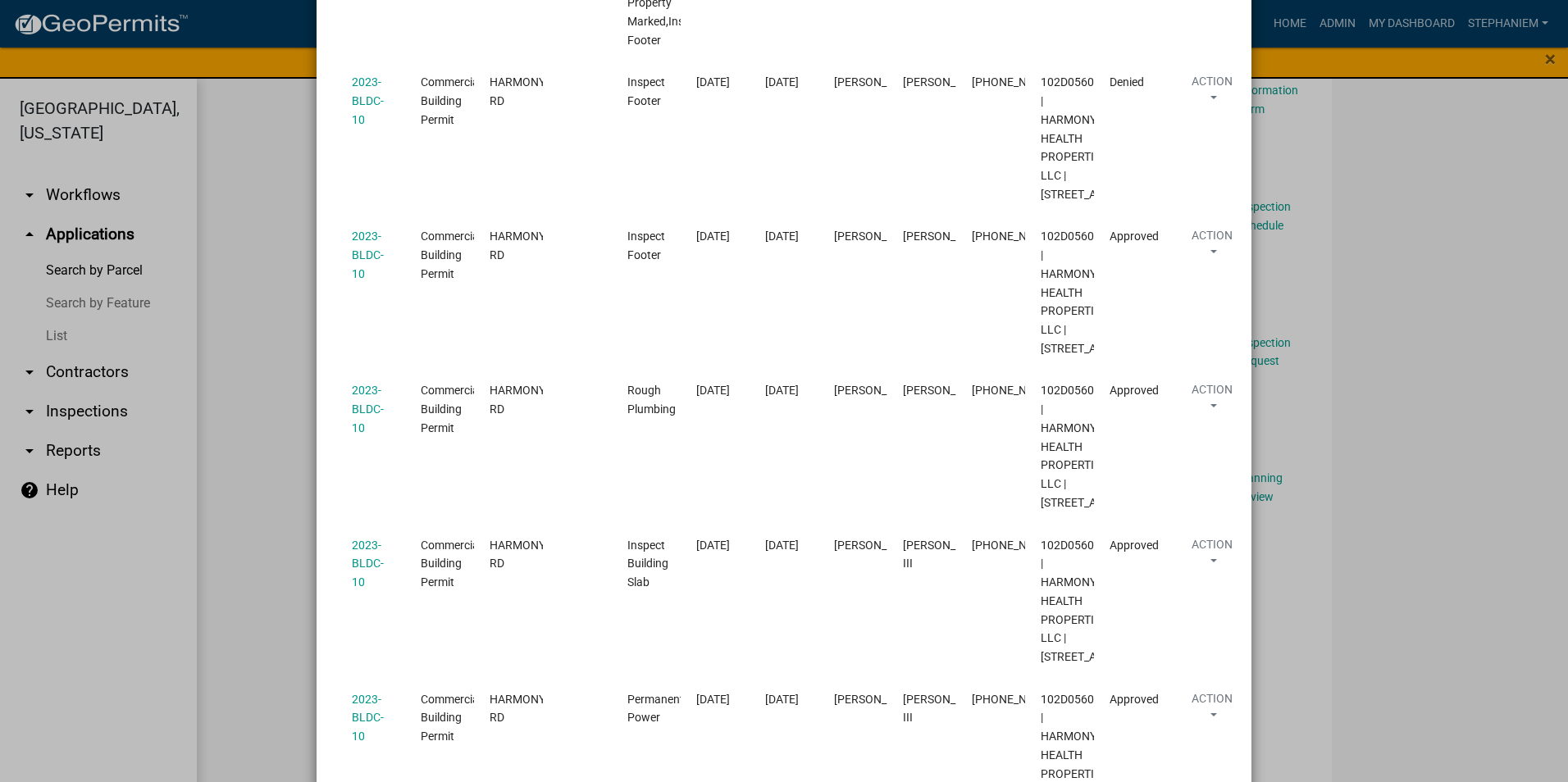
click at [260, 439] on ngb-modal-window "Inspections related to 2023-BLDC-10 × Export Excel Format (.xlsx) CSV Format (.…" at bounding box center [784, 391] width 1568 height 782
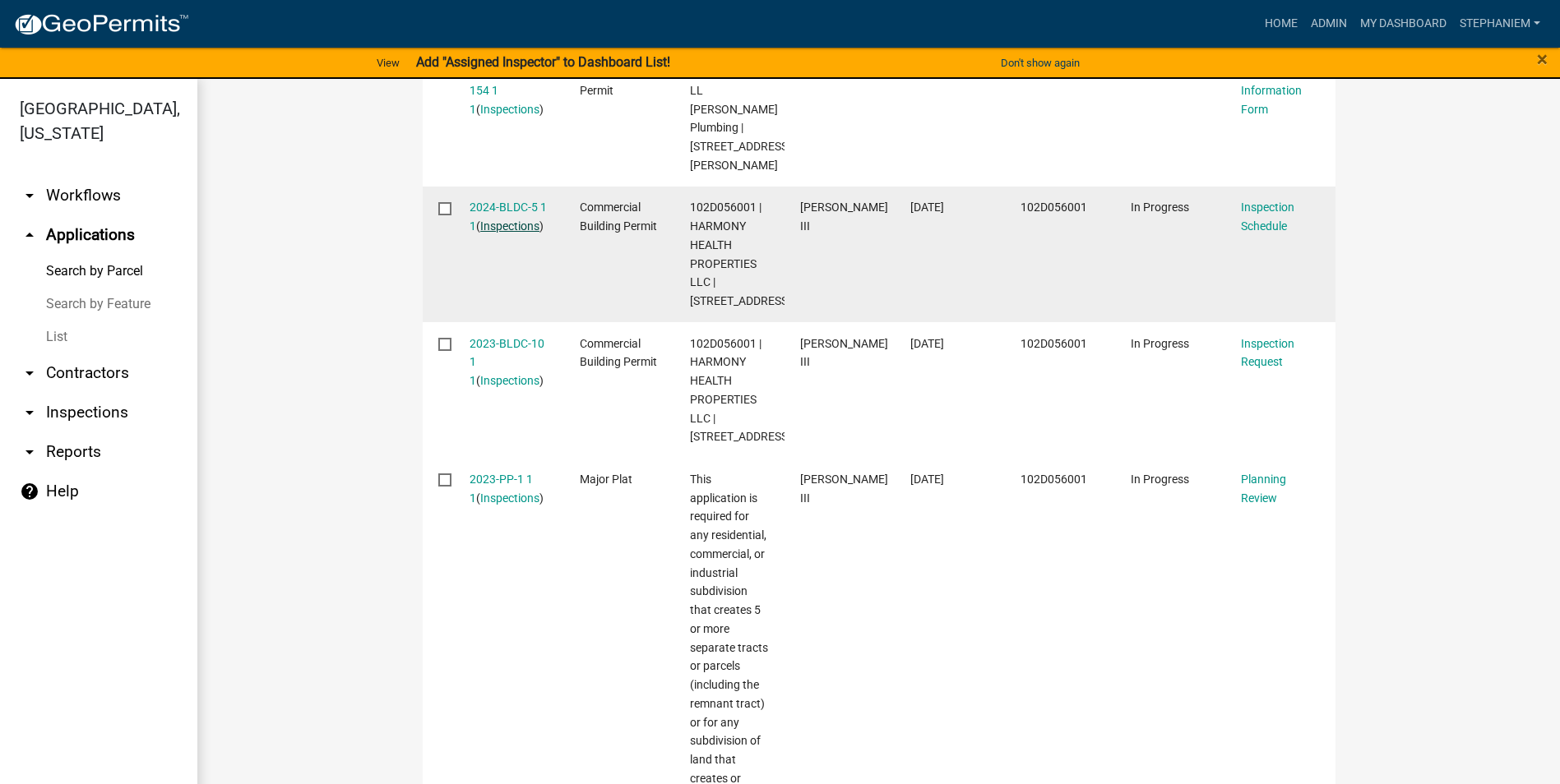
click at [495, 233] on link "Inspections" at bounding box center [510, 226] width 59 height 13
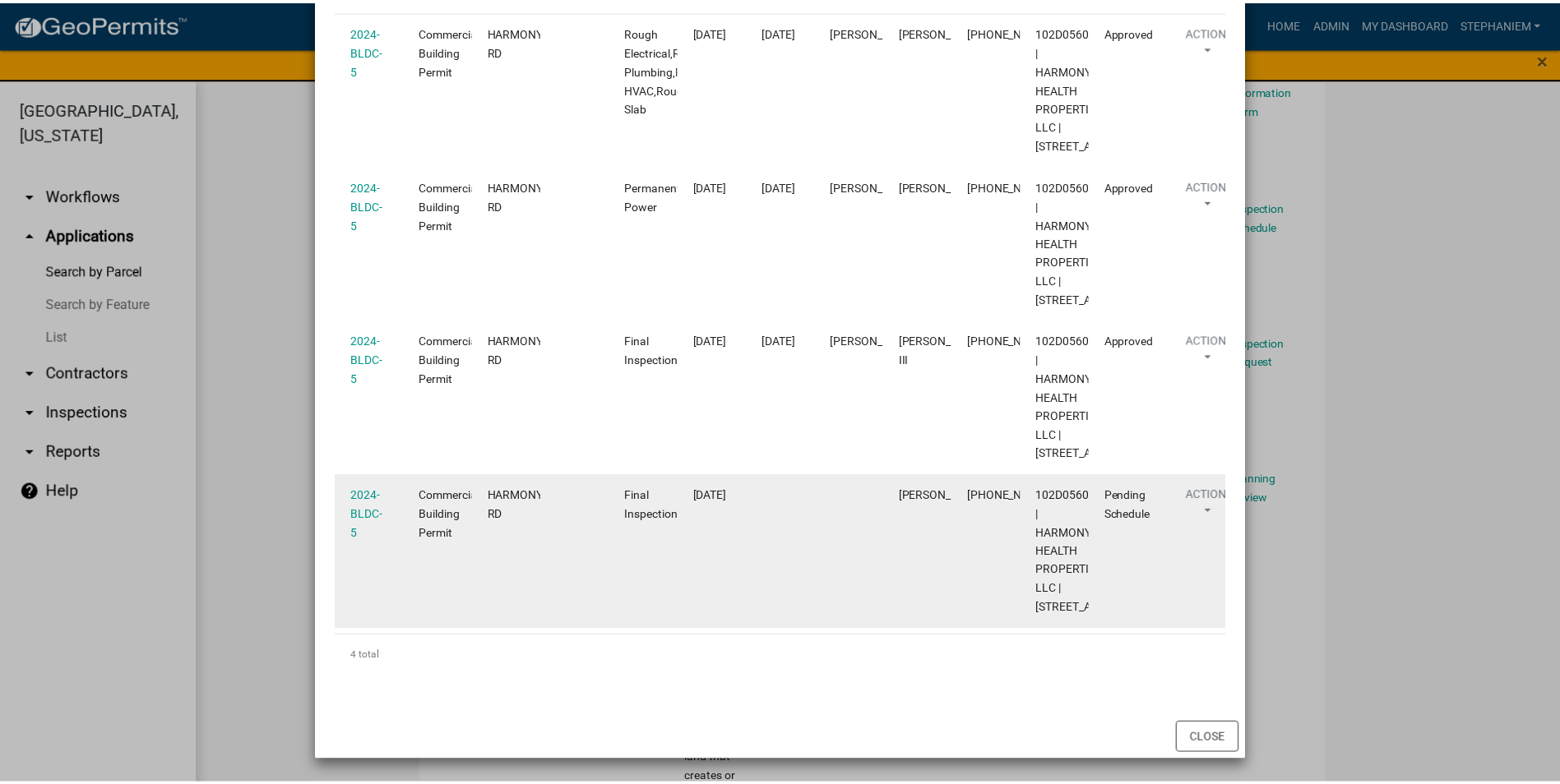
scroll to position [404, 0]
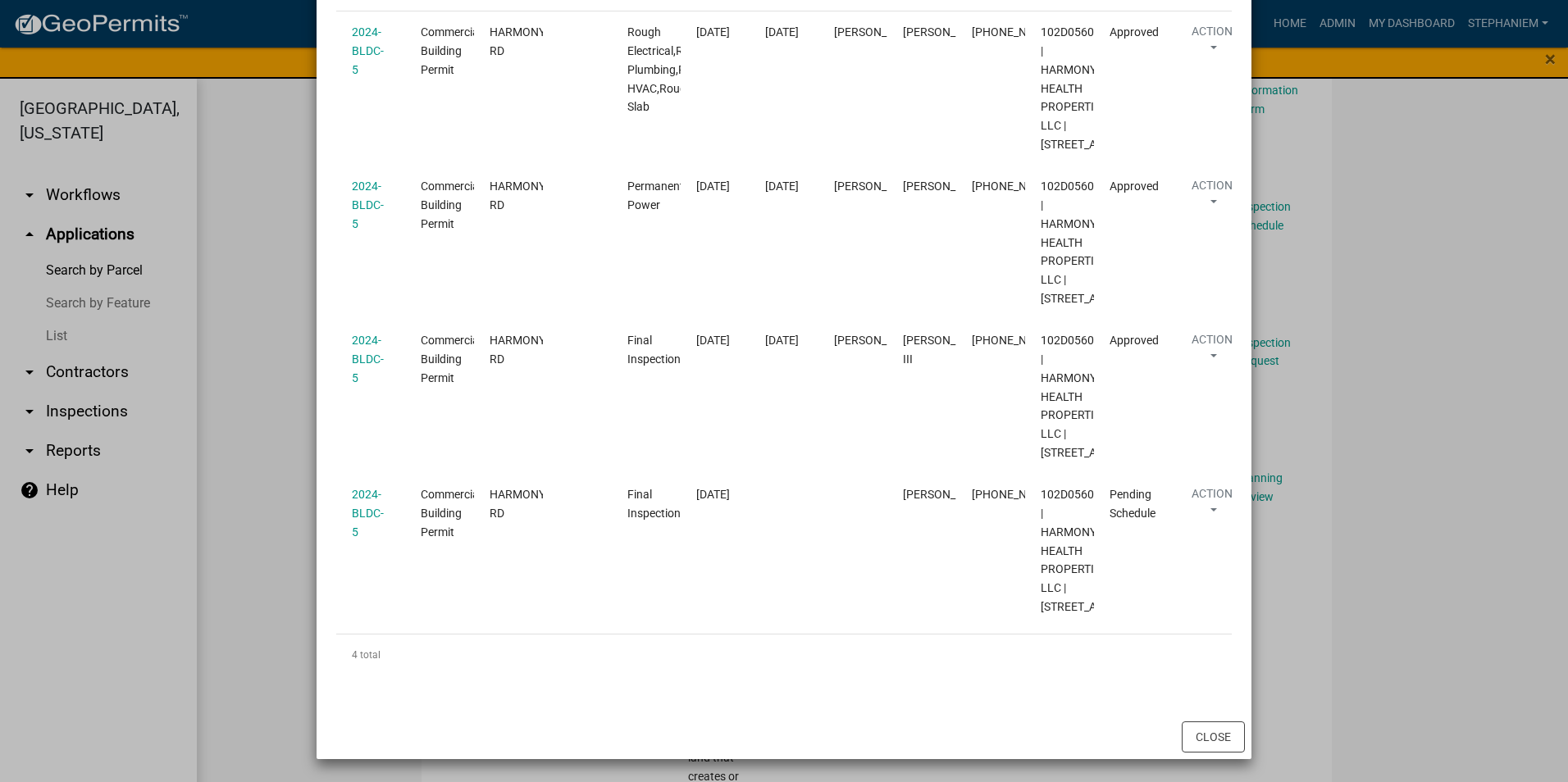
click at [1416, 378] on ngb-modal-window "Inspections related to 2024-BLDC-5 × Export Excel Format (.xlsx) CSV Format (.c…" at bounding box center [784, 391] width 1568 height 782
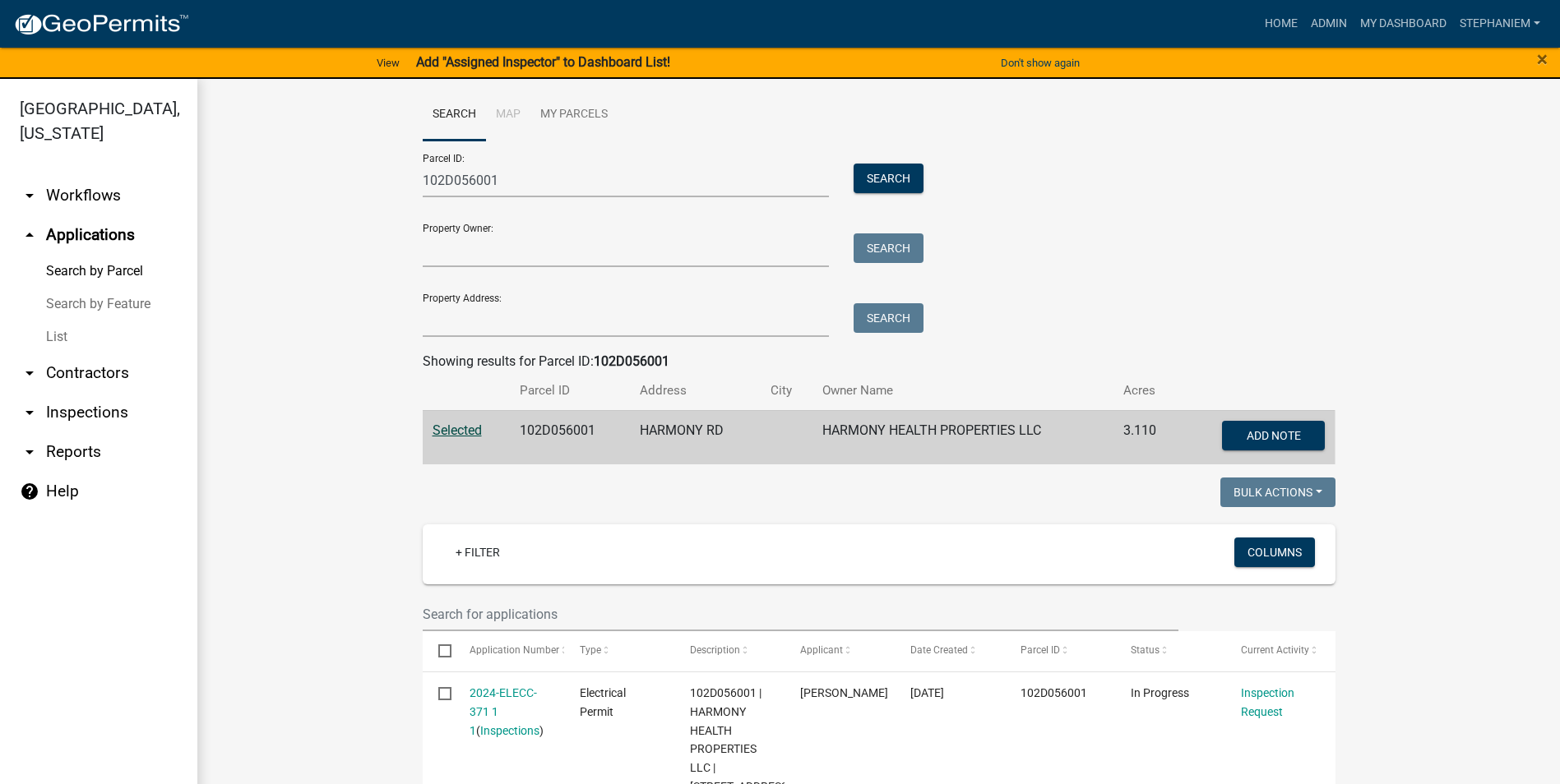
scroll to position [0, 0]
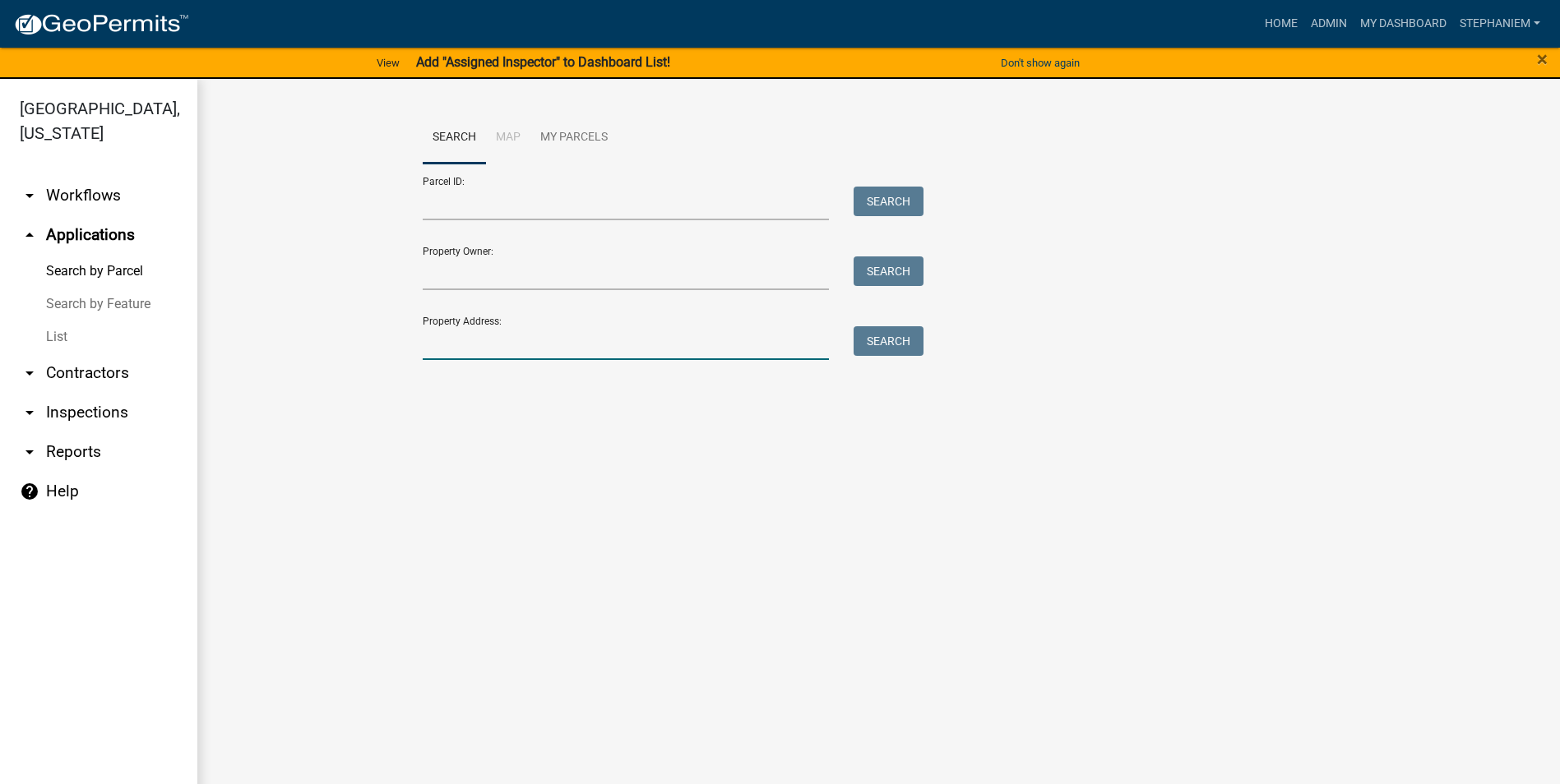
click at [746, 334] on input "Property Address:" at bounding box center [626, 343] width 407 height 33
click at [641, 352] on input "Property Address:" at bounding box center [626, 343] width 407 height 33
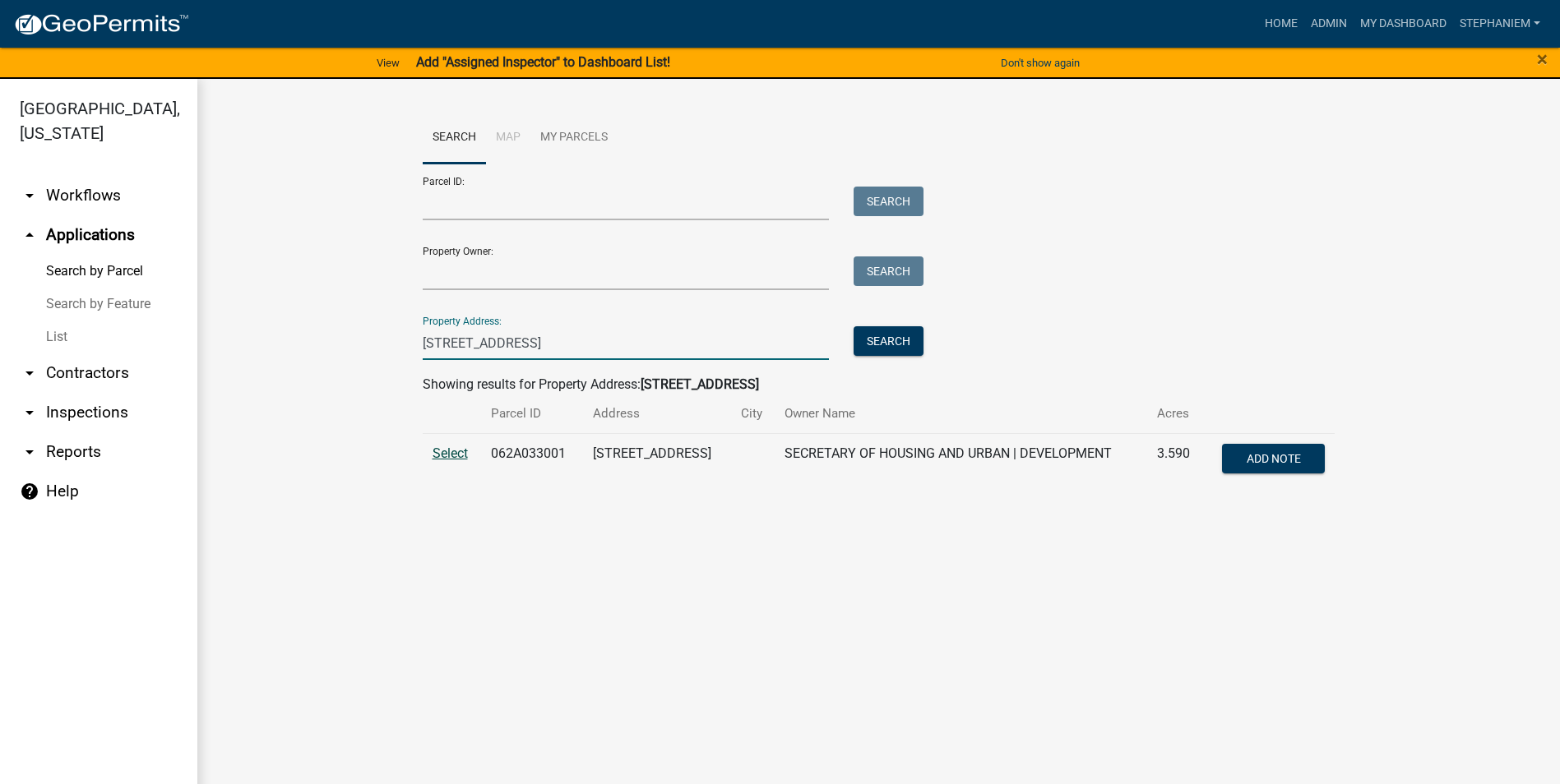
type input "149 Old Glenwood"
click at [437, 455] on span "Select" at bounding box center [450, 453] width 35 height 15
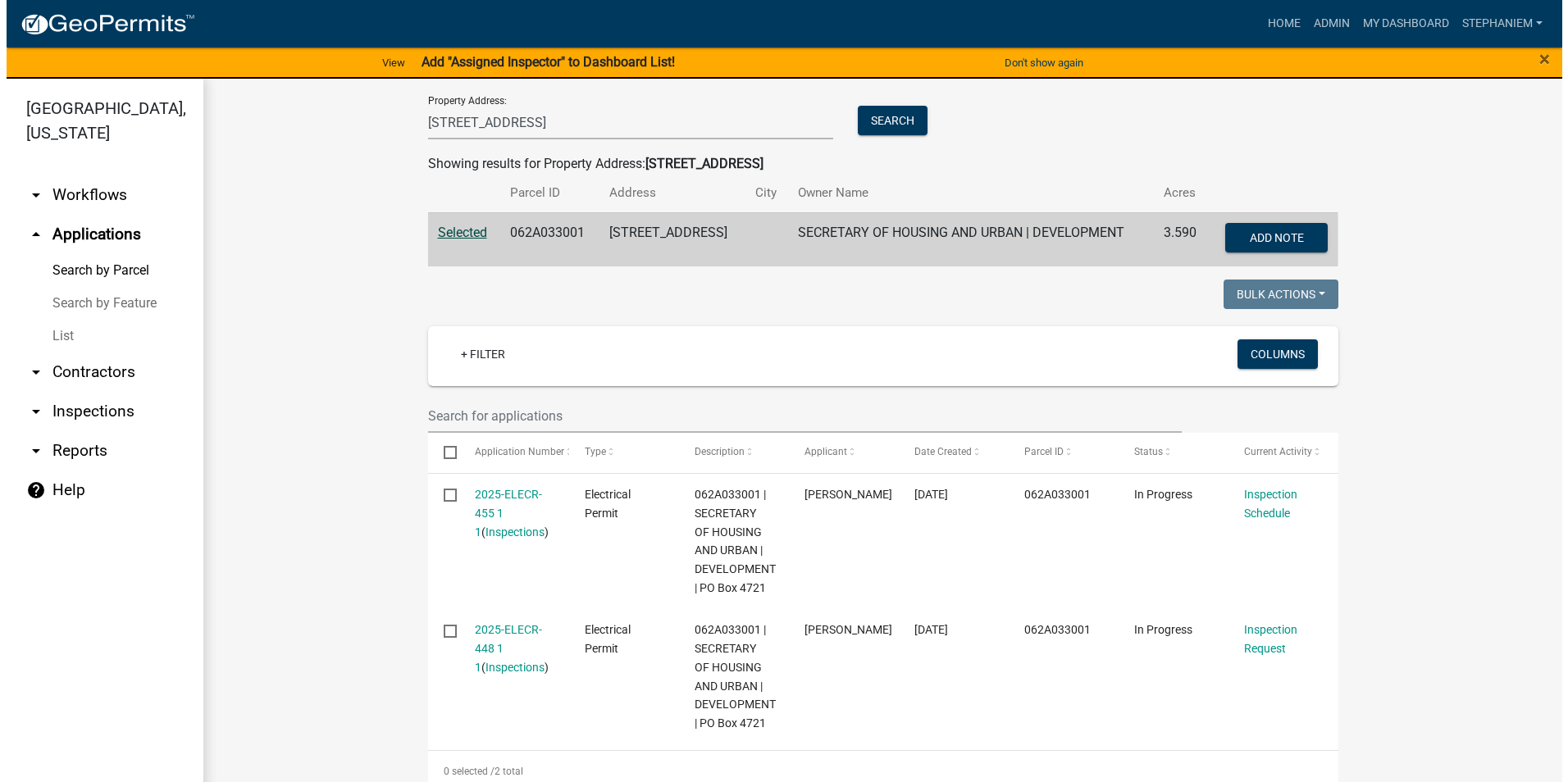
scroll to position [248, 0]
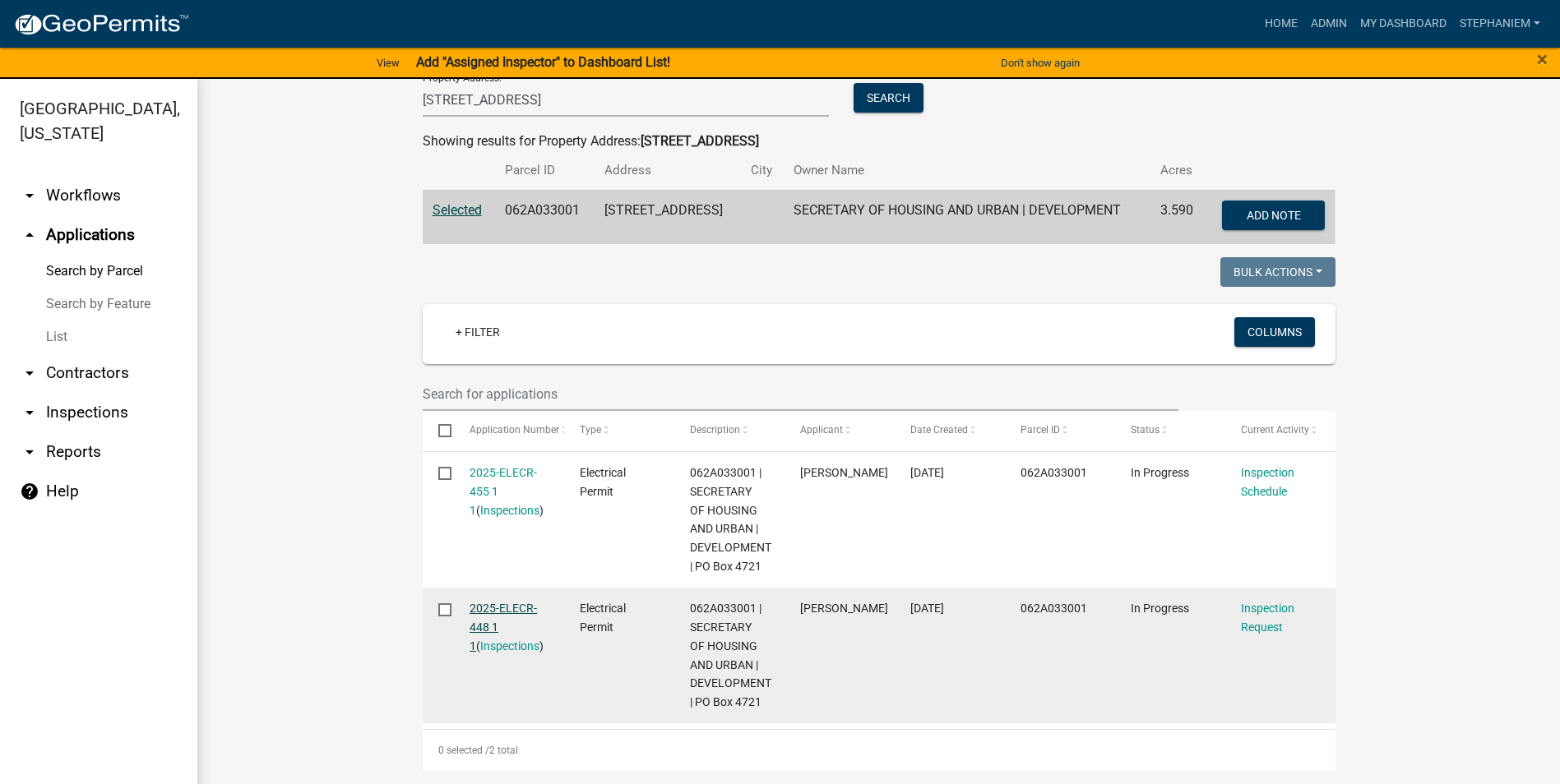
click at [476, 608] on link "2025-ELECR-448 1 1" at bounding box center [503, 627] width 67 height 51
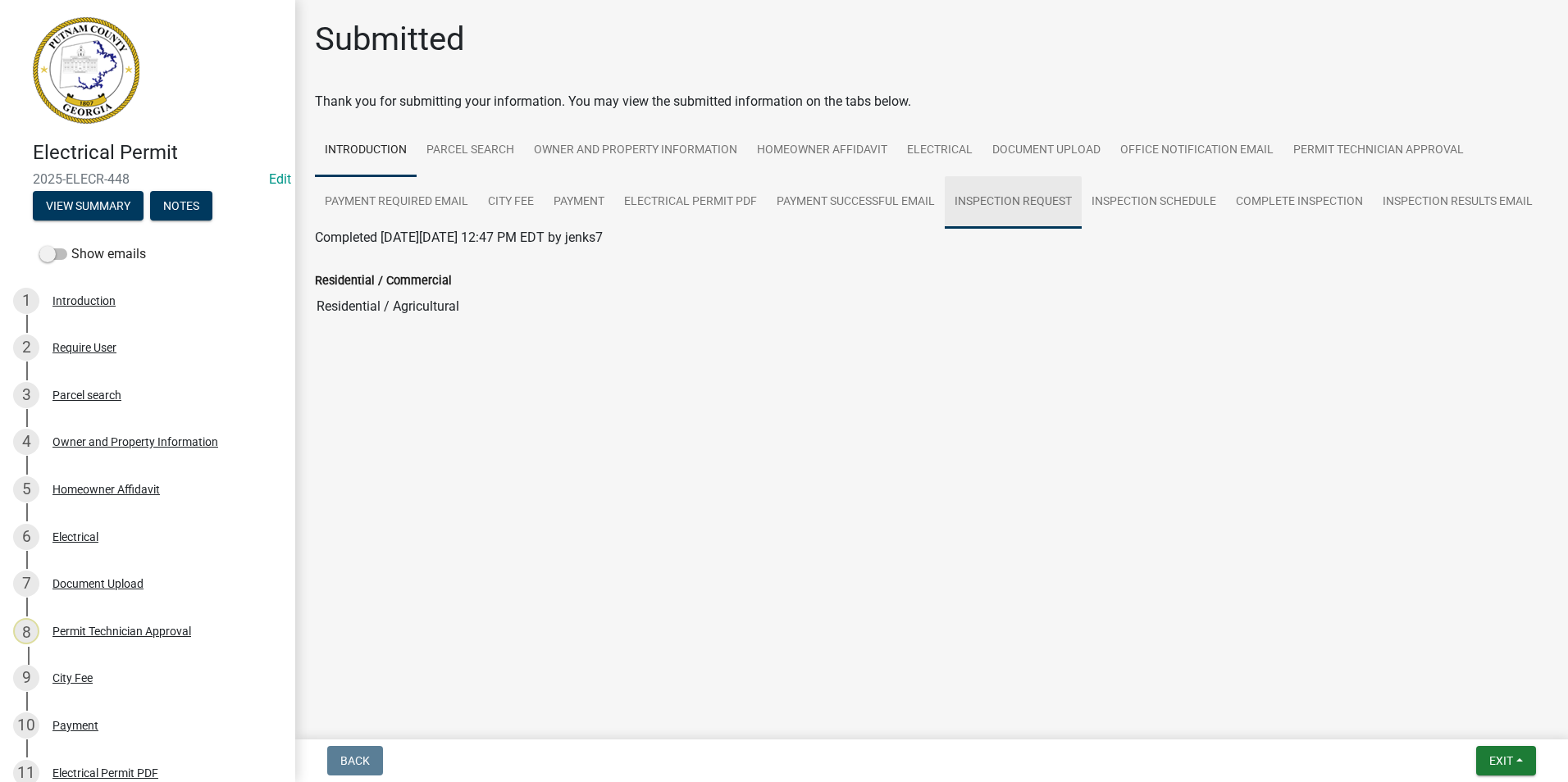
click at [1059, 206] on link "Inspection Request" at bounding box center [1013, 203] width 137 height 53
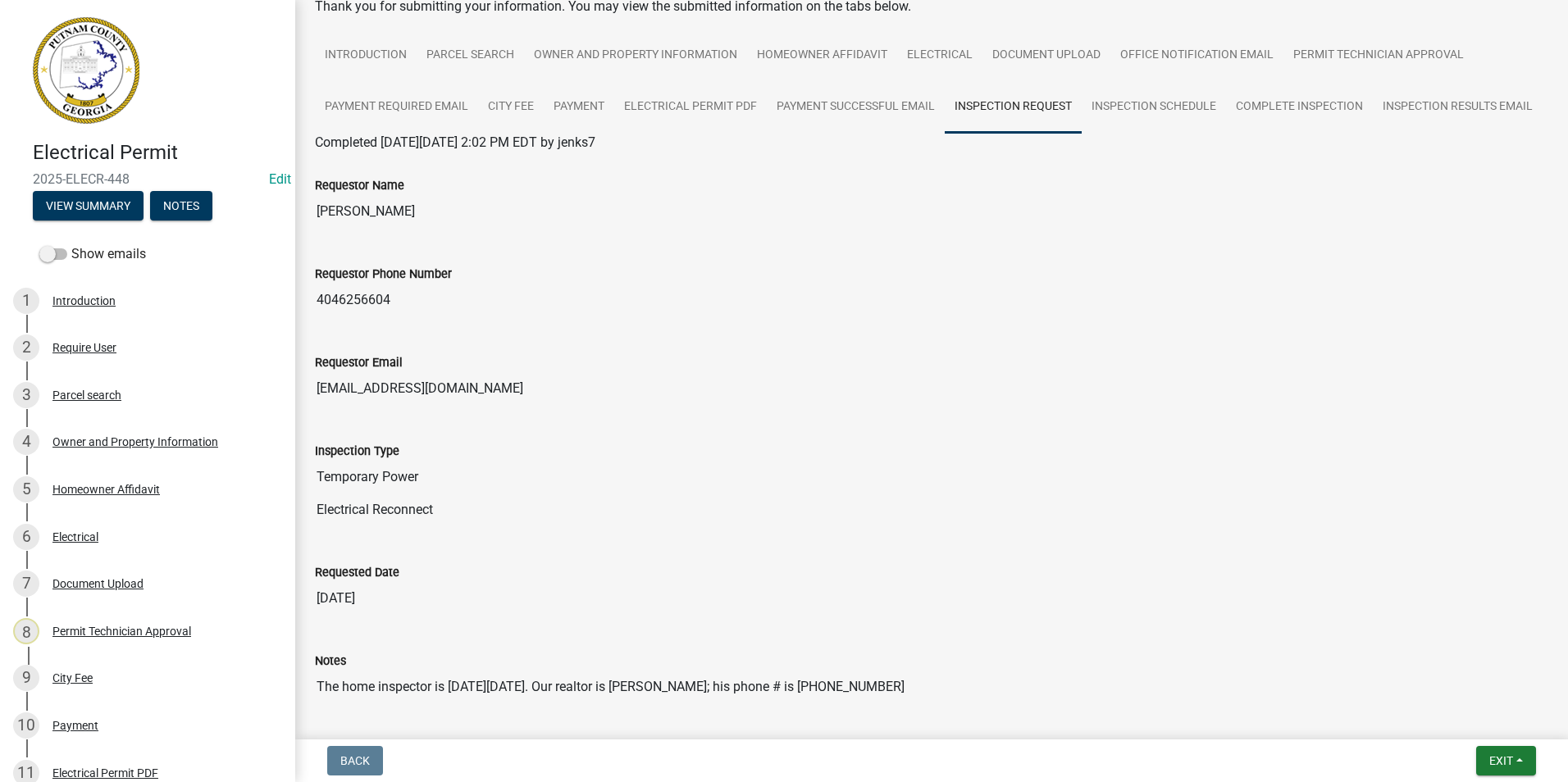
scroll to position [86, 0]
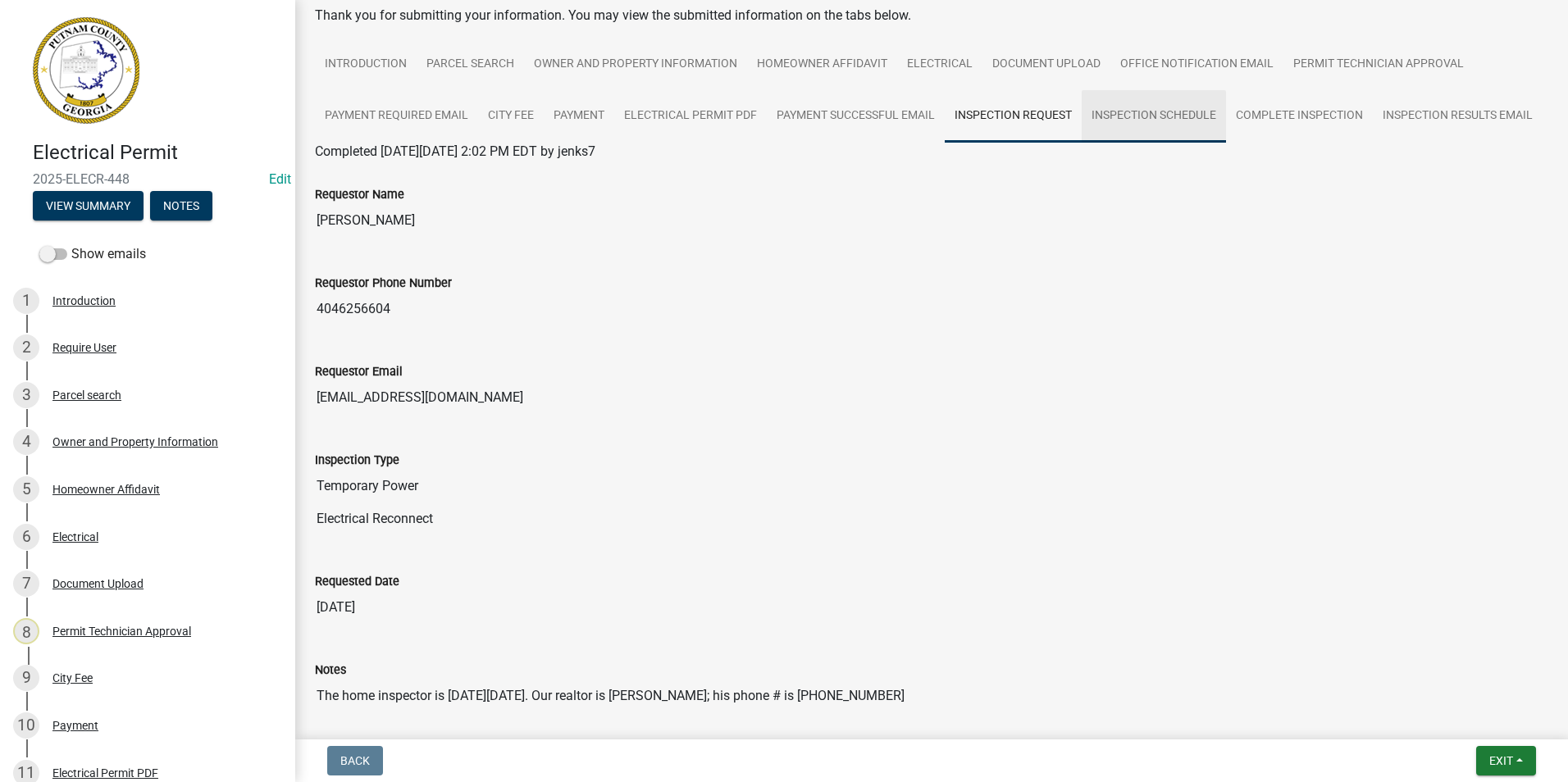
click at [1184, 122] on link "Inspection Schedule" at bounding box center [1154, 117] width 144 height 53
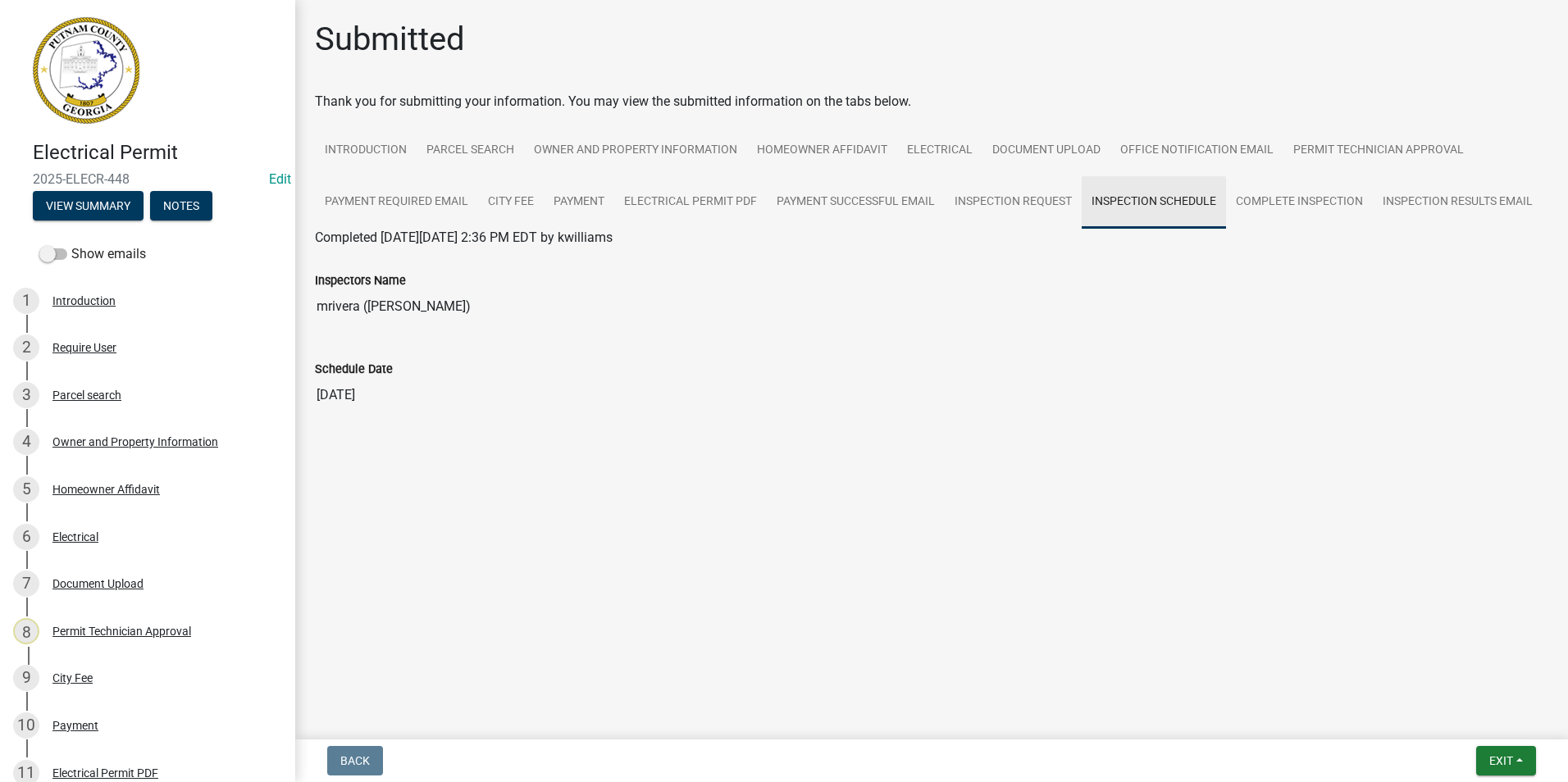
scroll to position [0, 0]
click at [997, 212] on link "Inspection Request" at bounding box center [1013, 203] width 137 height 53
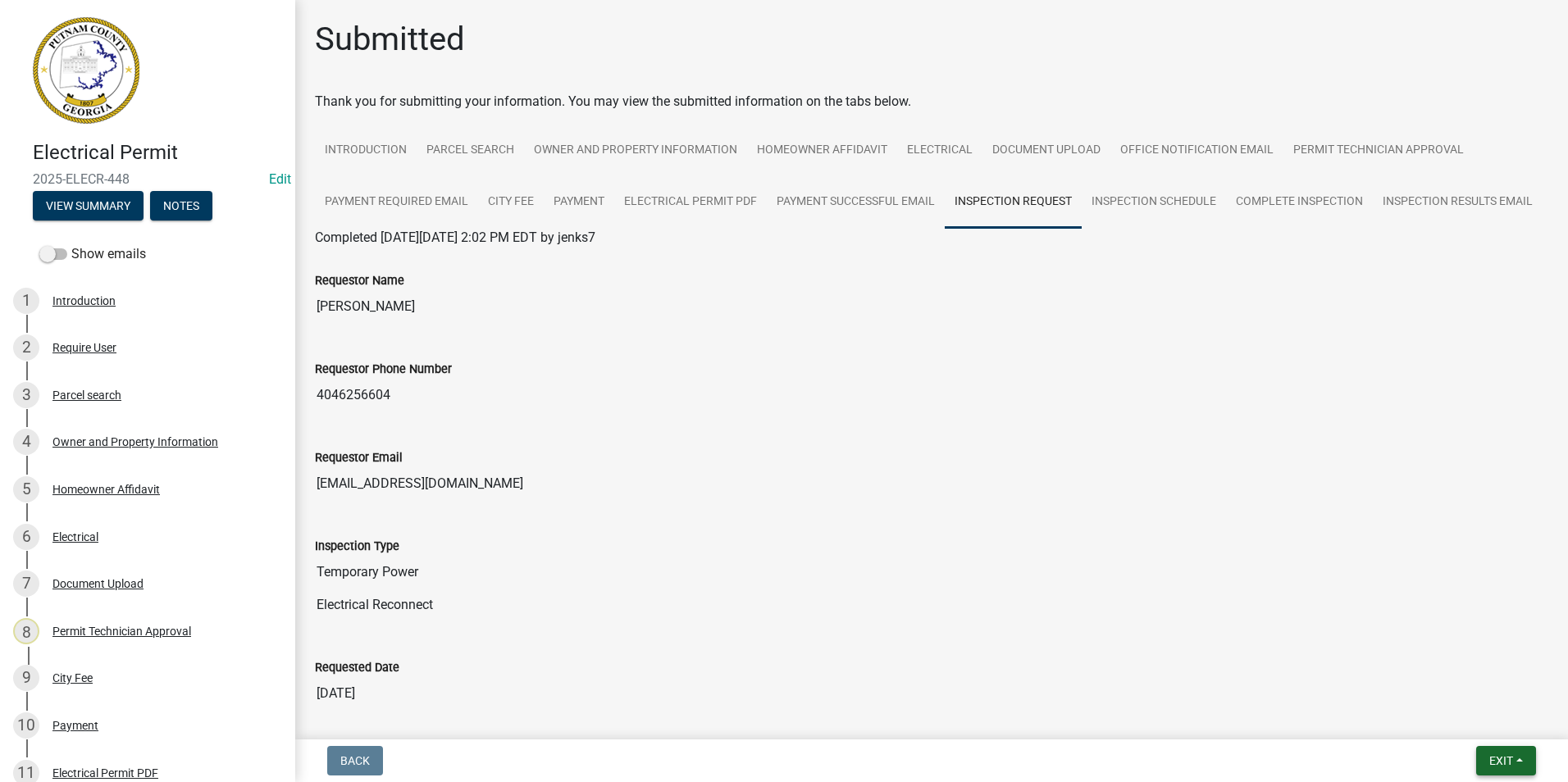
click at [1510, 752] on button "Exit" at bounding box center [1506, 760] width 60 height 30
click at [1507, 733] on button "Save & Exit" at bounding box center [1470, 718] width 131 height 39
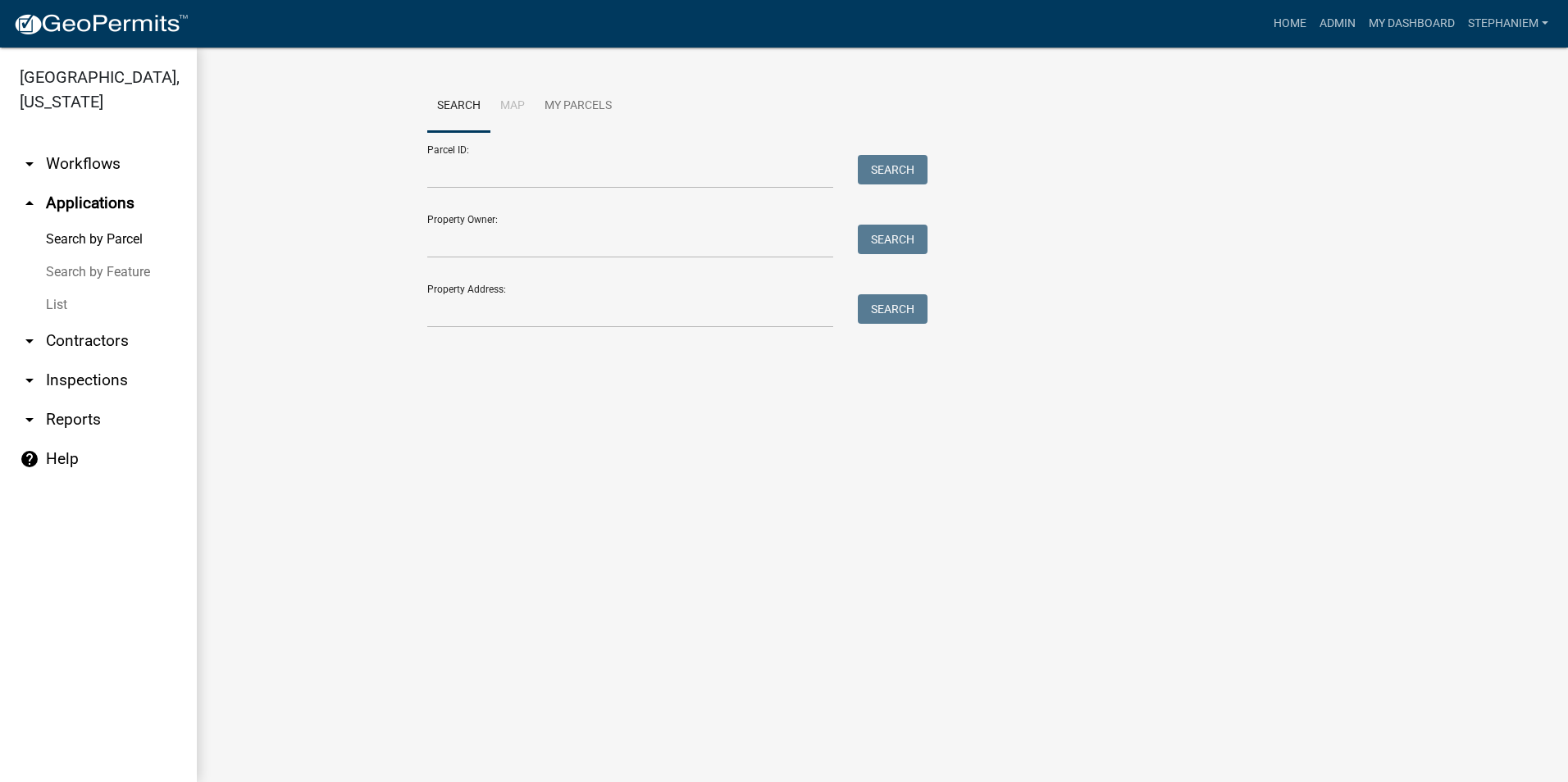
click at [126, 380] on link "arrow_drop_down Inspections" at bounding box center [98, 380] width 196 height 39
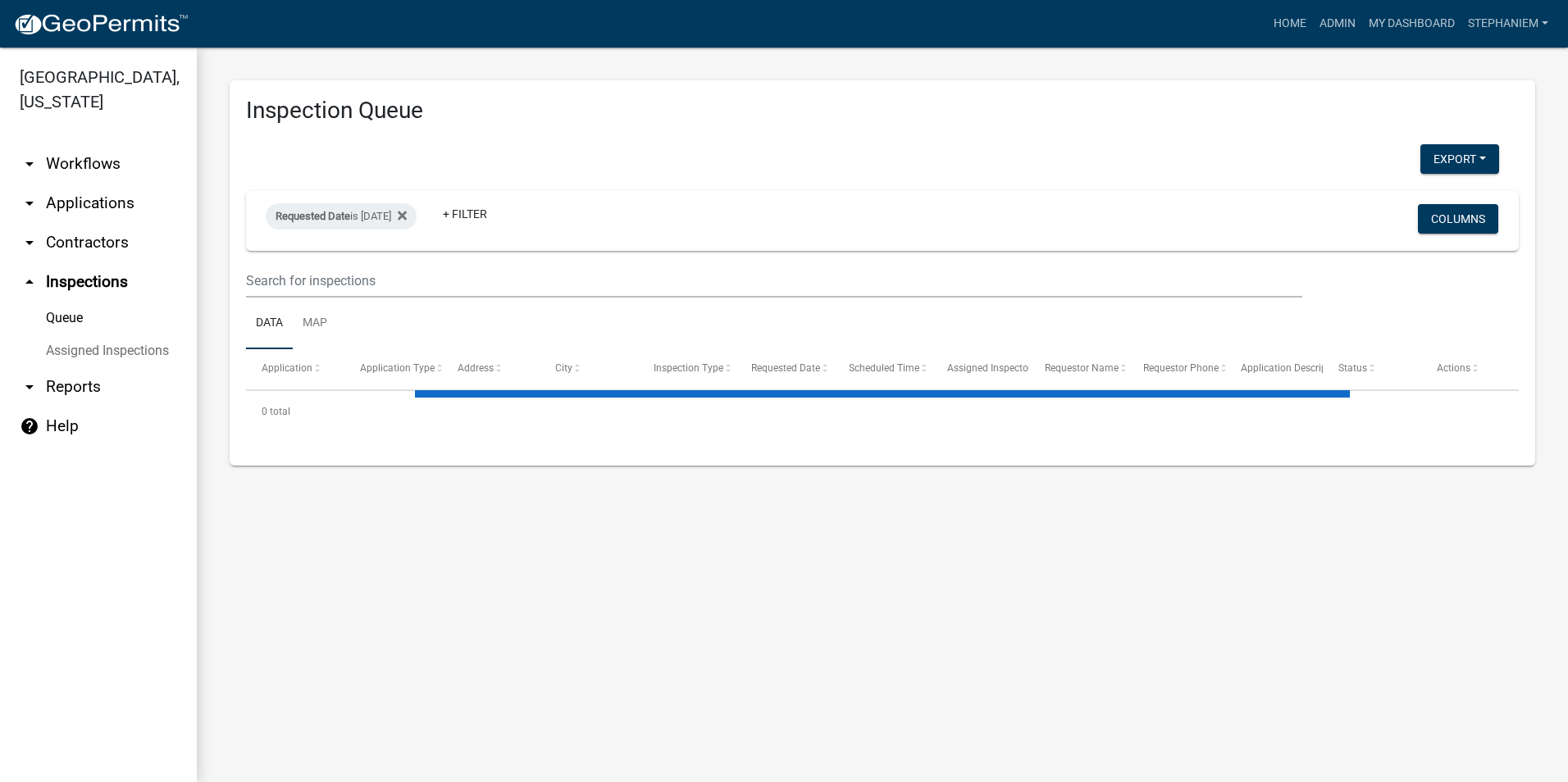
select select "3: 100"
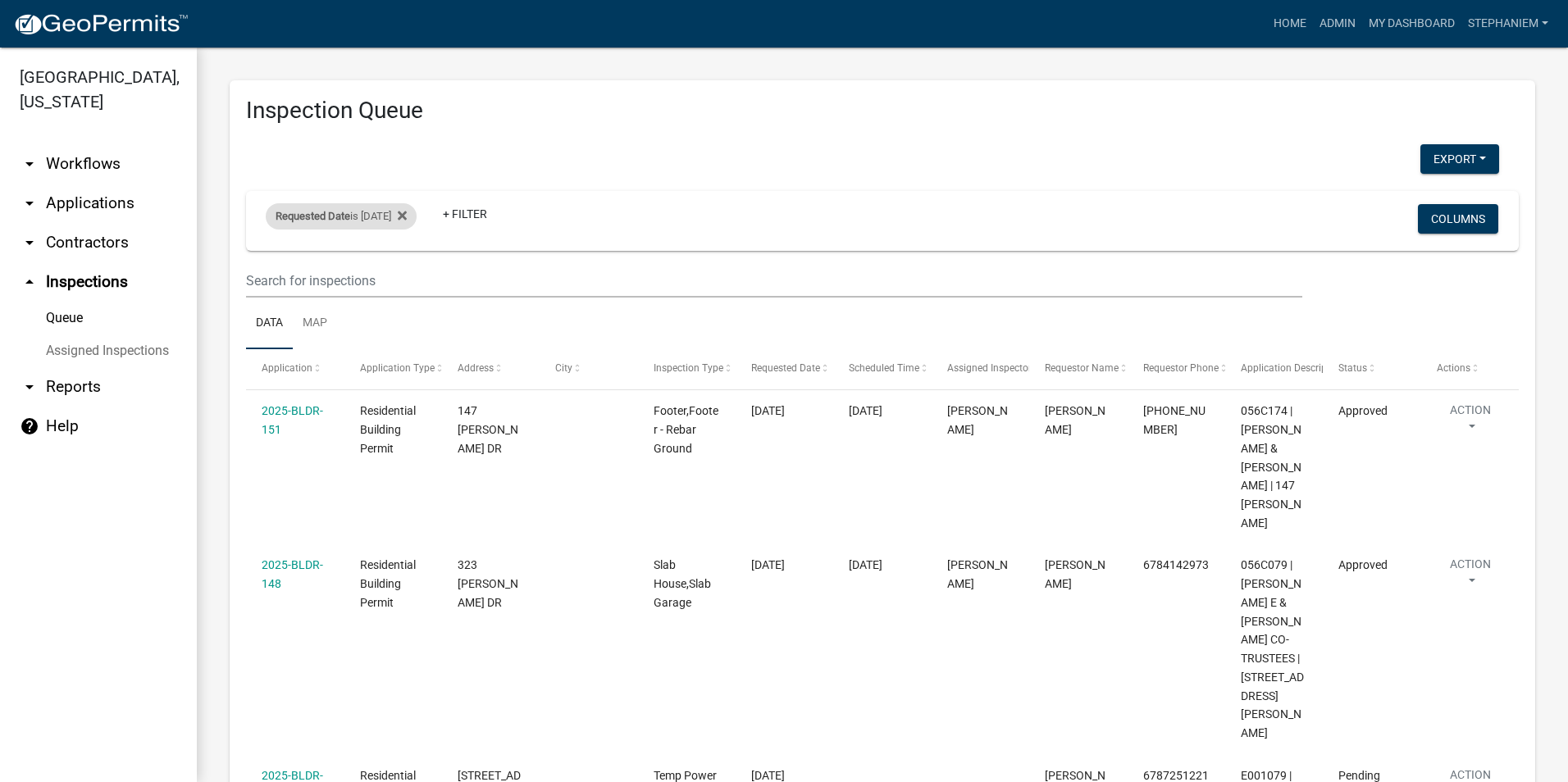
click at [368, 221] on div "Requested Date is [DATE]" at bounding box center [341, 216] width 151 height 26
click at [497, 215] on link "+ Filter" at bounding box center [465, 213] width 71 height 30
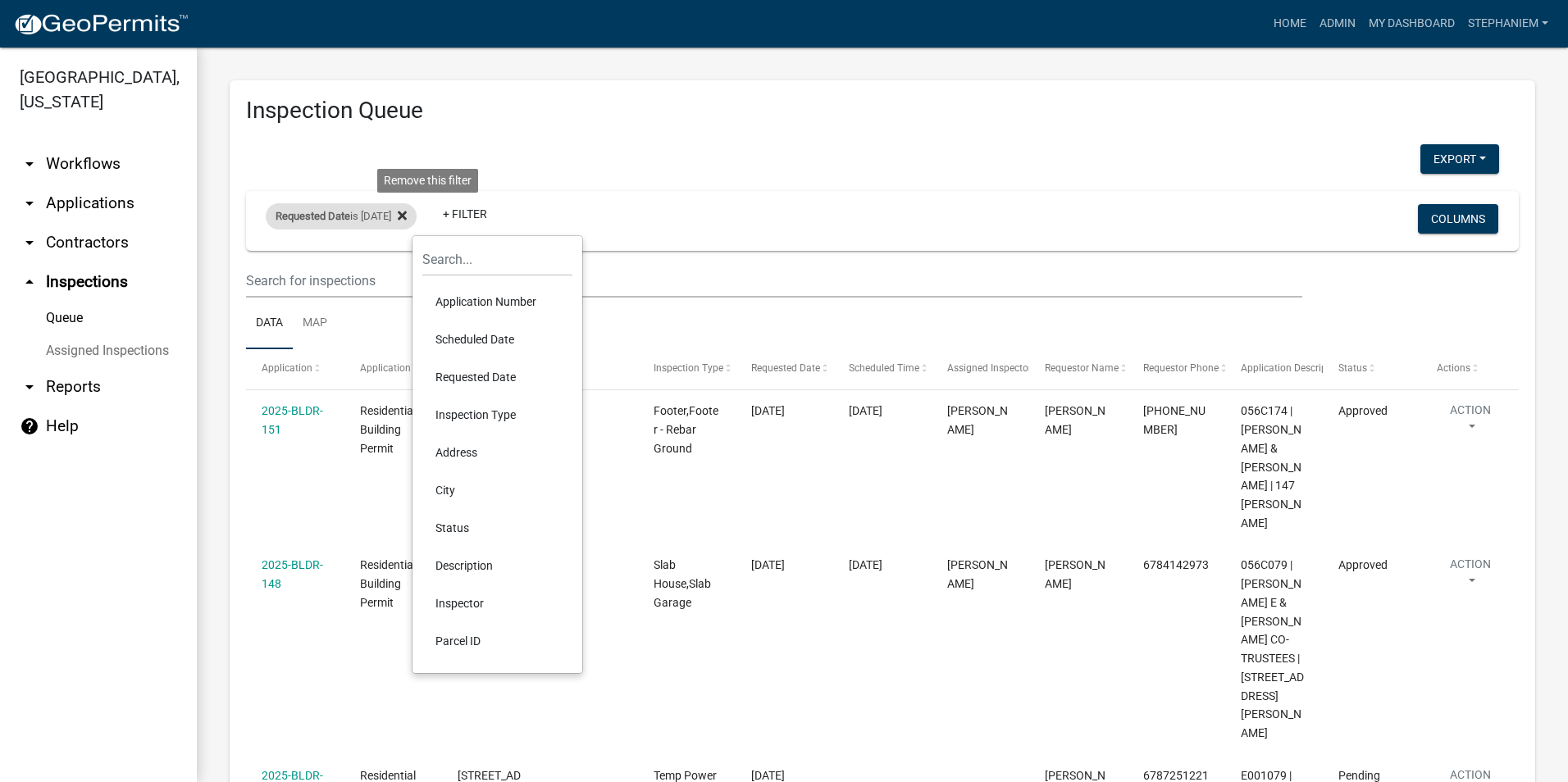
click at [407, 222] on fa-icon at bounding box center [398, 216] width 15 height 26
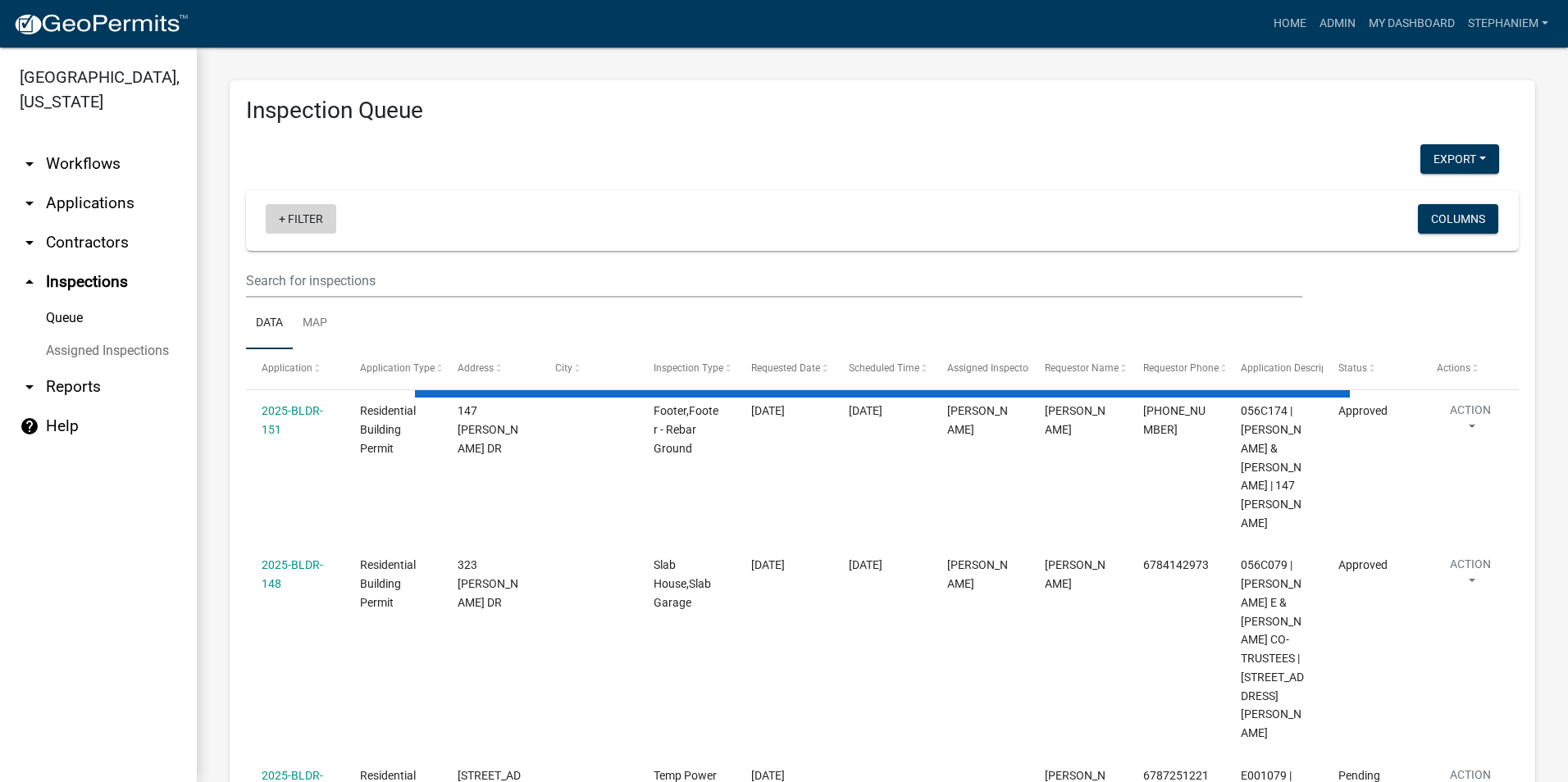
click at [310, 221] on link "+ Filter" at bounding box center [301, 219] width 71 height 30
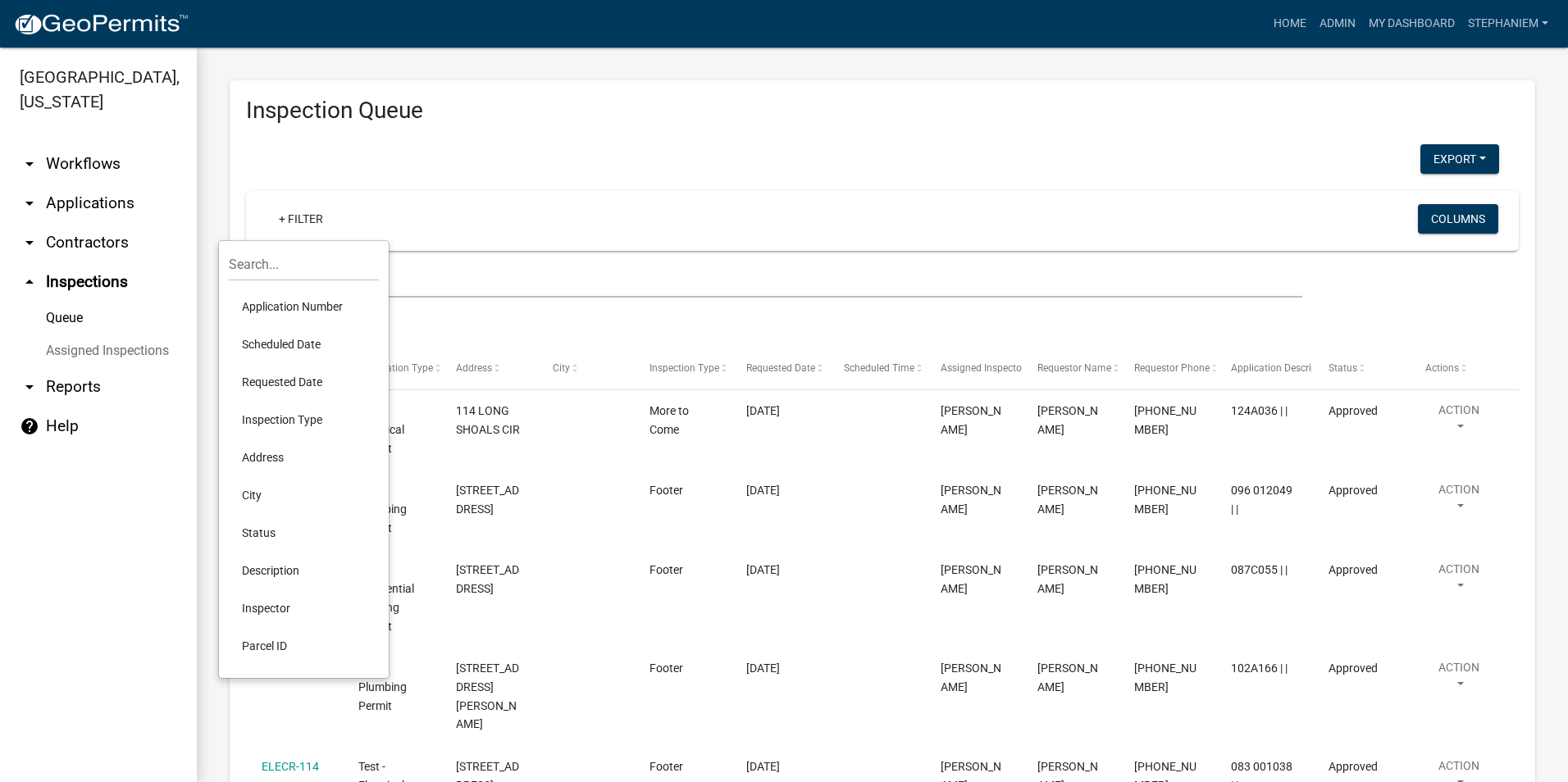
click at [321, 333] on li "Scheduled Date" at bounding box center [303, 344] width 150 height 38
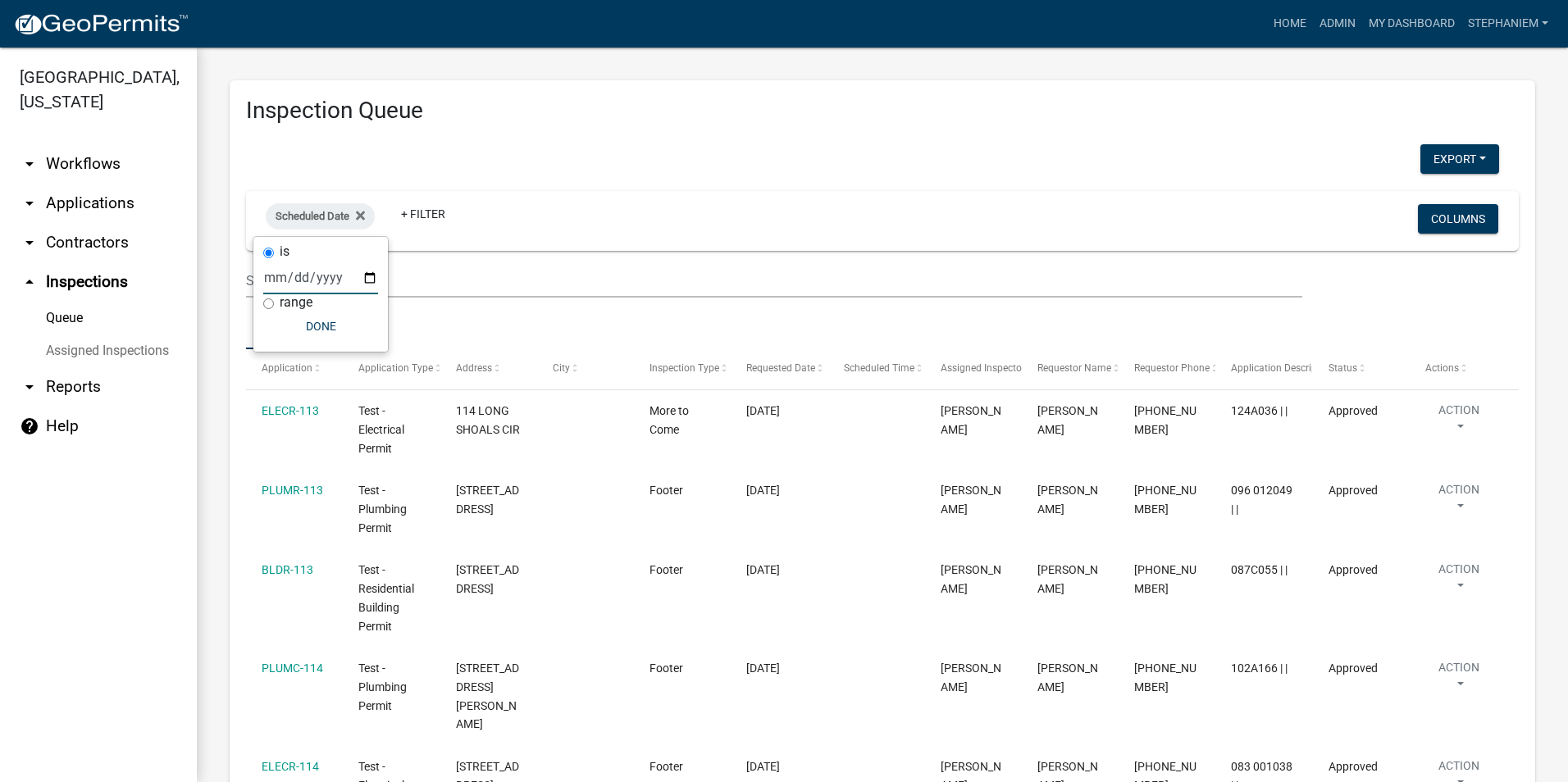
click at [374, 277] on input "date" at bounding box center [321, 277] width 115 height 33
type input "[DATE]"
click at [343, 324] on button "Done" at bounding box center [355, 326] width 115 height 30
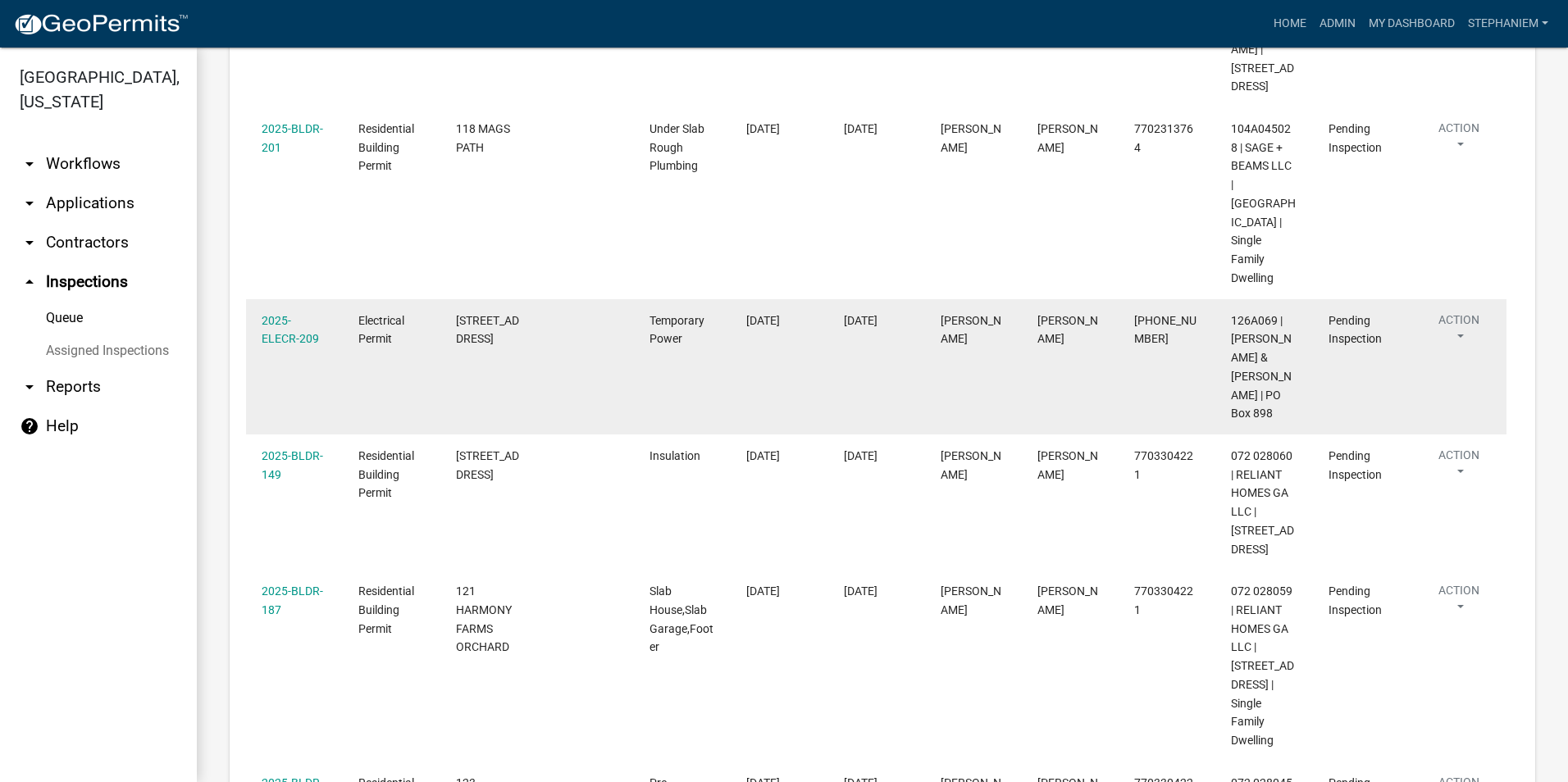
scroll to position [902, 0]
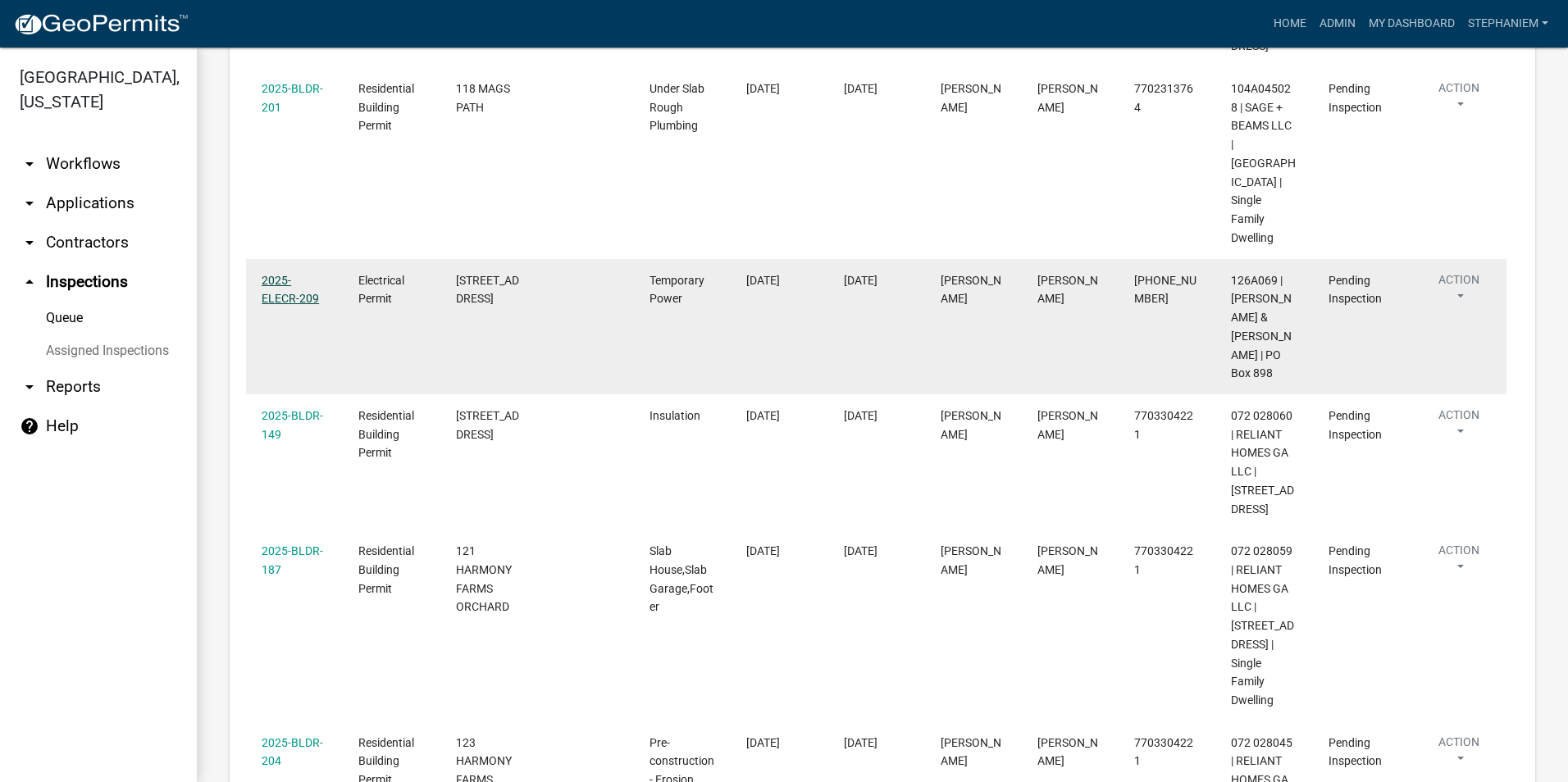
click at [280, 300] on link "2025-ELECR-209" at bounding box center [291, 290] width 57 height 32
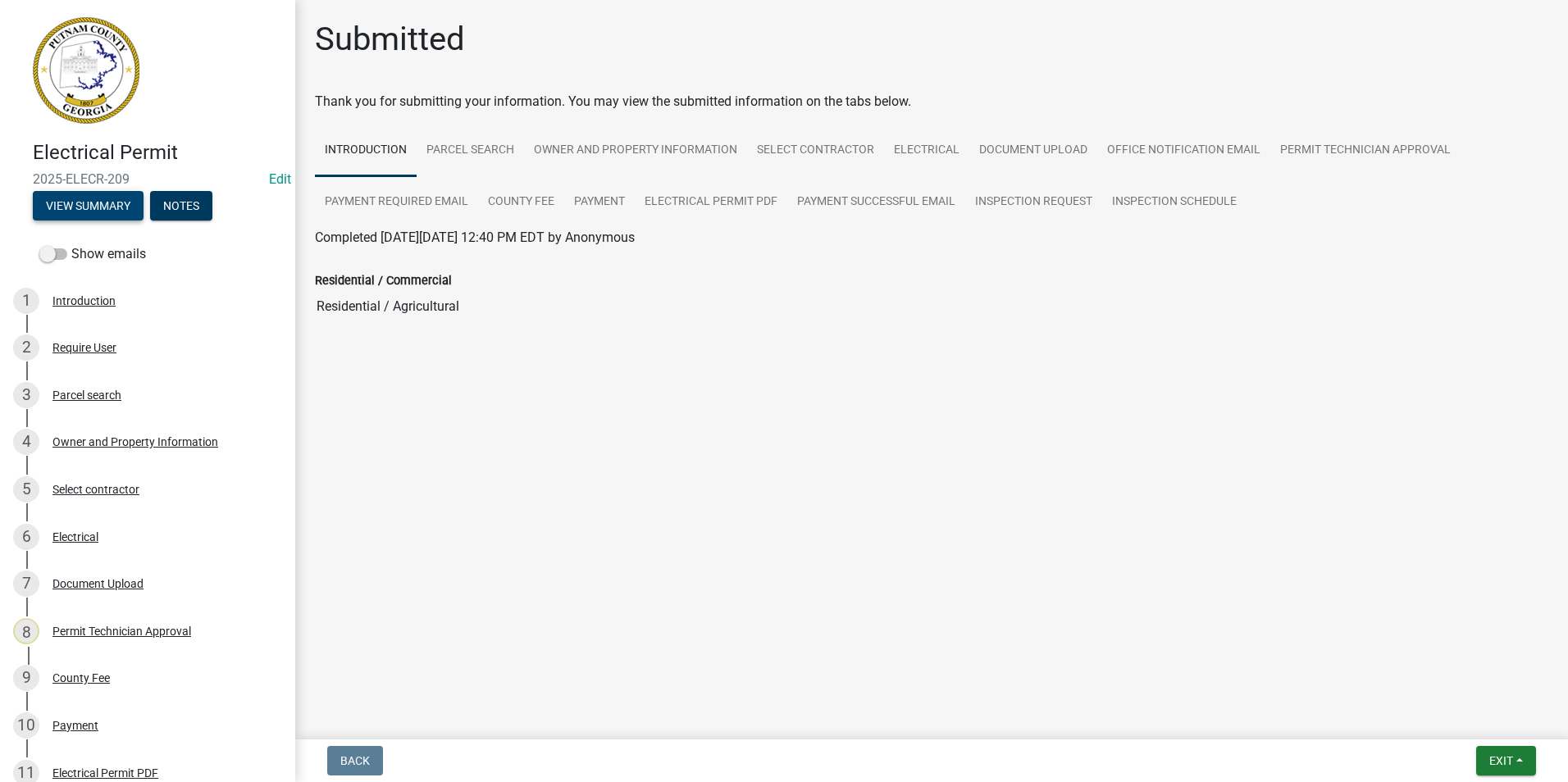
click at [109, 206] on button "View Summary" at bounding box center [88, 205] width 110 height 30
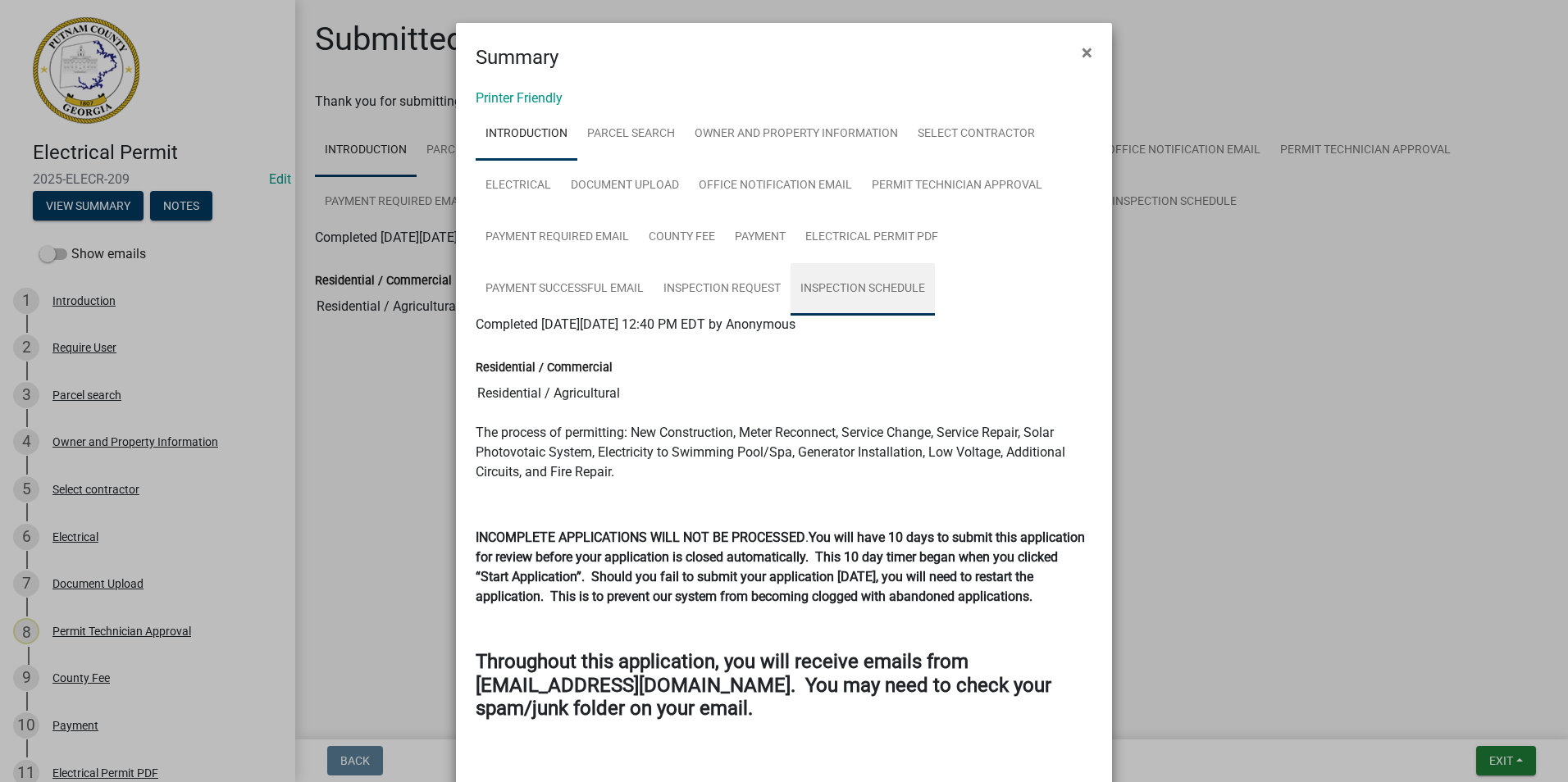
click at [874, 292] on link "Inspection Schedule" at bounding box center [862, 290] width 144 height 53
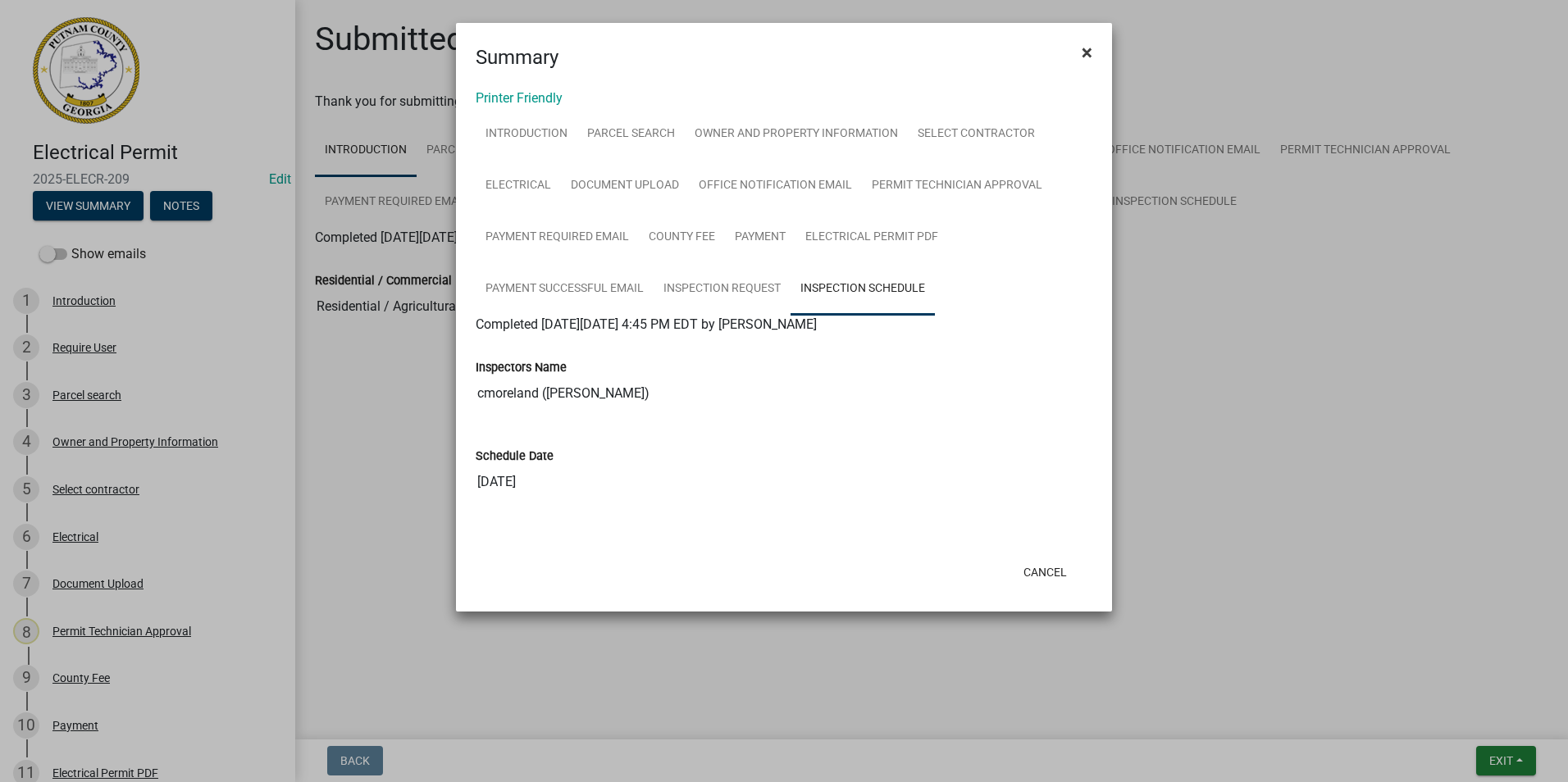
click at [1090, 56] on span "×" at bounding box center [1087, 53] width 11 height 23
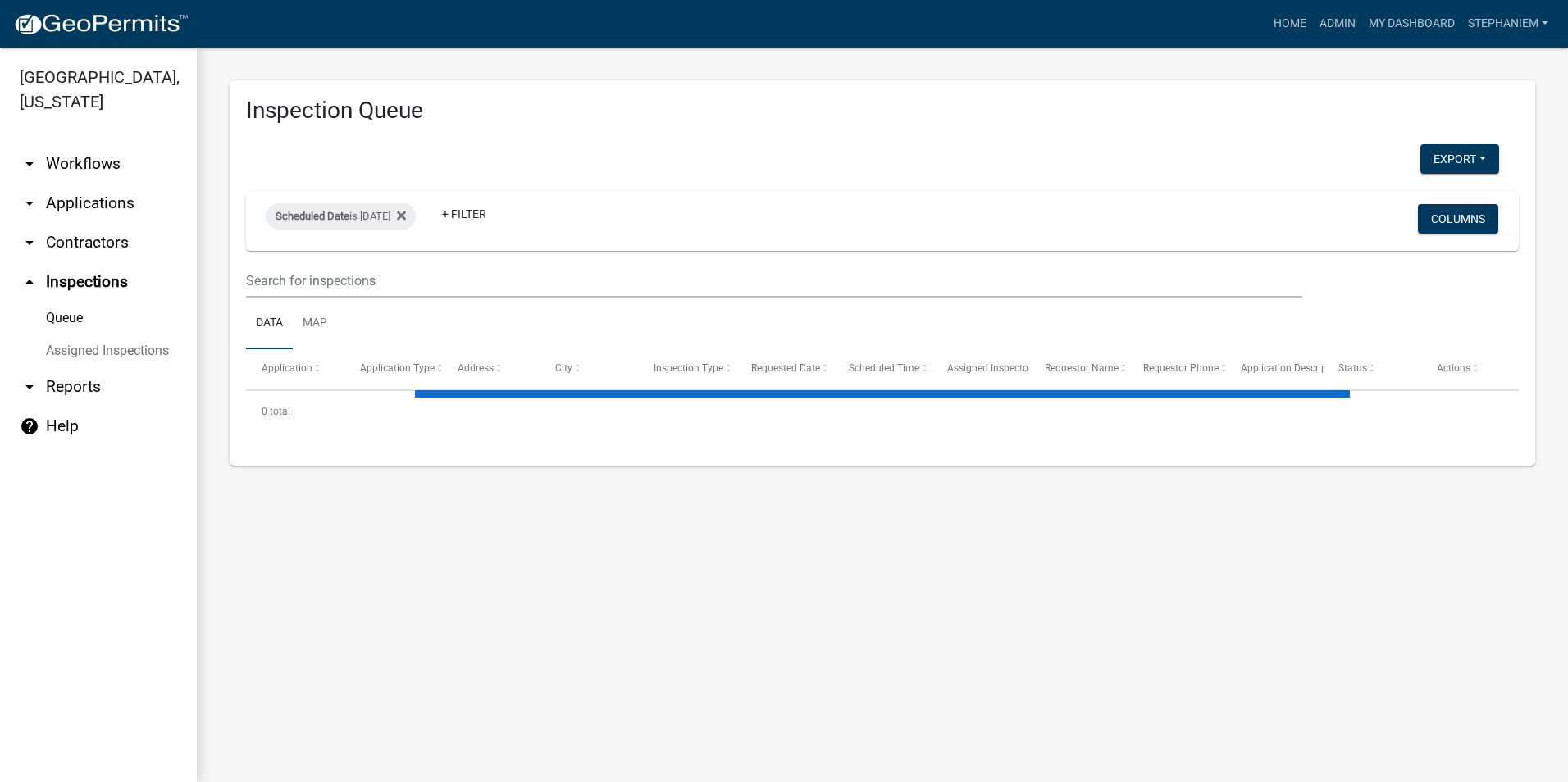
select select "3: 100"
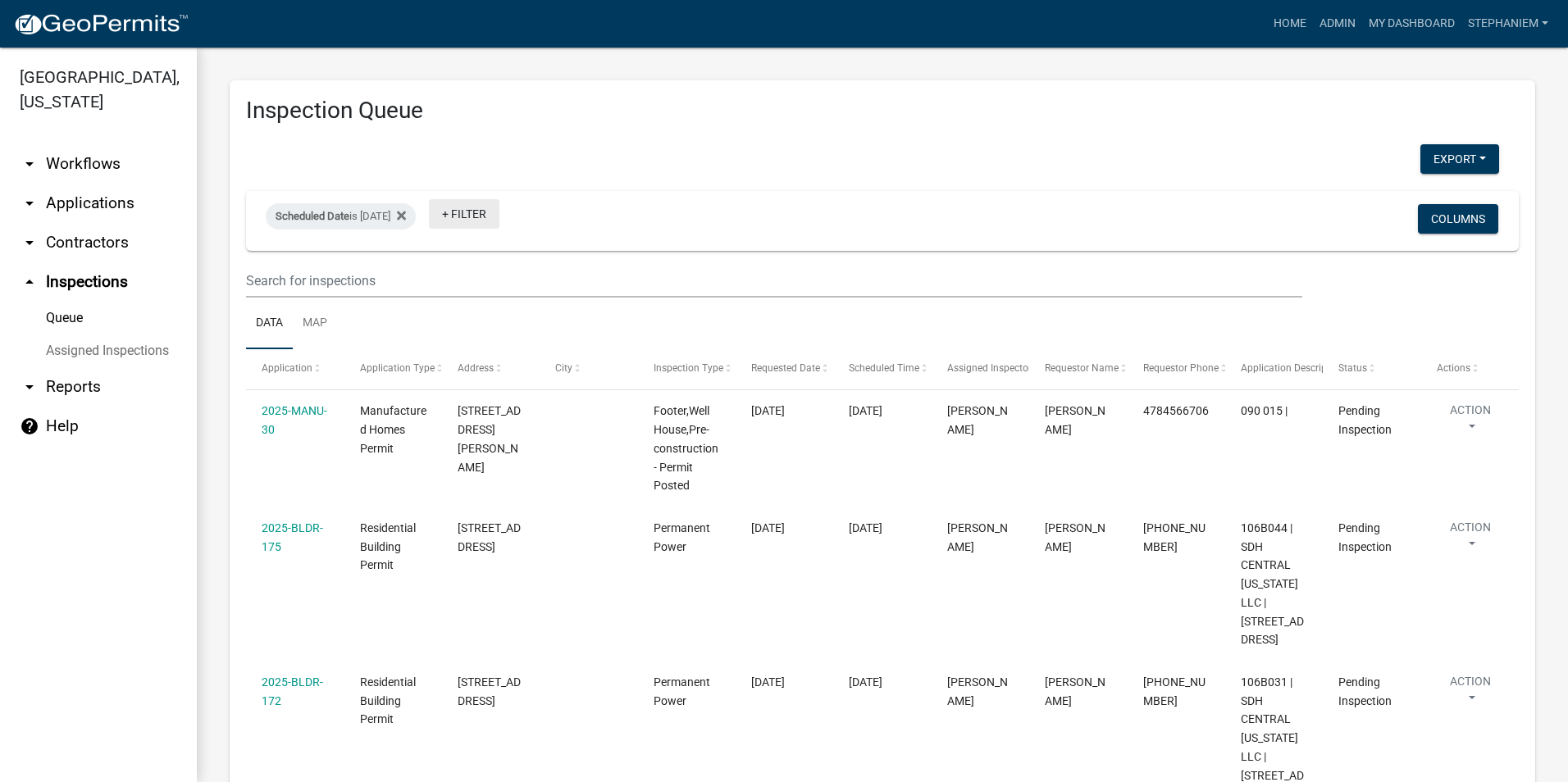
click at [477, 213] on link "+ Filter" at bounding box center [464, 213] width 71 height 30
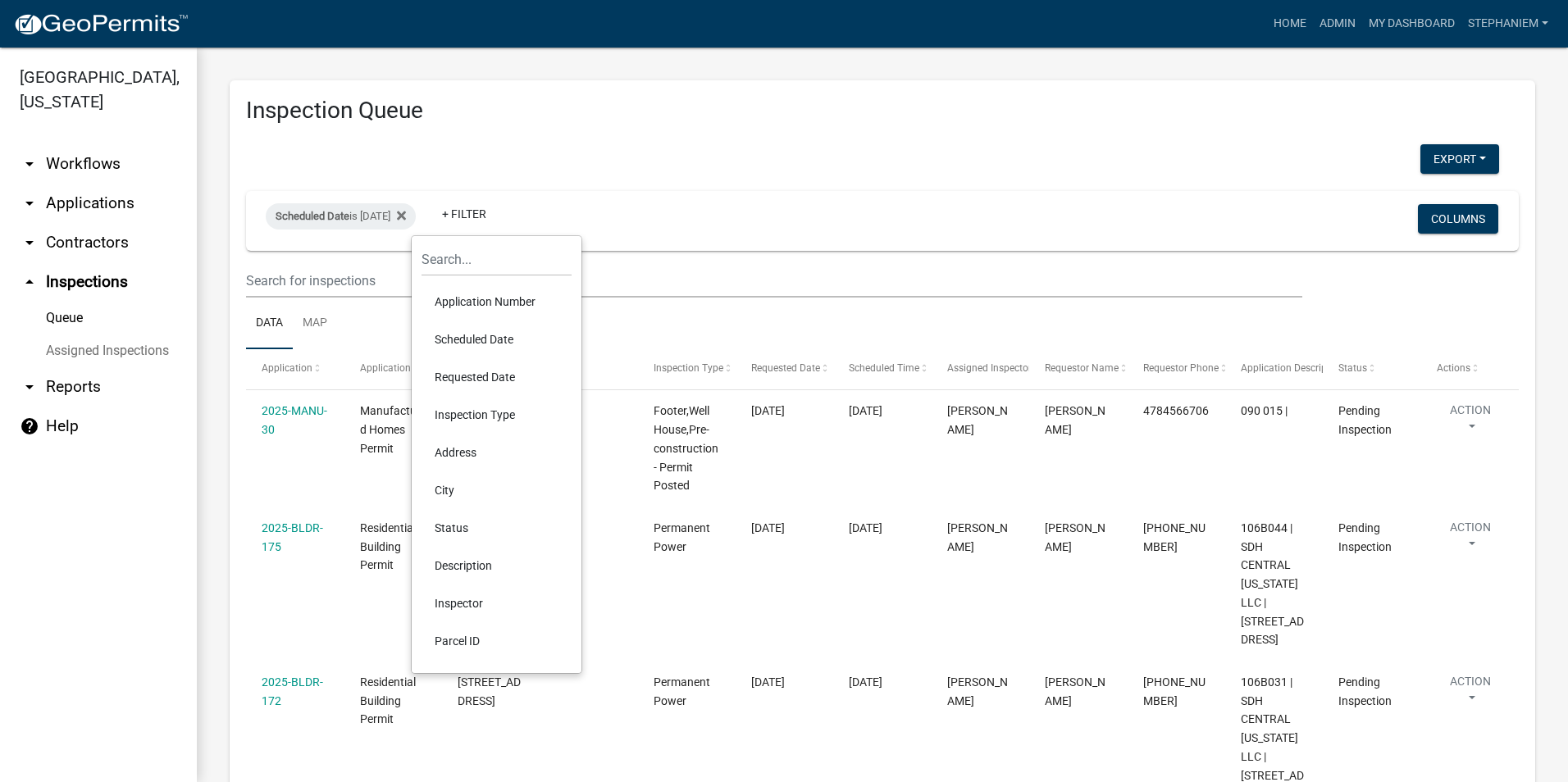
click at [475, 601] on li "Inspector" at bounding box center [496, 604] width 150 height 38
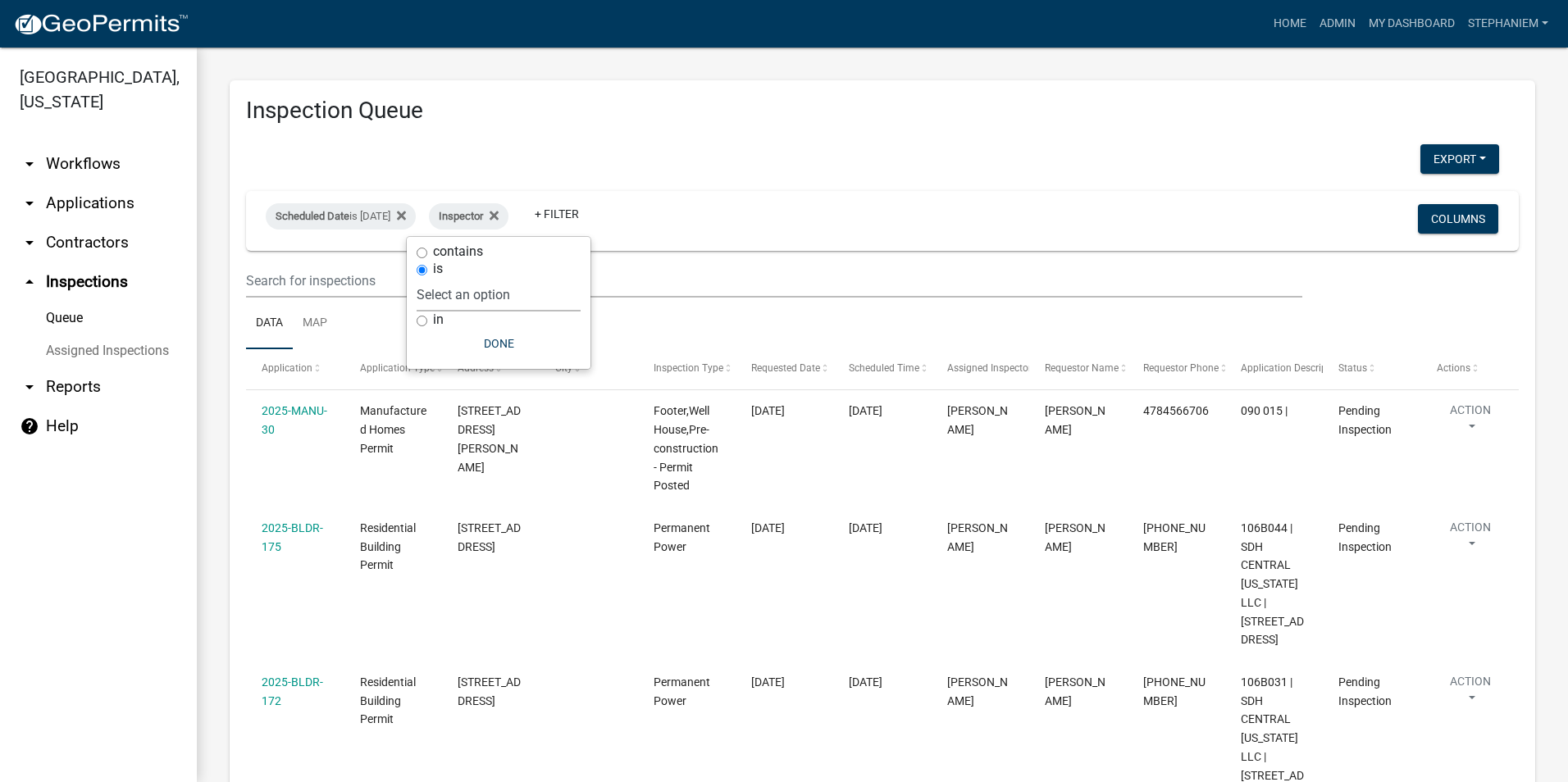
click at [531, 302] on select "Select an option None Michele Rivera Dorothy Evans Kenteria Williams Jerry Stok…" at bounding box center [499, 294] width 164 height 33
select select "07642ab0-564c-47bb-824b-0ccf2da83593"
click at [457, 278] on select "Select an option None Michele Rivera Dorothy Evans Kenteria Williams Jerry Stok…" at bounding box center [499, 294] width 164 height 33
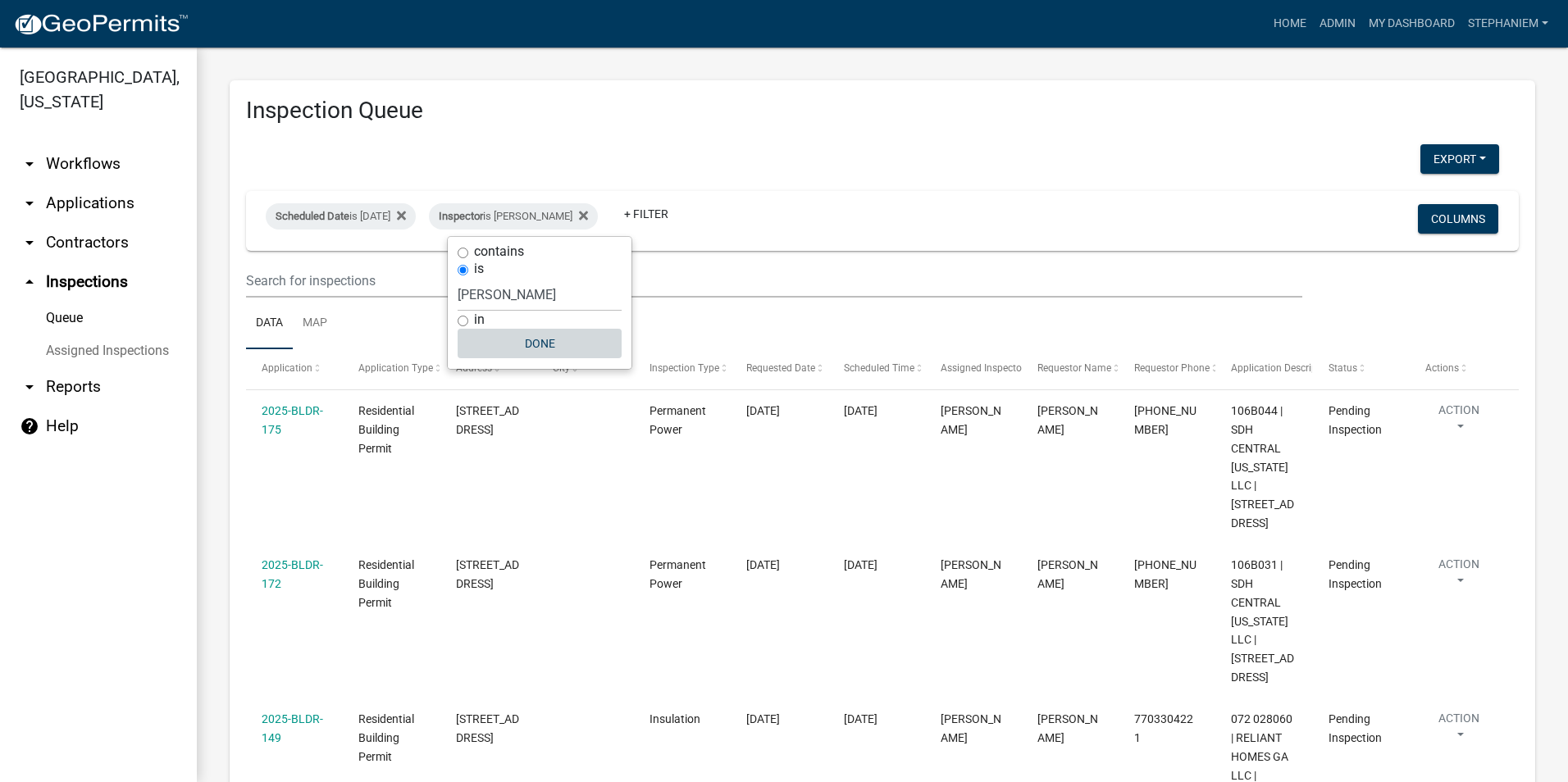
click at [521, 343] on button "Done" at bounding box center [539, 343] width 164 height 30
click at [1477, 161] on button "Export" at bounding box center [1460, 159] width 79 height 30
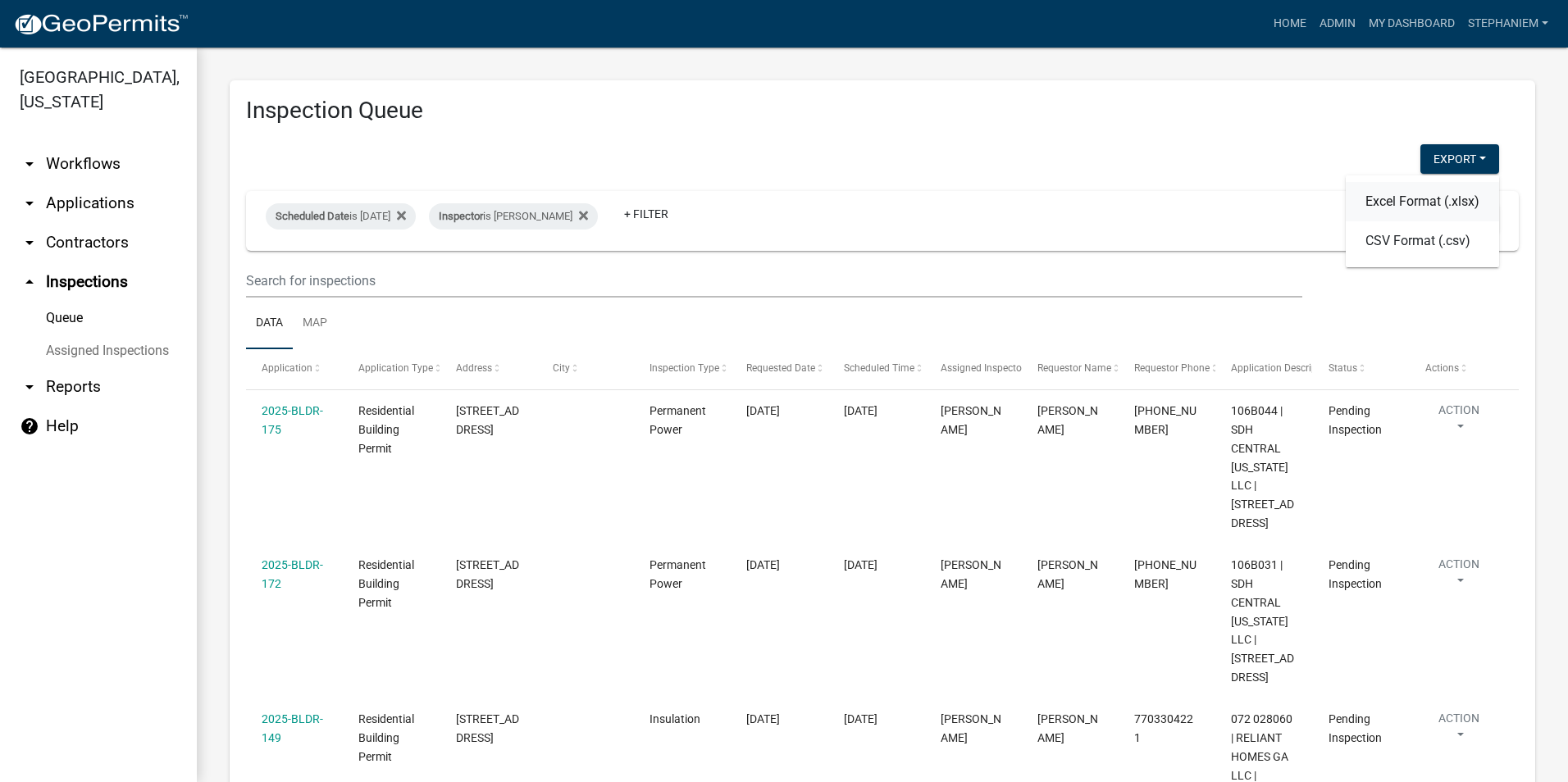
click at [1370, 200] on button "Excel Format (.xlsx)" at bounding box center [1423, 202] width 153 height 39
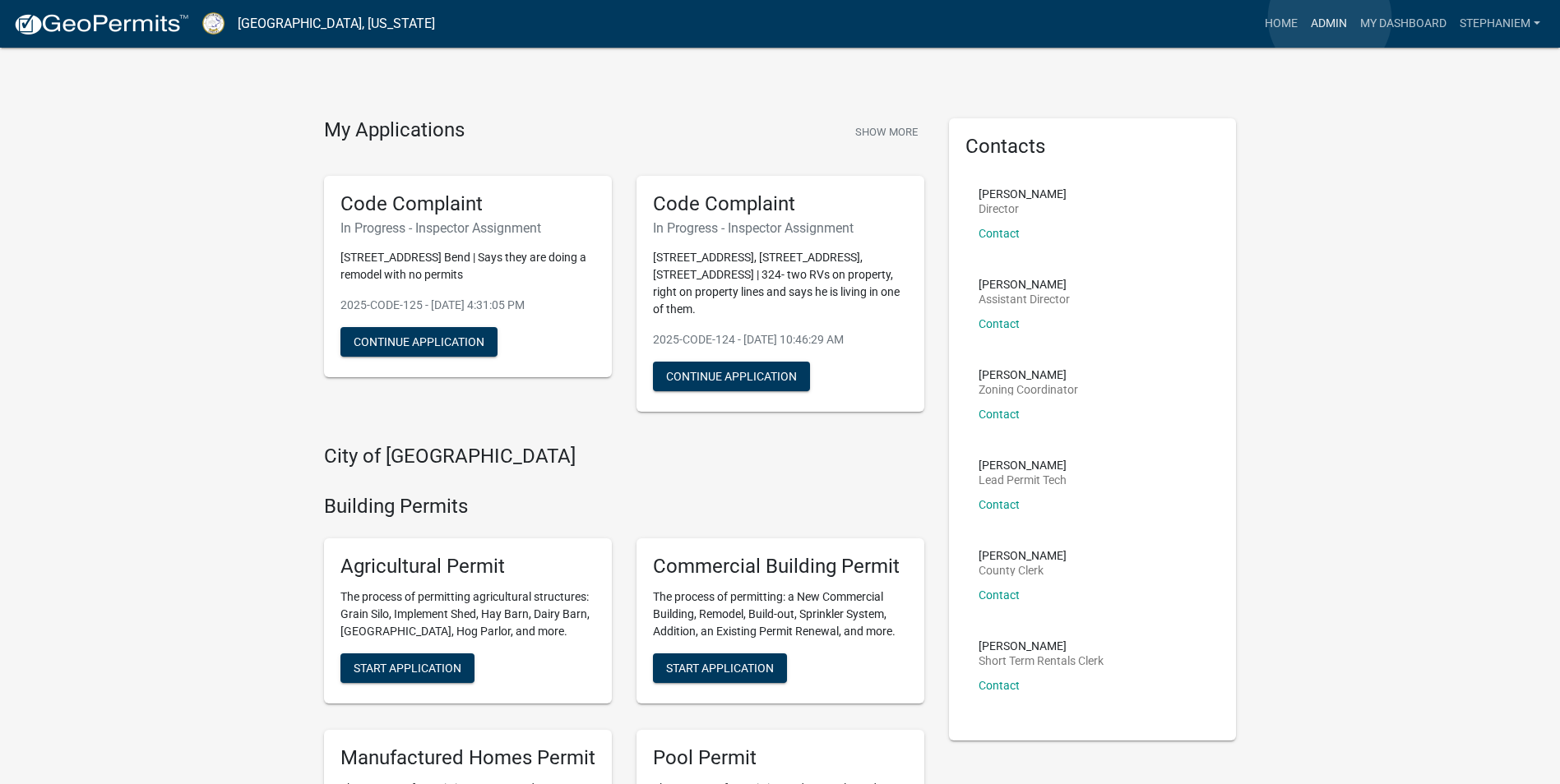
click at [1330, 18] on link "Admin" at bounding box center [1328, 23] width 49 height 31
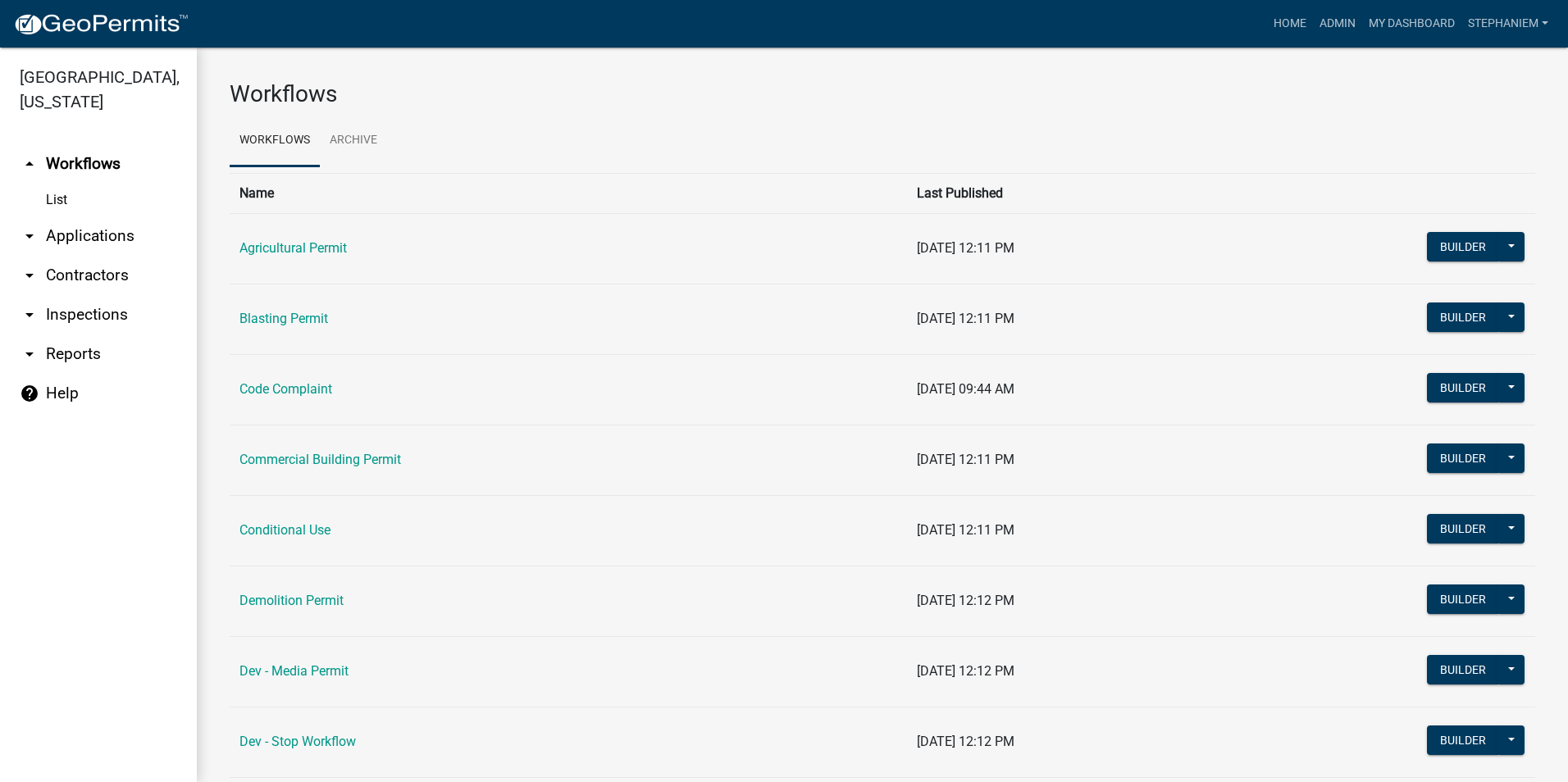
click at [109, 237] on link "arrow_drop_down Applications" at bounding box center [98, 236] width 196 height 39
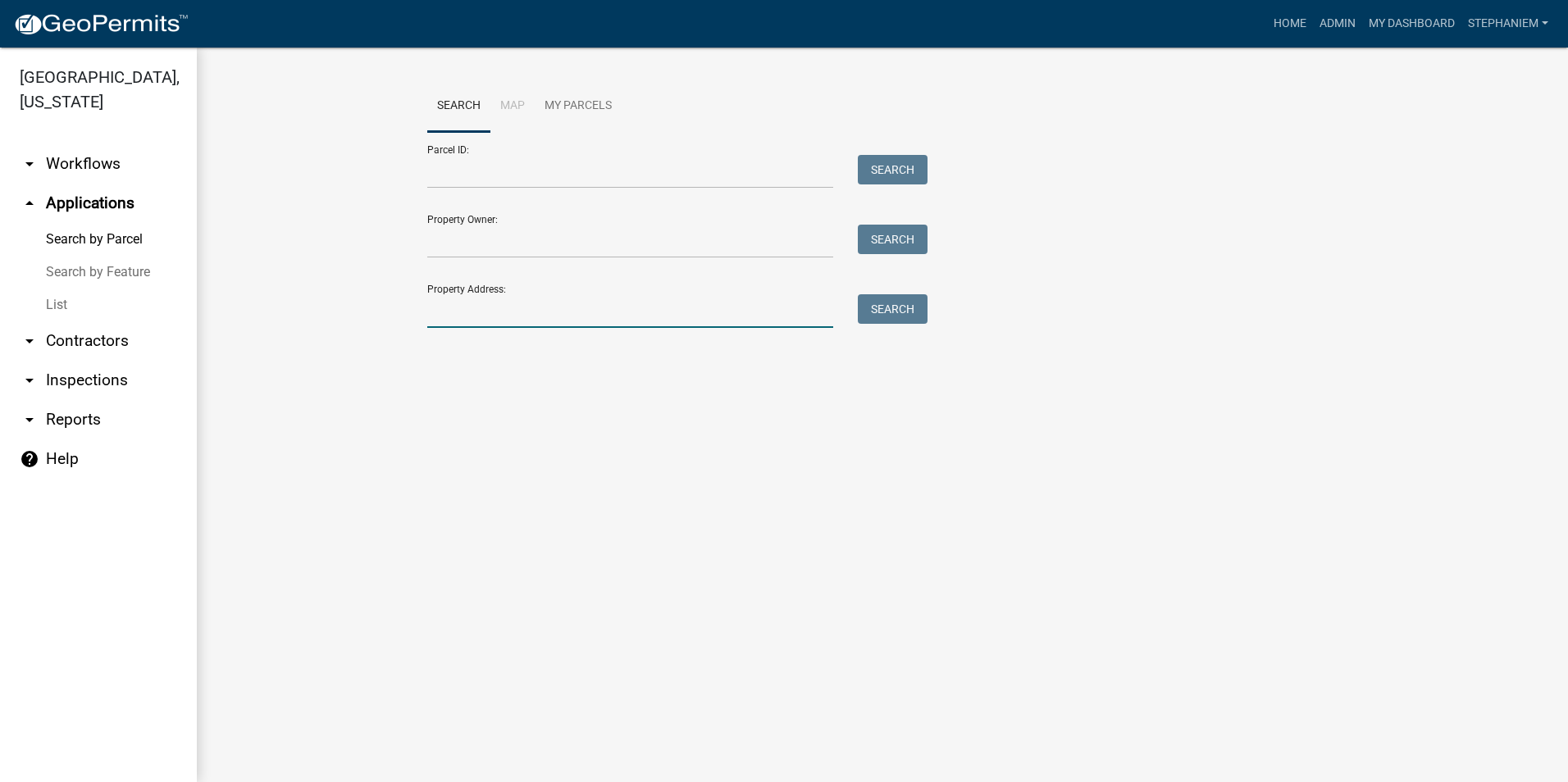
click at [463, 318] on input "Property Address:" at bounding box center [630, 310] width 406 height 33
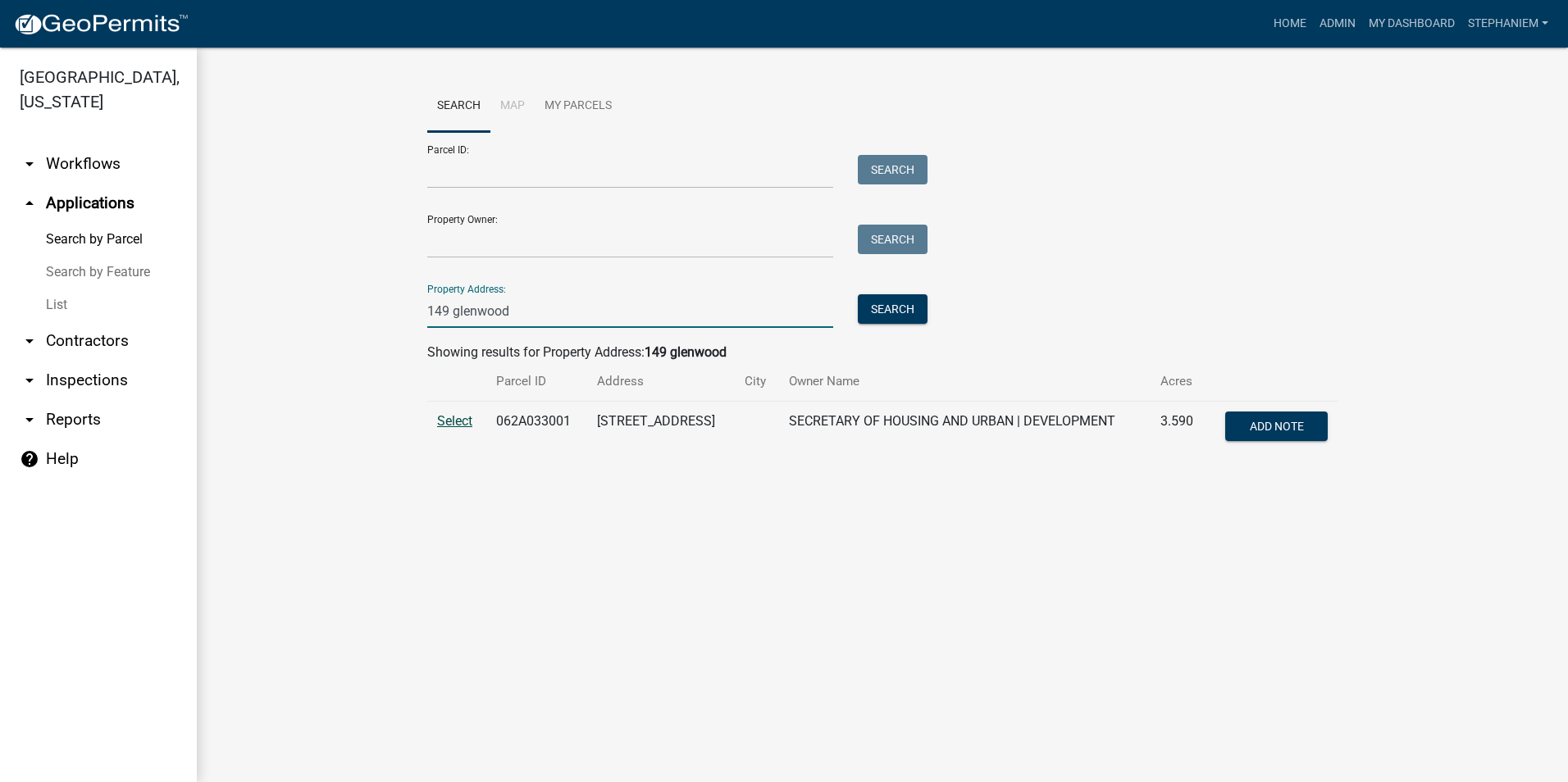
type input "149 glenwood"
click at [457, 420] on span "Select" at bounding box center [454, 421] width 35 height 15
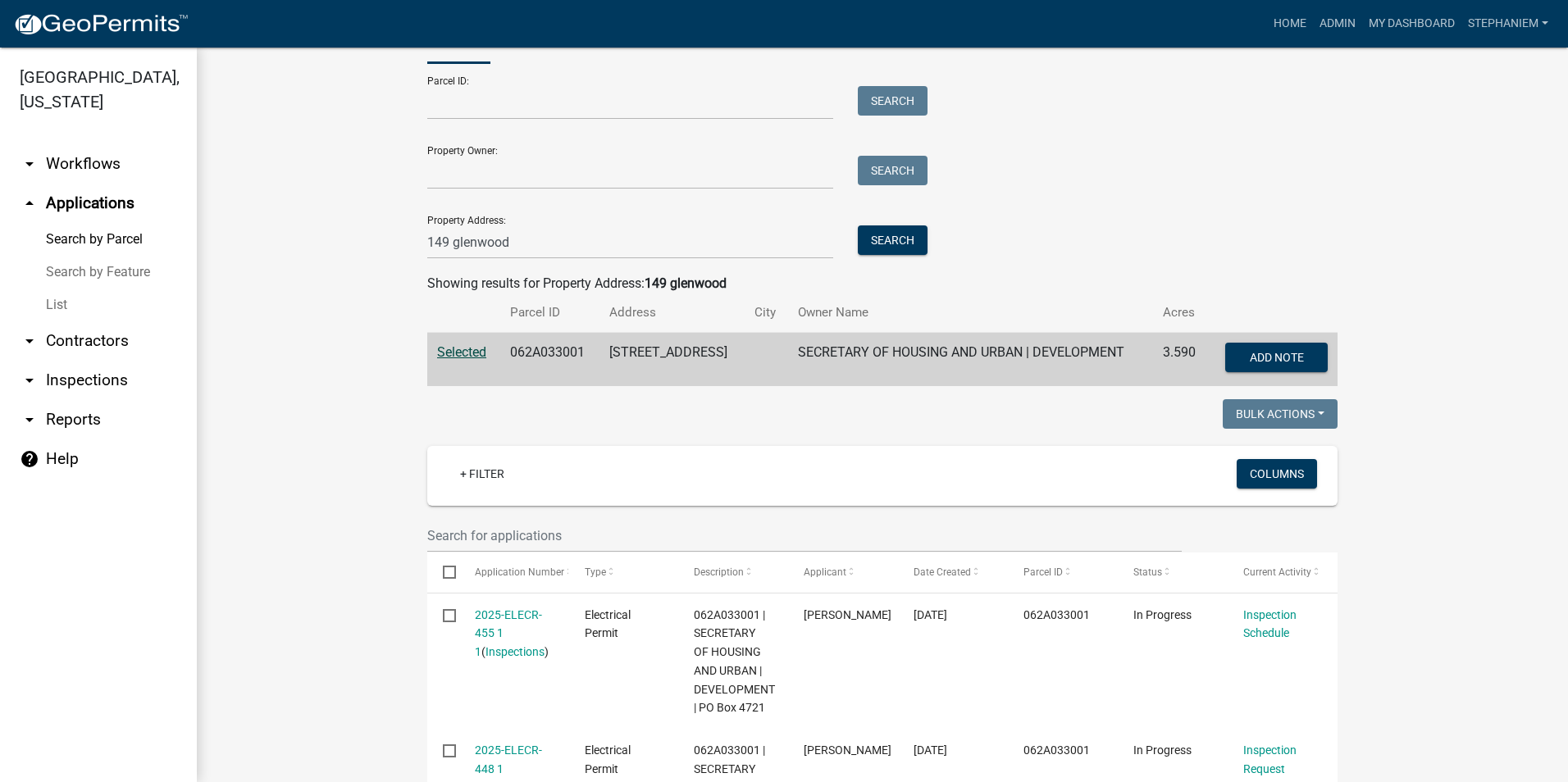
scroll to position [237, 0]
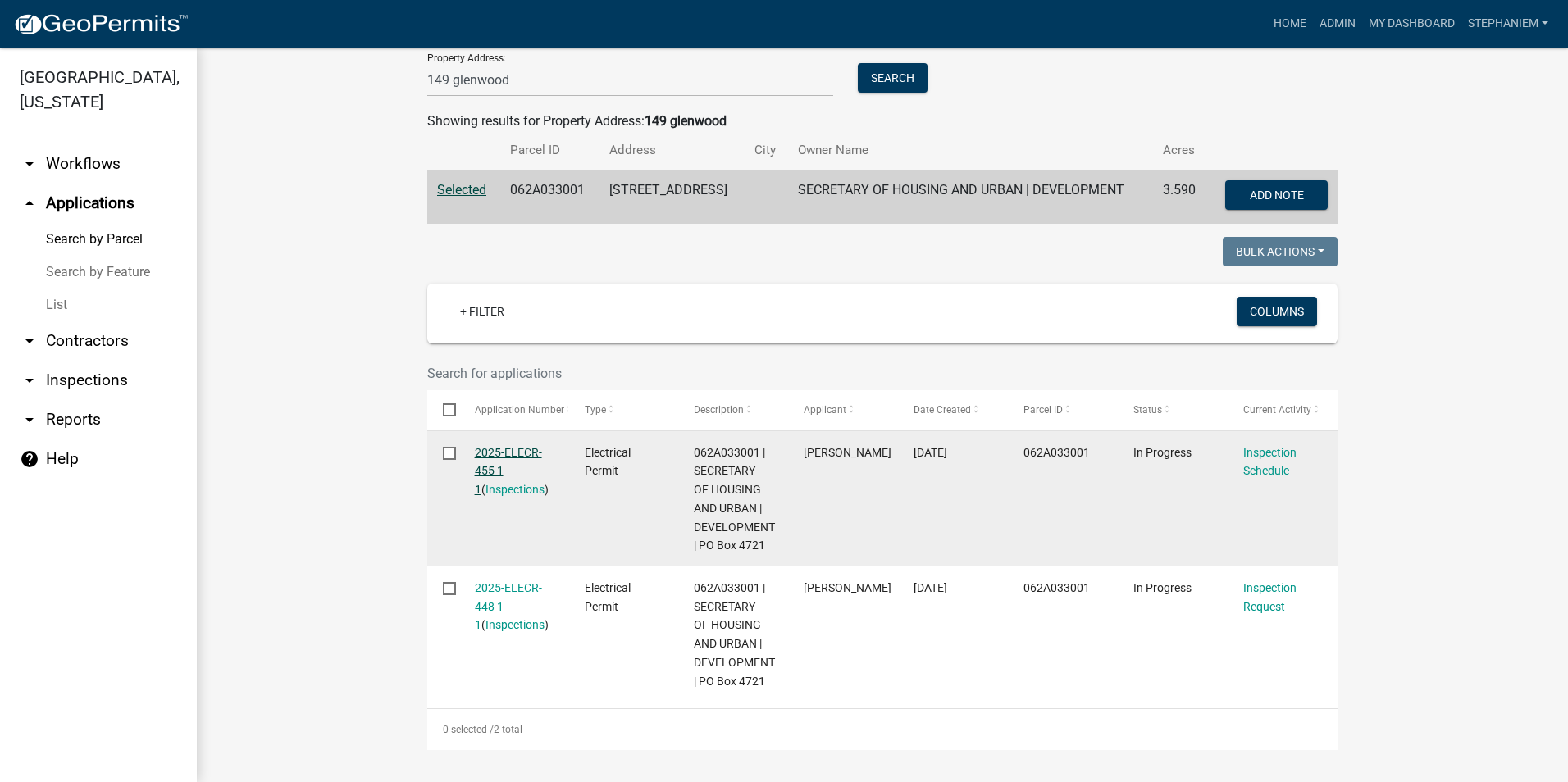
click at [479, 468] on link "2025-ELECR-455 1 1" at bounding box center [508, 471] width 67 height 51
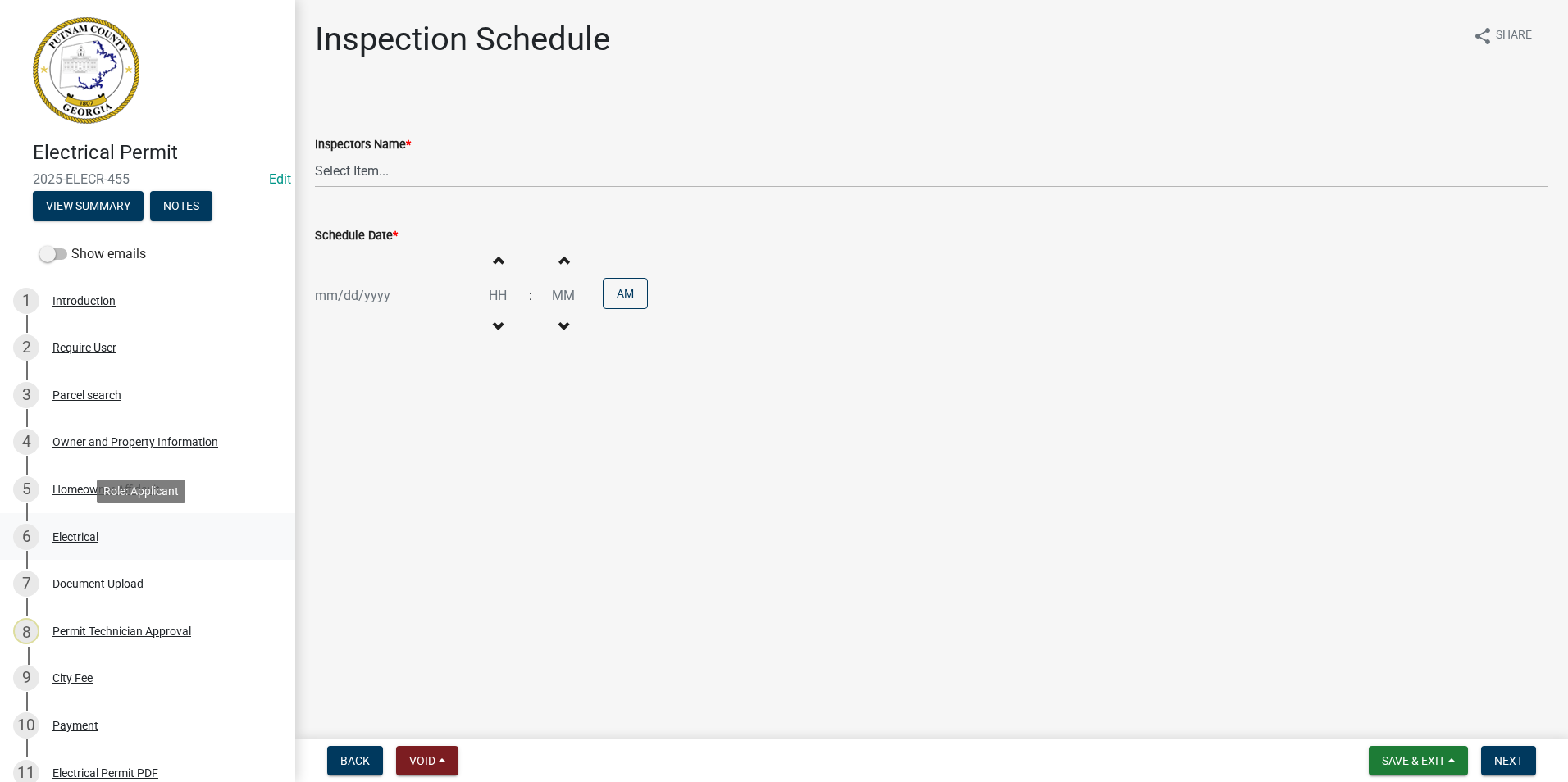
click at [104, 525] on div "6 Electrical" at bounding box center [141, 536] width 256 height 26
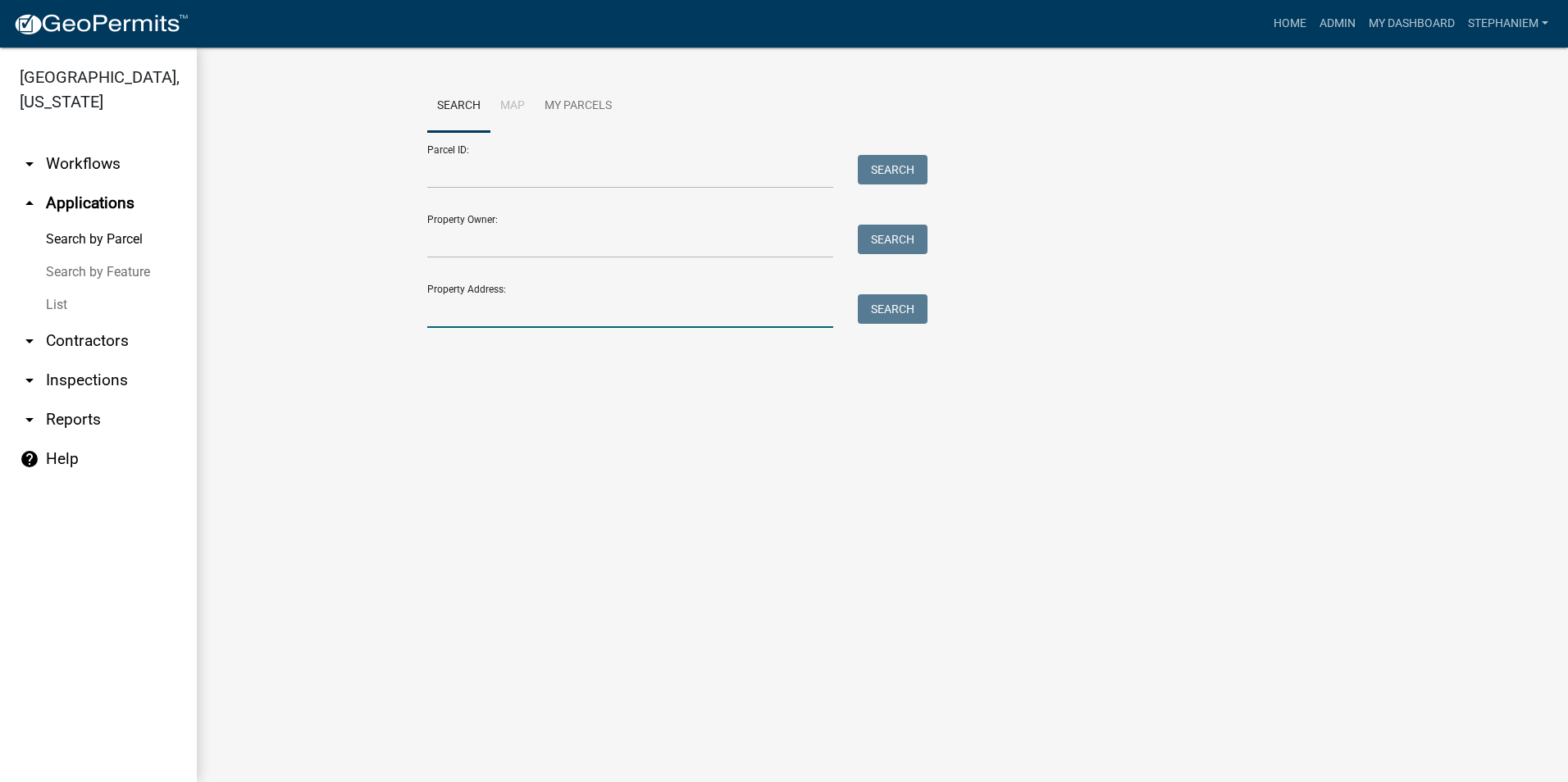
click at [436, 320] on input "Property Address:" at bounding box center [630, 310] width 406 height 33
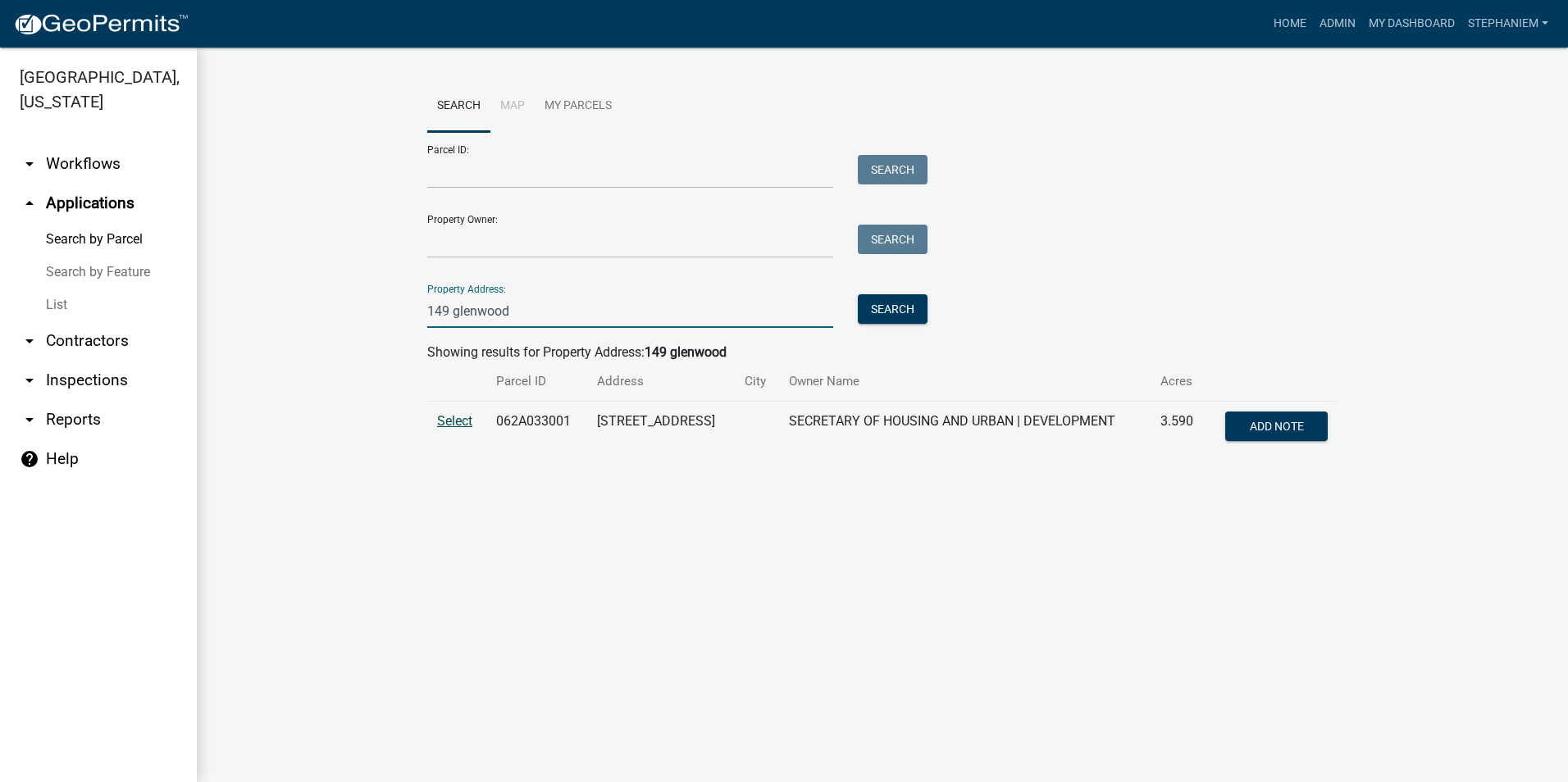
type input "149 glenwood"
click at [456, 428] on span "Select" at bounding box center [454, 421] width 35 height 15
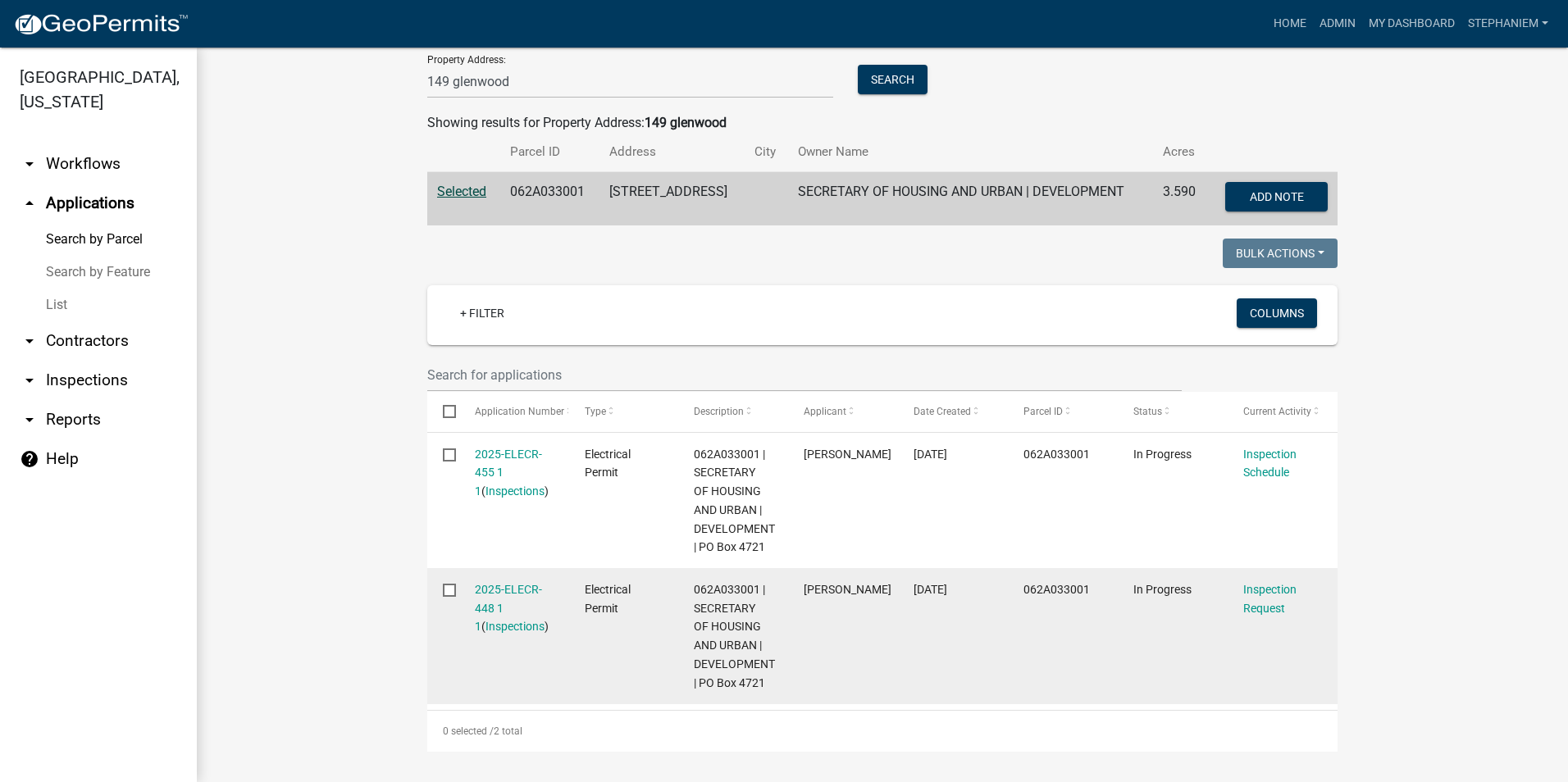
scroll to position [237, 0]
click at [515, 592] on link "2025-ELECR-448 1 1" at bounding box center [508, 606] width 67 height 51
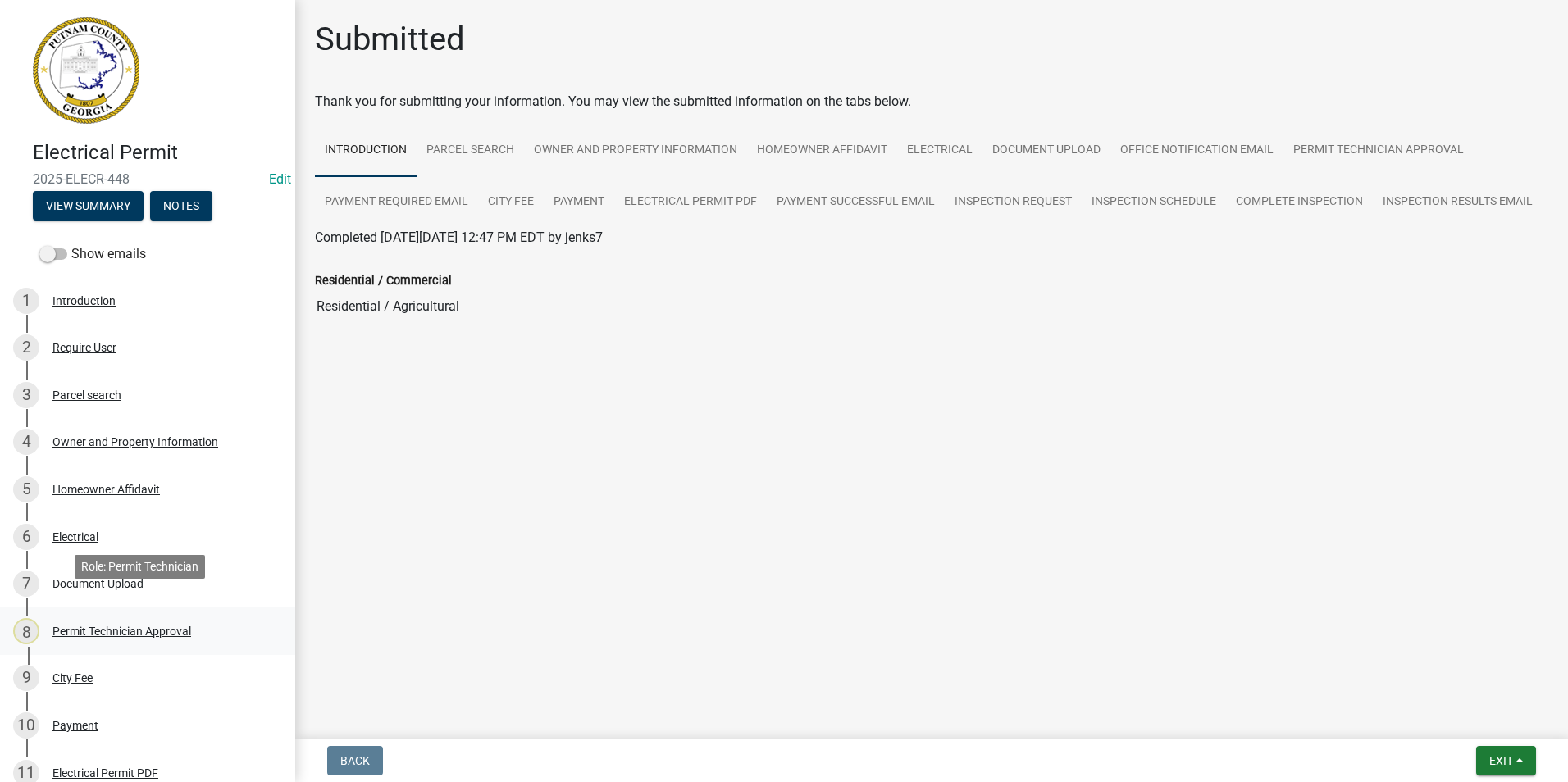
scroll to position [82, 0]
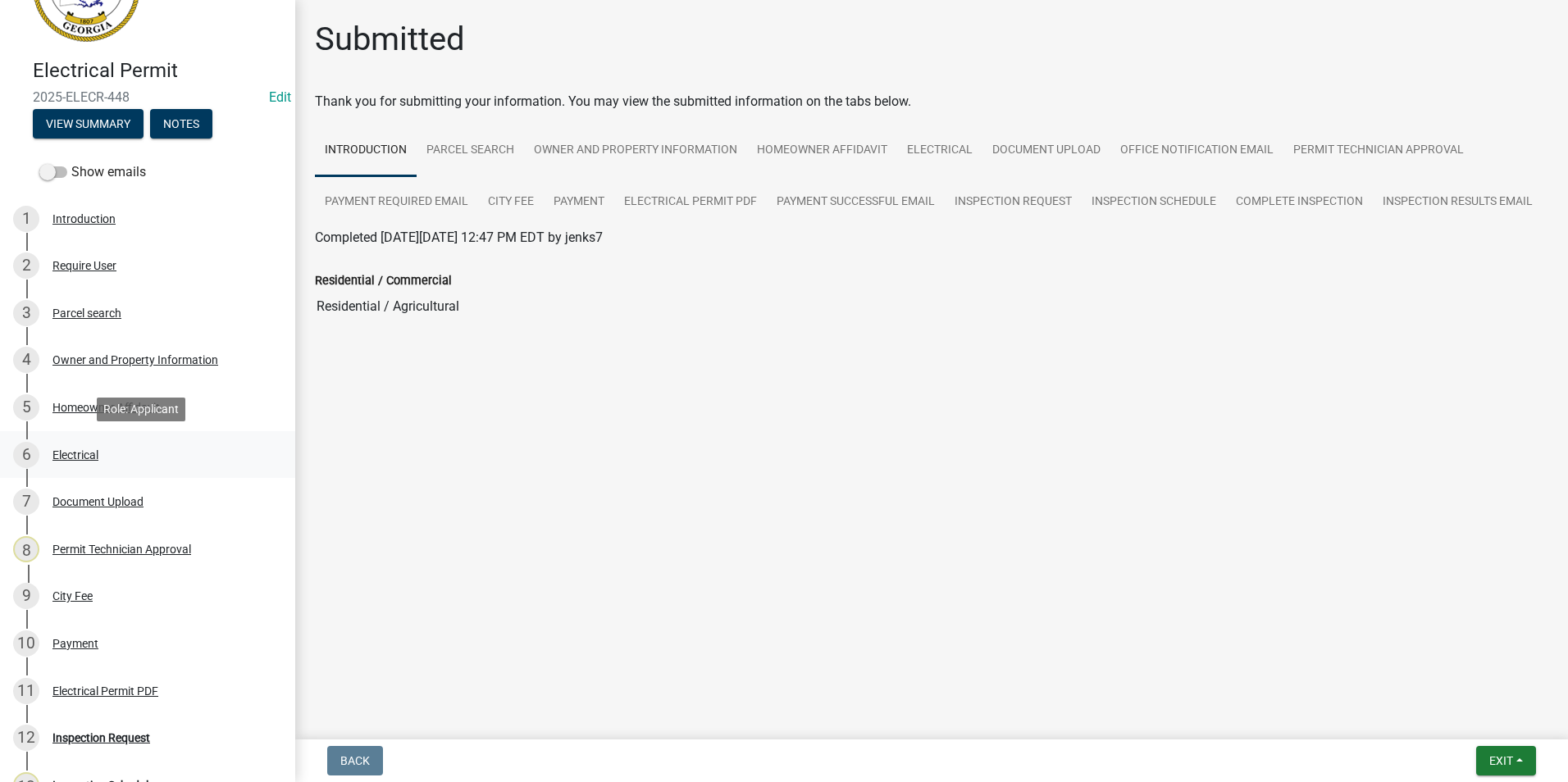
click at [102, 461] on div "6 Electrical" at bounding box center [141, 455] width 256 height 26
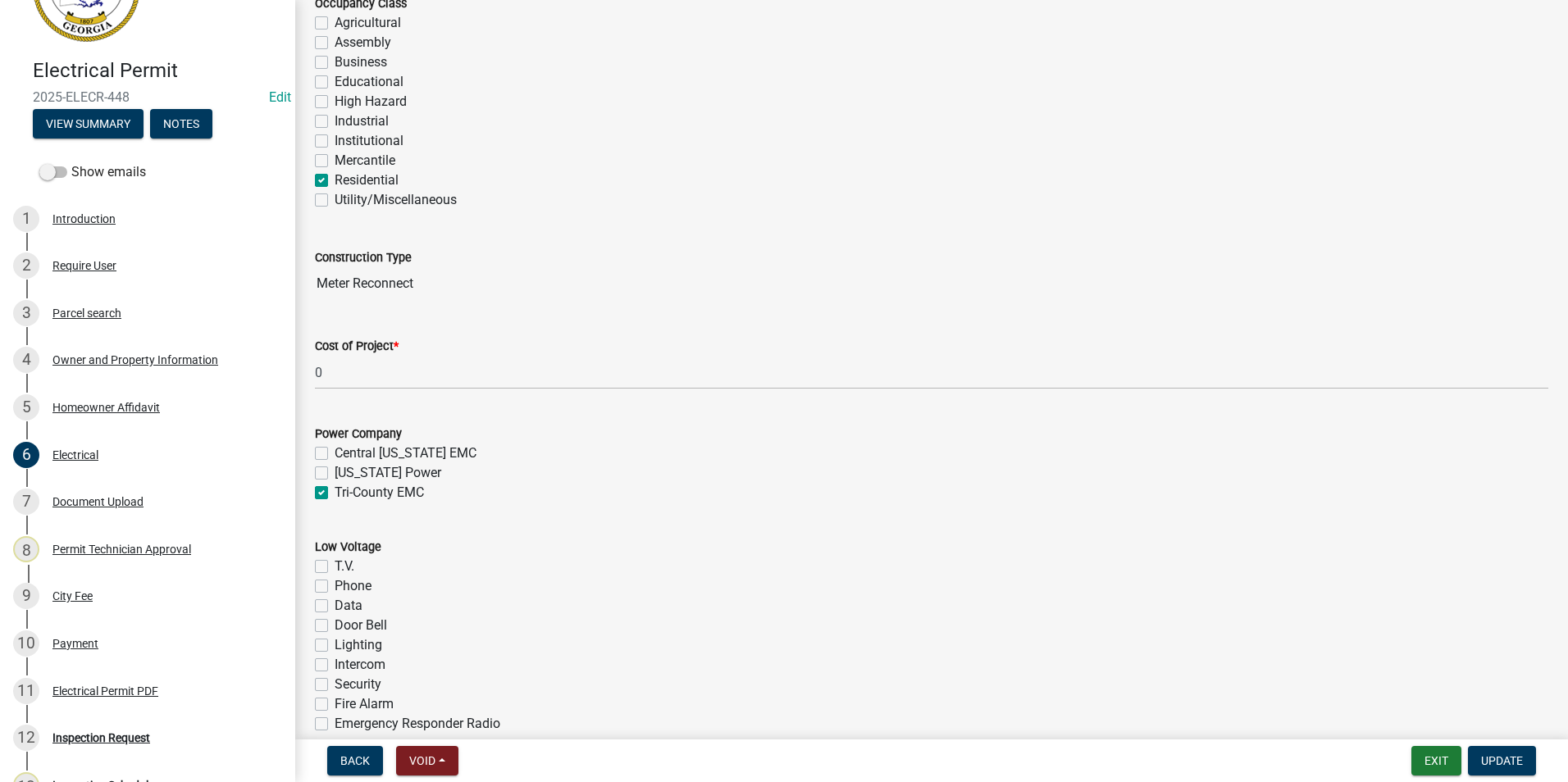
scroll to position [246, 0]
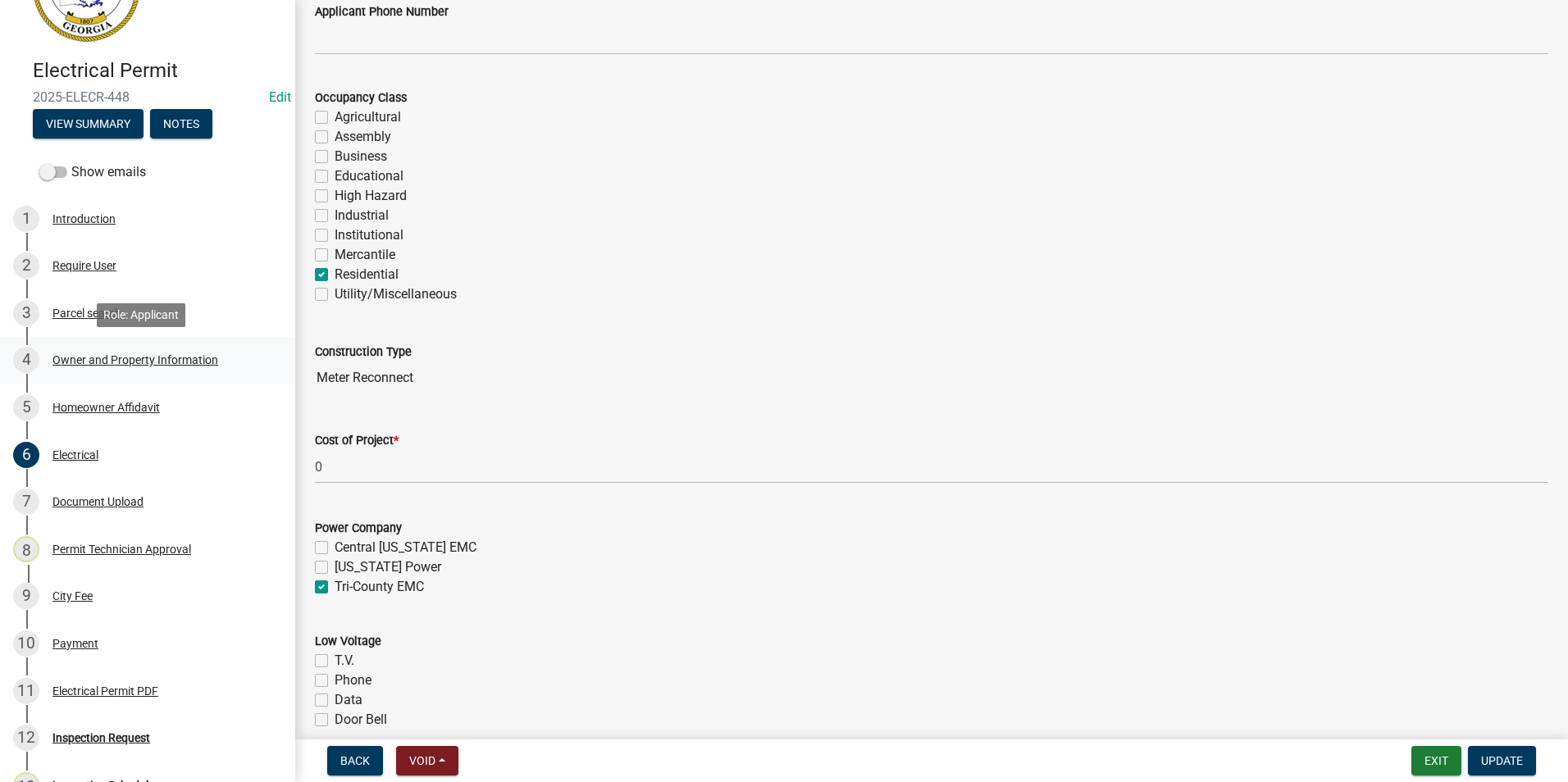
click at [174, 361] on div "Owner and Property Information" at bounding box center [135, 360] width 166 height 12
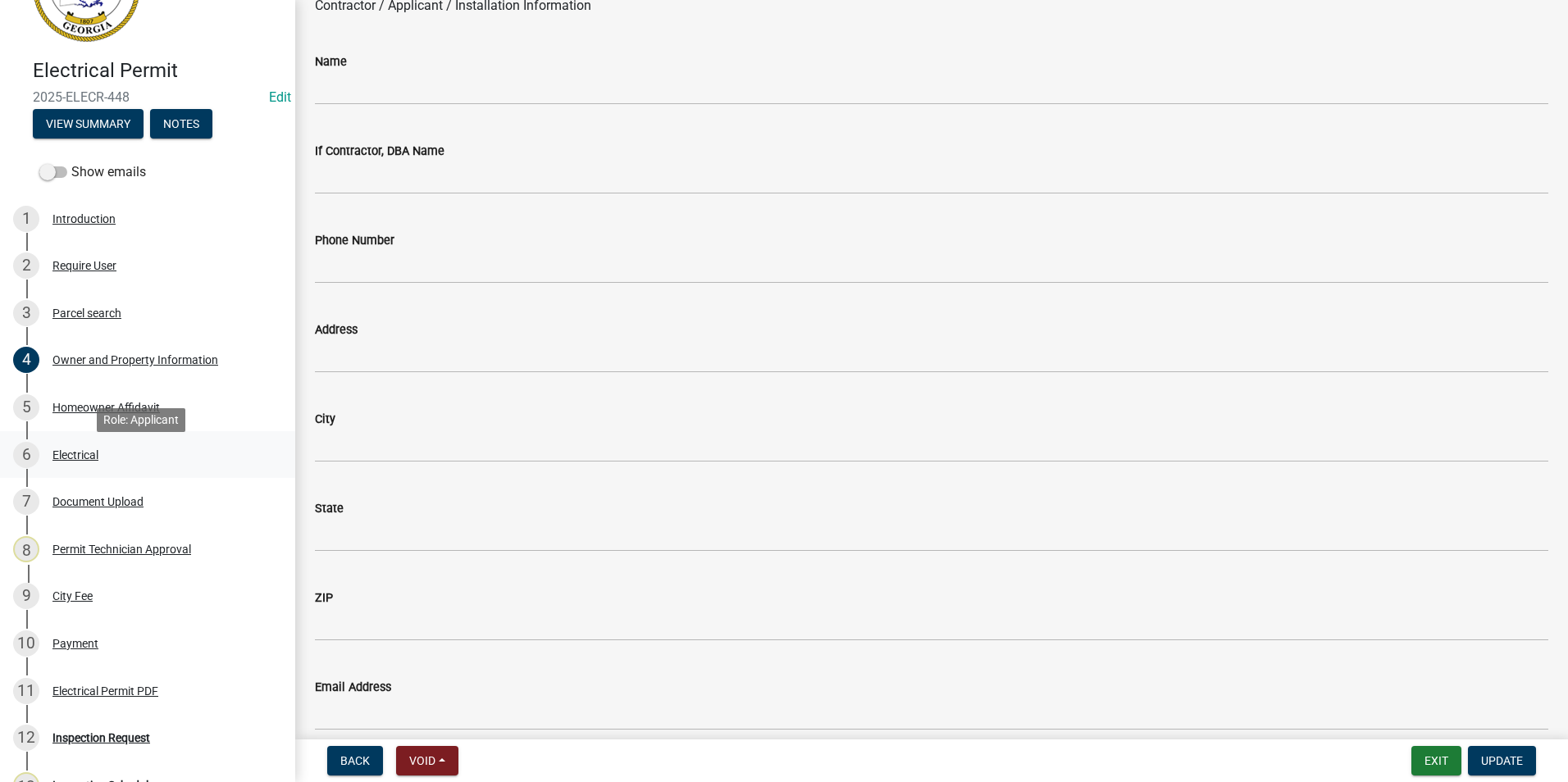
scroll to position [0, 0]
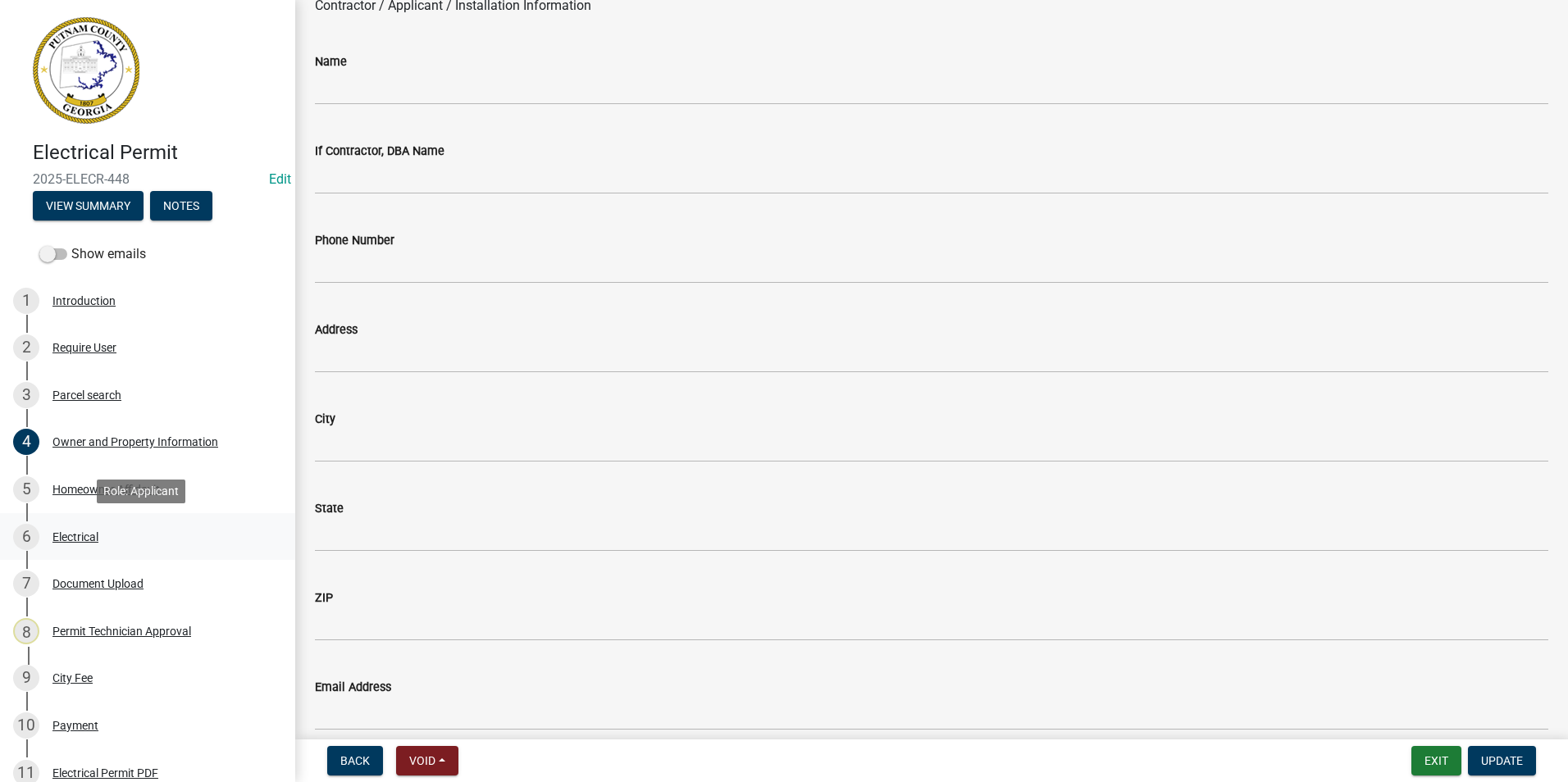
click at [126, 547] on div "6 Electrical" at bounding box center [141, 536] width 256 height 26
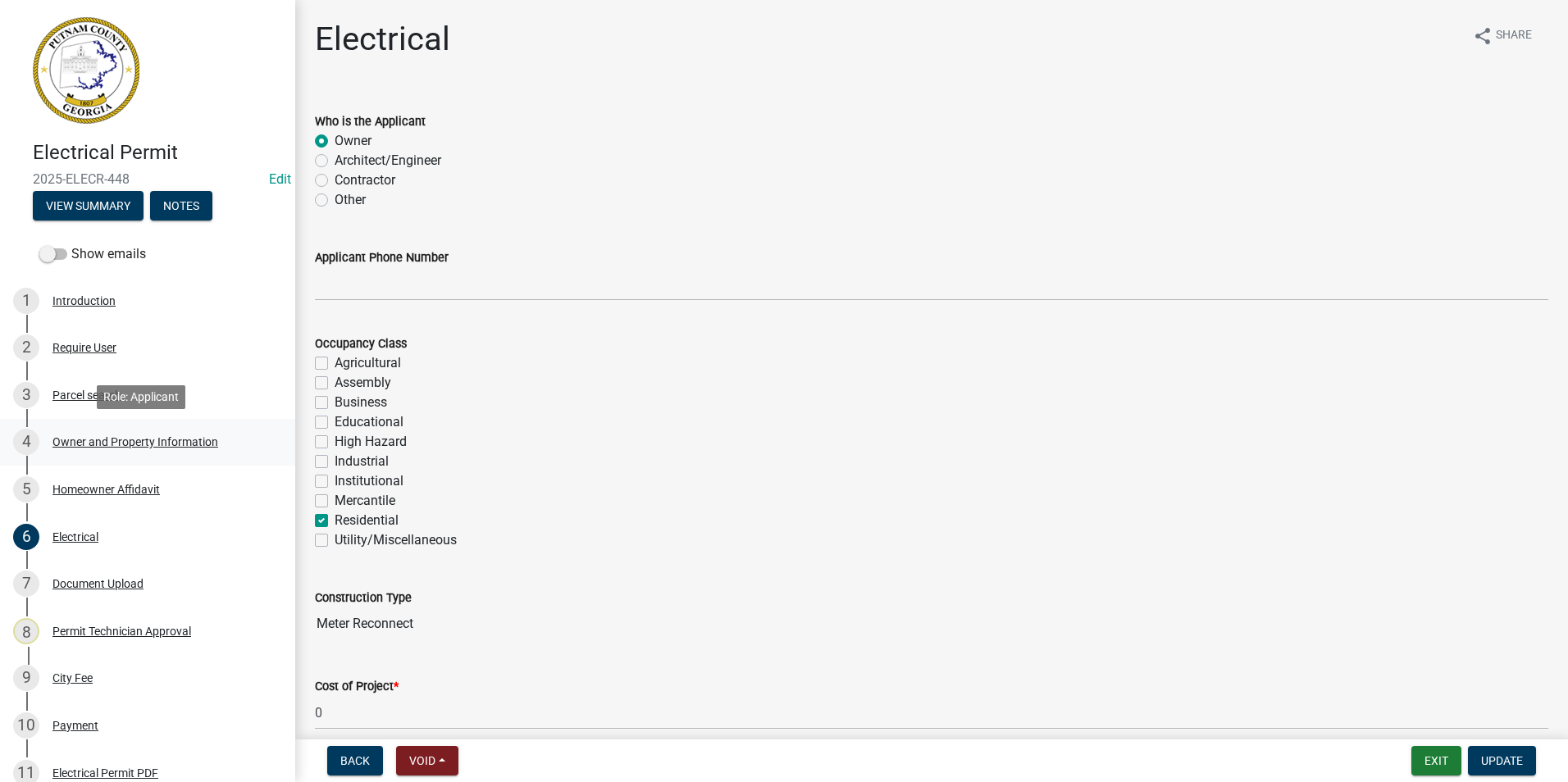
click at [142, 434] on div "4 Owner and Property Information" at bounding box center [141, 441] width 256 height 26
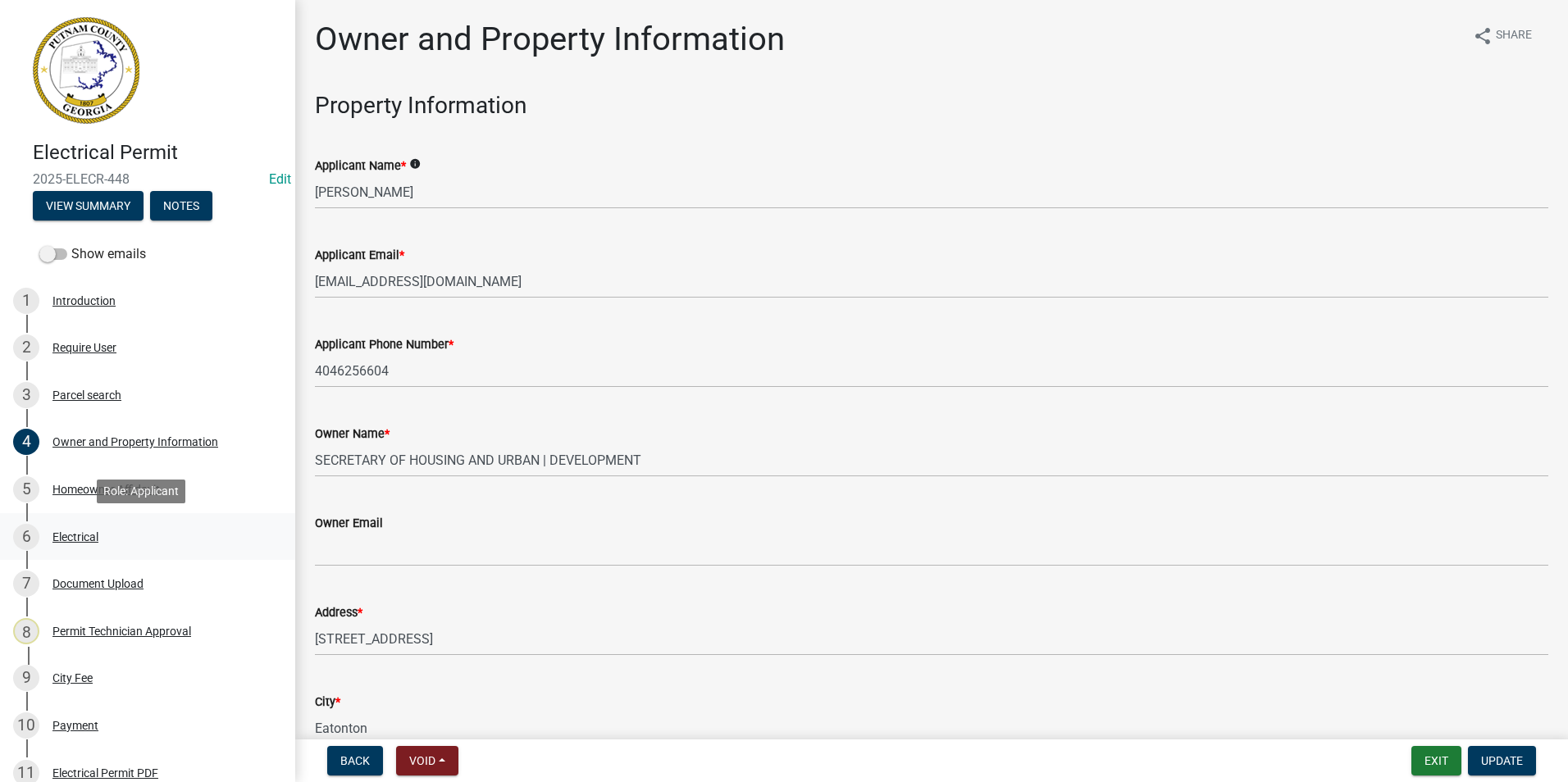
click at [133, 526] on div "6 Electrical" at bounding box center [141, 536] width 256 height 26
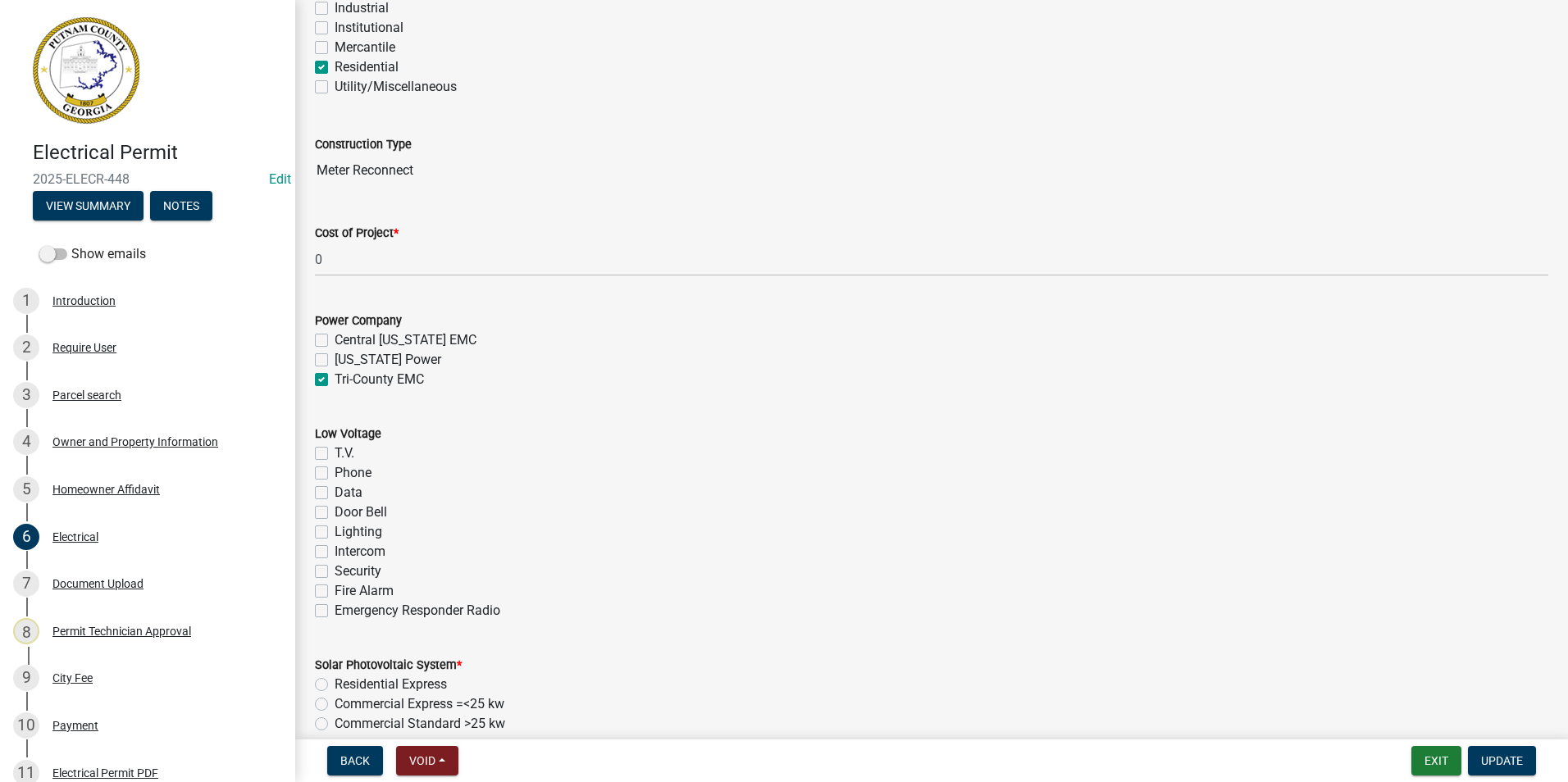
scroll to position [574, 0]
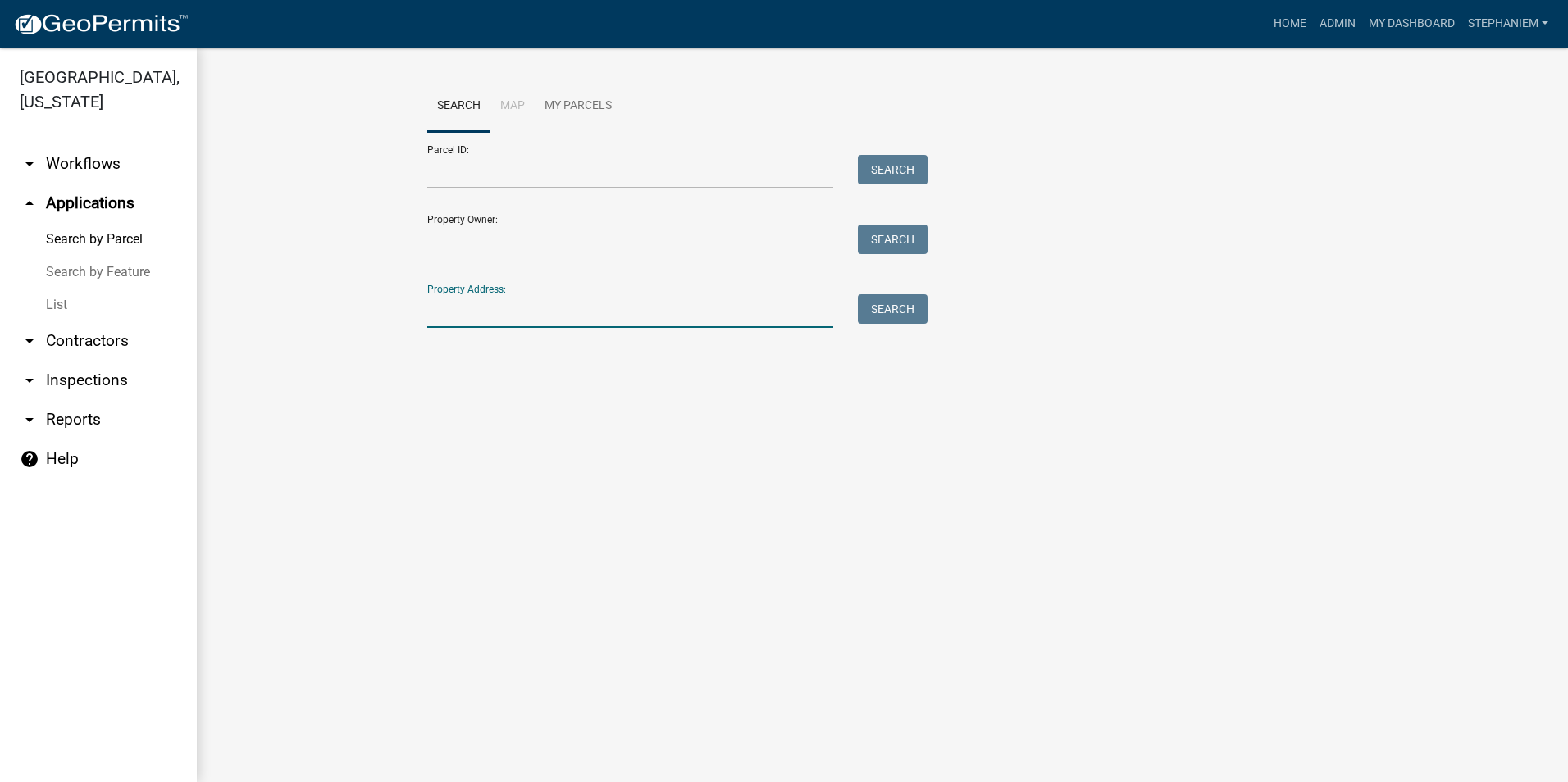
click at [726, 326] on input "Property Address:" at bounding box center [630, 310] width 406 height 33
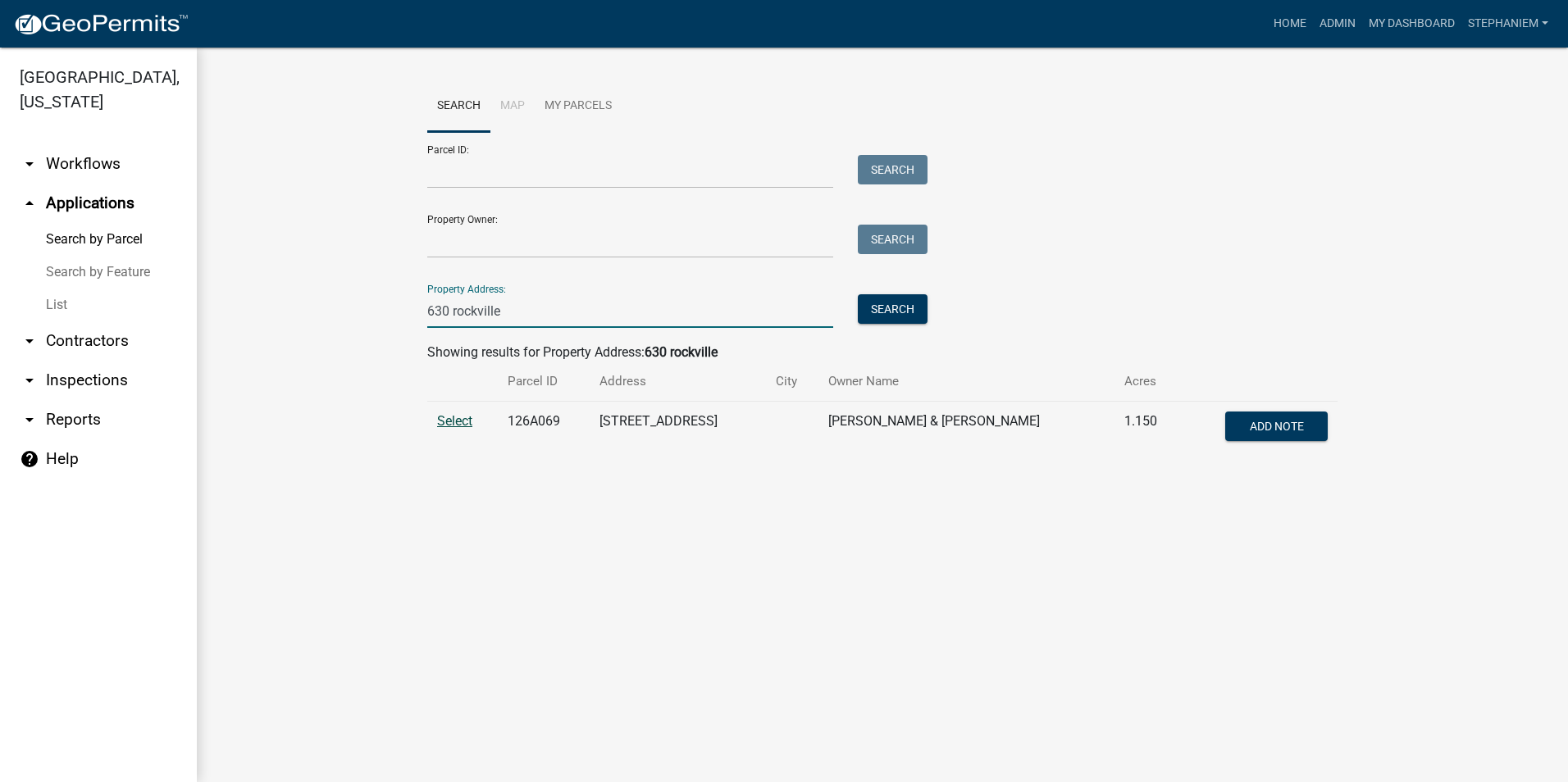
type input "630 rockville"
click at [453, 417] on span "Select" at bounding box center [454, 421] width 35 height 15
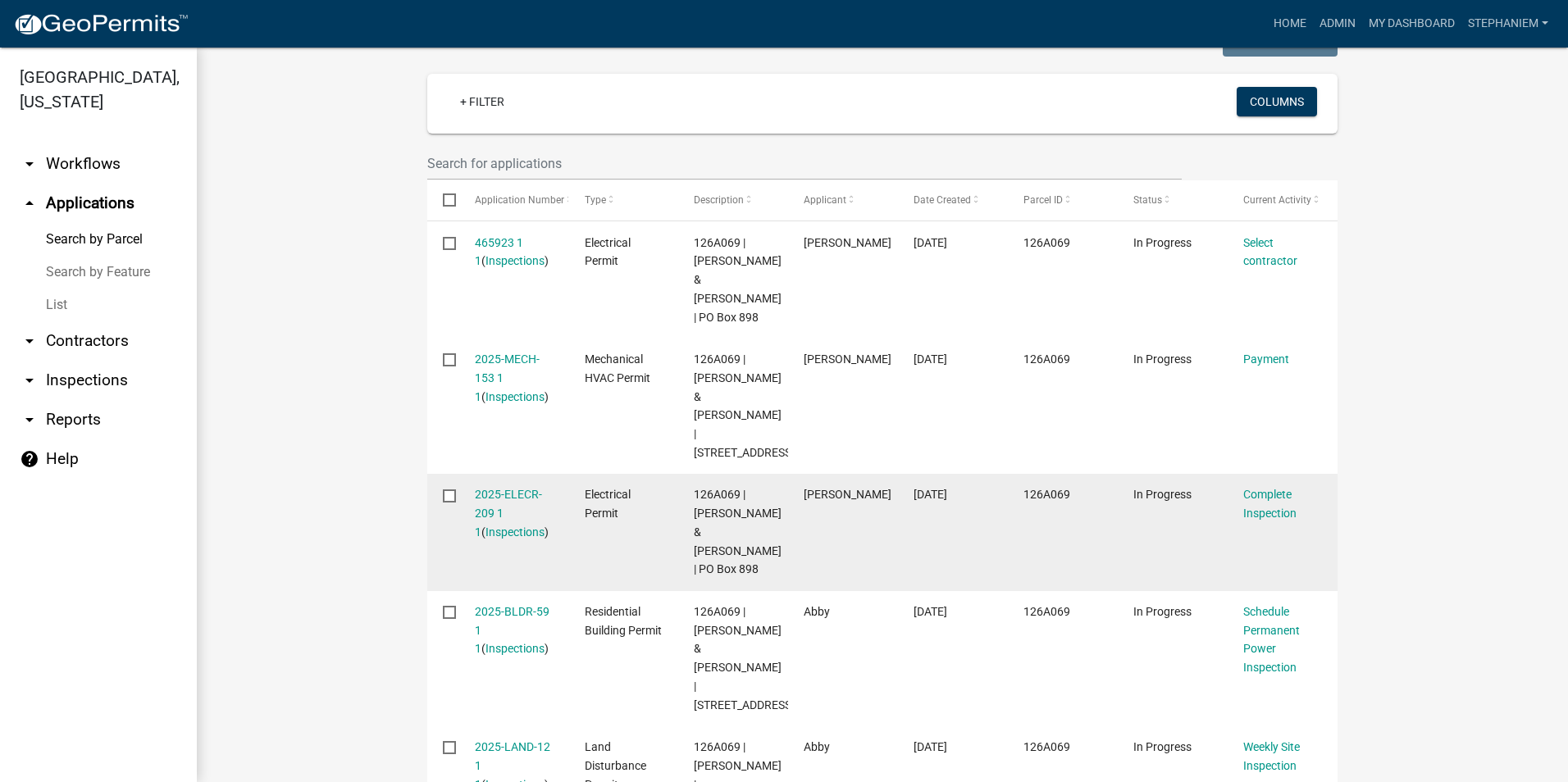
scroll to position [392, 0]
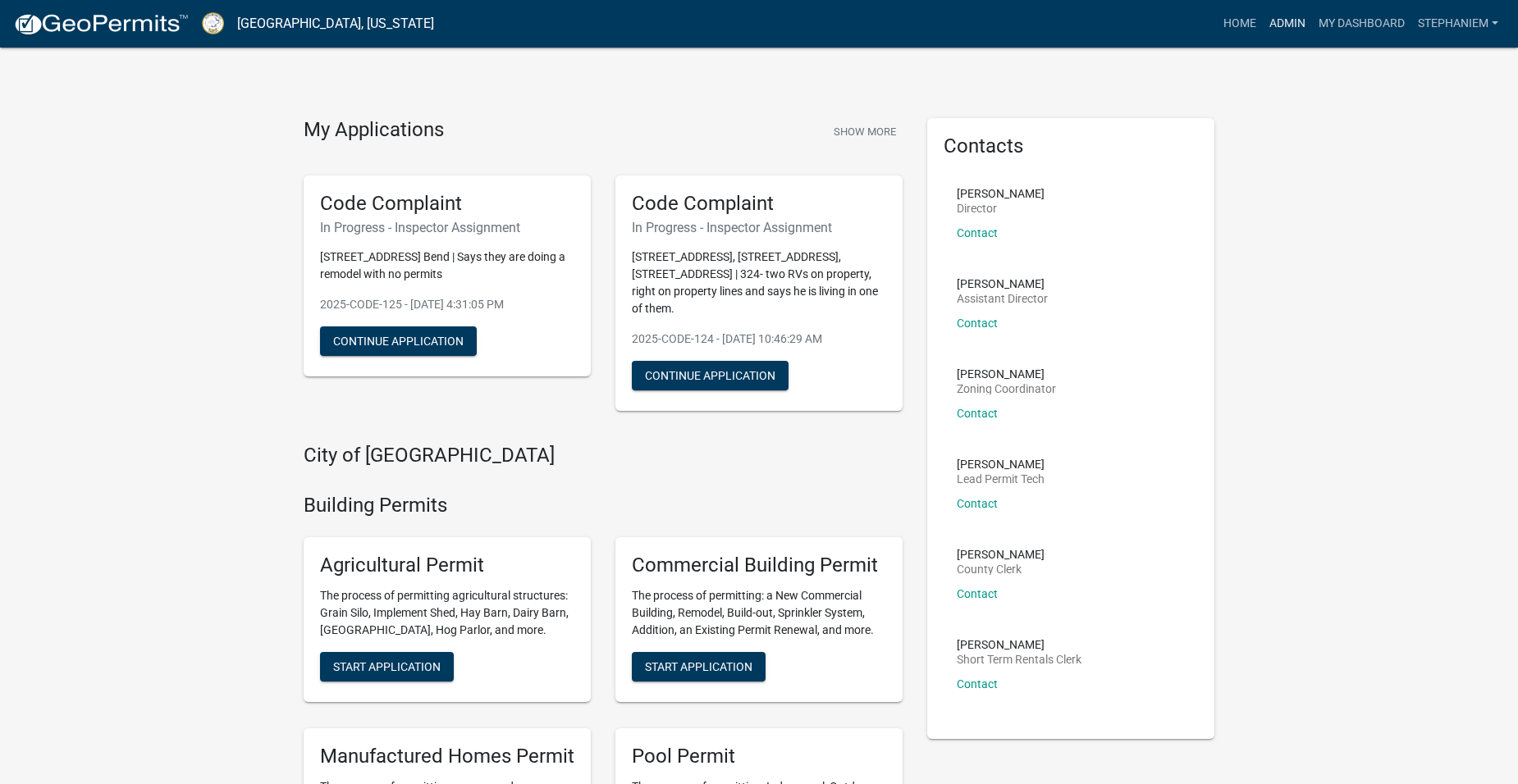
click at [1296, 24] on link "Admin" at bounding box center [1287, 23] width 49 height 31
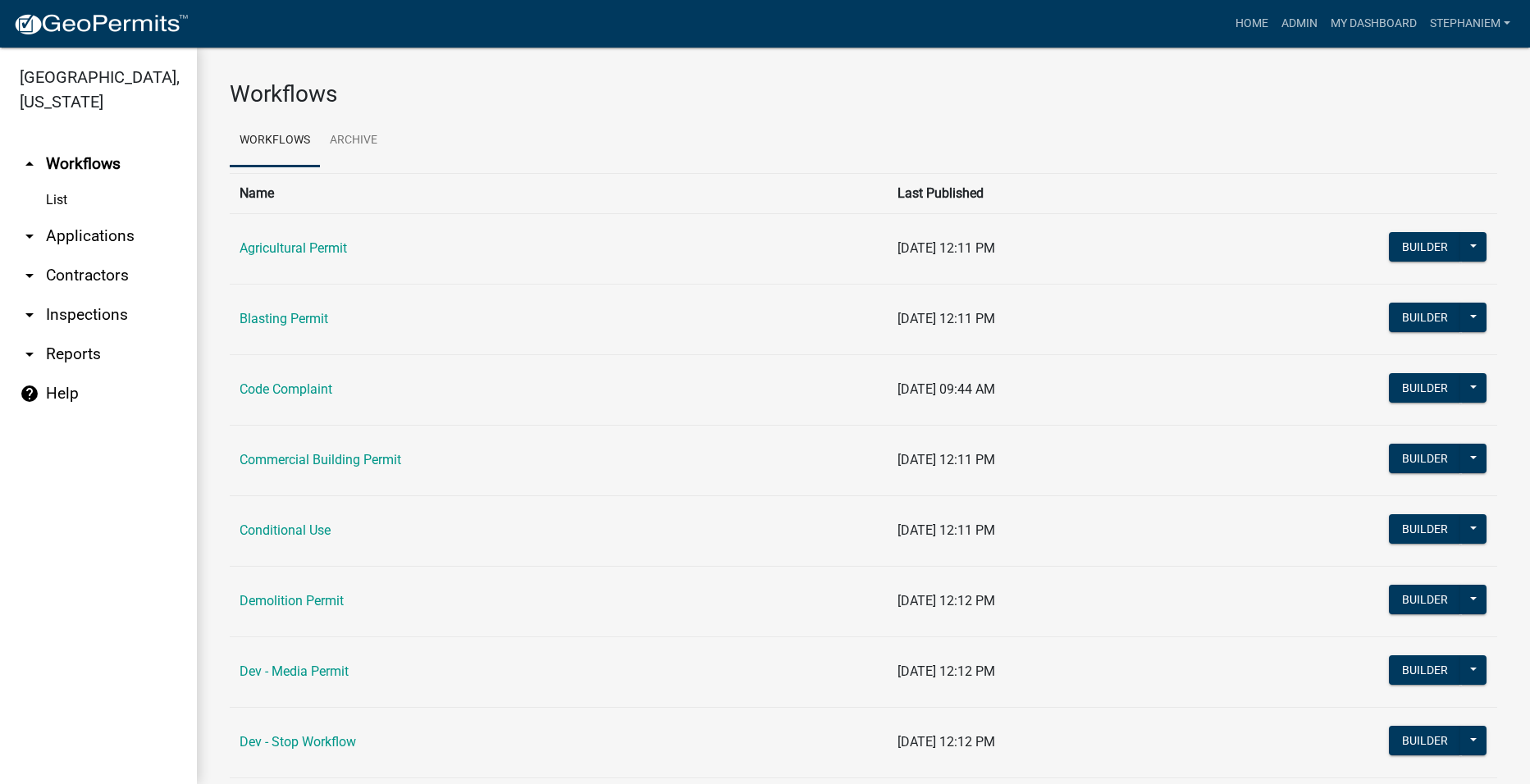
click at [102, 309] on link "arrow_drop_down Inspections" at bounding box center [98, 315] width 197 height 39
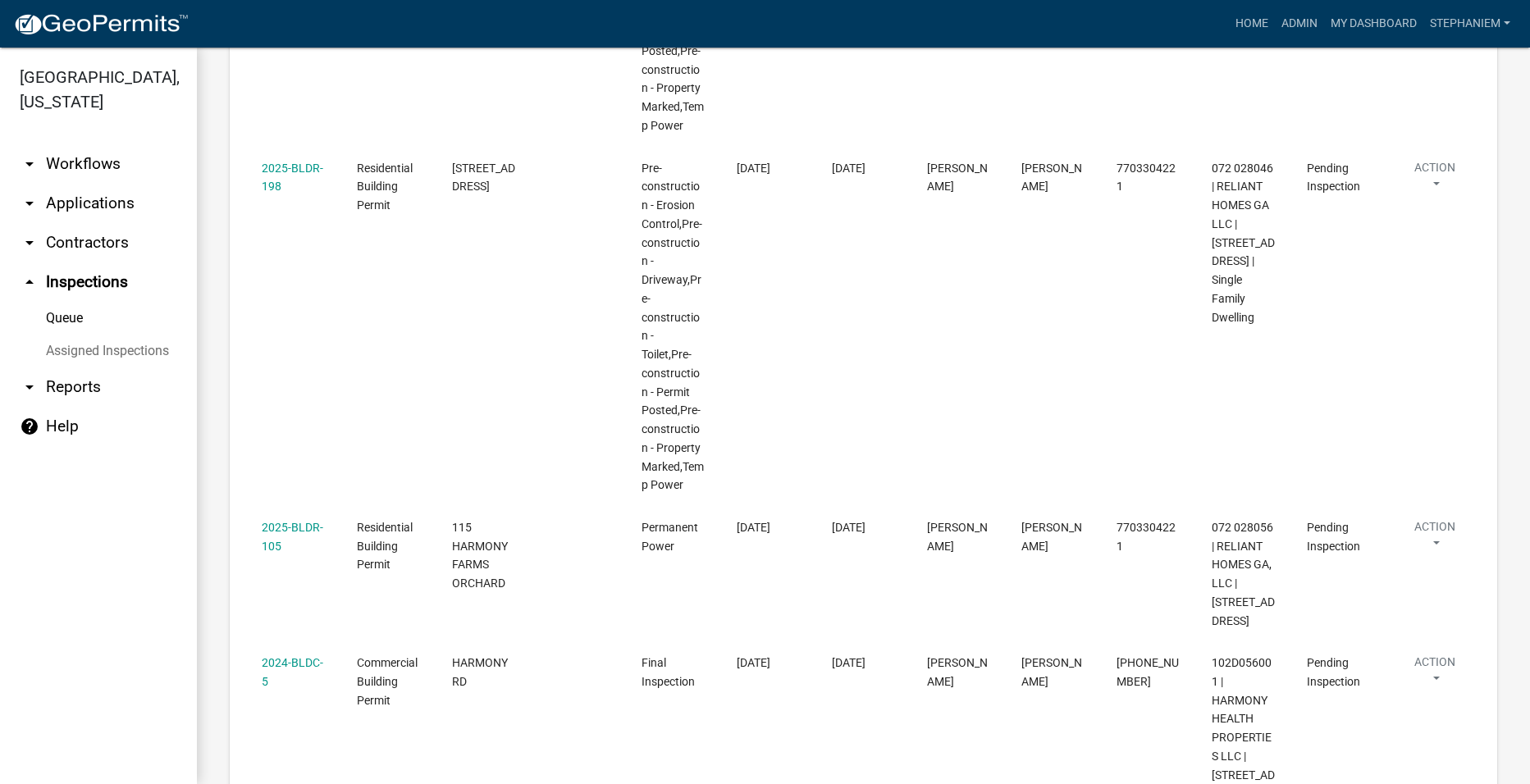
scroll to position [1438, 0]
